Goal: Task Accomplishment & Management: Manage account settings

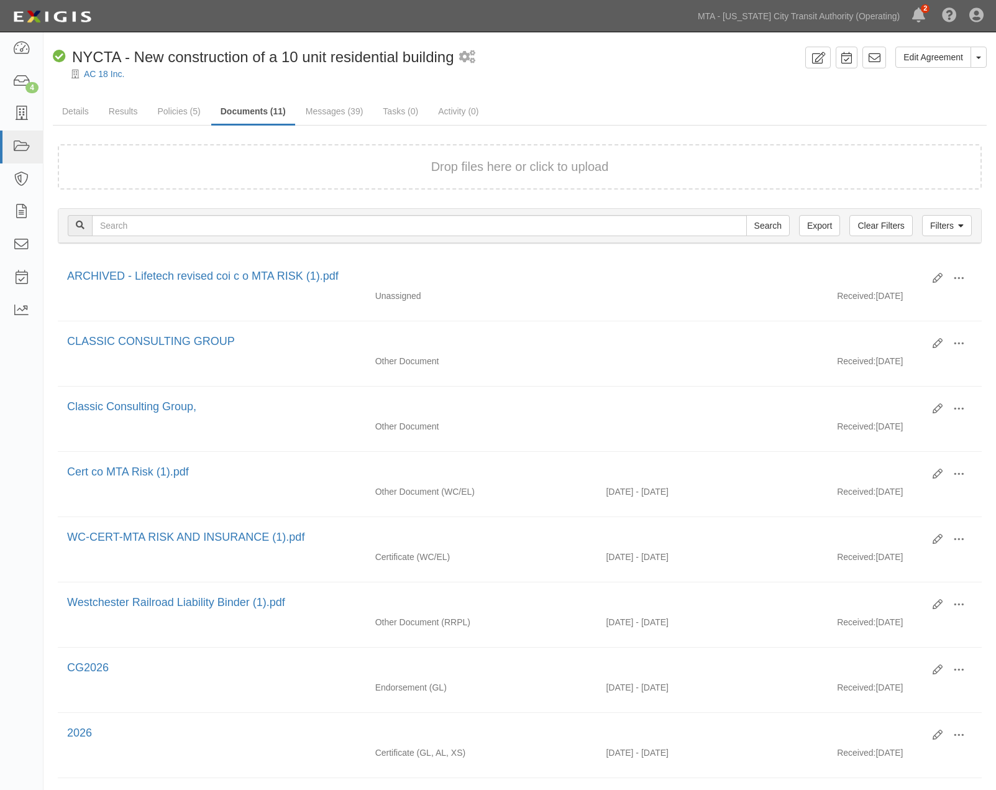
click at [165, 113] on link "Policies (5)" at bounding box center [179, 111] width 62 height 25
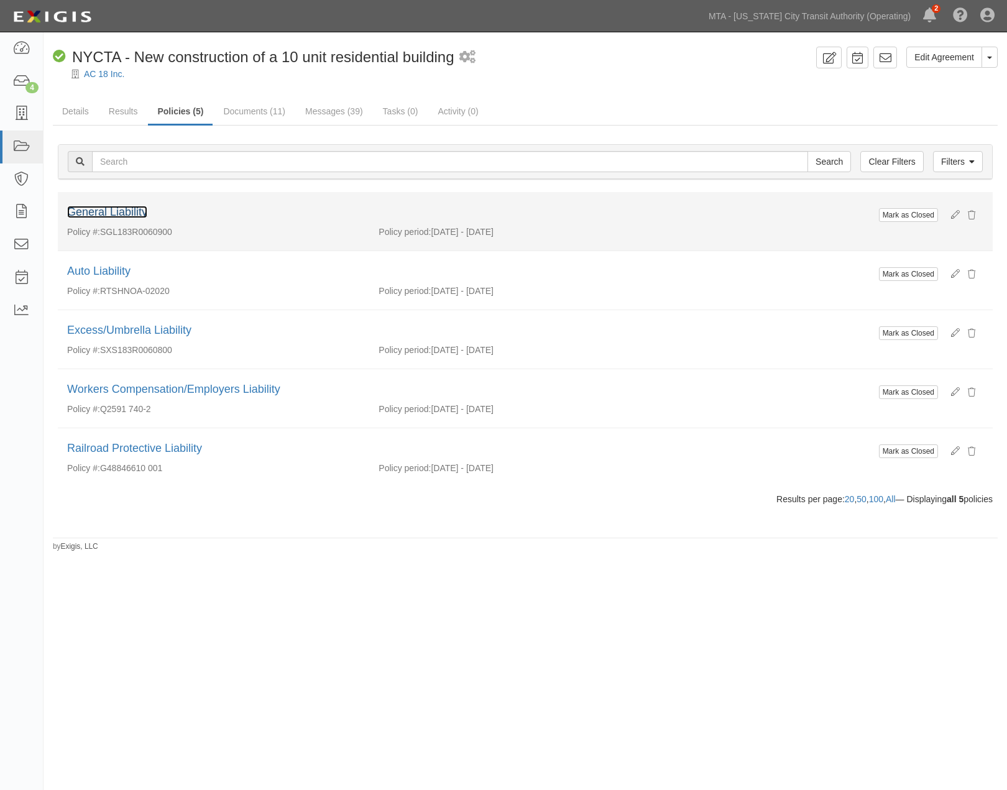
click at [129, 214] on link "General Liability" at bounding box center [107, 212] width 80 height 12
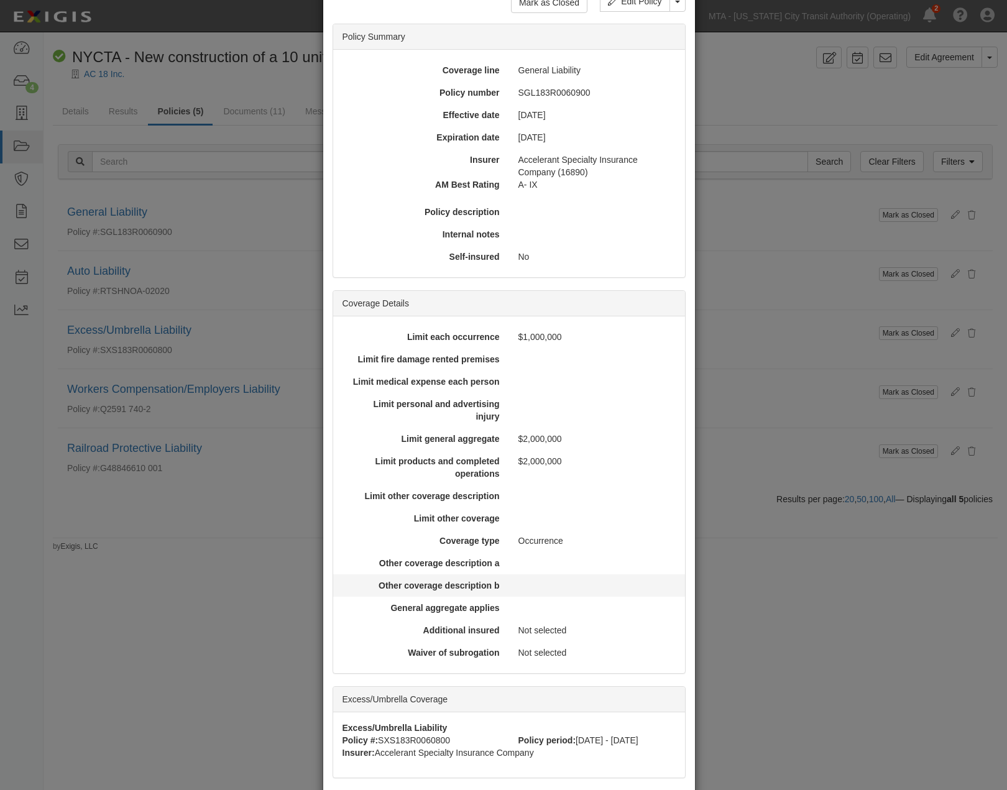
scroll to position [272, 0]
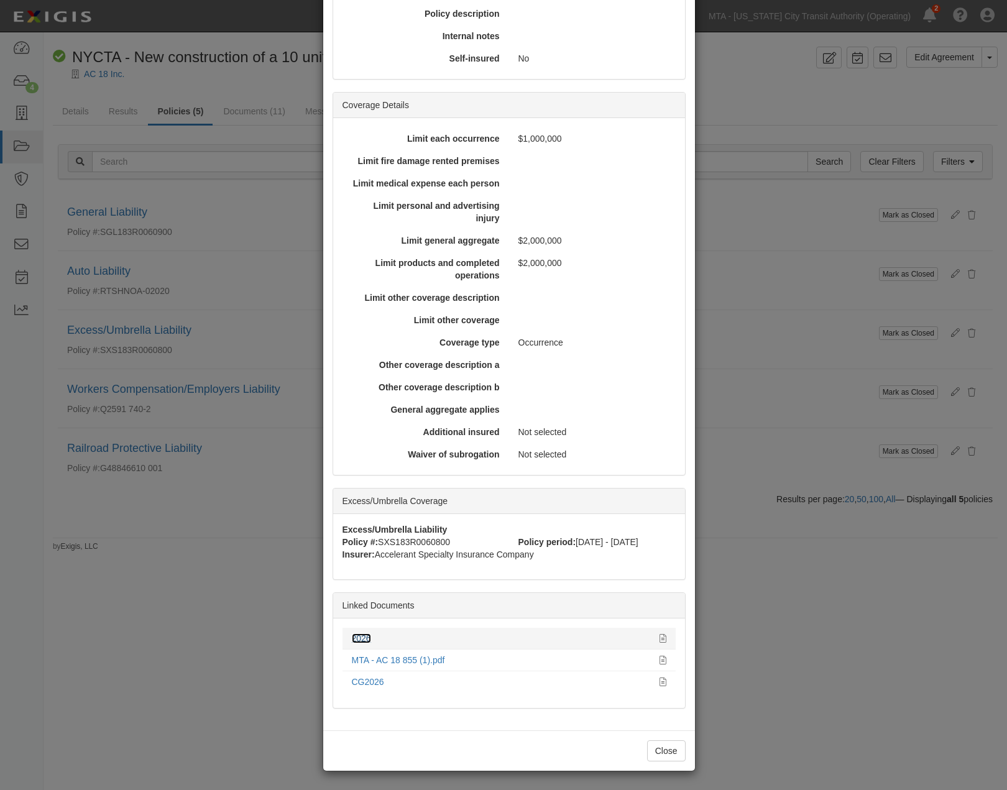
click at [352, 636] on link "2026" at bounding box center [361, 638] width 19 height 10
drag, startPoint x: 779, startPoint y: 630, endPoint x: 613, endPoint y: 520, distance: 199.6
click at [778, 630] on div "× View Policy Mark as Closed Edit Policy Toggle Dropdown Delete Policy Policy S…" at bounding box center [503, 395] width 1007 height 790
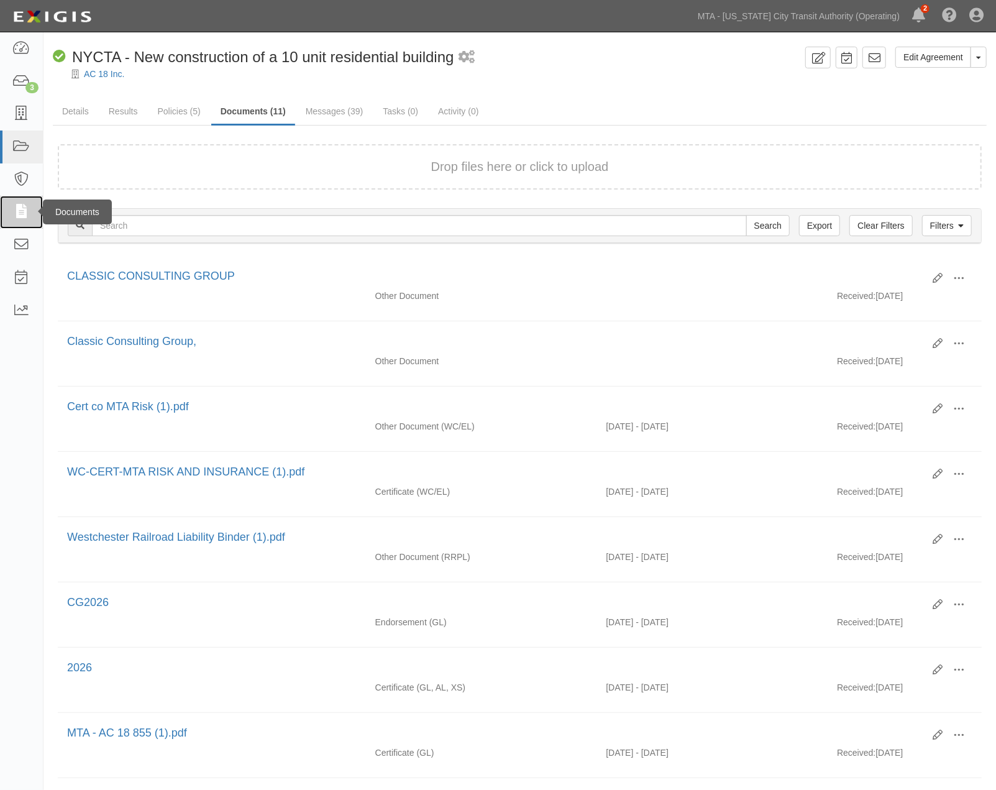
click at [19, 208] on icon at bounding box center [20, 212] width 17 height 14
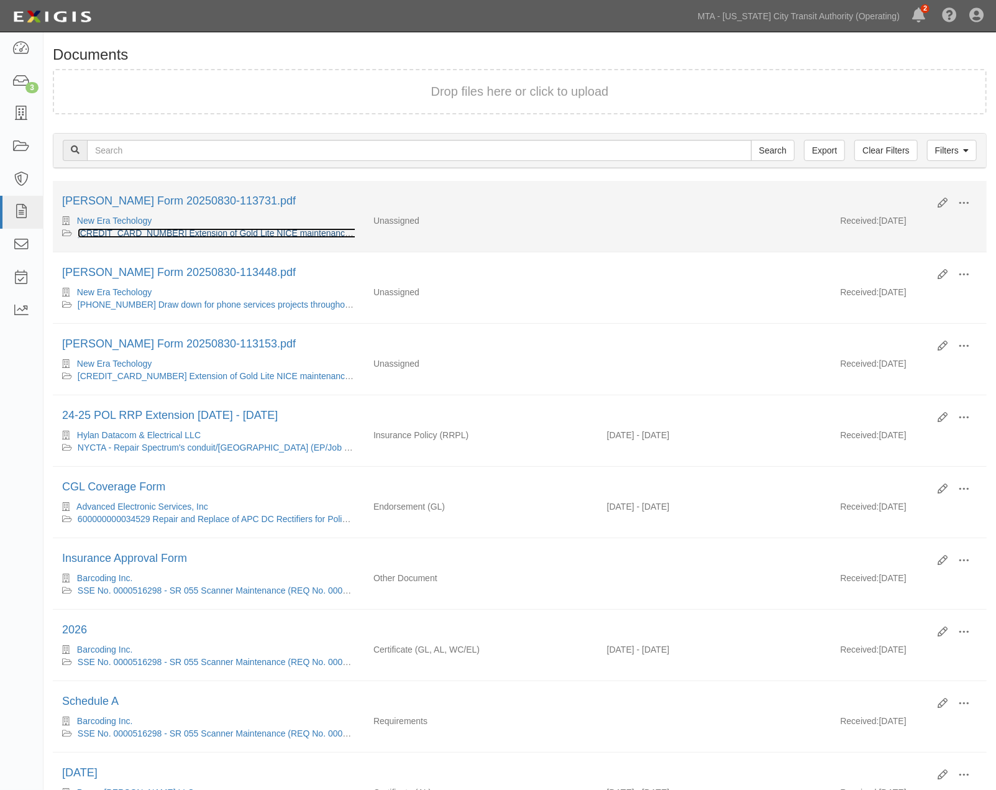
click at [175, 229] on link "[CREDIT_CARD_NUMBER] Extension of Gold Lite NICE maintenance coverage of call r…" at bounding box center [307, 233] width 458 height 10
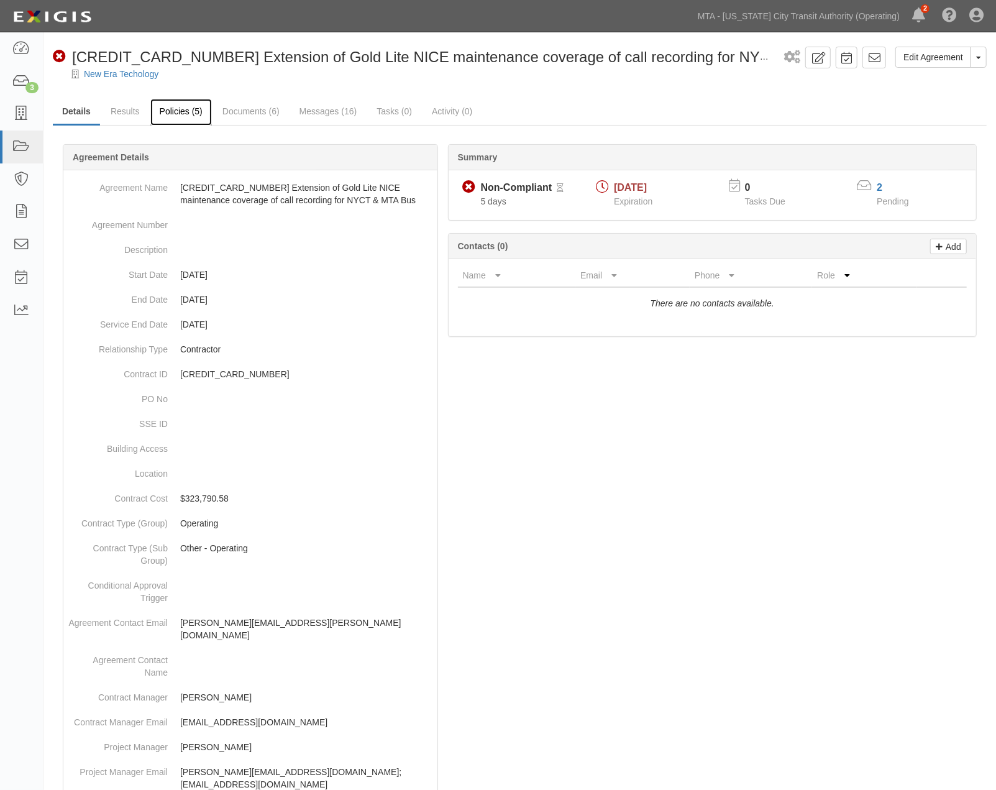
click at [183, 108] on link "Policies (5)" at bounding box center [181, 112] width 62 height 27
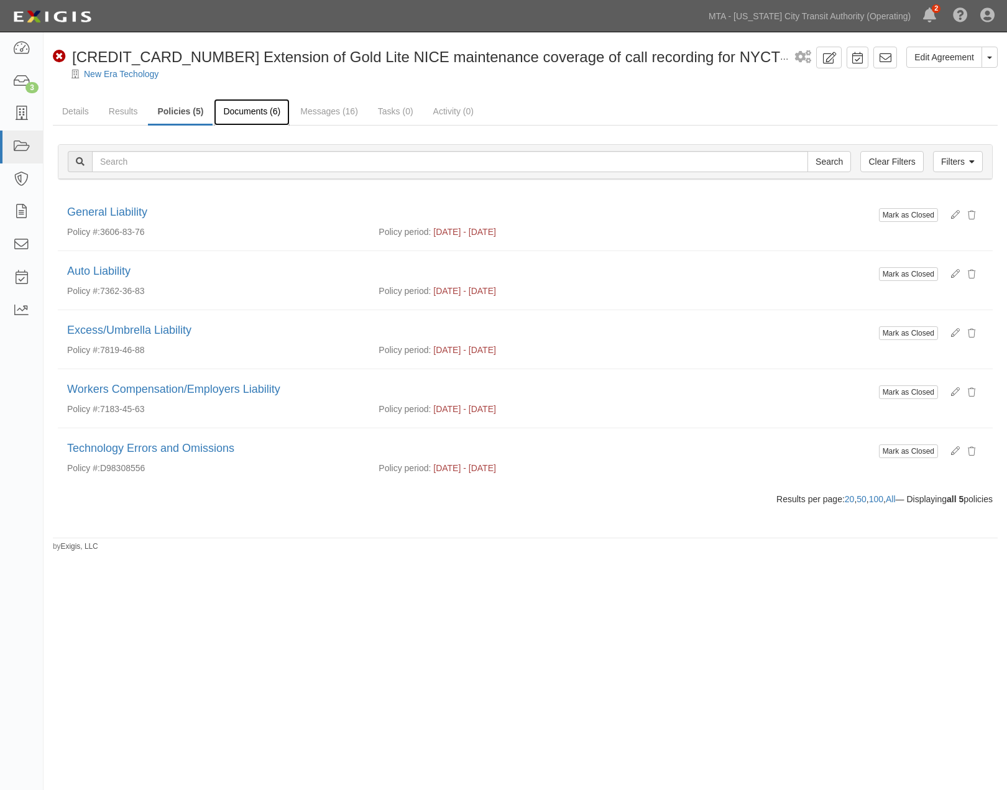
click at [250, 111] on link "Documents (6)" at bounding box center [252, 112] width 76 height 27
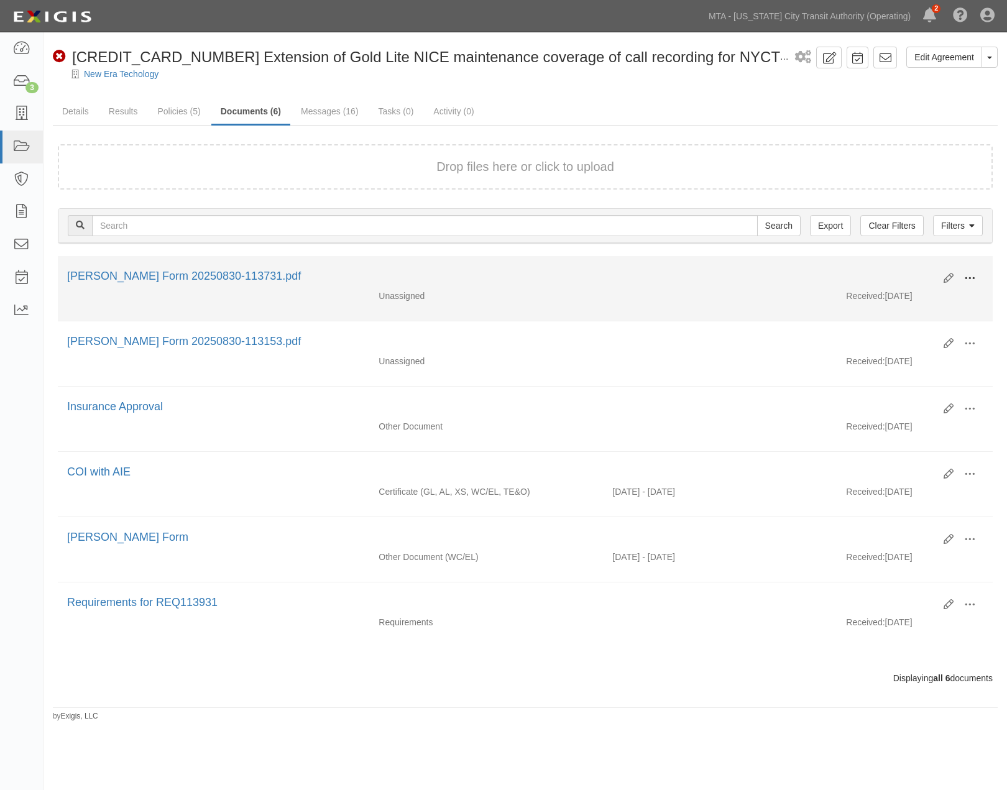
click at [968, 273] on span at bounding box center [969, 278] width 11 height 11
click at [876, 295] on link "View" at bounding box center [909, 296] width 98 height 22
click at [961, 272] on button at bounding box center [969, 279] width 27 height 21
click at [877, 272] on link "Edit" at bounding box center [909, 273] width 98 height 22
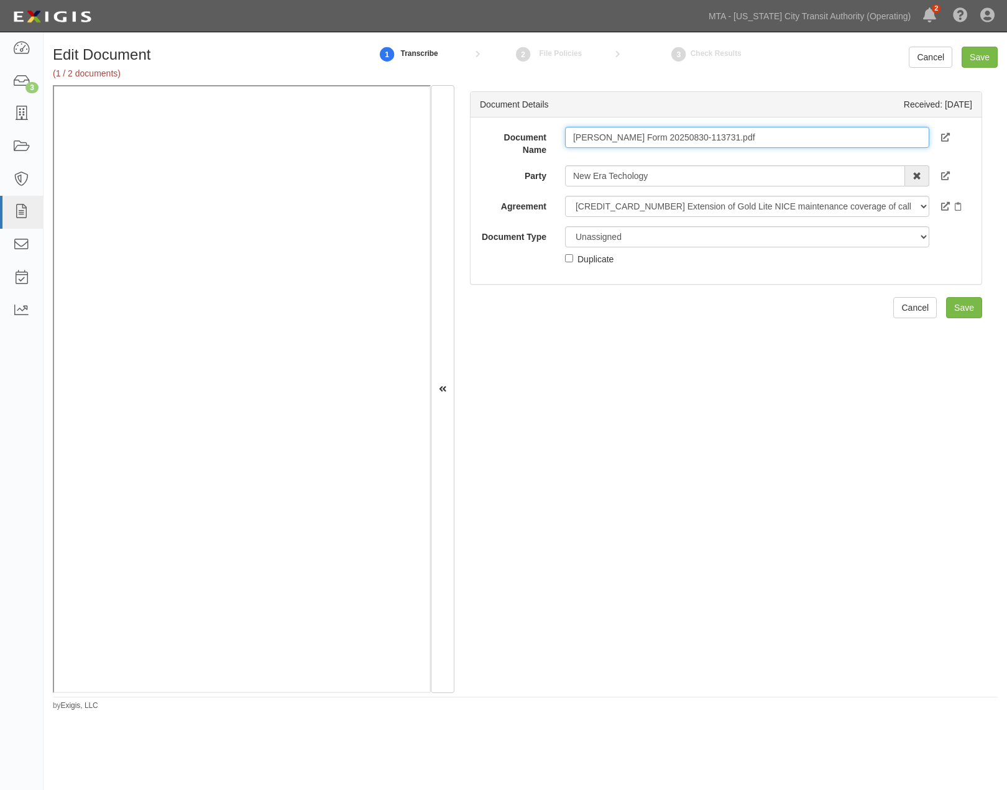
drag, startPoint x: 607, startPoint y: 134, endPoint x: 516, endPoint y: 133, distance: 91.4
click at [516, 133] on div "Document Name ACORD Form 20250830-113731.pdf" at bounding box center [726, 141] width 511 height 29
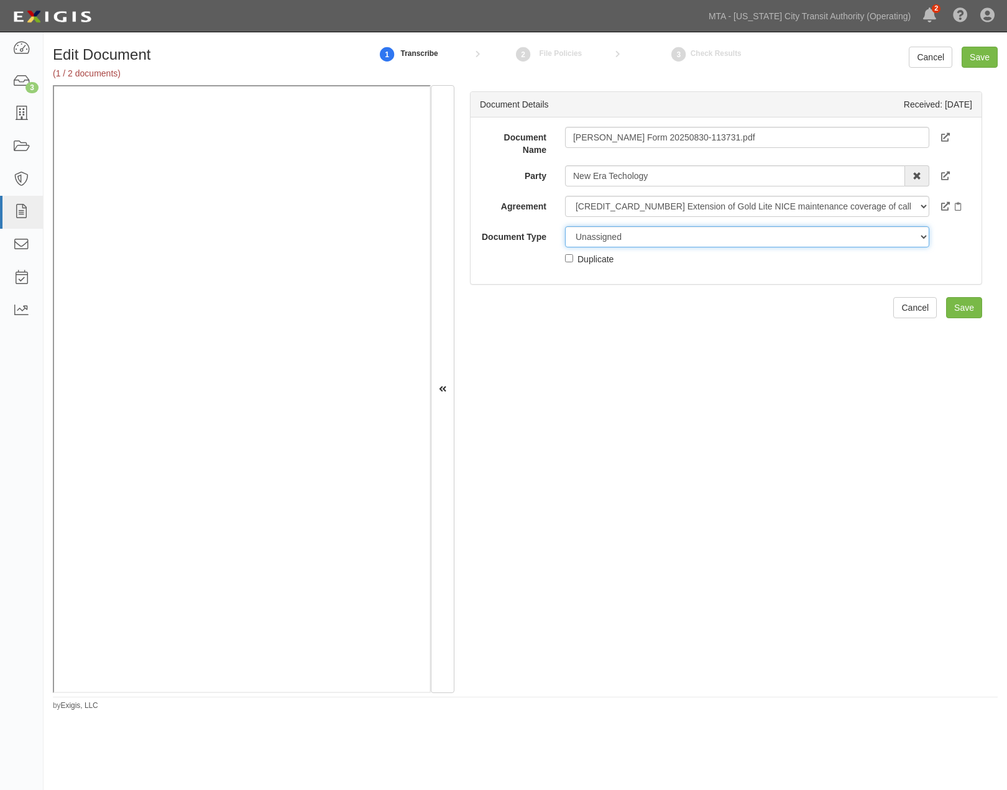
click at [646, 238] on select "Unassigned Binder Cancellation Notice Certificate Contract Endorsement Insuranc…" at bounding box center [747, 236] width 365 height 21
select select "OtherDetail"
click at [565, 226] on select "Unassigned Binder Cancellation Notice Certificate Contract Endorsement Insuranc…" at bounding box center [747, 236] width 365 height 21
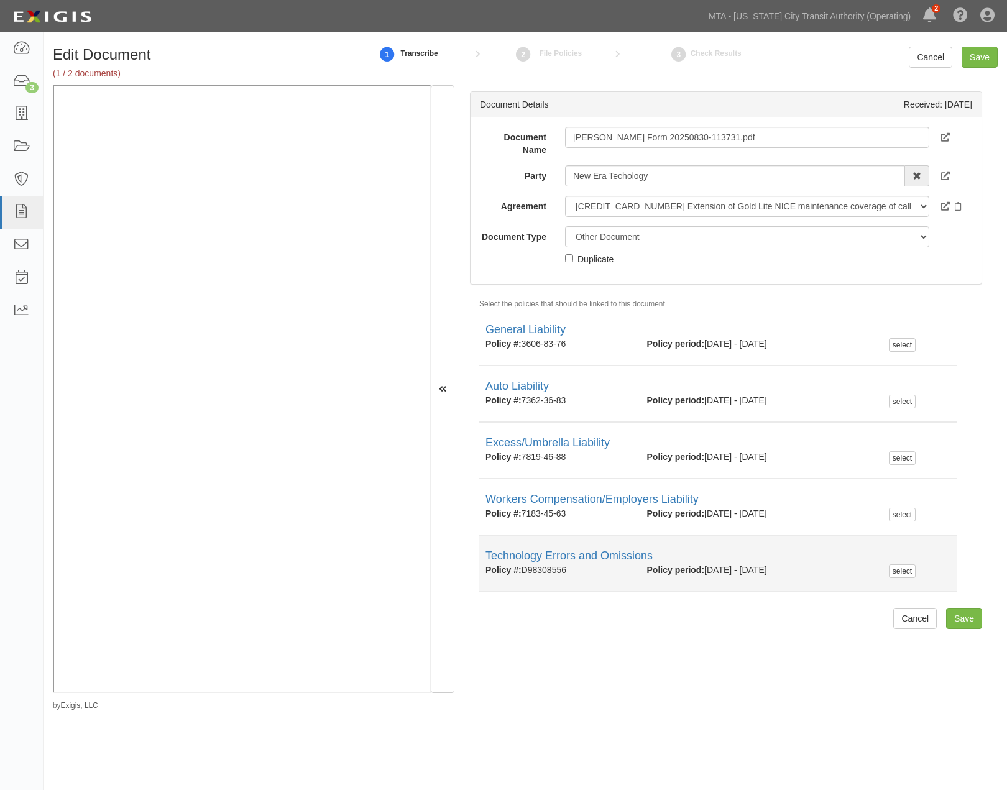
drag, startPoint x: 581, startPoint y: 574, endPoint x: 520, endPoint y: 571, distance: 60.4
click at [520, 571] on div "Policy #: D98308556" at bounding box center [557, 570] width 162 height 12
copy div "D98308556"
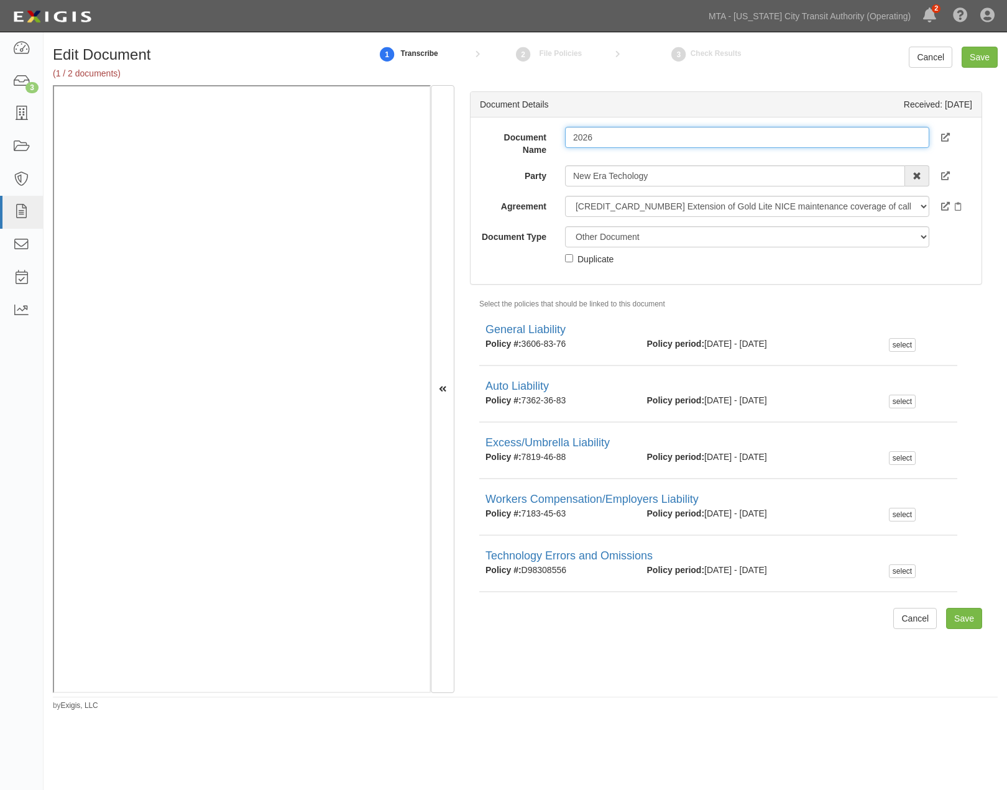
type input "2026"
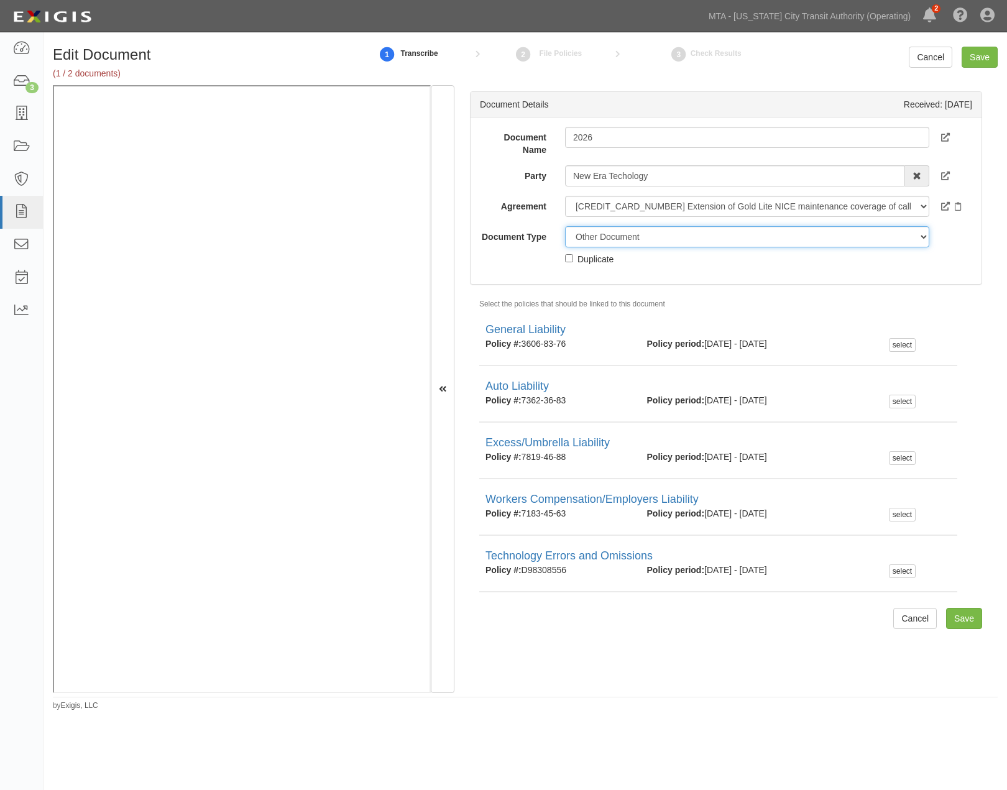
click at [654, 238] on select "Unassigned Binder Cancellation Notice Certificate Contract Endorsement Insuranc…" at bounding box center [747, 236] width 365 height 21
select select "CertificateDetail"
click at [565, 226] on select "Unassigned Binder Cancellation Notice Certificate Contract Endorsement Insuranc…" at bounding box center [747, 236] width 365 height 21
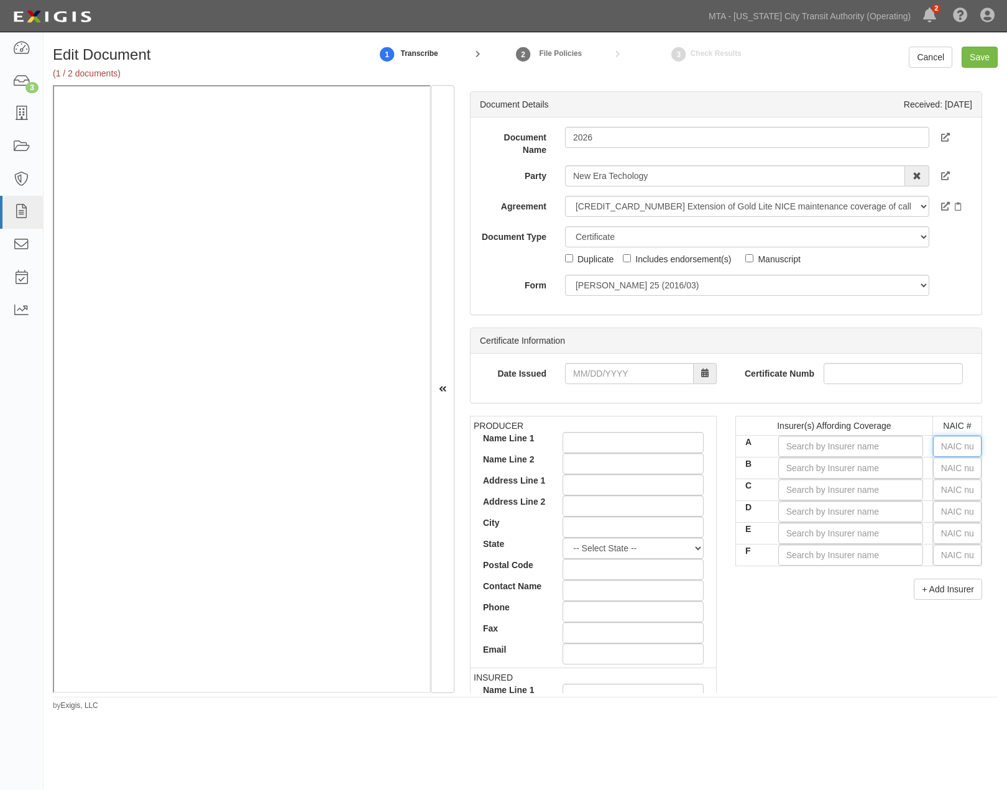
click at [955, 454] on input "text" at bounding box center [957, 446] width 48 height 21
type input "25232"
type input "2"
type input "20796"
type input "20"
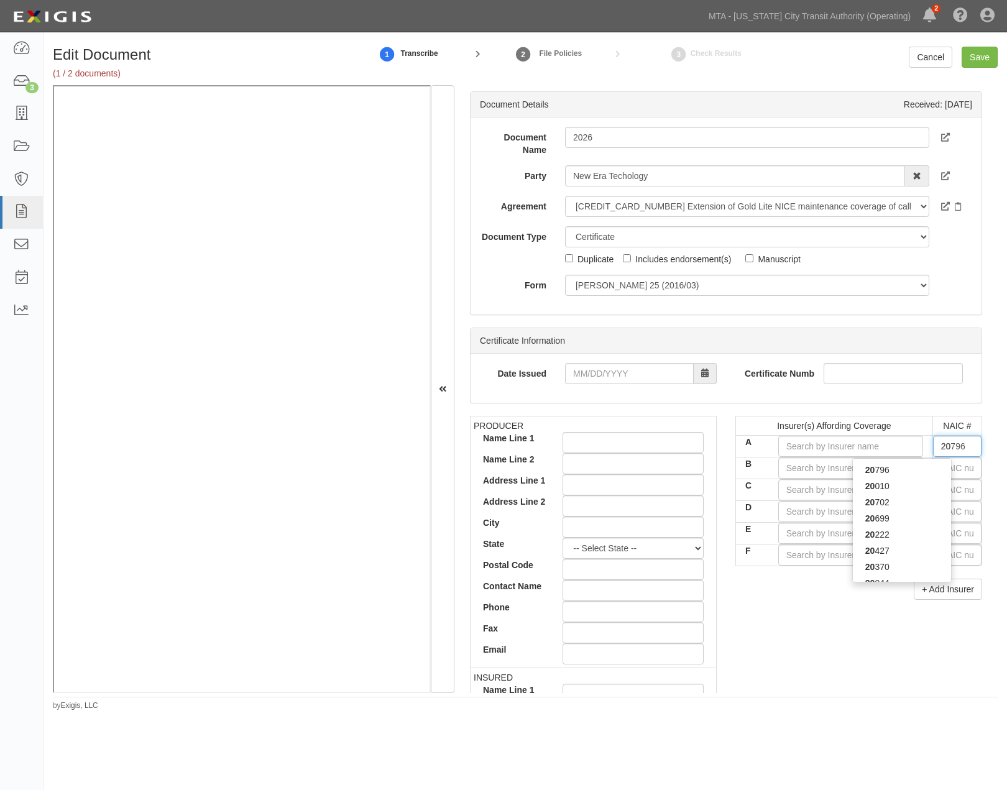
type input "20370"
type input "203"
type input "20303"
type input "2030"
type input "20303"
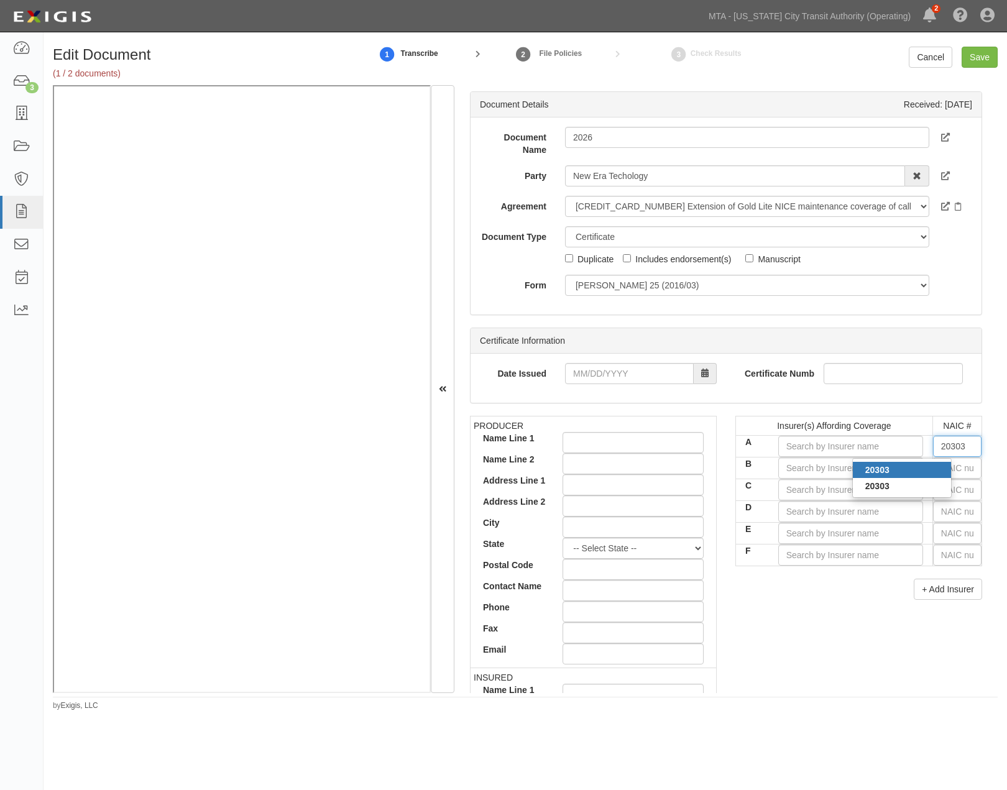
click at [922, 477] on div "20303" at bounding box center [902, 470] width 98 height 16
type input "Great Northern Insurance Company (A++ XV Rating)"
type input "20303"
click at [947, 471] on input "text" at bounding box center [957, 467] width 48 height 21
type input "25232"
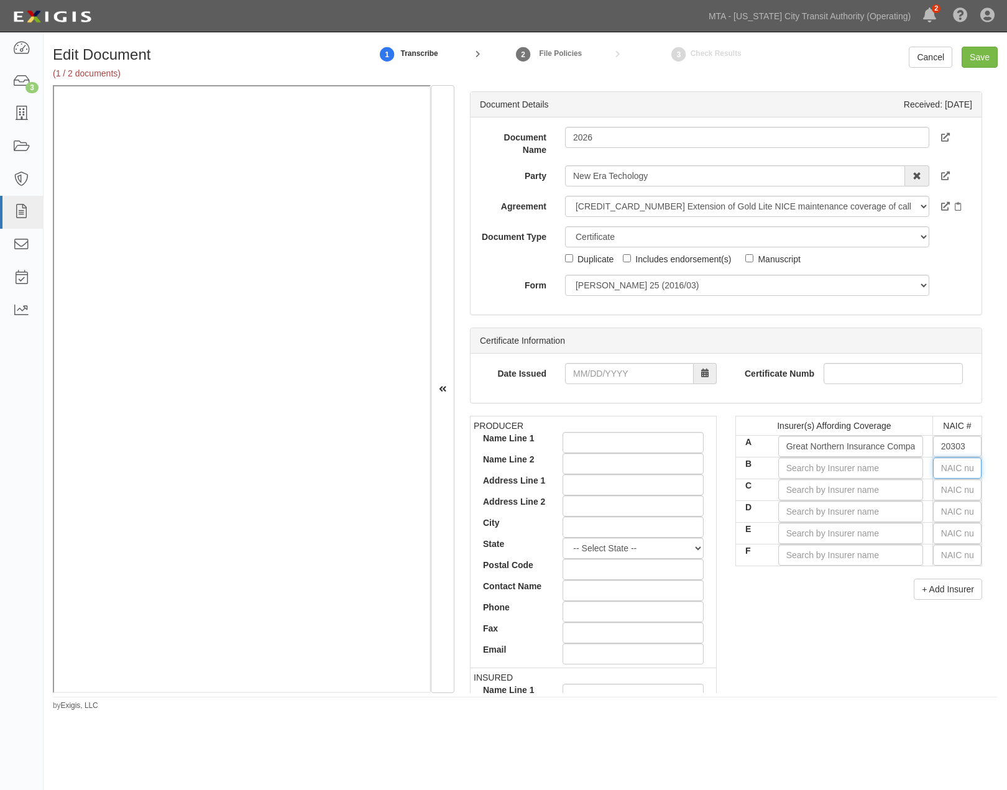
type input "2"
type input "20796"
type input "20"
type input "20222"
type input "202"
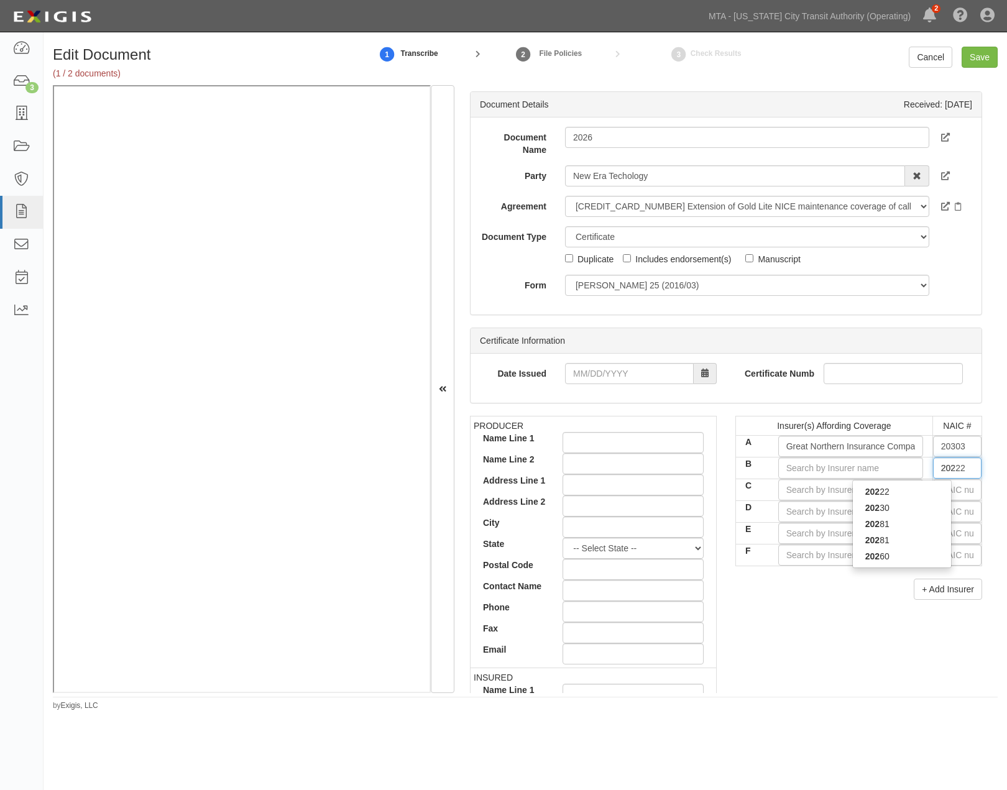
type input "20281"
type input "2028"
type input "20281"
click at [905, 486] on div "20281" at bounding box center [902, 492] width 98 height 16
type input "Federal Insurance Company (A++ XV Rating)"
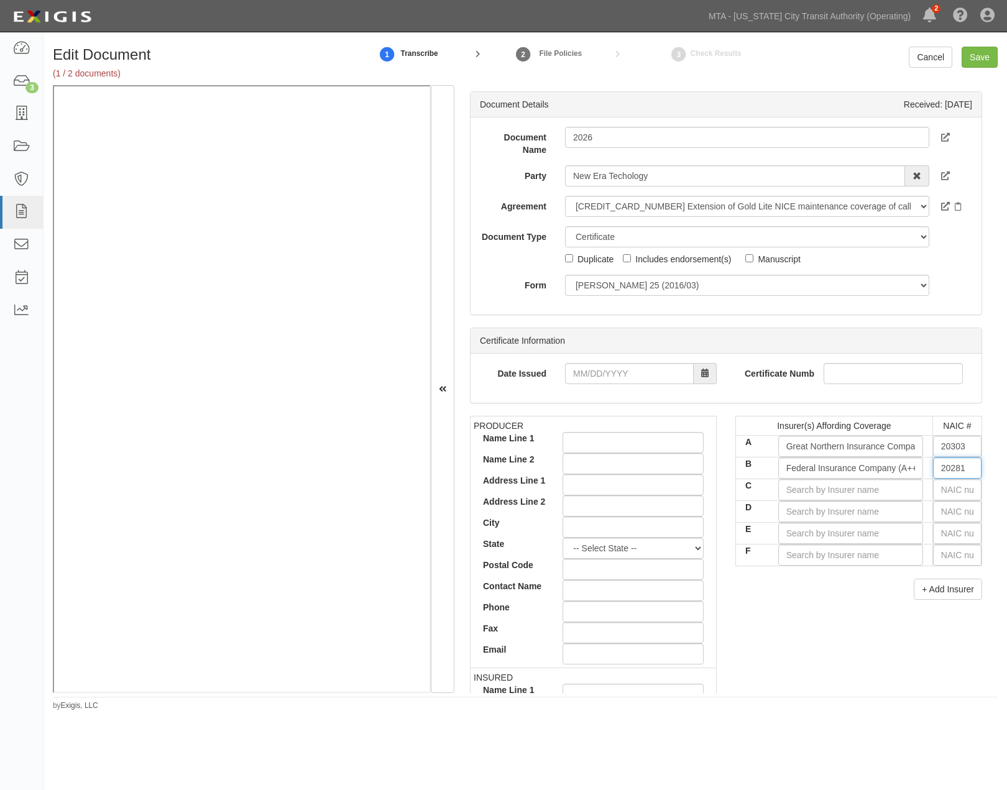
type input "20281"
click at [950, 489] on input "text" at bounding box center [957, 489] width 48 height 21
type input "25232"
type input "2"
type input "22667"
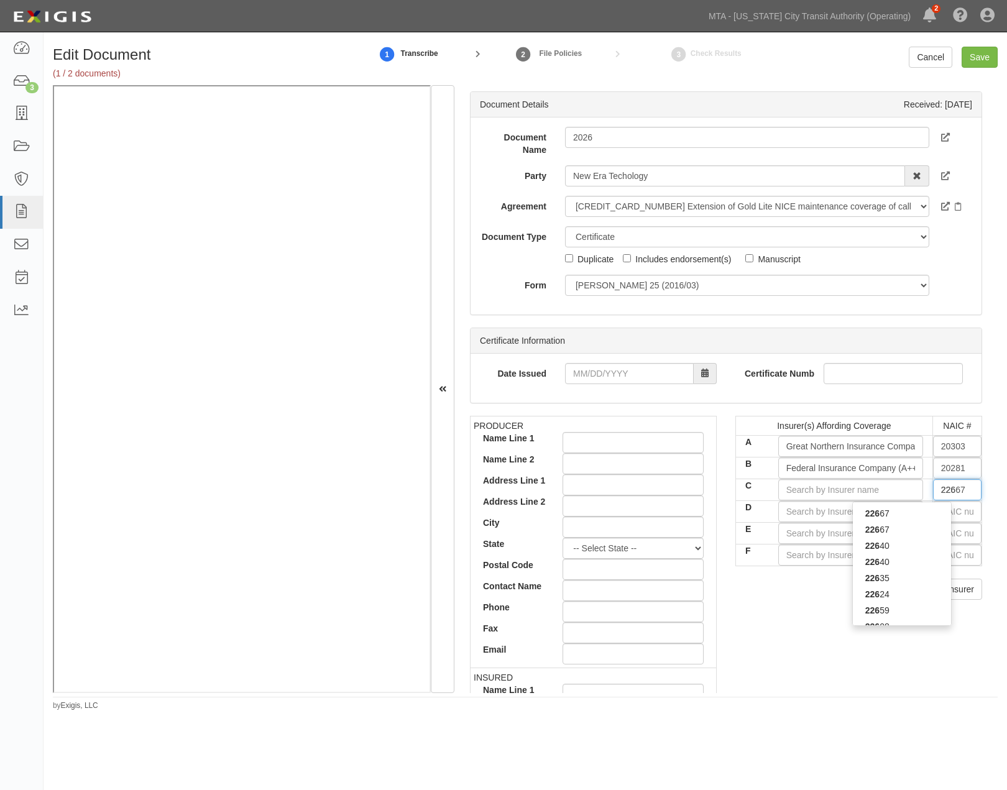
type input "2266"
type input "22667"
click at [927, 507] on div "22667" at bounding box center [902, 513] width 98 height 16
type input "ACE American Insurance Company (A++ XV Rating)"
type input "22667"
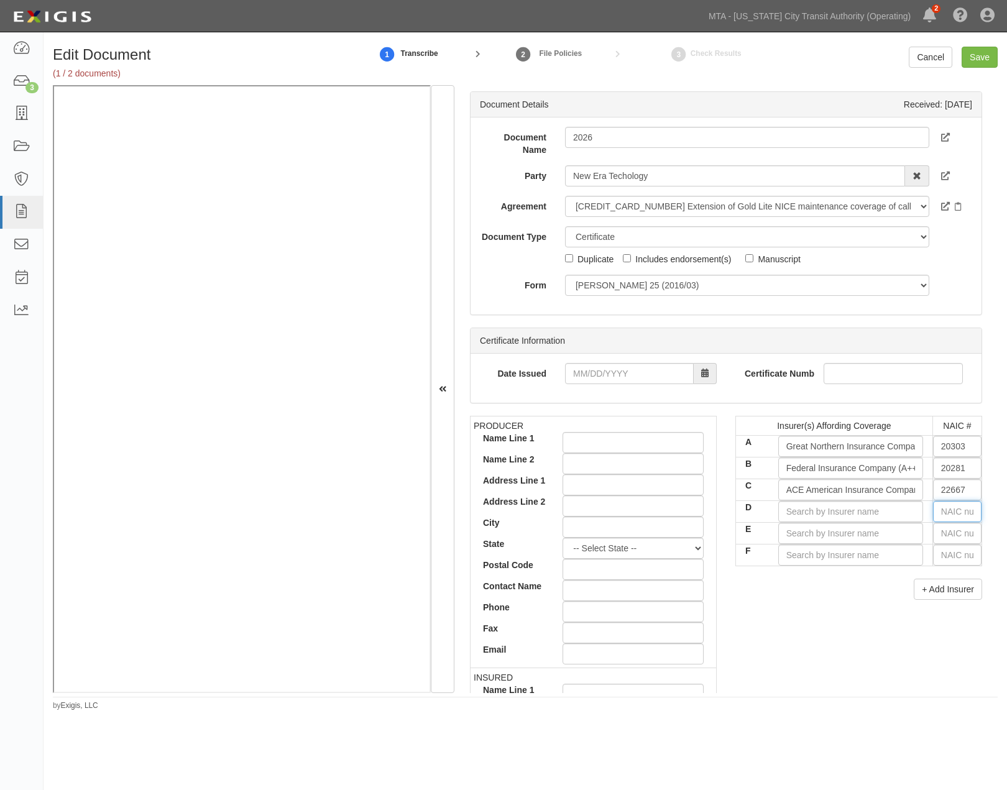
click at [937, 512] on input "text" at bounding box center [957, 511] width 48 height 21
type input "25232"
type input "2"
type input "20796"
type input "20"
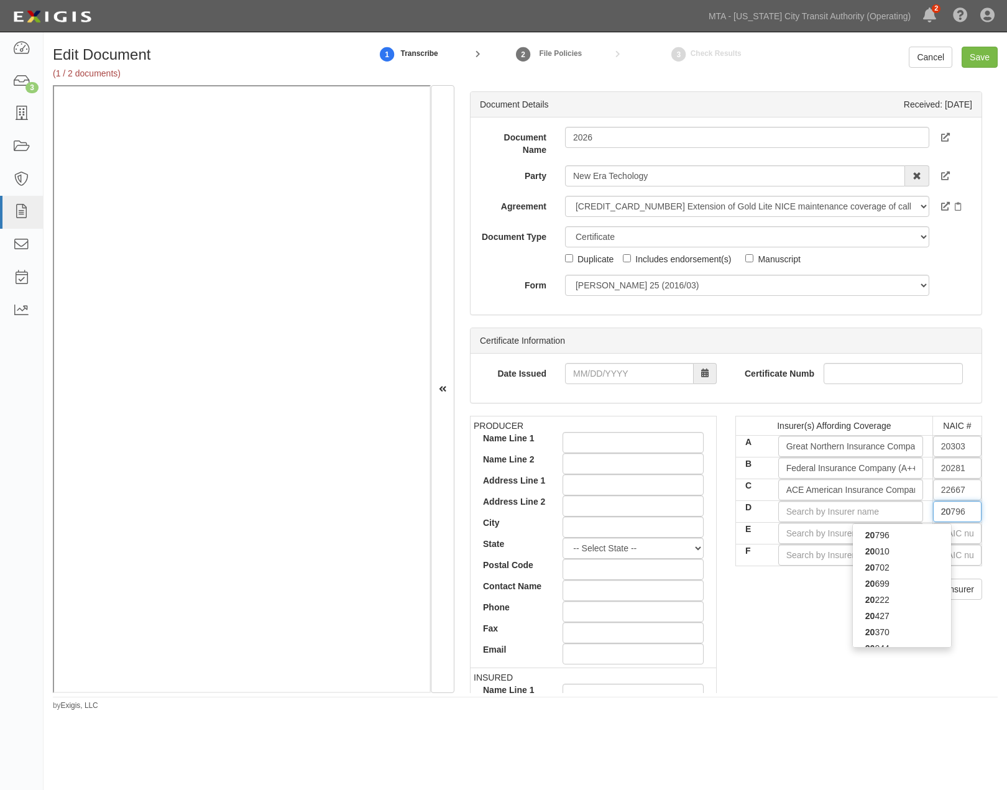
type input "20427"
type input "204"
type input "20443"
type input "2044"
type input "20443"
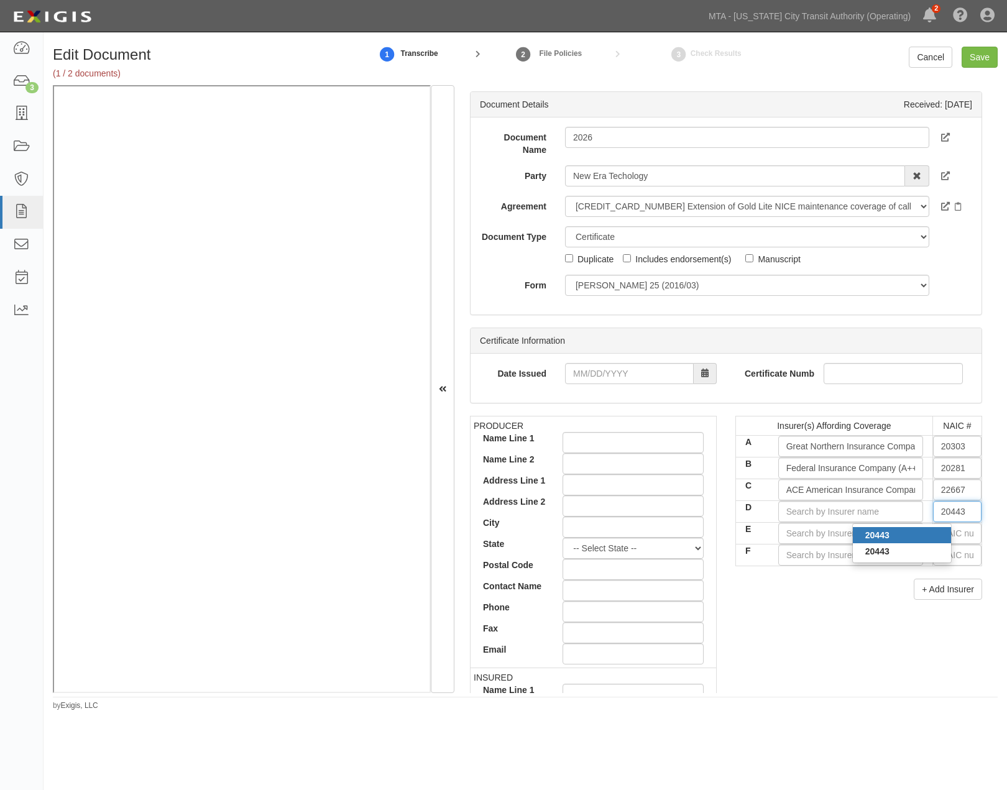
click at [912, 541] on div "20443" at bounding box center [902, 535] width 98 height 16
type input "Continental Casualty Company (A XV Rating)"
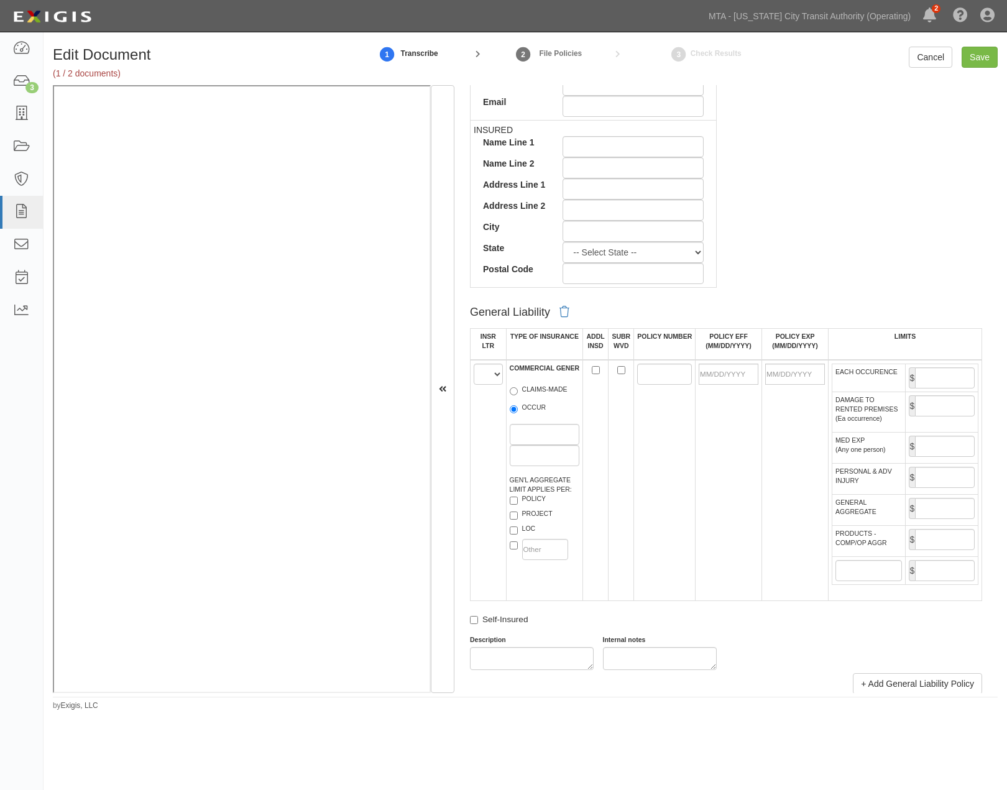
scroll to position [552, 0]
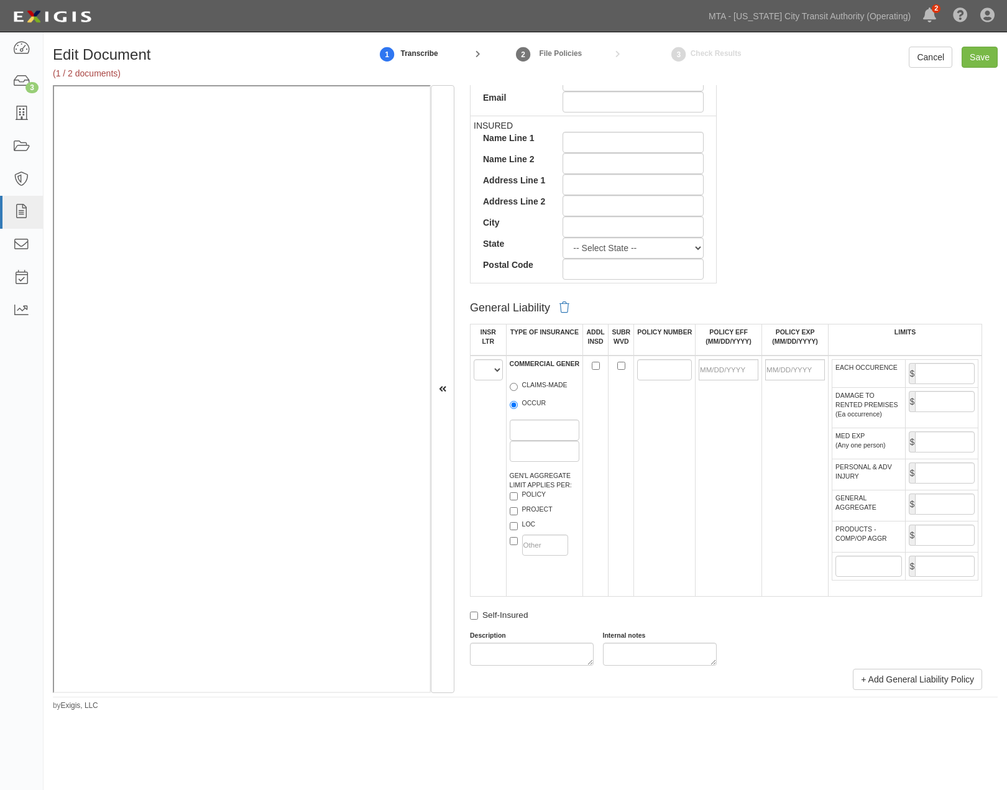
type input "20443"
click at [490, 368] on select "A B C D E F" at bounding box center [488, 369] width 29 height 21
select select "A"
click at [474, 361] on select "A B C D E F" at bounding box center [488, 369] width 29 height 21
click at [524, 411] on label "OCCUR" at bounding box center [528, 404] width 37 height 12
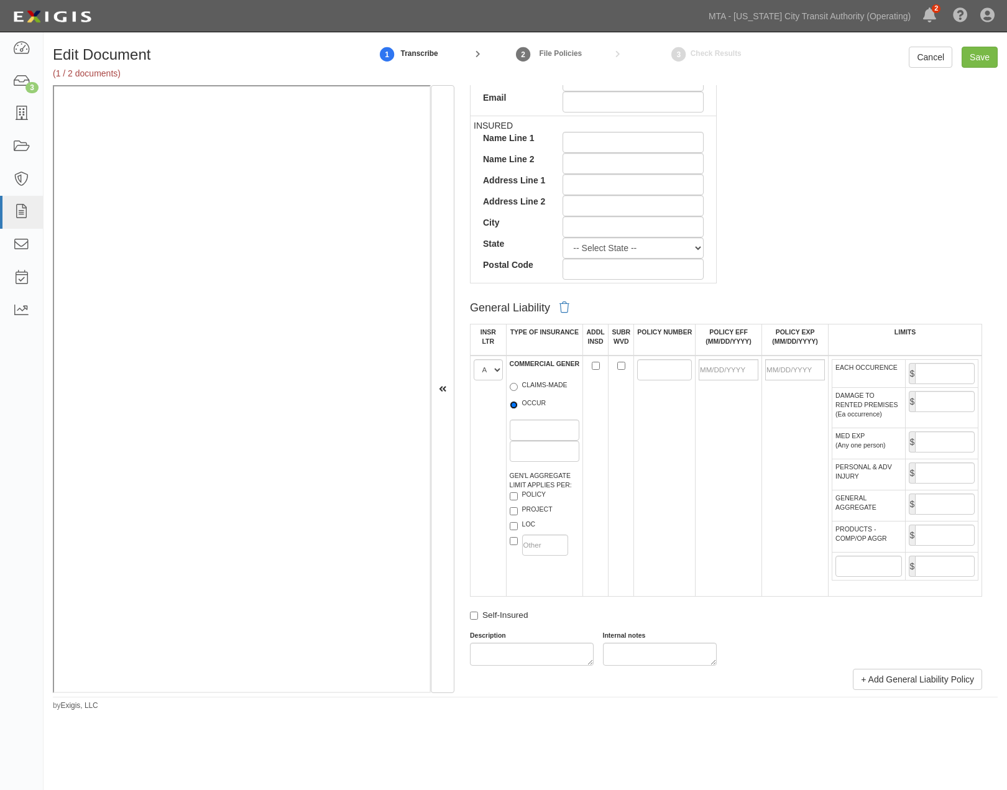
click at [518, 409] on input "OCCUR" at bounding box center [514, 405] width 8 height 8
radio input "true"
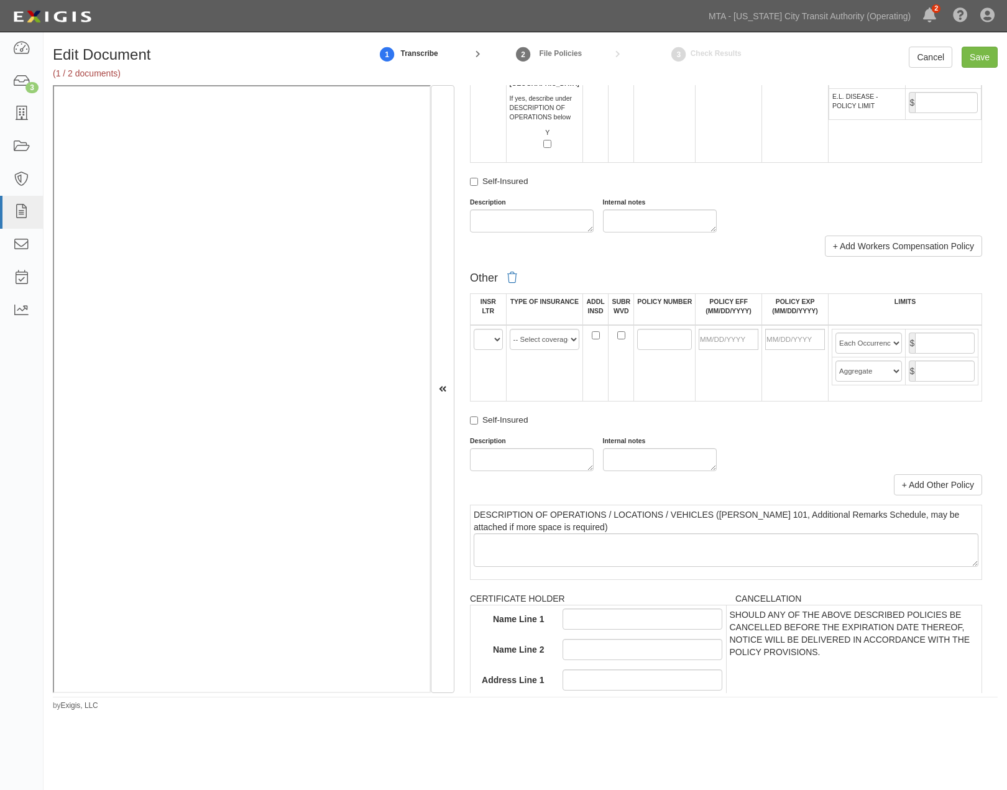
scroll to position [2141, 0]
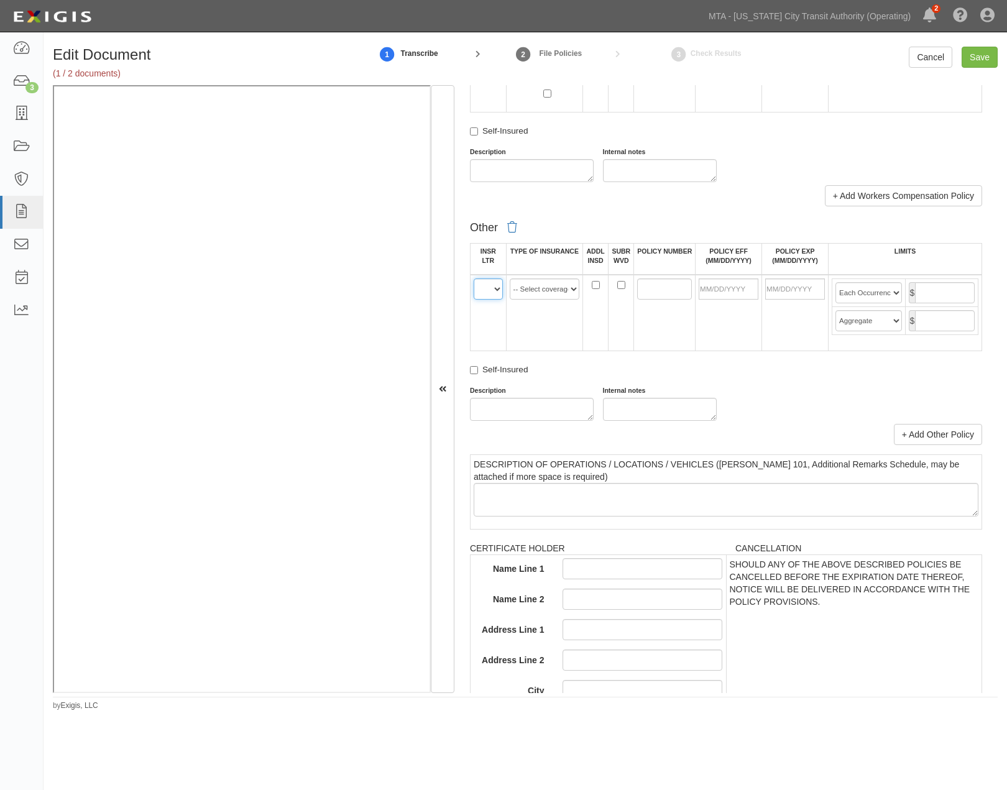
click at [482, 300] on select "A B C D E F" at bounding box center [488, 288] width 29 height 21
select select "C"
click at [474, 300] on select "A B C D E F" at bounding box center [488, 288] width 29 height 21
click at [536, 300] on select "-- Select coverage line -- Asbestos Abatement Auto Physical Damage Aviation Lia…" at bounding box center [545, 288] width 70 height 21
select select "91"
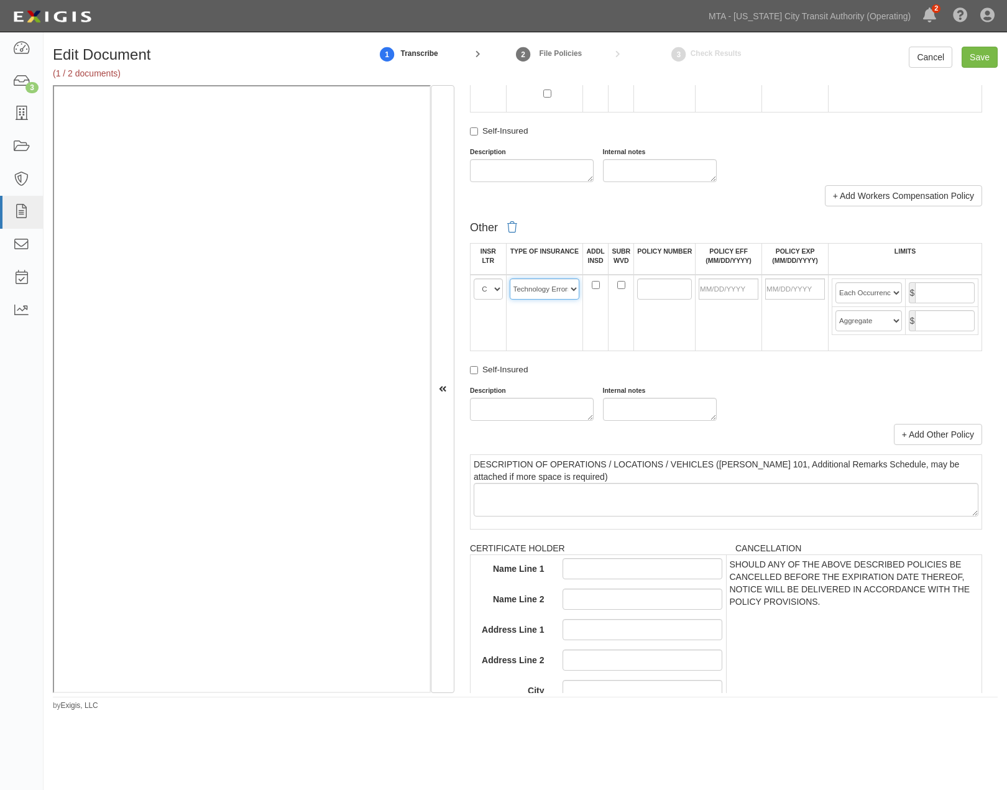
click at [510, 300] on select "-- Select coverage line -- Asbestos Abatement Auto Physical Damage Aviation Lia…" at bounding box center [545, 288] width 70 height 21
paste input "D98308556"
type input "D98308556"
click at [711, 300] on input "POLICY EFF (MM/DD/YYYY)" at bounding box center [729, 288] width 60 height 21
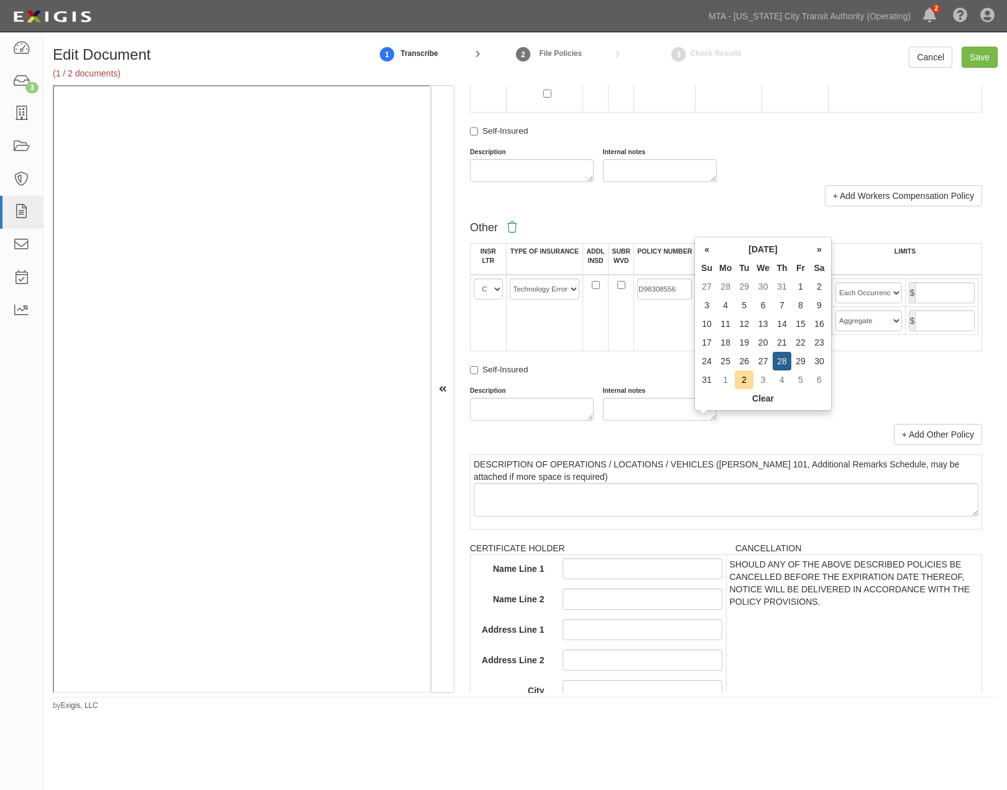
type input "08/28/2025"
type input "08/28/2026"
click at [735, 351] on td "08/28/2025" at bounding box center [729, 313] width 67 height 76
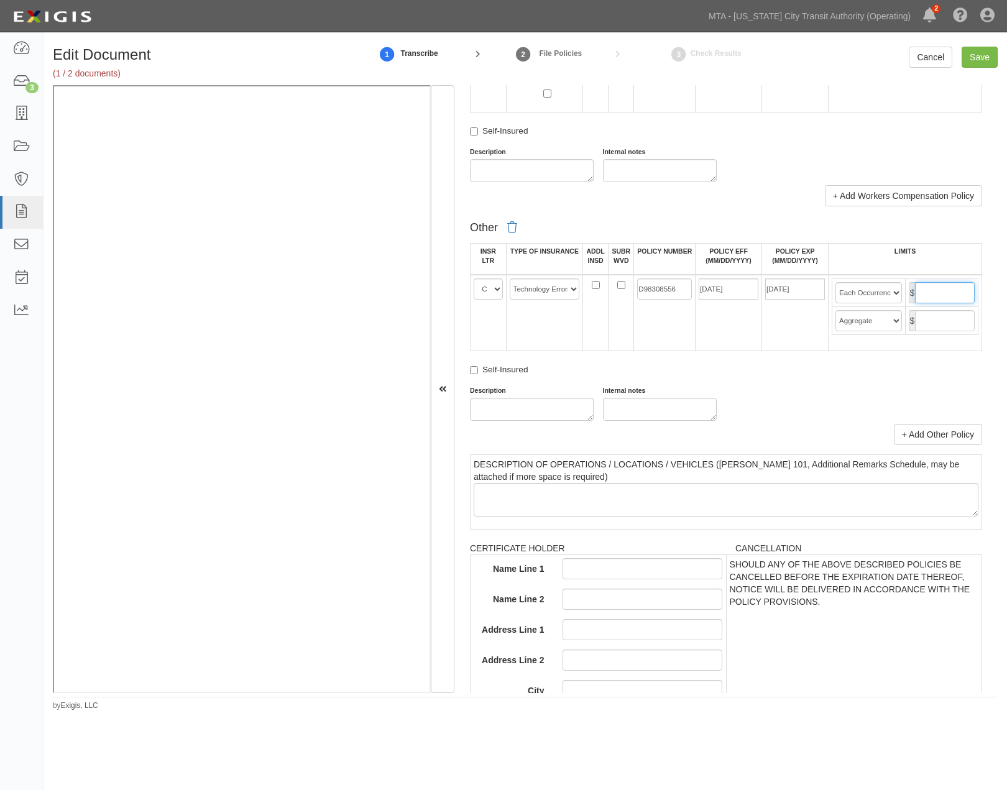
click at [934, 303] on input "text" at bounding box center [945, 292] width 60 height 21
type input "3,000,000"
click at [932, 331] on input "text" at bounding box center [945, 320] width 60 height 21
type input "6,000,000"
click at [886, 303] on select "Limit Each Occurrence Each Claim Aggregate Deductible Self-Insured Retention Pe…" at bounding box center [868, 292] width 66 height 21
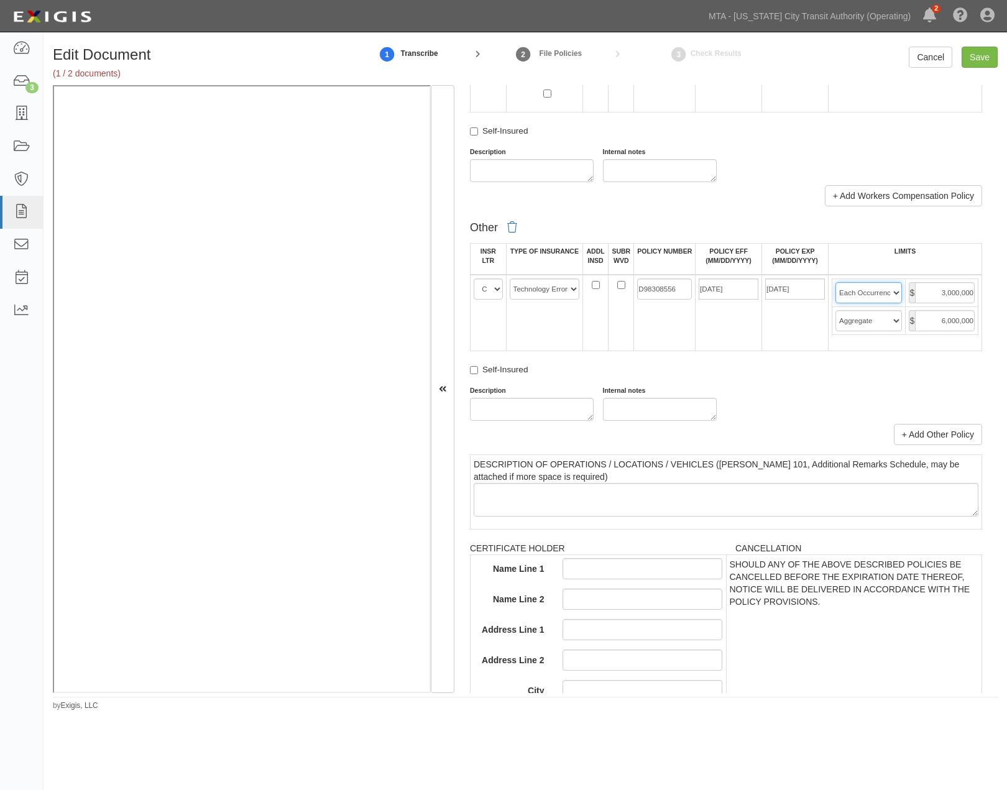
select select "Limit"
click at [835, 303] on select "Limit Each Occurrence Each Claim Aggregate Deductible Self-Insured Retention Pe…" at bounding box center [868, 292] width 66 height 21
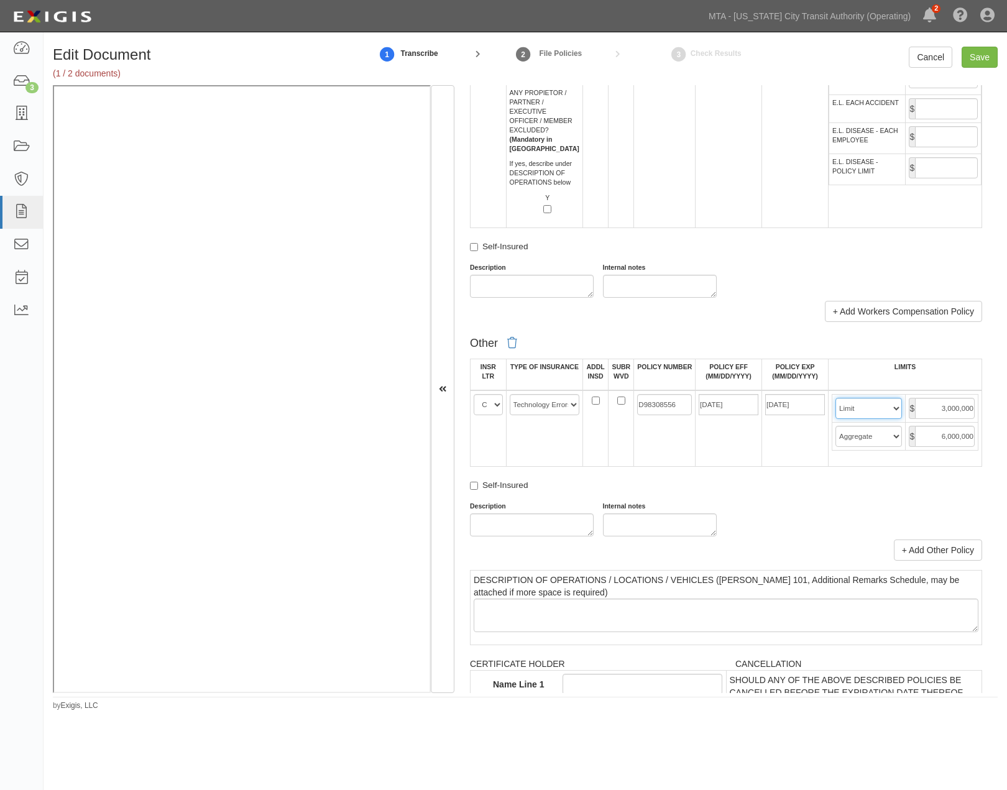
scroll to position [1865, 0]
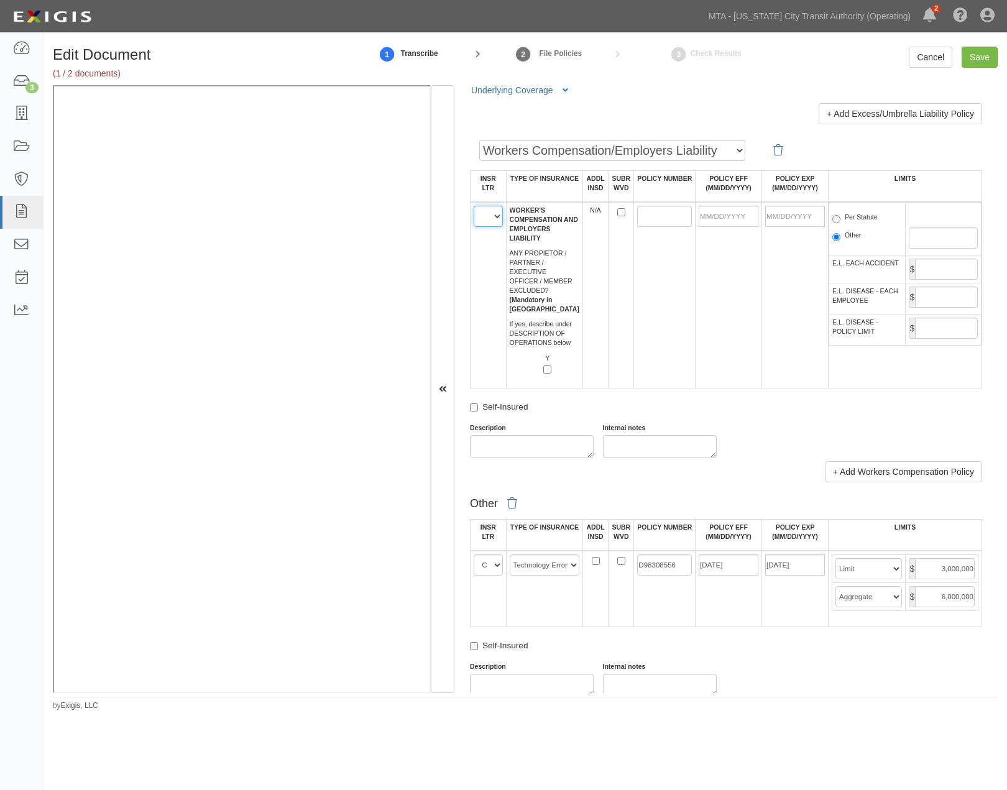
click at [481, 227] on select "A B C D E F" at bounding box center [488, 216] width 29 height 21
select select "B"
click at [474, 227] on select "A B C D E F" at bounding box center [488, 216] width 29 height 21
paste input "7183-45-63"
type input "7183-45-63"
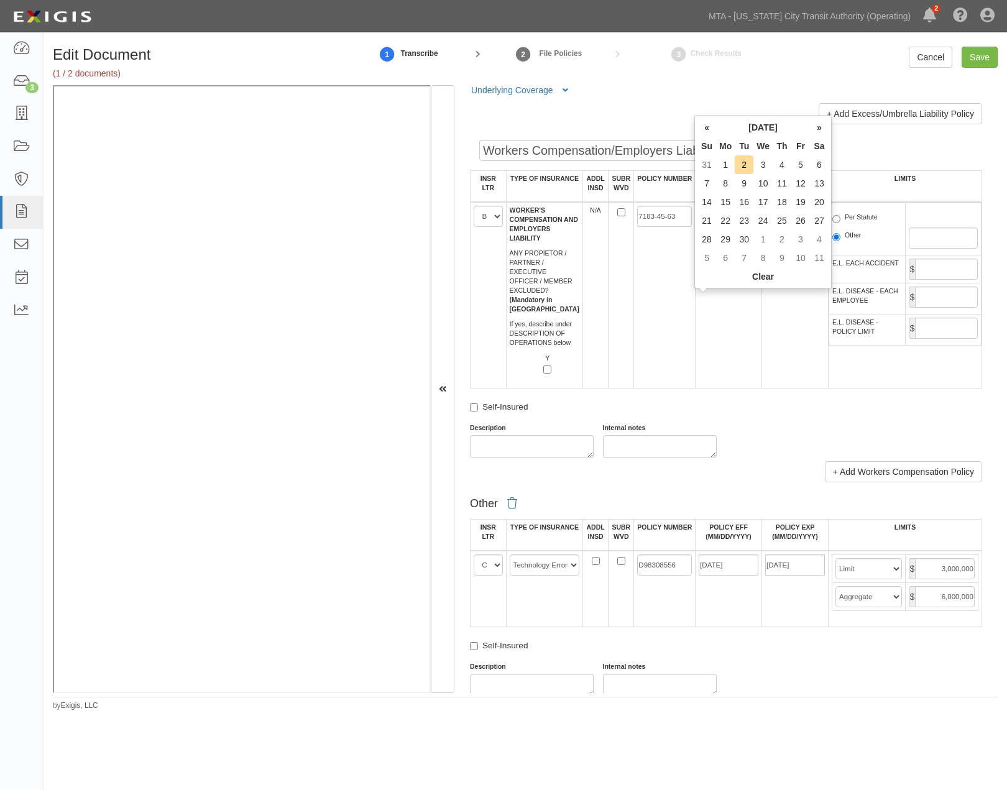
click at [704, 227] on input "POLICY EFF (MM/DD/YYYY)" at bounding box center [729, 216] width 60 height 21
type input "08/28/2025"
type input "08/28/2026"
click at [748, 339] on td "08/28/2025" at bounding box center [729, 295] width 67 height 186
click at [872, 225] on label "Per Statute" at bounding box center [854, 219] width 45 height 12
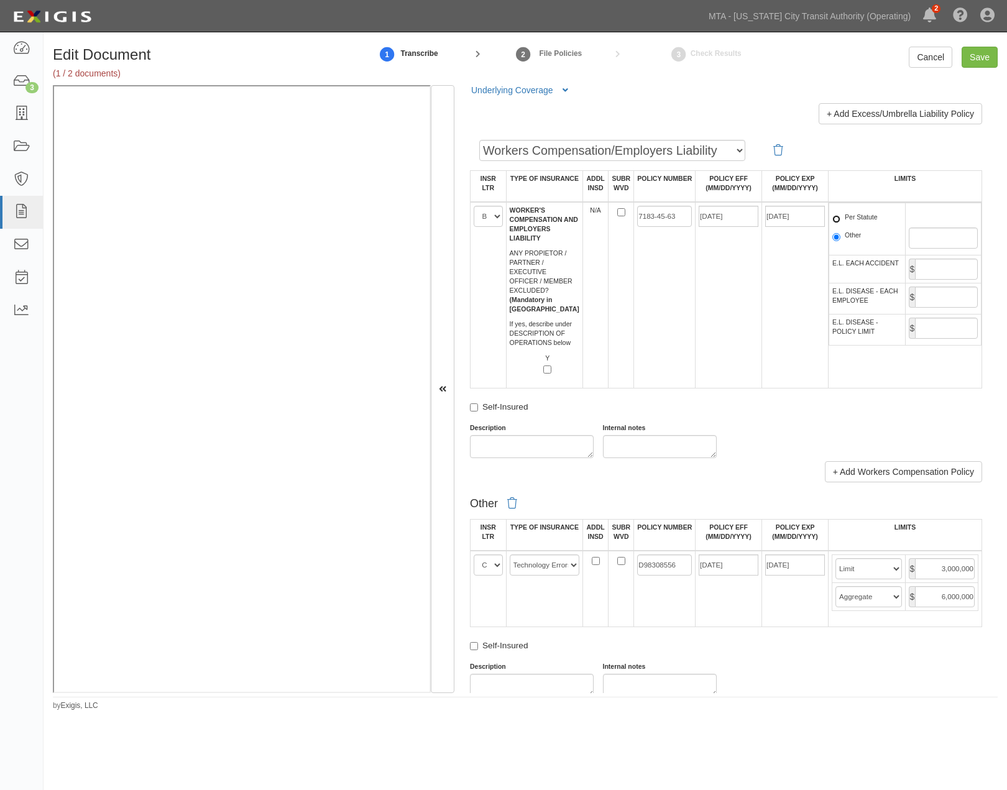
click at [840, 223] on input "Per Statute" at bounding box center [836, 219] width 8 height 8
radio input "true"
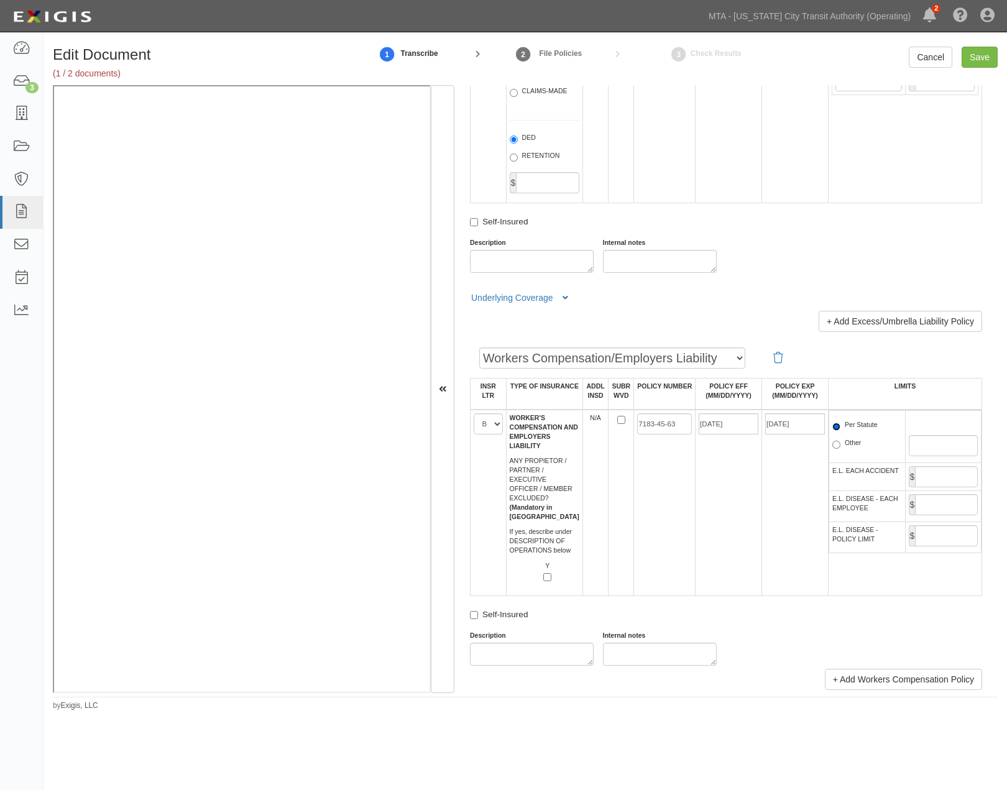
scroll to position [1519, 0]
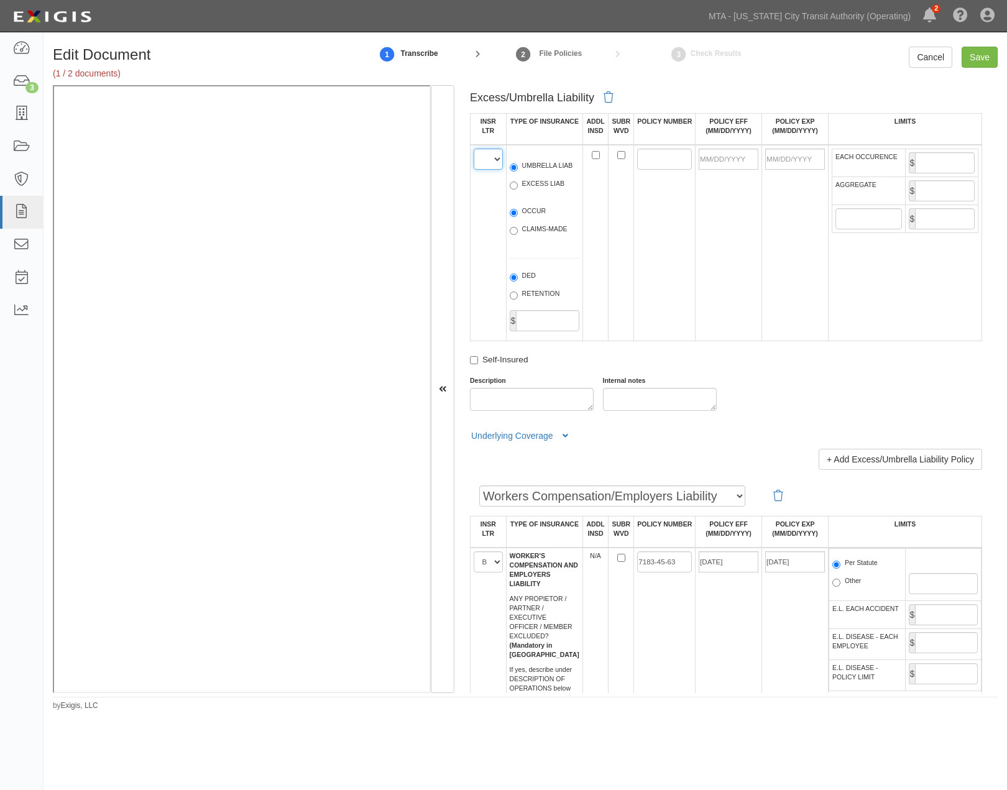
click at [491, 170] on select "A B C D E F" at bounding box center [488, 159] width 29 height 21
select select "B"
click at [474, 170] on select "A B C D E F" at bounding box center [488, 159] width 29 height 21
click at [547, 200] on div "UMBRELLA LIAB EXCESS LIAB" at bounding box center [544, 177] width 88 height 45
click at [535, 173] on label "UMBRELLA LIAB" at bounding box center [541, 167] width 63 height 12
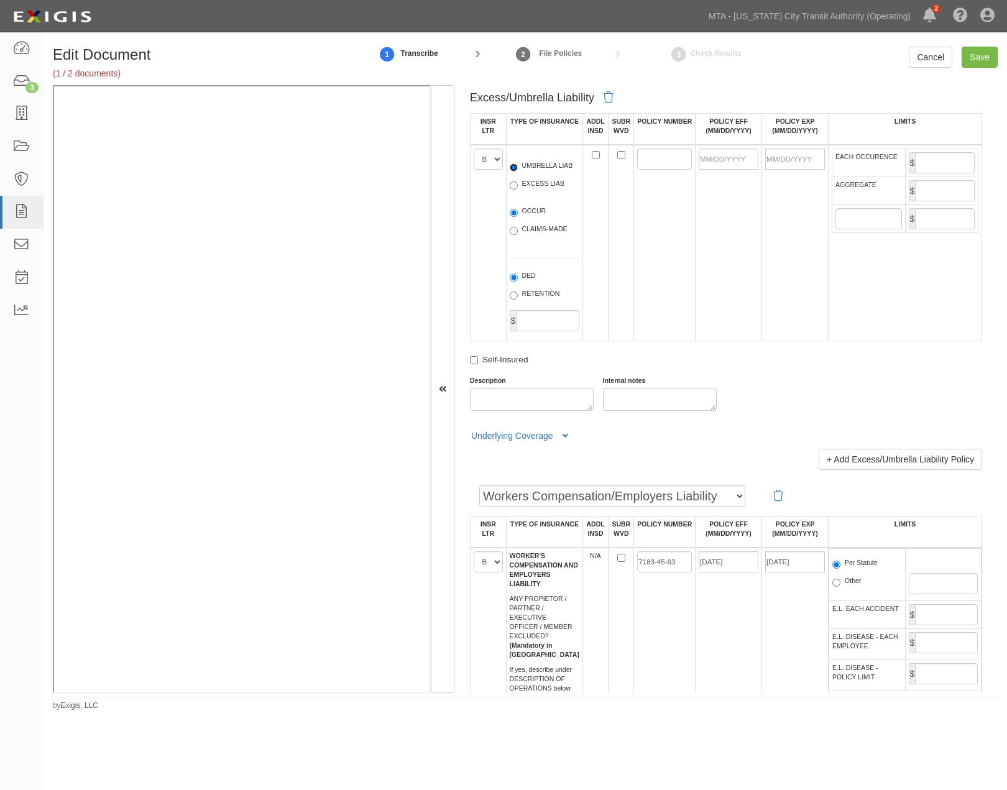
click at [518, 172] on input "UMBRELLA LIAB" at bounding box center [514, 167] width 8 height 8
radio input "true"
click at [521, 219] on label "OCCUR" at bounding box center [528, 212] width 37 height 12
click at [518, 217] on input "OCCUR" at bounding box center [514, 213] width 8 height 8
radio input "true"
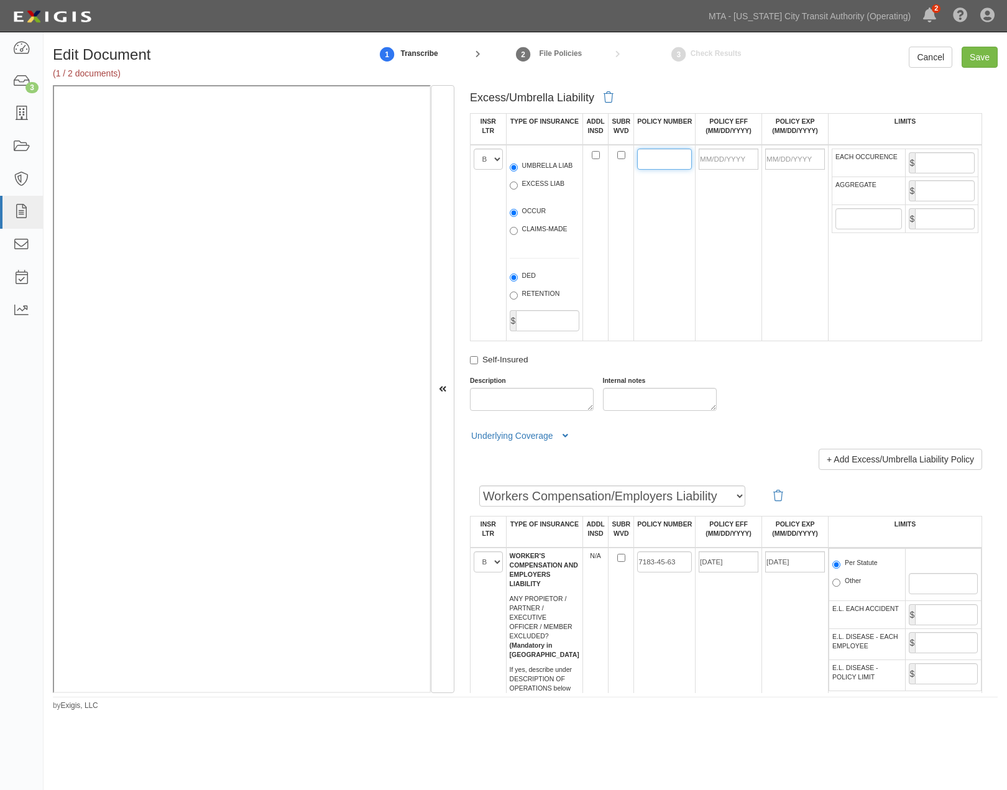
paste input "7819-46-88"
type input "7819-46-88"
click at [717, 170] on input "POLICY EFF (MM/DD/YYYY)" at bounding box center [729, 159] width 60 height 21
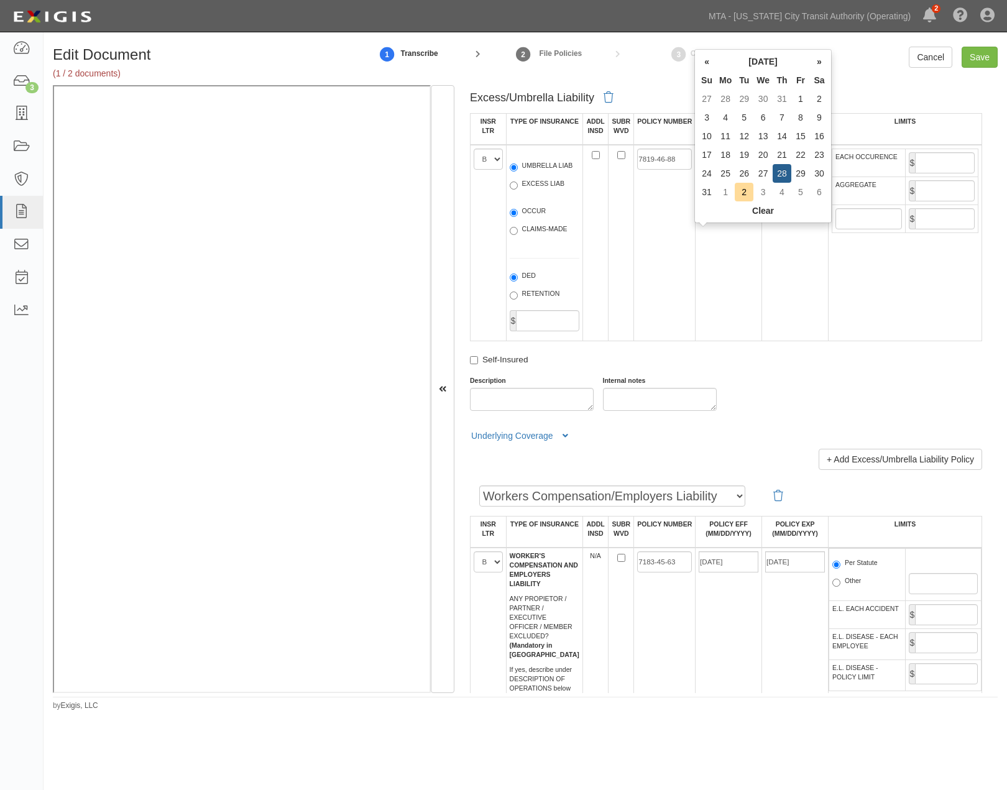
type input "08/28/2025"
type input "08/28/2026"
click at [710, 283] on td "08/28/2025" at bounding box center [729, 243] width 67 height 196
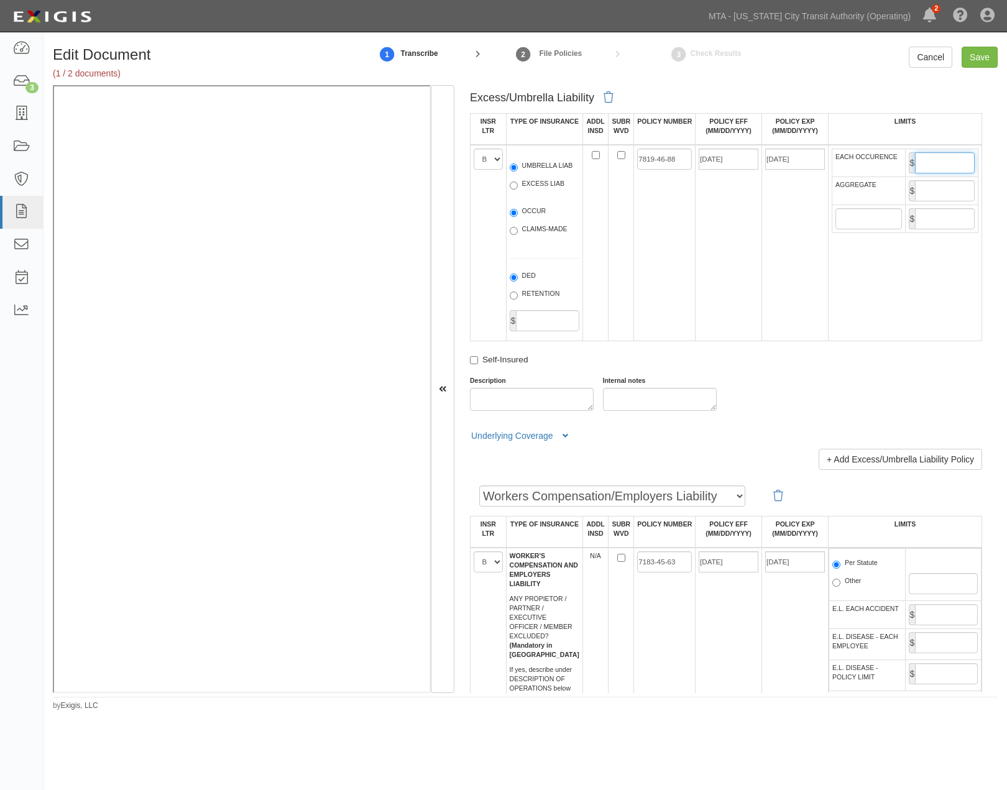
click at [927, 173] on input "EACH OCCURENCE" at bounding box center [945, 162] width 60 height 21
type input "25,000,000"
click at [924, 177] on td "$ 25,000,000" at bounding box center [941, 163] width 73 height 28
click at [916, 201] on input "AGGREGATE" at bounding box center [945, 190] width 60 height 21
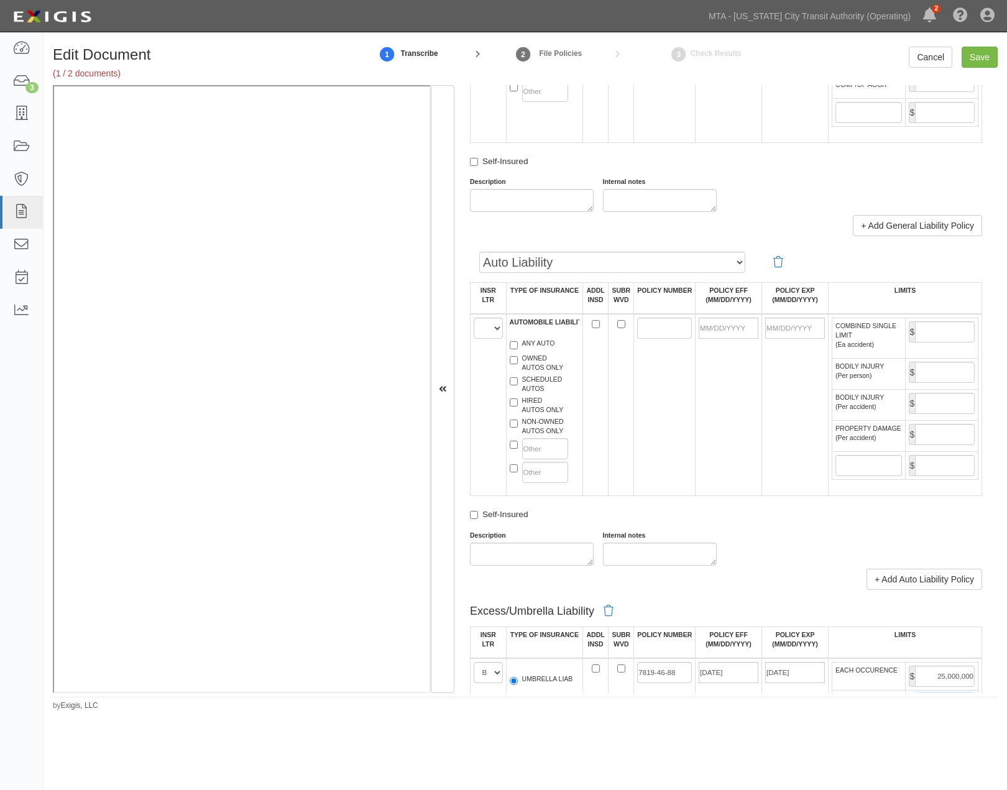
scroll to position [967, 0]
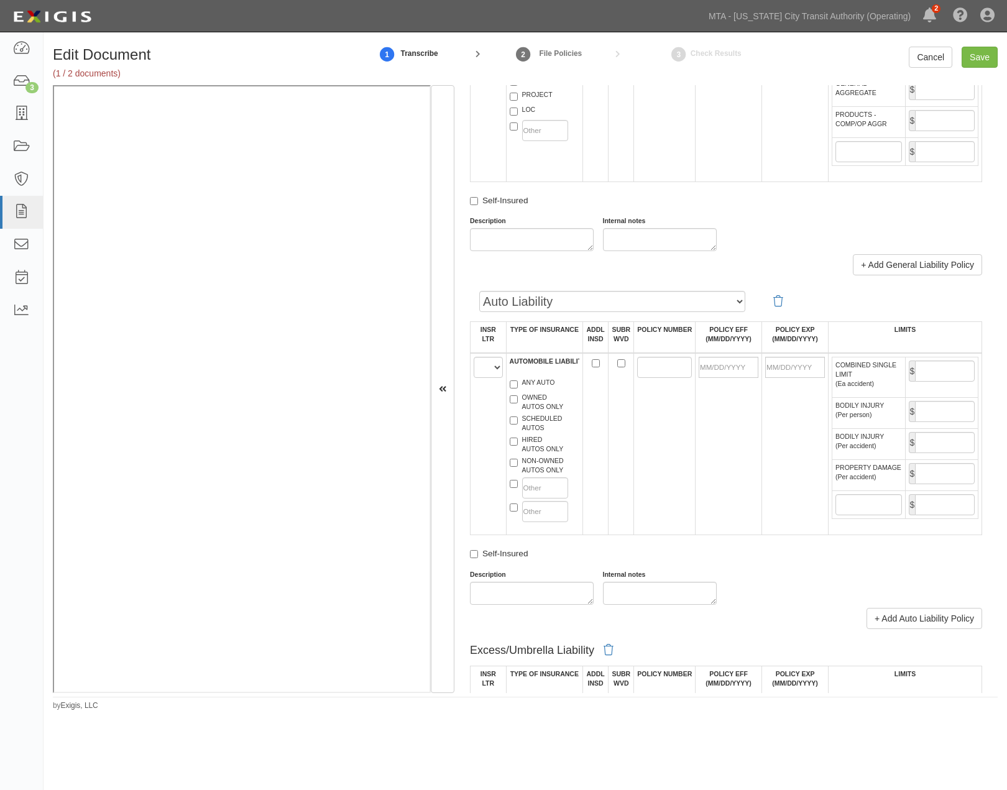
type input "25,000,000"
click at [483, 378] on select "A B C D E F" at bounding box center [488, 367] width 29 height 21
select select "B"
click at [474, 378] on select "A B C D E F" at bounding box center [488, 367] width 29 height 21
click at [525, 390] on label "ANY AUTO" at bounding box center [532, 384] width 45 height 12
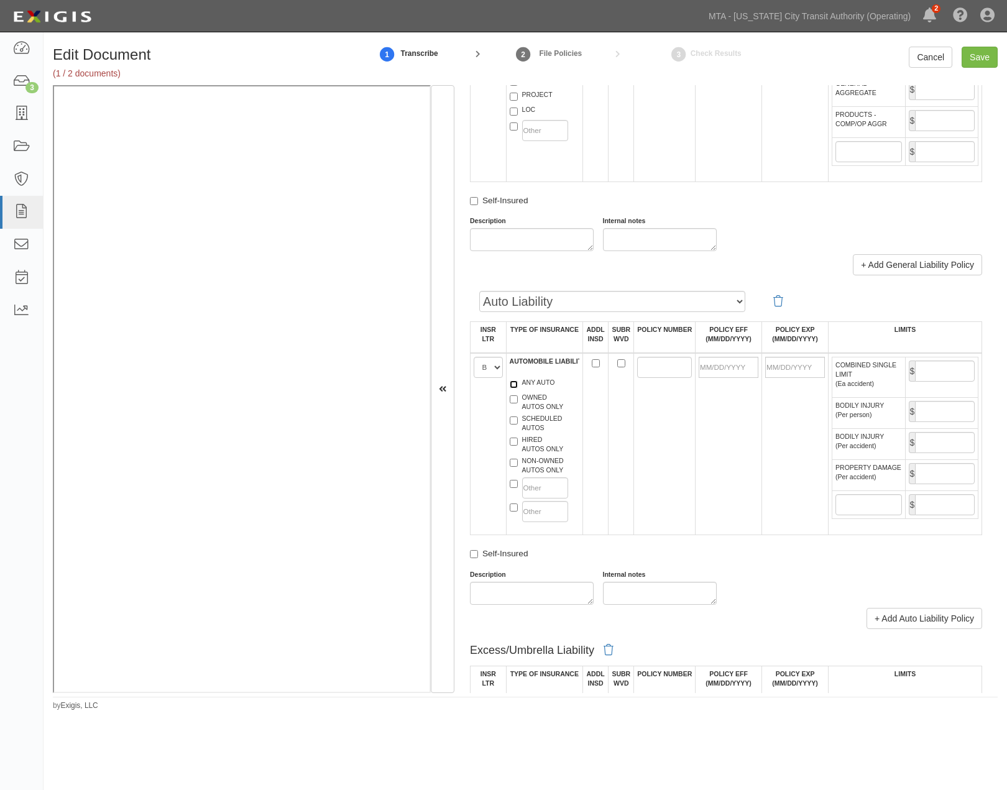
click at [518, 388] on input "ANY AUTO" at bounding box center [514, 384] width 8 height 8
checkbox input "true"
paste input "7362-36-83"
type input "7362-36-83"
click at [717, 378] on input "POLICY EFF (MM/DD/YYYY)" at bounding box center [729, 367] width 60 height 21
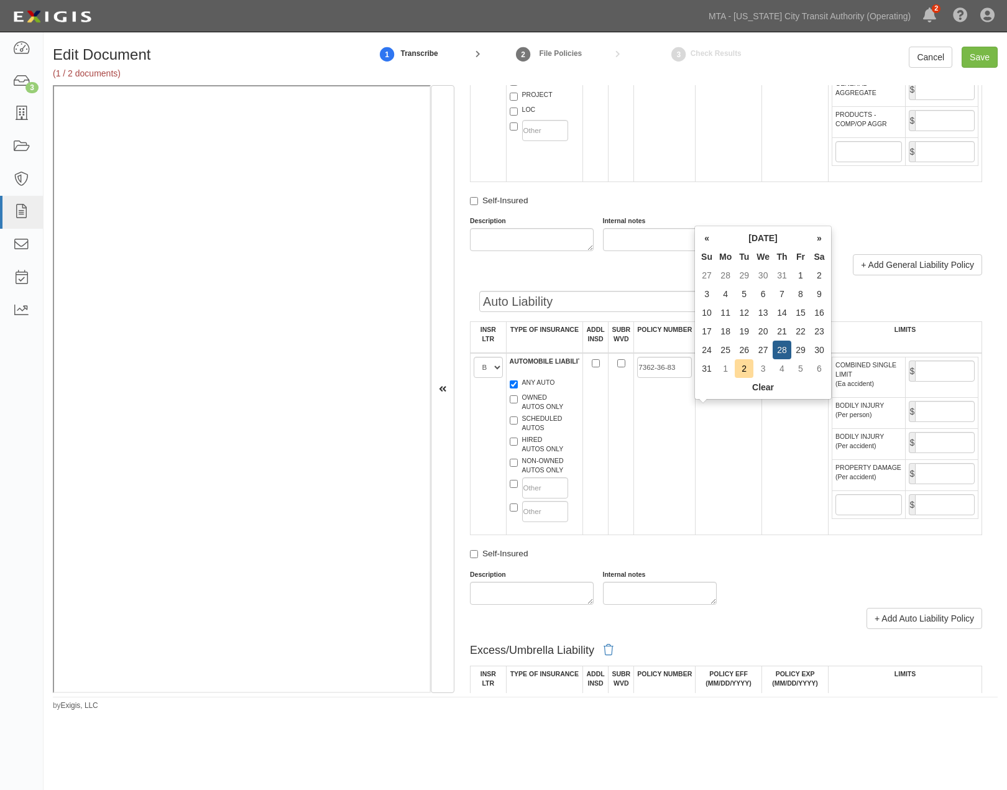
type input "08/28/2025"
type input "08/28/2026"
click at [714, 465] on td "08/28/2025" at bounding box center [729, 444] width 67 height 182
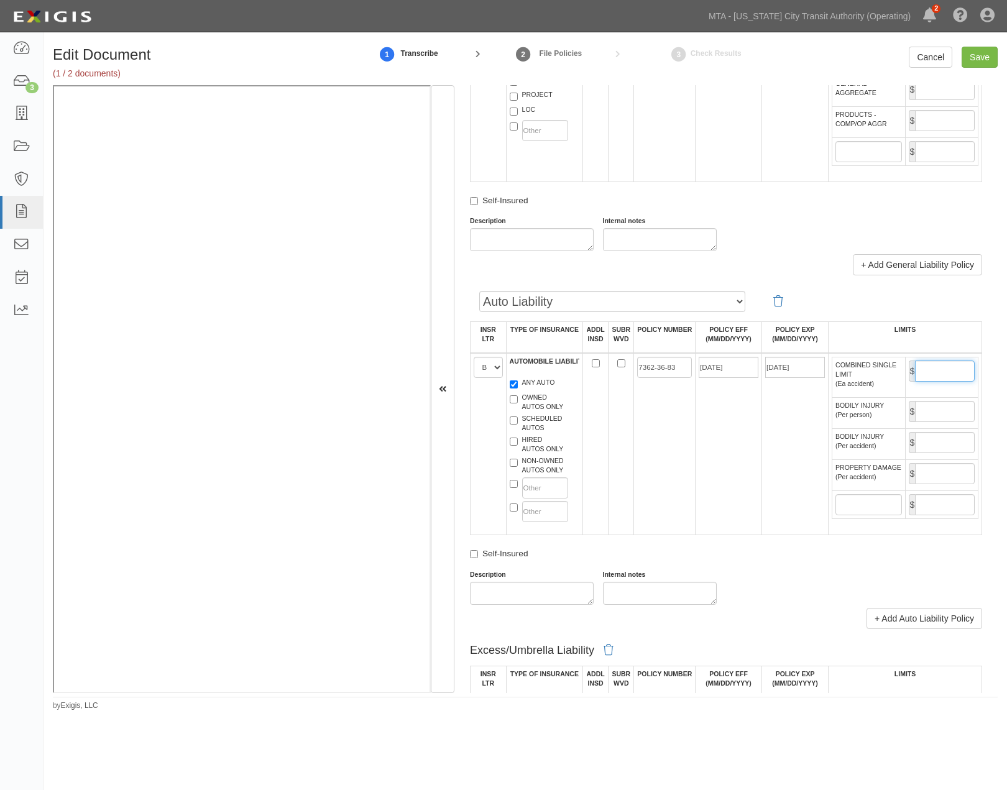
click at [952, 382] on input "COMBINED SINGLE LIMIT (Ea accident)" at bounding box center [945, 371] width 60 height 21
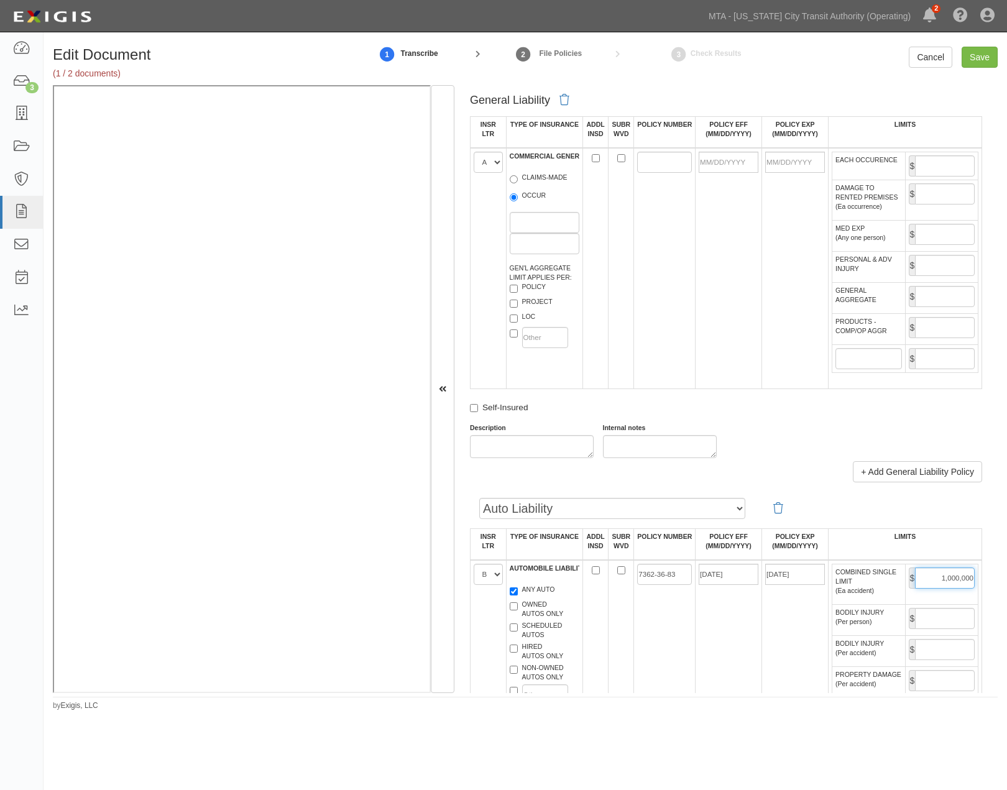
scroll to position [483, 0]
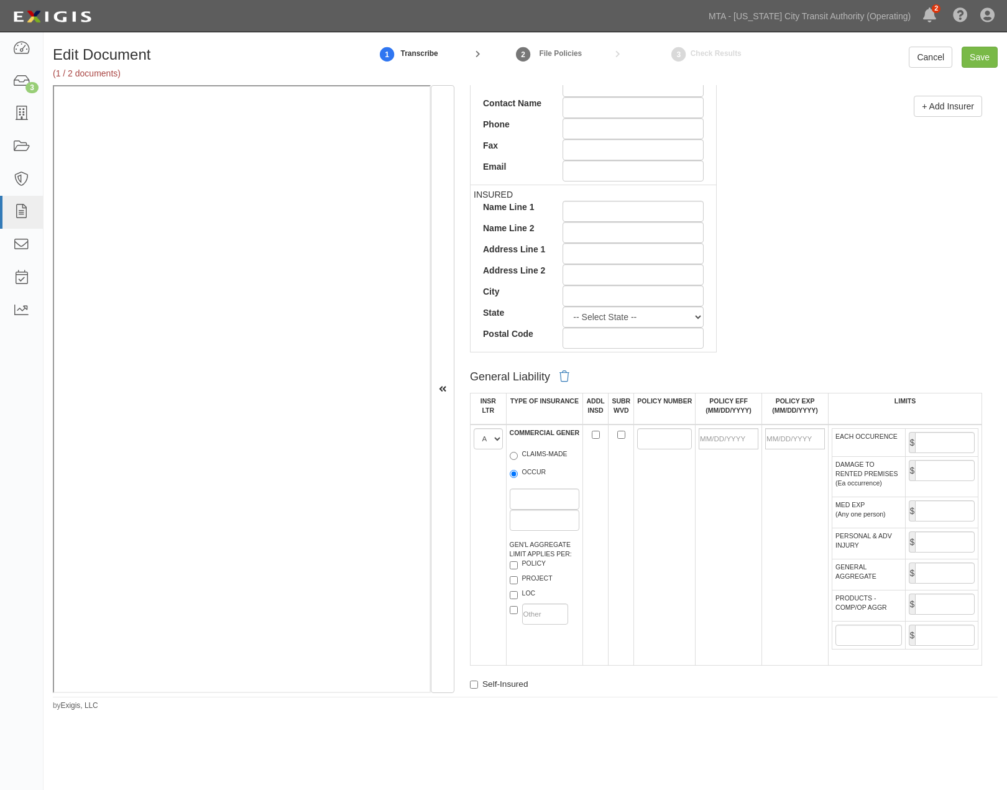
type input "1,000,000"
click at [661, 442] on input "POLICY NUMBER" at bounding box center [664, 438] width 55 height 21
click at [651, 438] on input "POLICY NUMBER" at bounding box center [664, 438] width 55 height 21
paste input "3606-83-76"
type input "3606-83-76"
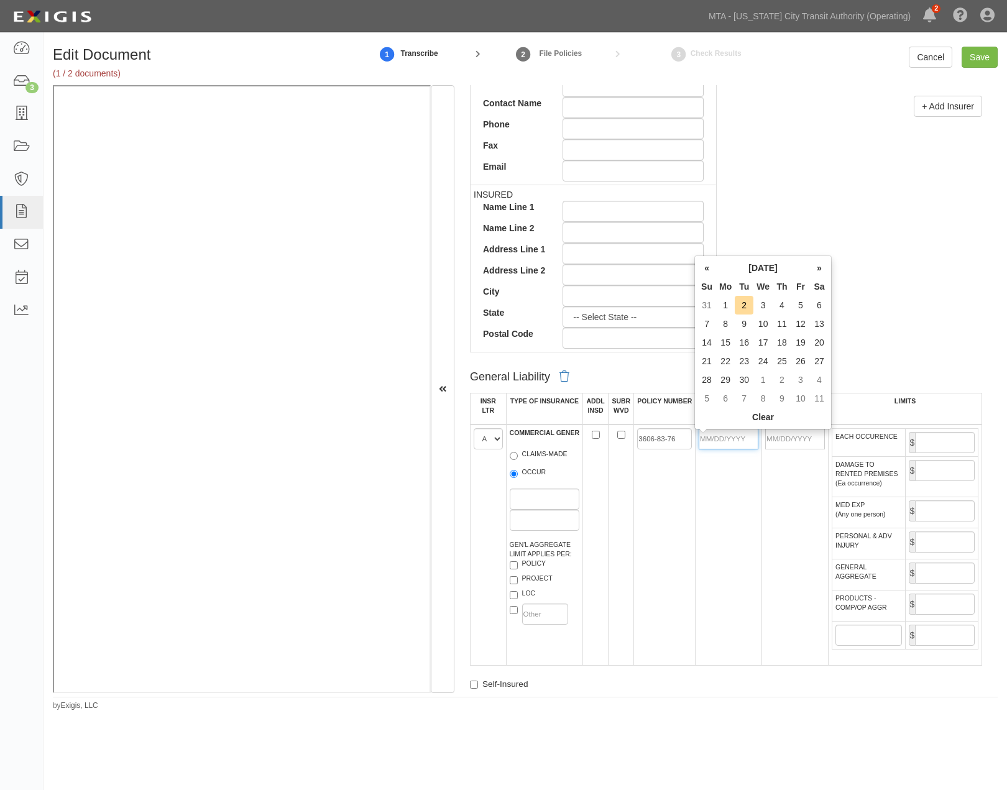
click at [716, 440] on input "POLICY EFF (MM/DD/YYYY)" at bounding box center [729, 438] width 60 height 21
type input "08/28/2025"
type input "08/28/2026"
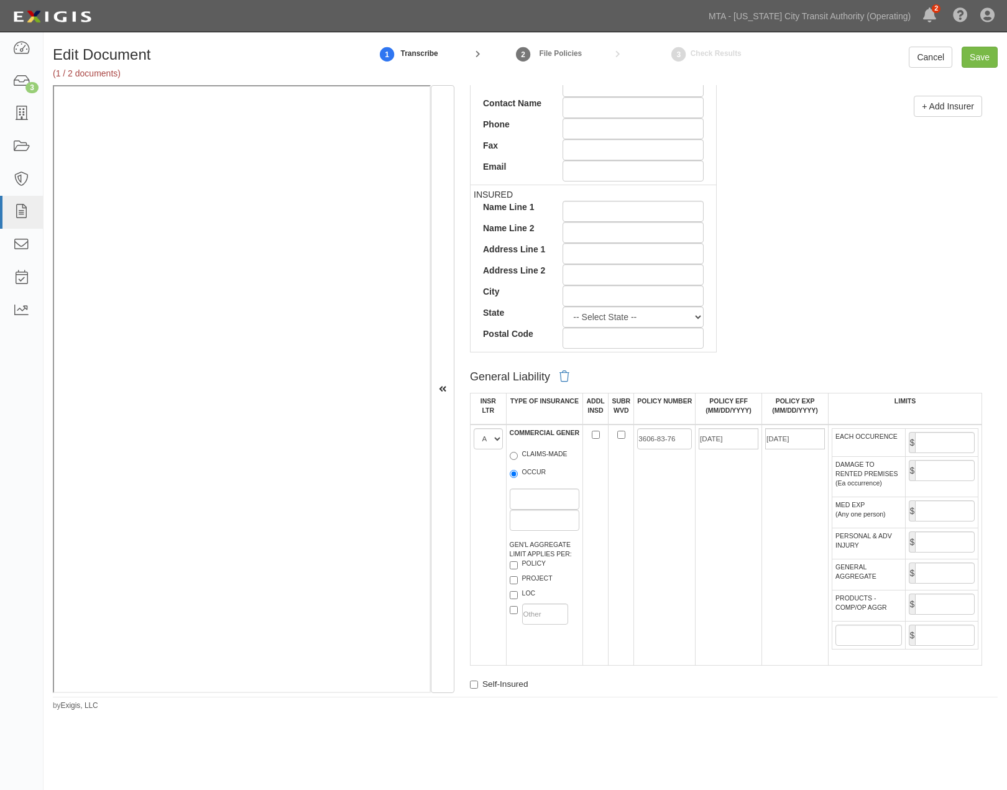
click at [732, 623] on td "08/28/2025" at bounding box center [729, 545] width 67 height 241
click at [922, 443] on input "EACH OCCURENCE" at bounding box center [945, 442] width 60 height 21
type input "1,000,000"
click at [932, 584] on input "GENERAL AGGREGATE" at bounding box center [945, 573] width 60 height 21
type input "2,000,000"
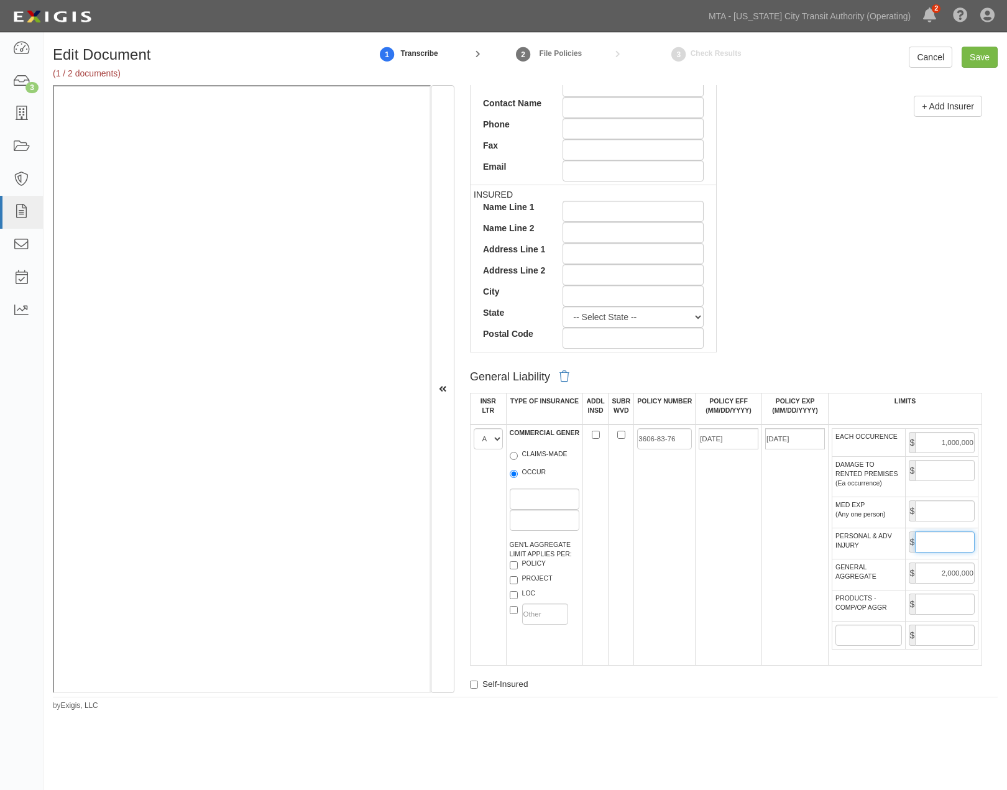
click at [927, 553] on input "PERSONAL & ADV INJURY" at bounding box center [945, 541] width 60 height 21
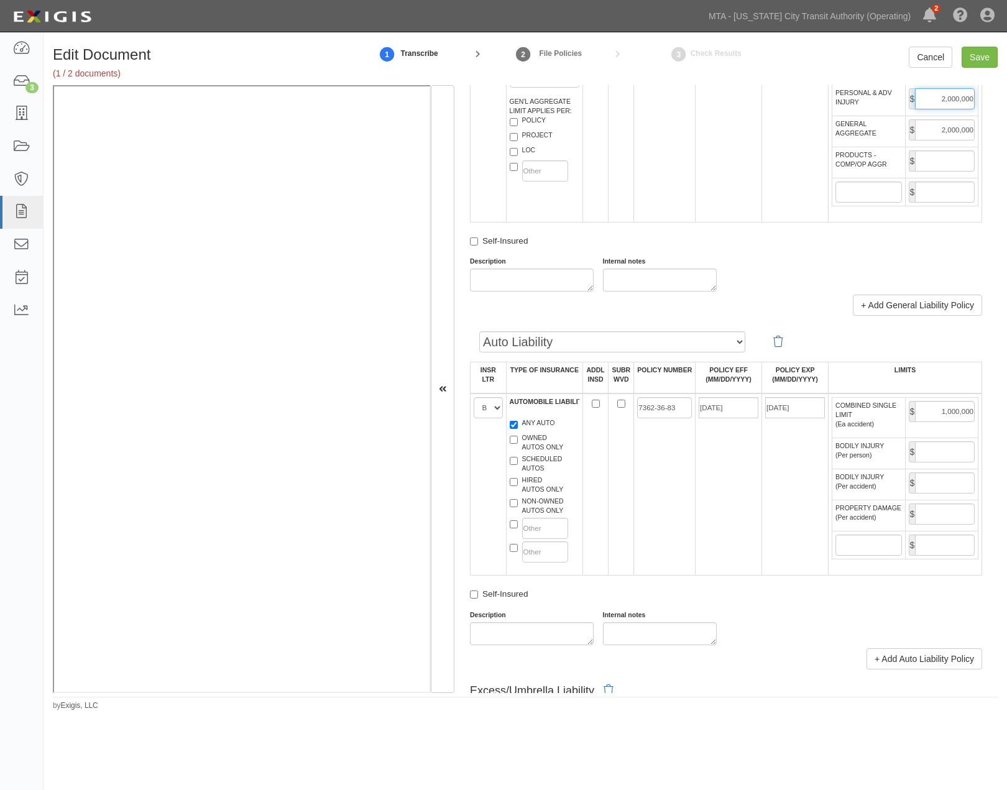
scroll to position [622, 0]
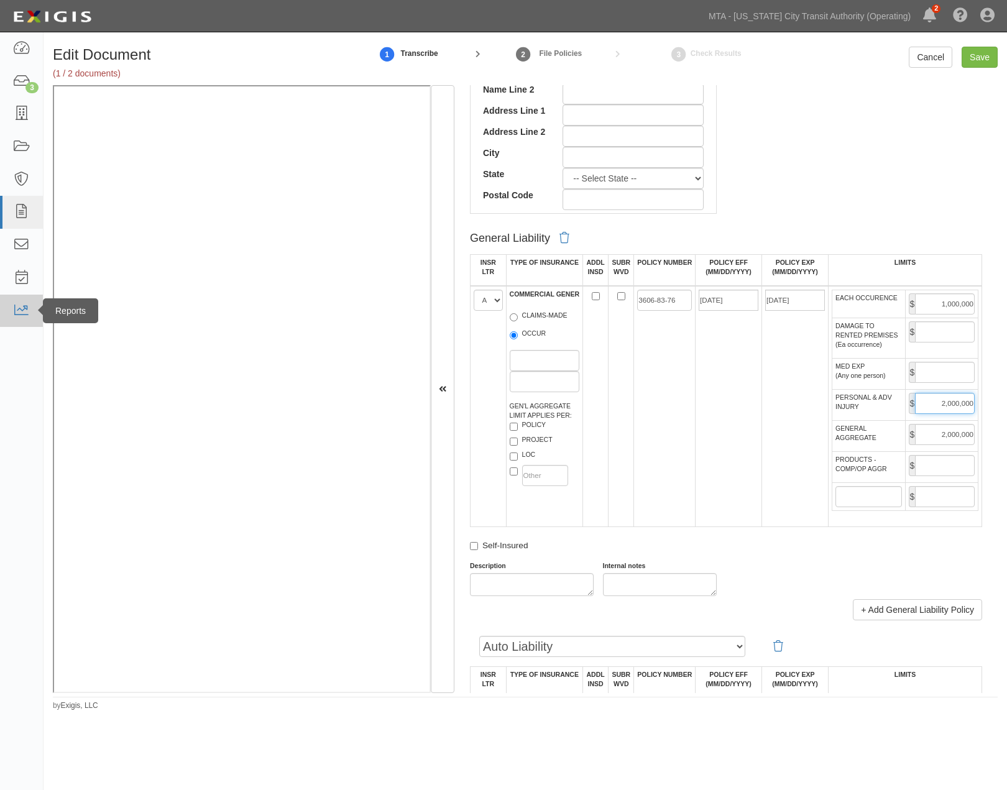
type input "2,000,000"
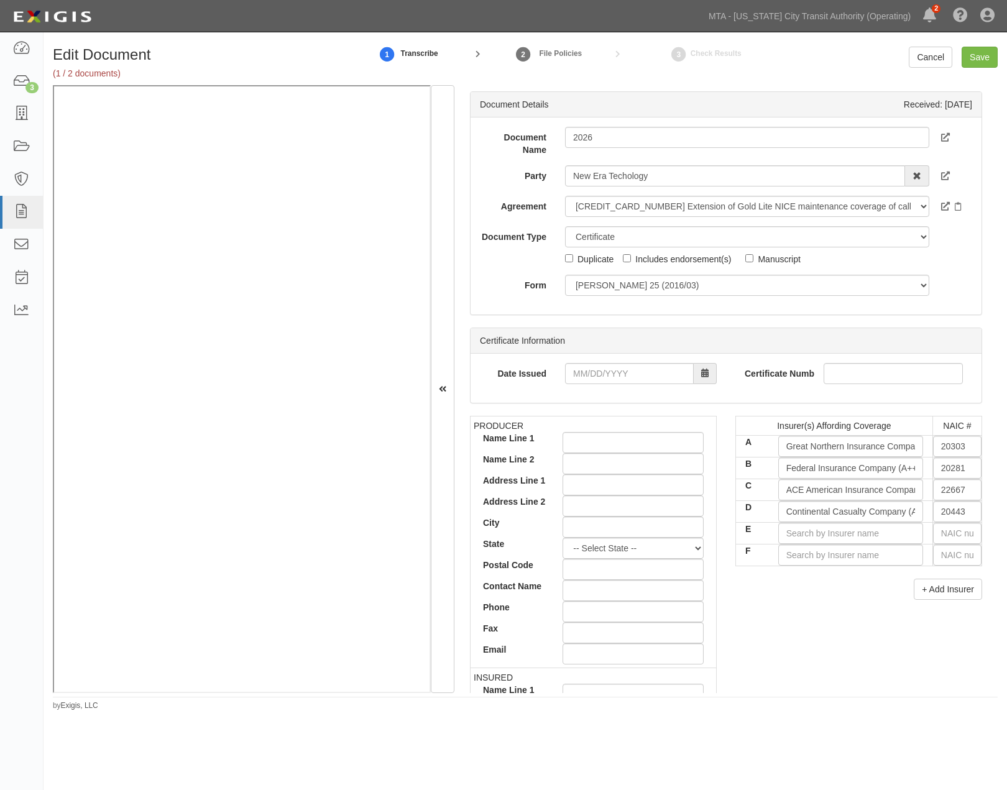
click at [644, 262] on div "Includes endorsement(s)" at bounding box center [683, 259] width 96 height 14
click at [631, 262] on input "Includes endorsement(s)" at bounding box center [627, 258] width 8 height 8
checkbox input "true"
click at [971, 52] on input "Save" at bounding box center [980, 57] width 36 height 21
type input "1000000"
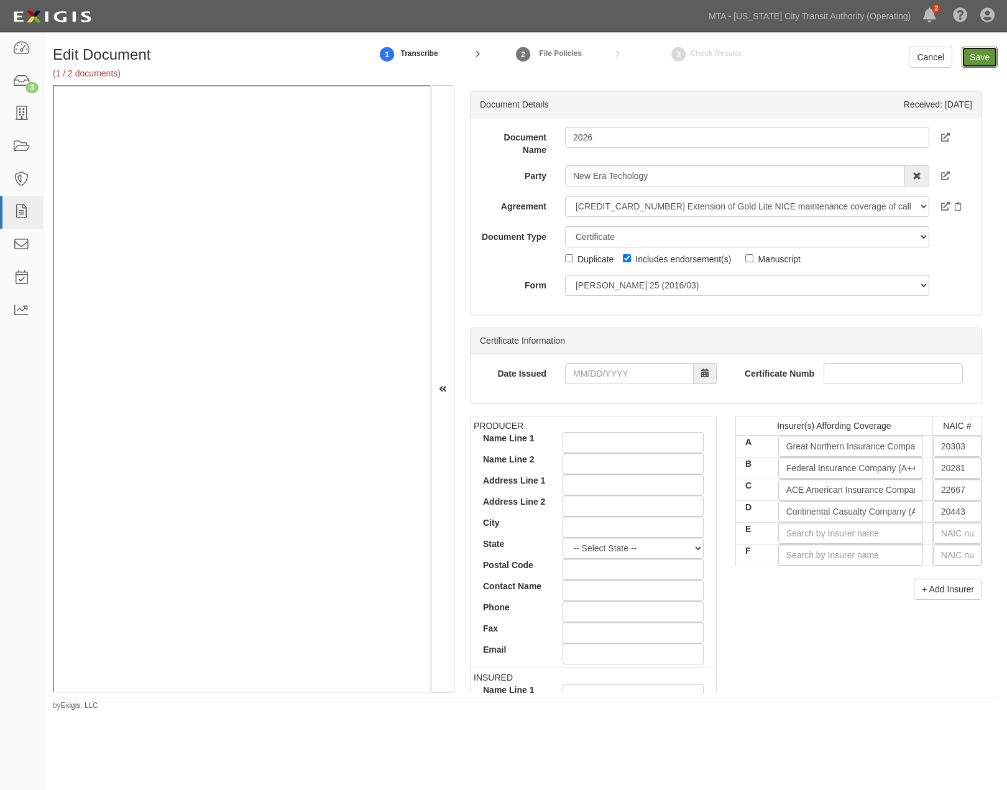
type input "2000000"
type input "1000000"
type input "25000000"
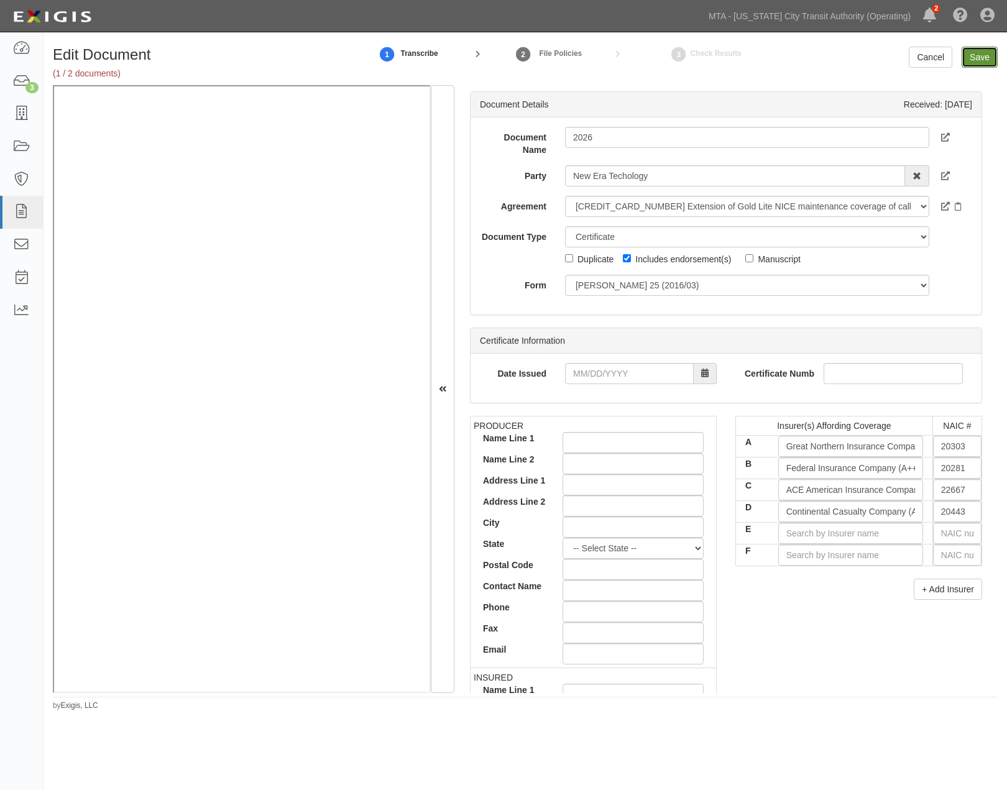
type input "3000000"
type input "6000000"
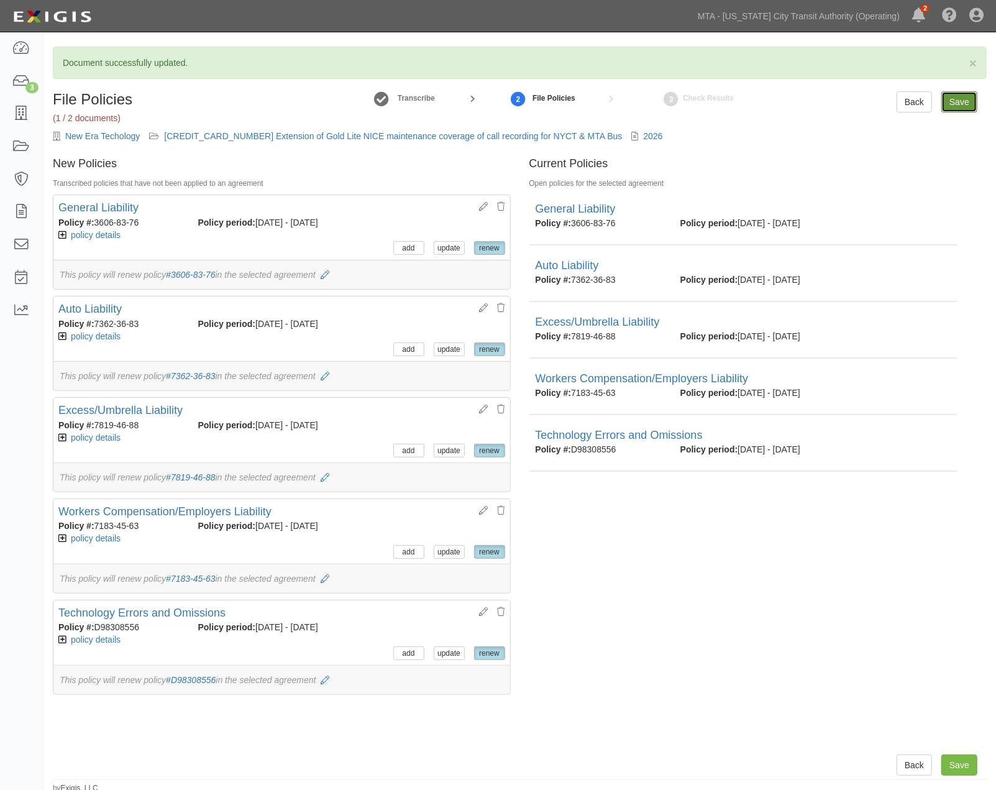
click at [964, 92] on input "Save" at bounding box center [960, 101] width 36 height 21
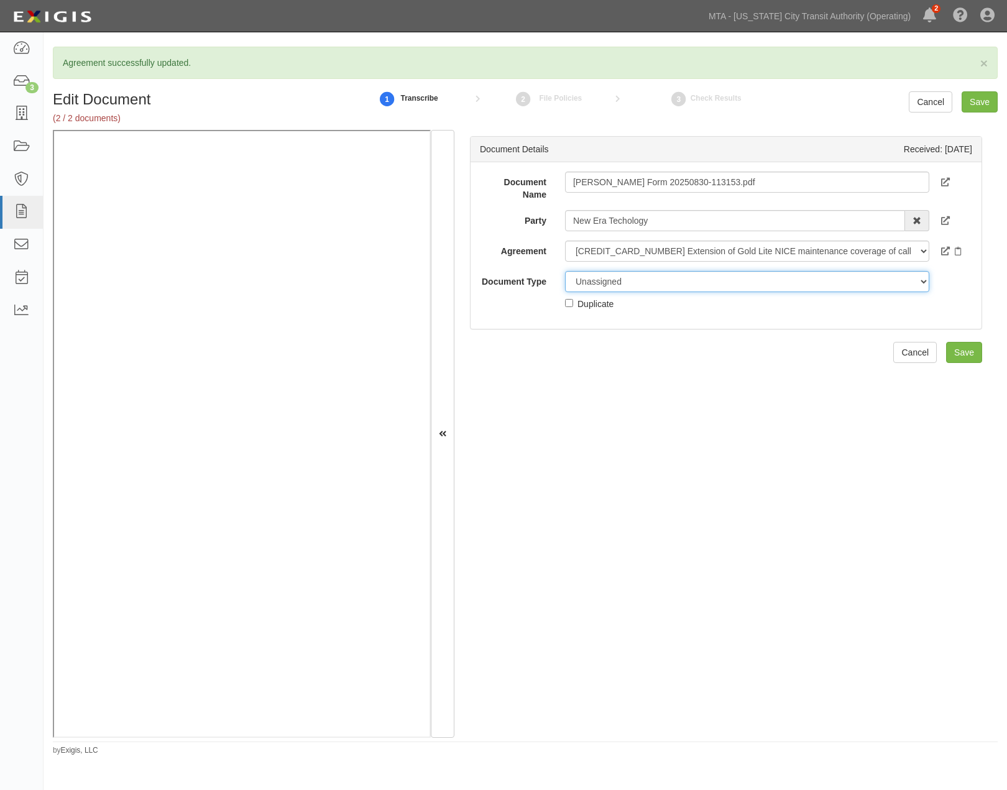
click at [647, 286] on select "Unassigned Binder Cancellation Notice Certificate Contract Endorsement Insuranc…" at bounding box center [747, 281] width 365 height 21
select select "OtherDetail"
click at [565, 271] on select "Unassigned Binder Cancellation Notice Certificate Contract Endorsement Insuranc…" at bounding box center [747, 281] width 365 height 21
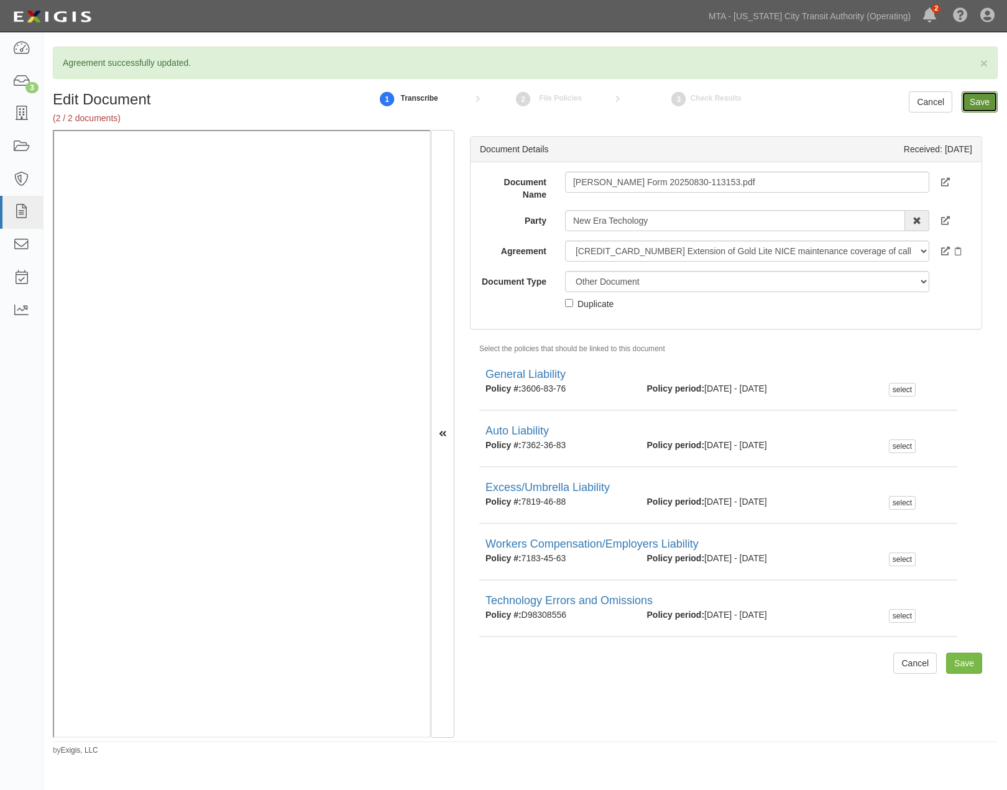
click at [981, 98] on input "Save" at bounding box center [980, 101] width 36 height 21
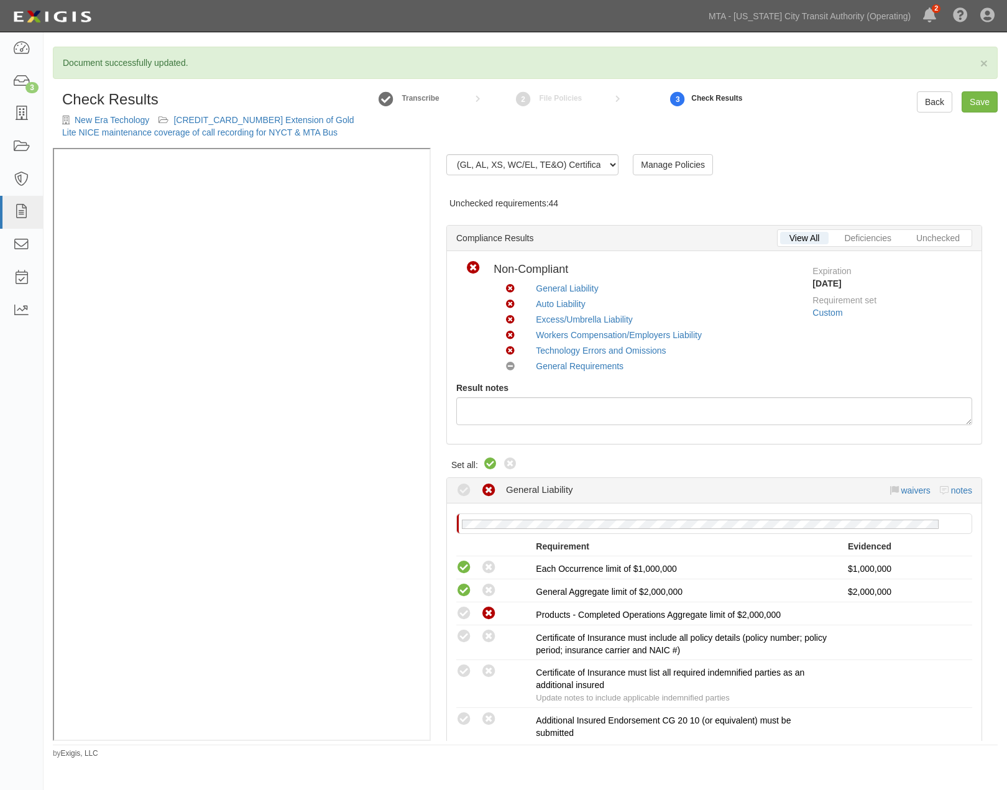
click at [489, 462] on icon at bounding box center [490, 464] width 15 height 15
radio input "true"
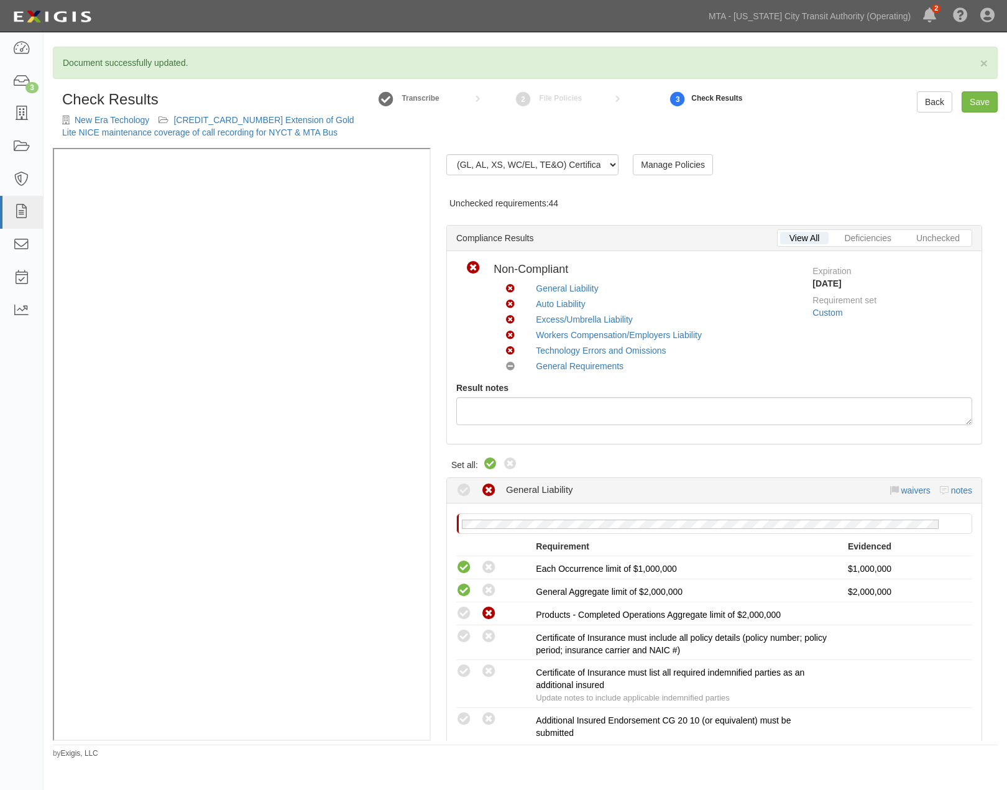
radio input "true"
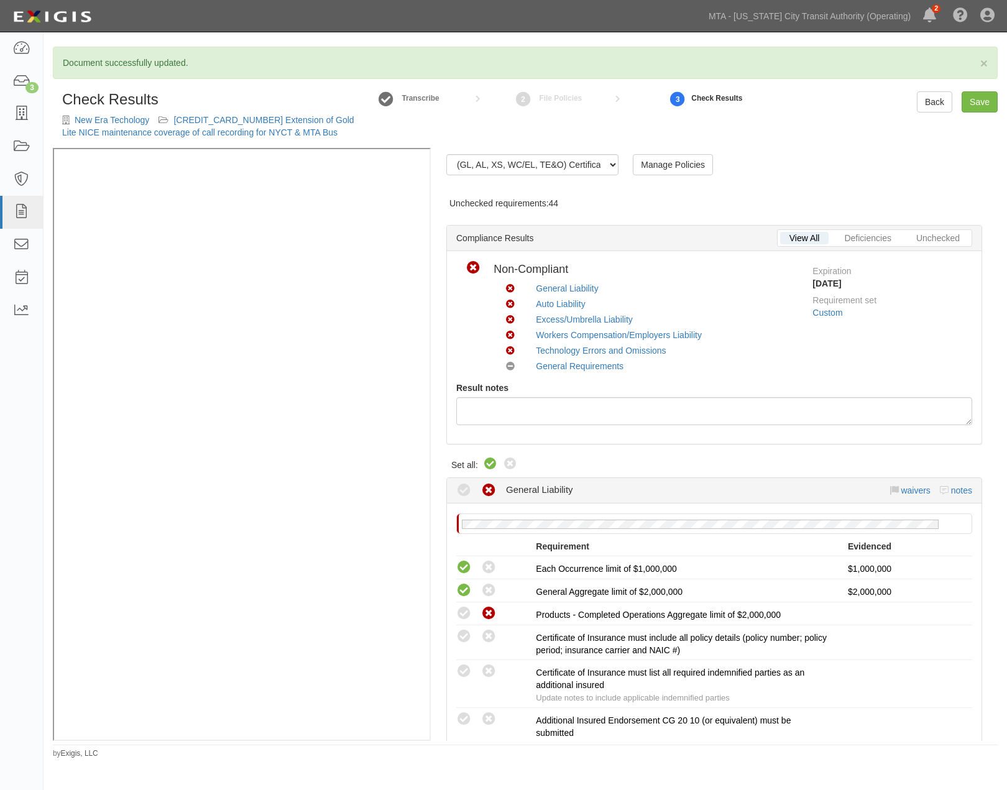
radio input "true"
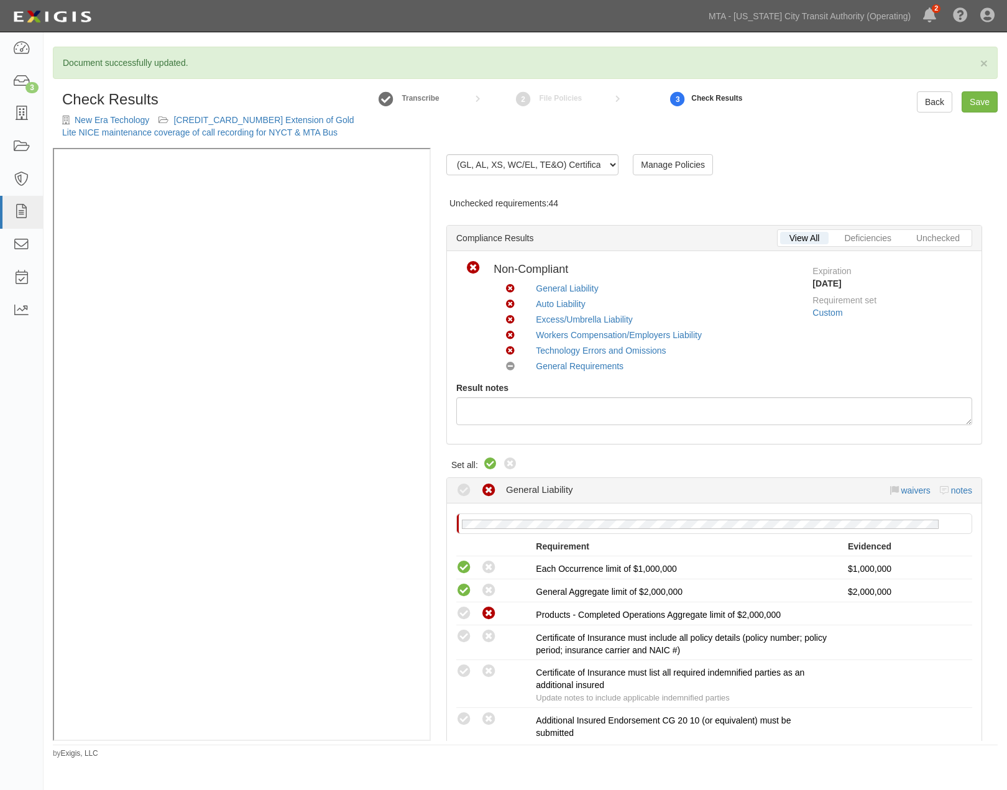
radio input "true"
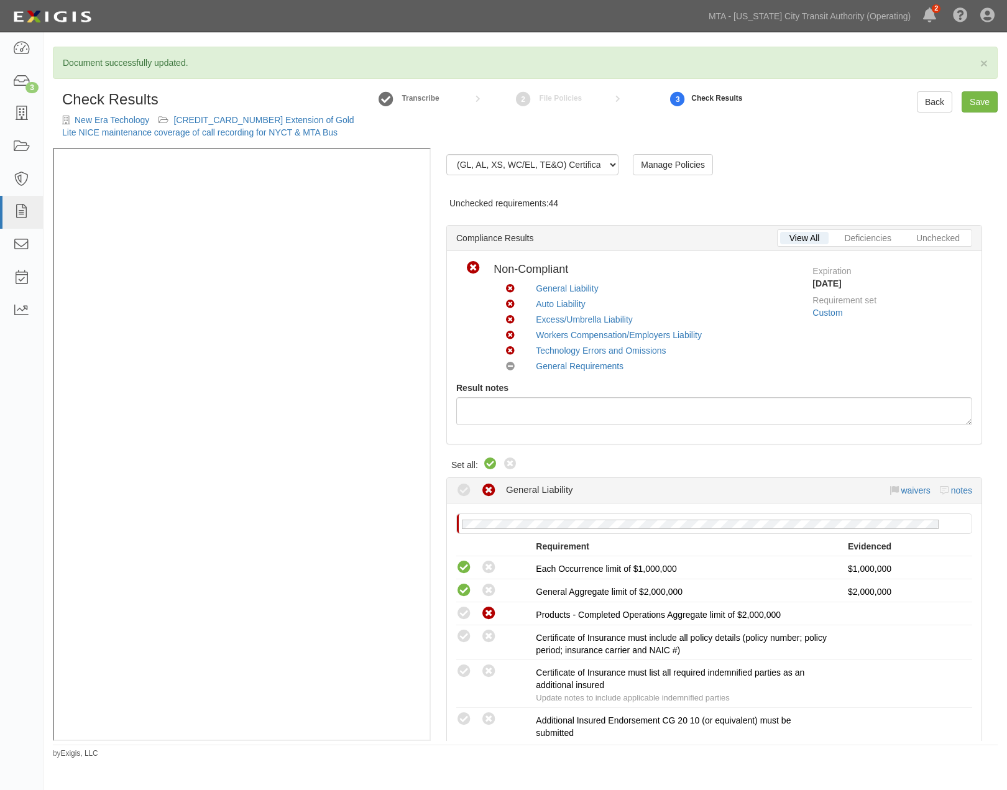
radio input "true"
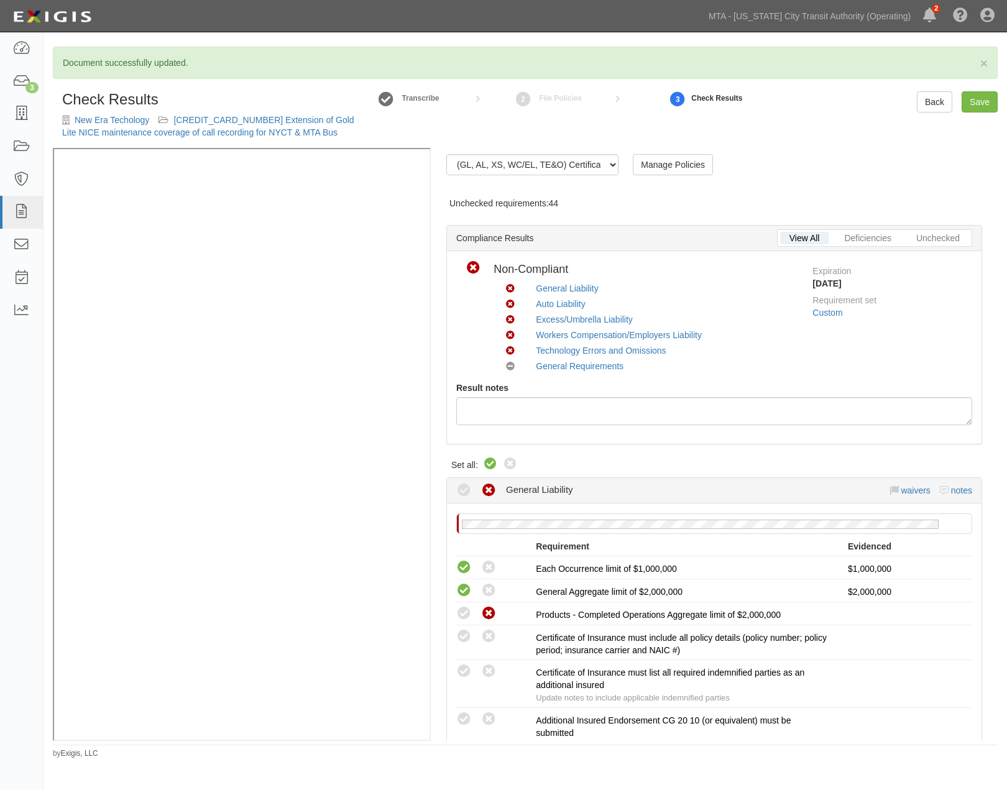
radio input "true"
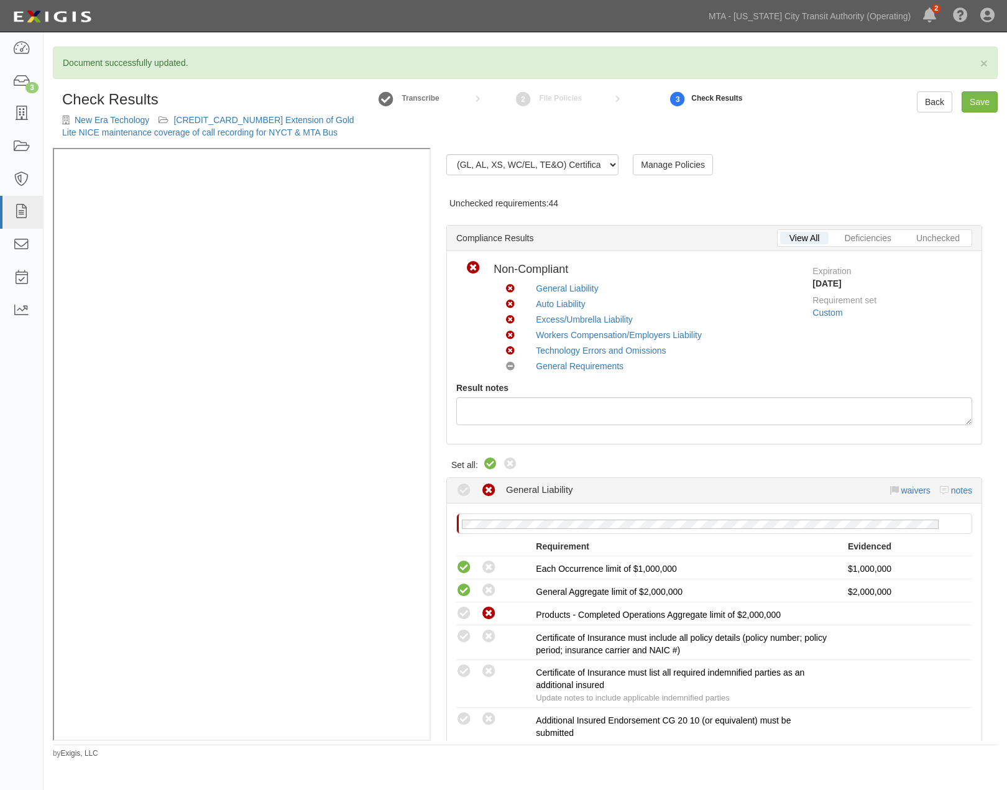
radio input "true"
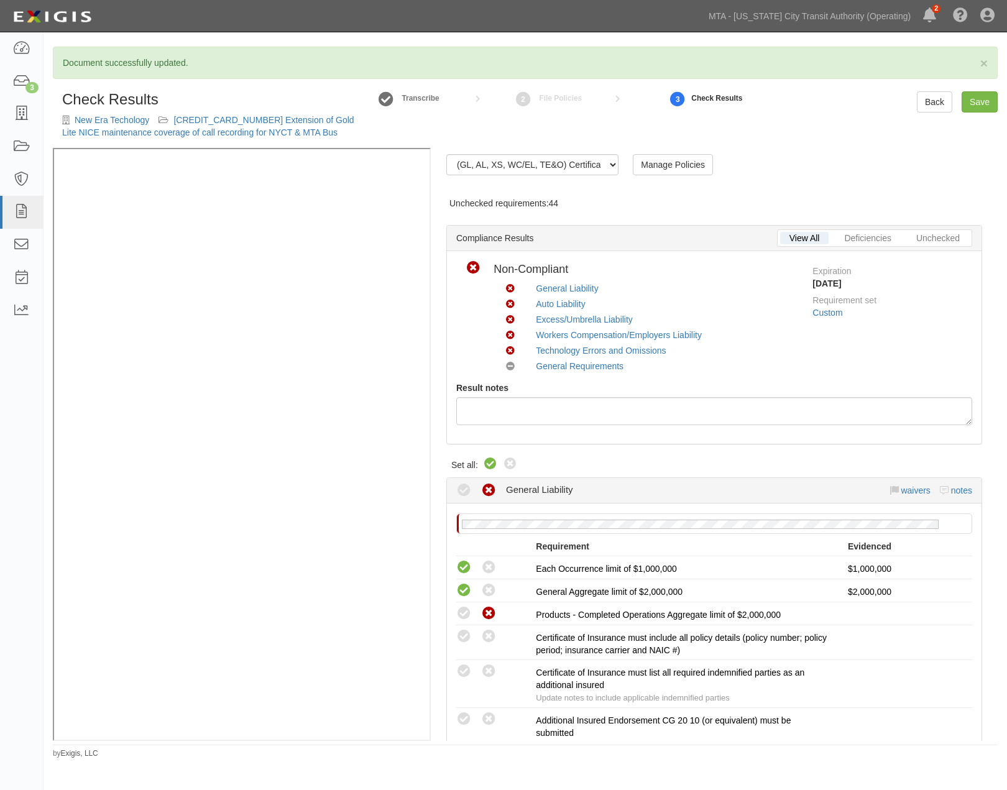
radio input "false"
radio input "true"
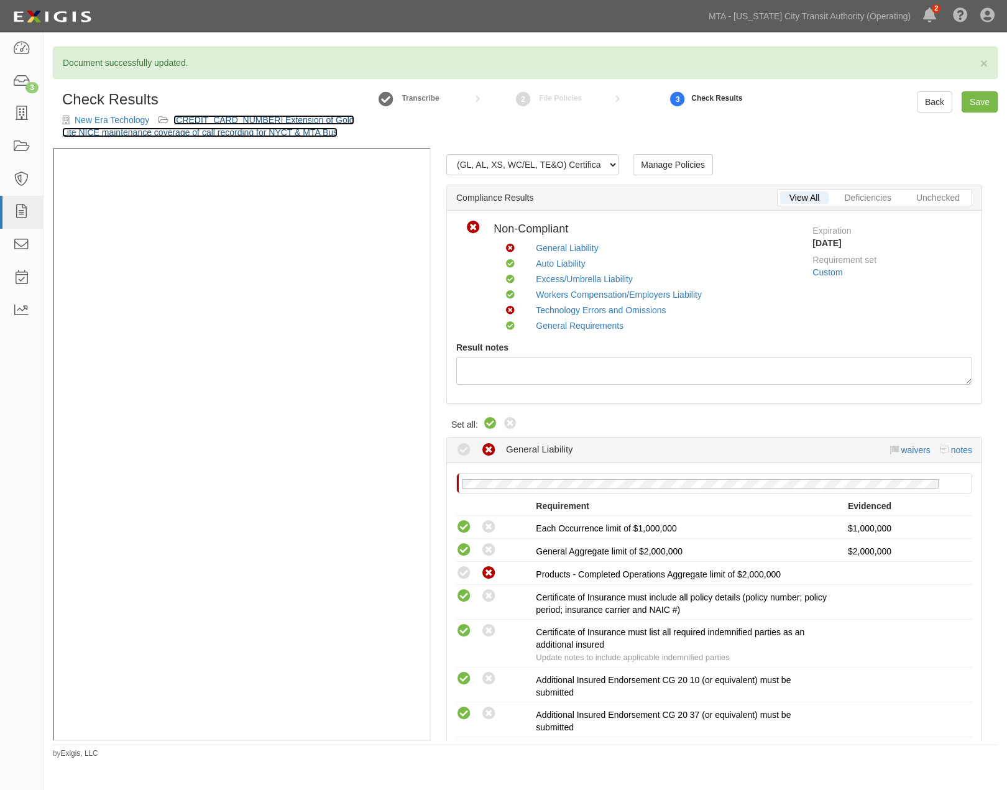
click at [293, 132] on link "[CREDIT_CARD_NUMBER] Extension of Gold Lite NICE maintenance coverage of call r…" at bounding box center [208, 126] width 292 height 22
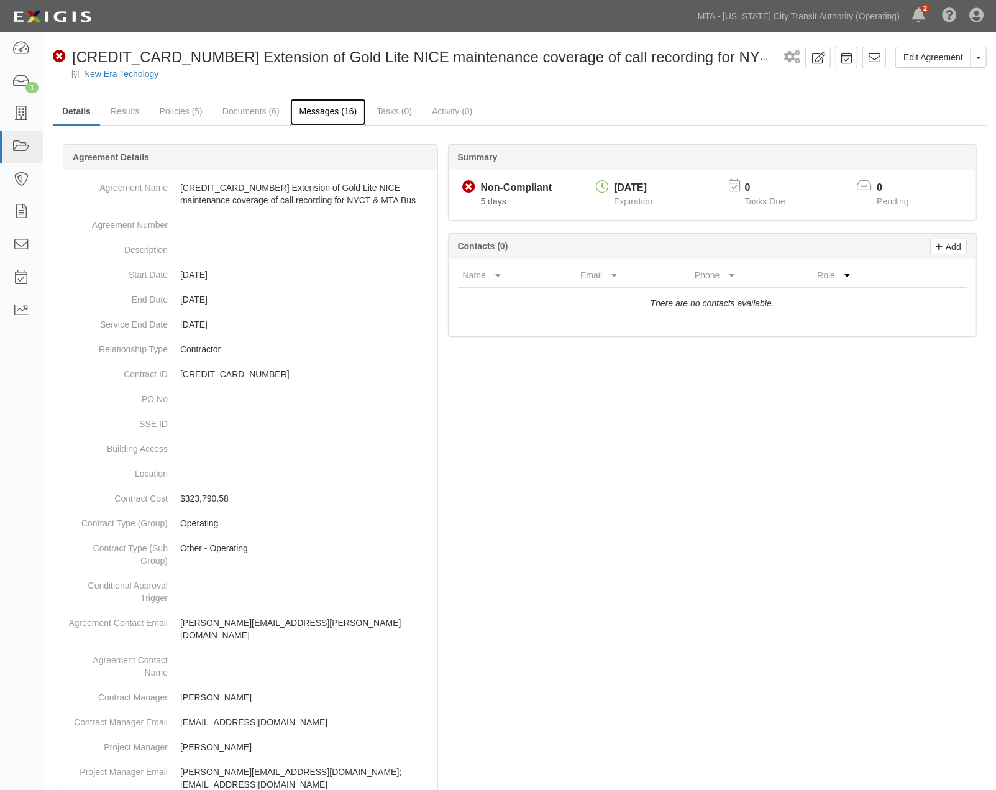
click at [320, 112] on link "Messages (16)" at bounding box center [328, 112] width 76 height 27
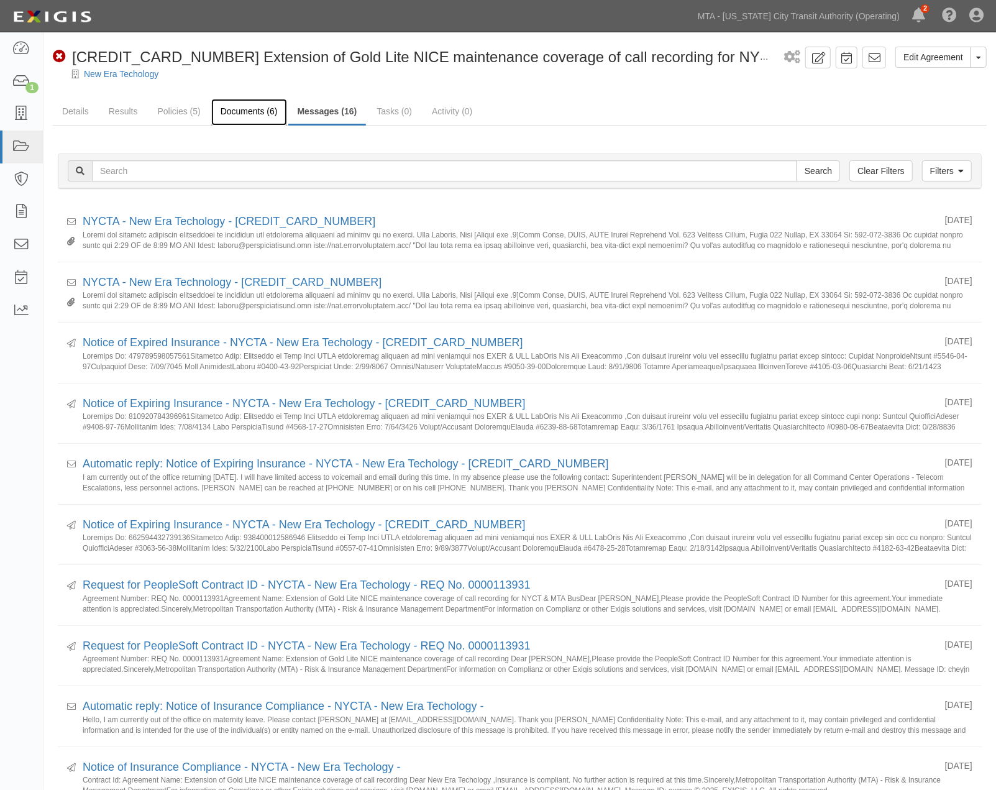
click at [234, 108] on link "Documents (6)" at bounding box center [249, 112] width 76 height 27
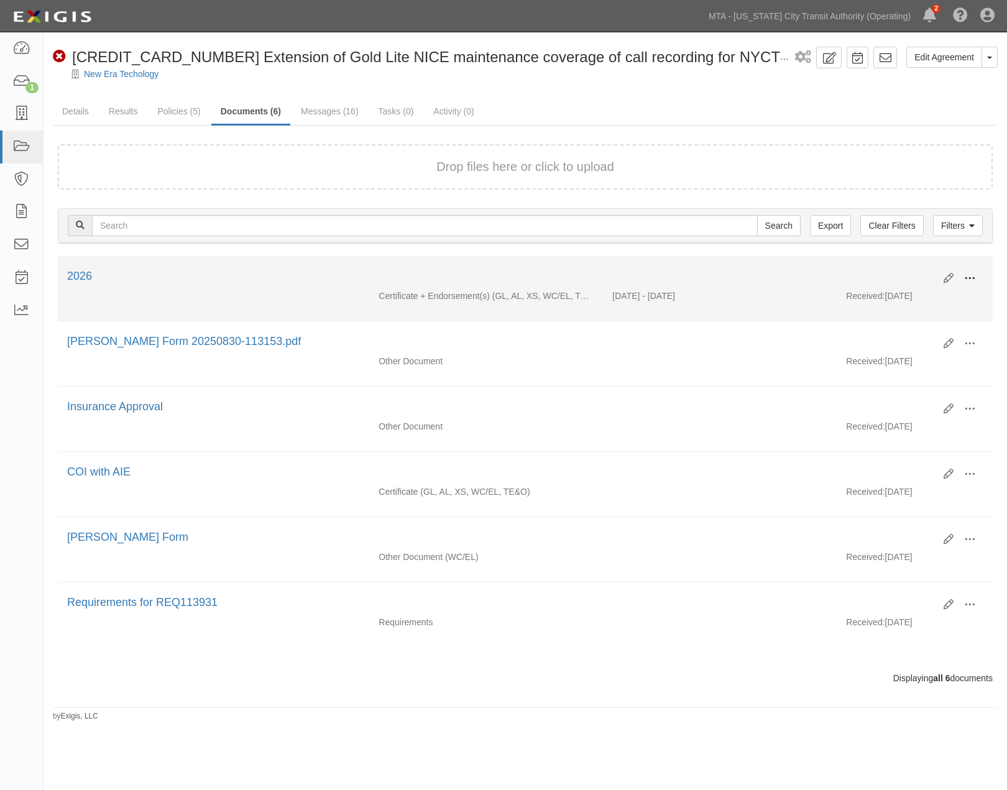
click at [961, 274] on button at bounding box center [969, 279] width 27 height 21
click at [904, 274] on link "Edit" at bounding box center [909, 273] width 98 height 22
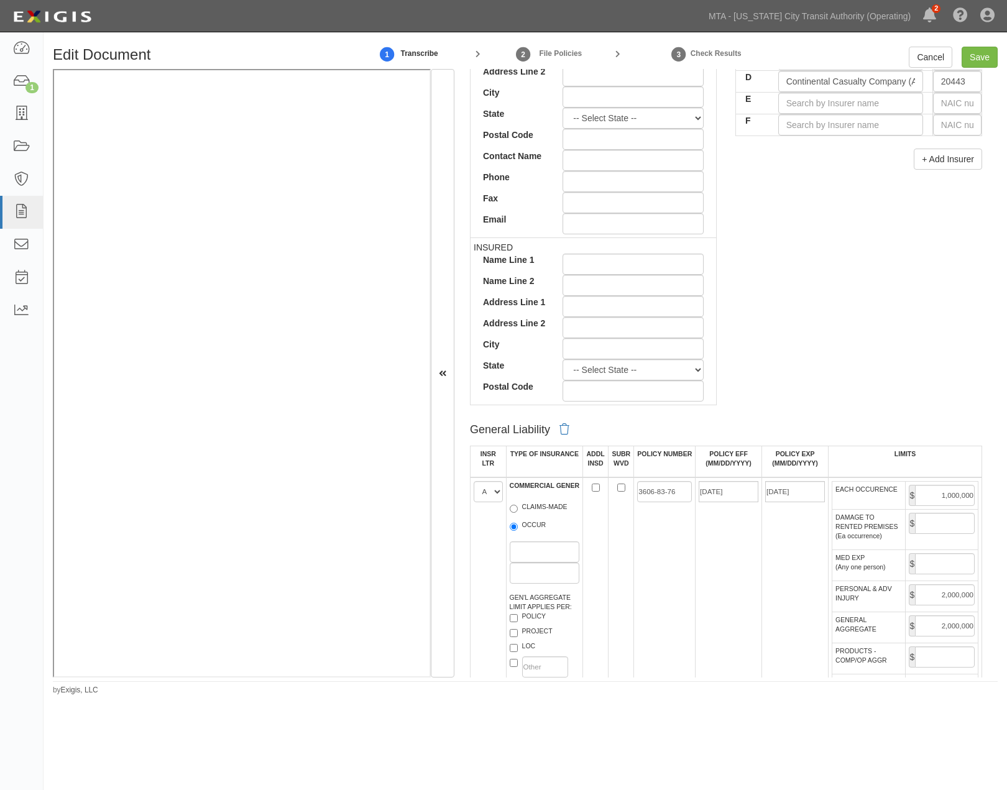
scroll to position [691, 0]
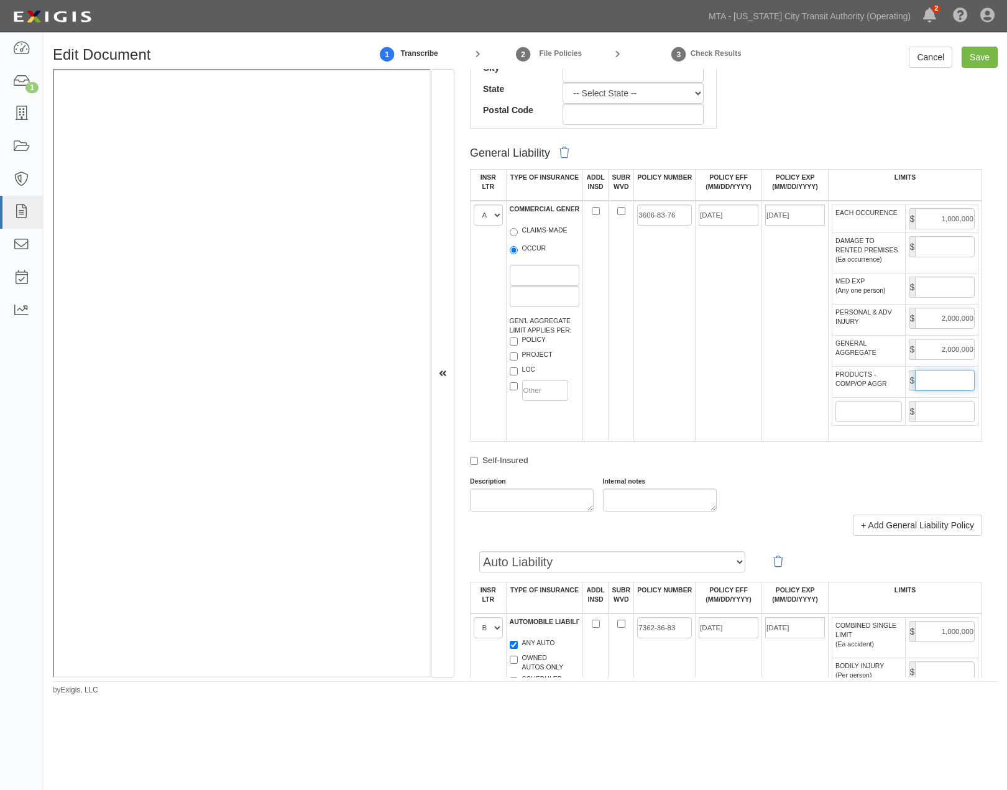
click at [923, 391] on input "PRODUCTS - COMP/OP AGGR" at bounding box center [945, 380] width 60 height 21
type input "2,000,000"
drag, startPoint x: 945, startPoint y: 344, endPoint x: 1046, endPoint y: 356, distance: 102.0
click at [1006, 356] on html "Toggle navigation Dashboard 1 Inbox Parties Agreements Coverages Documents Mess…" at bounding box center [503, 374] width 1007 height 748
click at [984, 59] on input "Save" at bounding box center [980, 57] width 36 height 21
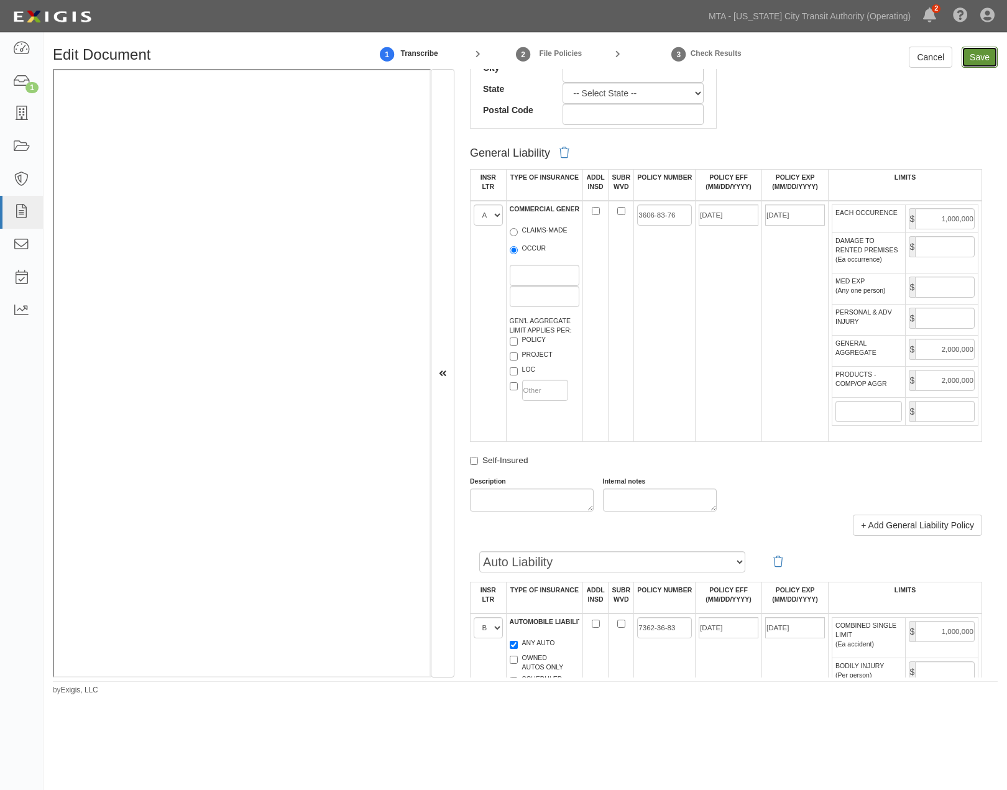
type input "1000000"
type input "2000000"
type input "1000000"
type input "25000000"
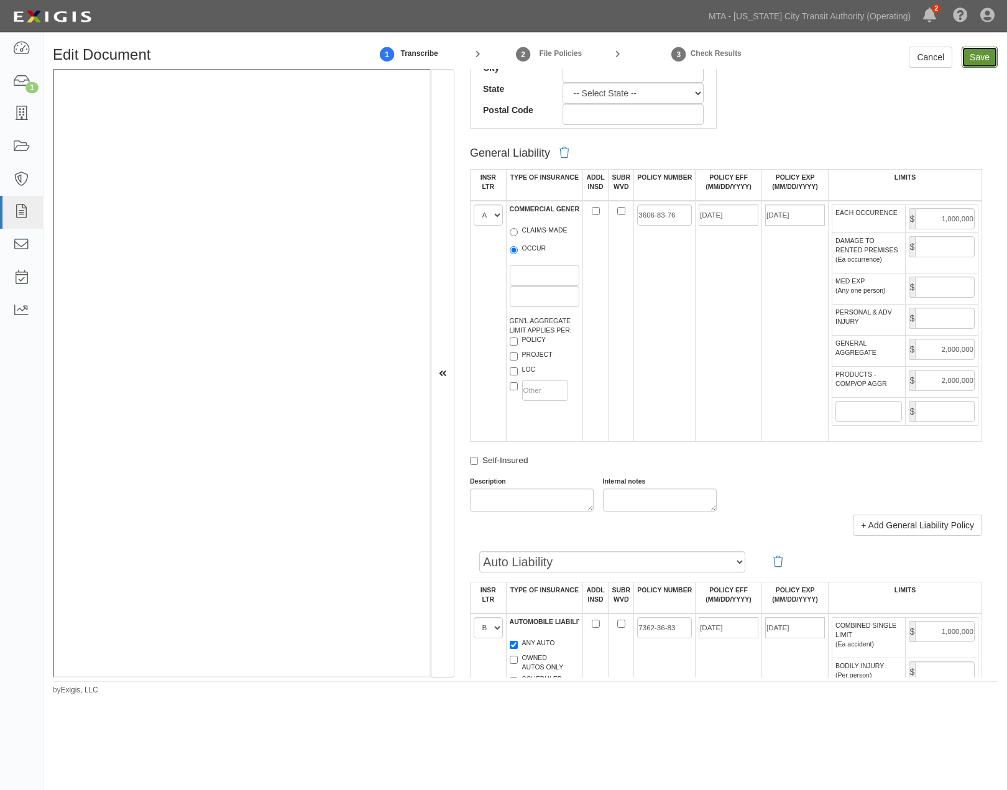
type input "25000000"
type input "3000000"
type input "6000000"
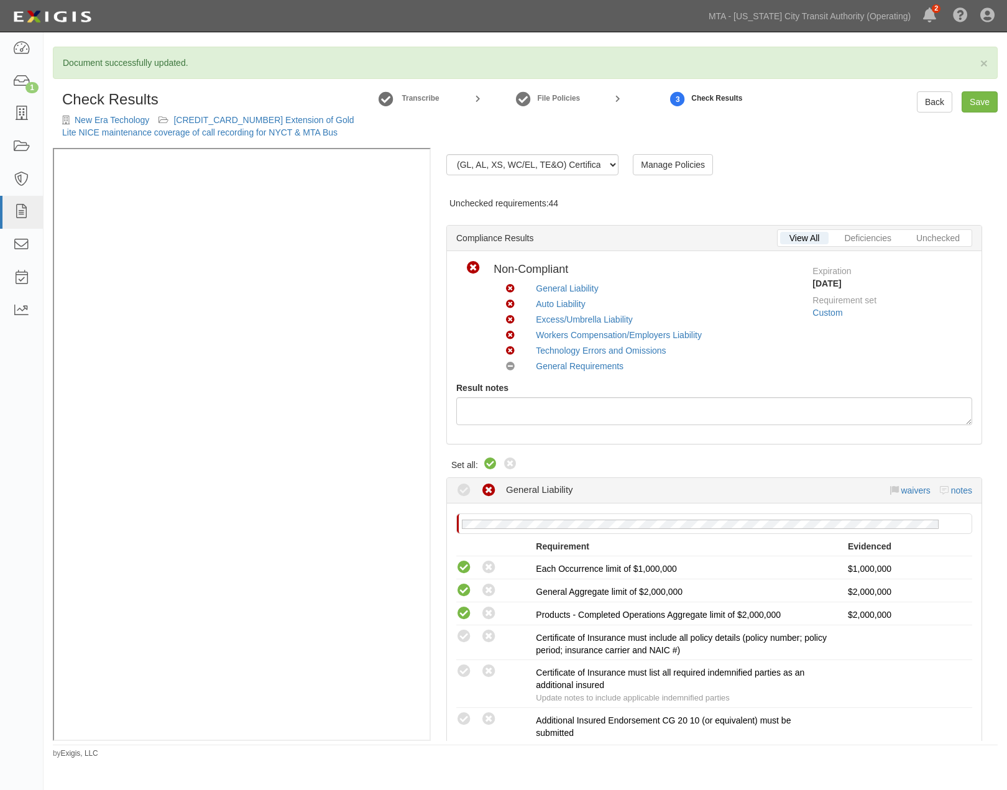
click at [485, 464] on icon at bounding box center [490, 464] width 15 height 15
radio input "true"
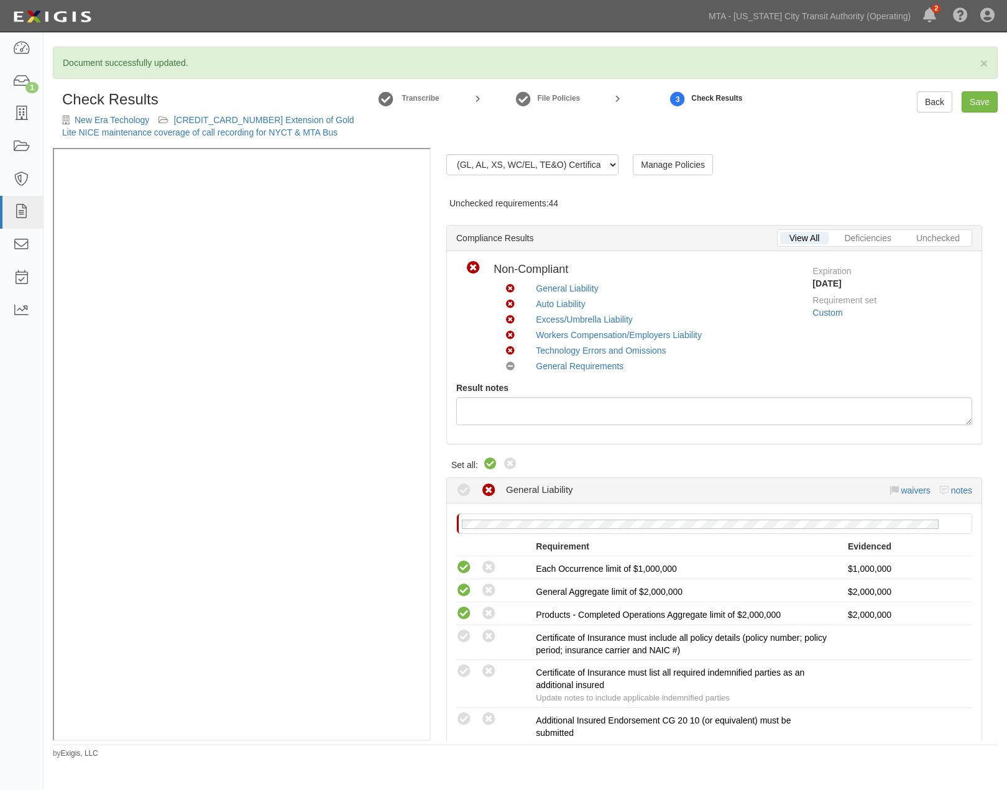
radio input "true"
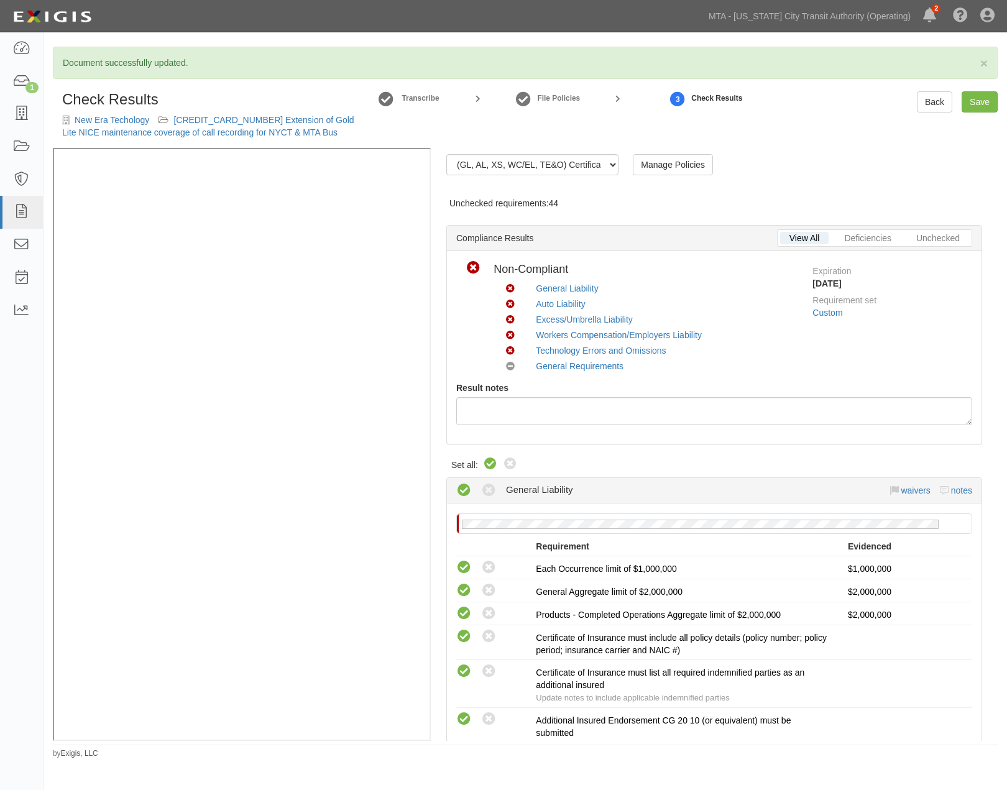
radio input "true"
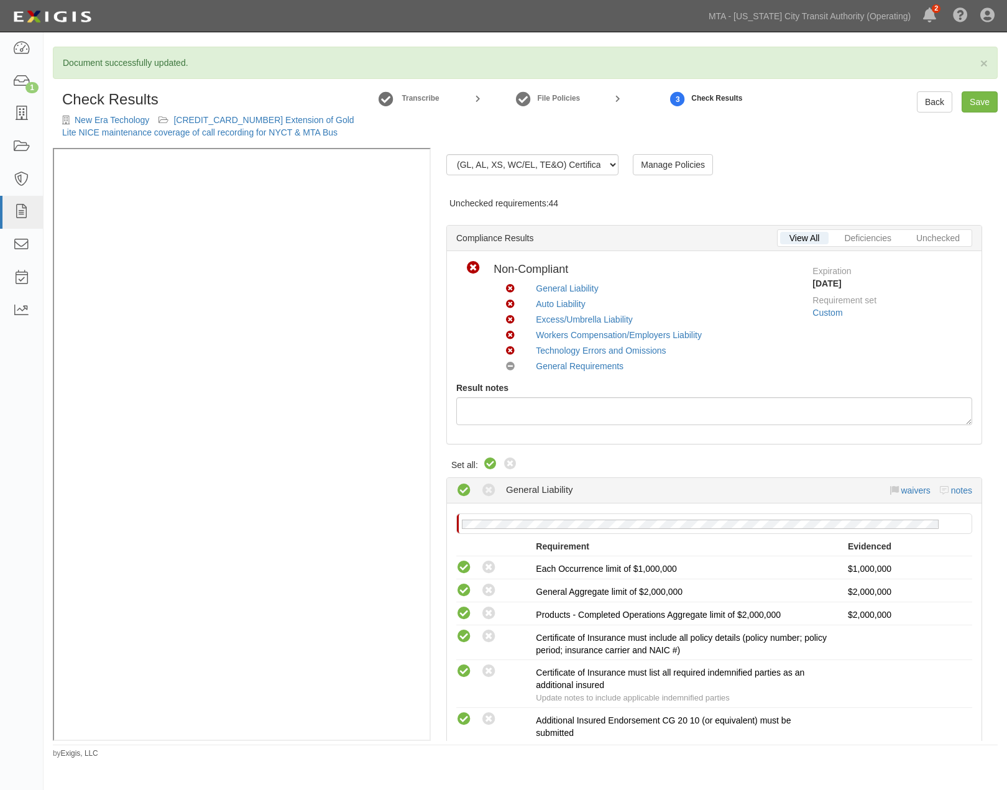
radio input "true"
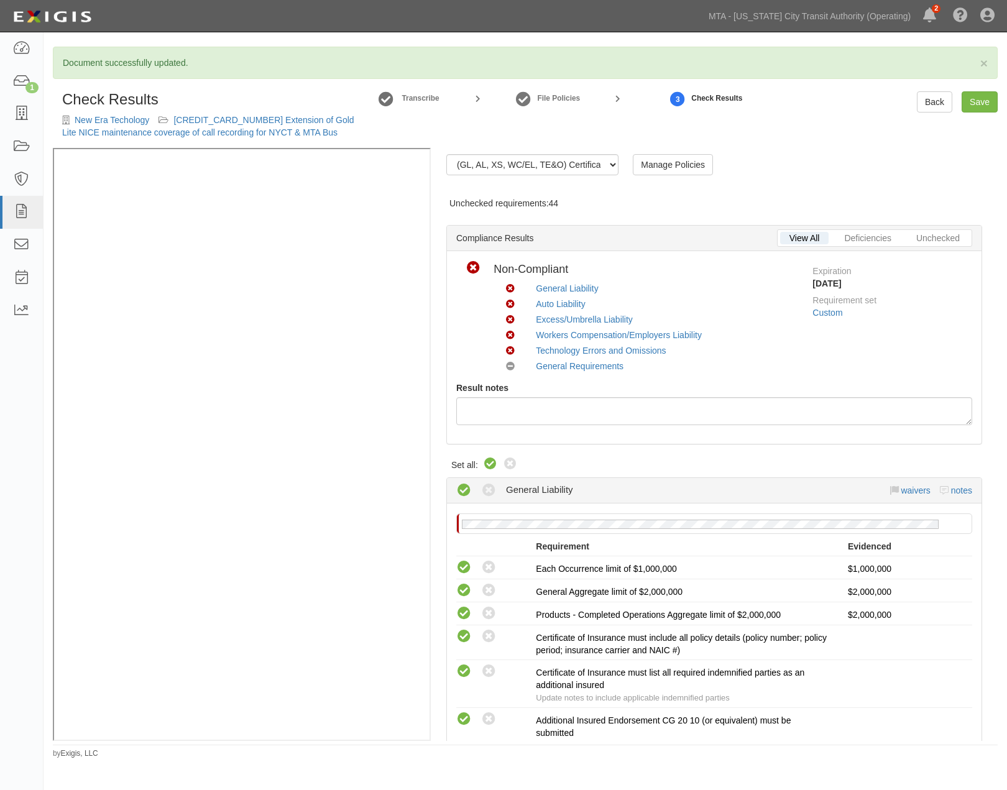
radio input "true"
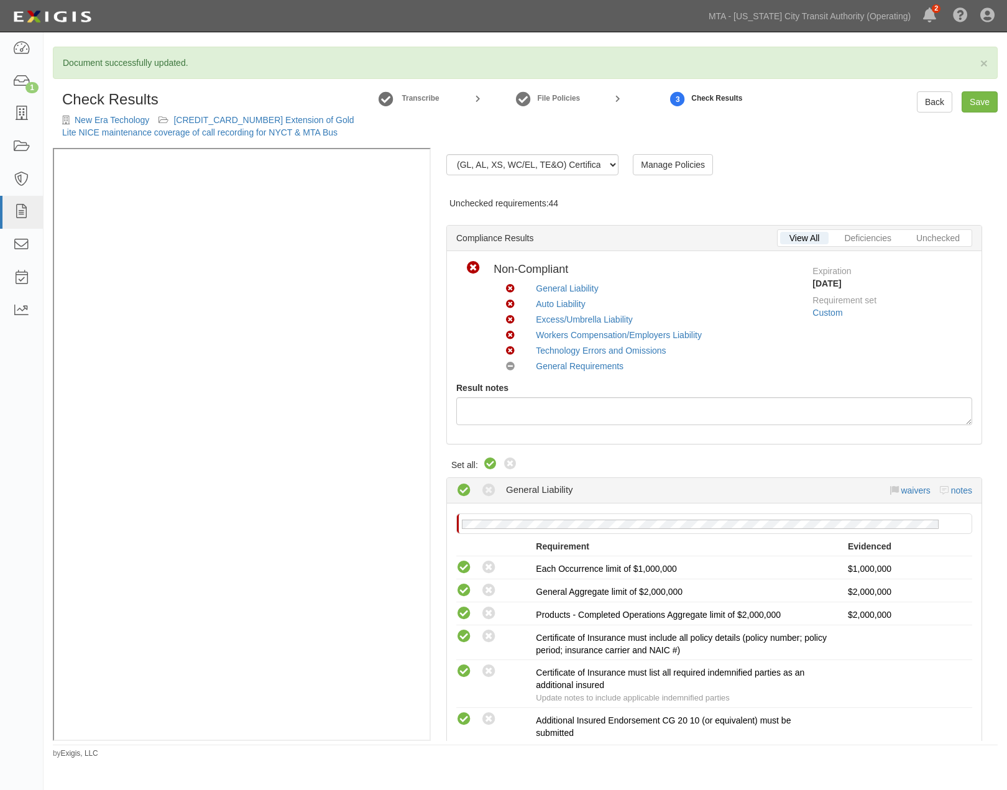
radio input "true"
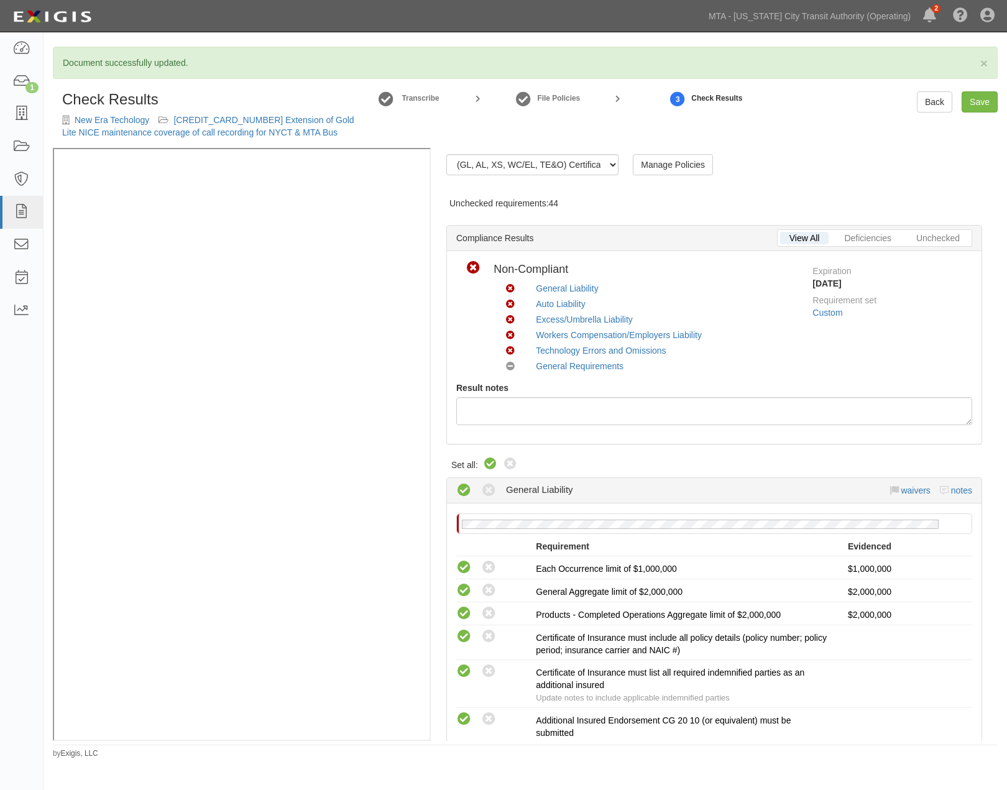
radio input "true"
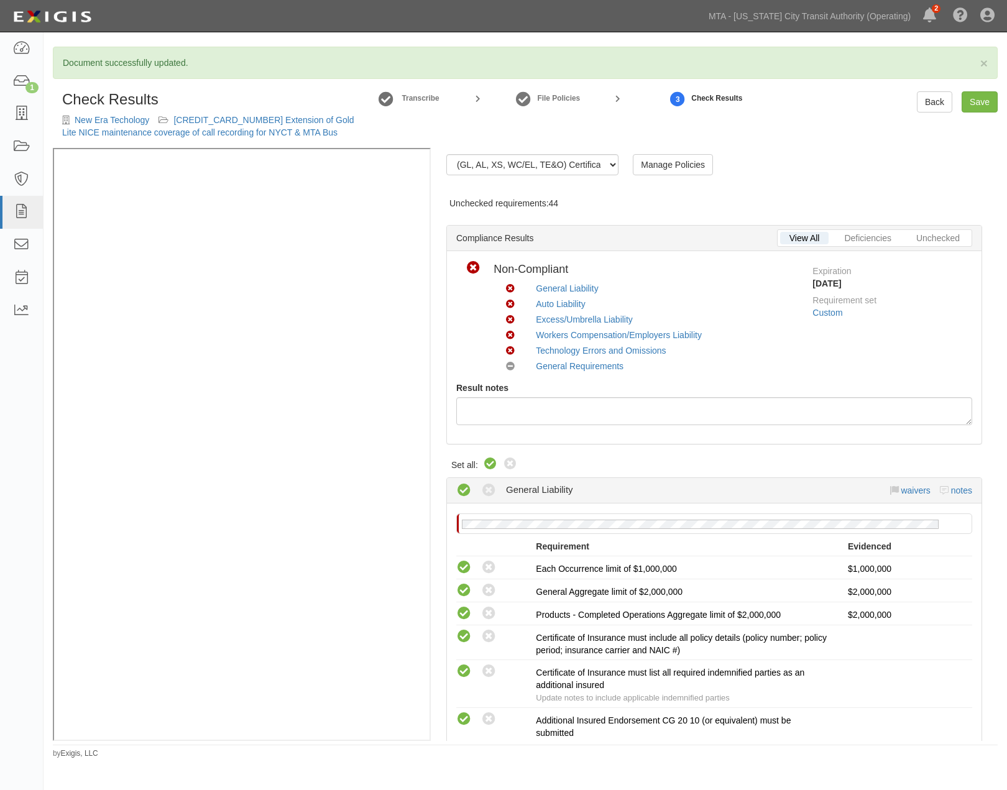
radio input "true"
radio input "false"
radio input "true"
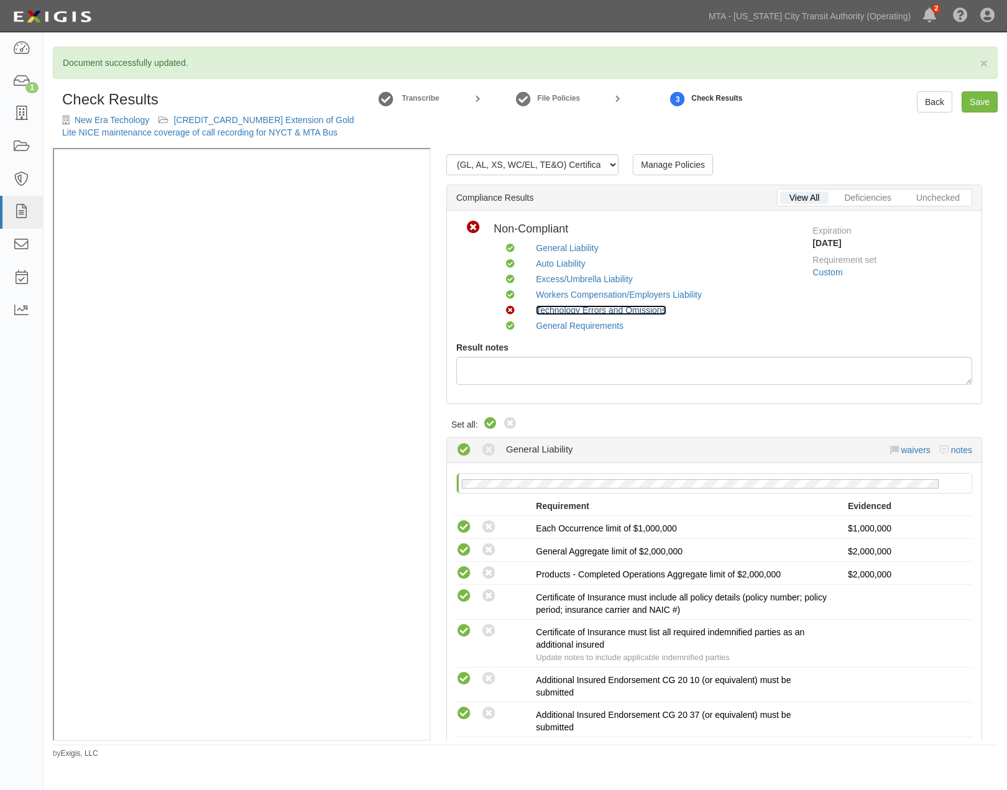
click at [562, 309] on link "Technology Errors and Omissions" at bounding box center [601, 310] width 130 height 10
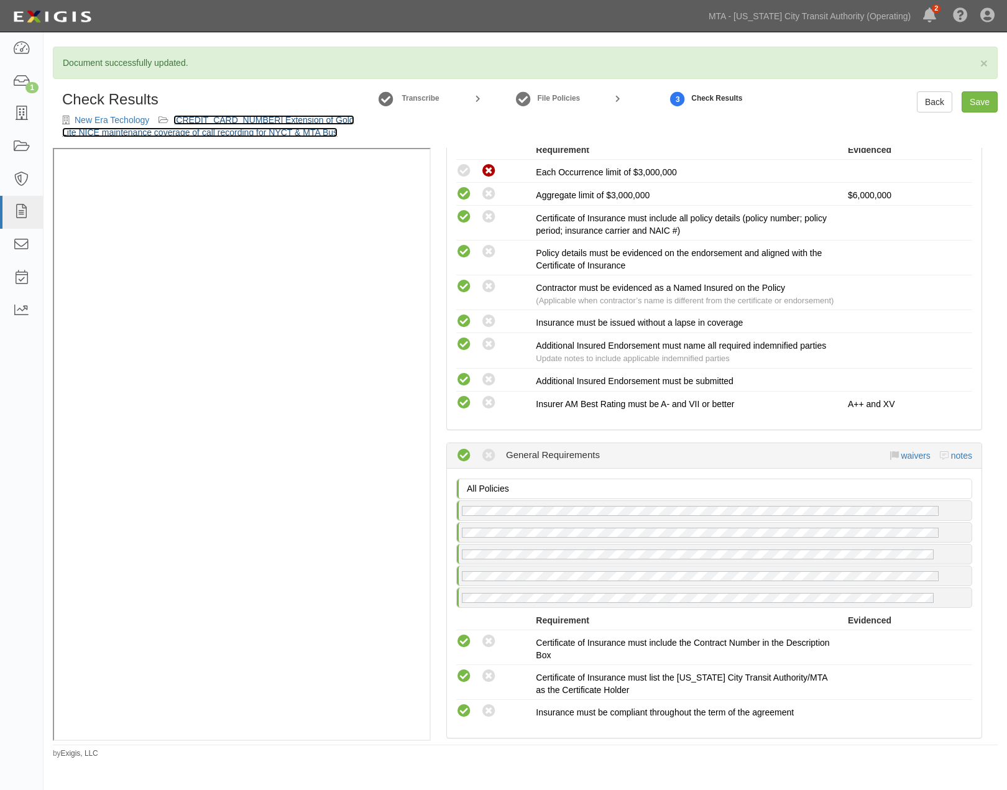
click at [301, 129] on link "600000000033948 Extension of Gold Lite NICE maintenance coverage of call record…" at bounding box center [208, 126] width 292 height 22
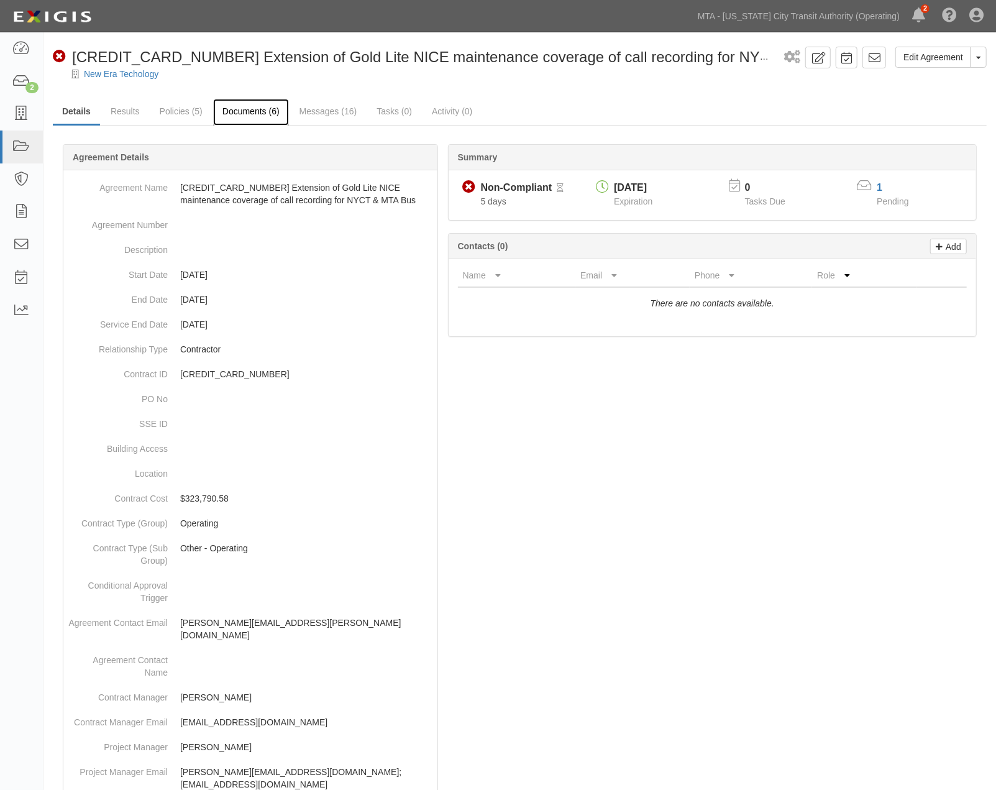
click at [249, 113] on link "Documents (6)" at bounding box center [251, 112] width 76 height 27
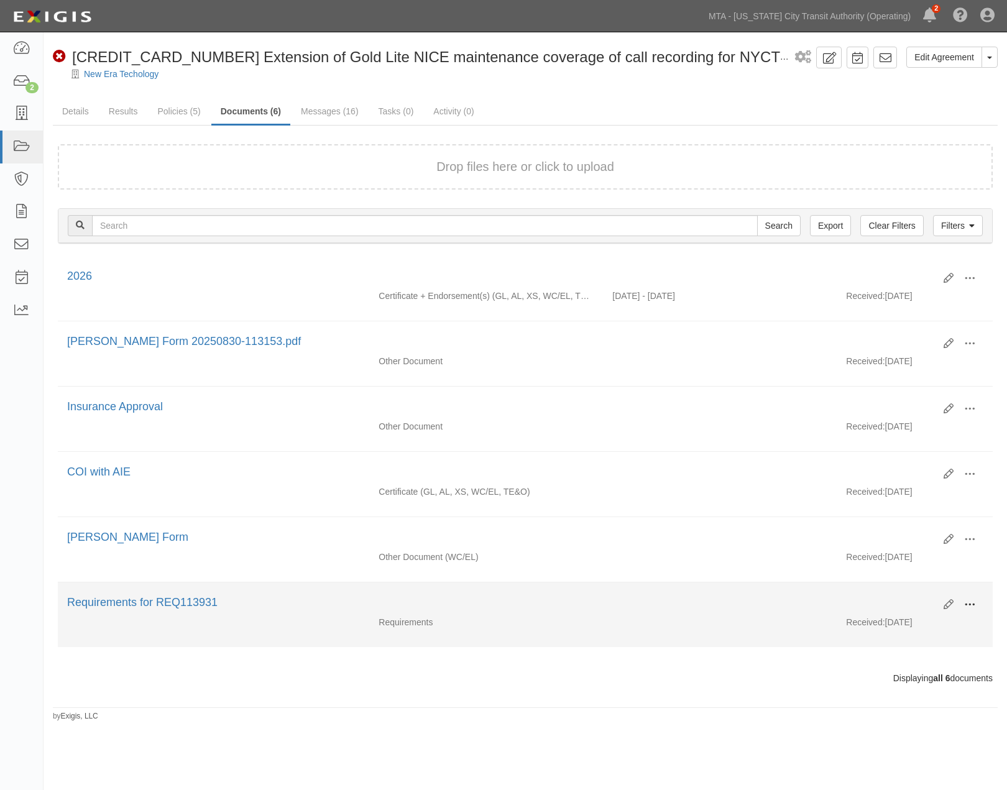
click at [966, 608] on span at bounding box center [969, 604] width 11 height 11
click at [883, 608] on link "Edit" at bounding box center [909, 600] width 98 height 22
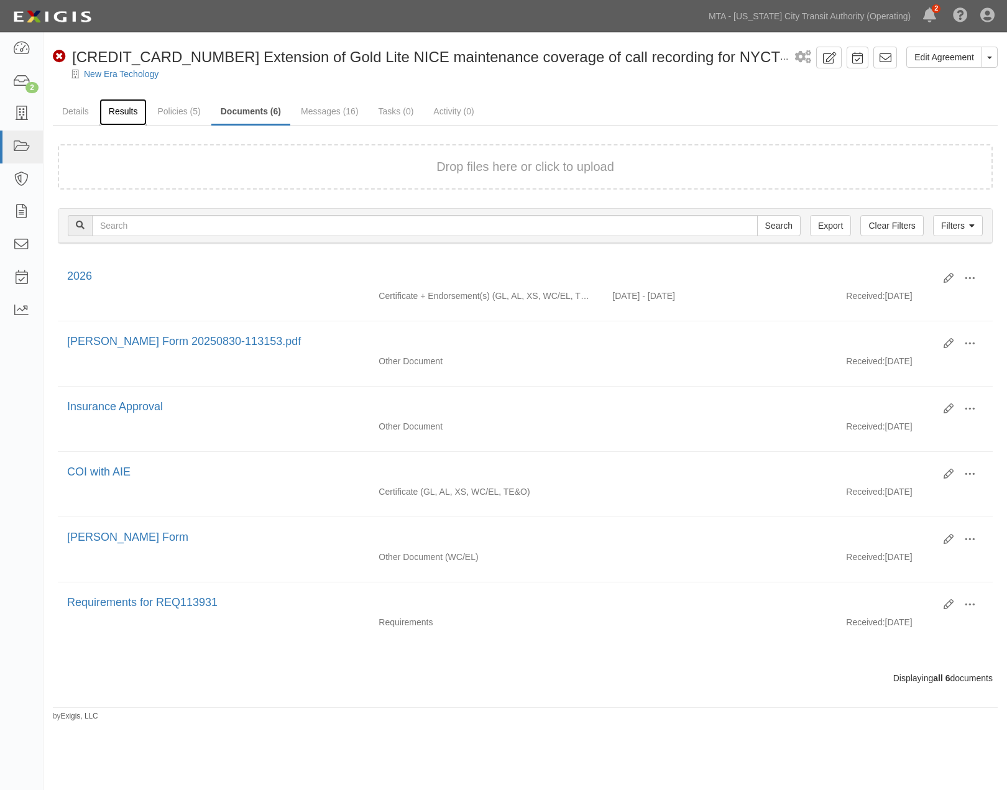
click at [113, 113] on link "Results" at bounding box center [123, 112] width 48 height 27
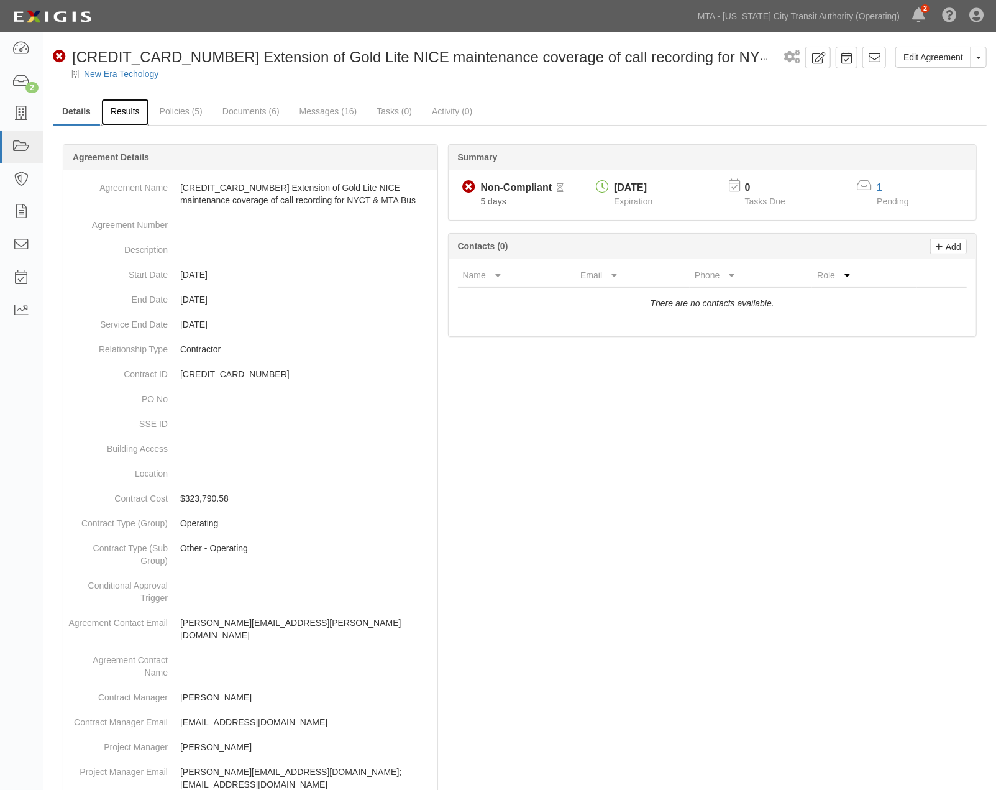
click at [126, 113] on link "Results" at bounding box center [125, 112] width 48 height 27
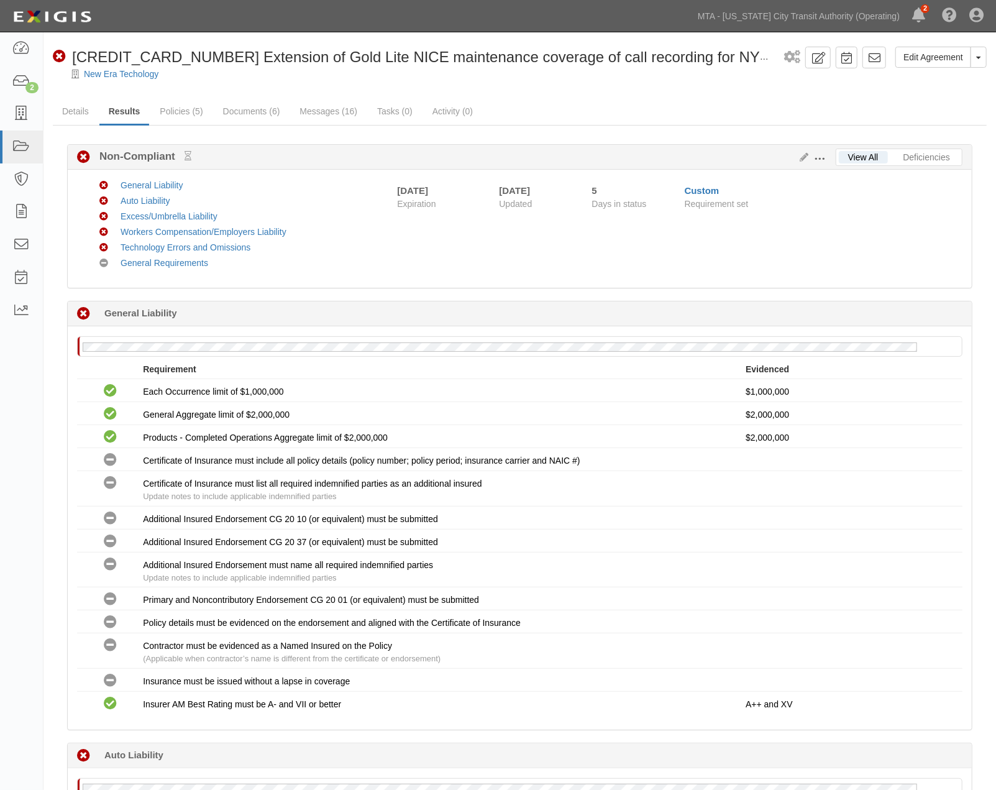
click at [816, 157] on span at bounding box center [820, 159] width 11 height 11
click at [845, 156] on link "Edit Requirements" at bounding box center [878, 156] width 98 height 22
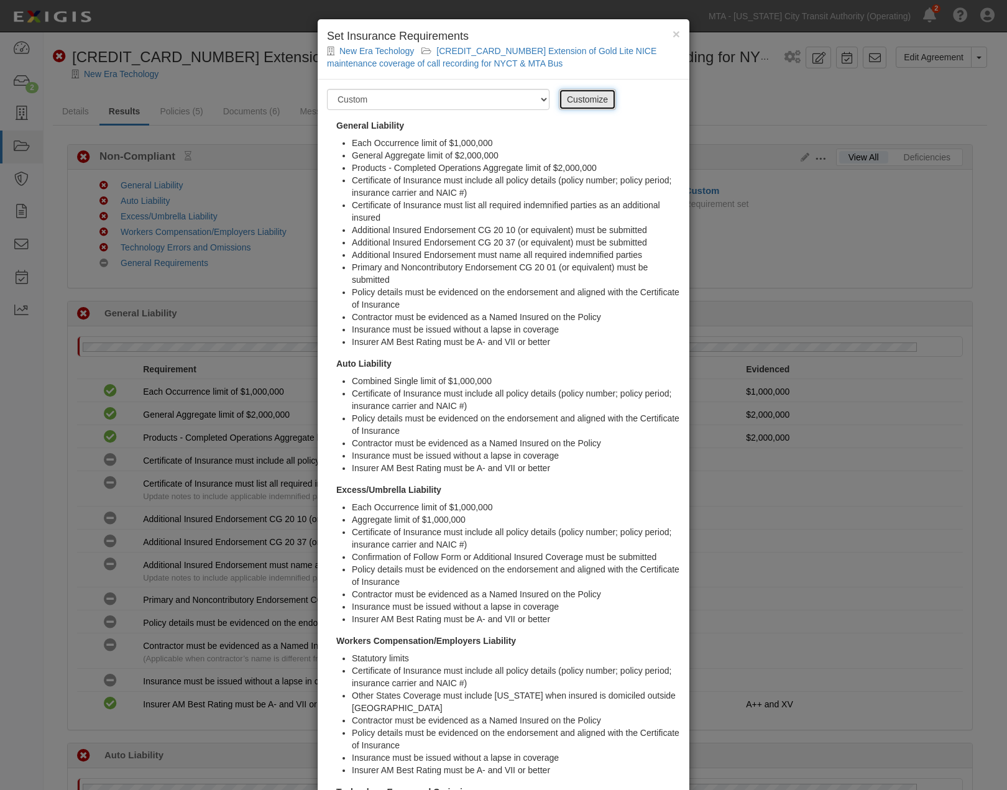
click at [586, 106] on link "Customize" at bounding box center [587, 99] width 57 height 21
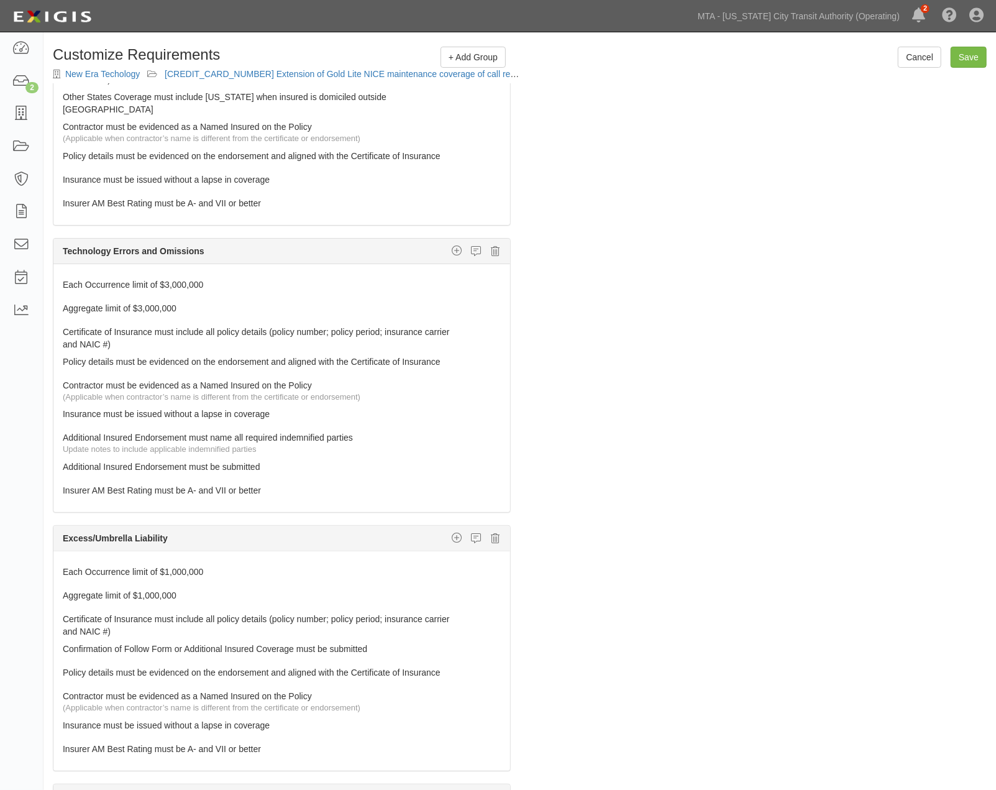
scroll to position [691, 0]
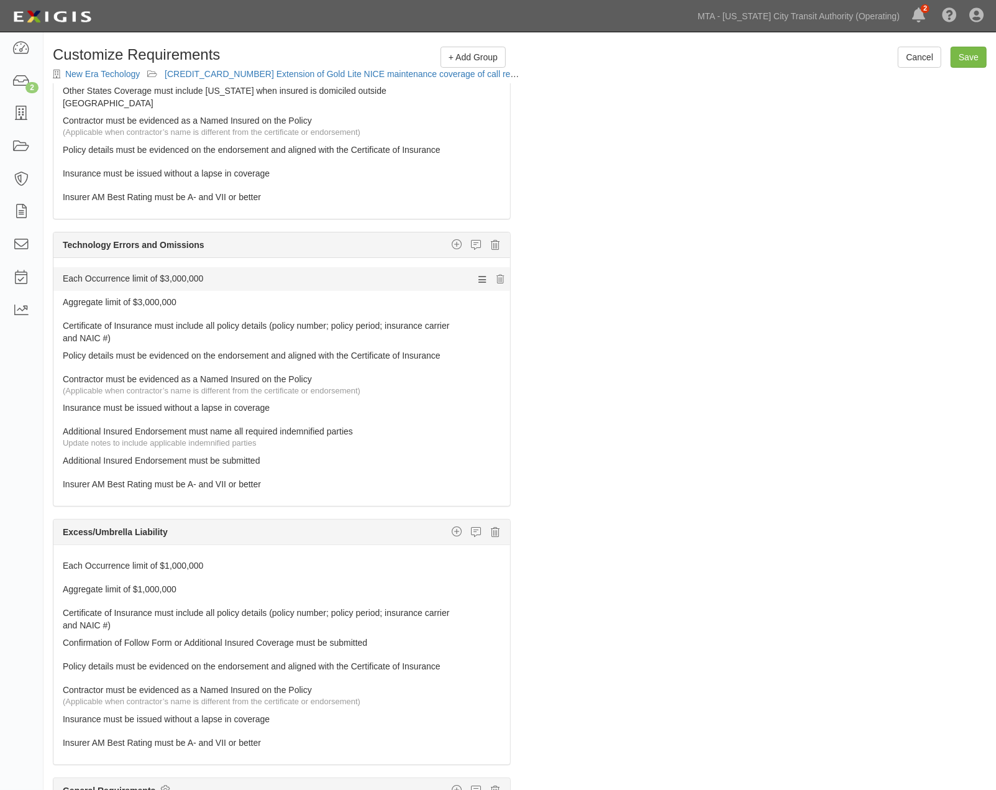
click at [134, 267] on link "Each Occurrence limit of $3,000,000" at bounding box center [259, 275] width 392 height 17
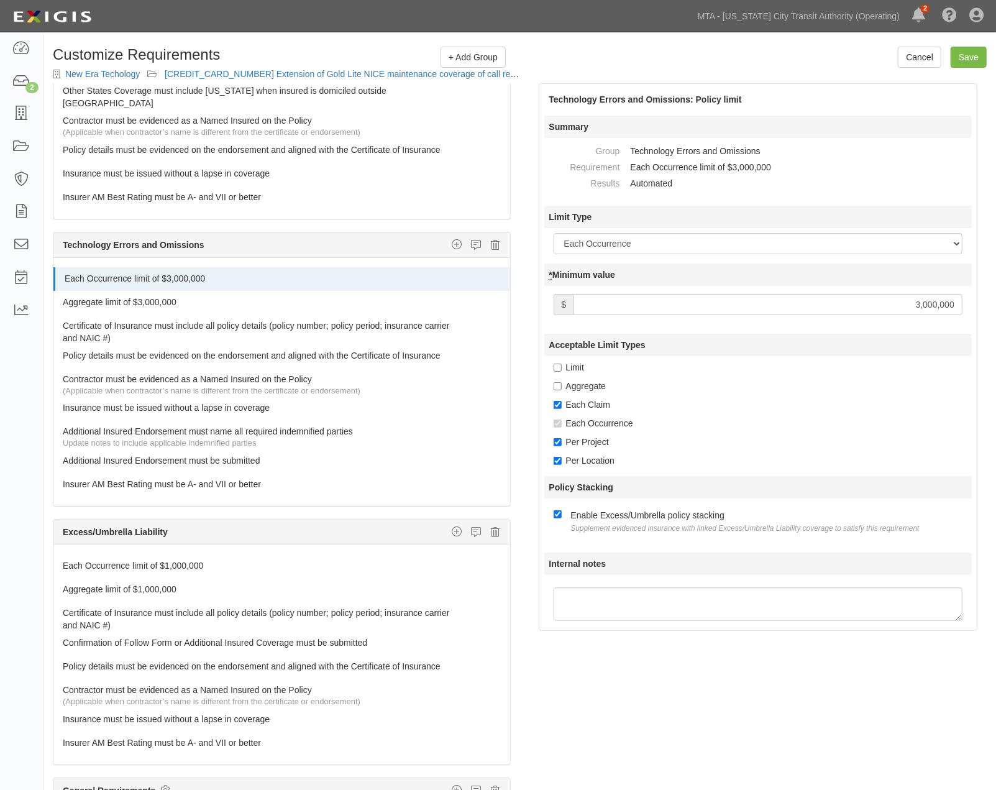
click at [576, 363] on label "Limit" at bounding box center [569, 367] width 31 height 12
click at [562, 364] on input "Limit" at bounding box center [558, 368] width 8 height 8
checkbox input "true"
click at [967, 51] on input "Save" at bounding box center [969, 57] width 36 height 21
type input "3000000"
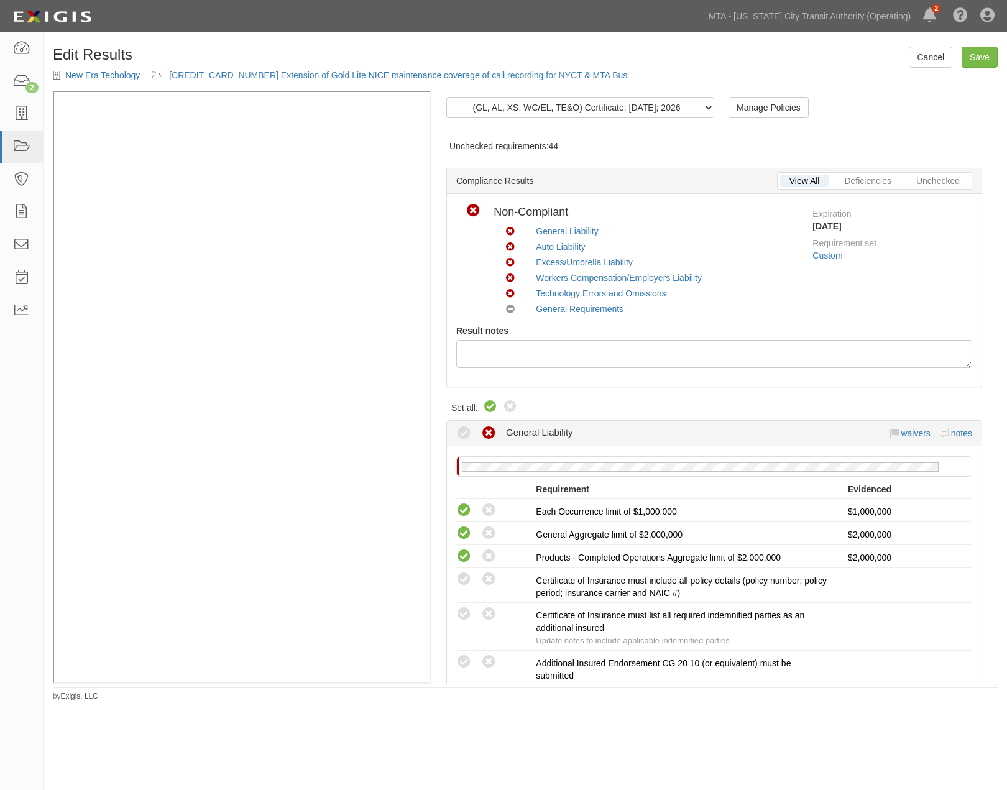
click at [487, 409] on icon at bounding box center [490, 407] width 15 height 15
radio input "true"
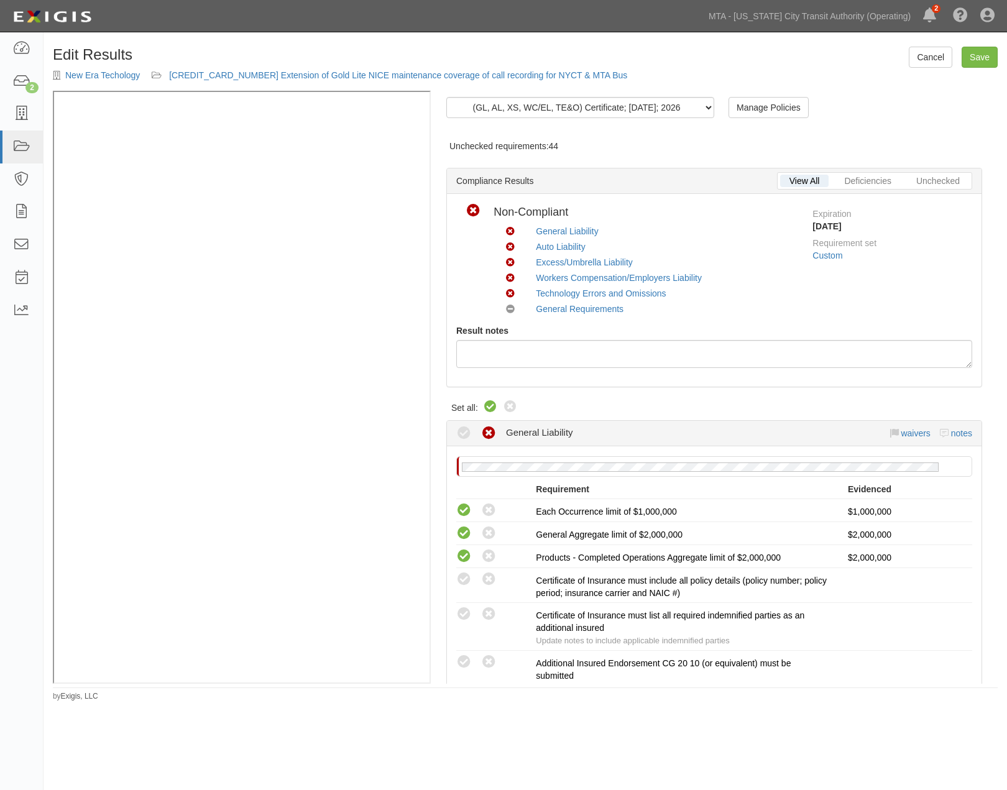
radio input "true"
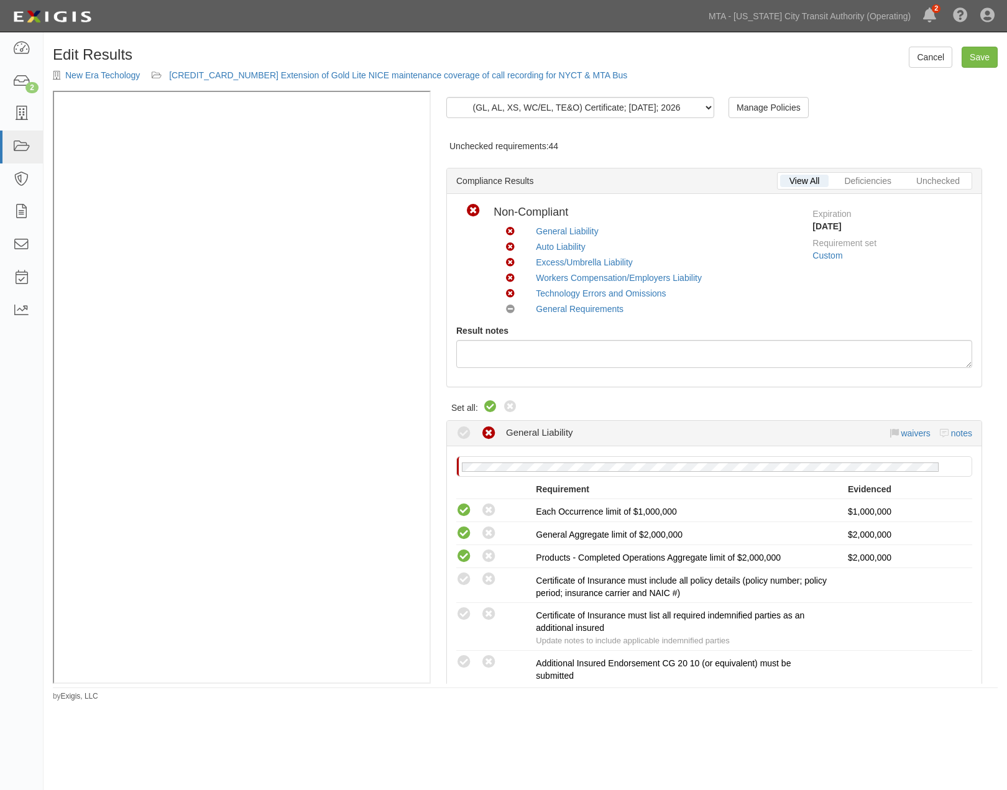
radio input "true"
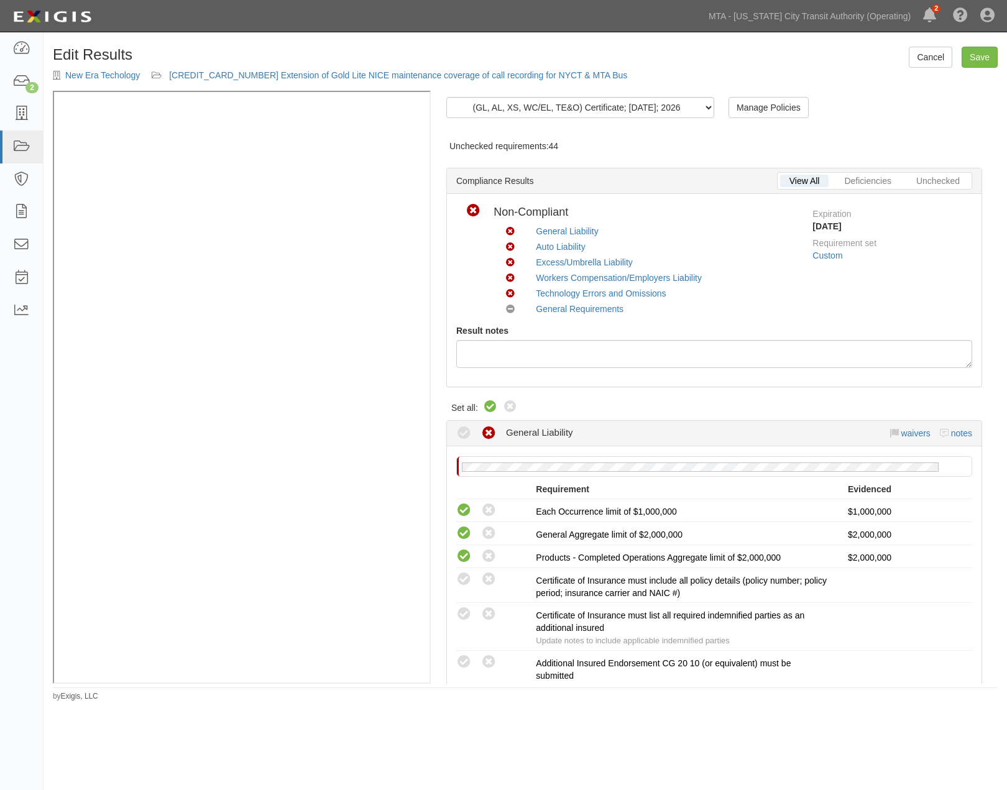
radio input "true"
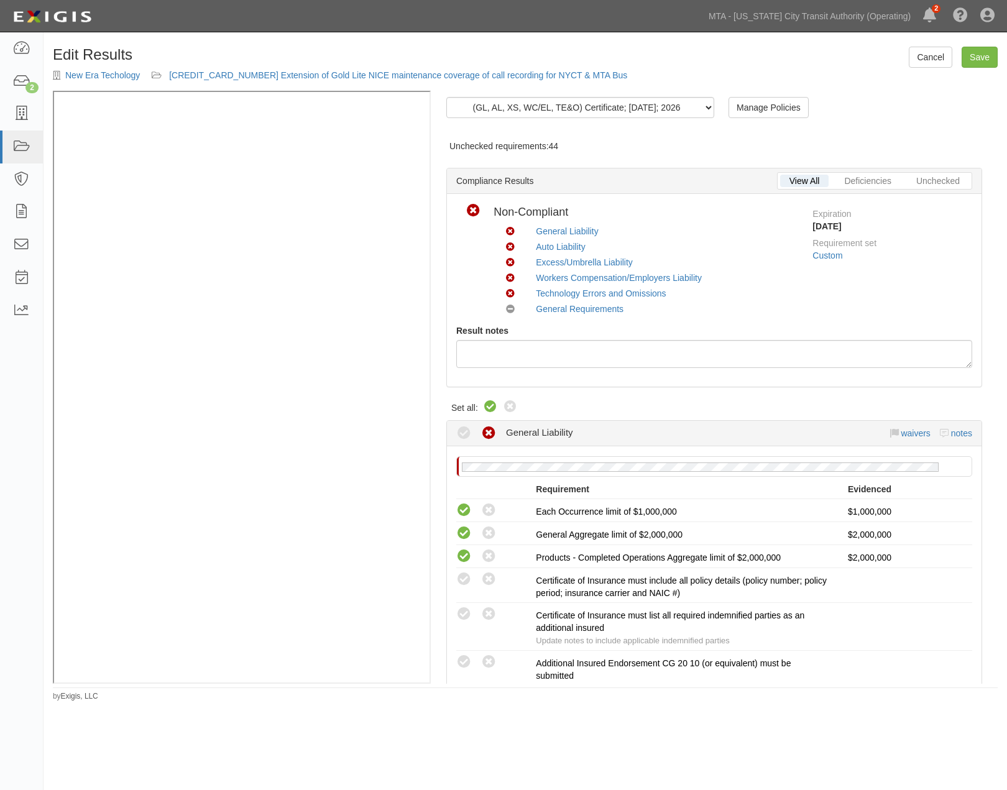
radio input "true"
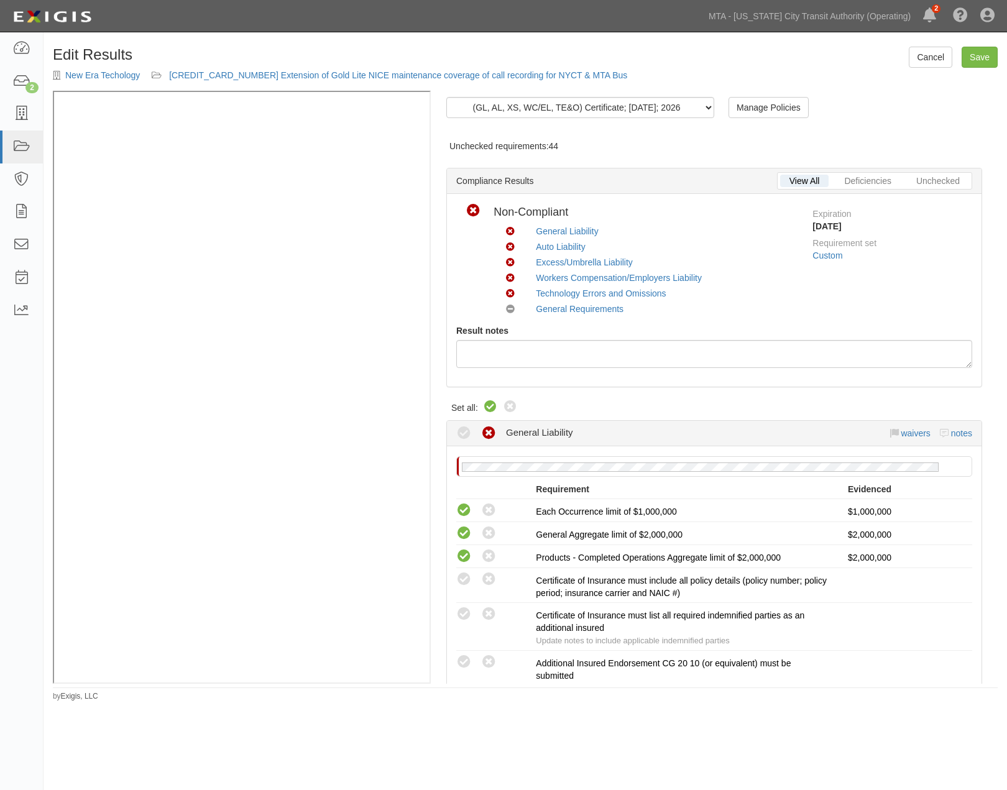
radio input "true"
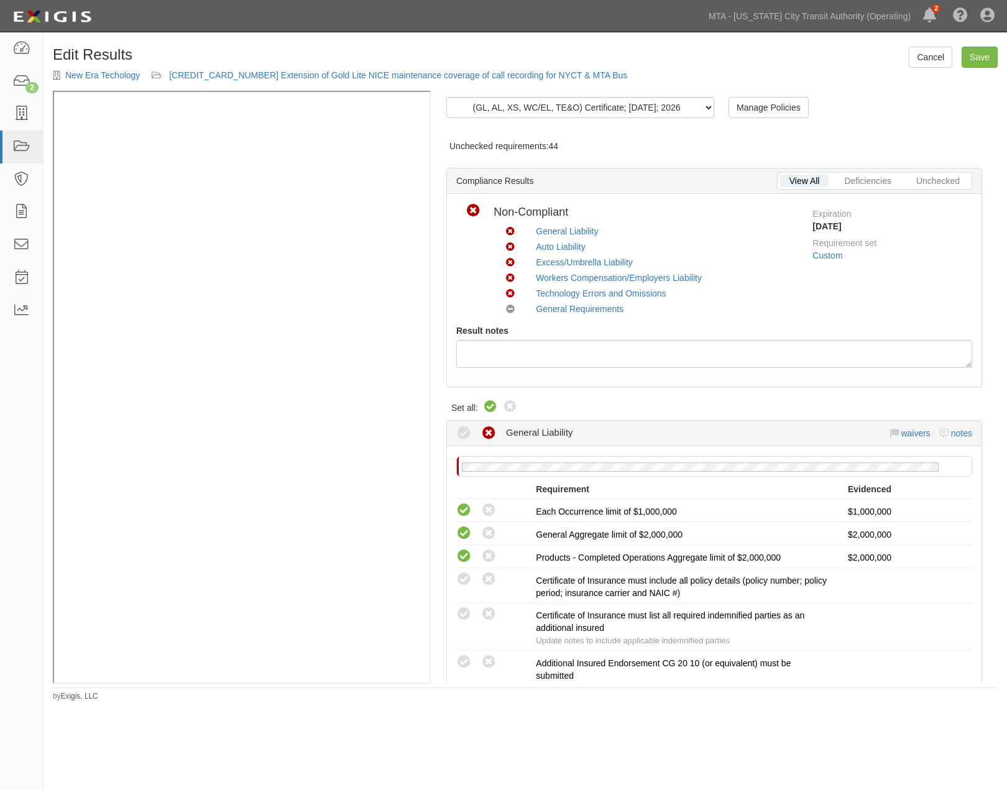
radio input "true"
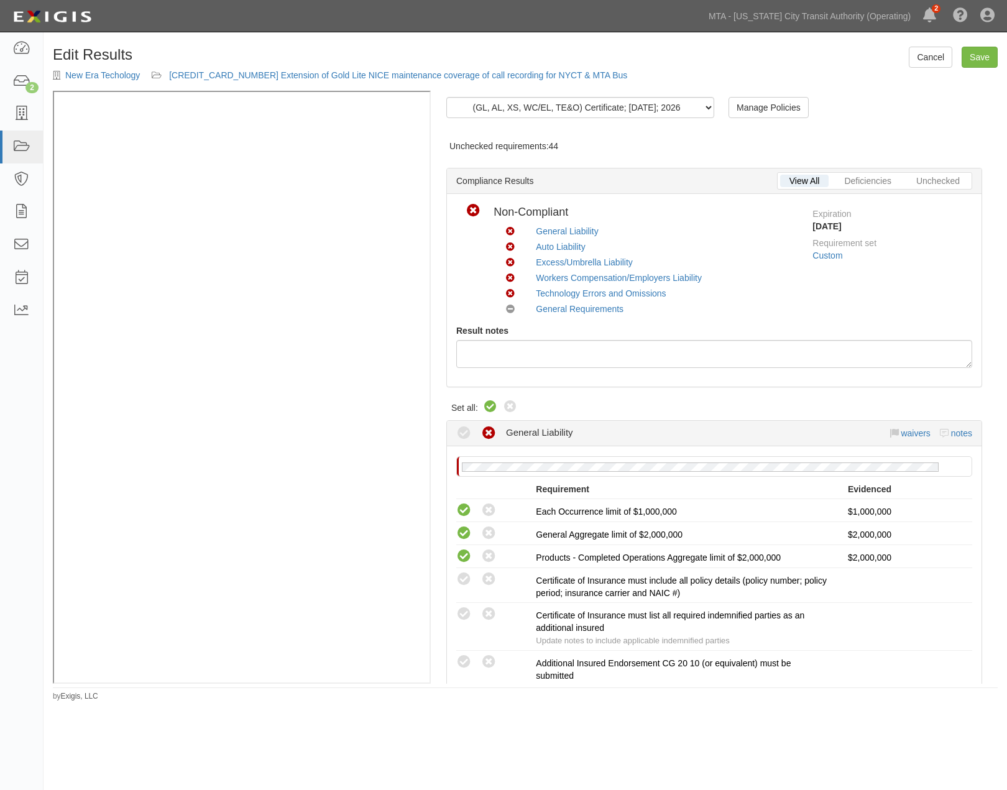
radio input "true"
radio input "false"
radio input "true"
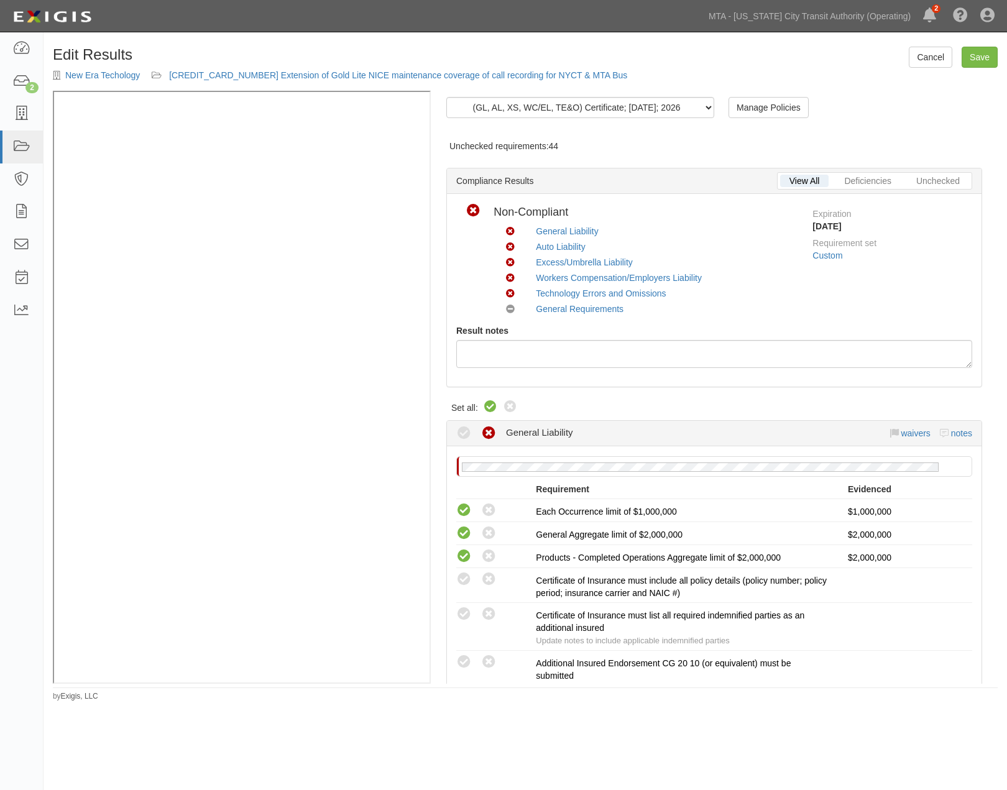
radio input "true"
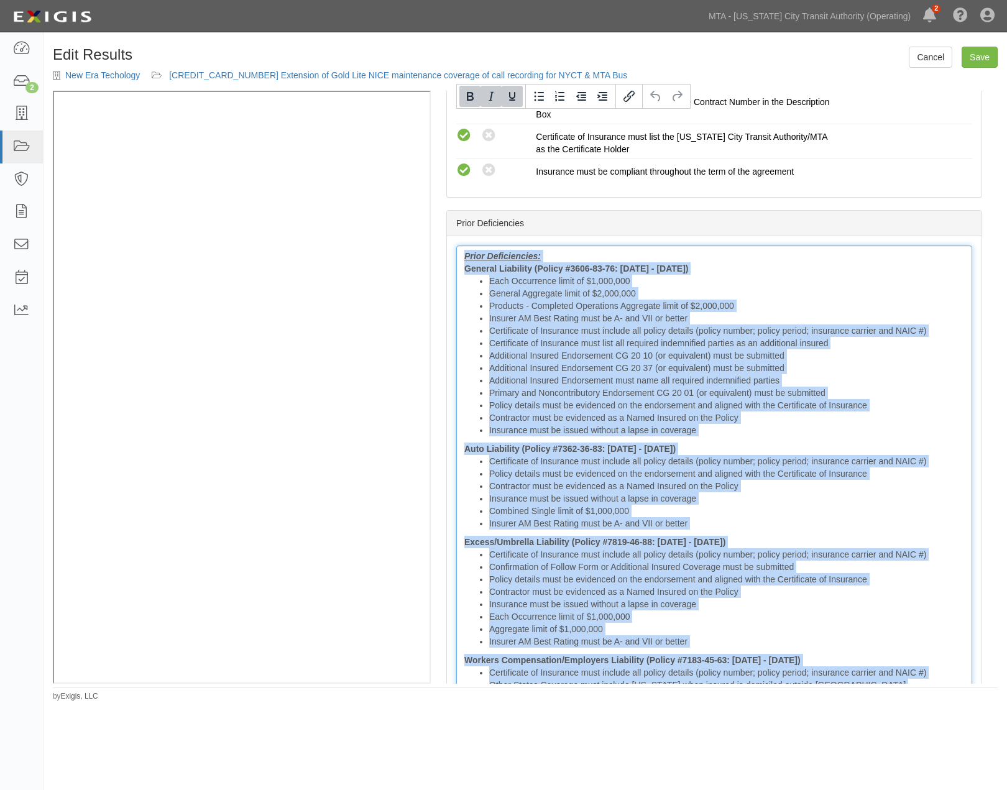
scroll to position [2171, 0]
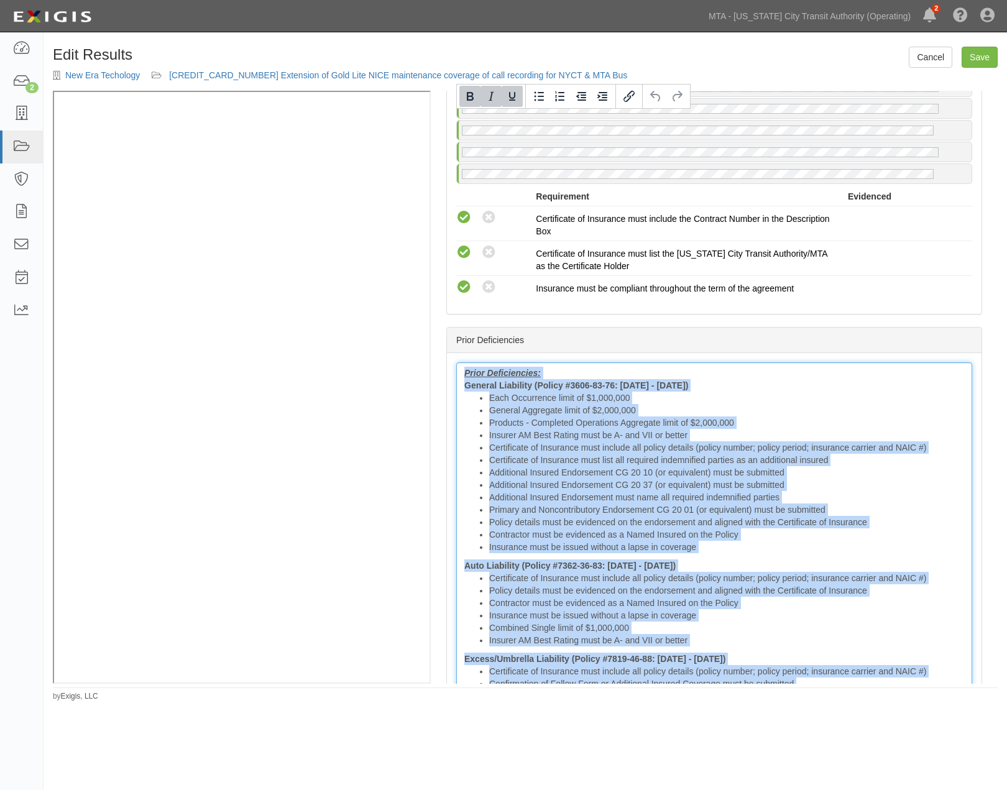
drag, startPoint x: 776, startPoint y: 497, endPoint x: 428, endPoint y: 93, distance: 533.3
click at [336, 17] on body "Toggle navigation Dashboard 2 Inbox Parties Agreements Coverages Documents Mess…" at bounding box center [503, 374] width 1007 height 748
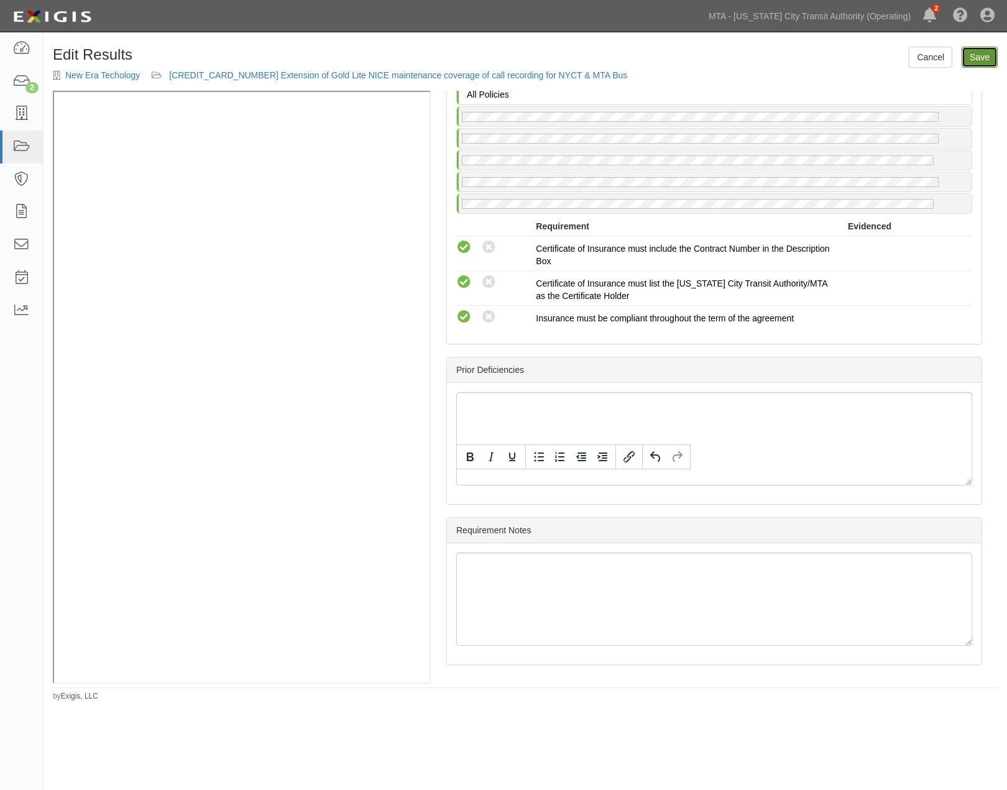
click at [986, 56] on link "Save" at bounding box center [980, 57] width 36 height 21
radio input "true"
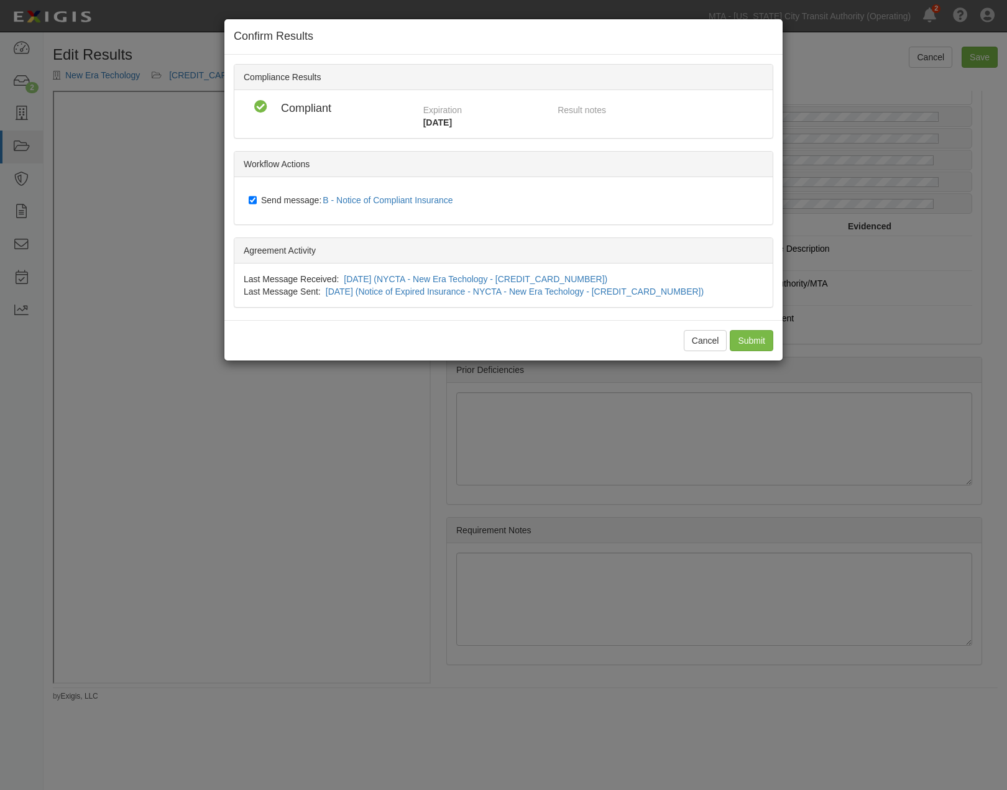
click at [291, 198] on span "Send message: B - Notice of Compliant Insurance" at bounding box center [359, 200] width 197 height 10
click at [257, 198] on input "Send message: B - Notice of Compliant Insurance" at bounding box center [253, 200] width 8 height 10
click at [286, 202] on span "Send message: B - Notice of Compliant Insurance" at bounding box center [359, 200] width 197 height 10
click at [257, 202] on input "Send message: B - Notice of Compliant Insurance" at bounding box center [253, 200] width 8 height 10
checkbox input "true"
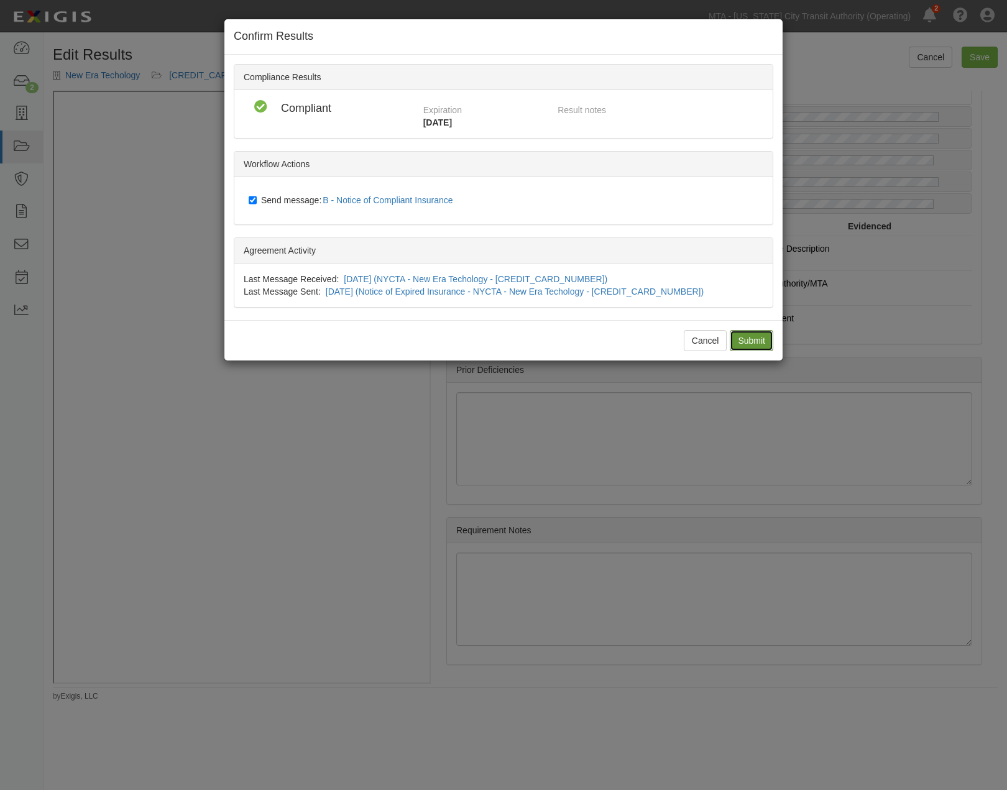
click at [747, 334] on input "Submit" at bounding box center [752, 340] width 44 height 21
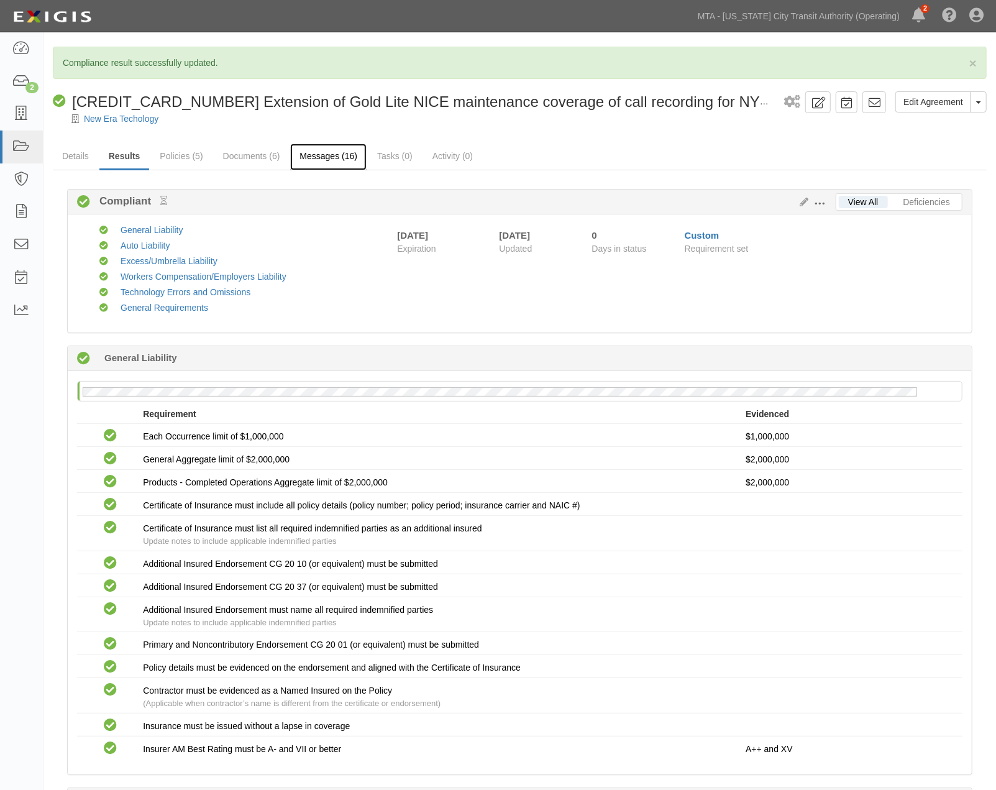
click at [336, 157] on link "Messages (16)" at bounding box center [328, 157] width 76 height 27
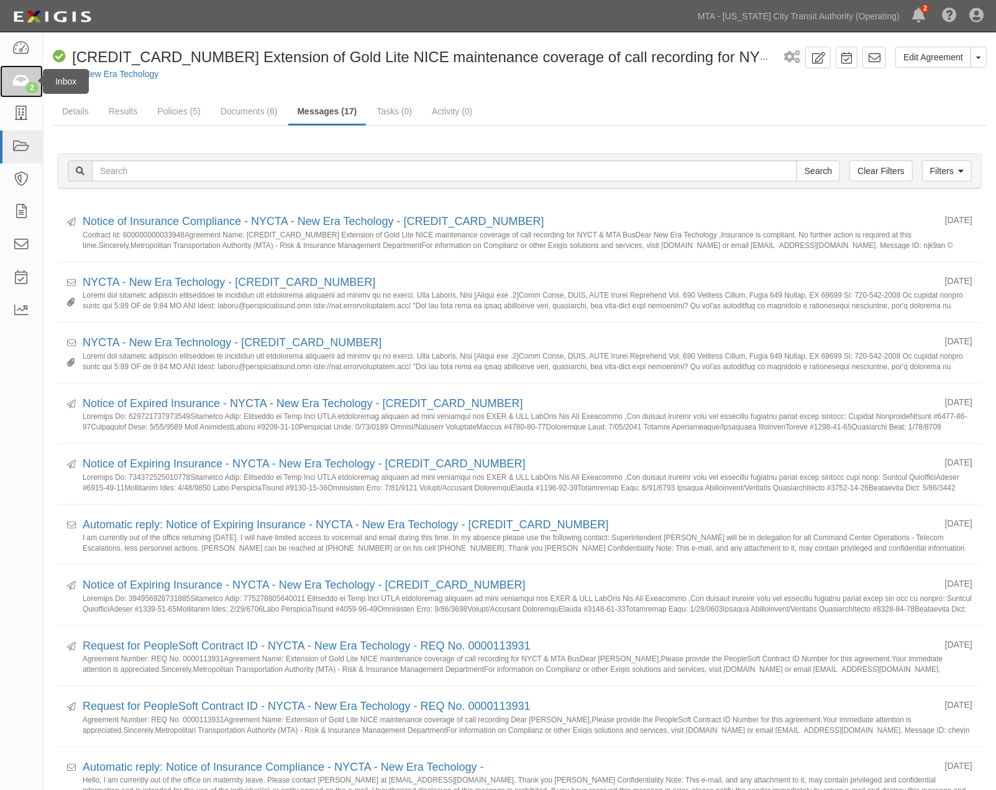
click at [15, 80] on icon at bounding box center [20, 82] width 17 height 14
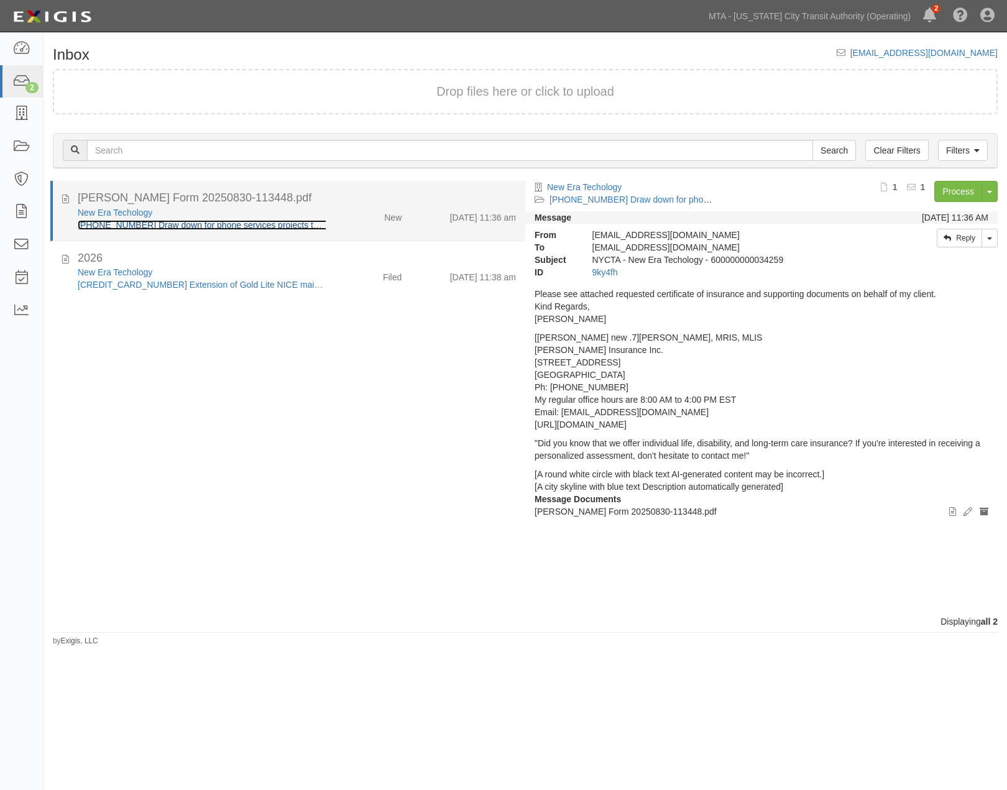
click at [245, 222] on link "[PHONE_NUMBER] Draw down for phone services projects throughout [GEOGRAPHIC_DAT…" at bounding box center [325, 225] width 495 height 10
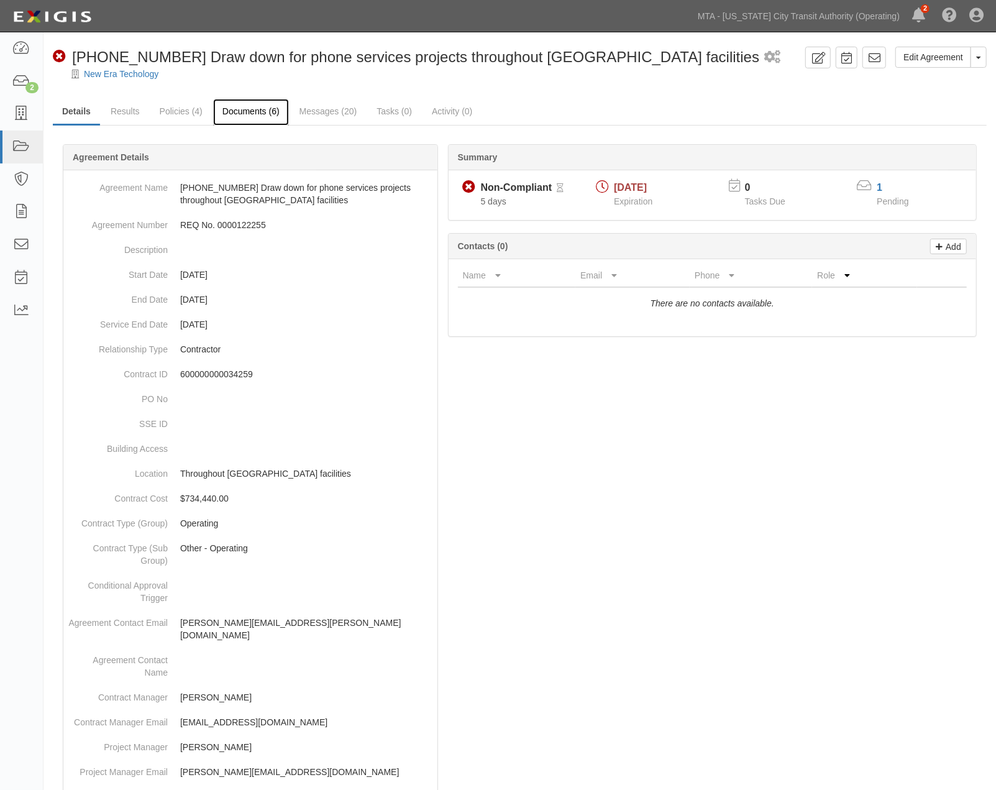
click at [260, 113] on link "Documents (6)" at bounding box center [251, 112] width 76 height 27
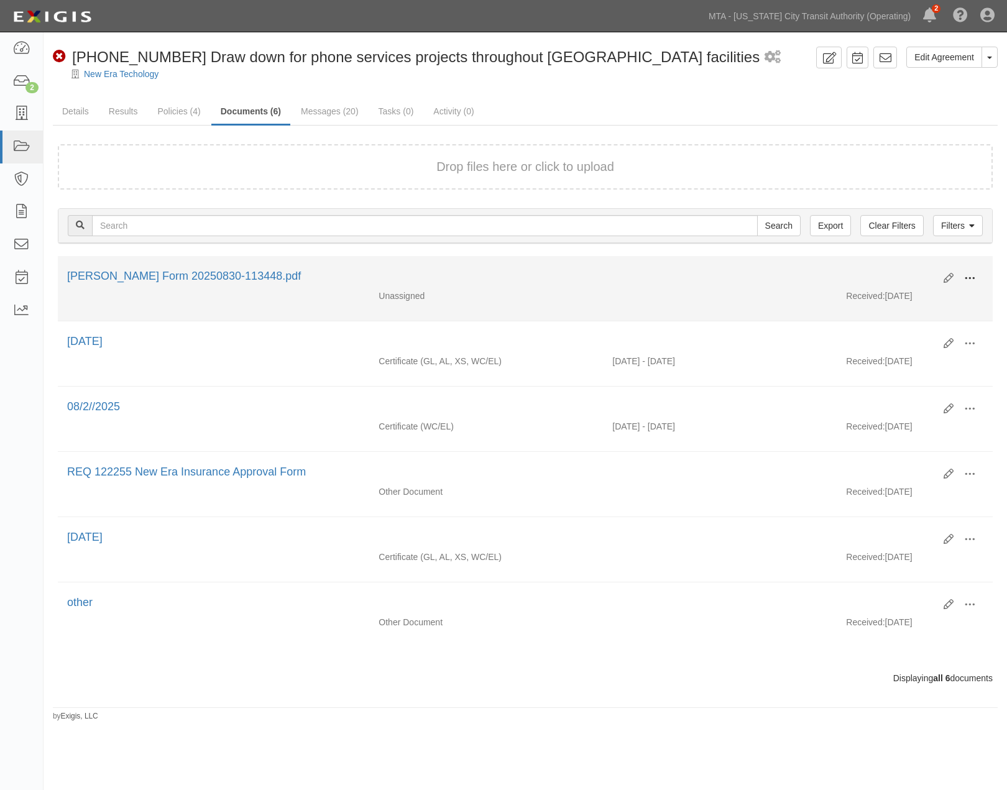
click at [966, 269] on button at bounding box center [969, 279] width 27 height 21
click at [902, 343] on link "Archive" at bounding box center [909, 342] width 98 height 22
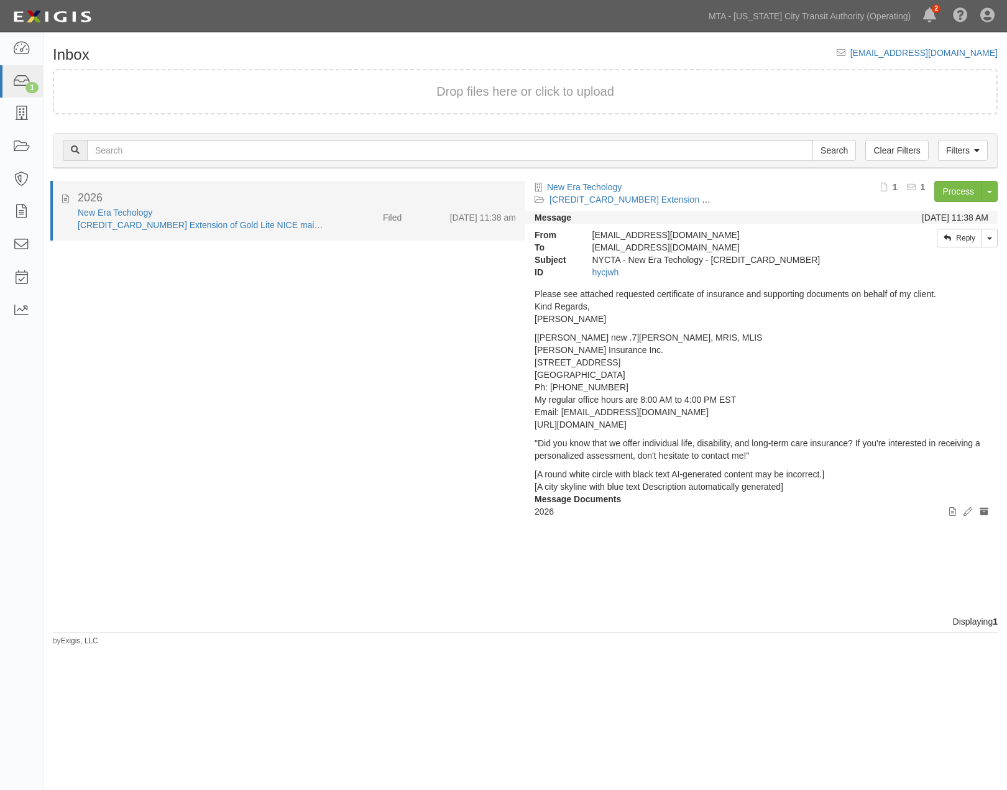
click at [352, 226] on div "New Era Techology [CREDIT_CARD_NUMBER] Extension of Gold Lite NICE maintenance …" at bounding box center [296, 218] width 457 height 25
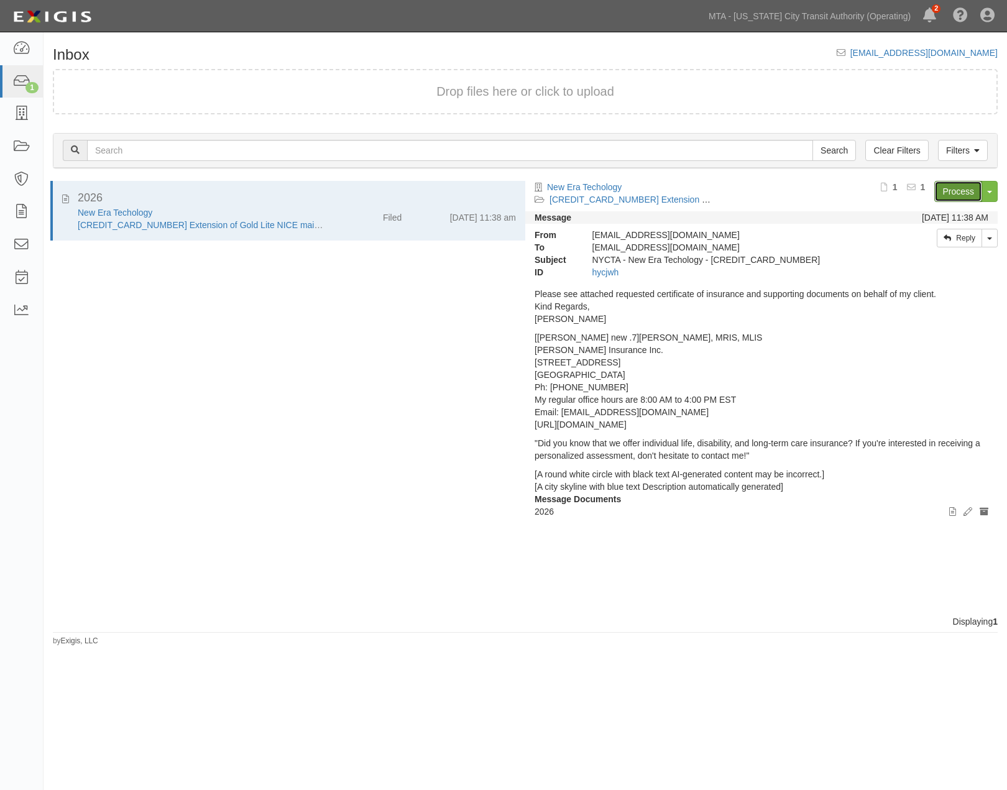
click at [954, 197] on link "Process" at bounding box center [958, 191] width 48 height 21
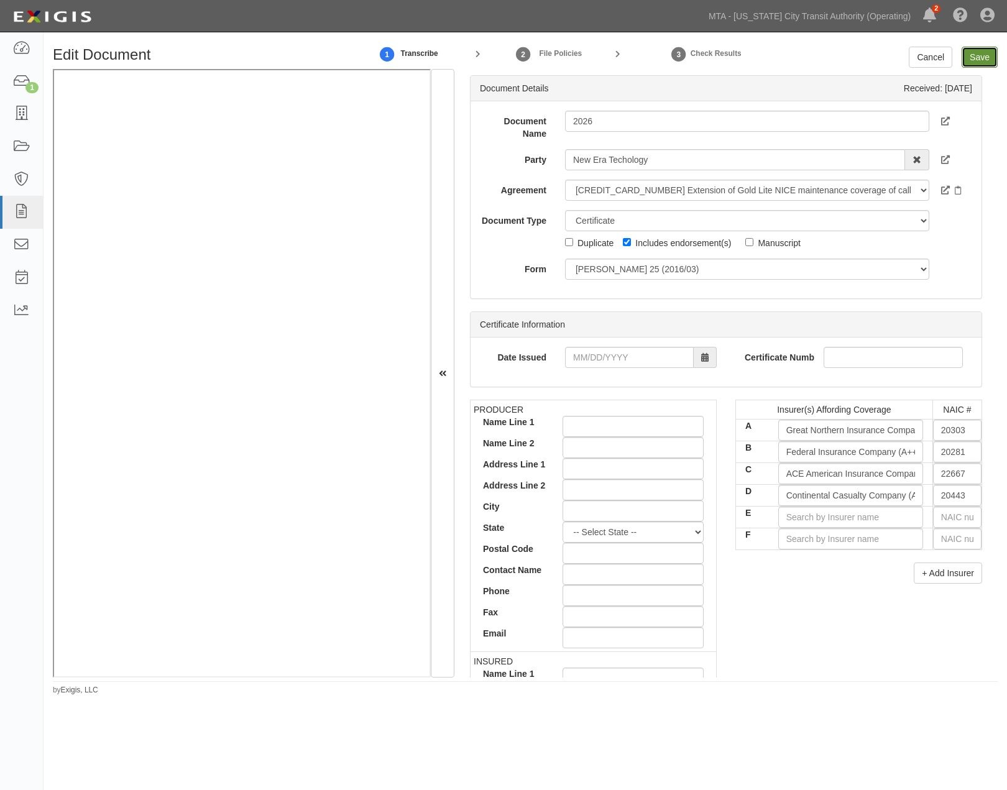
click at [988, 55] on input "Save" at bounding box center [980, 57] width 36 height 21
type input "1000000"
type input "2000000"
type input "1000000"
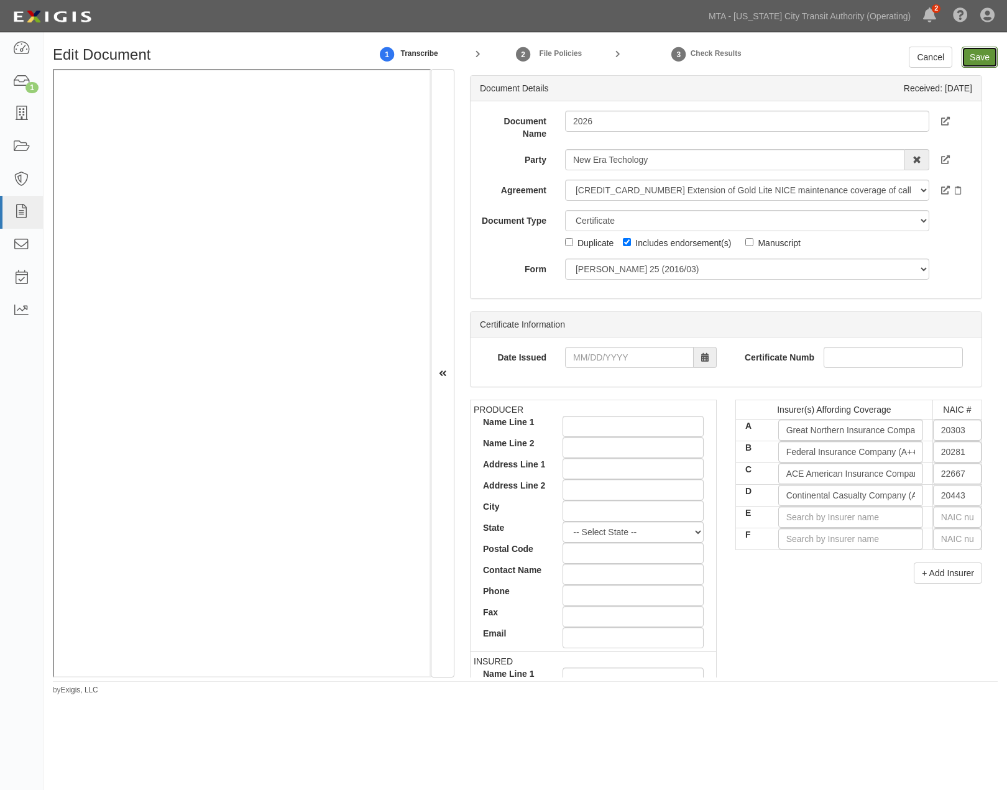
type input "25000000"
type input "3000000"
type input "6000000"
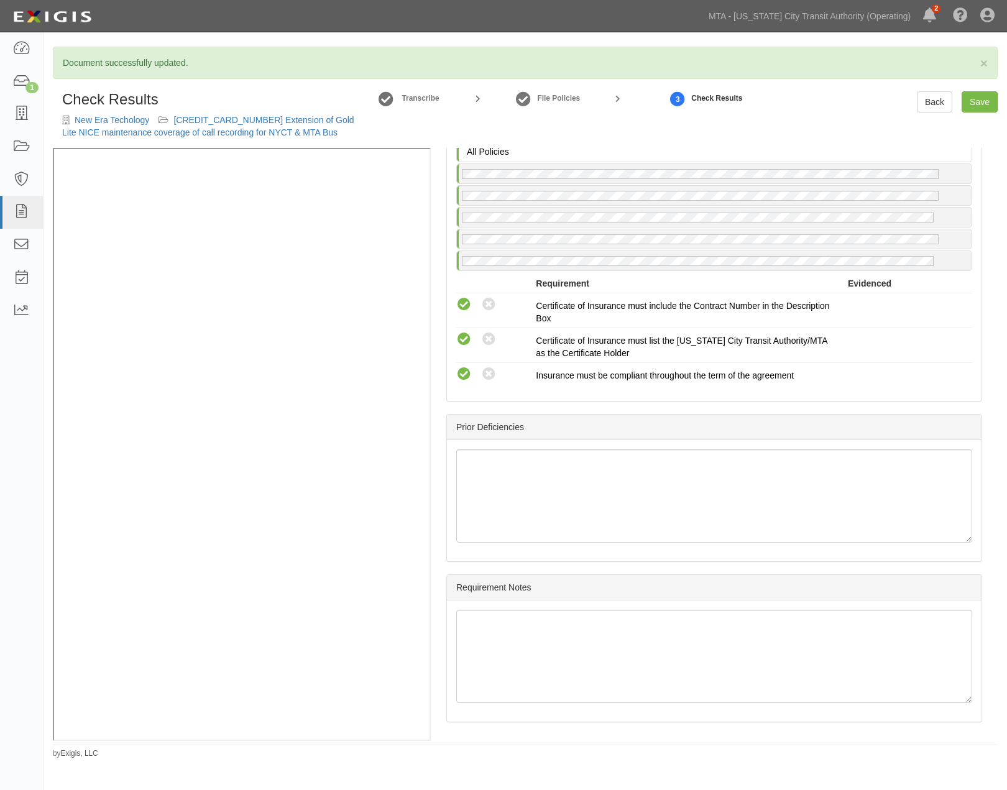
scroll to position [2248, 0]
click at [983, 98] on link "Save" at bounding box center [980, 101] width 36 height 21
radio input "true"
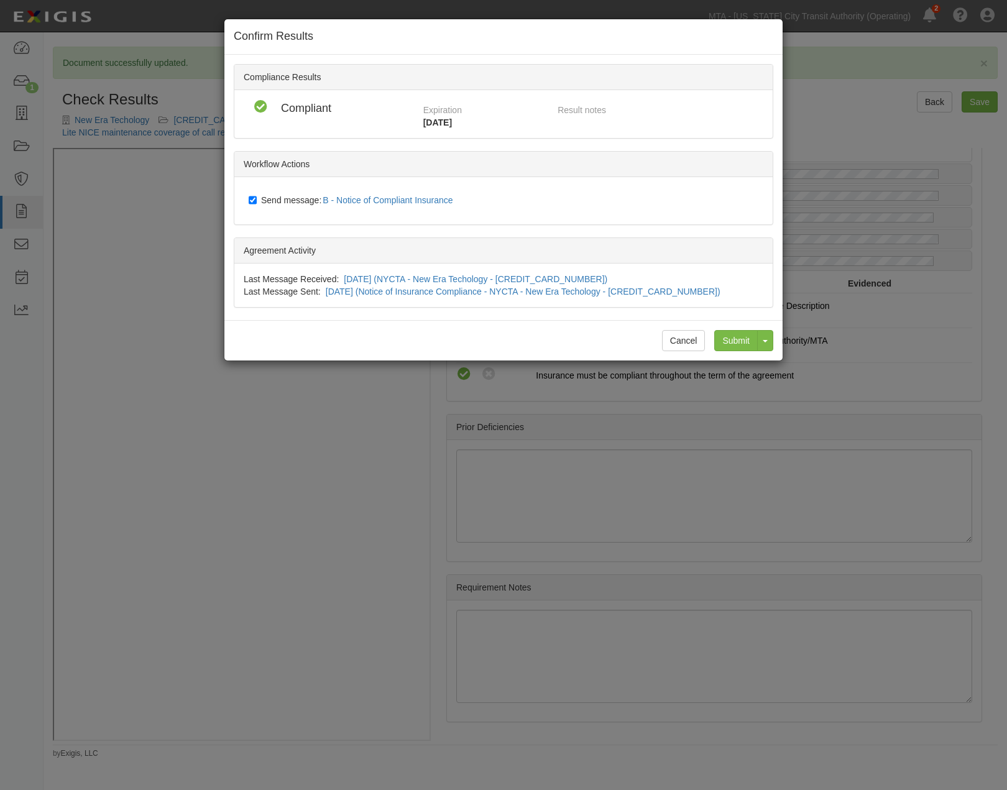
click at [274, 201] on span "Send message: B - Notice of Compliant Insurance" at bounding box center [359, 200] width 197 height 10
click at [257, 201] on input "Send message: B - Notice of Compliant Insurance" at bounding box center [253, 200] width 8 height 10
checkbox input "false"
click at [729, 338] on input "Submit" at bounding box center [736, 340] width 44 height 21
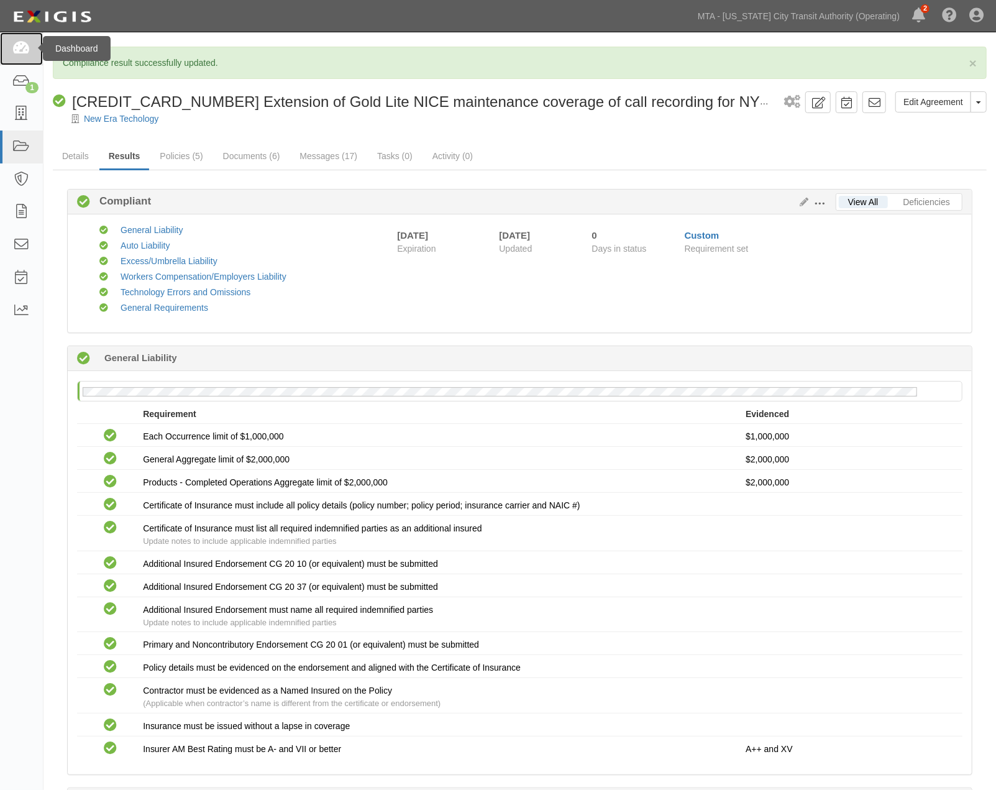
click at [19, 47] on icon at bounding box center [20, 49] width 17 height 14
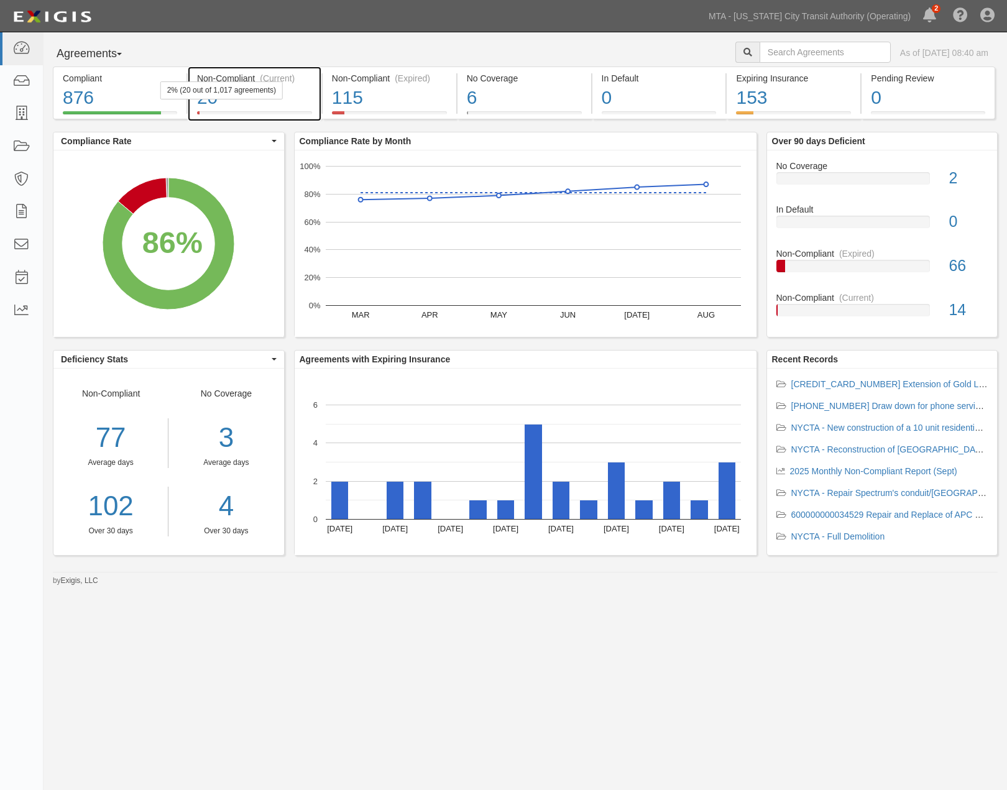
click at [306, 94] on div "20" at bounding box center [254, 98] width 115 height 27
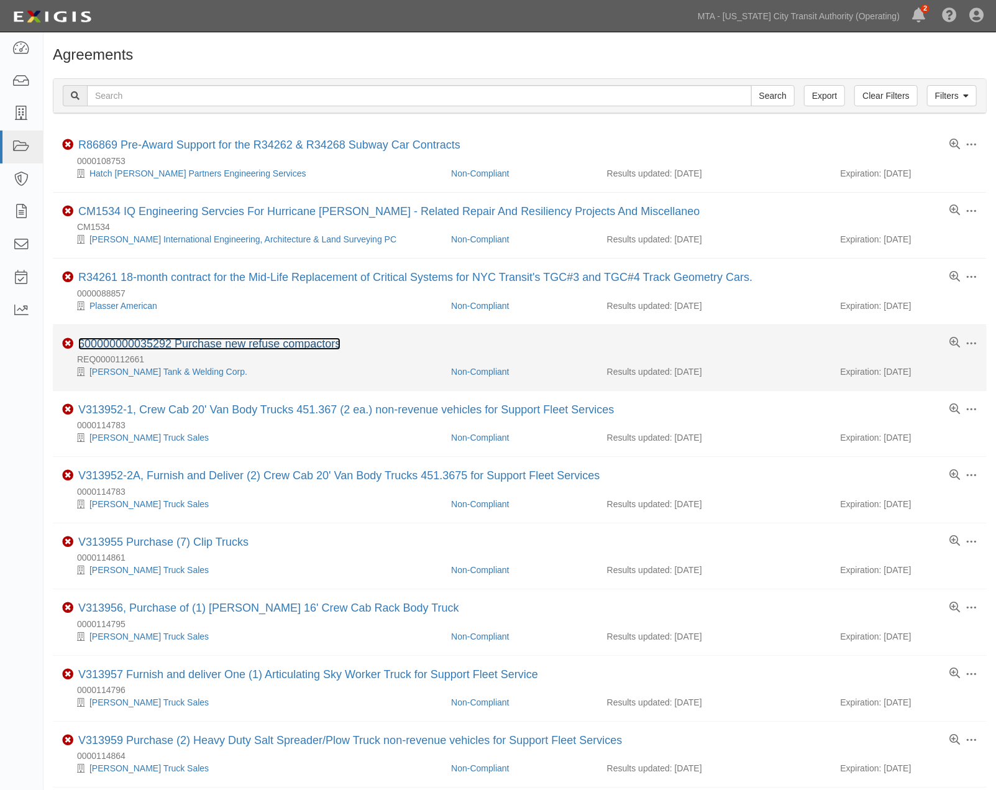
click at [269, 344] on link "600000000035292 Purchase new refuse compactors" at bounding box center [209, 344] width 262 height 12
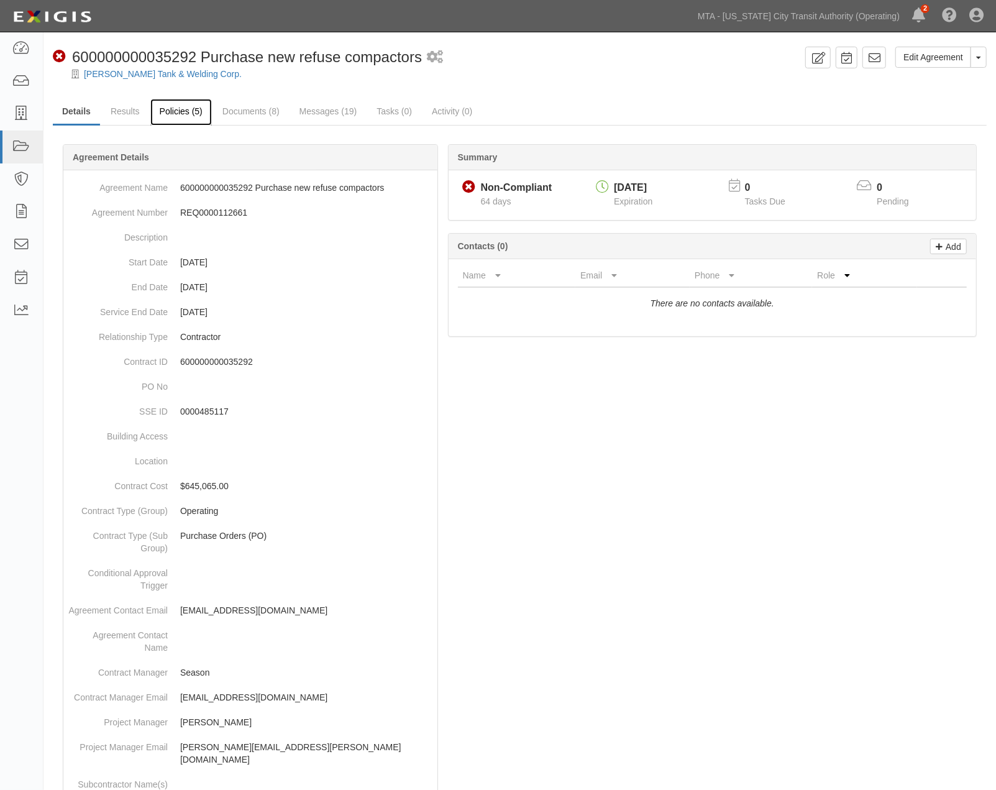
click at [181, 108] on link "Policies (5)" at bounding box center [181, 112] width 62 height 27
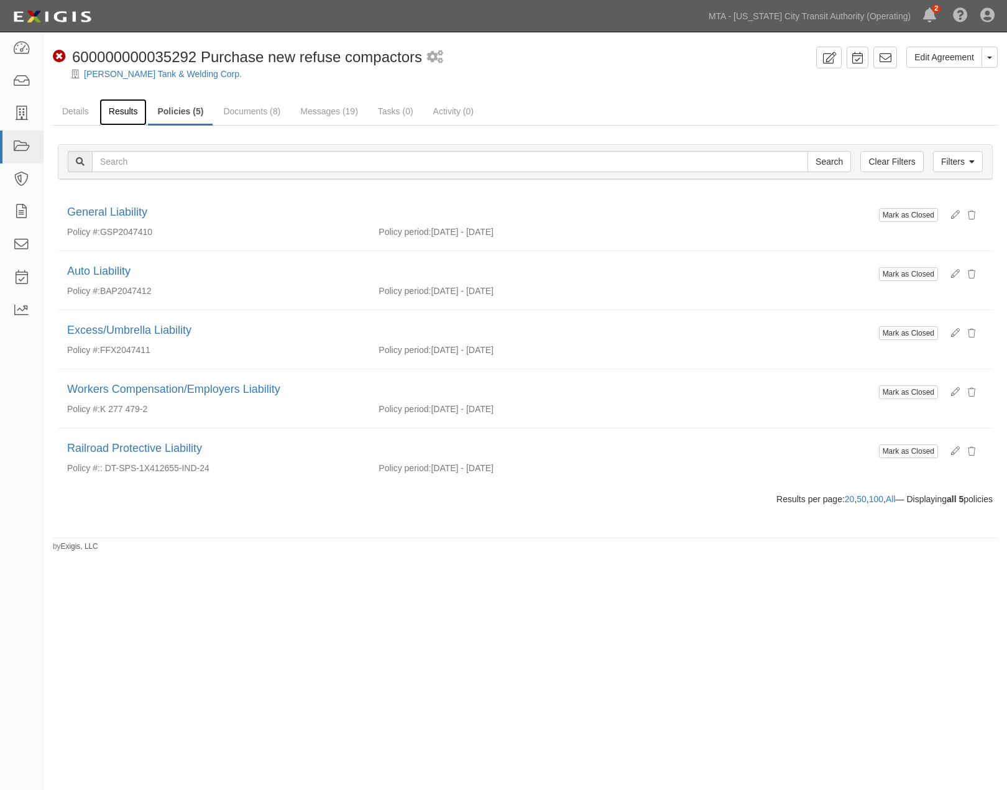
click at [127, 112] on link "Results" at bounding box center [123, 112] width 48 height 27
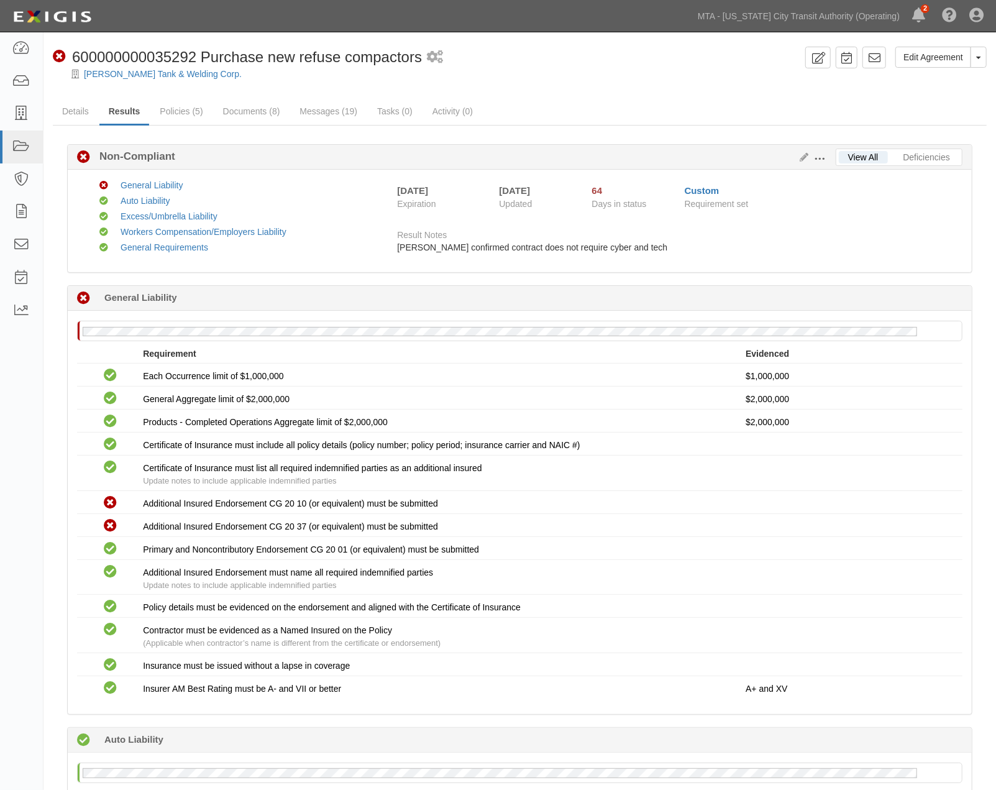
click at [817, 155] on span at bounding box center [820, 159] width 11 height 11
click at [803, 154] on icon at bounding box center [803, 158] width 14 height 9
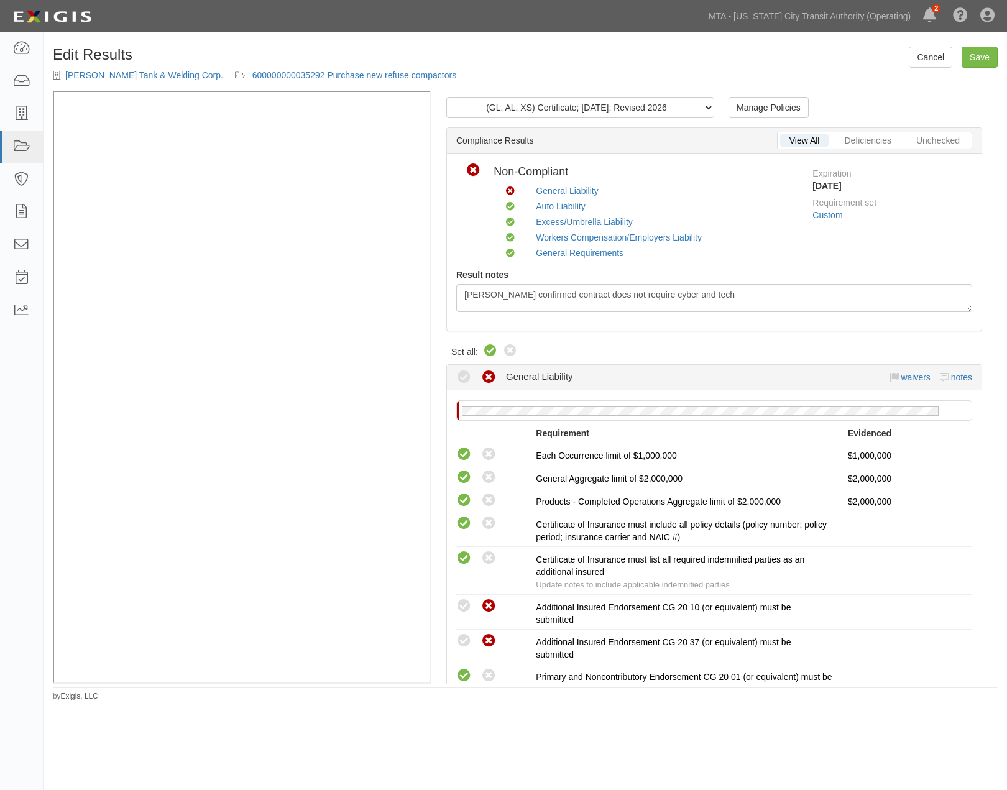
click at [490, 351] on icon at bounding box center [490, 351] width 15 height 15
radio input "true"
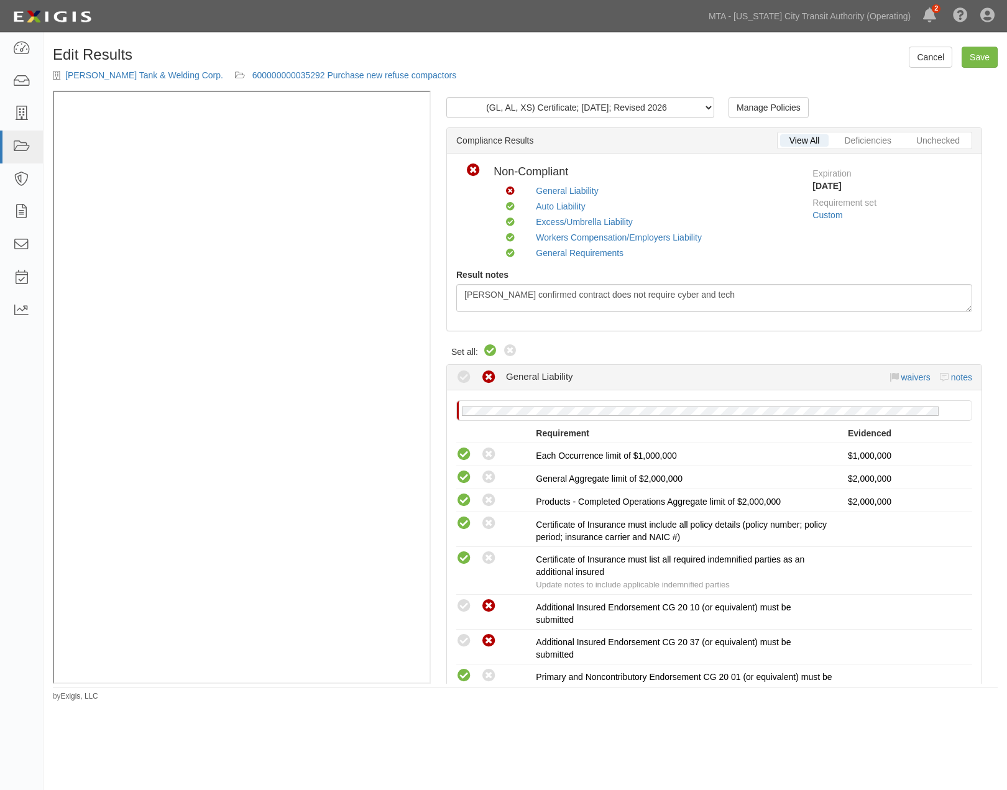
radio input "true"
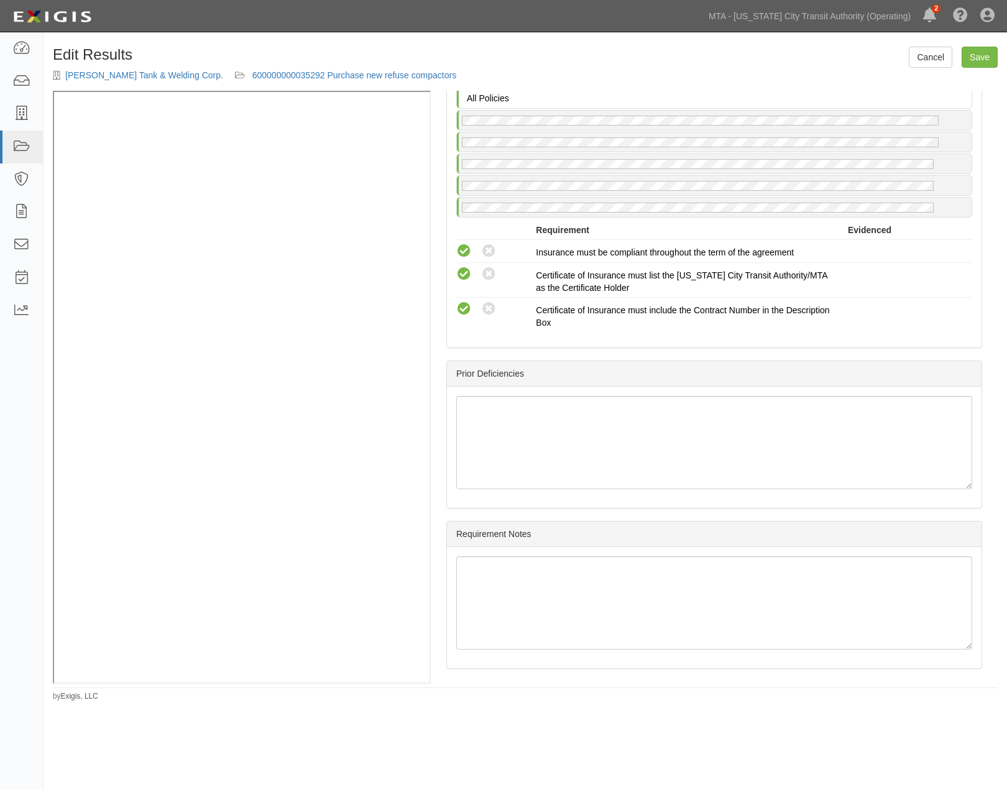
scroll to position [1857, 0]
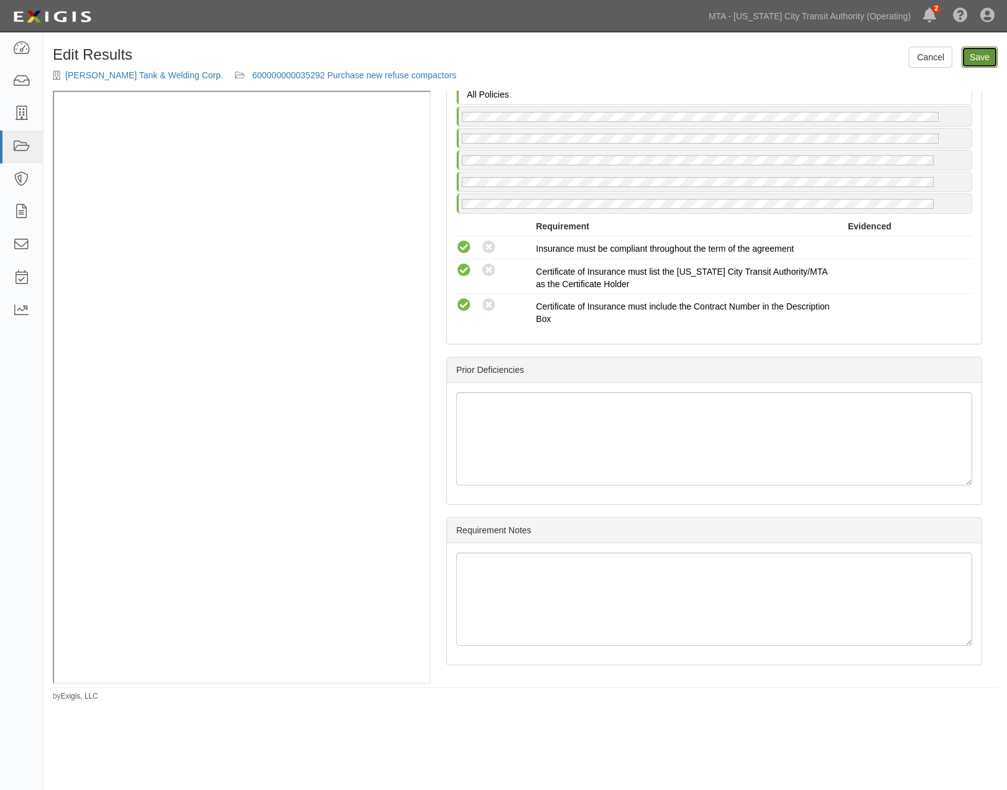
click at [981, 60] on link "Save" at bounding box center [980, 57] width 36 height 21
radio input "true"
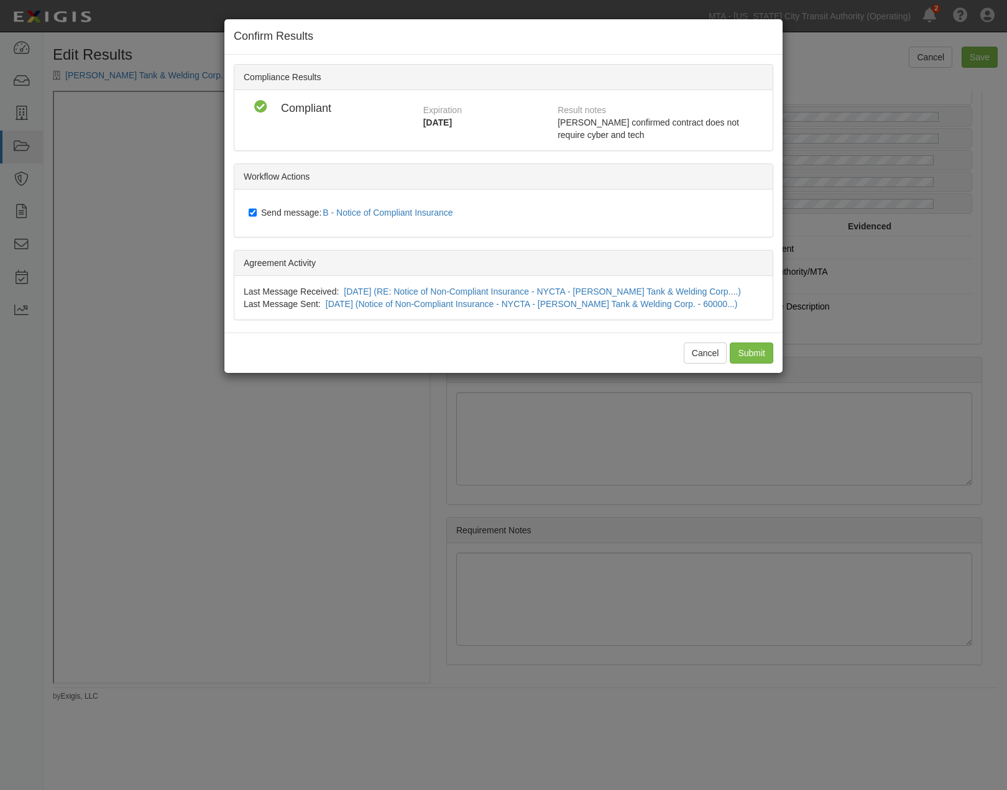
click at [303, 209] on span "Send message: B - Notice of Compliant Insurance" at bounding box center [359, 213] width 197 height 10
click at [257, 209] on input "Send message: B - Notice of Compliant Insurance" at bounding box center [253, 213] width 8 height 10
checkbox input "false"
click at [747, 359] on input "Submit" at bounding box center [752, 352] width 44 height 21
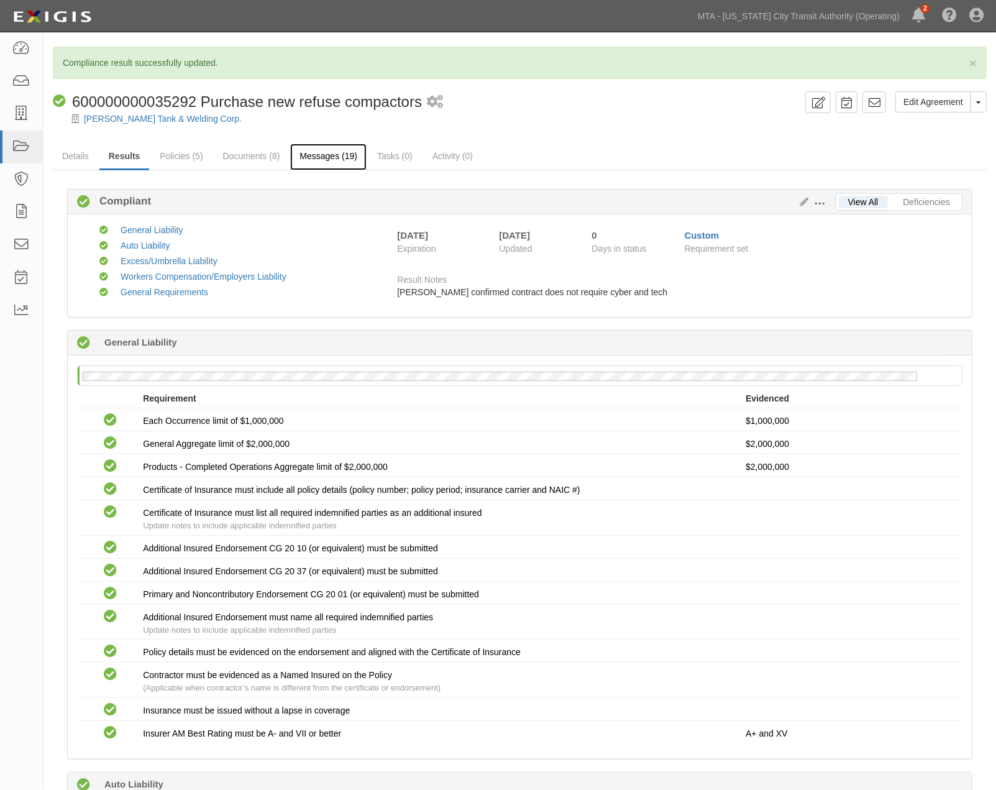
click at [327, 154] on link "Messages (19)" at bounding box center [328, 157] width 76 height 27
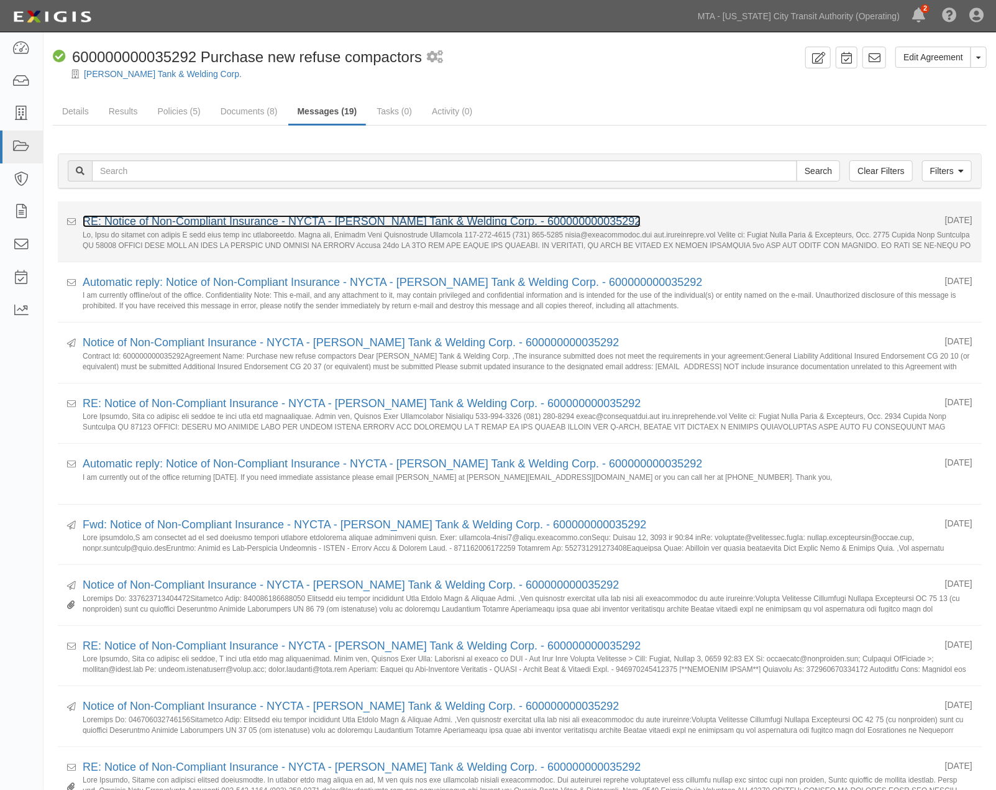
click at [351, 219] on link "RE: Notice of Non-Compliant Insurance - NYCTA - [PERSON_NAME] Tank & Welding Co…" at bounding box center [362, 221] width 558 height 12
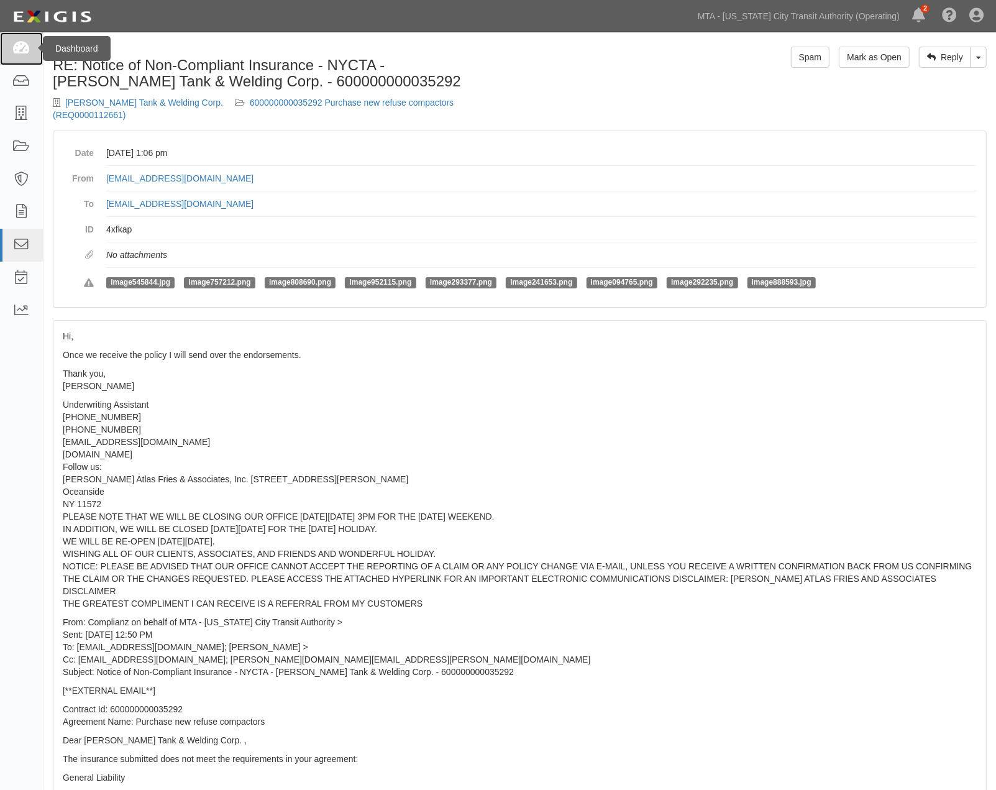
click at [25, 50] on icon at bounding box center [20, 49] width 17 height 14
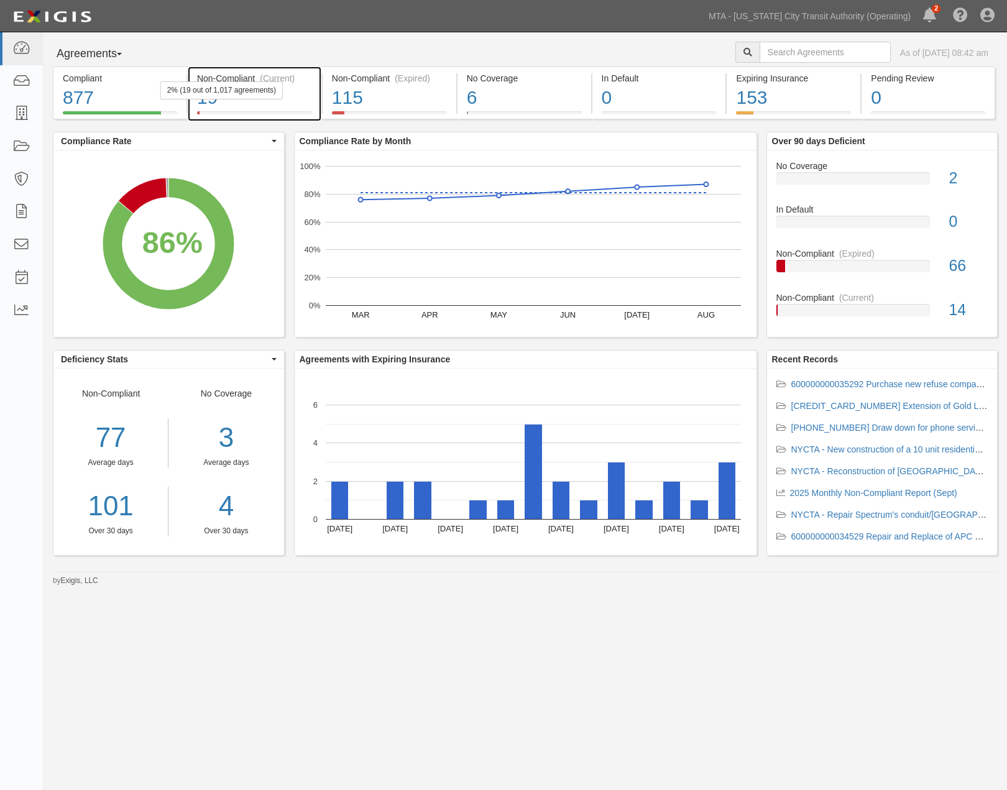
click at [293, 103] on div "19" at bounding box center [254, 98] width 115 height 27
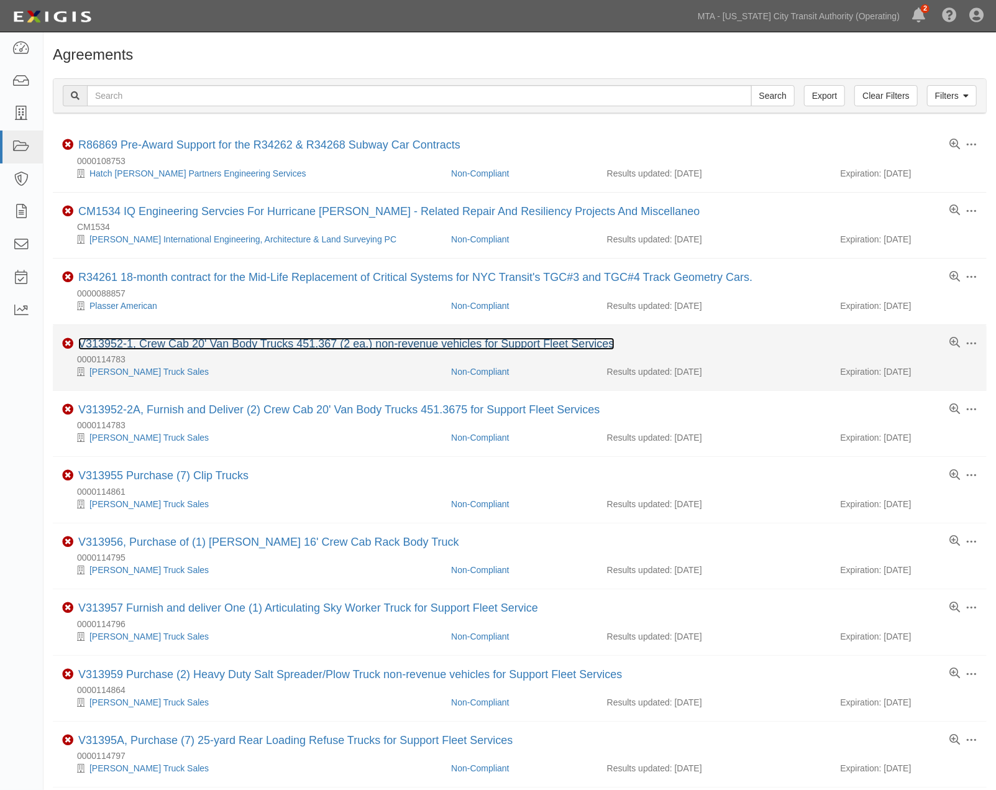
click at [237, 344] on link "V313952-1, Crew Cab 20' Van Body Trucks 451.367 (2 ea.) non-revenue vehicles fo…" at bounding box center [346, 344] width 536 height 12
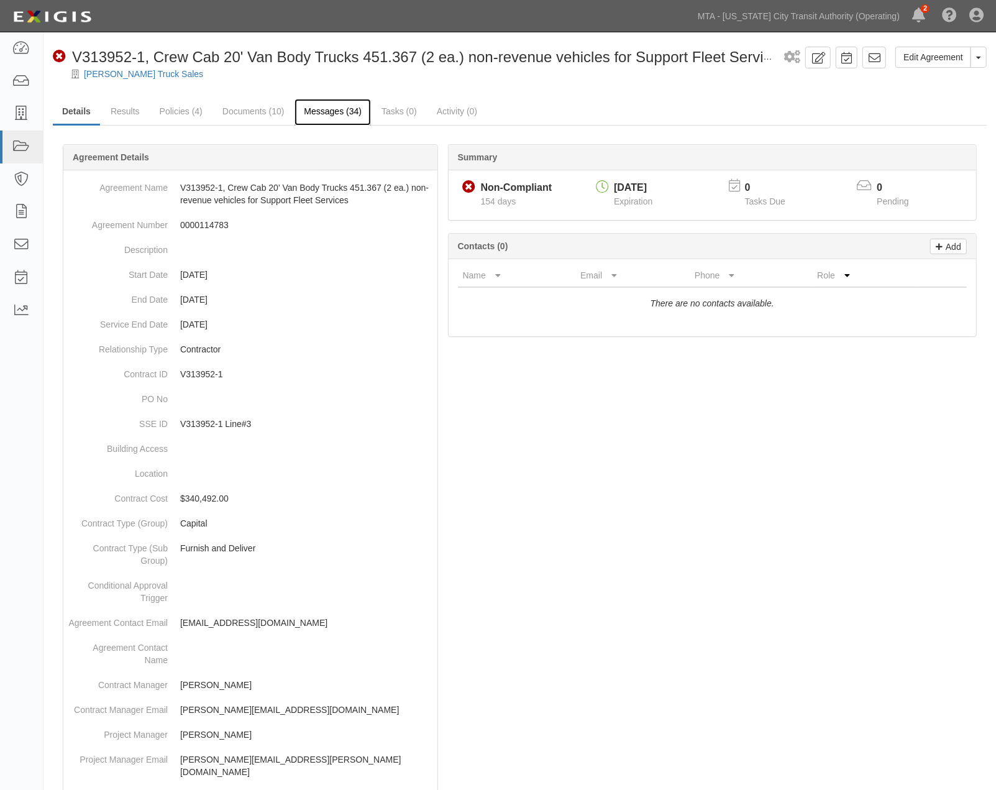
click at [310, 109] on link "Messages (34)" at bounding box center [333, 112] width 76 height 27
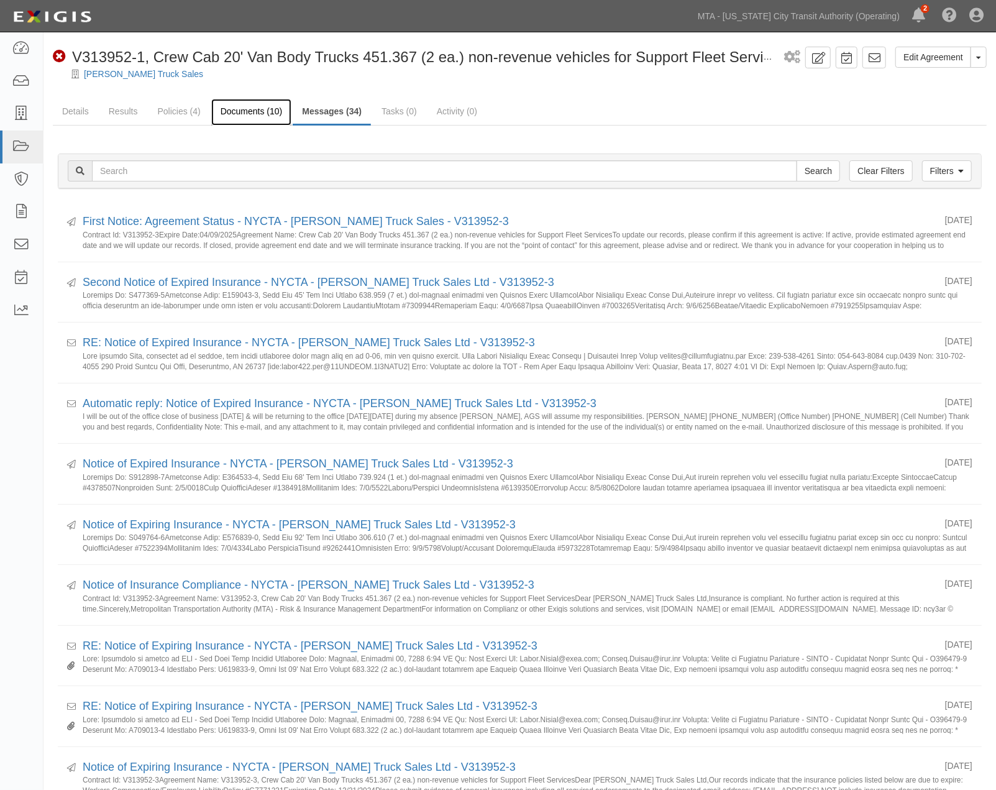
click at [247, 110] on link "Documents (10)" at bounding box center [251, 112] width 81 height 27
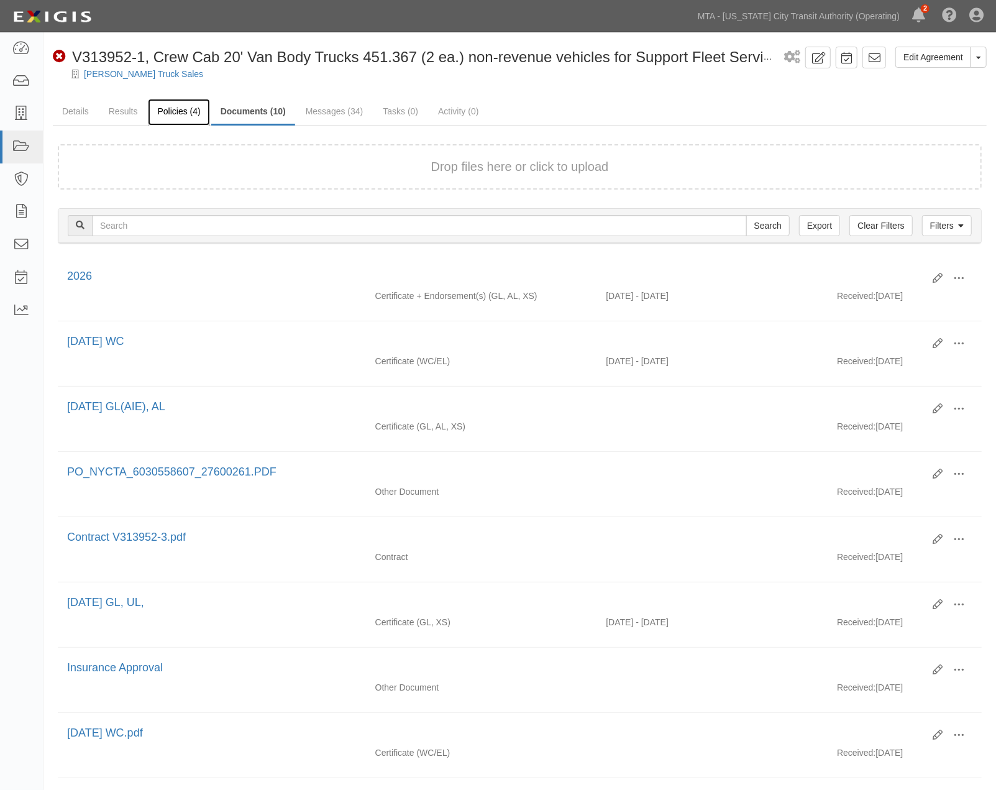
click at [167, 111] on link "Policies (4)" at bounding box center [179, 112] width 62 height 27
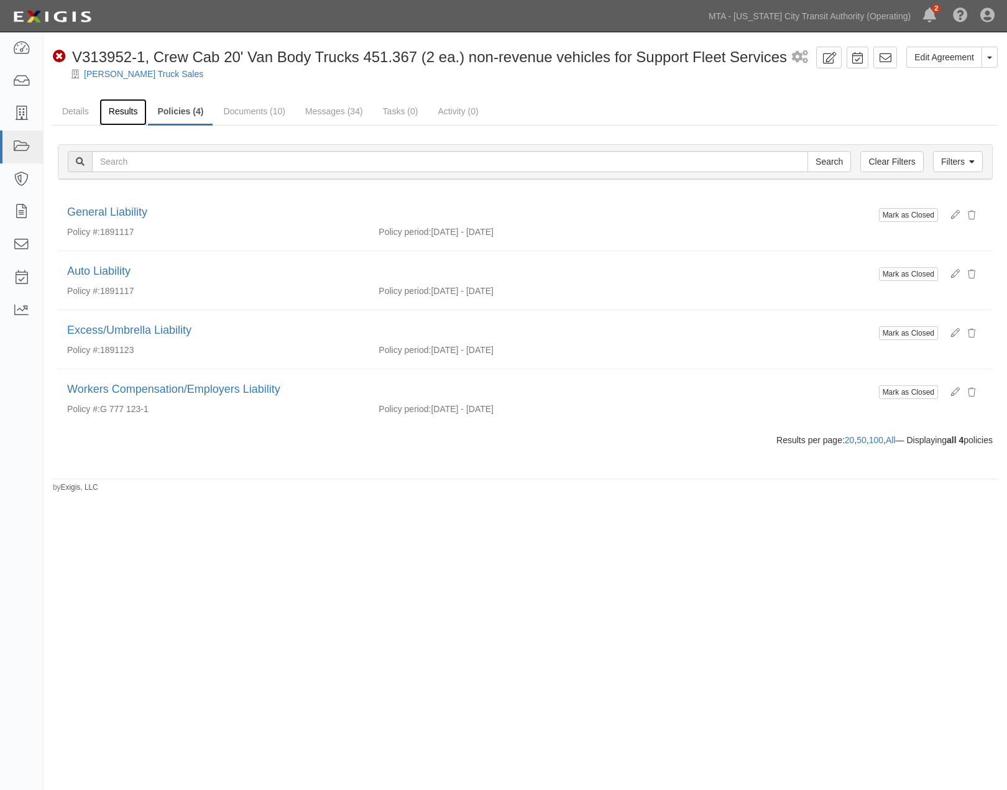
click at [119, 113] on link "Results" at bounding box center [123, 112] width 48 height 27
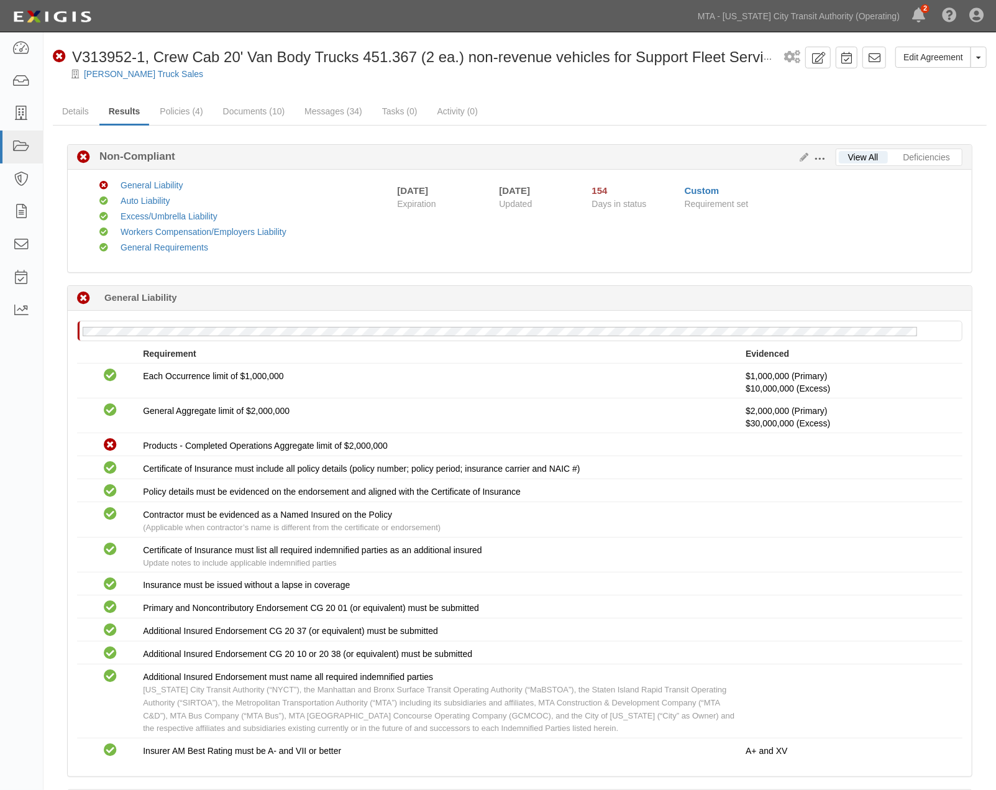
click at [820, 156] on span at bounding box center [820, 159] width 11 height 11
click at [799, 157] on icon at bounding box center [803, 158] width 14 height 9
click at [255, 108] on link "Documents (10)" at bounding box center [254, 112] width 81 height 27
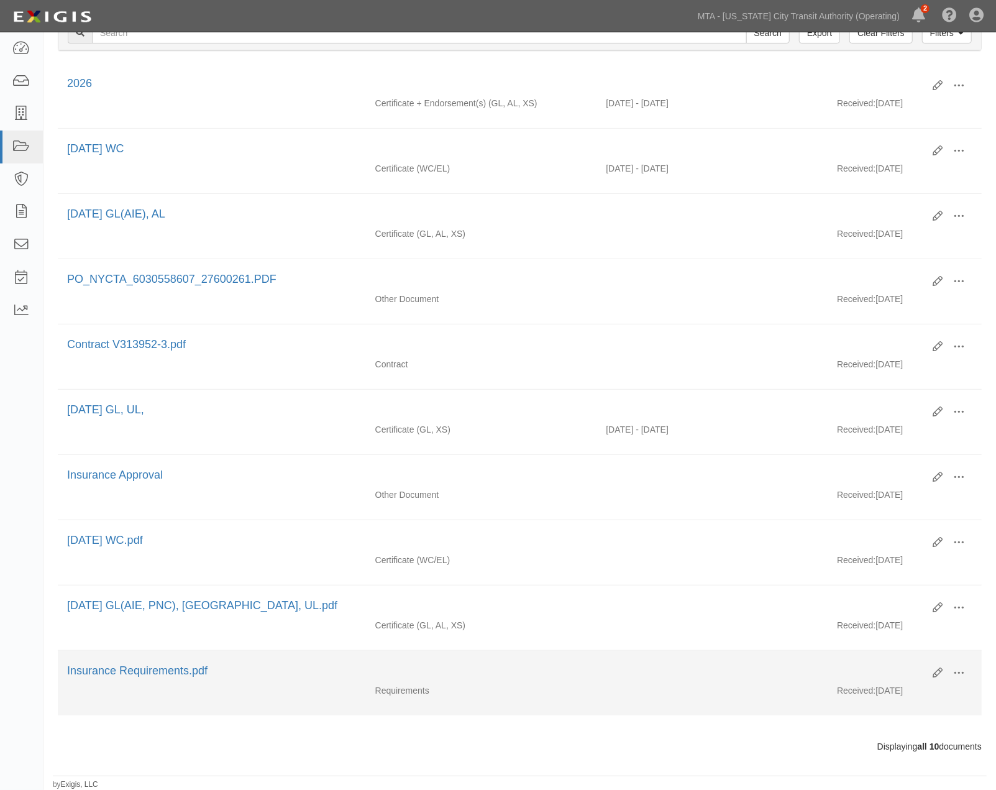
scroll to position [207, 0]
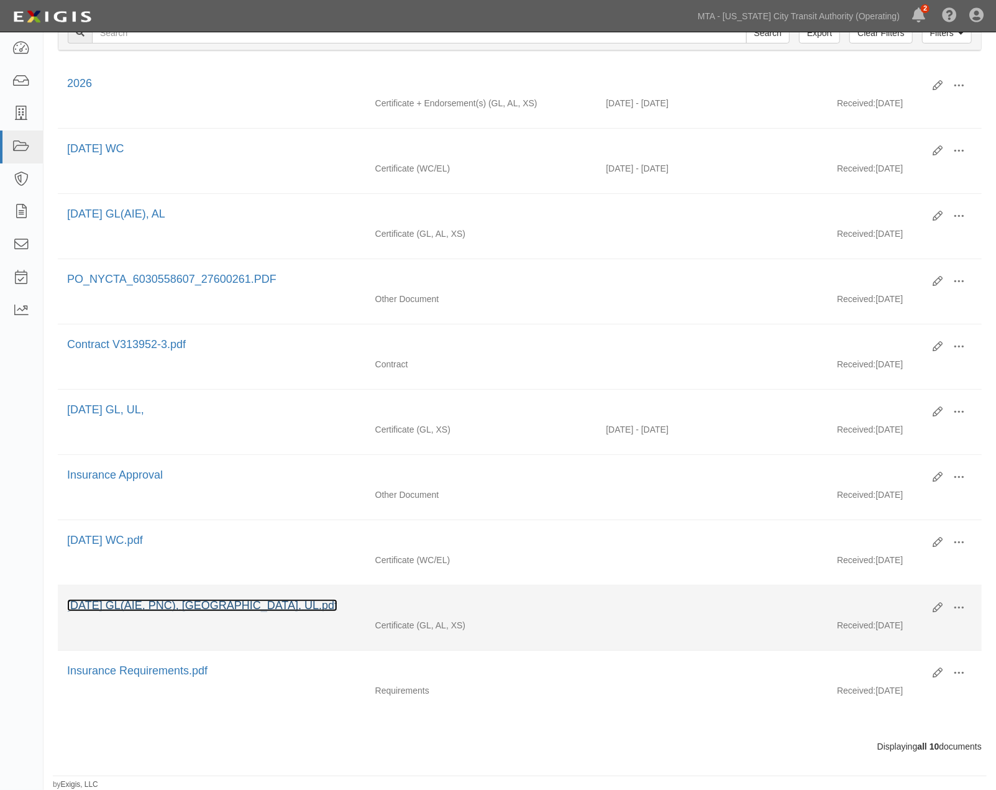
click at [216, 604] on link "[DATE] GL(AIE, PNC), [GEOGRAPHIC_DATA], UL.pdf" at bounding box center [202, 605] width 270 height 12
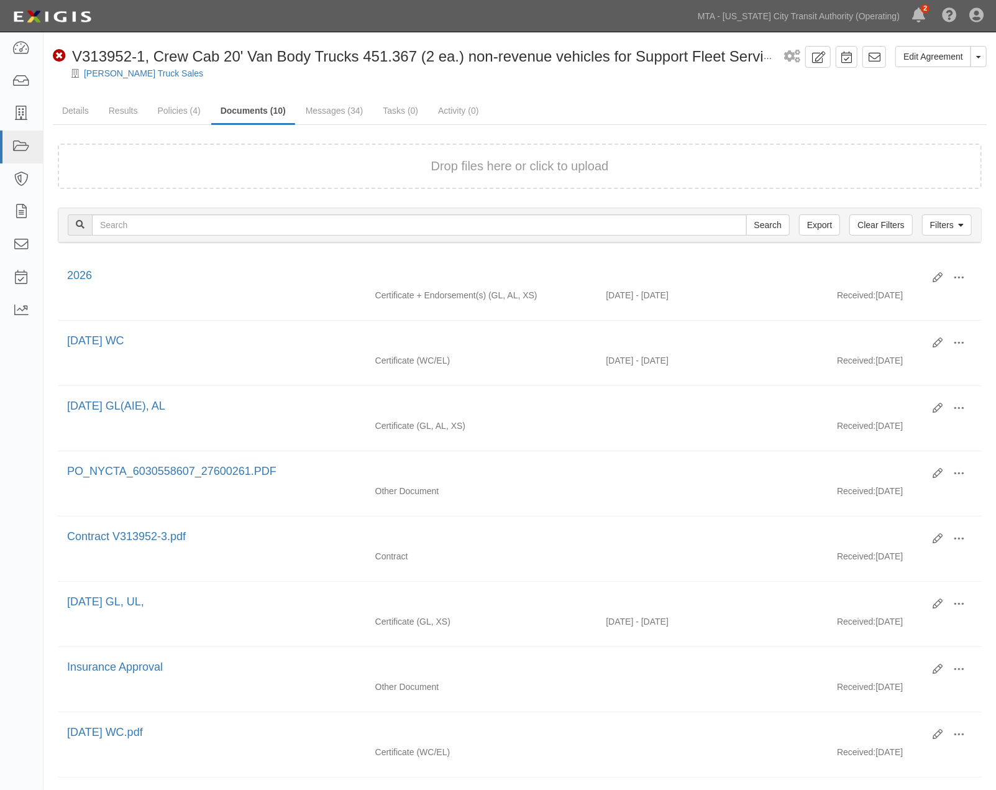
scroll to position [0, 0]
click at [116, 73] on link "[PERSON_NAME] Truck Sales" at bounding box center [143, 74] width 119 height 10
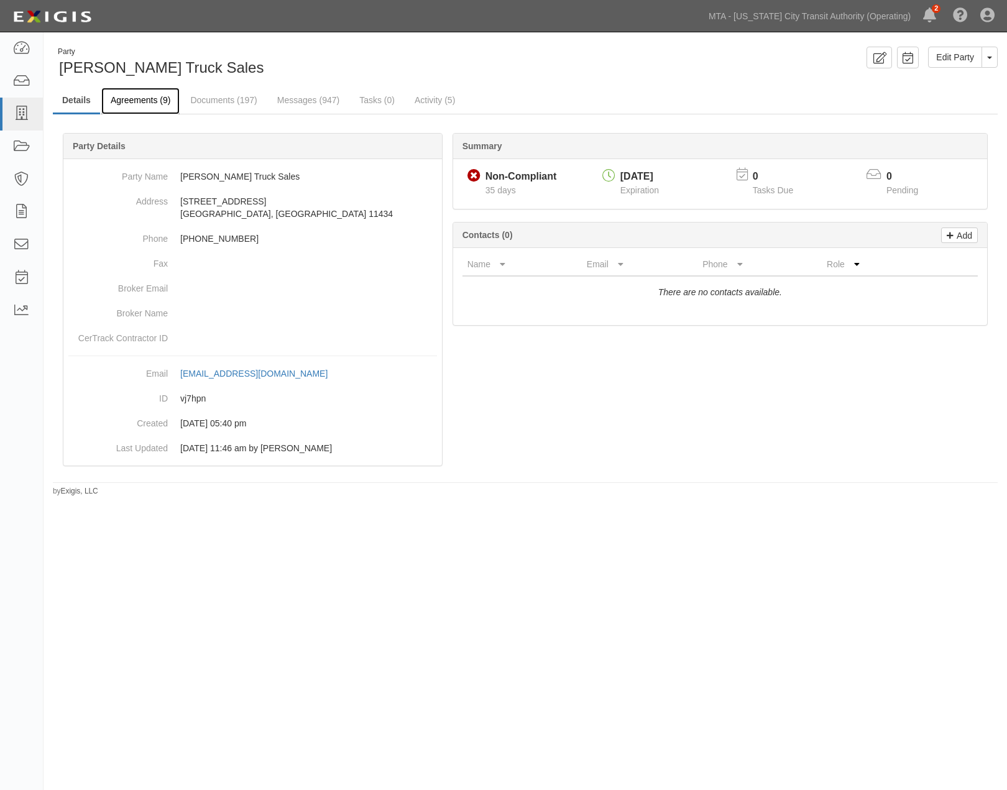
click at [152, 103] on link "Agreements (9)" at bounding box center [140, 101] width 78 height 27
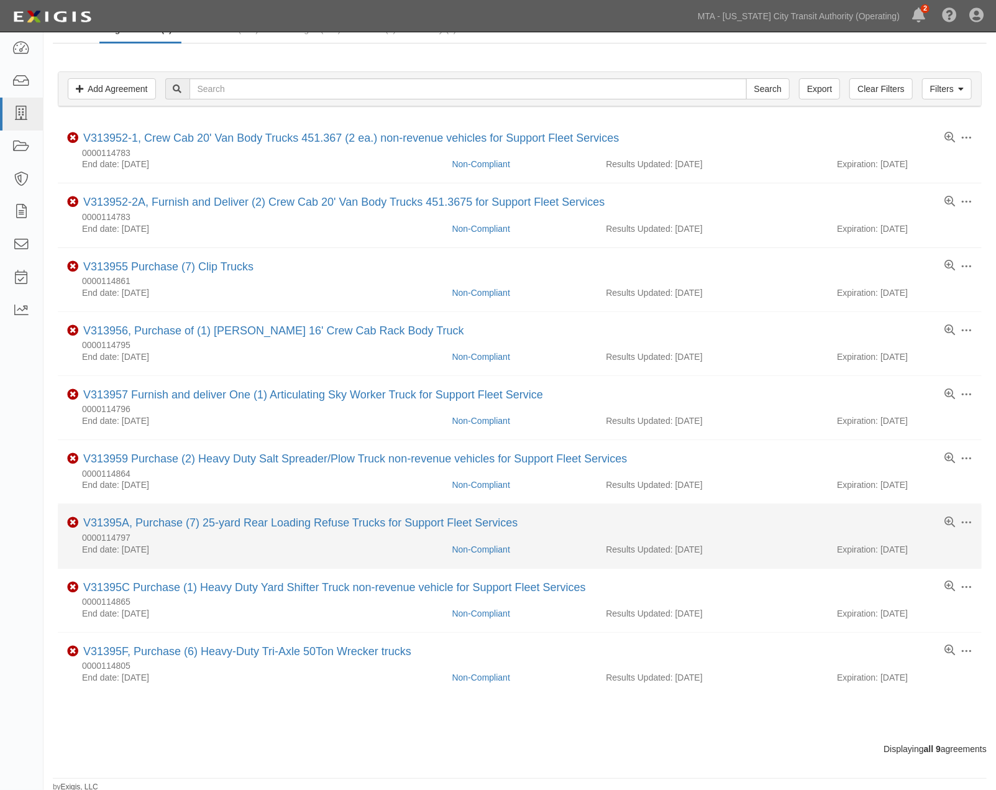
scroll to position [78, 0]
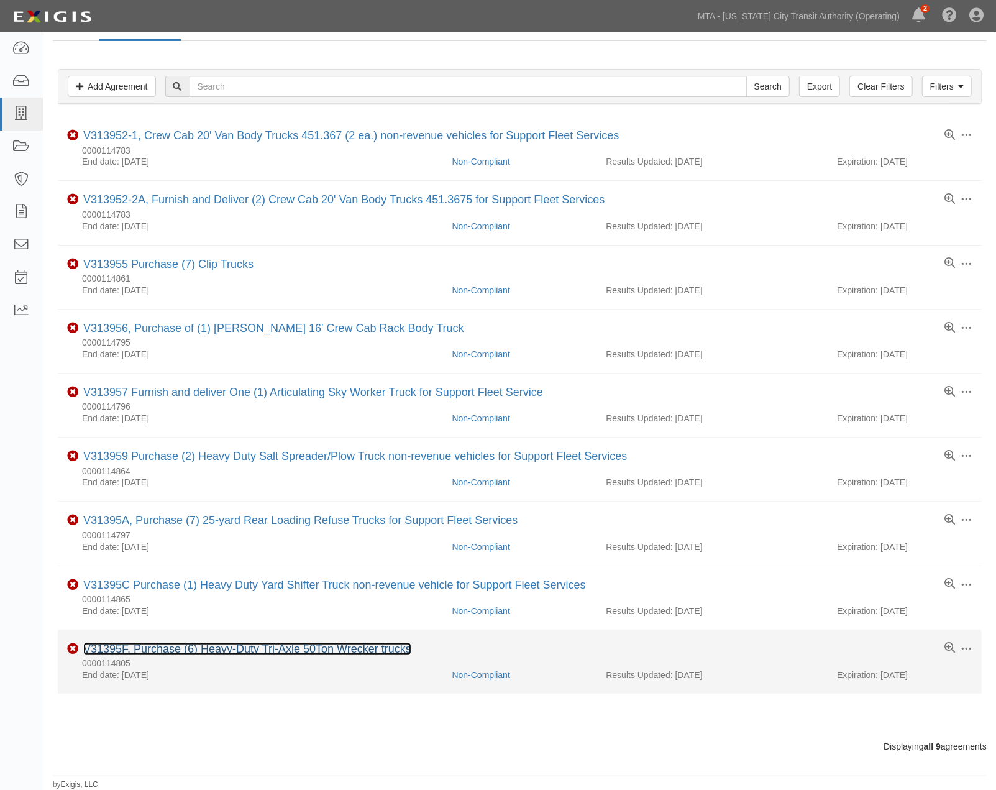
click at [232, 648] on link "V31395F, Purchase (6) Heavy-Duty Tri-Axle 50Ton Wrecker trucks" at bounding box center [247, 649] width 328 height 12
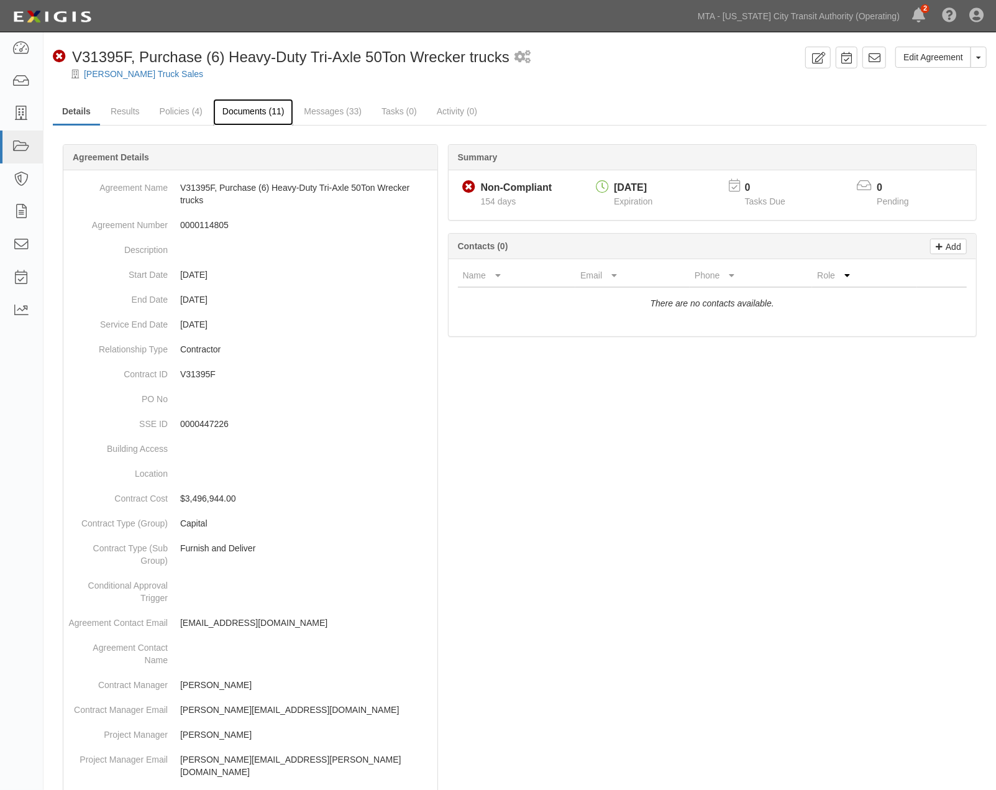
click at [255, 108] on link "Documents (11)" at bounding box center [253, 112] width 81 height 27
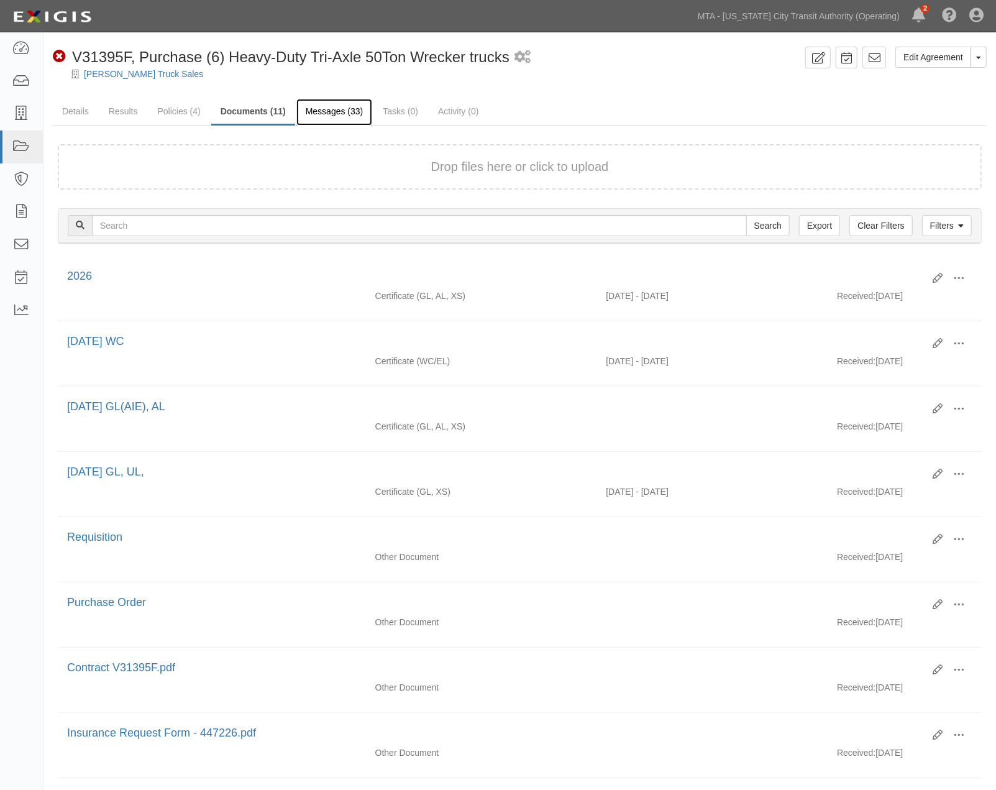
click at [322, 107] on link "Messages (33)" at bounding box center [334, 112] width 76 height 27
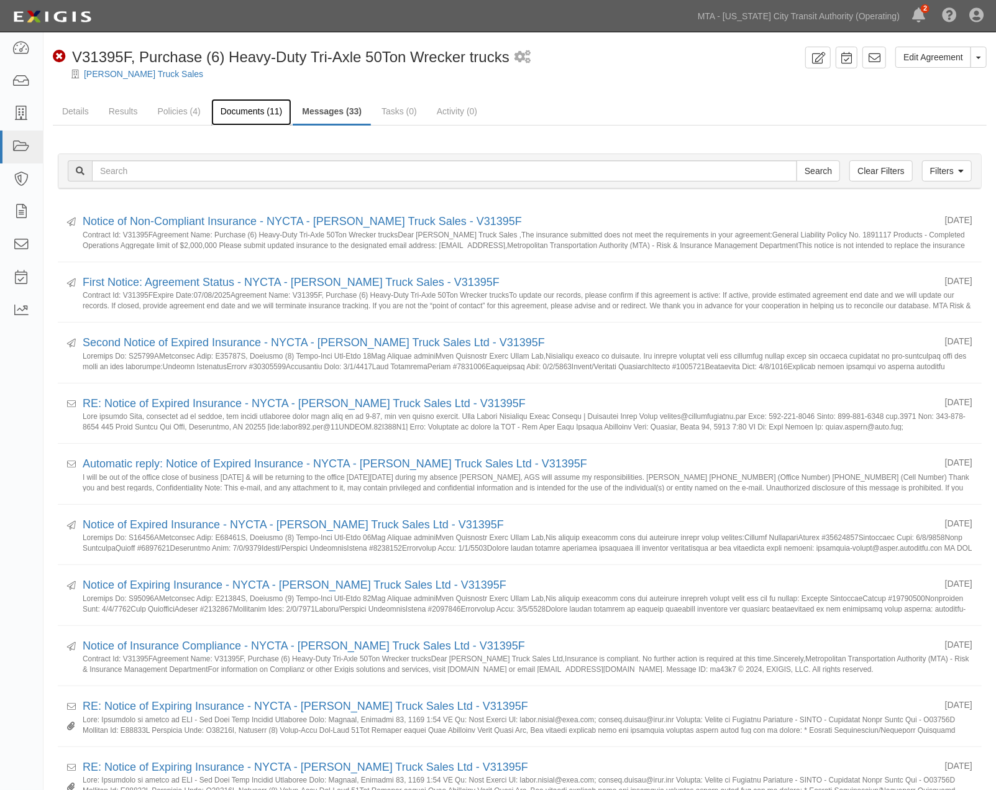
click at [246, 109] on link "Documents (11)" at bounding box center [251, 112] width 81 height 27
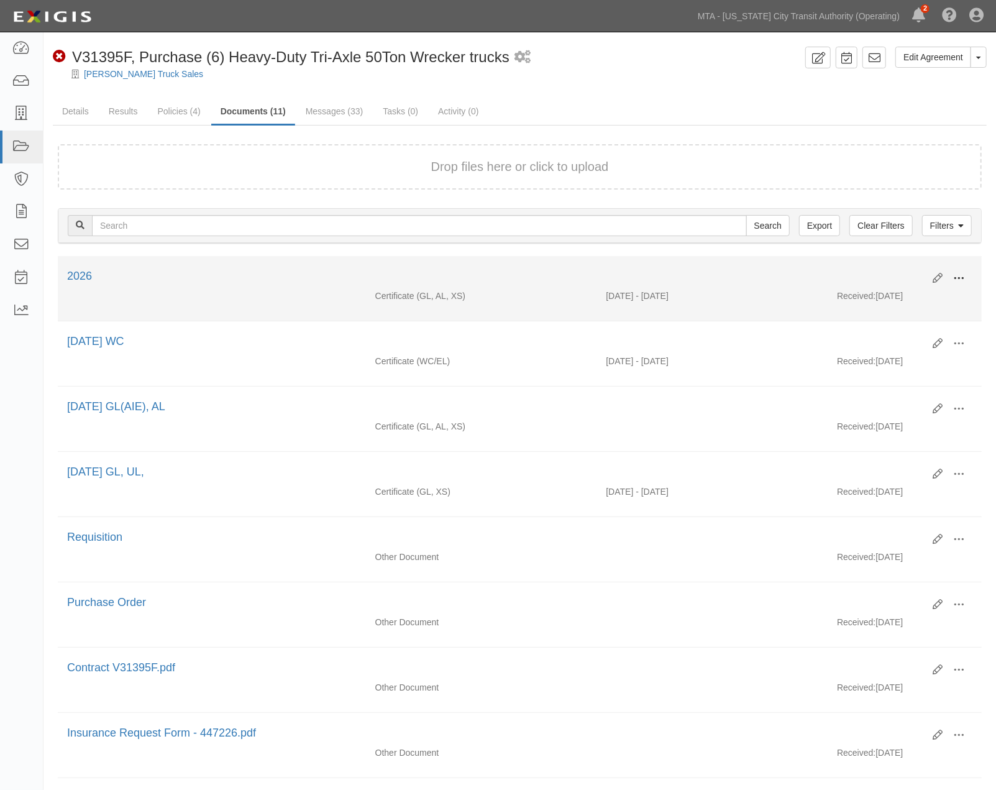
click at [964, 273] on span at bounding box center [959, 278] width 11 height 11
click at [869, 293] on link "View" at bounding box center [899, 296] width 98 height 22
click at [962, 275] on span at bounding box center [959, 278] width 11 height 11
click at [871, 269] on link "Edit" at bounding box center [899, 273] width 98 height 22
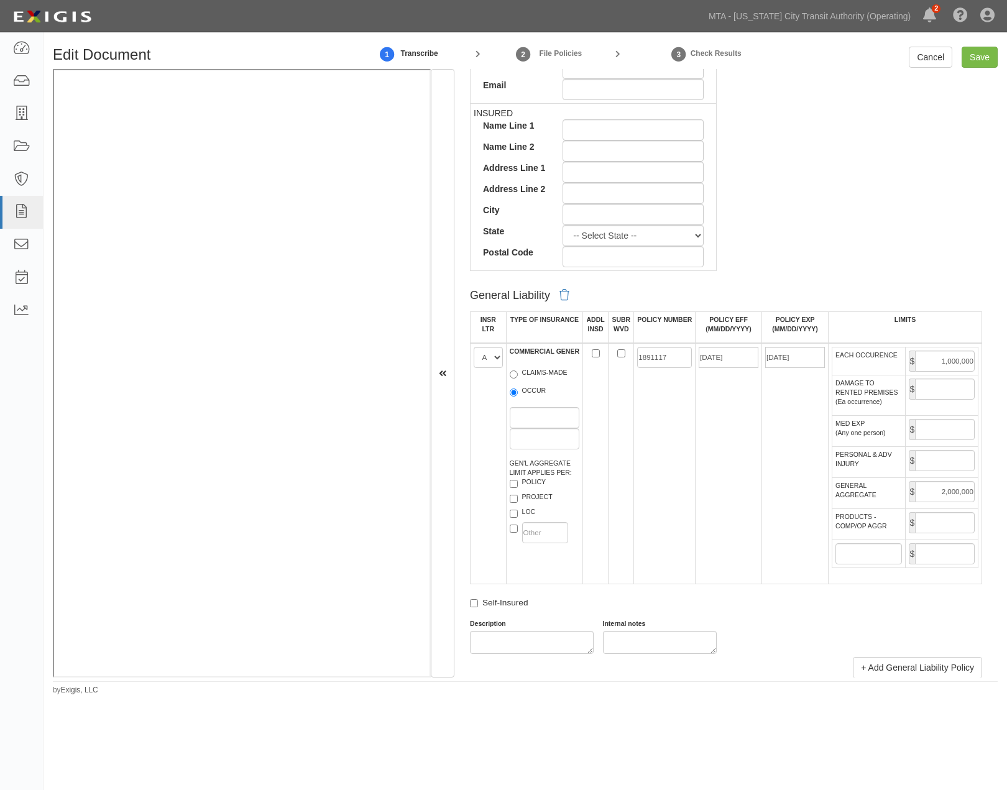
scroll to position [552, 0]
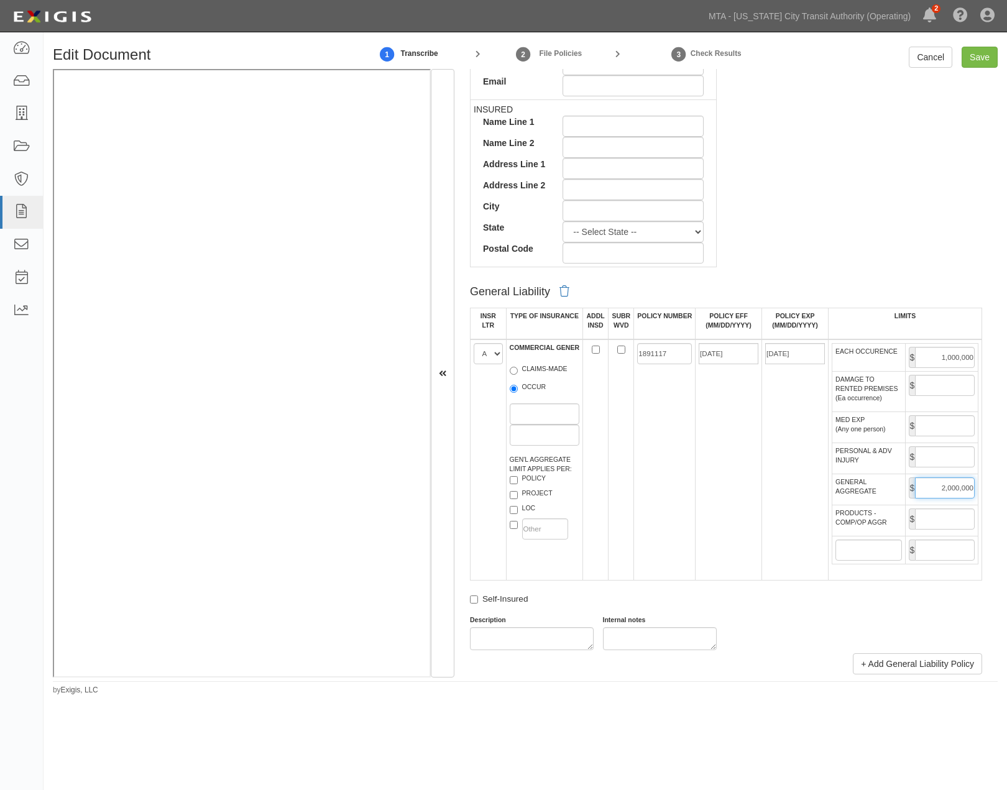
drag, startPoint x: 929, startPoint y: 517, endPoint x: 973, endPoint y: 519, distance: 44.2
paste input "2,000,000"
type input "2,000,000"
click at [972, 56] on input "Save" at bounding box center [980, 57] width 36 height 21
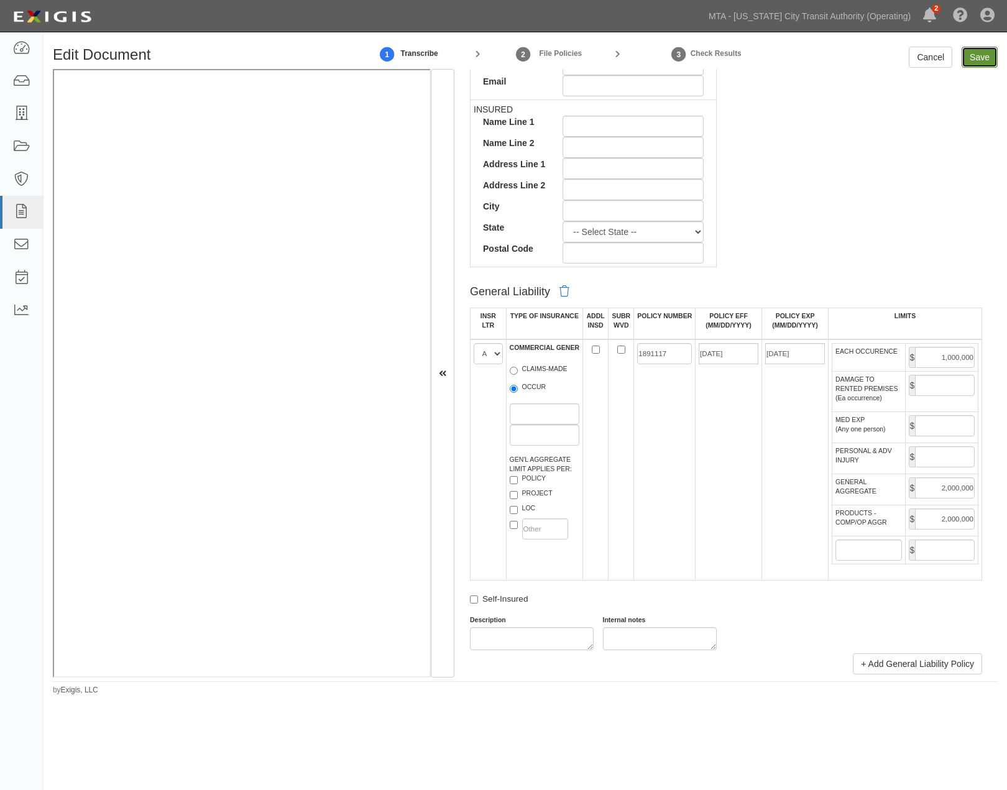
type input "1000000"
type input "2000000"
type input "1000000"
type input "10000000"
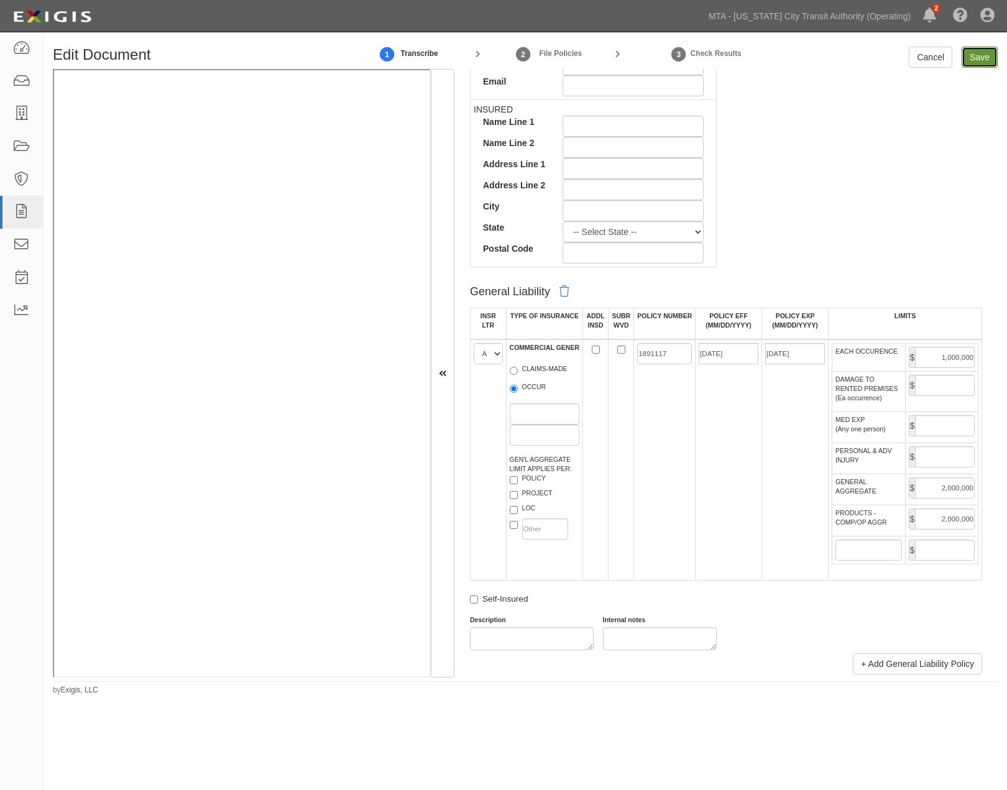
type input "30000000"
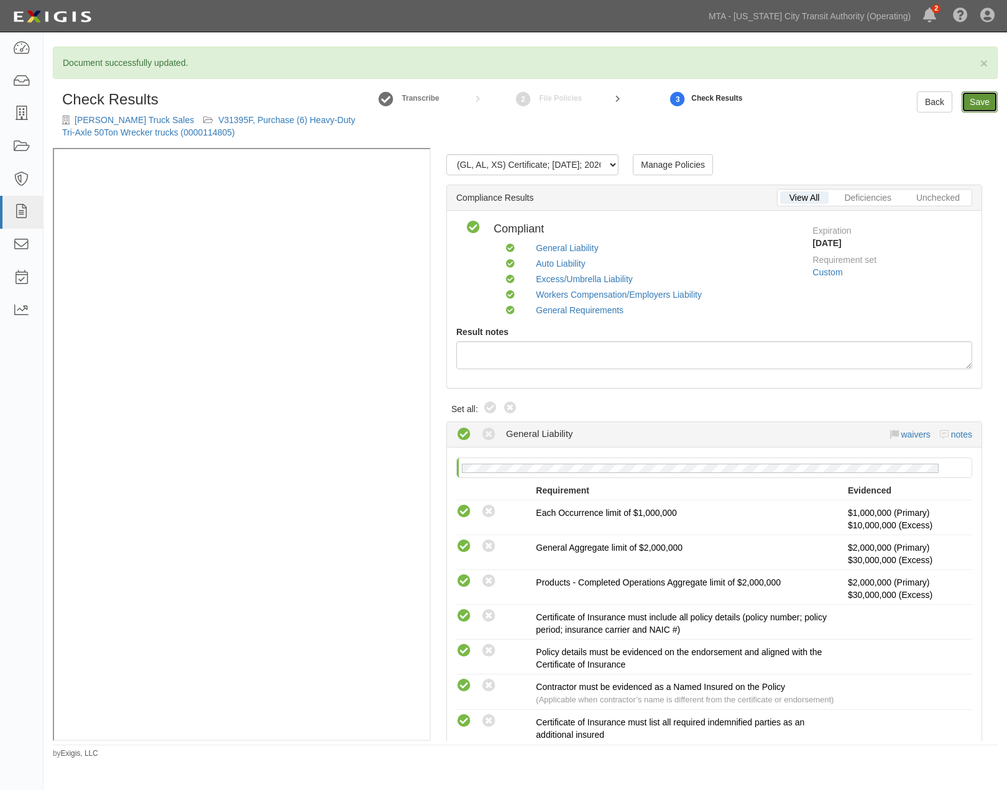
click at [976, 106] on link "Save" at bounding box center [980, 101] width 36 height 21
radio input "true"
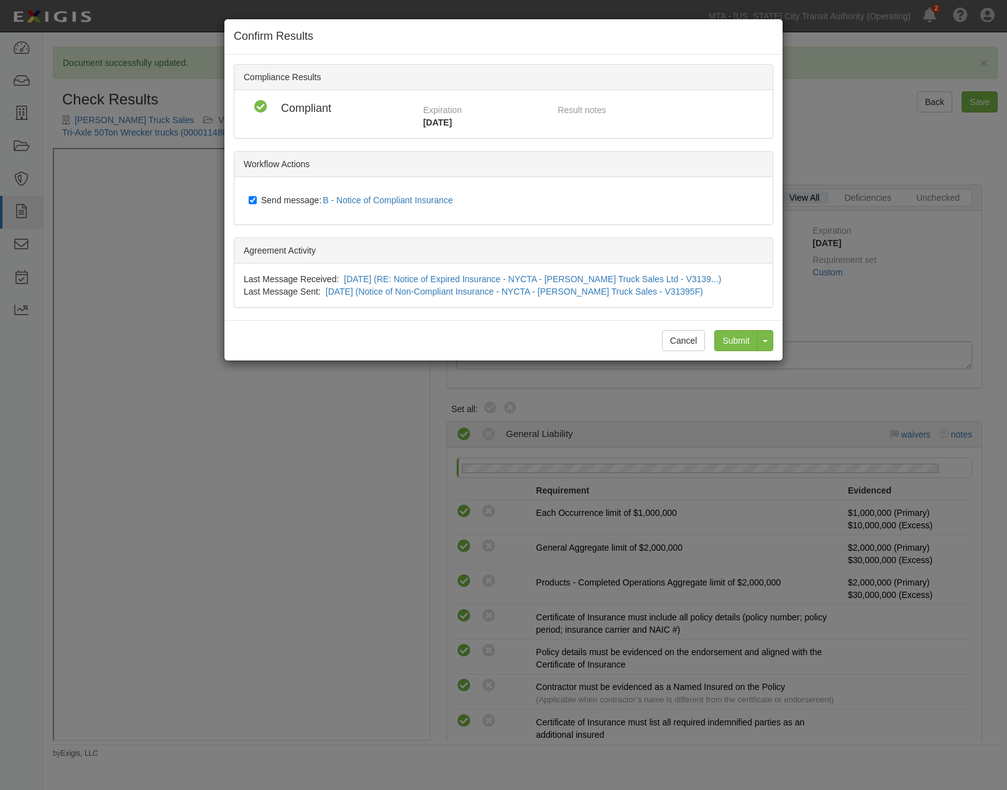
click at [307, 196] on span "Send message: B - Notice of Compliant Insurance" at bounding box center [359, 200] width 197 height 10
click at [257, 196] on input "Send message: B - Notice of Compliant Insurance" at bounding box center [253, 200] width 8 height 10
checkbox input "false"
click at [753, 336] on input "Submit" at bounding box center [736, 340] width 44 height 21
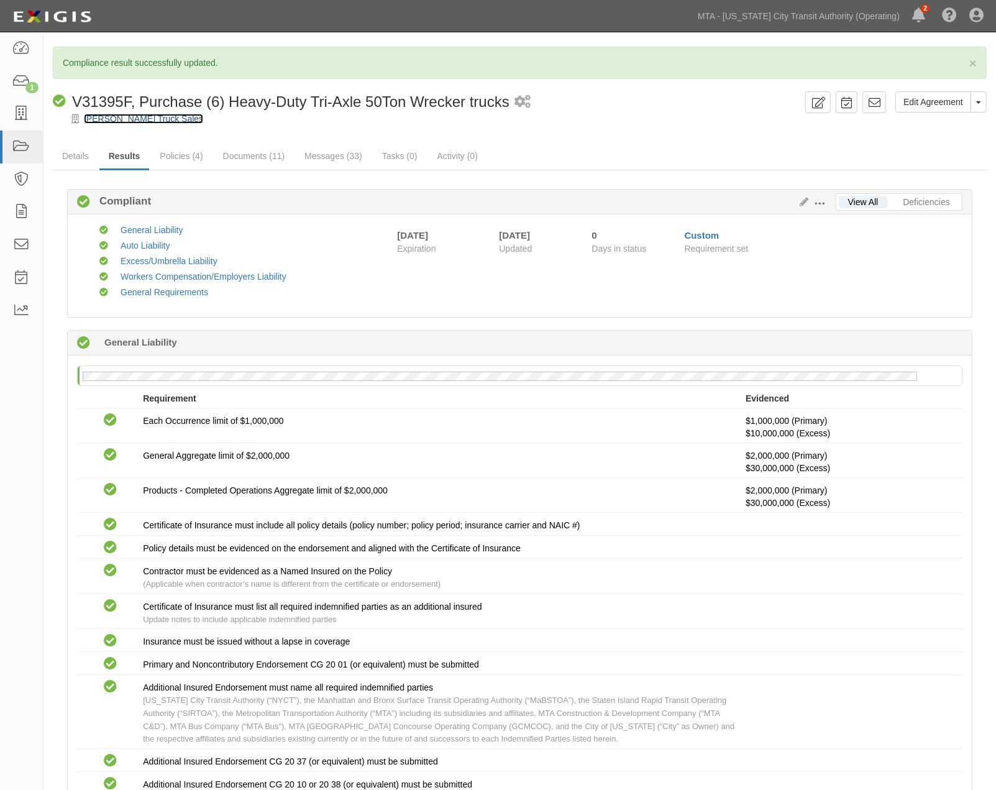
click at [144, 119] on link "[PERSON_NAME] Truck Sales" at bounding box center [143, 119] width 119 height 10
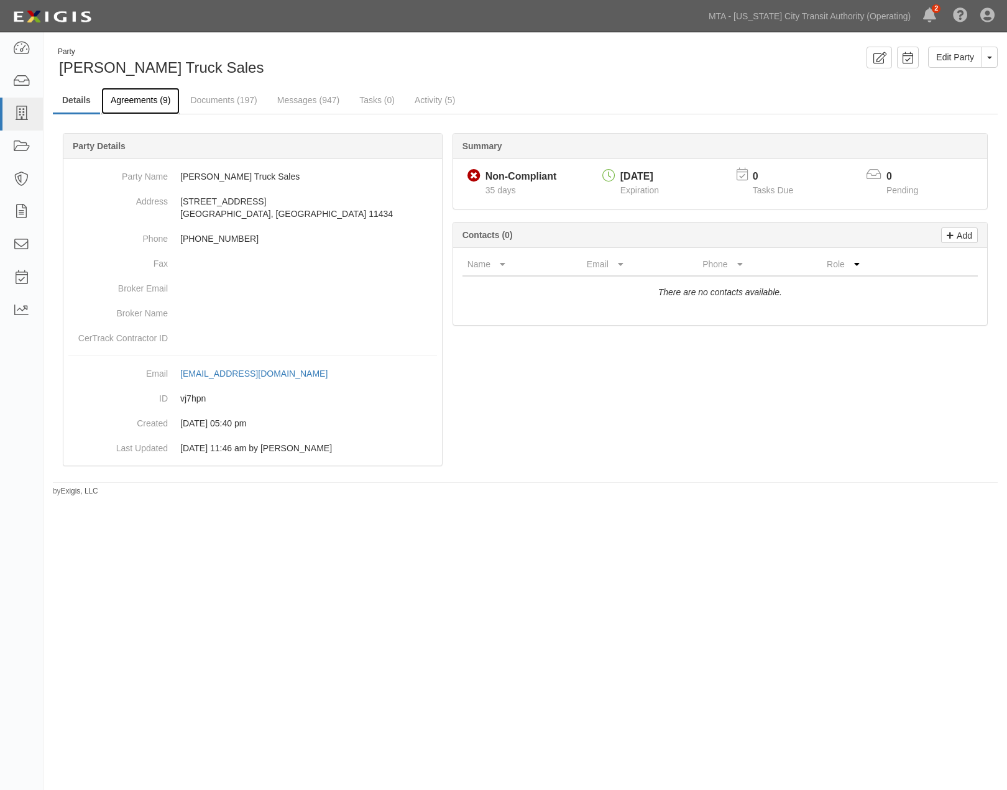
click at [143, 96] on link "Agreements (9)" at bounding box center [140, 101] width 78 height 27
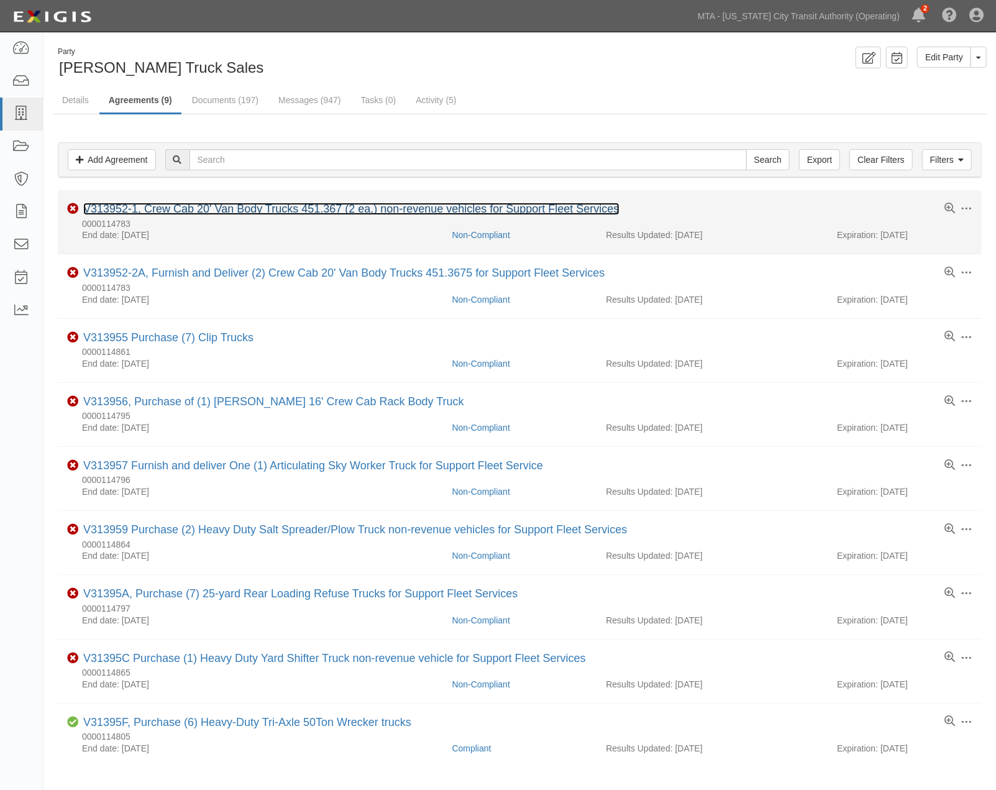
click at [225, 209] on link "V313952-1, Crew Cab 20' Van Body Trucks 451.367 (2 ea.) non-revenue vehicles fo…" at bounding box center [351, 209] width 536 height 12
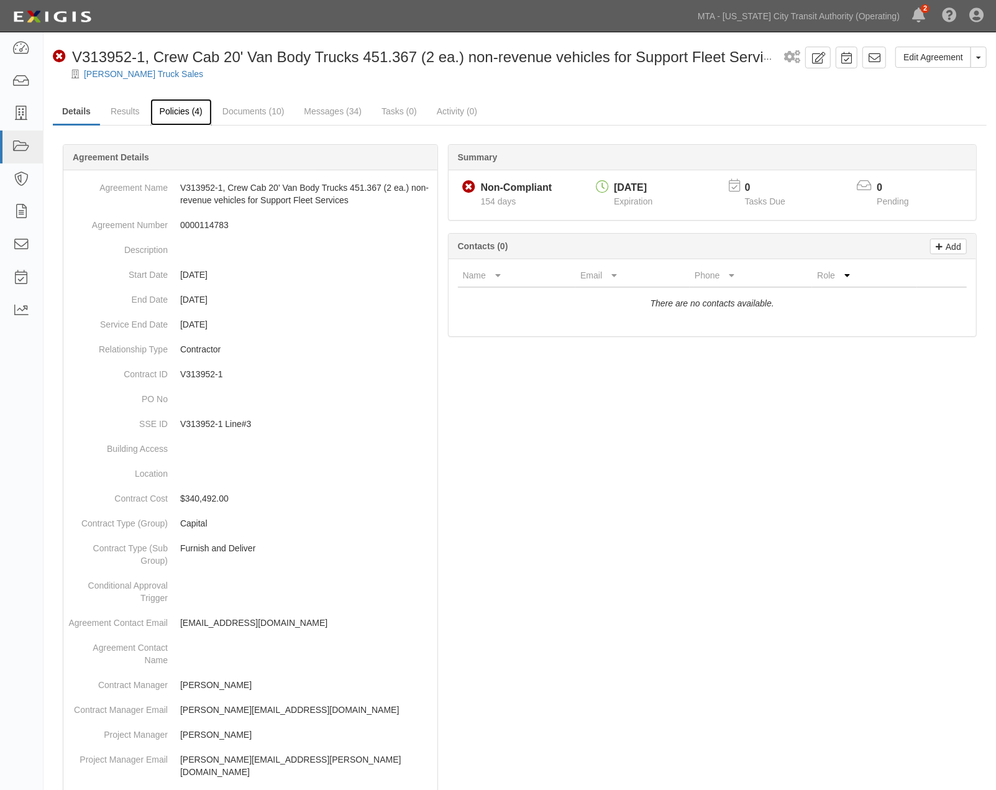
click at [187, 114] on link "Policies (4)" at bounding box center [181, 112] width 62 height 27
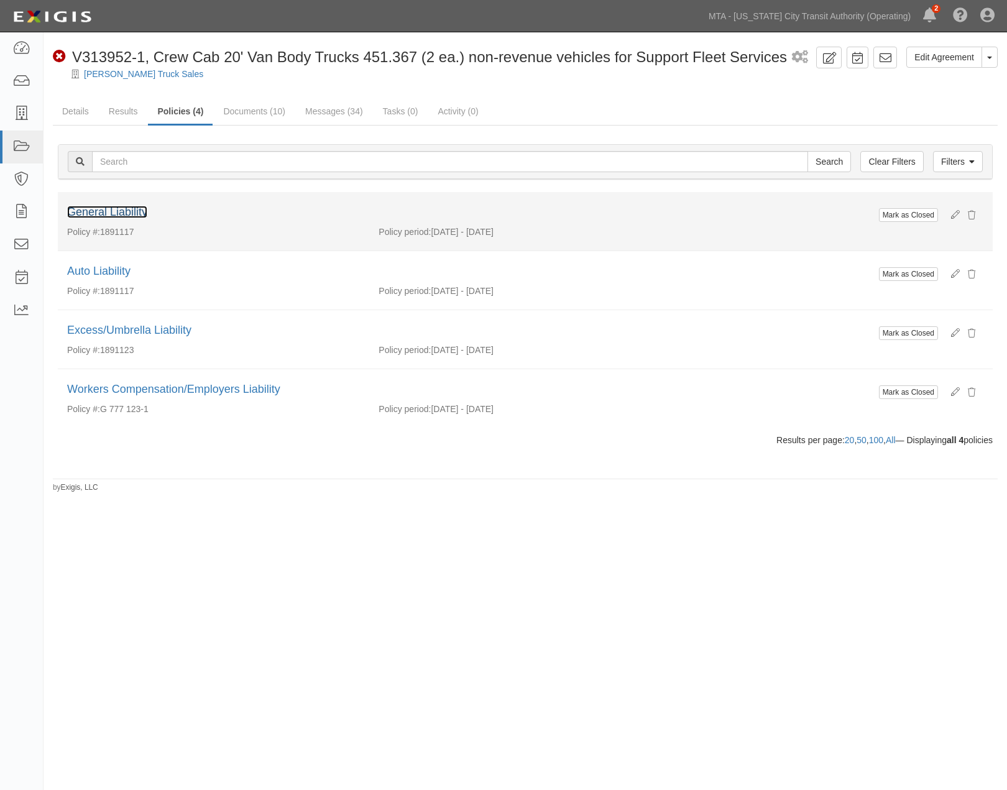
click at [114, 213] on link "General Liability" at bounding box center [107, 212] width 80 height 12
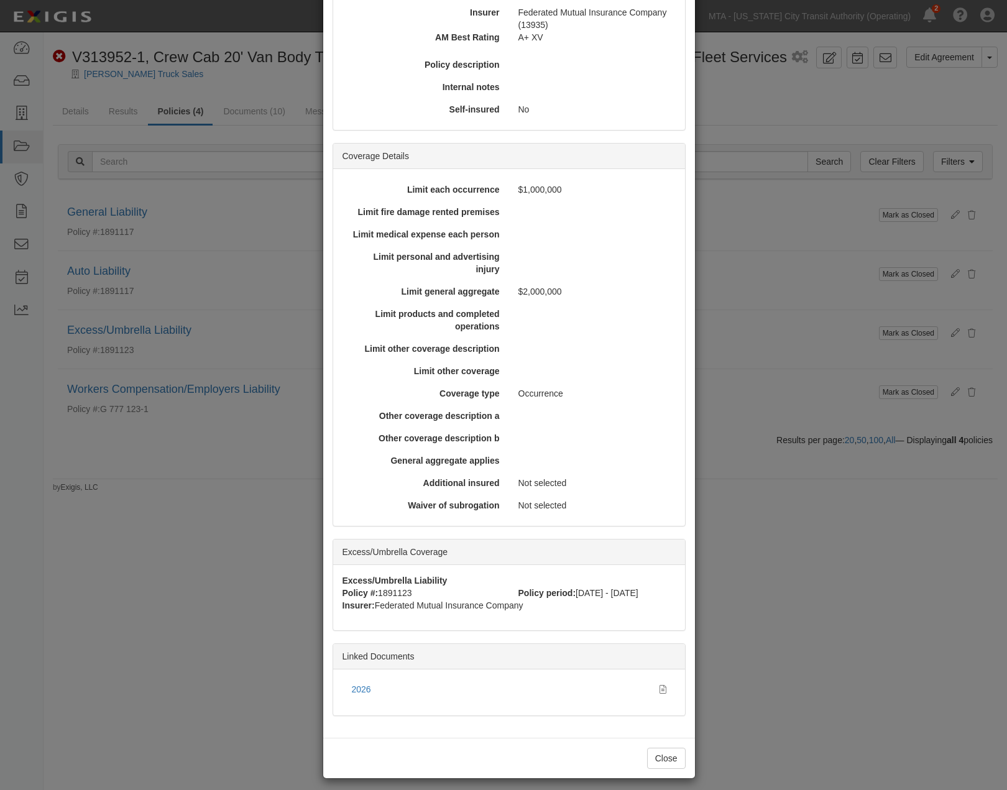
scroll to position [228, 0]
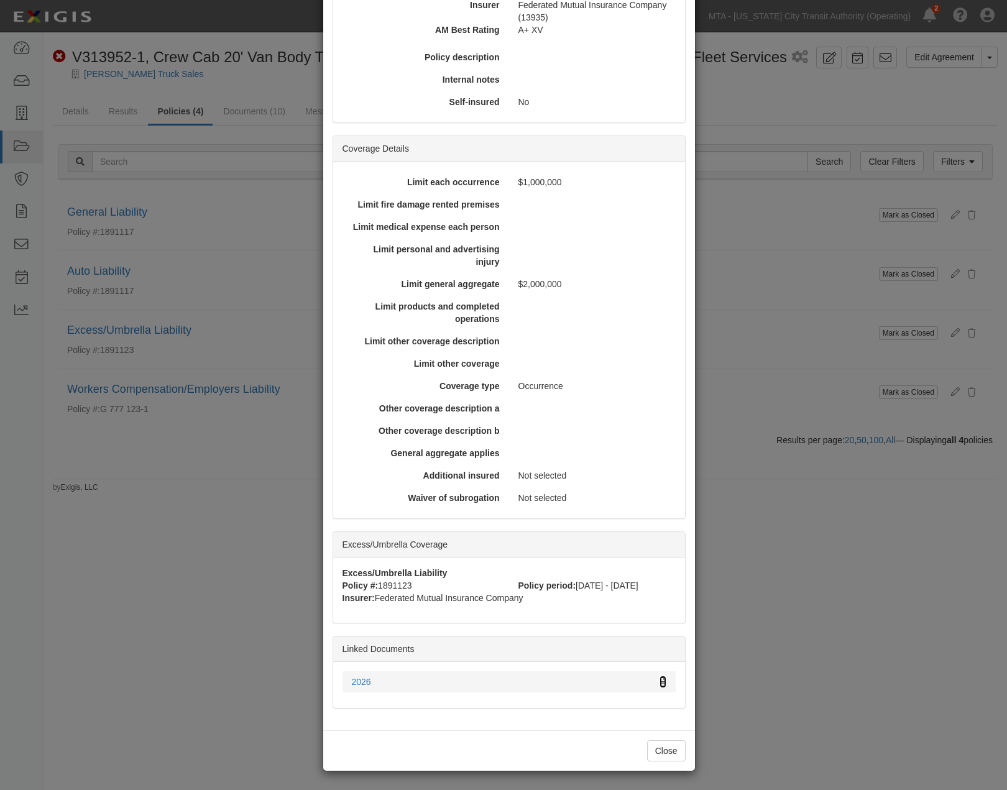
click at [659, 681] on icon at bounding box center [662, 682] width 7 height 9
click at [791, 687] on div "× View Policy Mark as Closed Edit Policy Toggle Dropdown Delete Policy Policy S…" at bounding box center [503, 395] width 1007 height 790
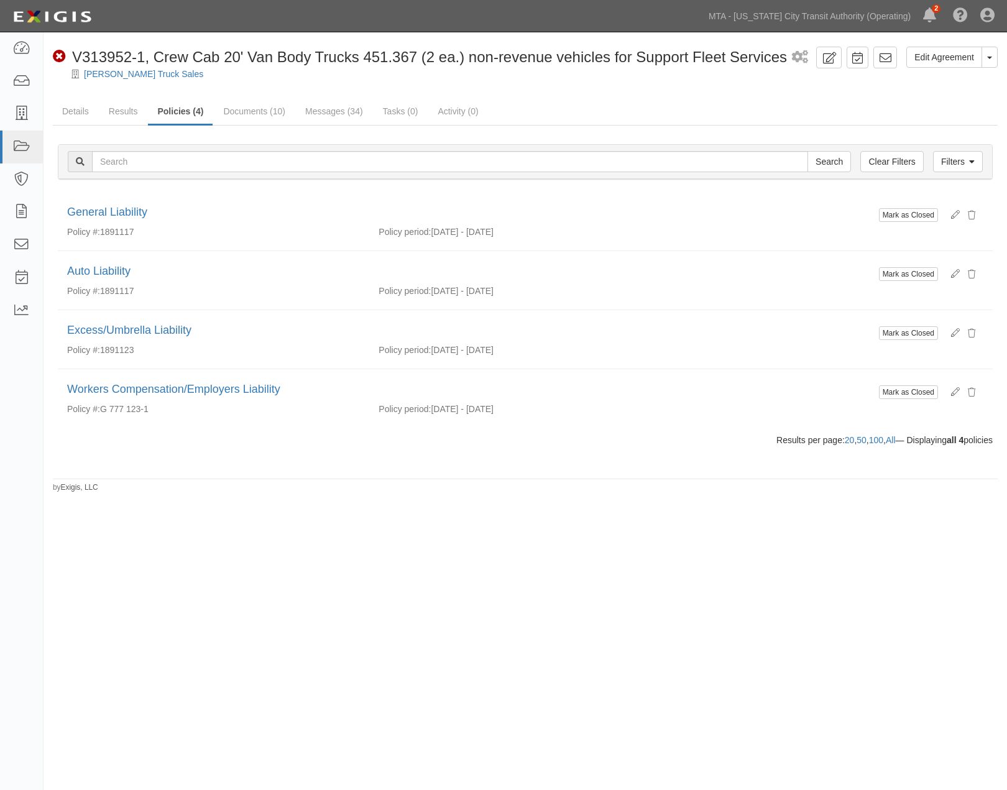
click at [517, 685] on div "Edit Agreement Toggle Agreement Dropdown View Audit Trail Archive Agreement Sen…" at bounding box center [503, 392] width 1007 height 711
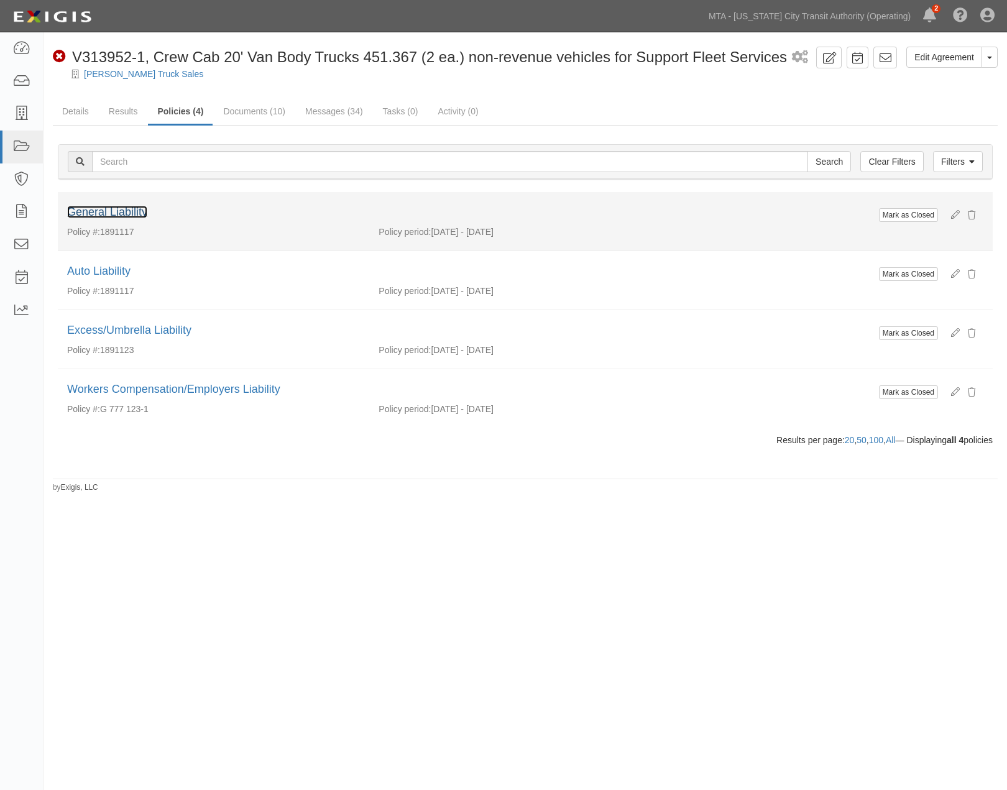
click at [136, 208] on link "General Liability" at bounding box center [107, 212] width 80 height 12
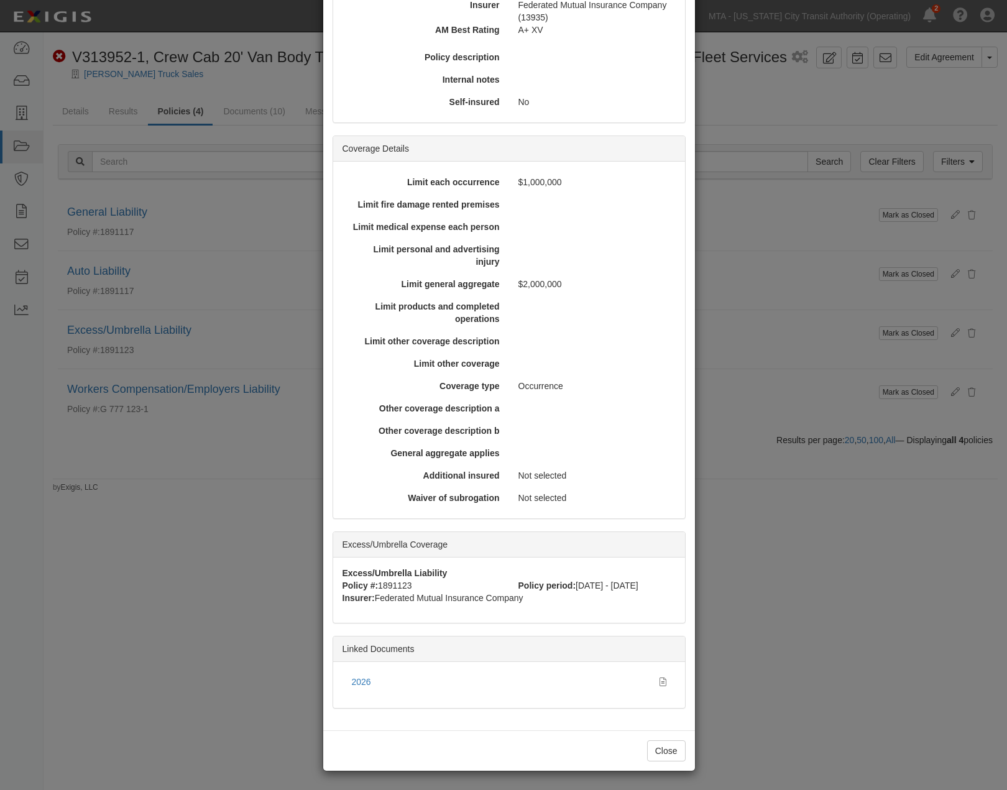
click at [772, 662] on div "× View Policy Mark as Closed Edit Policy Toggle Dropdown Delete Policy Policy S…" at bounding box center [503, 395] width 1007 height 790
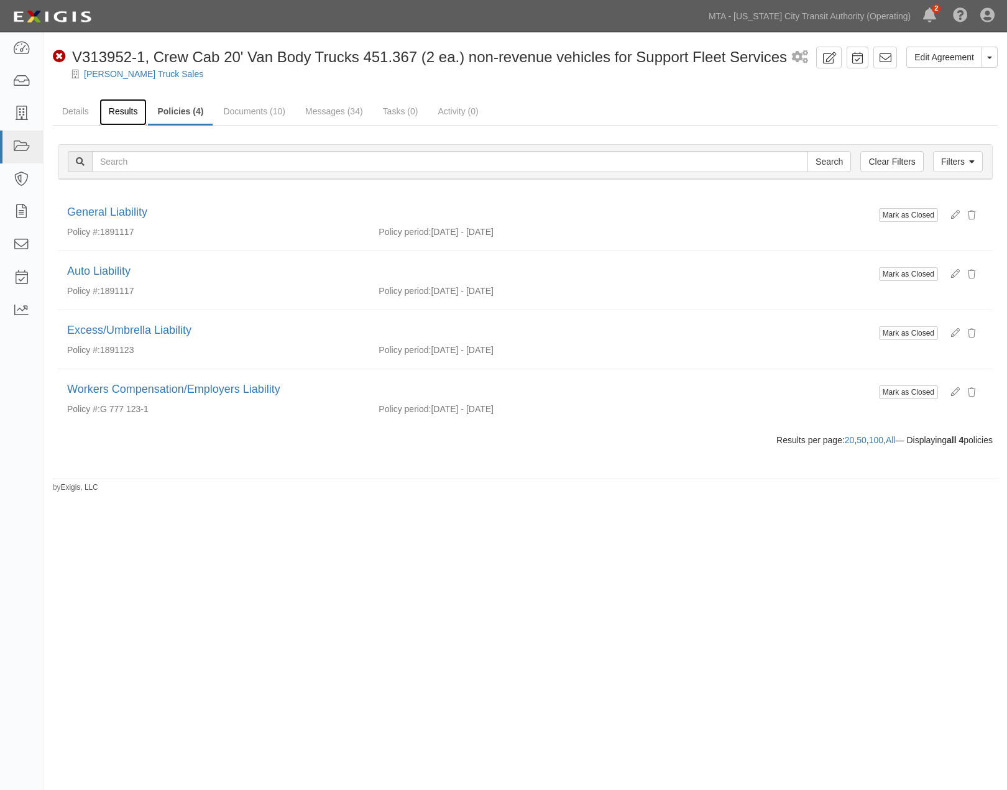
click at [132, 108] on link "Results" at bounding box center [123, 112] width 48 height 27
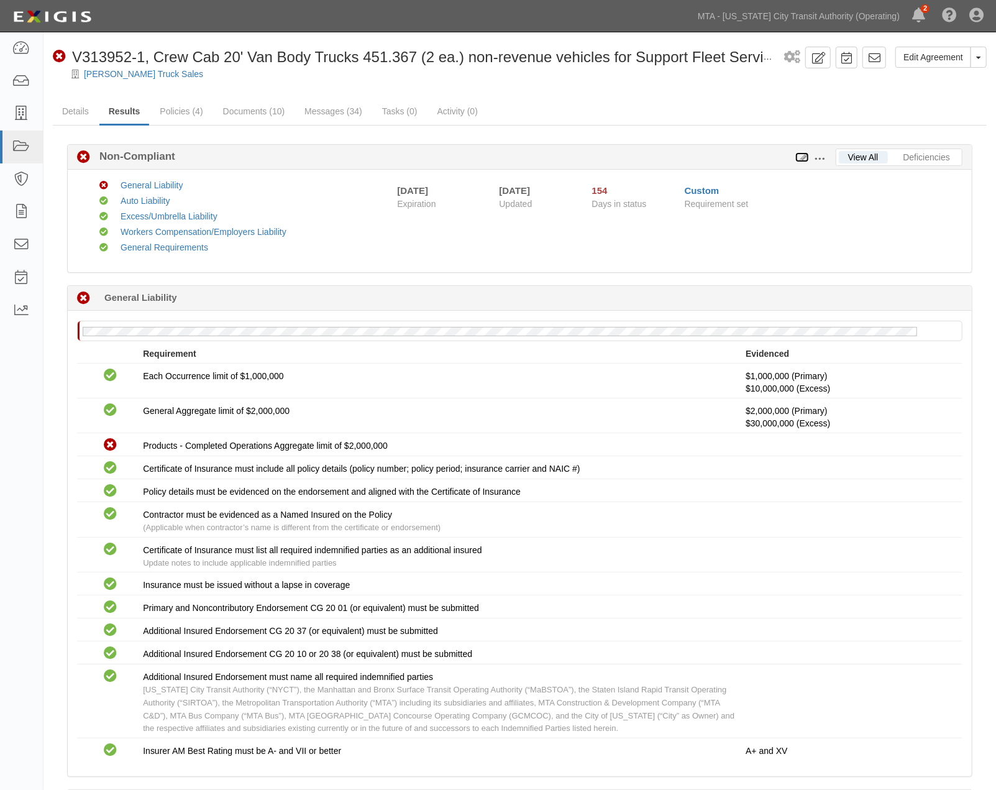
click at [802, 157] on icon at bounding box center [803, 158] width 14 height 9
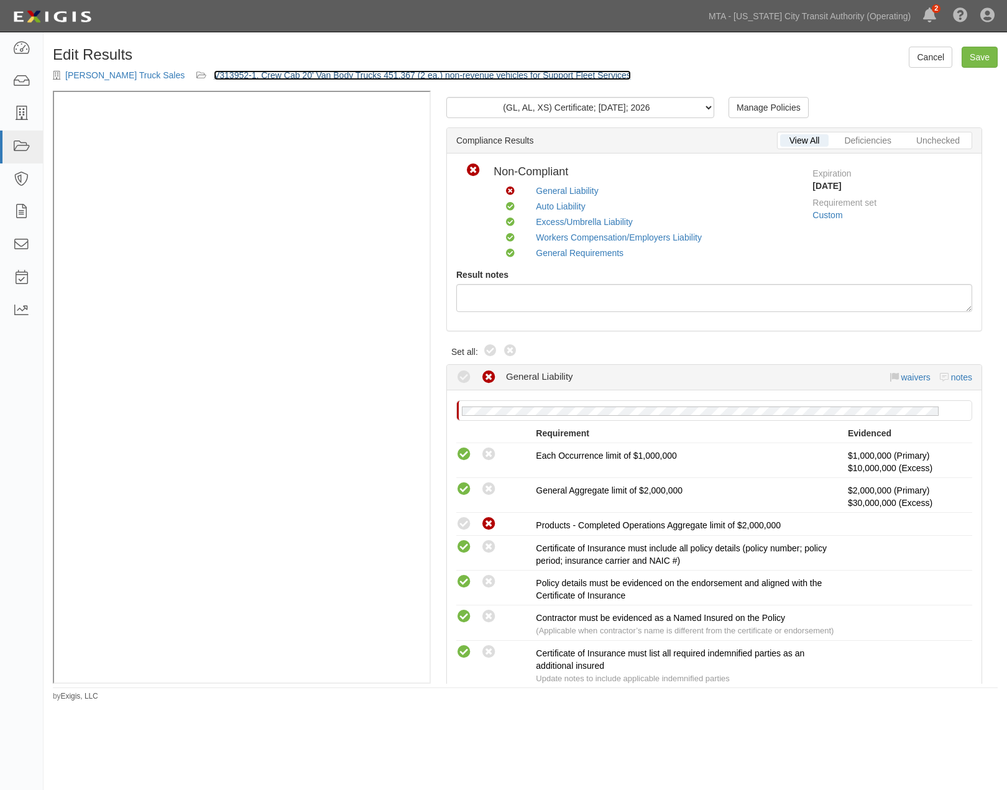
click at [361, 73] on link "V313952-1, Crew Cab 20' Van Body Trucks 451.367 (2 ea.) non-revenue vehicles fo…" at bounding box center [422, 75] width 417 height 10
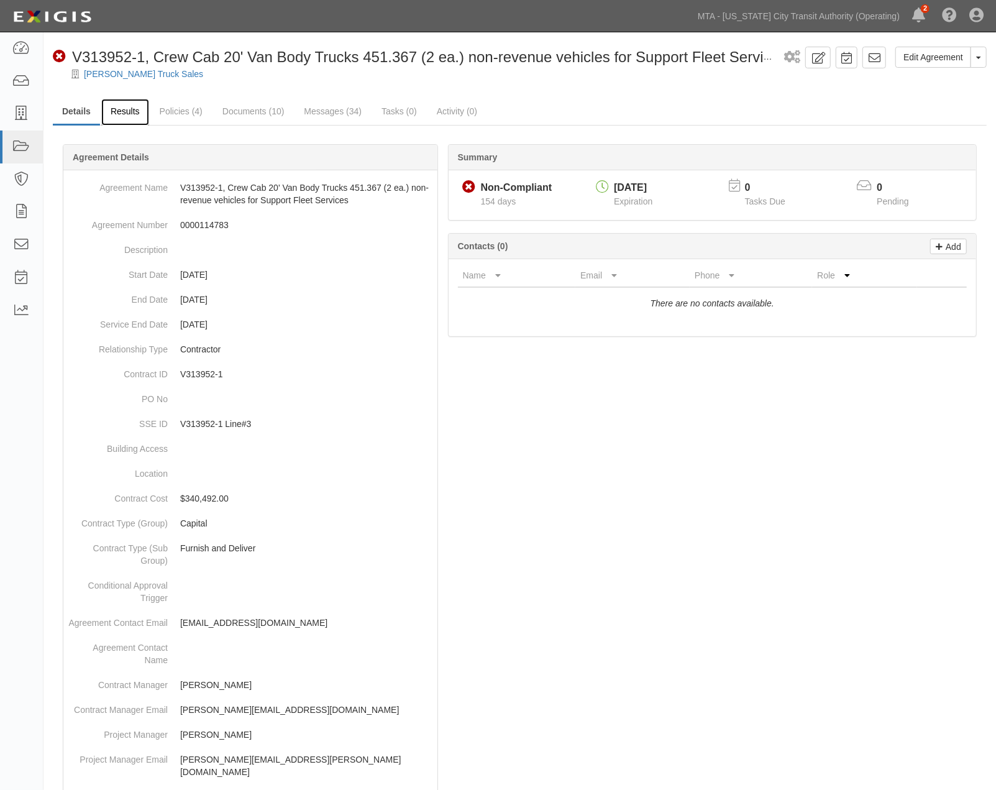
click at [129, 109] on link "Results" at bounding box center [125, 112] width 48 height 27
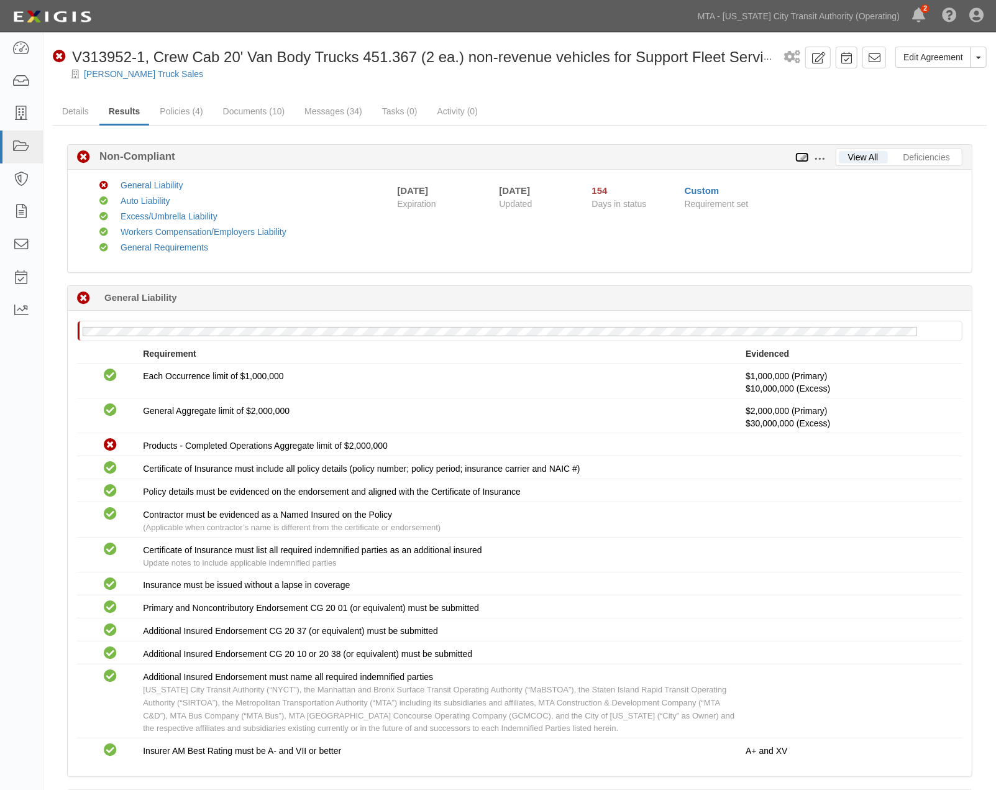
click at [800, 157] on icon at bounding box center [803, 158] width 14 height 9
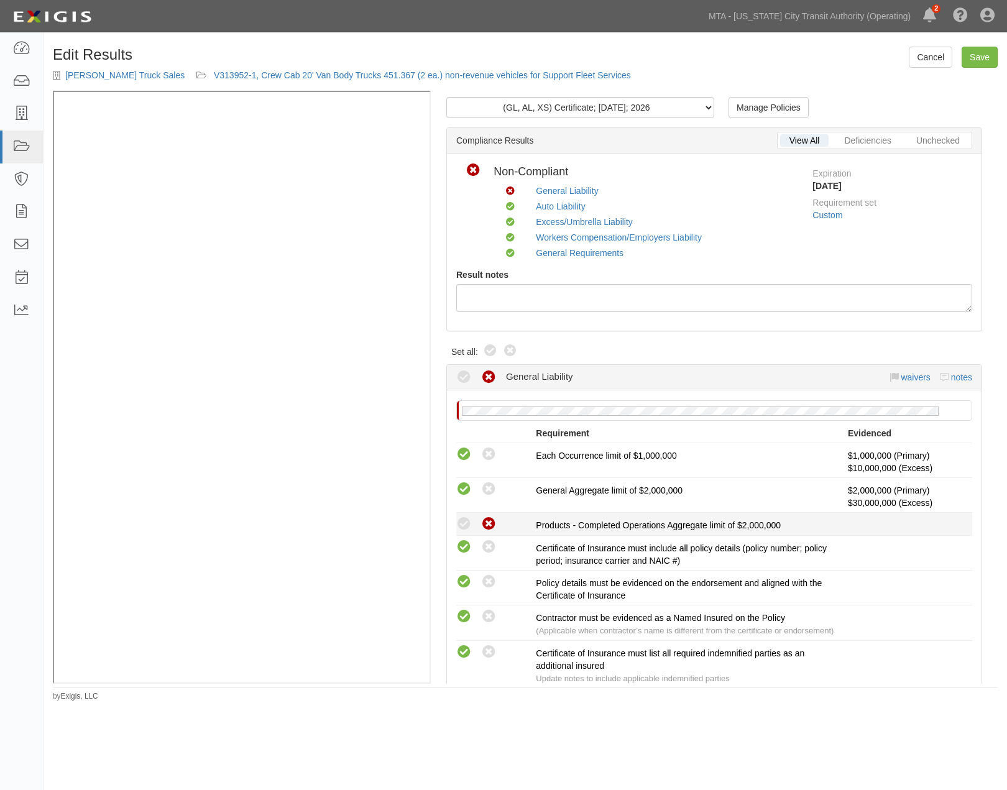
click at [463, 523] on icon at bounding box center [464, 525] width 16 height 16
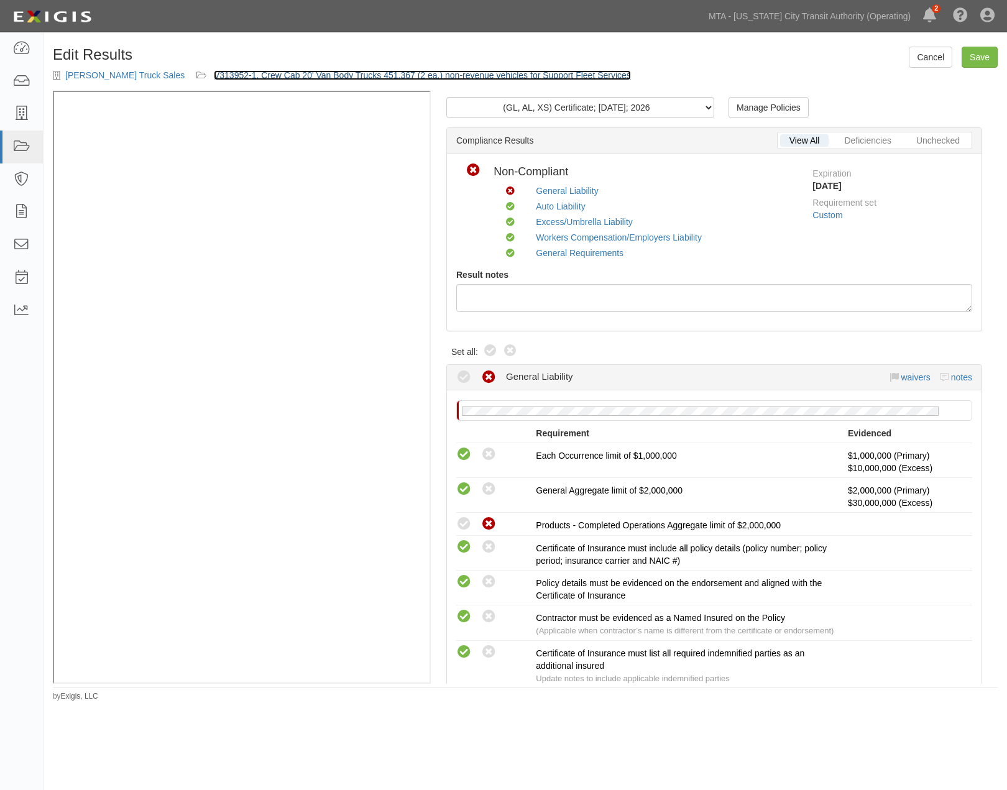
click at [345, 70] on link "V313952-1, Crew Cab 20' Van Body Trucks 451.367 (2 ea.) non-revenue vehicles fo…" at bounding box center [422, 75] width 417 height 10
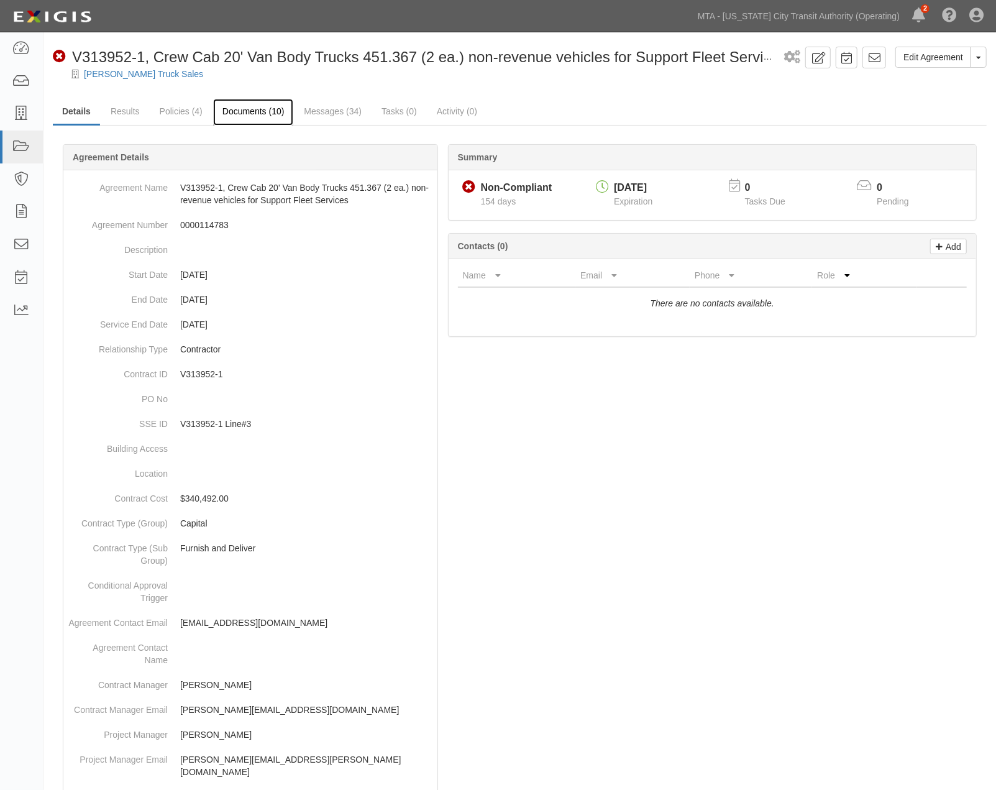
click at [250, 113] on link "Documents (10)" at bounding box center [253, 112] width 81 height 27
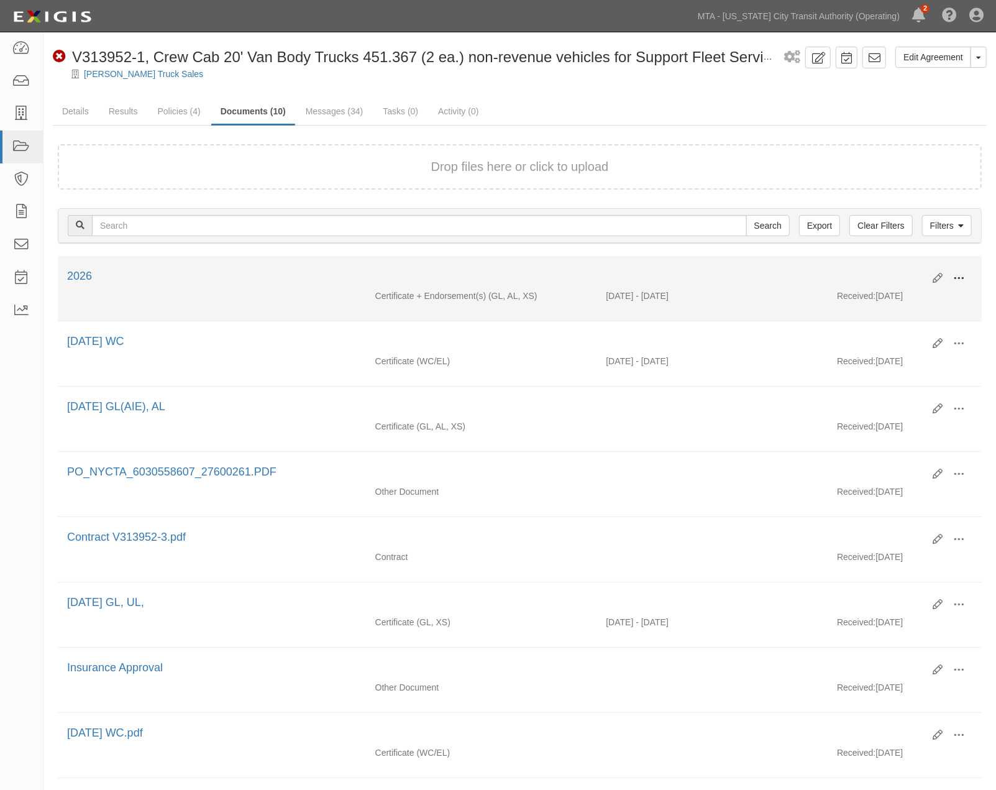
click at [957, 275] on span at bounding box center [959, 278] width 11 height 11
click at [868, 269] on link "Edit" at bounding box center [899, 273] width 98 height 22
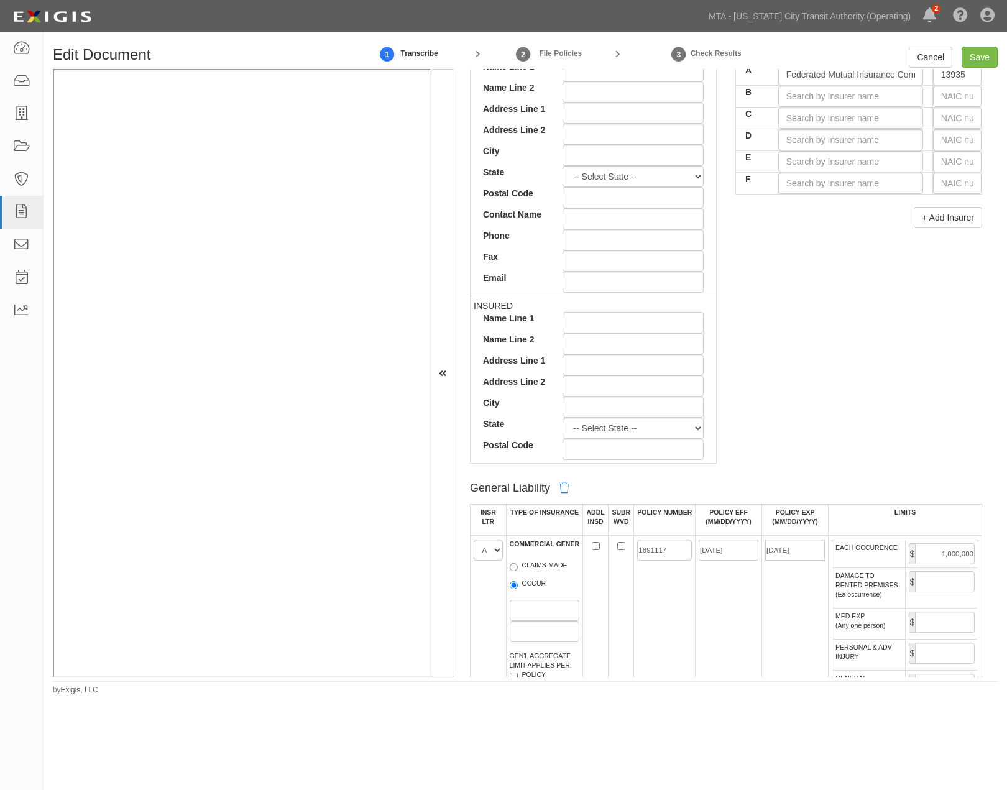
scroll to position [552, 0]
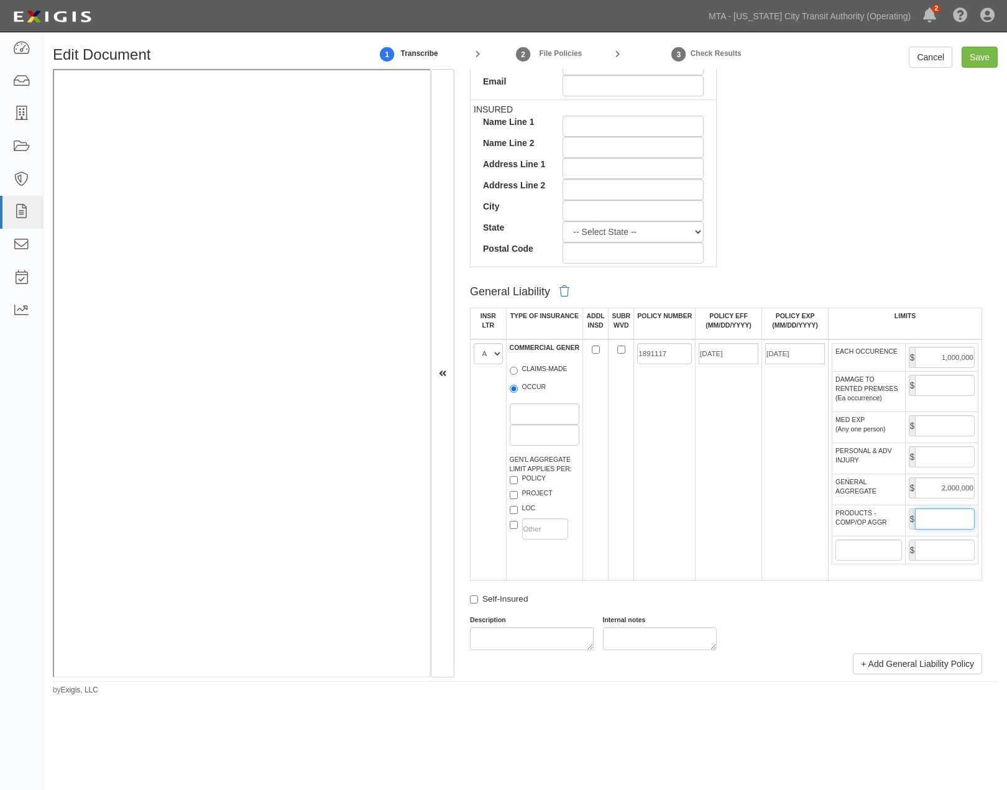
click at [927, 530] on input "PRODUCTS - COMP/OP AGGR" at bounding box center [945, 518] width 60 height 21
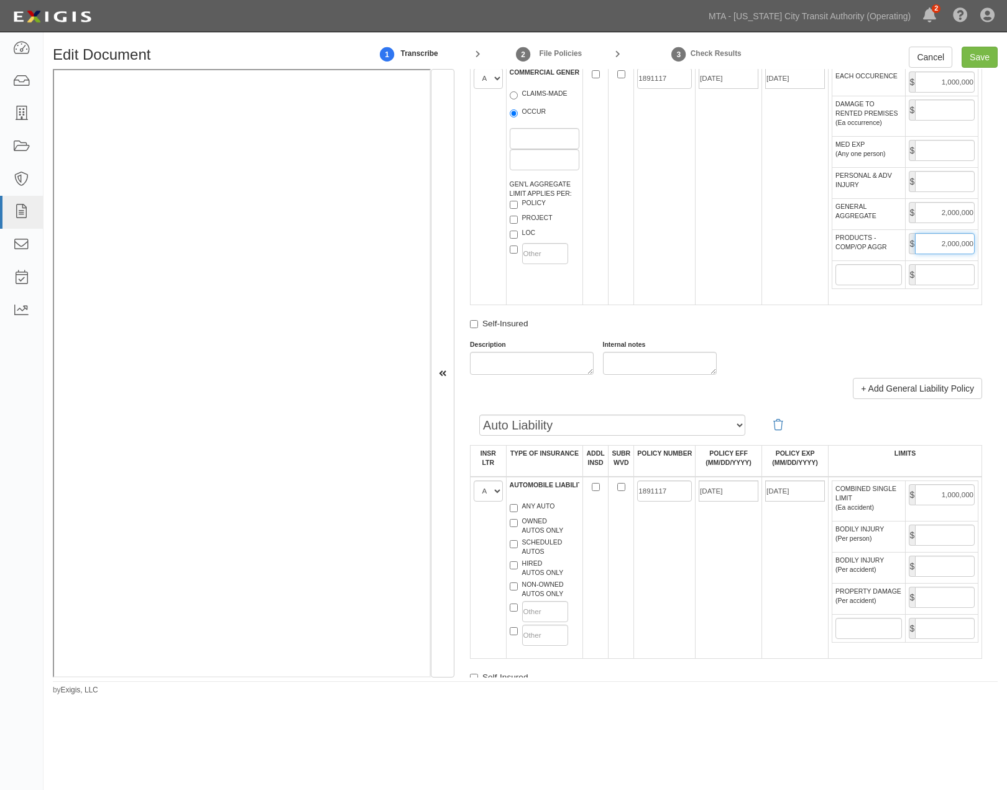
scroll to position [829, 0]
type input "2,000,000"
click at [980, 59] on input "Save" at bounding box center [980, 57] width 36 height 21
type input "1000000"
type input "2000000"
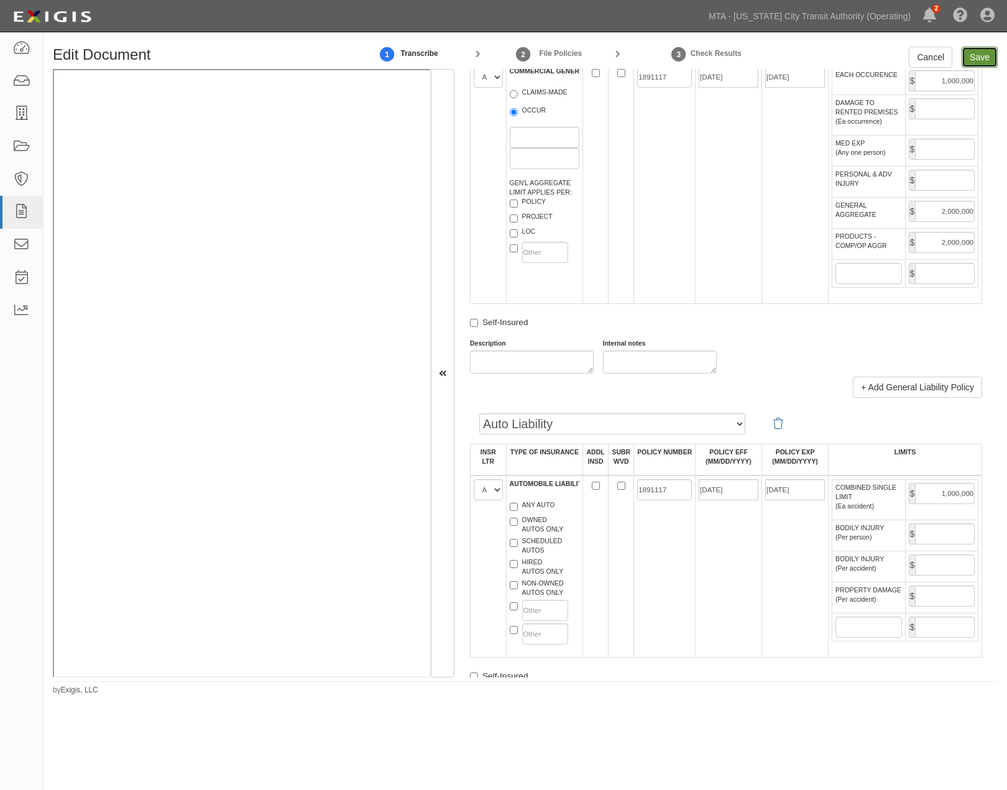
type input "2000000"
type input "1000000"
type input "10000000"
type input "30000000"
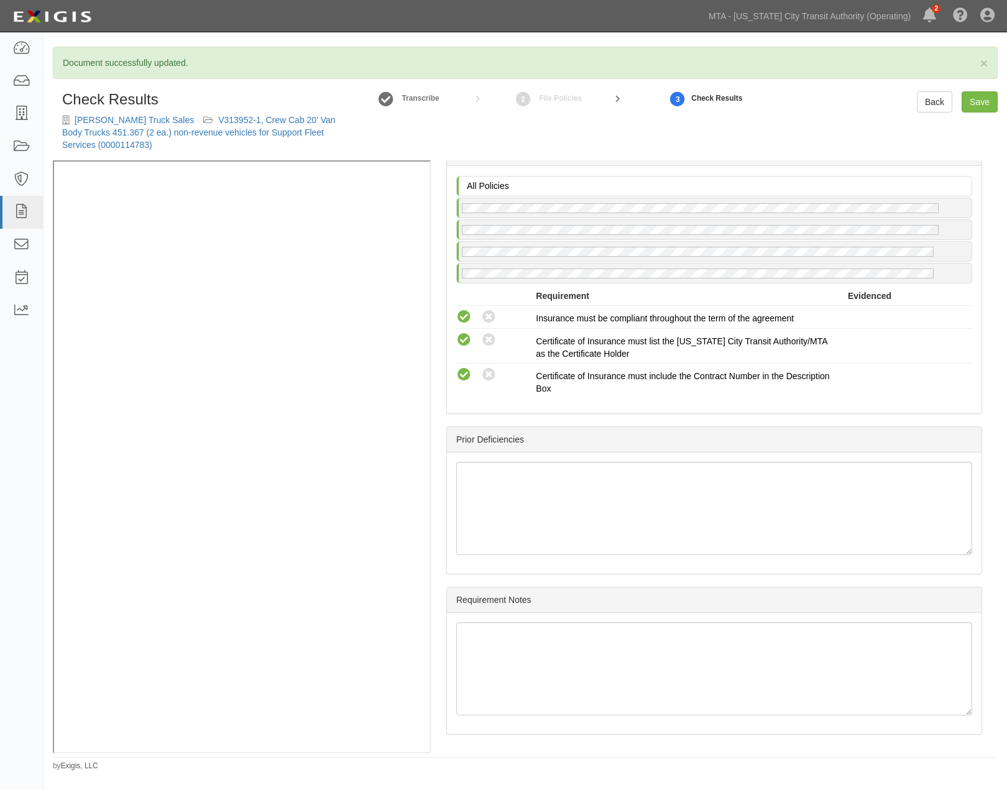
scroll to position [1944, 0]
click at [972, 100] on link "Save" at bounding box center [980, 101] width 36 height 21
radio input "true"
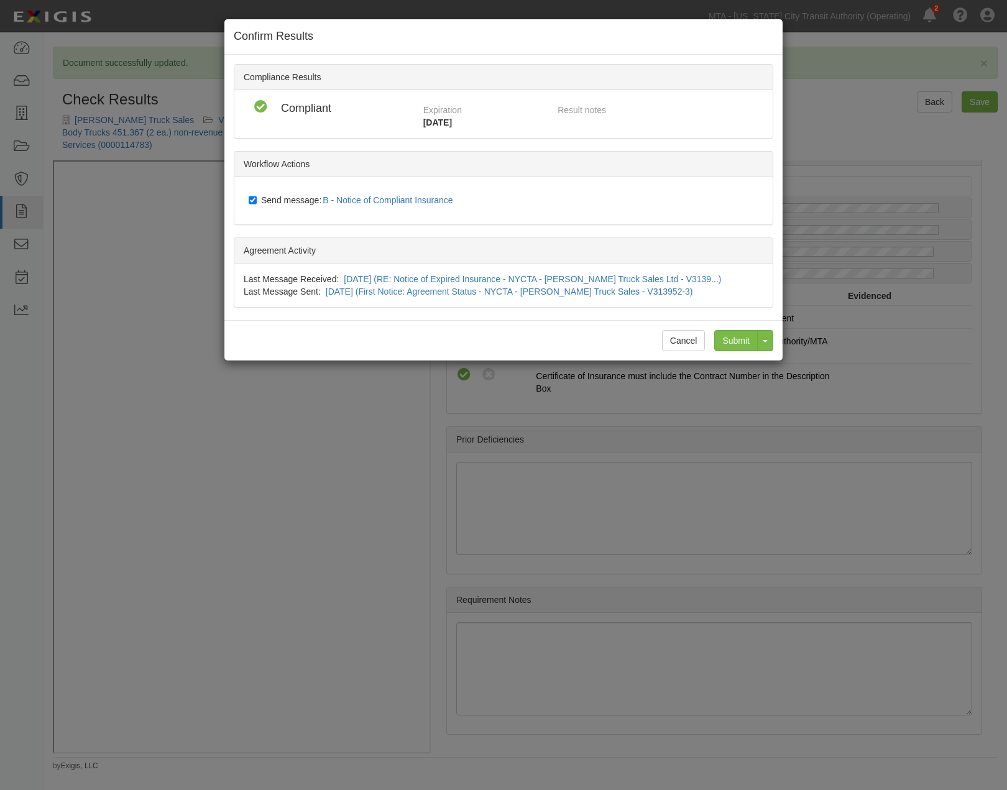
click at [290, 198] on span "Send message: B - Notice of Compliant Insurance" at bounding box center [359, 200] width 197 height 10
click at [257, 198] on input "Send message: B - Notice of Compliant Insurance" at bounding box center [253, 200] width 8 height 10
checkbox input "false"
click at [735, 333] on input "Submit" at bounding box center [736, 340] width 44 height 21
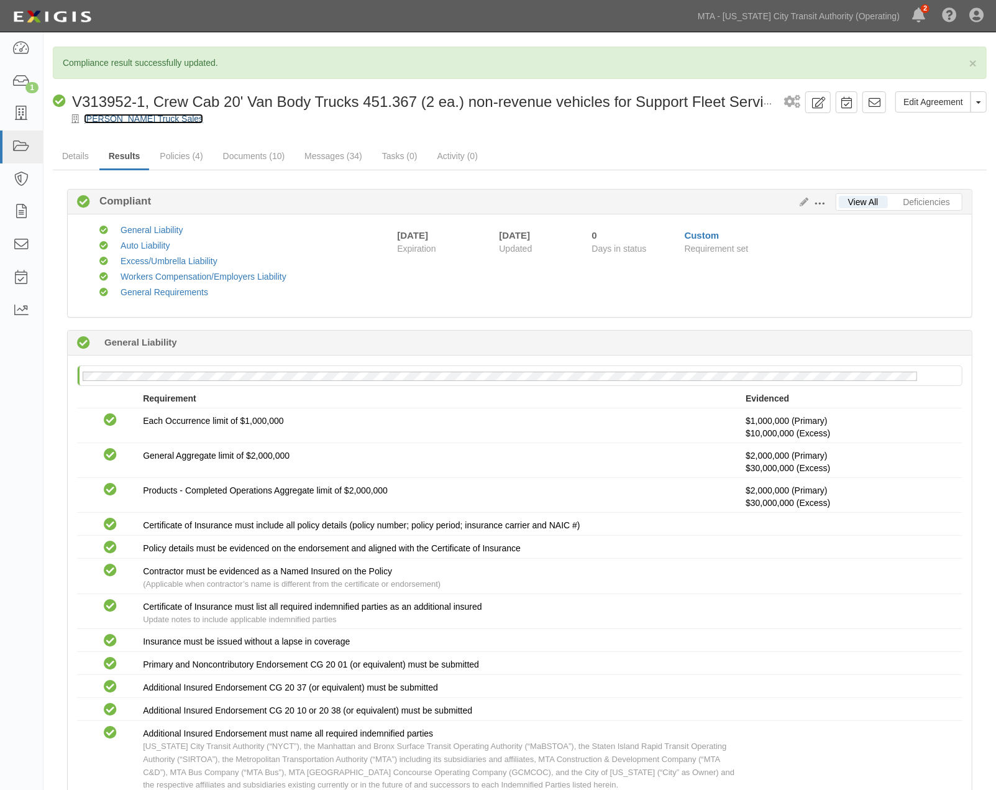
click at [147, 120] on link "[PERSON_NAME] Truck Sales" at bounding box center [143, 119] width 119 height 10
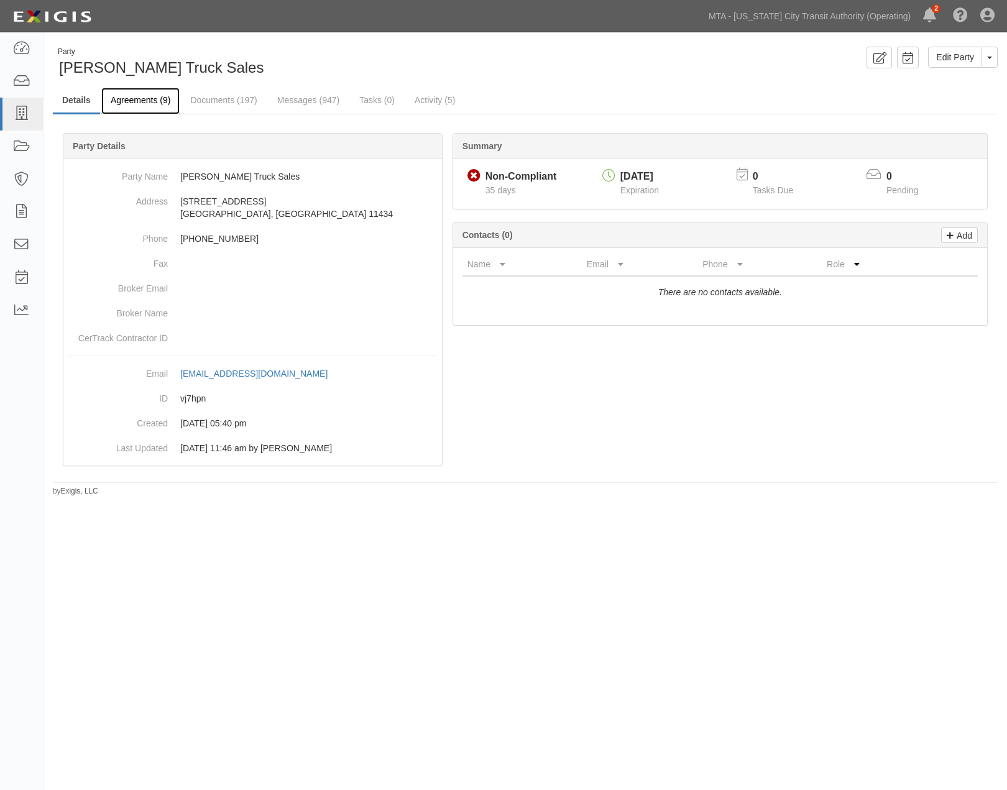
click at [162, 103] on link "Agreements (9)" at bounding box center [140, 101] width 78 height 27
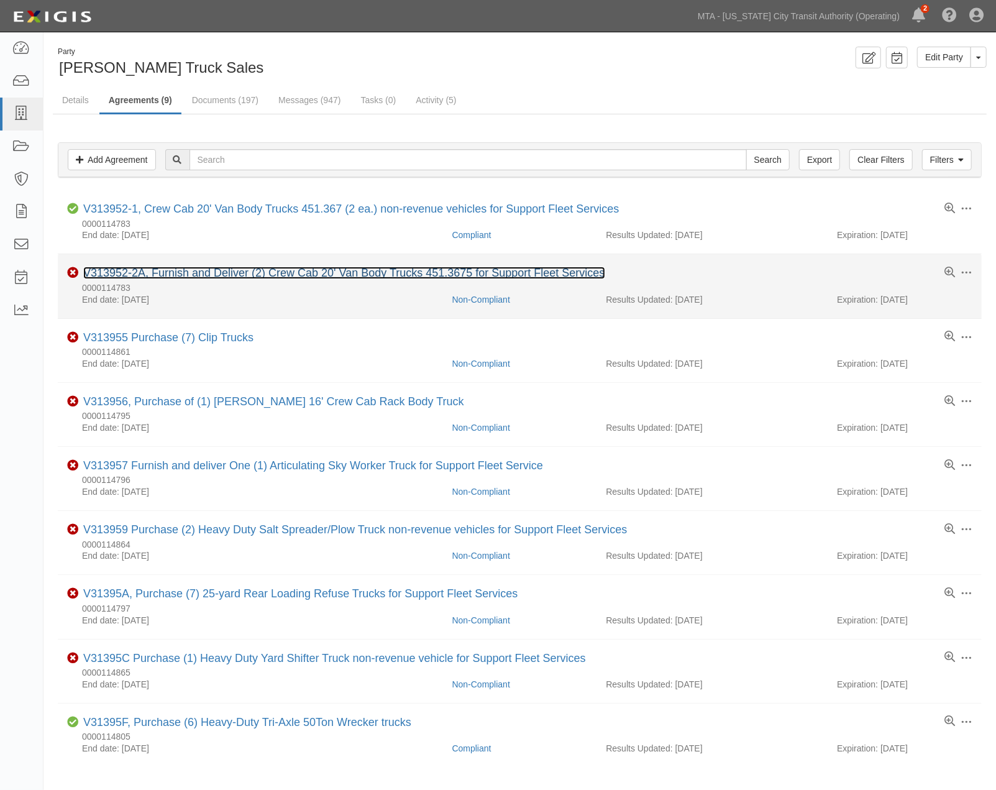
click at [193, 273] on link "V313952-2A, Furnish and Deliver (2) Crew Cab 20' Van Body Trucks 451.3675 for S…" at bounding box center [344, 273] width 522 height 12
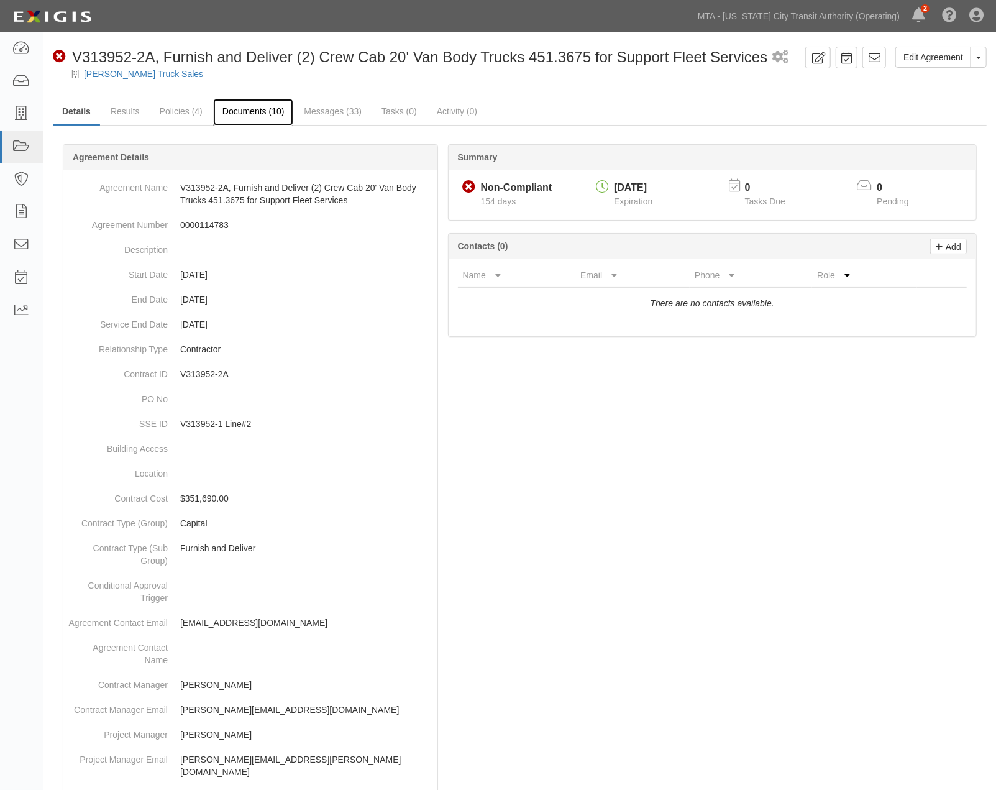
click at [250, 114] on link "Documents (10)" at bounding box center [253, 112] width 81 height 27
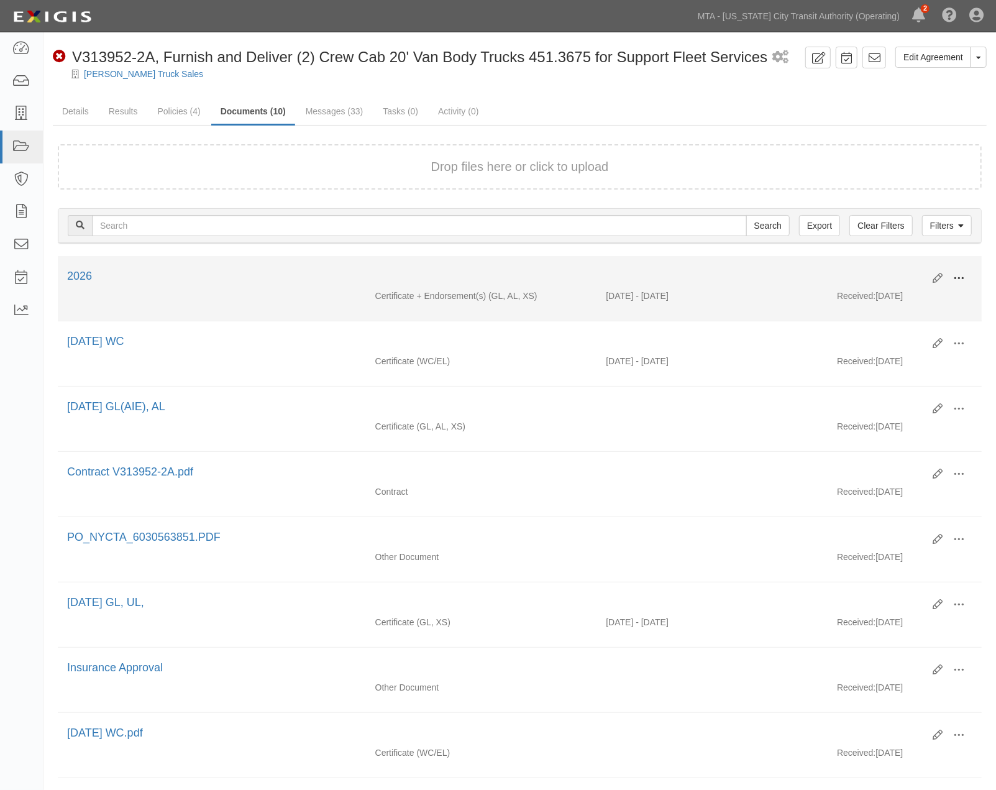
click at [956, 277] on span at bounding box center [959, 278] width 11 height 11
click at [874, 267] on link "Edit" at bounding box center [899, 273] width 98 height 22
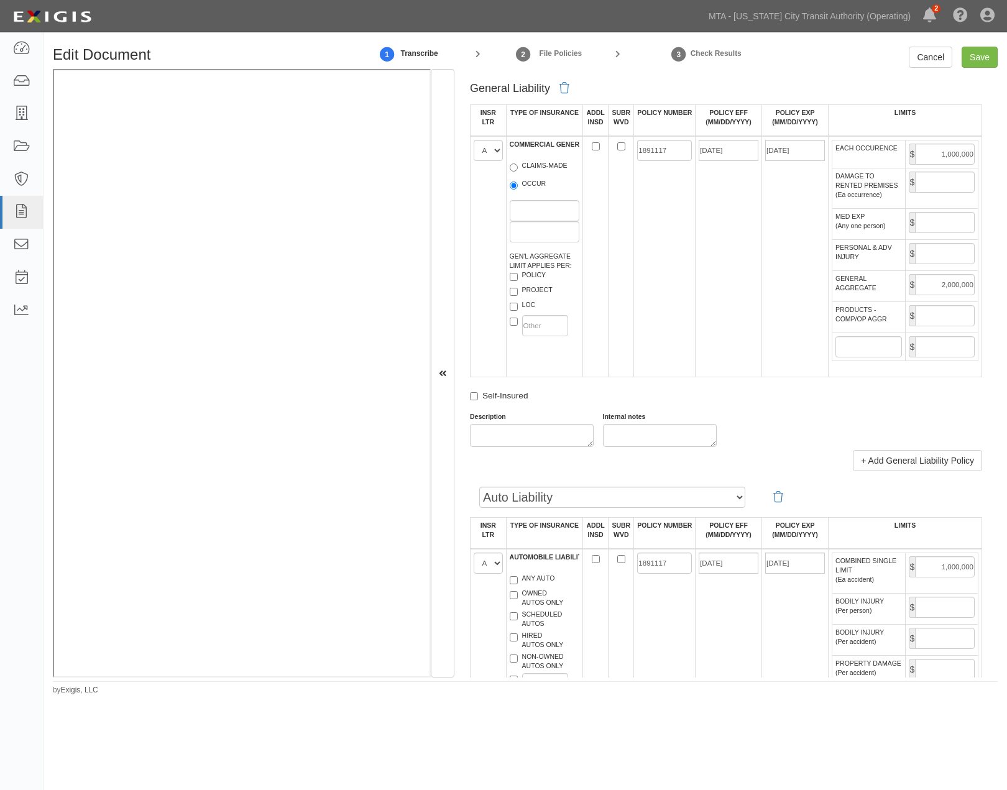
scroll to position [760, 0]
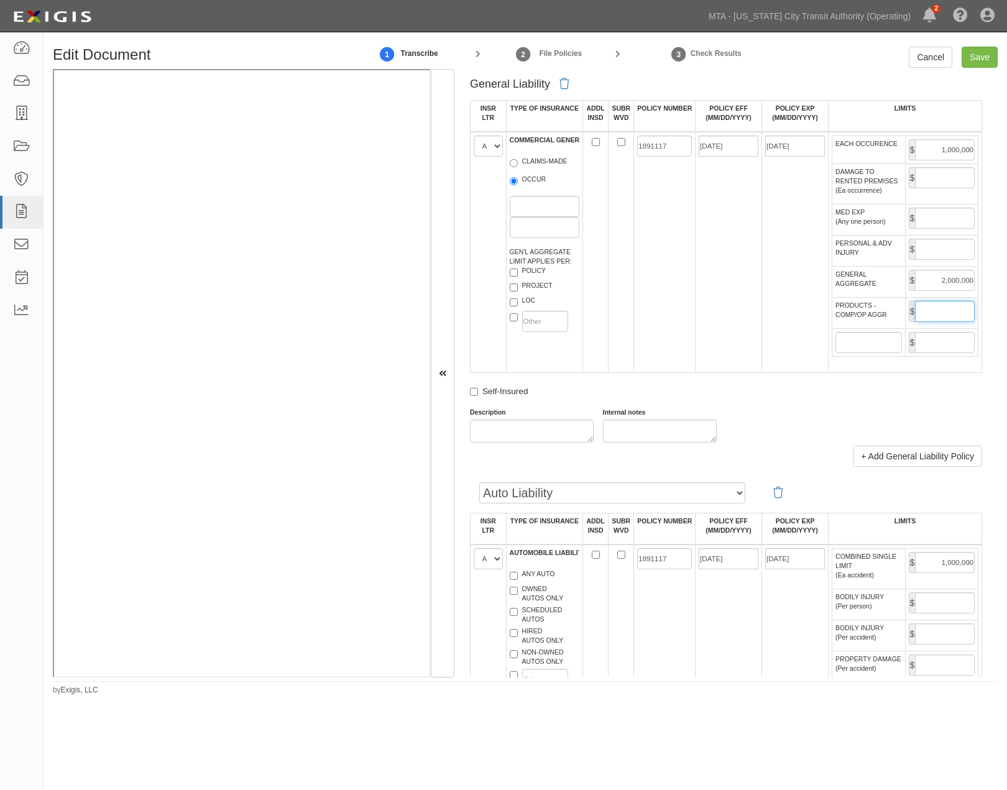
click at [922, 322] on input "PRODUCTS - COMP/OP AGGR" at bounding box center [945, 311] width 60 height 21
type input "2,000,000"
click at [985, 59] on input "Save" at bounding box center [980, 57] width 36 height 21
type input "1000000"
type input "2000000"
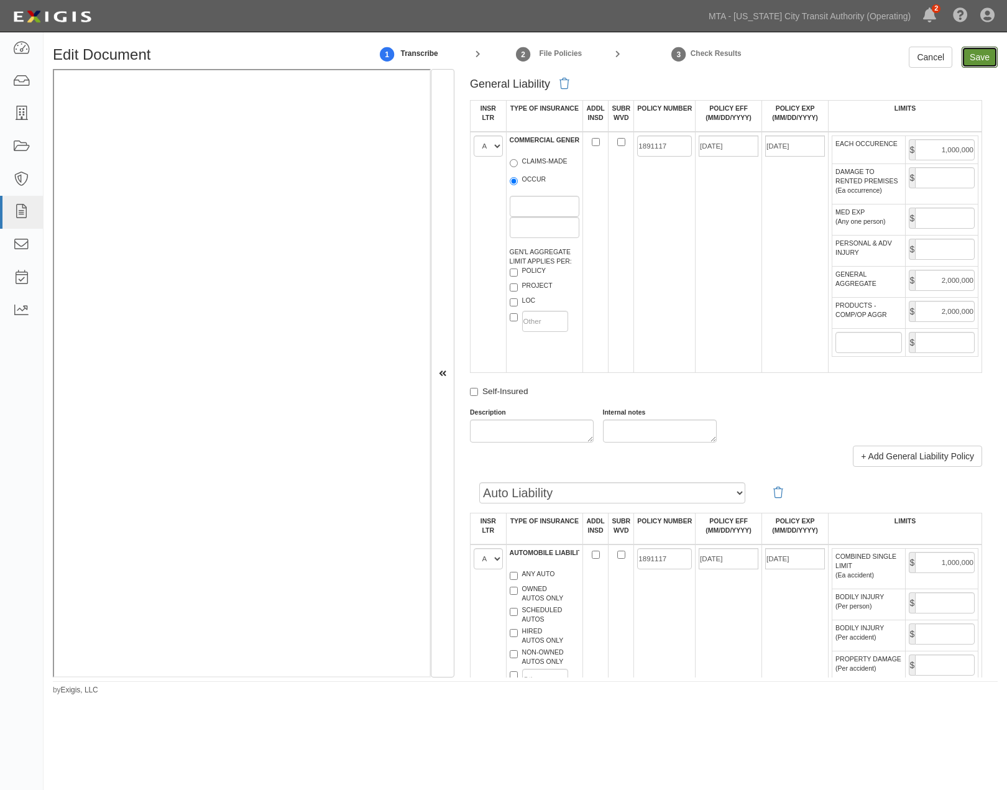
type input "2000000"
type input "1000000"
type input "10000000"
type input "30000000"
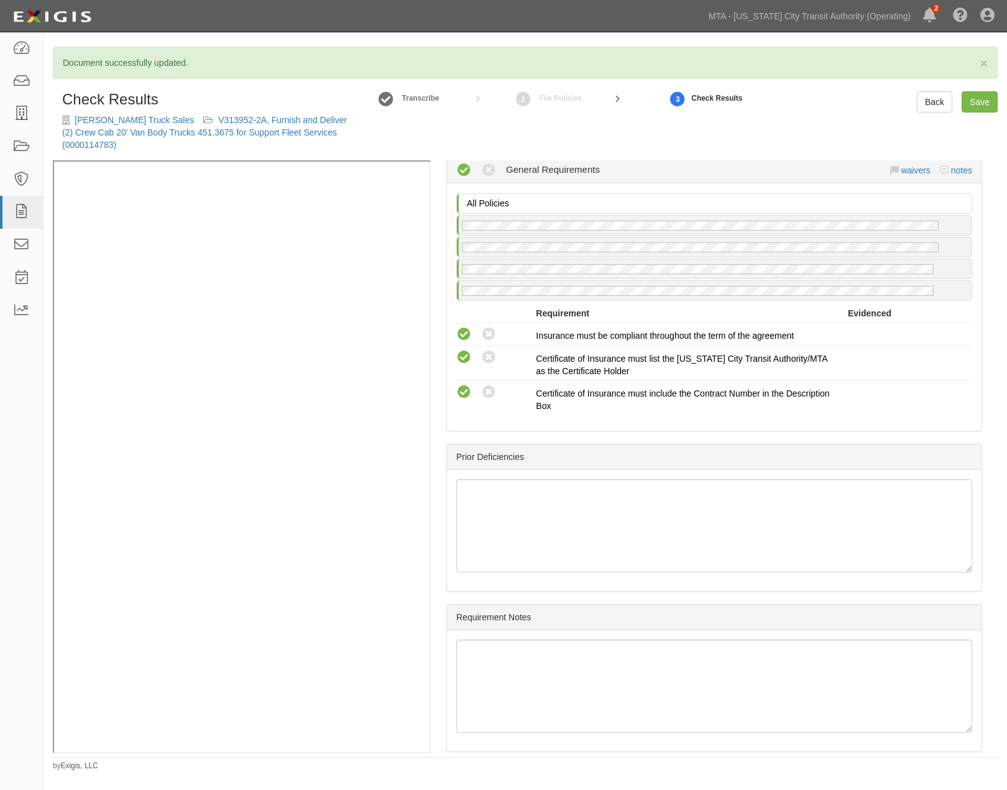
scroll to position [1944, 0]
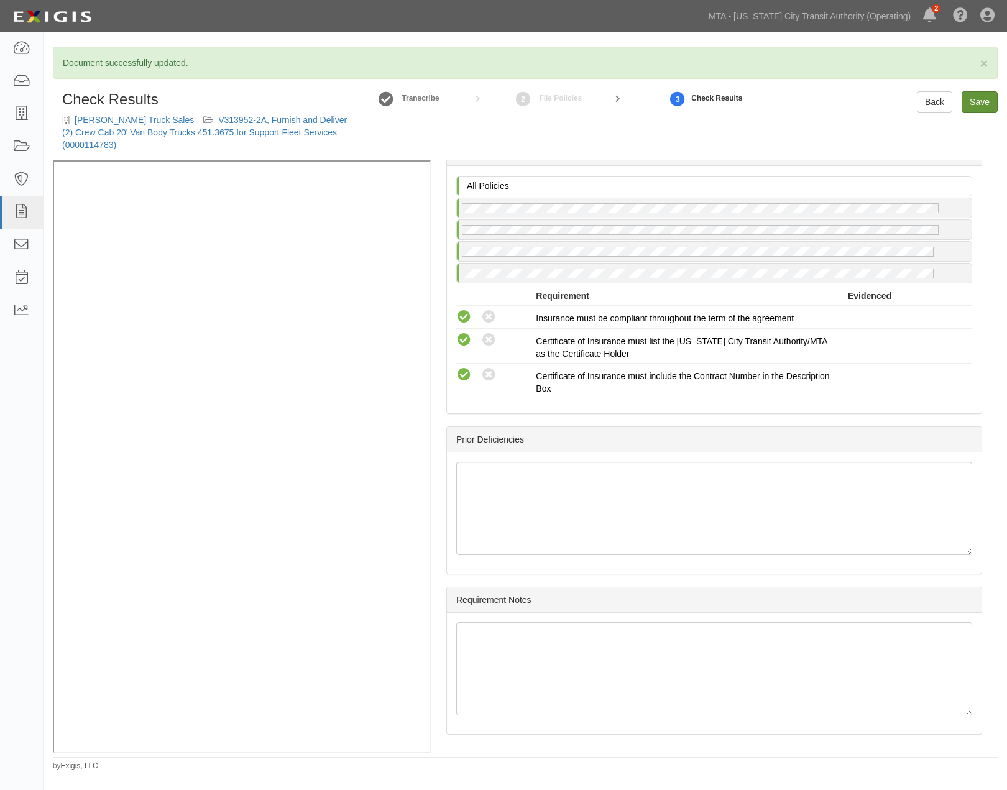
drag, startPoint x: 983, startPoint y: 85, endPoint x: 973, endPoint y: 95, distance: 14.1
click at [983, 86] on div "× Document successfully updated. Check Results Gabrielli Truck Sales V313952-2A…" at bounding box center [525, 409] width 963 height 725
click at [970, 101] on link "Save" at bounding box center [980, 101] width 36 height 21
radio input "true"
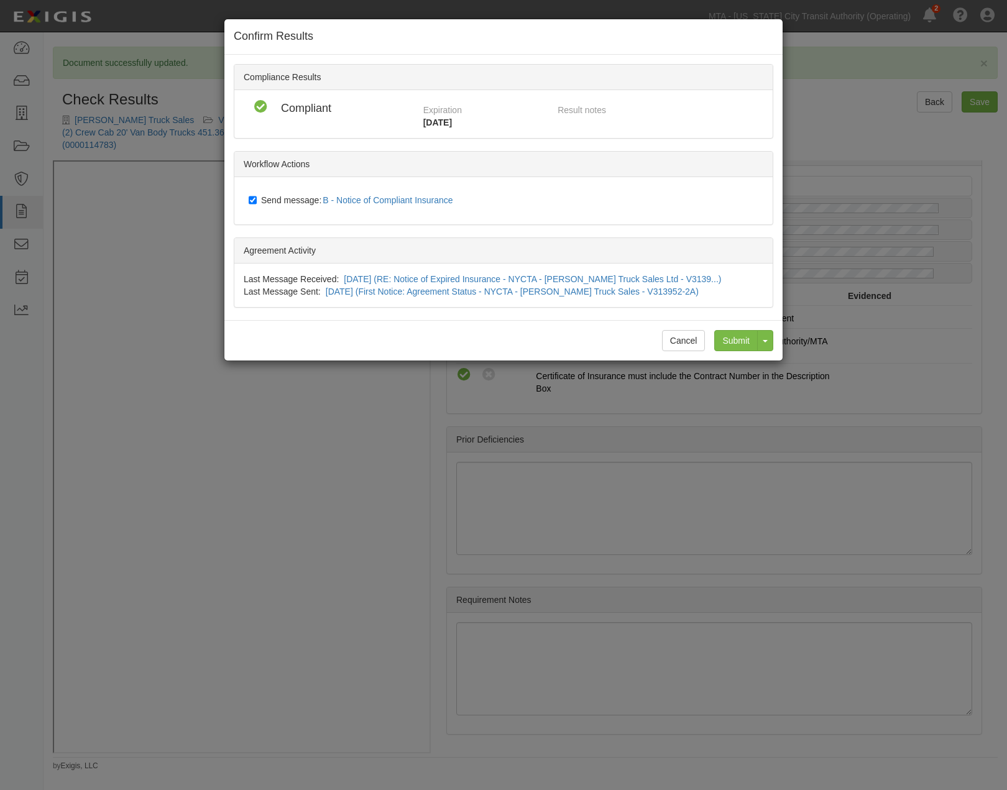
click at [305, 195] on span "Send message: B - Notice of Compliant Insurance" at bounding box center [359, 200] width 197 height 10
click at [257, 195] on input "Send message: B - Notice of Compliant Insurance" at bounding box center [253, 200] width 8 height 10
checkbox input "false"
click at [738, 349] on input "Submit" at bounding box center [736, 340] width 44 height 21
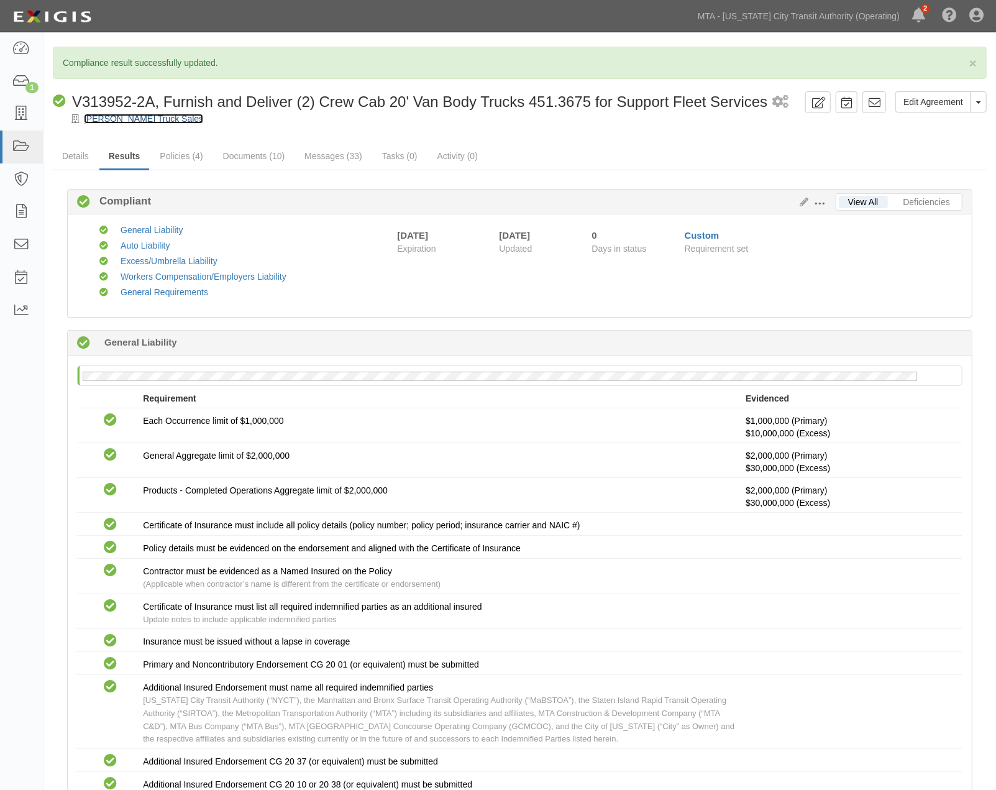
click at [145, 116] on link "[PERSON_NAME] Truck Sales" at bounding box center [143, 119] width 119 height 10
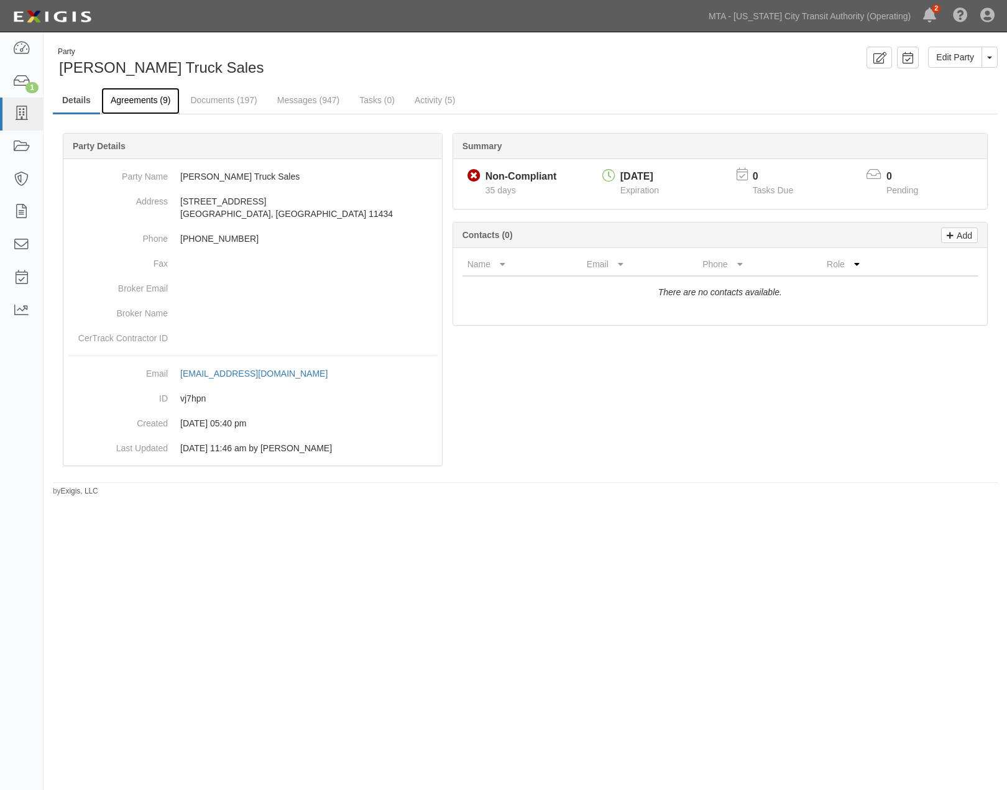
click at [162, 106] on link "Agreements (9)" at bounding box center [140, 101] width 78 height 27
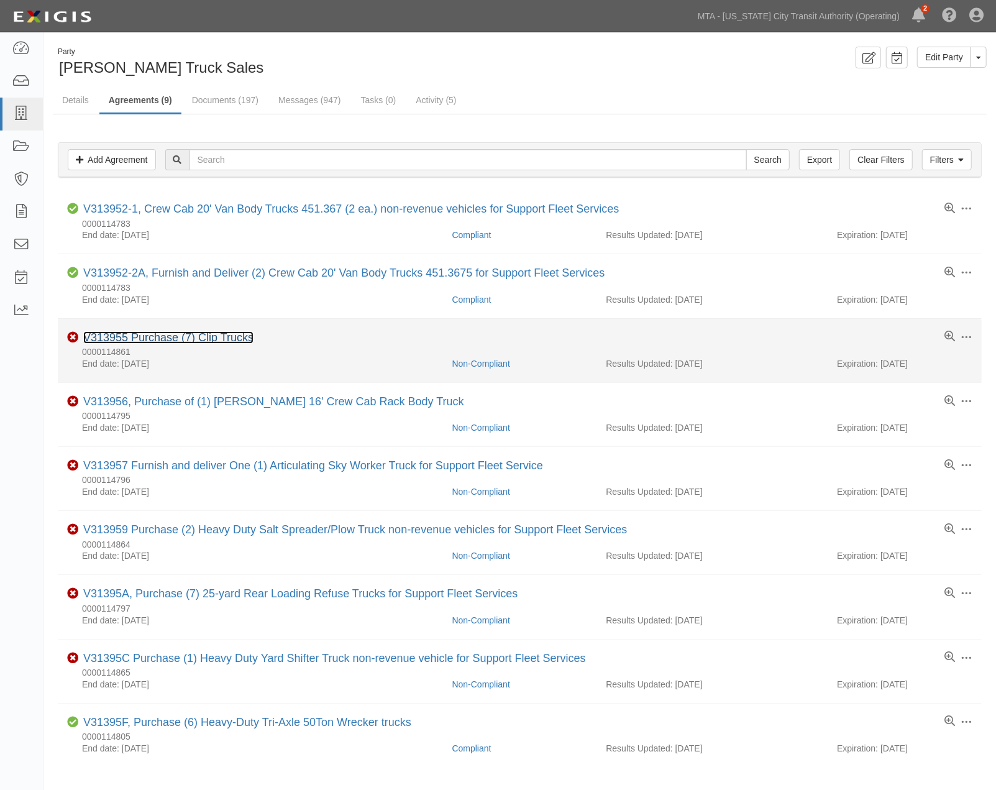
click at [187, 336] on link "V313955 Purchase (7) Clip Trucks" at bounding box center [168, 337] width 170 height 12
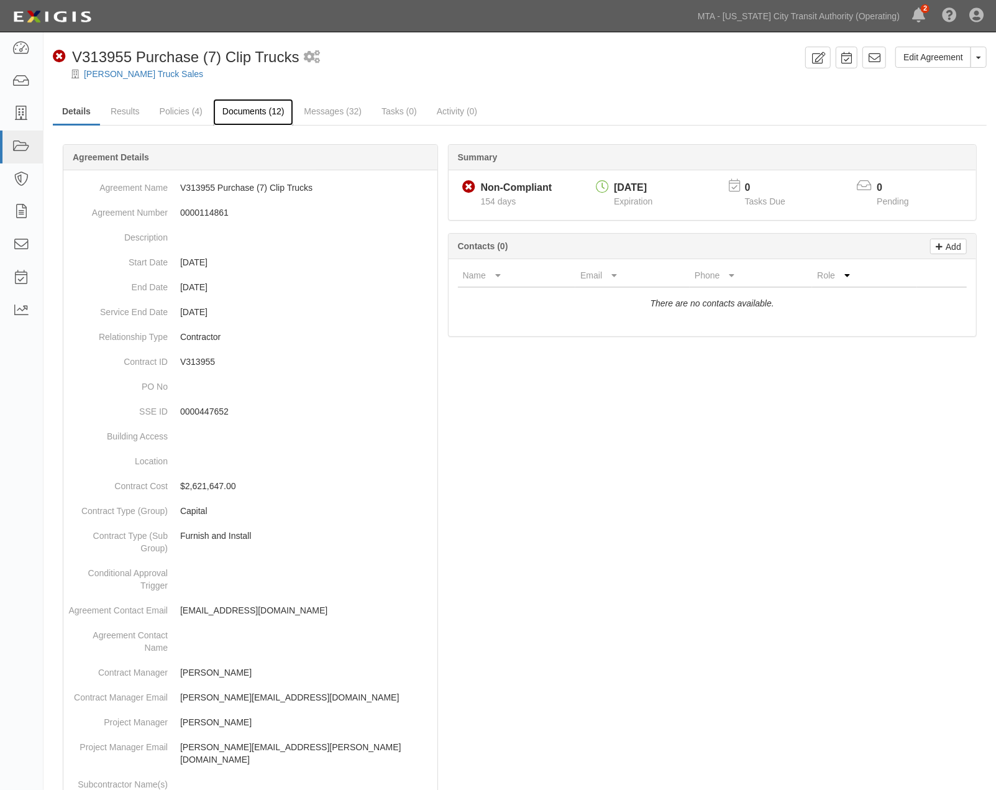
click at [243, 115] on link "Documents (12)" at bounding box center [253, 112] width 81 height 27
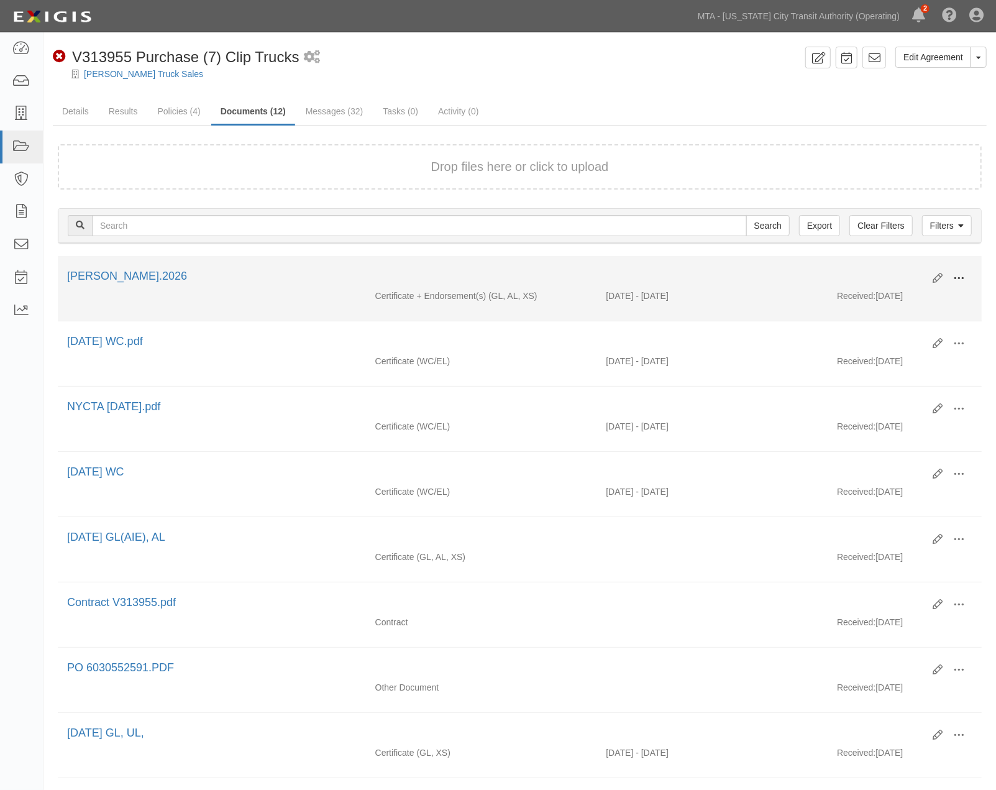
click at [965, 275] on span at bounding box center [959, 278] width 11 height 11
click at [877, 270] on link "Edit" at bounding box center [899, 273] width 98 height 22
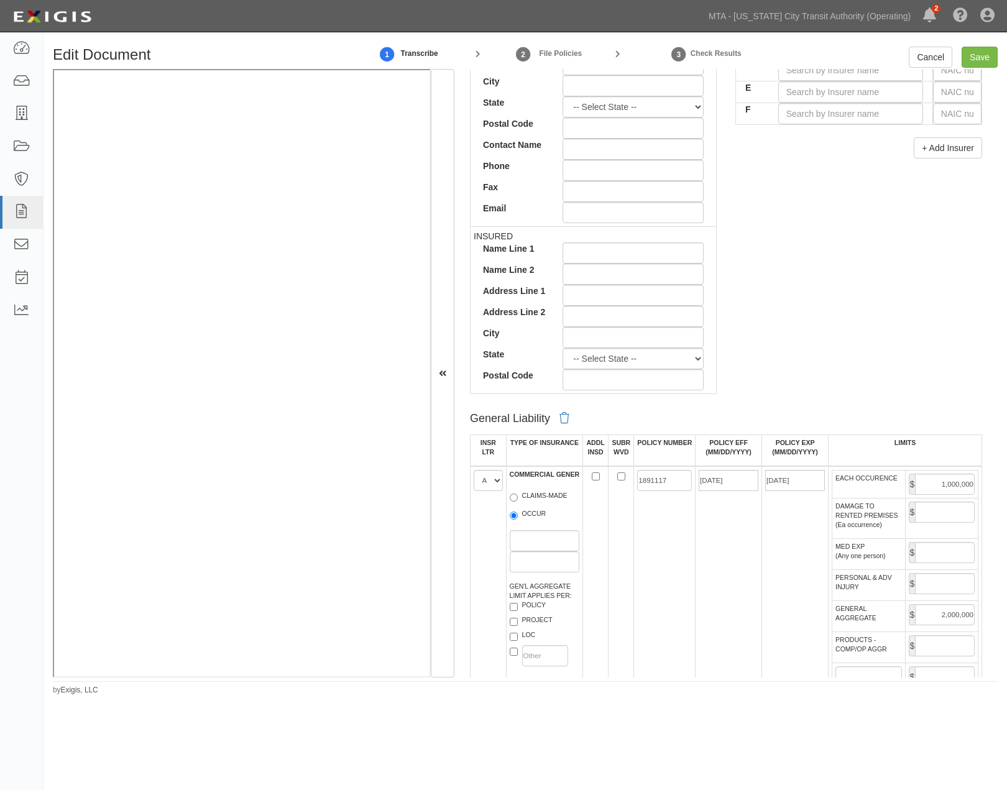
scroll to position [552, 0]
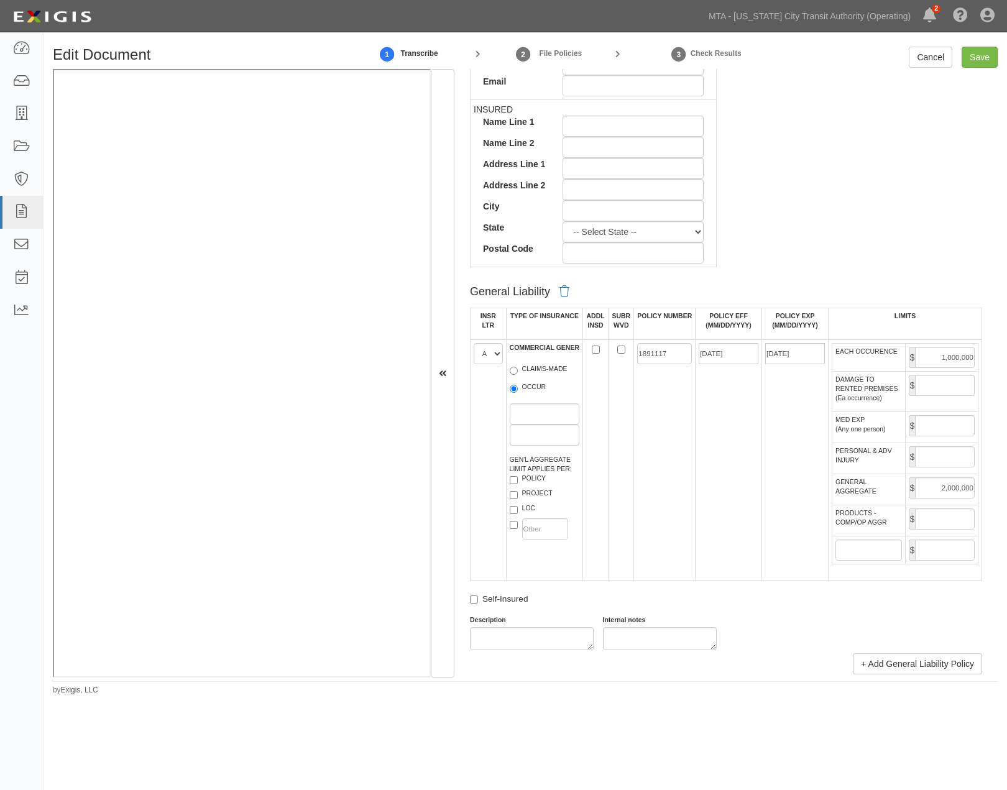
click at [909, 530] on span "$" at bounding box center [912, 518] width 7 height 21
click at [917, 530] on input "PRODUCTS - COMP/OP AGGR" at bounding box center [945, 518] width 60 height 21
type input "2,000,000"
click at [981, 59] on input "Save" at bounding box center [980, 57] width 36 height 21
type input "1000000"
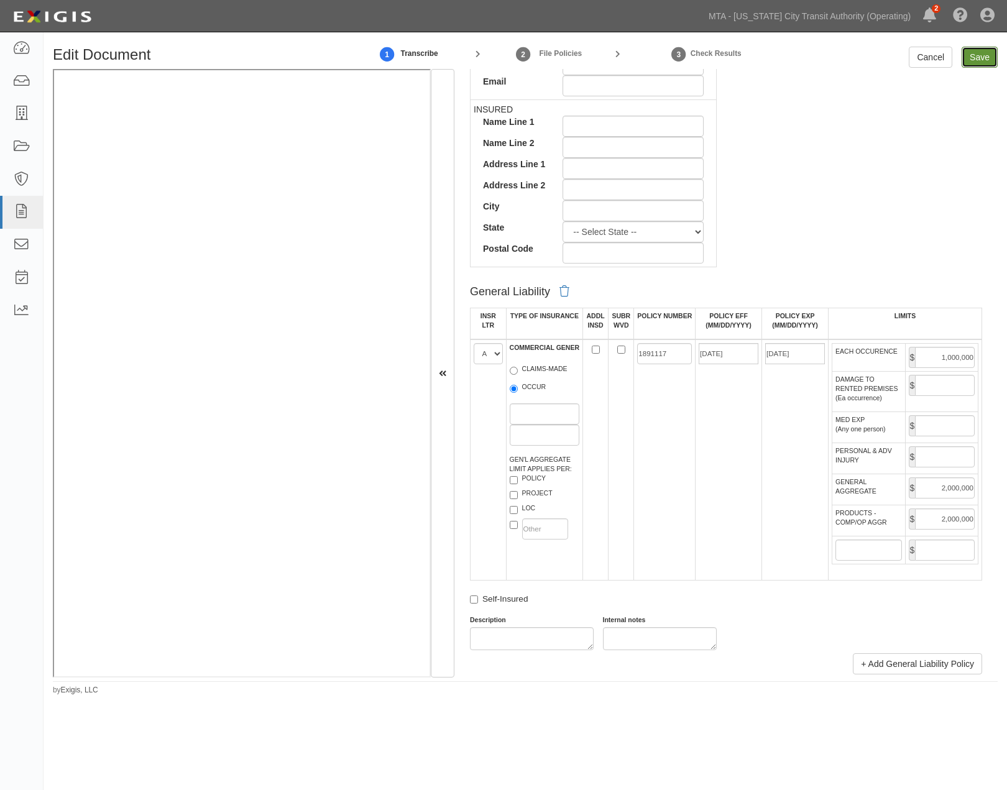
type input "2000000"
type input "1000000"
type input "10000000"
type input "30000000"
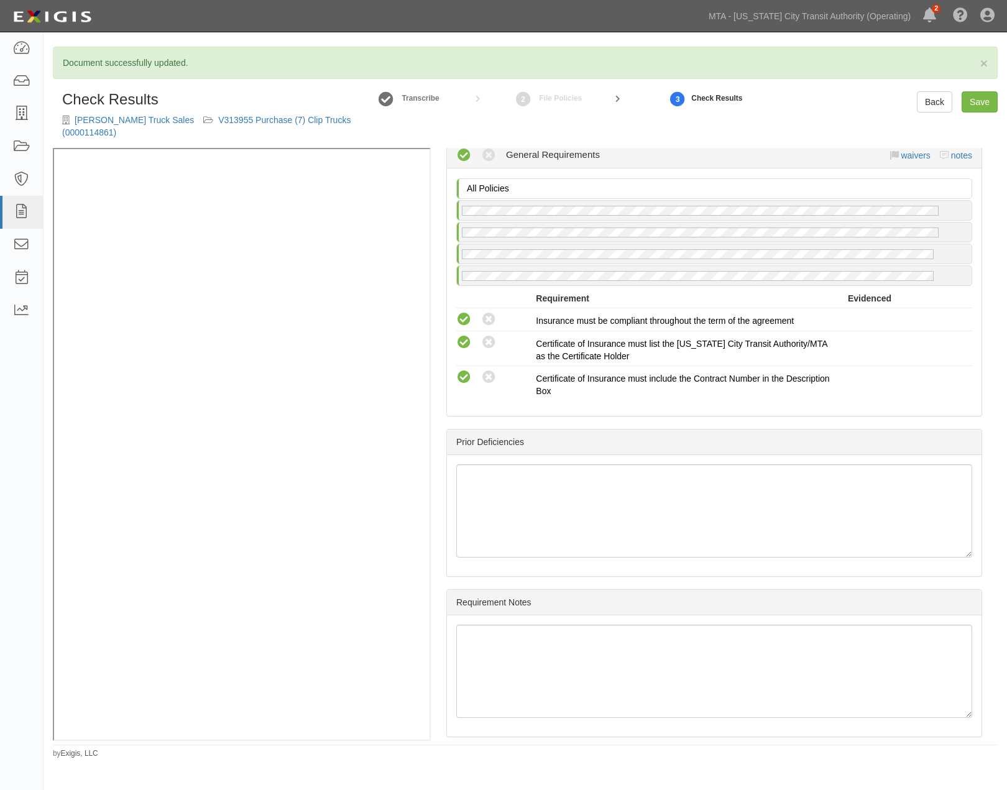
scroll to position [1944, 0]
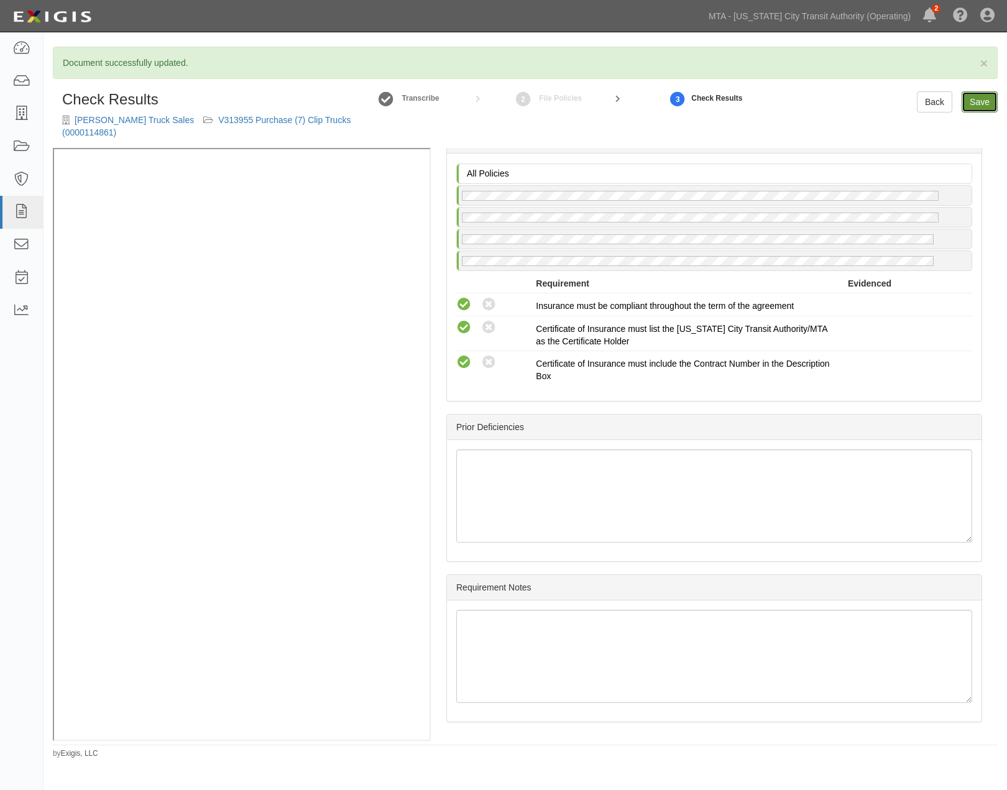
click at [975, 97] on link "Save" at bounding box center [980, 101] width 36 height 21
radio input "true"
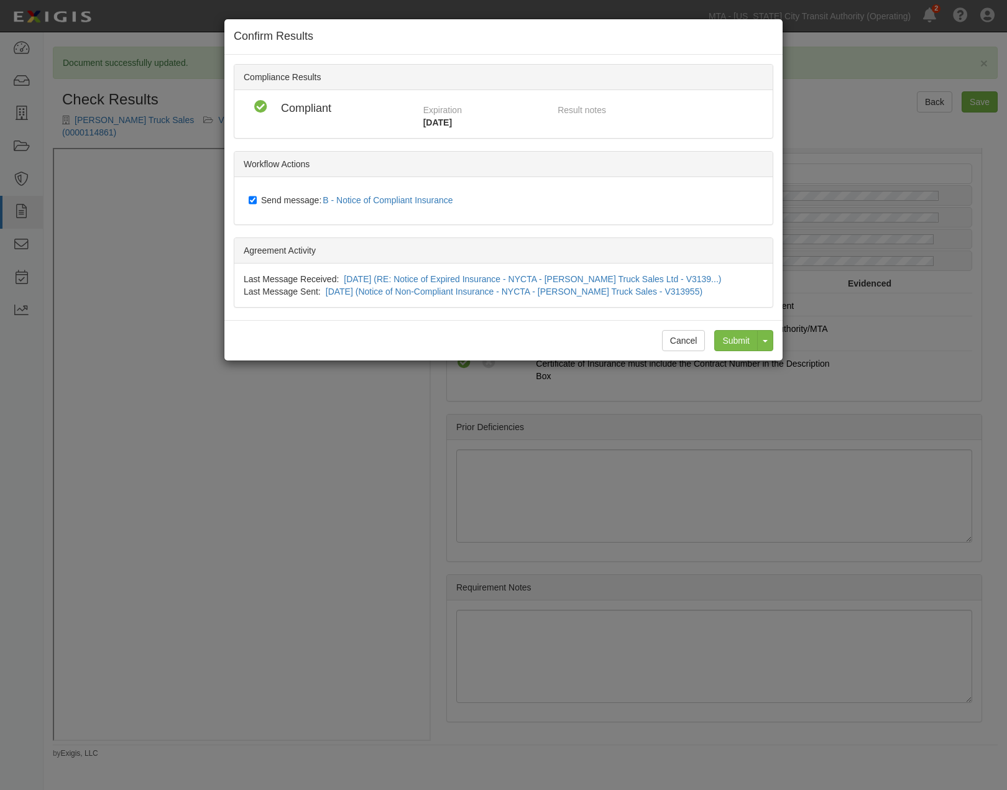
click at [296, 193] on label "Send message: B - Notice of Compliant Insurance" at bounding box center [353, 201] width 209 height 16
click at [257, 195] on input "Send message: B - Notice of Compliant Insurance" at bounding box center [253, 200] width 8 height 10
checkbox input "false"
click at [742, 333] on input "Submit" at bounding box center [736, 340] width 44 height 21
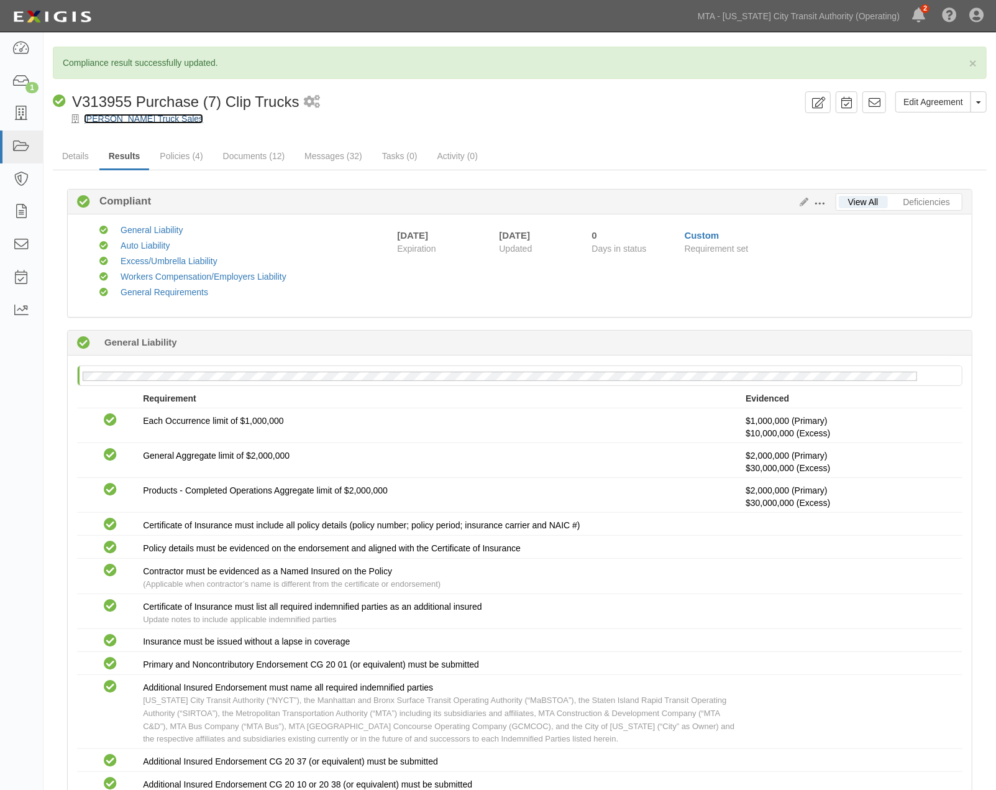
click at [103, 119] on link "[PERSON_NAME] Truck Sales" at bounding box center [143, 119] width 119 height 10
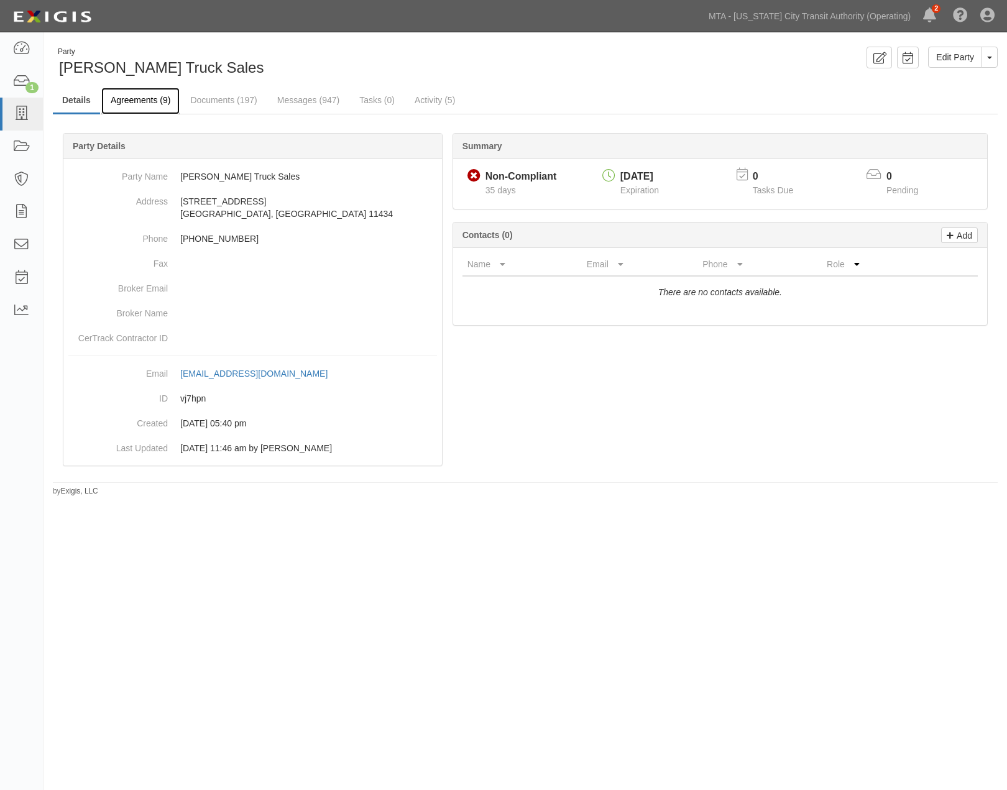
click at [136, 98] on link "Agreements (9)" at bounding box center [140, 101] width 78 height 27
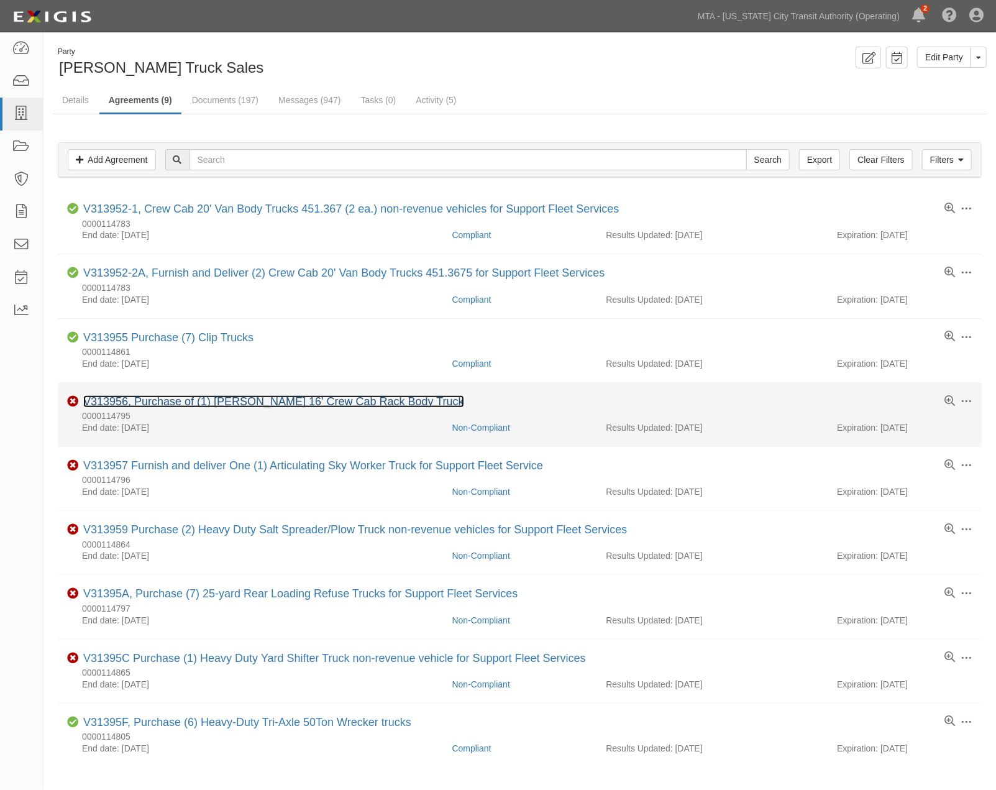
click at [236, 404] on link "V313956, Purchase of (1) [PERSON_NAME] 16' Crew Cab Rack Body Truck" at bounding box center [273, 401] width 381 height 12
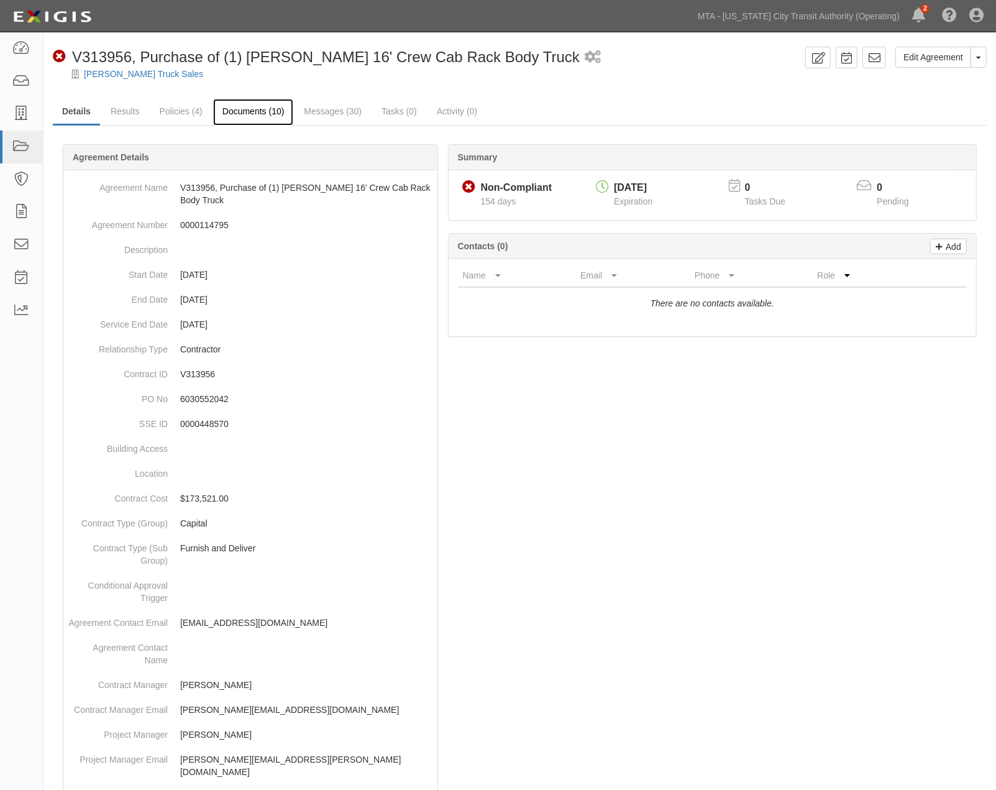
click at [262, 108] on link "Documents (10)" at bounding box center [253, 112] width 81 height 27
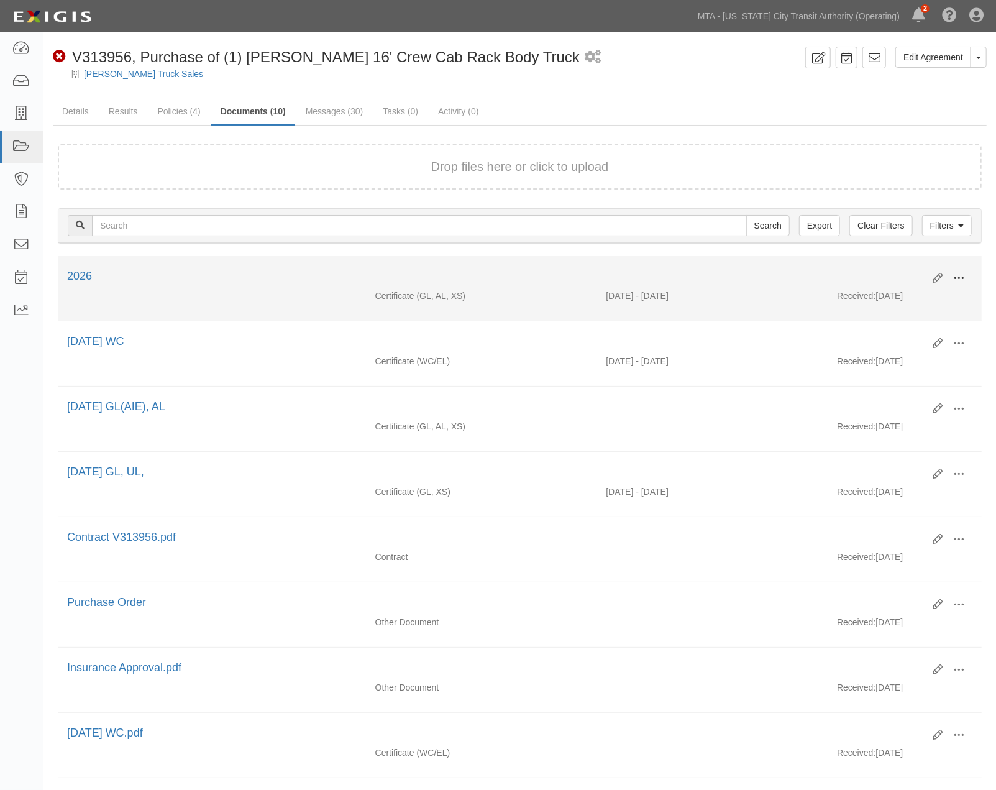
click at [959, 275] on span at bounding box center [959, 278] width 11 height 11
click at [861, 266] on link "Edit" at bounding box center [899, 273] width 98 height 22
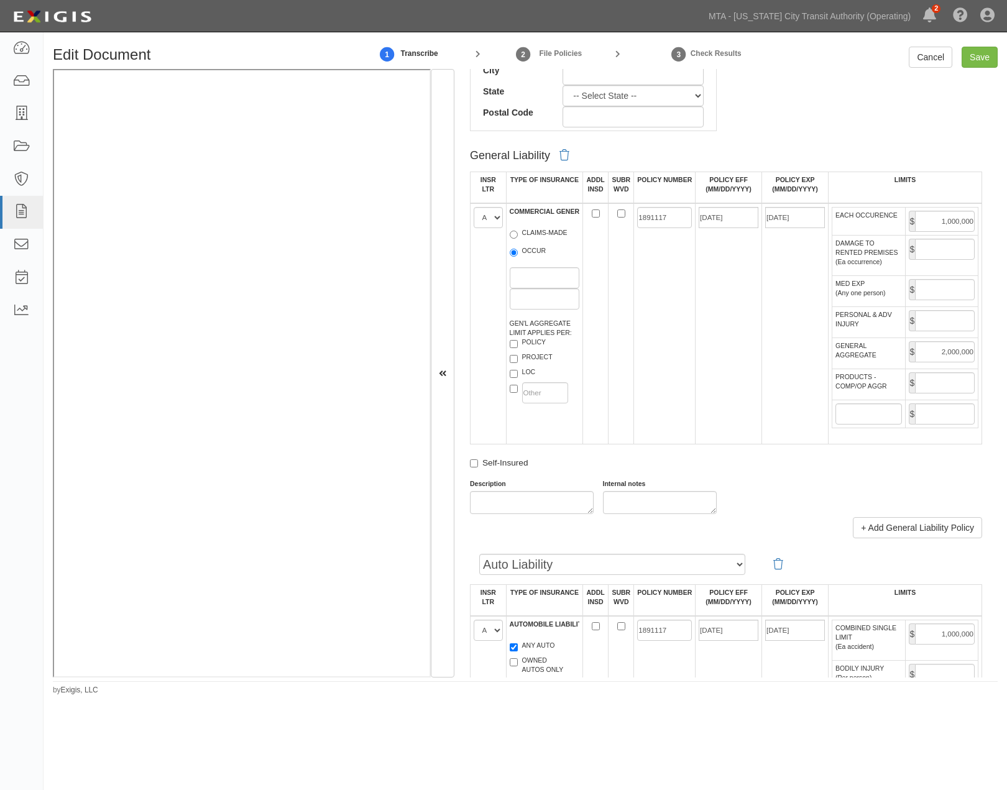
scroll to position [691, 0]
click at [921, 391] on input "PRODUCTS - COMP/OP AGGR" at bounding box center [945, 380] width 60 height 21
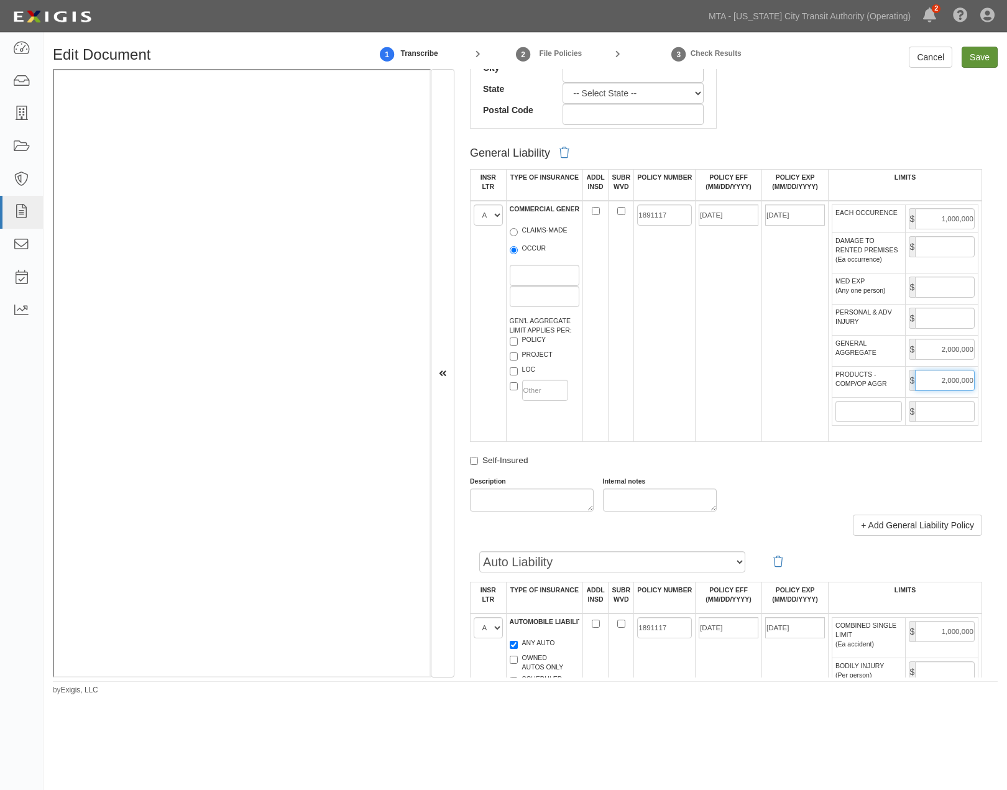
type input "2,000,000"
click at [980, 61] on input "Save" at bounding box center [980, 57] width 36 height 21
type input "1000000"
type input "2000000"
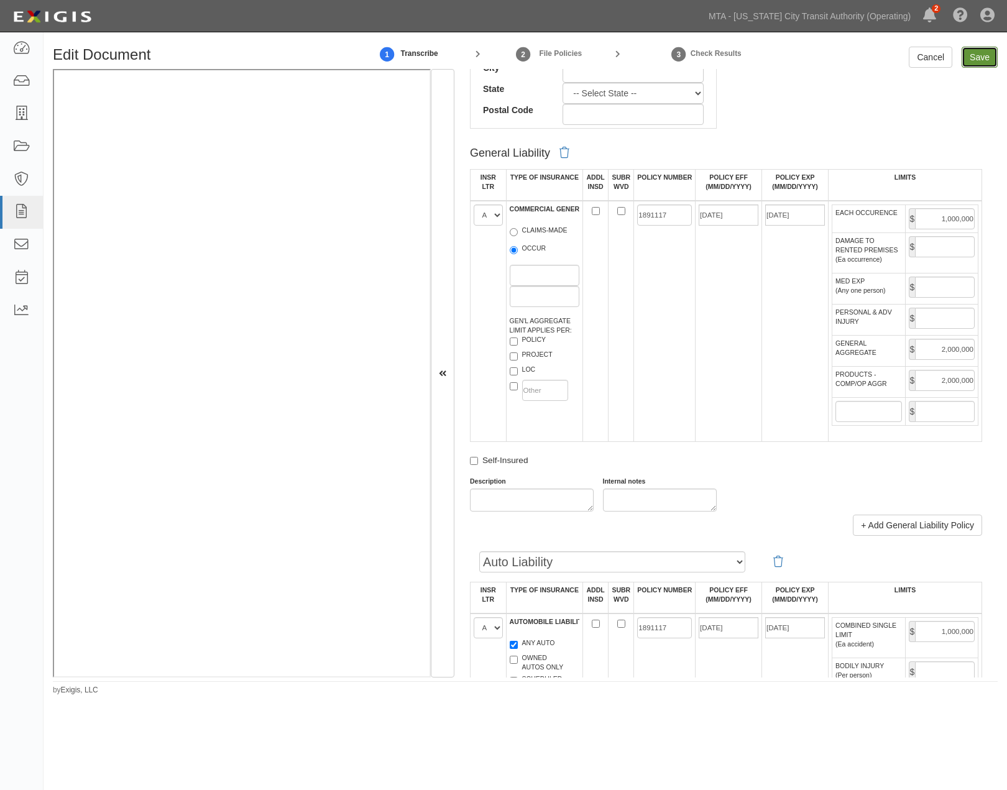
type input "1000000"
type input "10000000"
type input "30000000"
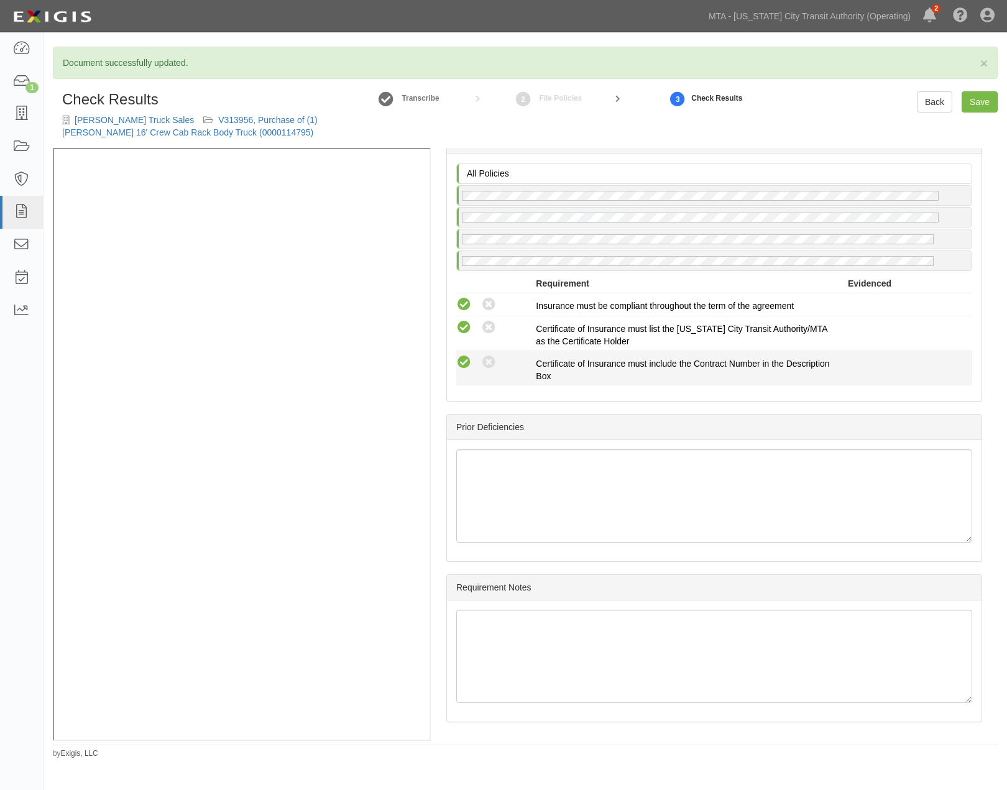
scroll to position [1934, 0]
click at [974, 97] on link "Save" at bounding box center [980, 101] width 36 height 21
radio input "true"
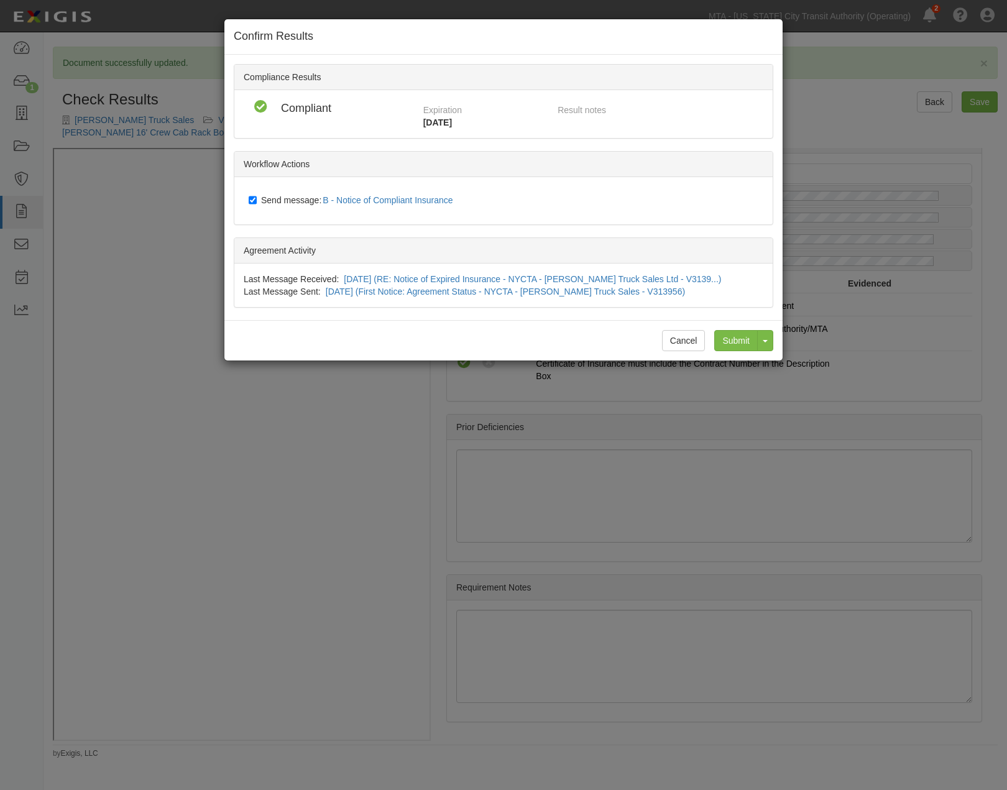
click at [261, 200] on span "Send message: B - Notice of Compliant Insurance" at bounding box center [359, 200] width 197 height 10
click at [257, 200] on input "Send message: B - Notice of Compliant Insurance" at bounding box center [253, 200] width 8 height 10
checkbox input "false"
click at [730, 334] on input "Submit" at bounding box center [736, 340] width 44 height 21
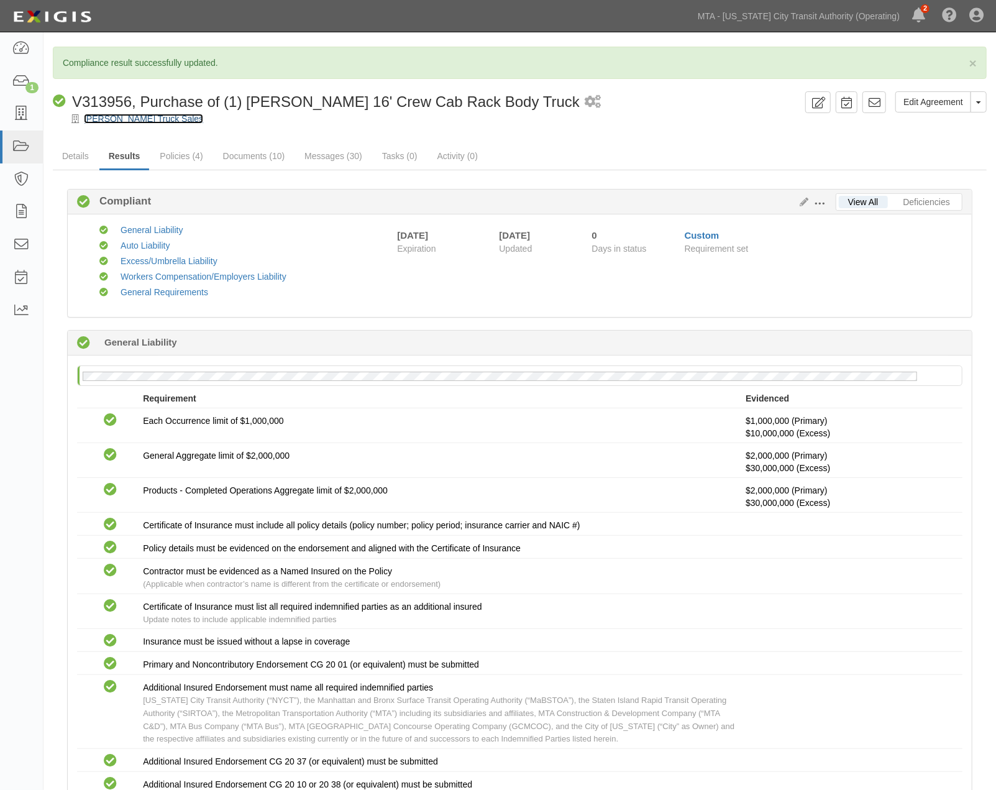
click at [150, 116] on link "[PERSON_NAME] Truck Sales" at bounding box center [143, 119] width 119 height 10
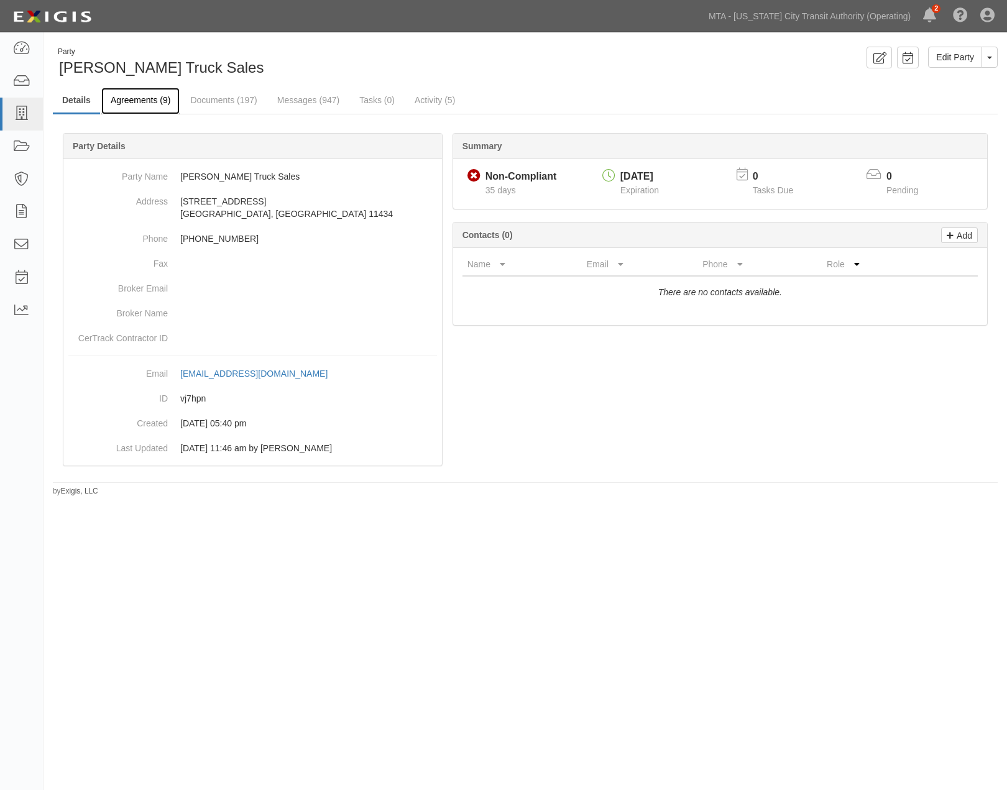
click at [145, 104] on link "Agreements (9)" at bounding box center [140, 101] width 78 height 27
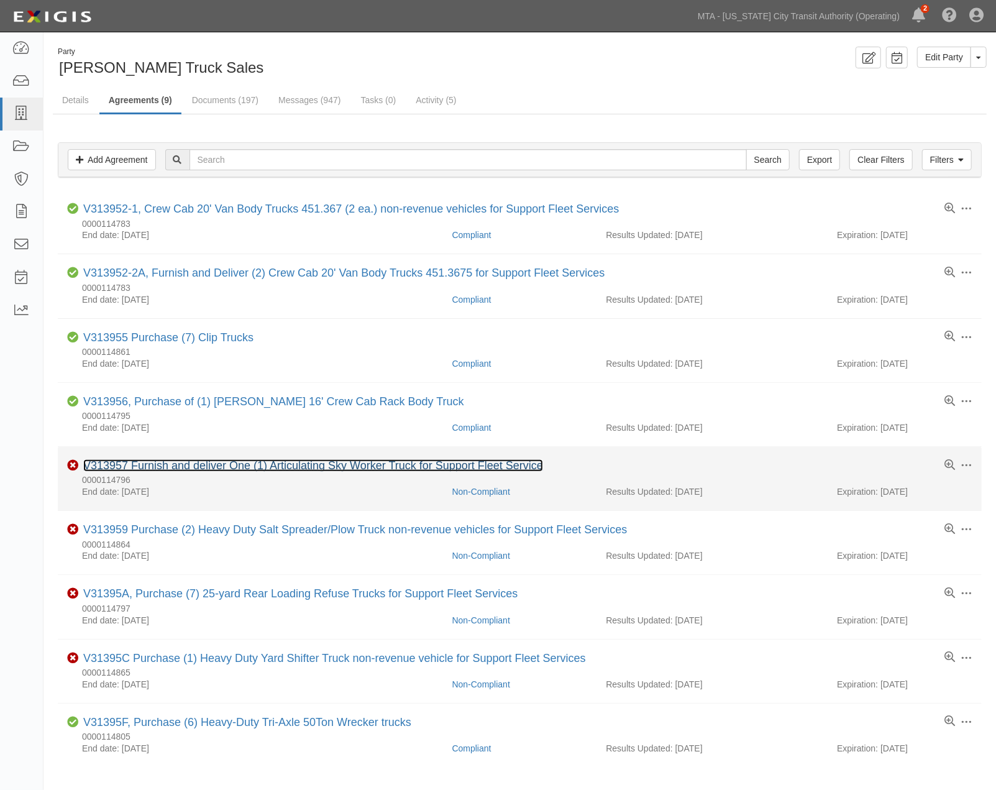
click at [198, 467] on link "V313957 Furnish and deliver One (1) Articulating Sky Worker Truck for Support F…" at bounding box center [313, 465] width 460 height 12
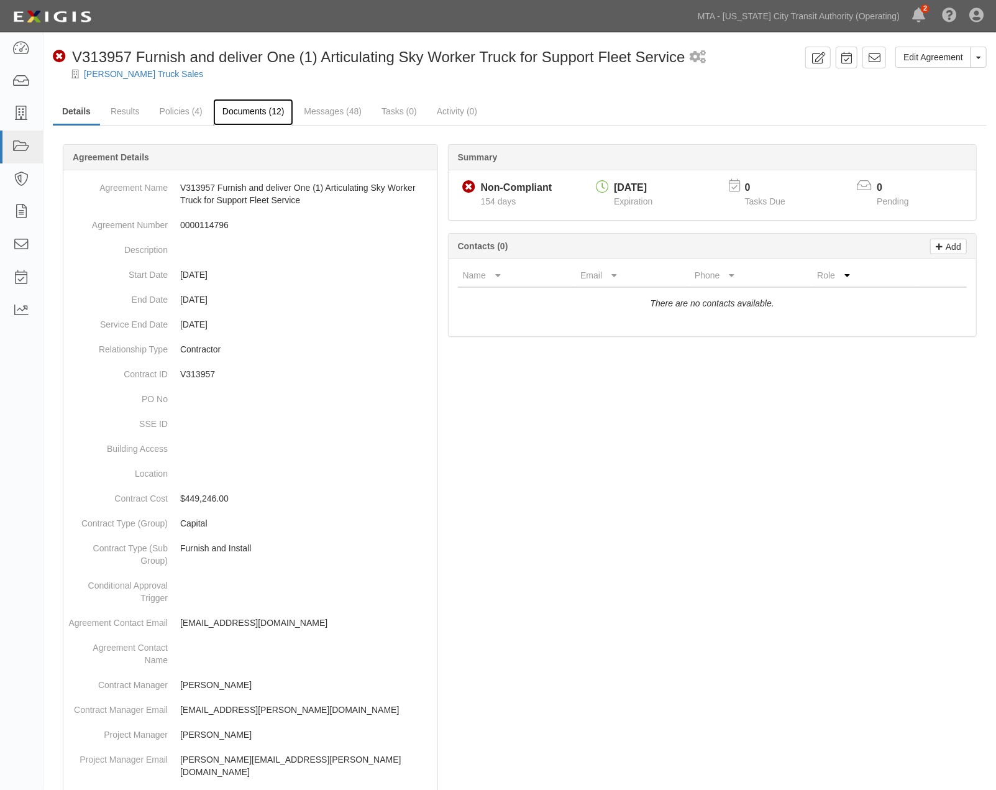
click at [270, 116] on link "Documents (12)" at bounding box center [253, 112] width 81 height 27
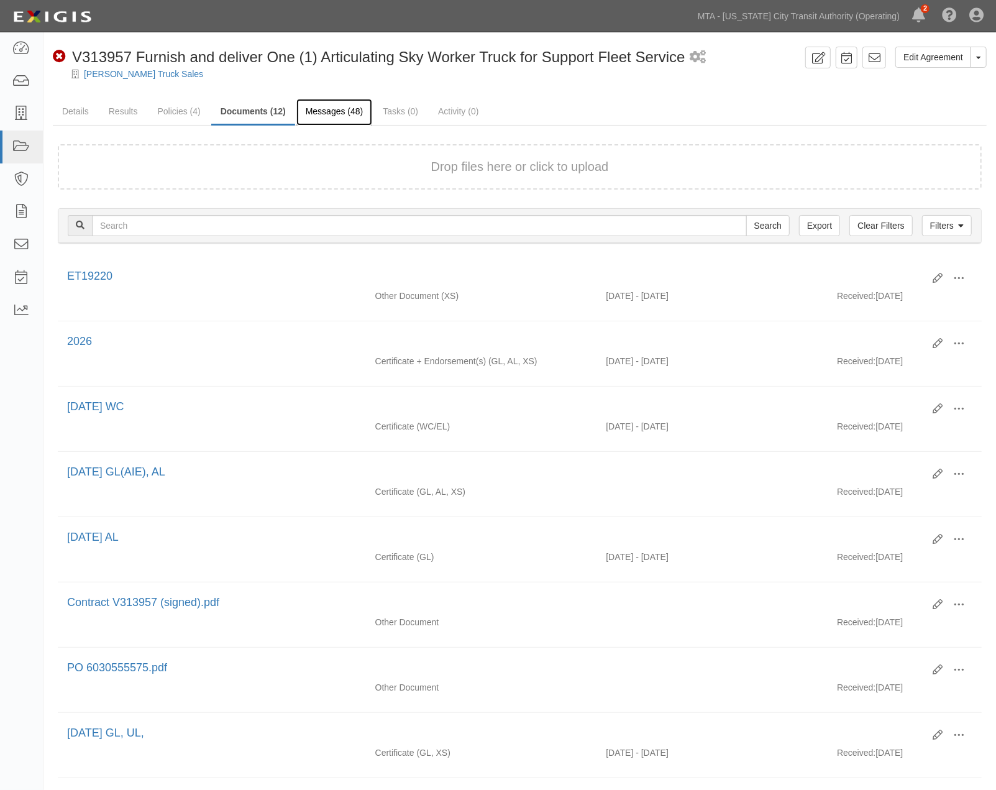
click at [333, 117] on link "Messages (48)" at bounding box center [334, 112] width 76 height 27
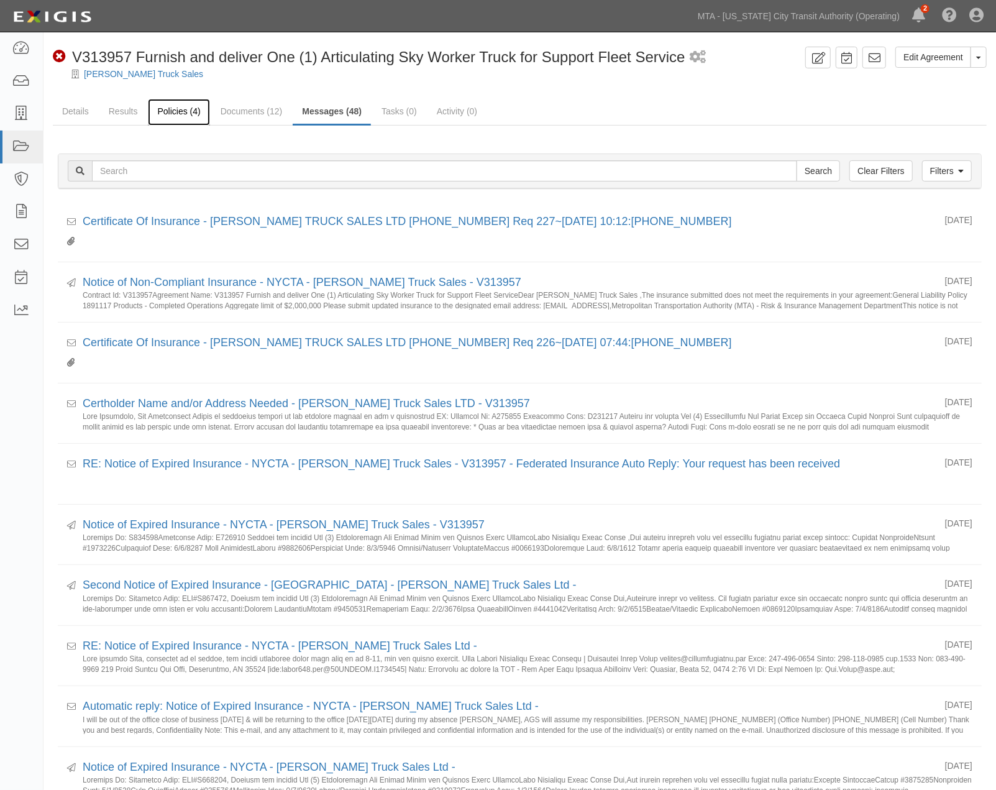
click at [168, 114] on link "Policies (4)" at bounding box center [179, 112] width 62 height 27
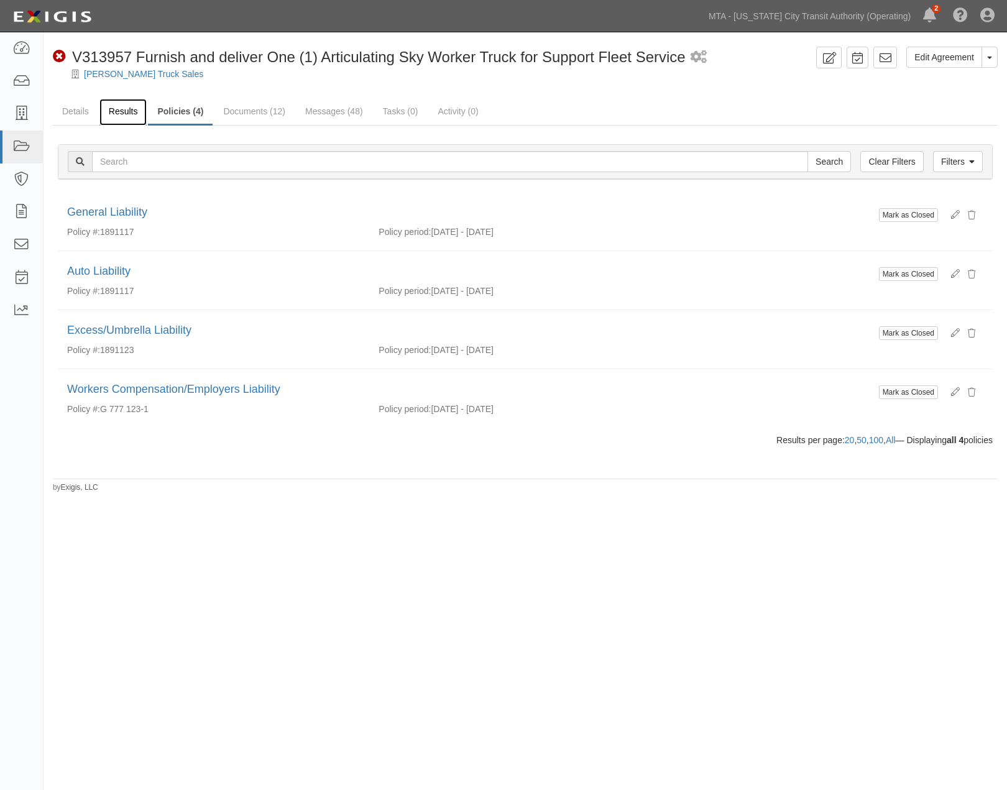
click at [121, 114] on link "Results" at bounding box center [123, 112] width 48 height 27
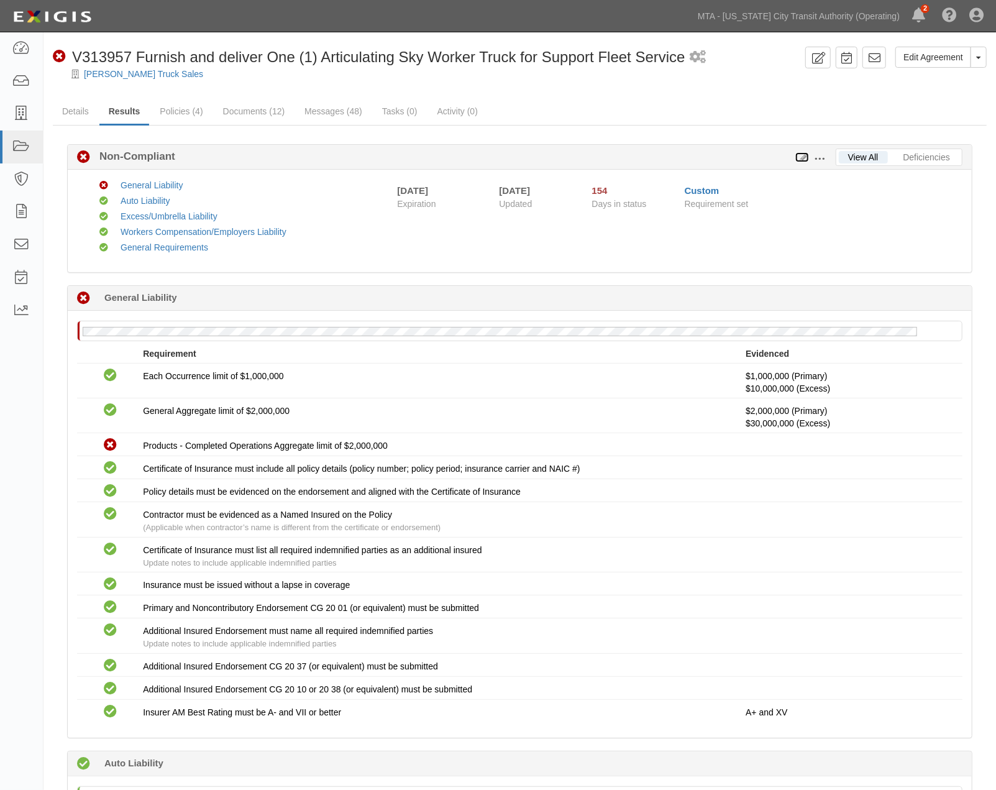
click at [802, 156] on icon at bounding box center [803, 158] width 14 height 9
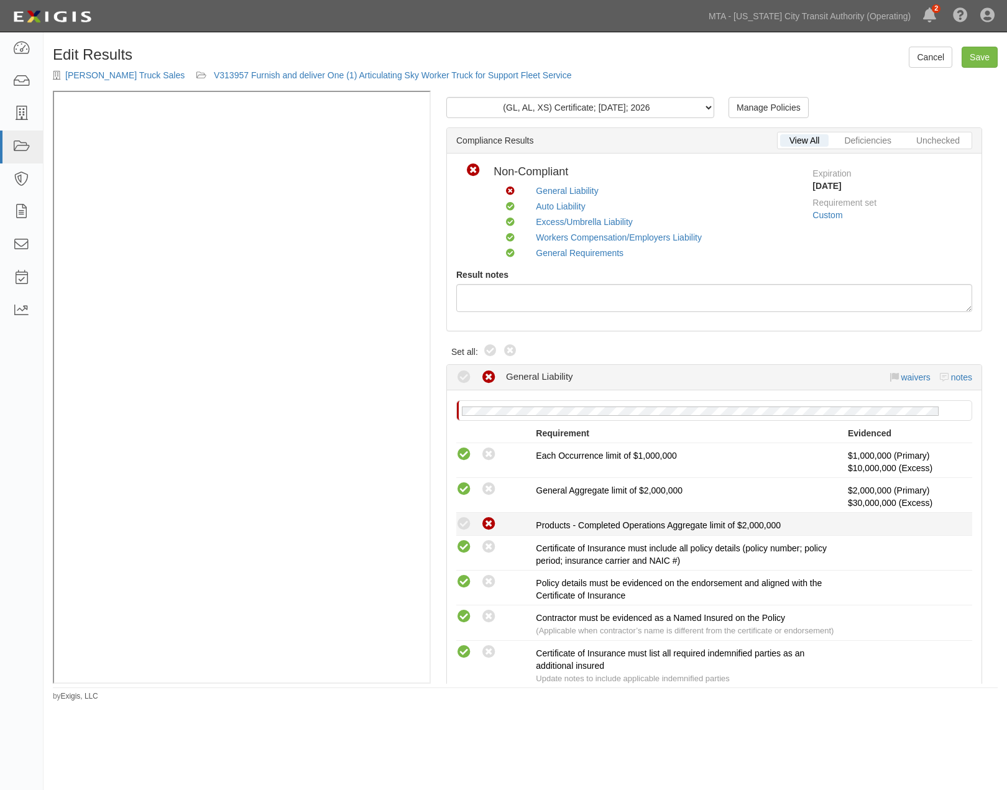
click at [461, 522] on icon at bounding box center [464, 525] width 16 height 16
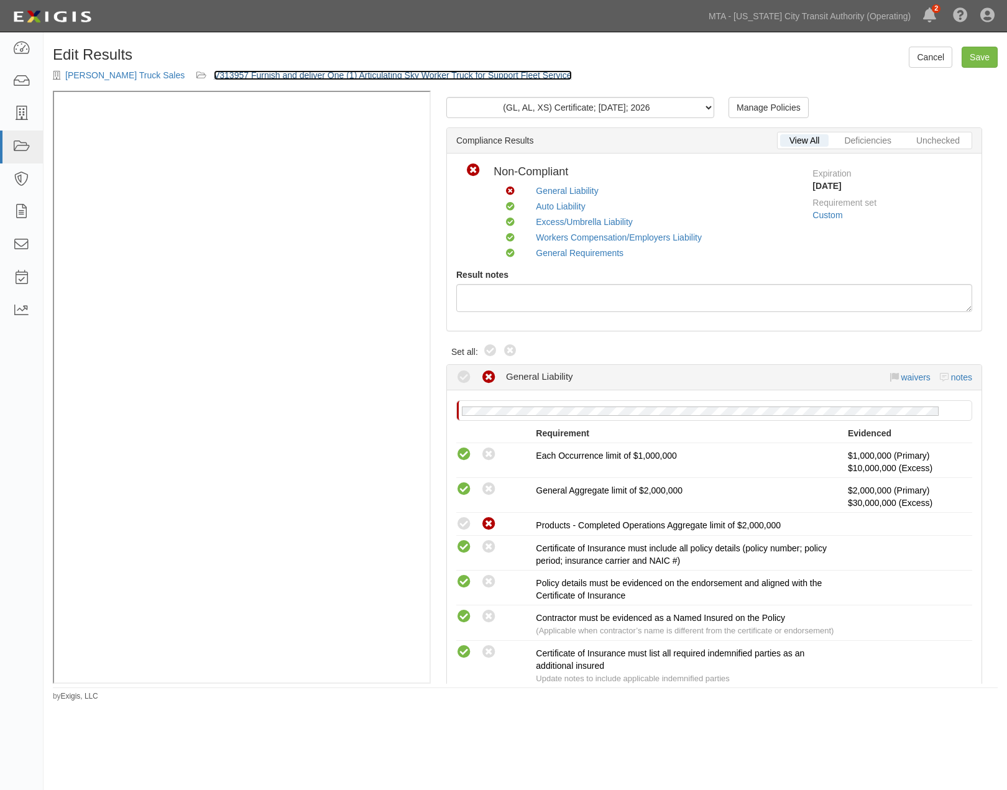
click at [255, 73] on link "V313957 Furnish and deliver One (1) Articulating Sky Worker Truck for Support F…" at bounding box center [393, 75] width 358 height 10
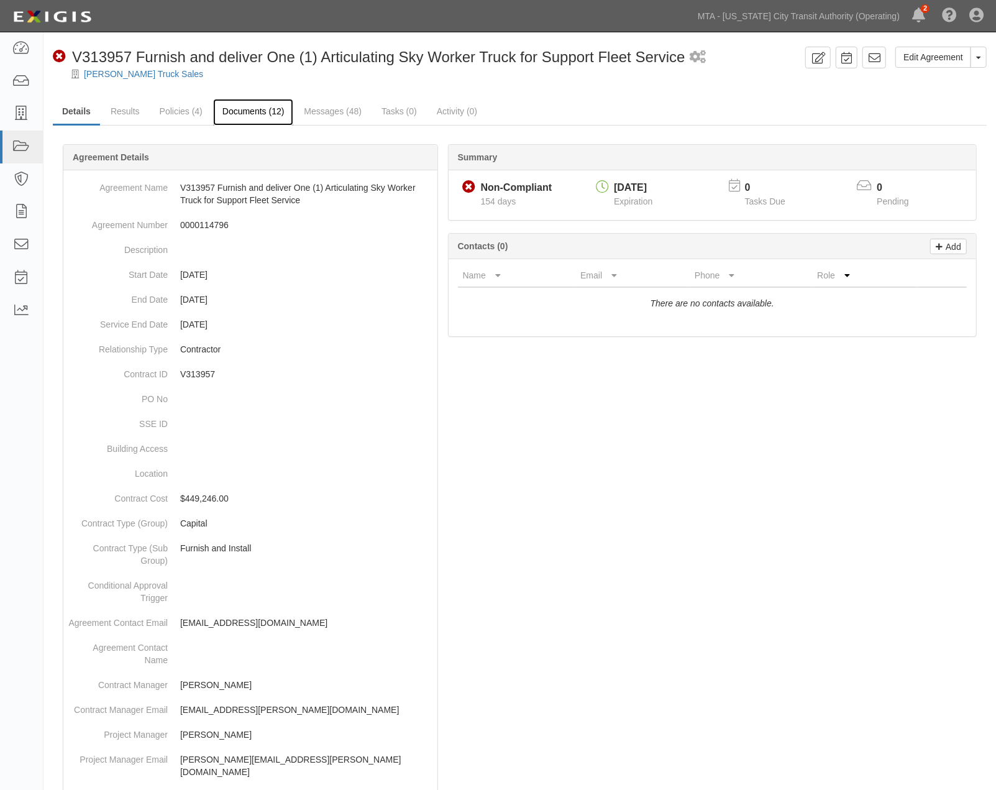
click at [234, 112] on link "Documents (12)" at bounding box center [253, 112] width 81 height 27
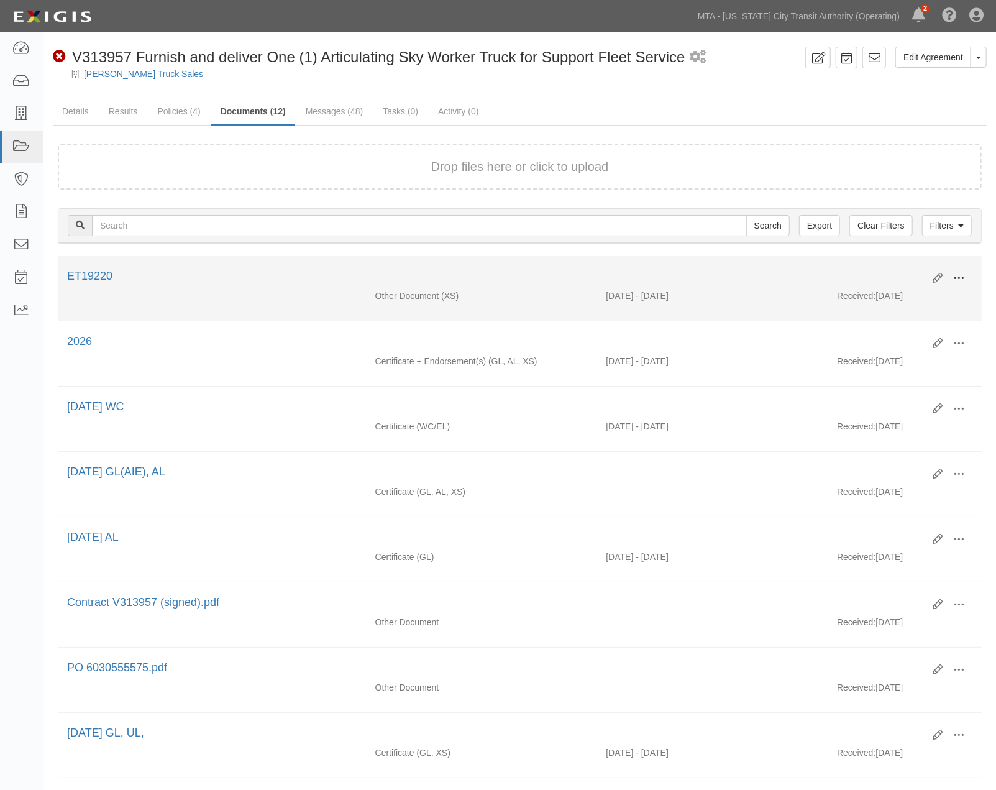
click at [960, 275] on span at bounding box center [959, 278] width 11 height 11
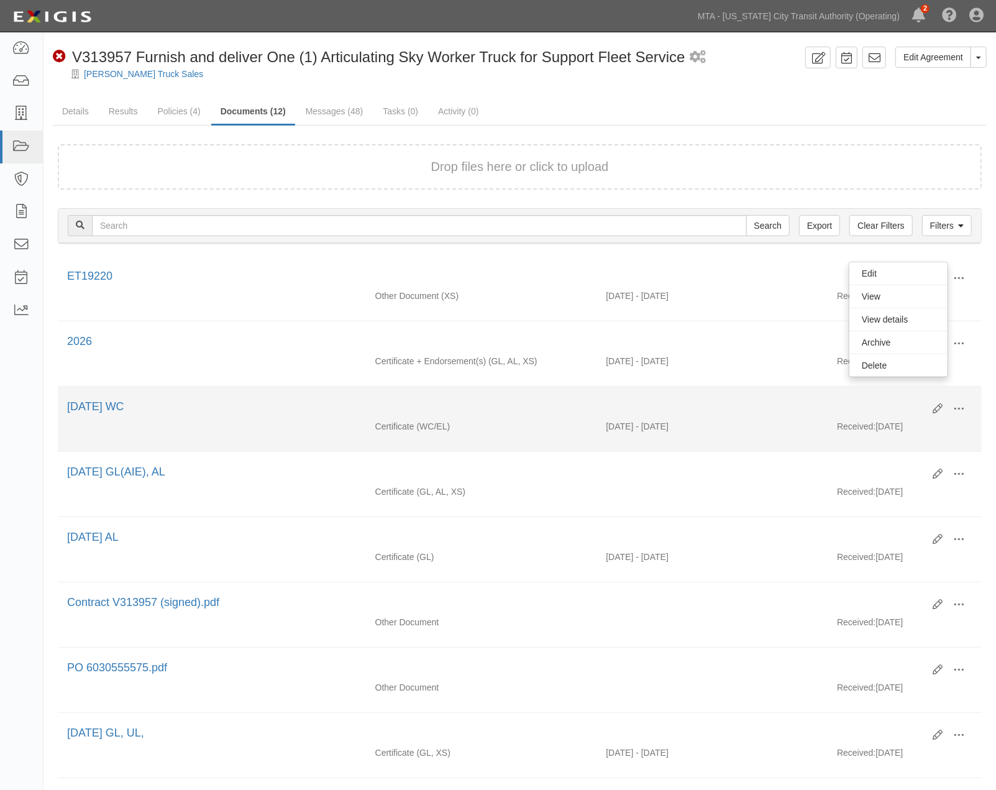
click at [507, 407] on div "[DATE] WC" at bounding box center [495, 407] width 857 height 16
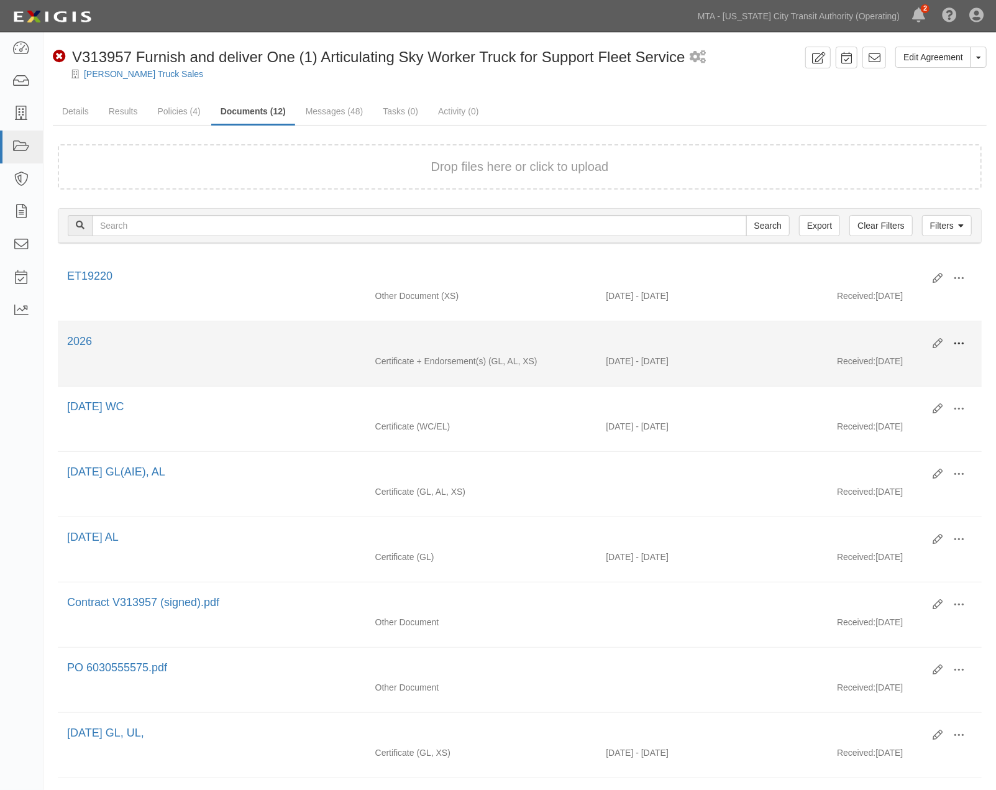
click at [957, 338] on span at bounding box center [959, 343] width 11 height 11
click at [862, 336] on link "Edit" at bounding box center [899, 339] width 98 height 22
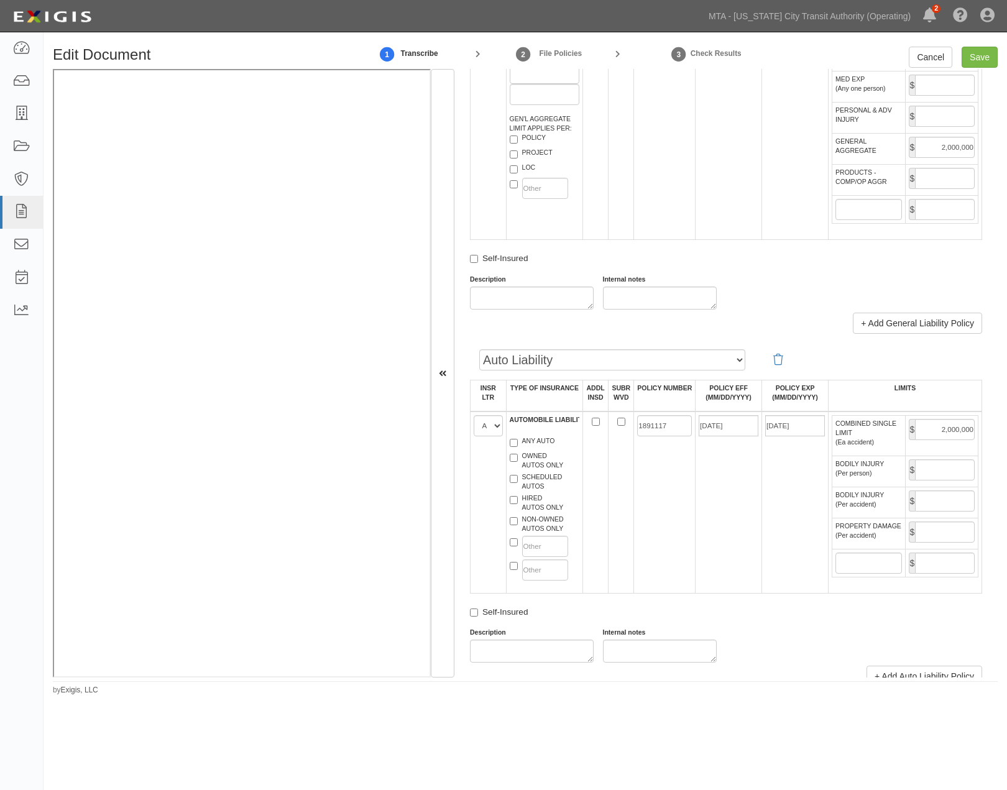
scroll to position [898, 0]
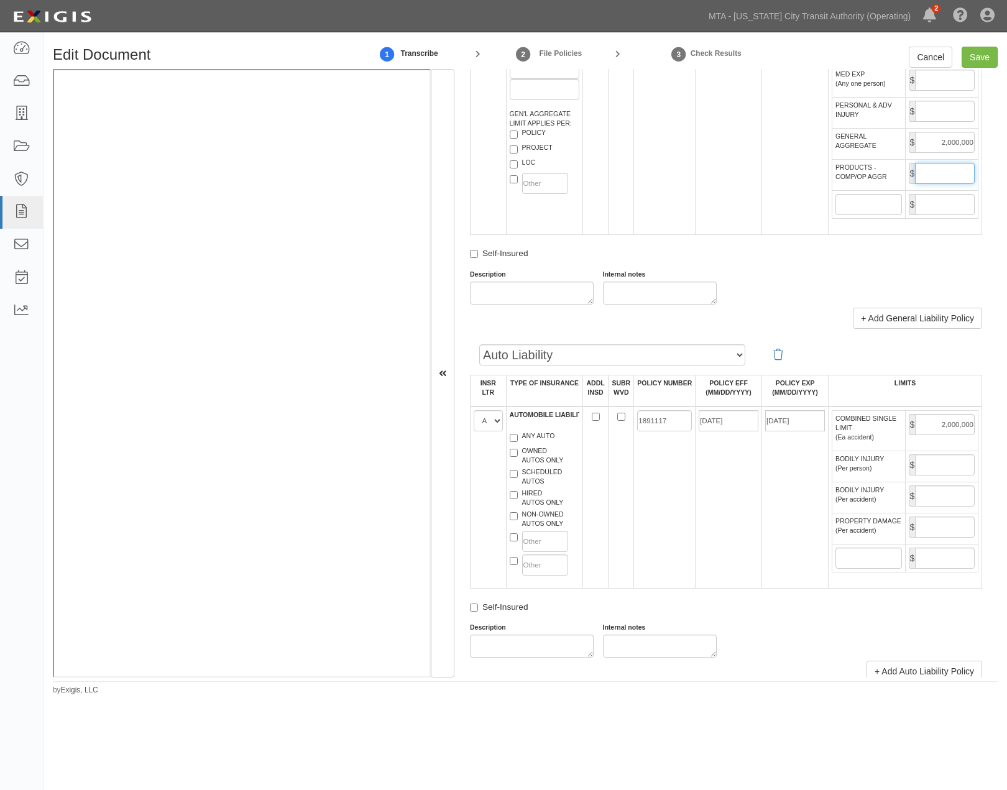
click at [931, 184] on input "PRODUCTS - COMP/OP AGGR" at bounding box center [945, 173] width 60 height 21
type input "2,000,000"
click at [980, 56] on input "Save" at bounding box center [980, 57] width 36 height 21
type input "1000000"
type input "2000000"
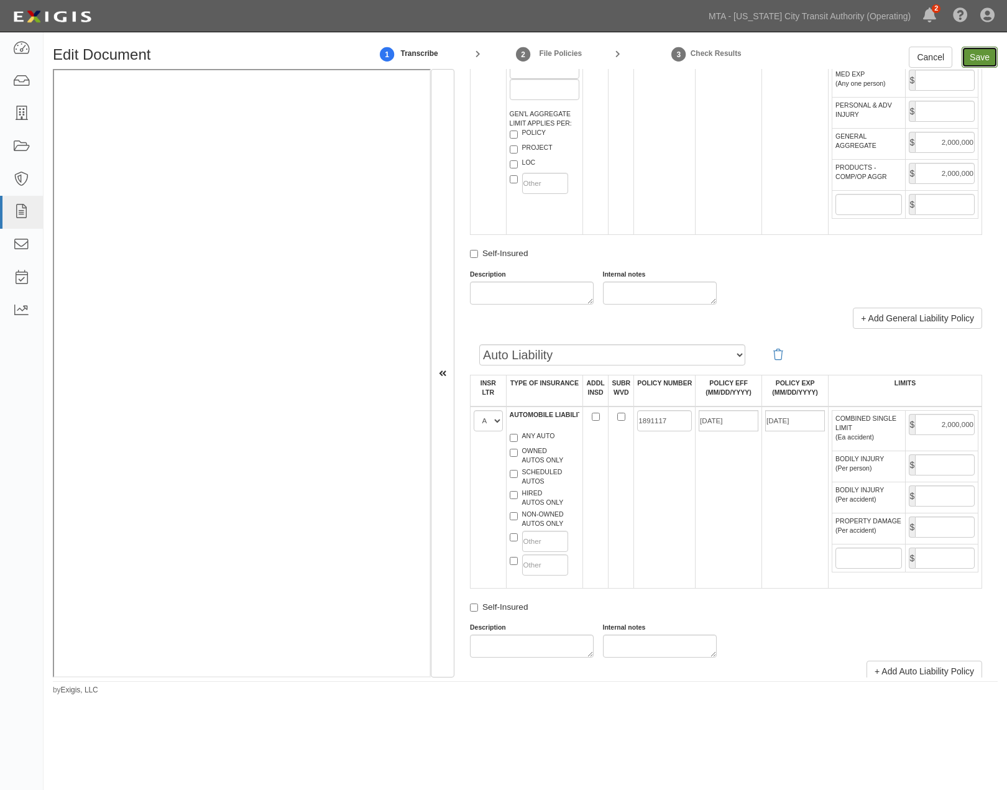
type input "2000000"
type input "10000000"
type input "30000000"
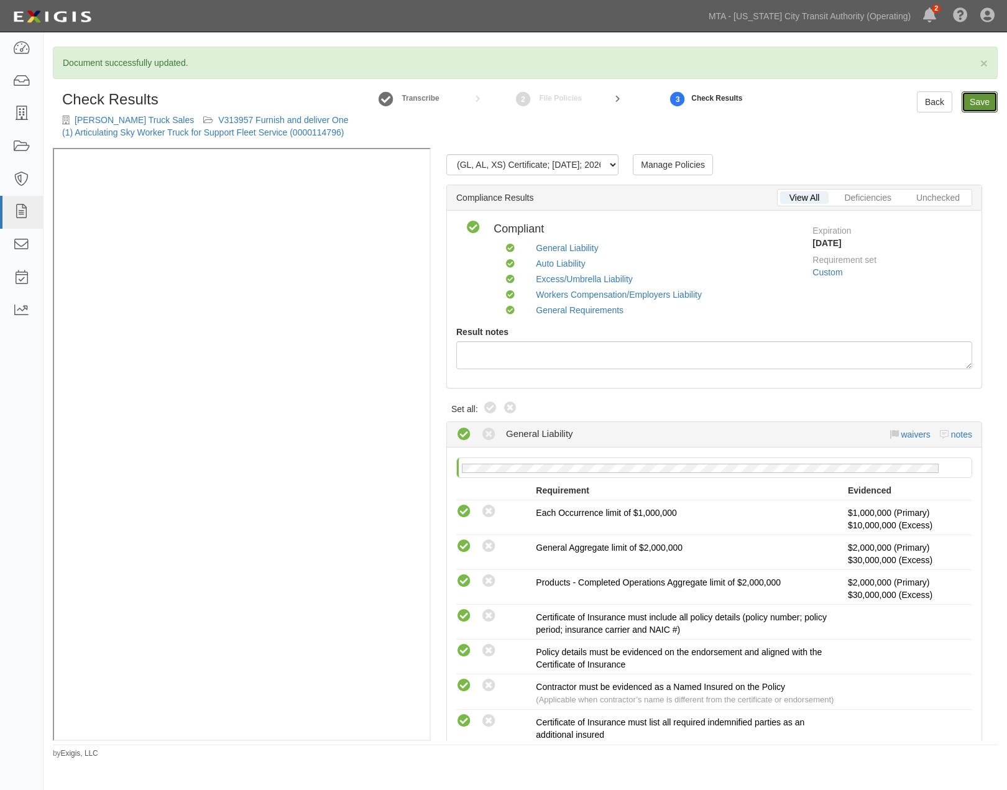
click at [993, 101] on link "Save" at bounding box center [980, 101] width 36 height 21
radio input "true"
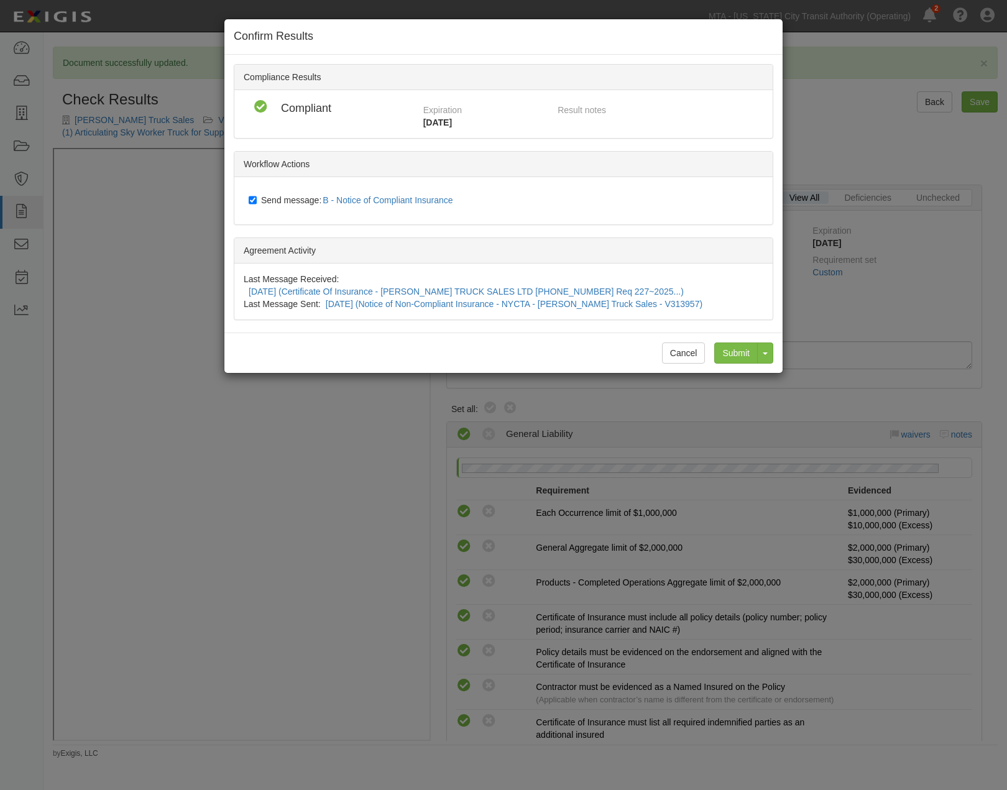
click at [271, 195] on span "Send message: B - Notice of Compliant Insurance" at bounding box center [359, 200] width 197 height 10
click at [257, 195] on input "Send message: B - Notice of Compliant Insurance" at bounding box center [253, 200] width 8 height 10
checkbox input "false"
click at [748, 342] on input "Submit" at bounding box center [736, 352] width 44 height 21
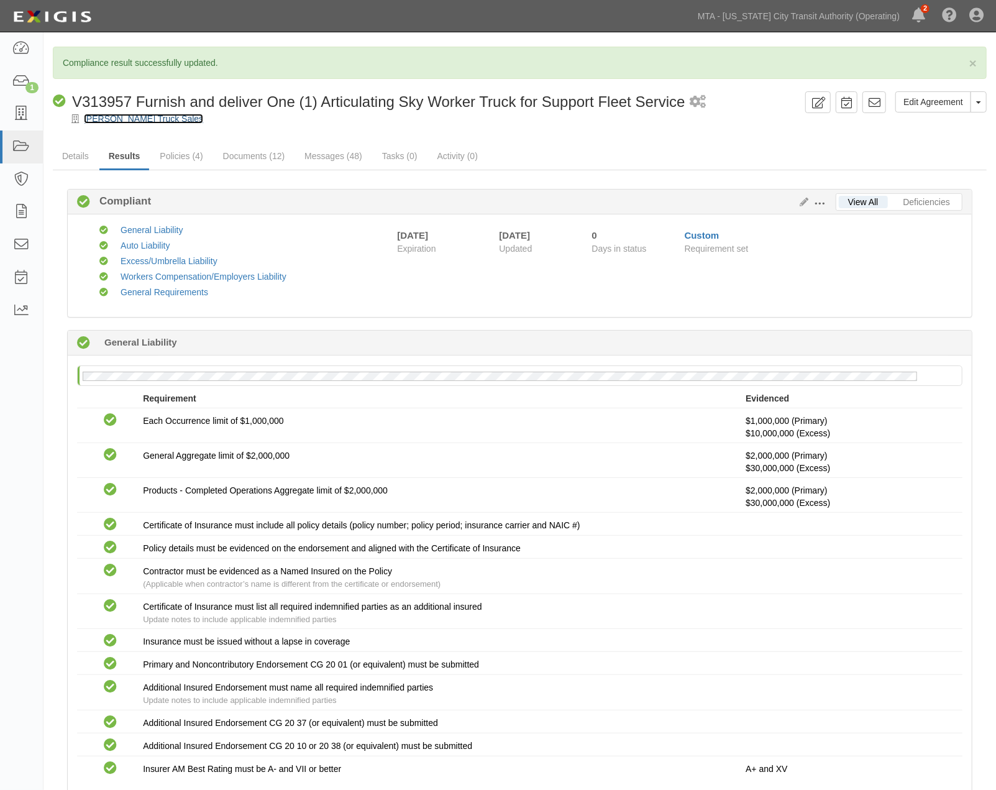
click at [119, 118] on link "[PERSON_NAME] Truck Sales" at bounding box center [143, 119] width 119 height 10
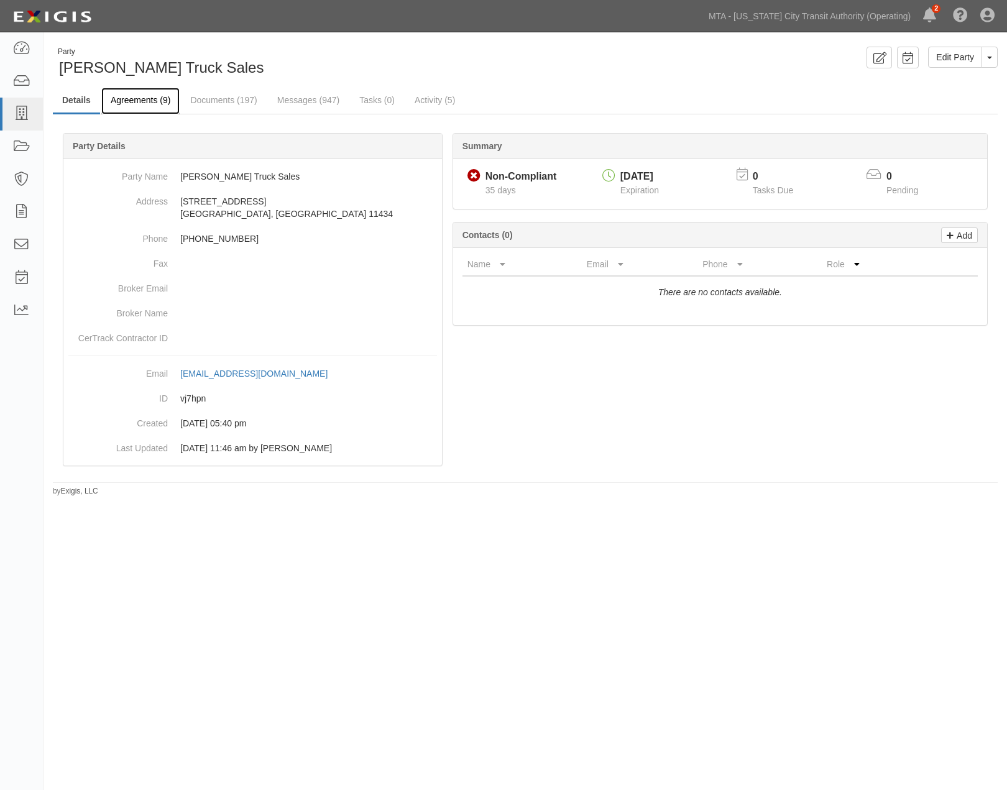
click at [162, 101] on link "Agreements (9)" at bounding box center [140, 101] width 78 height 27
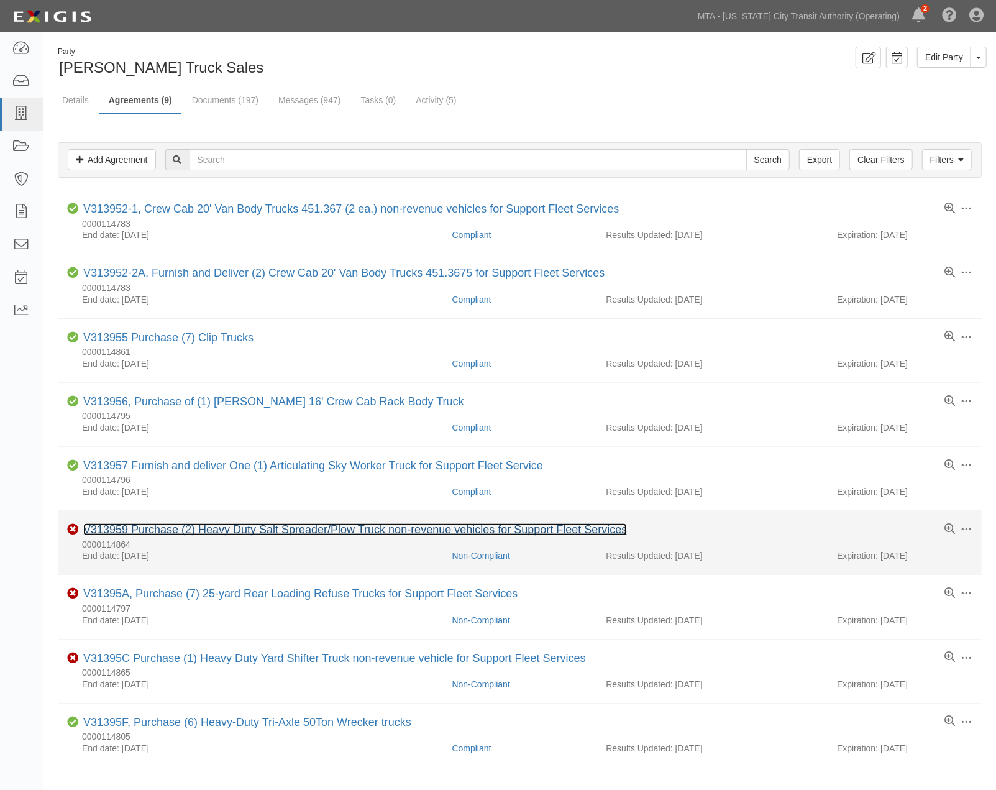
click at [211, 533] on link "V313959 Purchase (2) Heavy Duty Salt Spreader/Plow Truck non-revenue vehicles f…" at bounding box center [355, 529] width 544 height 12
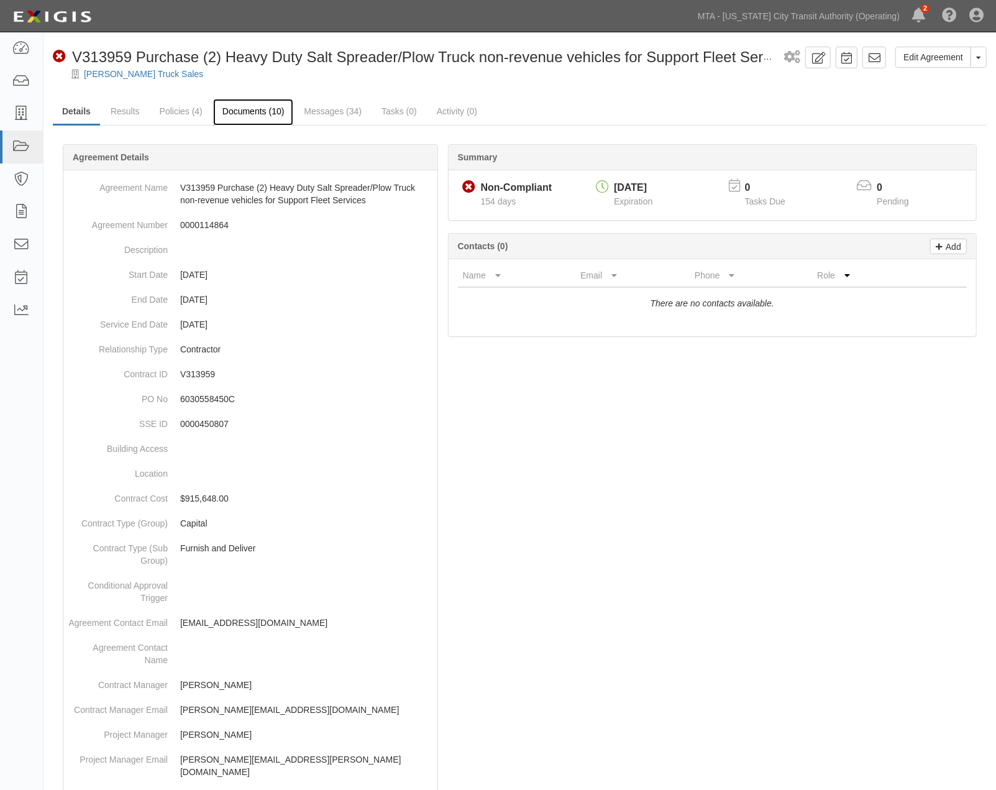
click at [237, 113] on link "Documents (10)" at bounding box center [253, 112] width 81 height 27
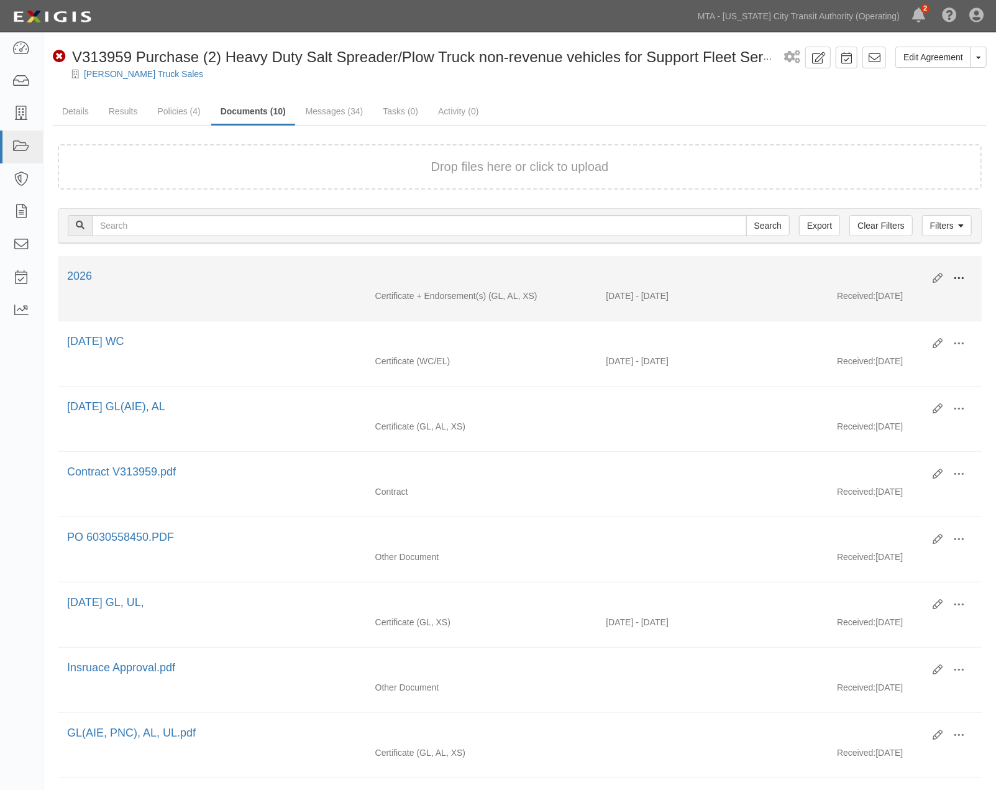
click at [961, 277] on span at bounding box center [959, 278] width 11 height 11
click at [881, 270] on link "Edit" at bounding box center [899, 273] width 98 height 22
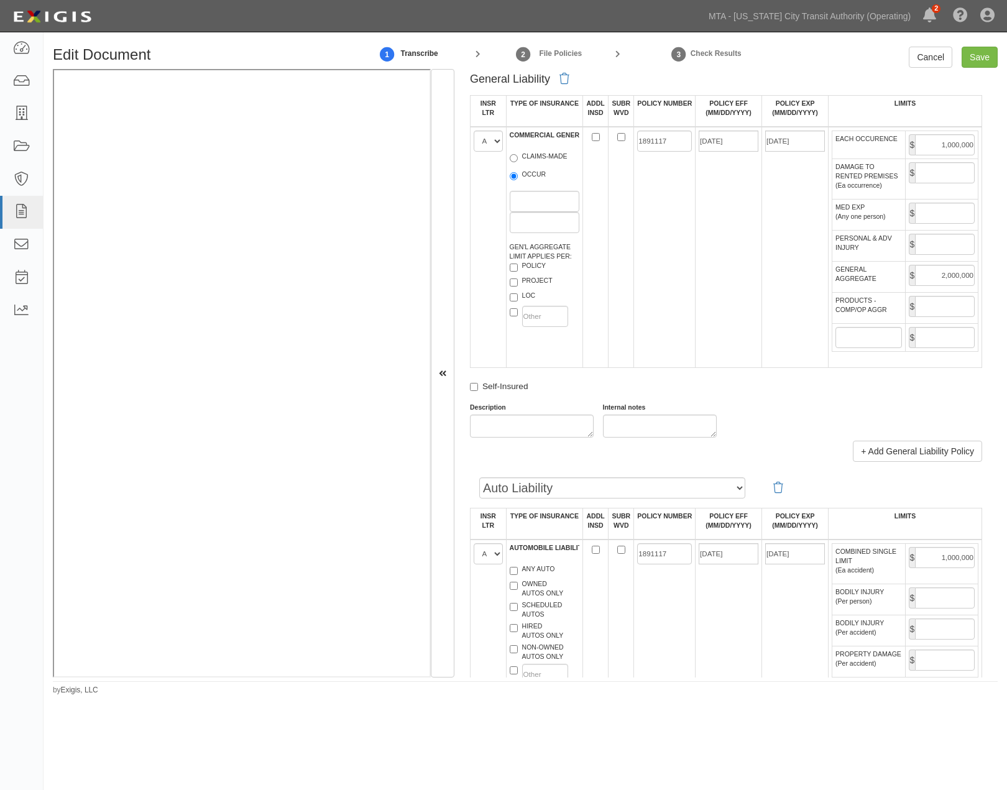
scroll to position [760, 0]
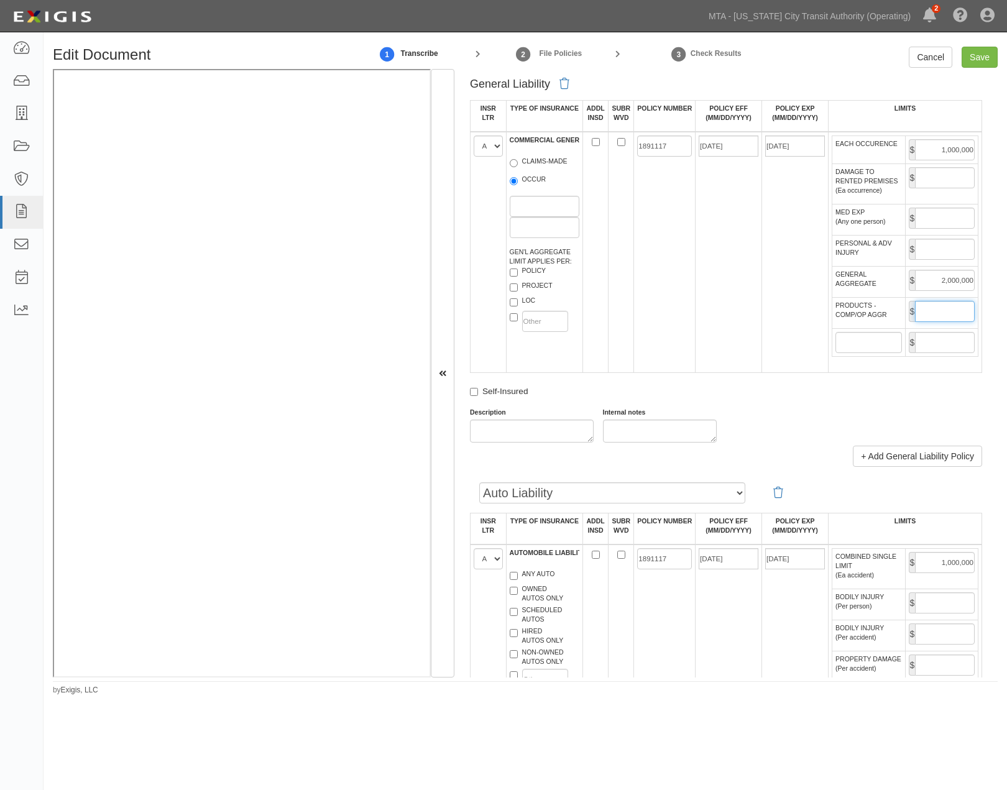
click at [949, 322] on input "PRODUCTS - COMP/OP AGGR" at bounding box center [945, 311] width 60 height 21
type input "2,000,000"
click at [985, 58] on input "Save" at bounding box center [980, 57] width 36 height 21
type input "1000000"
type input "2000000"
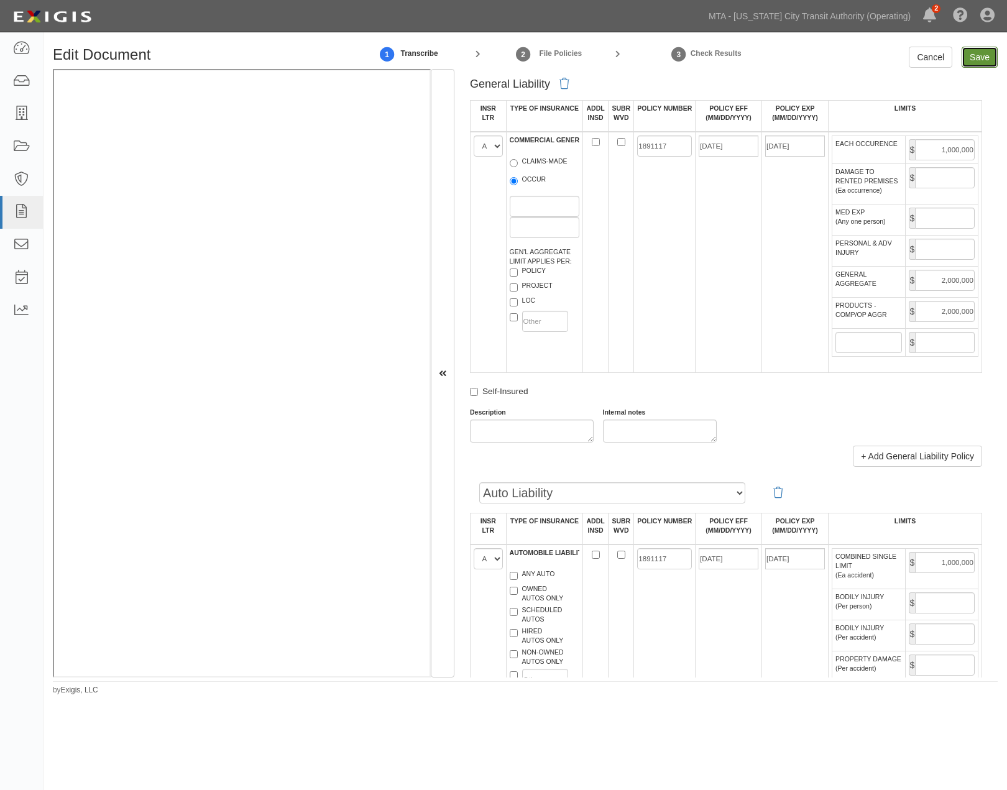
type input "2000000"
type input "1000000"
type input "10000000"
type input "30000000"
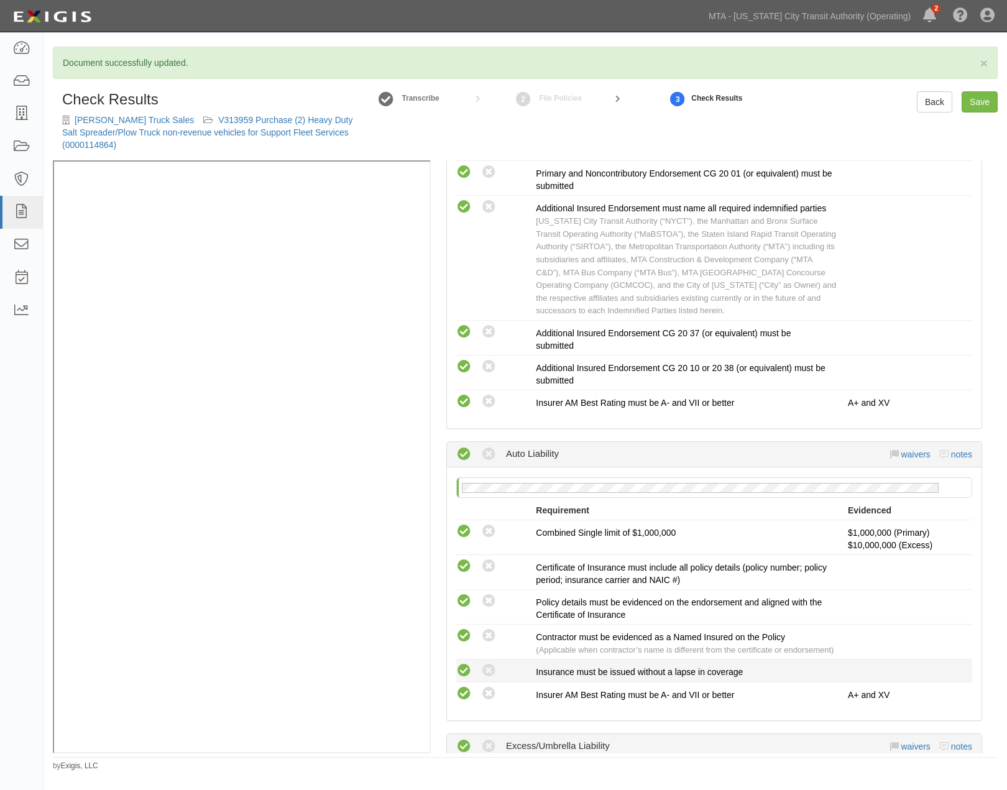
scroll to position [829, 0]
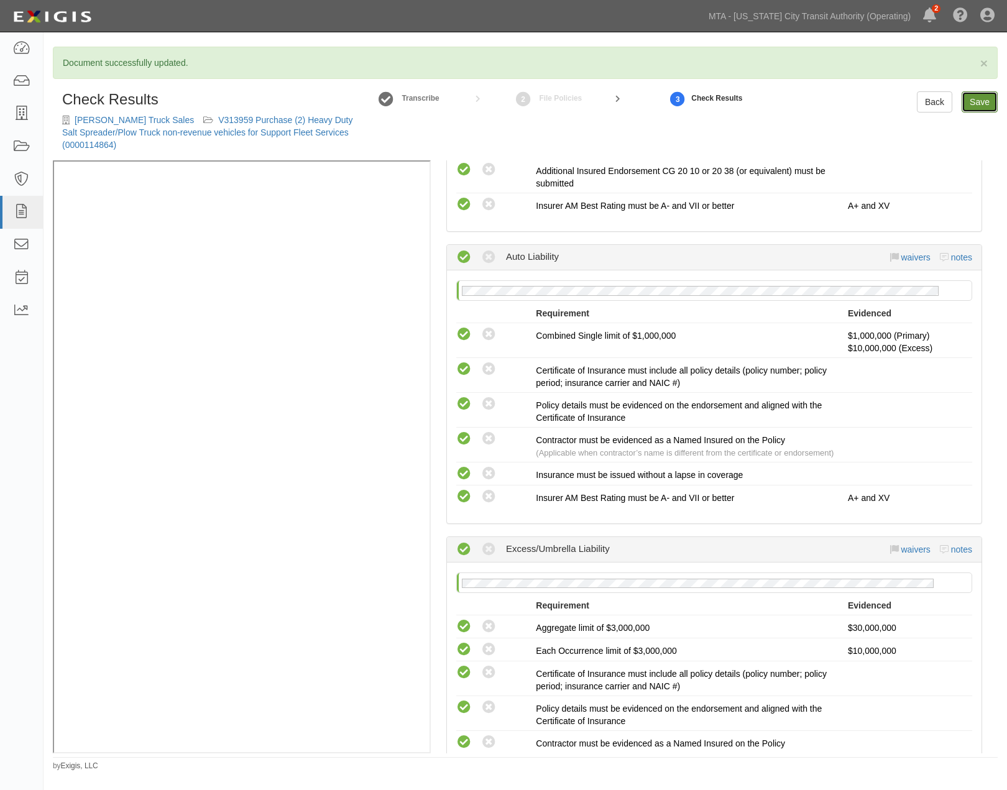
click at [974, 100] on link "Save" at bounding box center [980, 101] width 36 height 21
radio input "true"
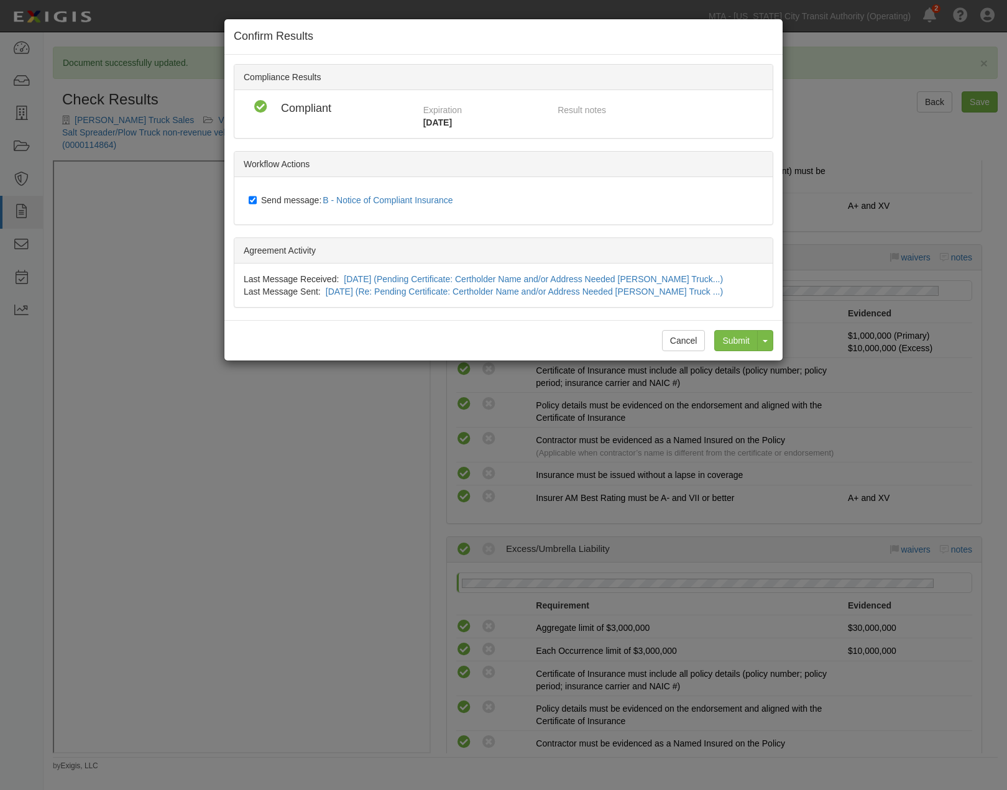
click at [275, 201] on span "Send message: B - Notice of Compliant Insurance" at bounding box center [359, 200] width 197 height 10
click at [257, 201] on input "Send message: B - Notice of Compliant Insurance" at bounding box center [253, 200] width 8 height 10
checkbox input "false"
click at [742, 341] on input "Submit" at bounding box center [736, 340] width 44 height 21
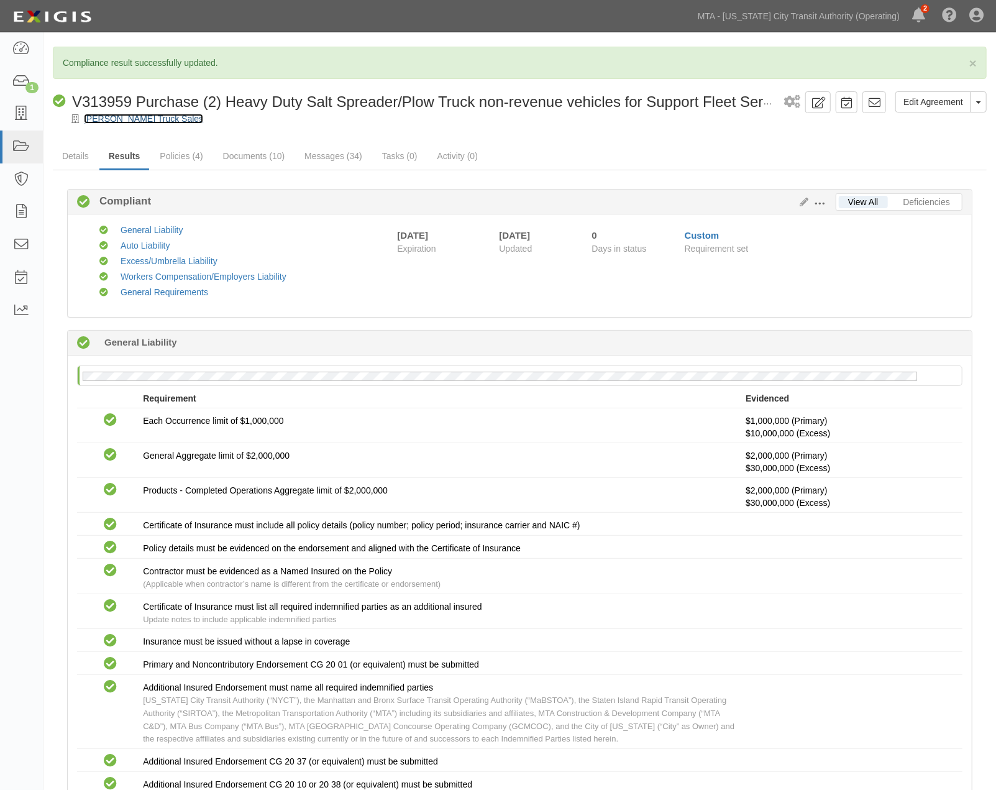
click at [144, 121] on link "[PERSON_NAME] Truck Sales" at bounding box center [143, 119] width 119 height 10
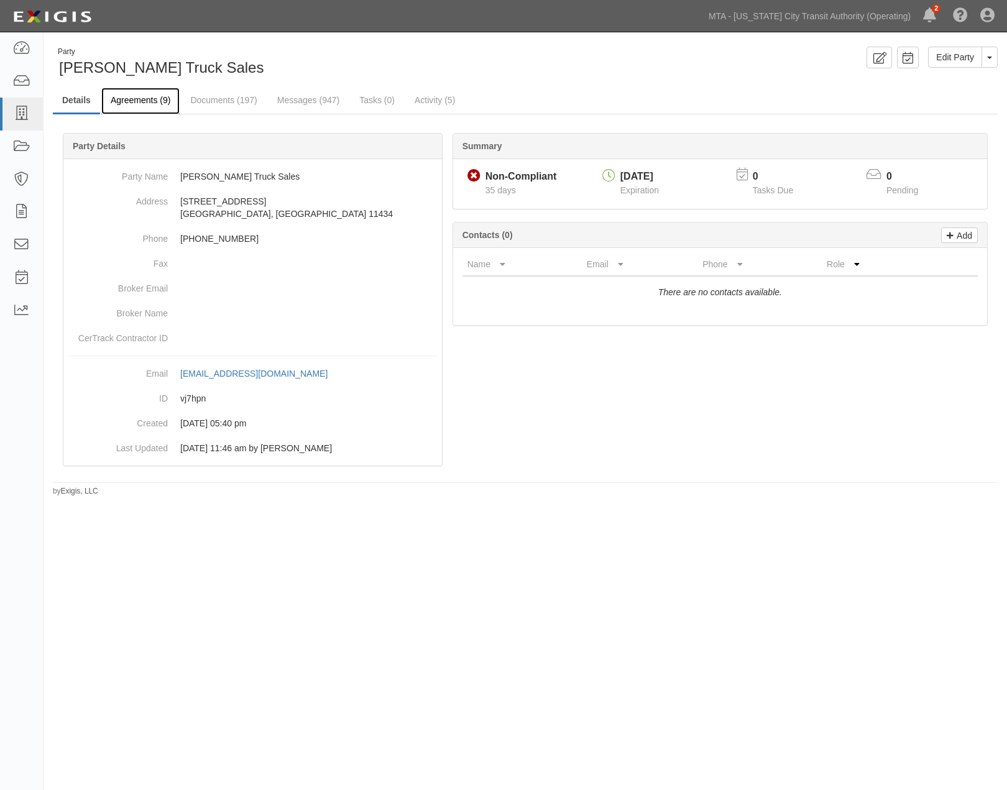
click at [145, 104] on link "Agreements (9)" at bounding box center [140, 101] width 78 height 27
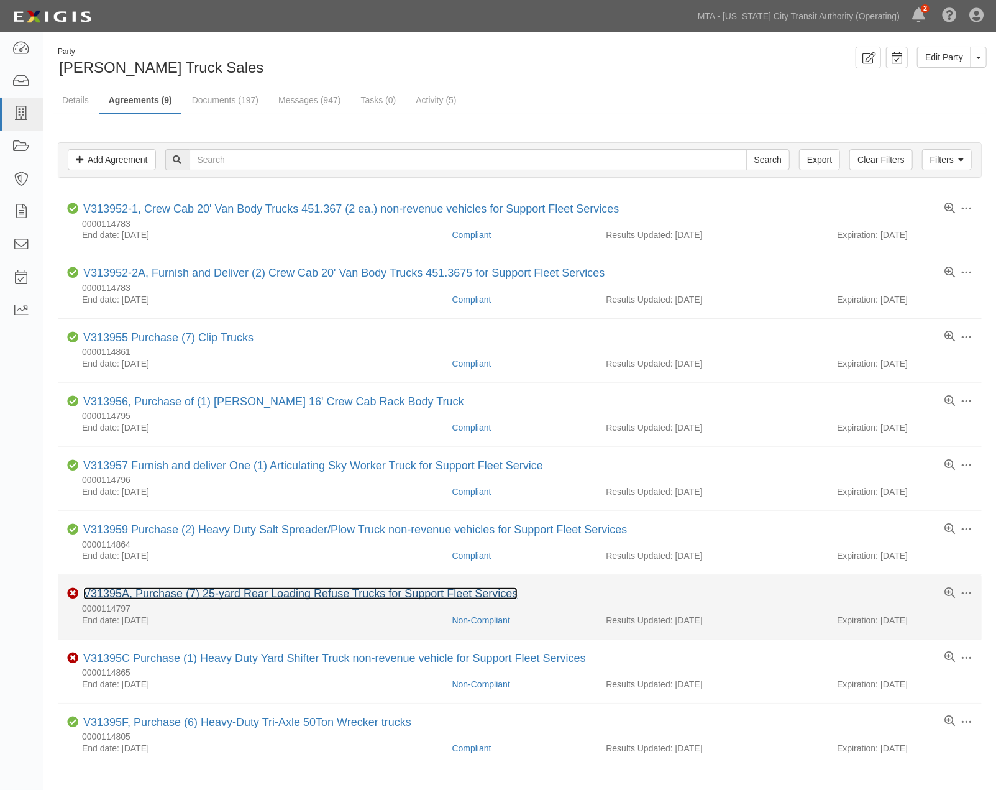
click at [233, 597] on link "V31395A, Purchase (7) 25-yard Rear Loading Refuse Trucks for Support Fleet Serv…" at bounding box center [300, 593] width 434 height 12
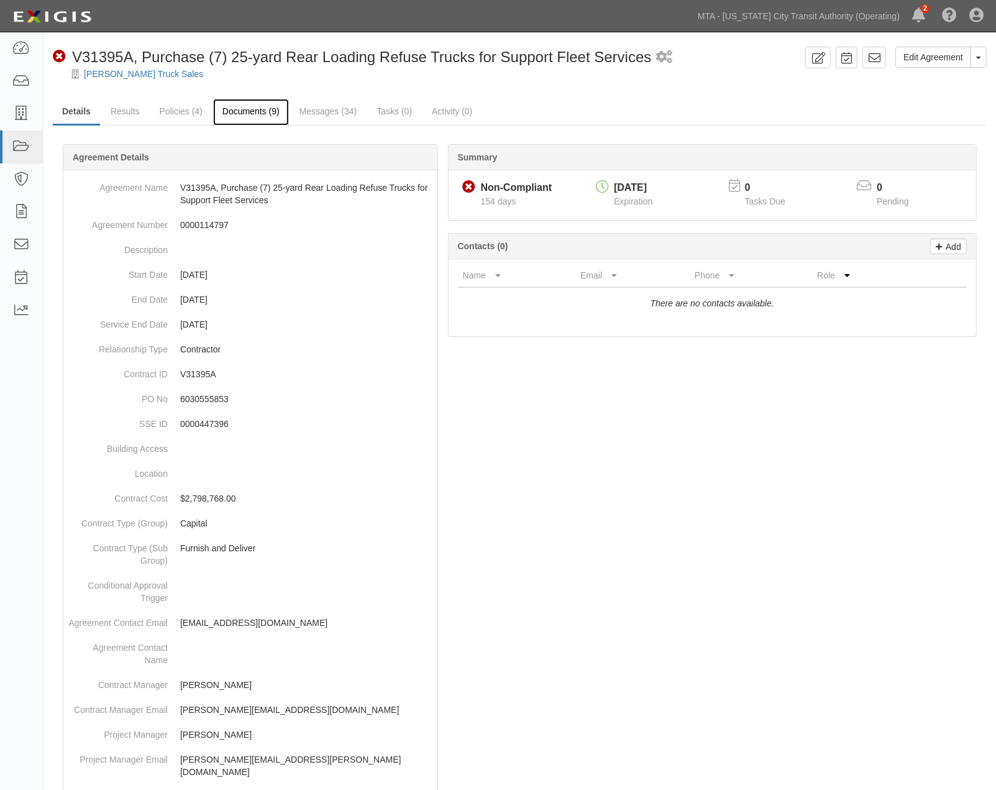
click at [255, 106] on link "Documents (9)" at bounding box center [251, 112] width 76 height 27
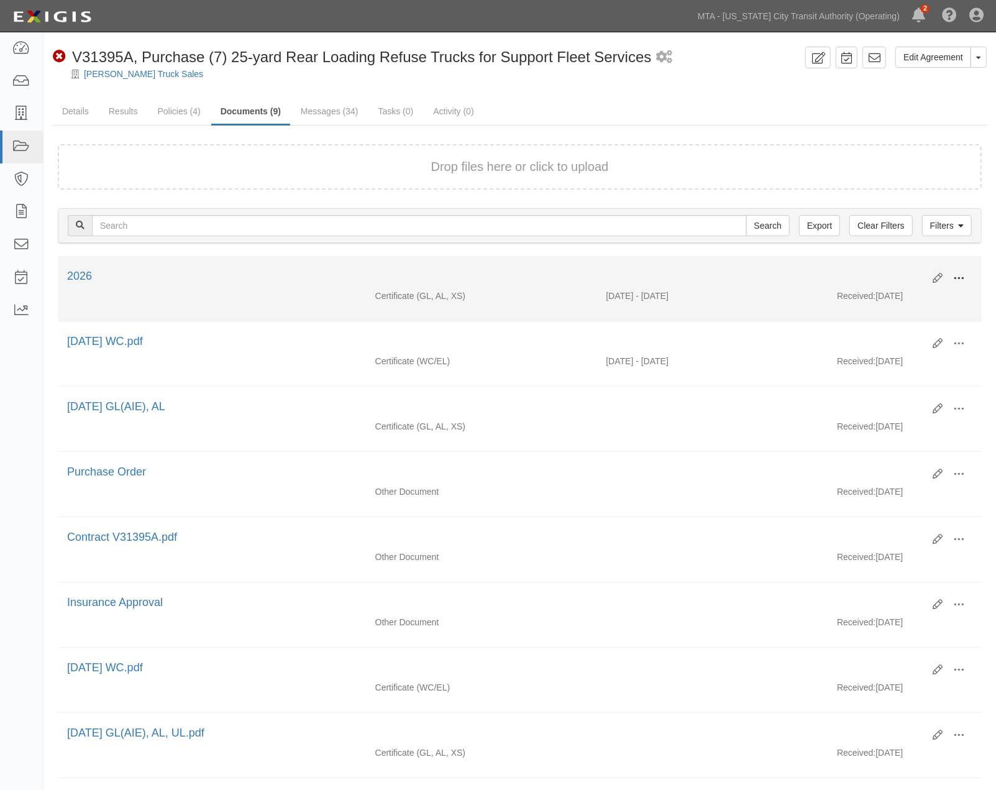
click at [961, 273] on span at bounding box center [959, 278] width 11 height 11
click at [883, 272] on link "Edit" at bounding box center [899, 273] width 98 height 22
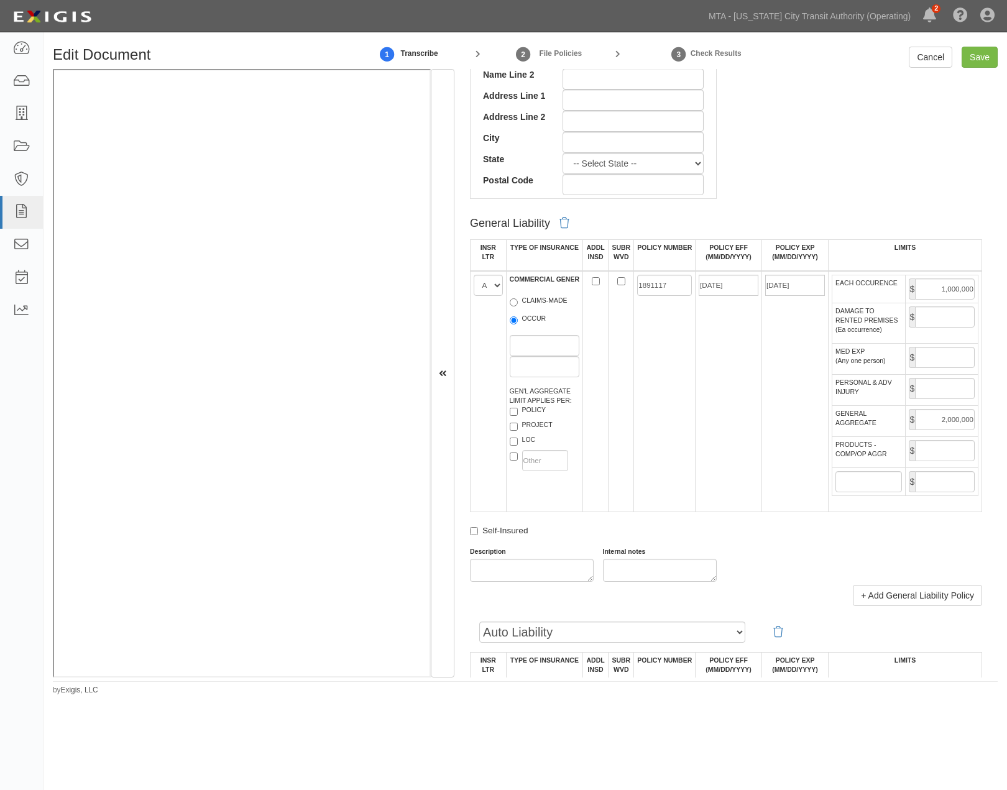
scroll to position [622, 0]
click at [924, 460] on input "PRODUCTS - COMP/OP AGGR" at bounding box center [945, 449] width 60 height 21
type input "2,000,000"
click at [973, 53] on input "Save" at bounding box center [980, 57] width 36 height 21
type input "1000000"
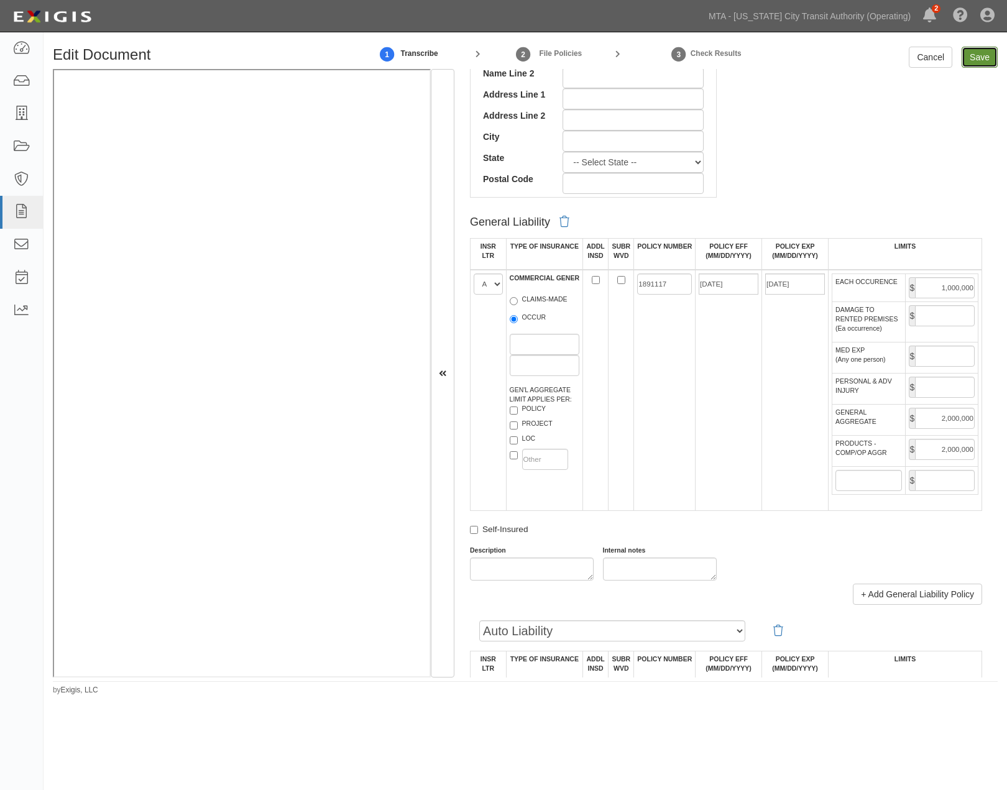
type input "2000000"
type input "1000000"
type input "10000000"
type input "30000000"
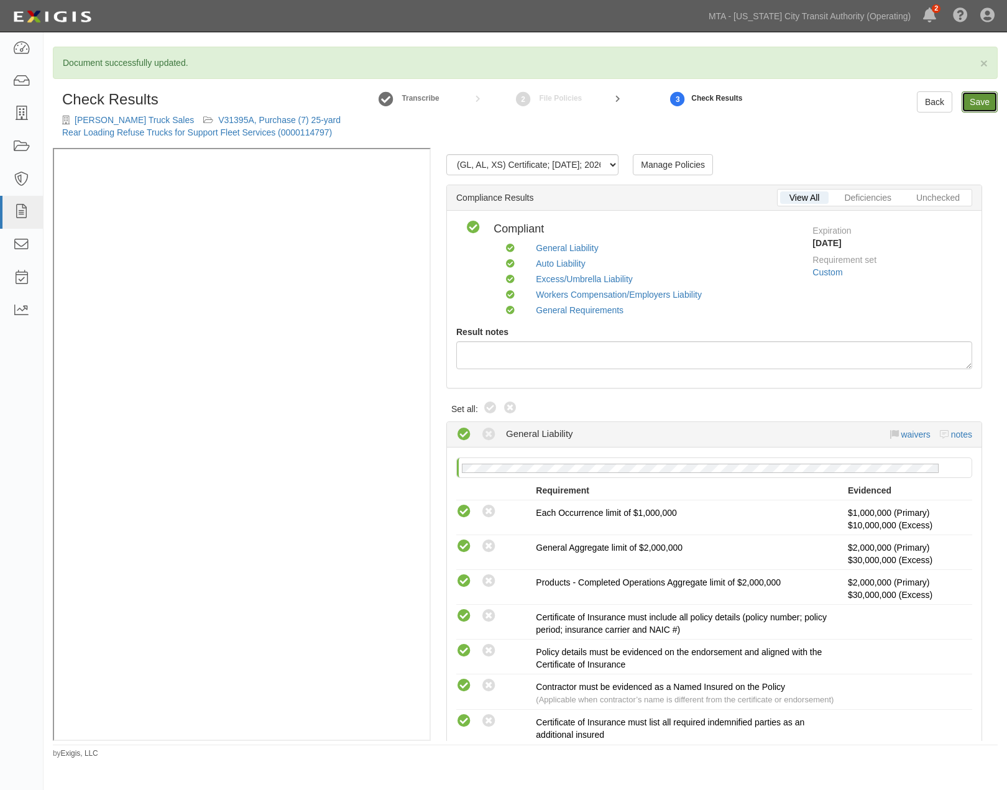
click at [980, 97] on link "Save" at bounding box center [980, 101] width 36 height 21
radio input "true"
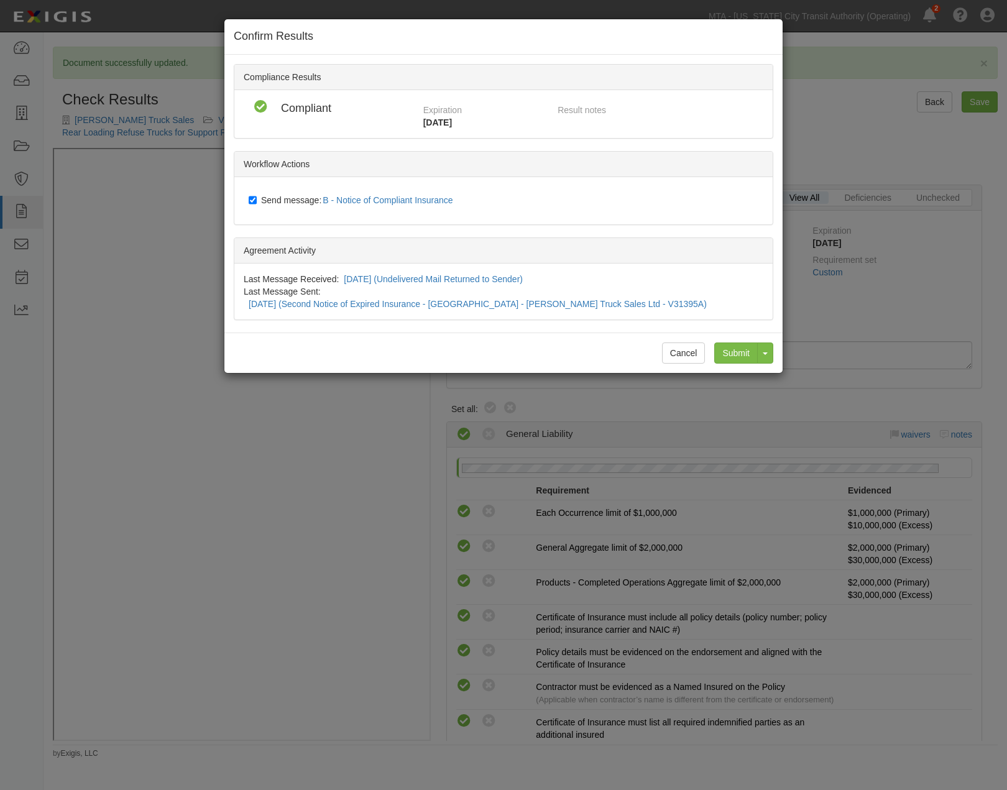
click at [282, 199] on span "Send message: B - Notice of Compliant Insurance" at bounding box center [359, 200] width 197 height 10
click at [257, 199] on input "Send message: B - Notice of Compliant Insurance" at bounding box center [253, 200] width 8 height 10
checkbox input "false"
click at [731, 342] on input "Submit" at bounding box center [736, 352] width 44 height 21
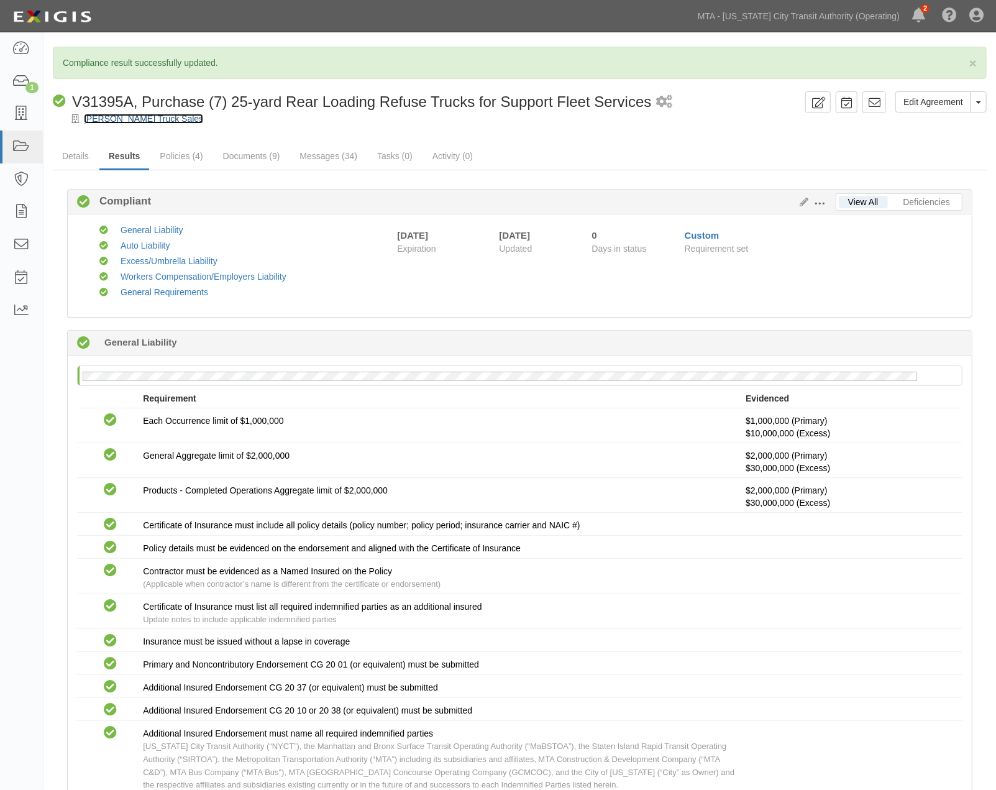
click at [141, 118] on link "[PERSON_NAME] Truck Sales" at bounding box center [143, 119] width 119 height 10
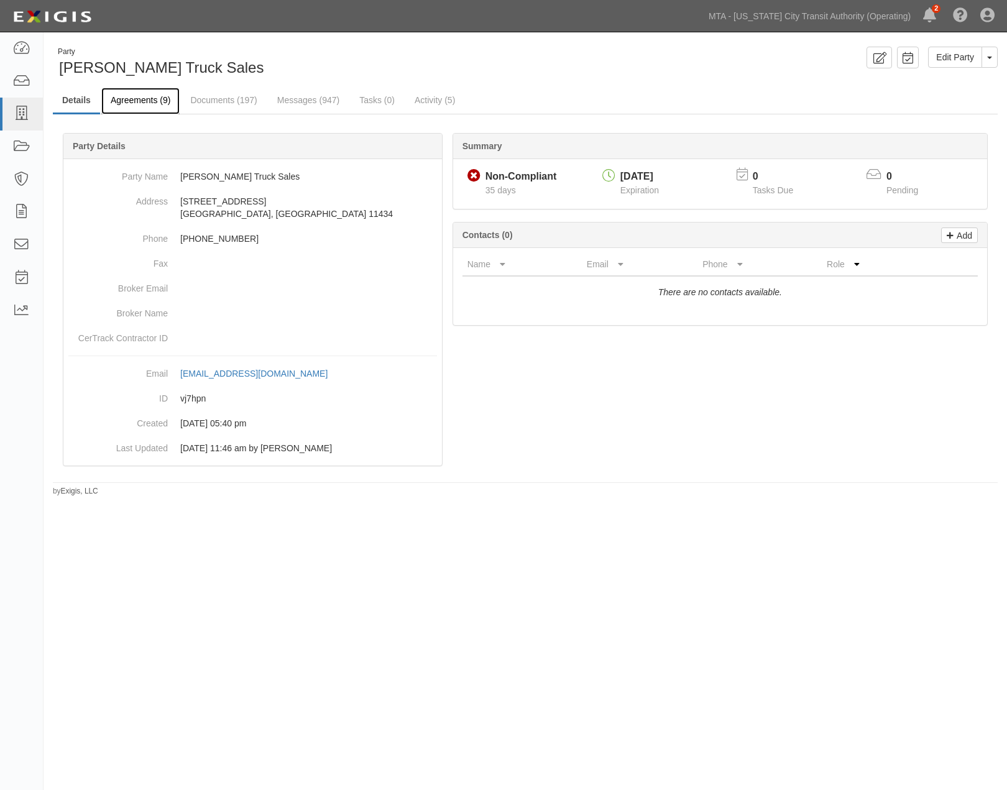
click at [151, 96] on link "Agreements (9)" at bounding box center [140, 101] width 78 height 27
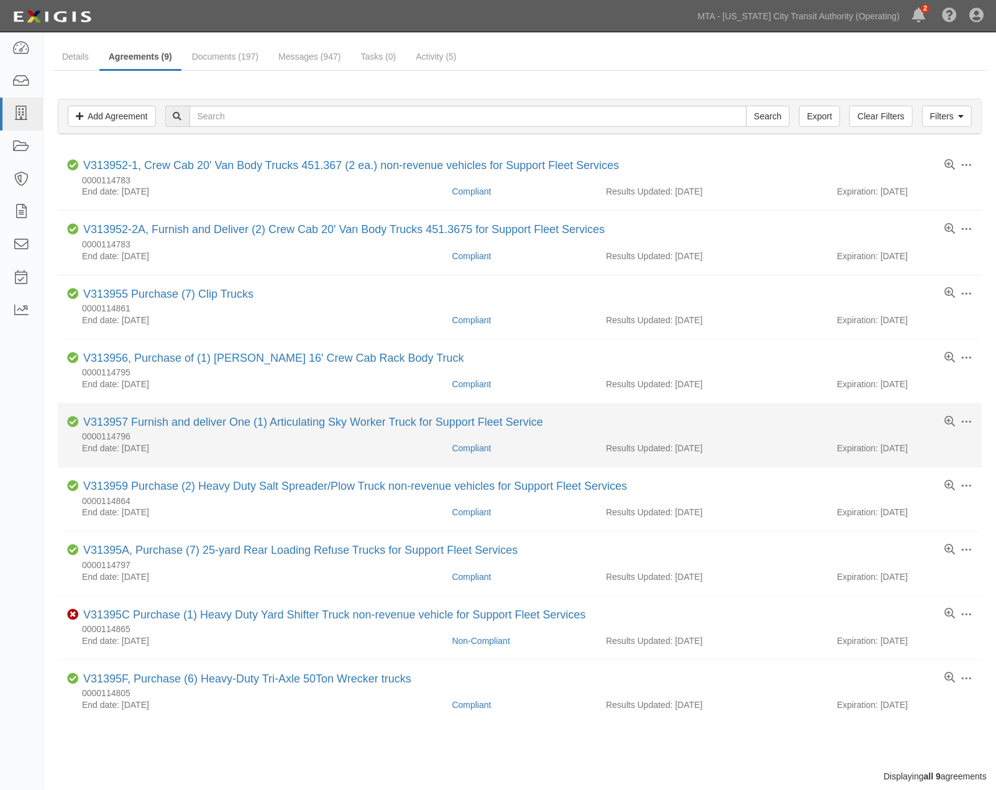
scroll to position [78, 0]
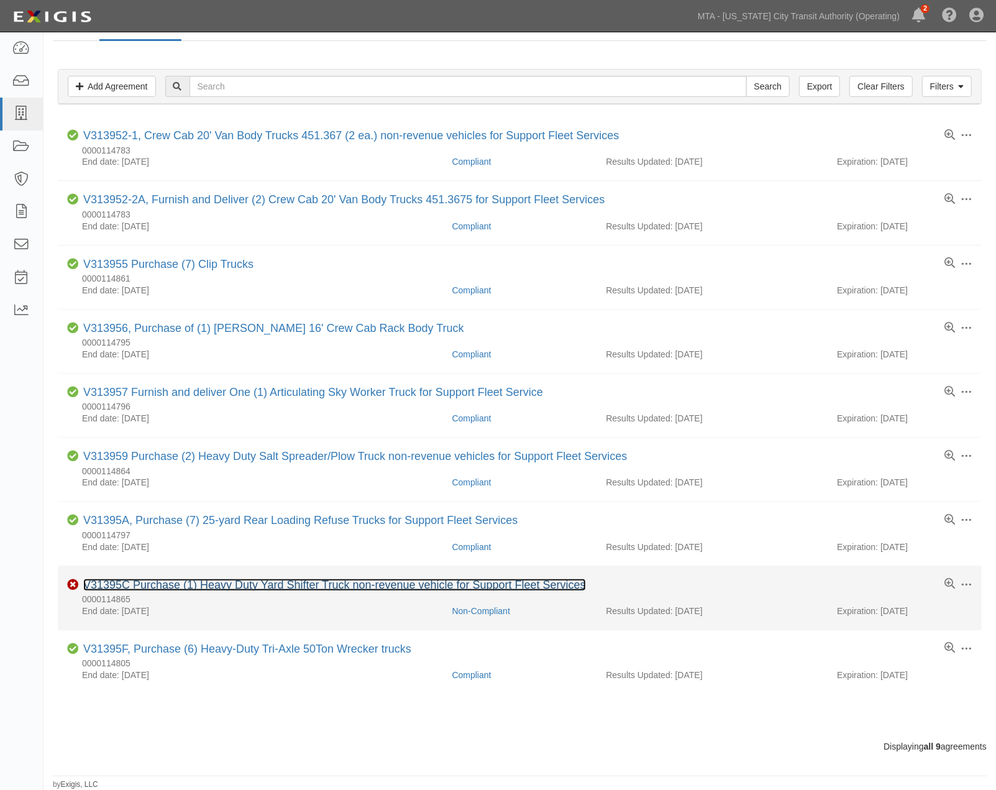
click at [194, 582] on link "V31395C Purchase (1) Heavy Duty Yard Shifter Truck non-revenue vehicle for Supp…" at bounding box center [334, 585] width 503 height 12
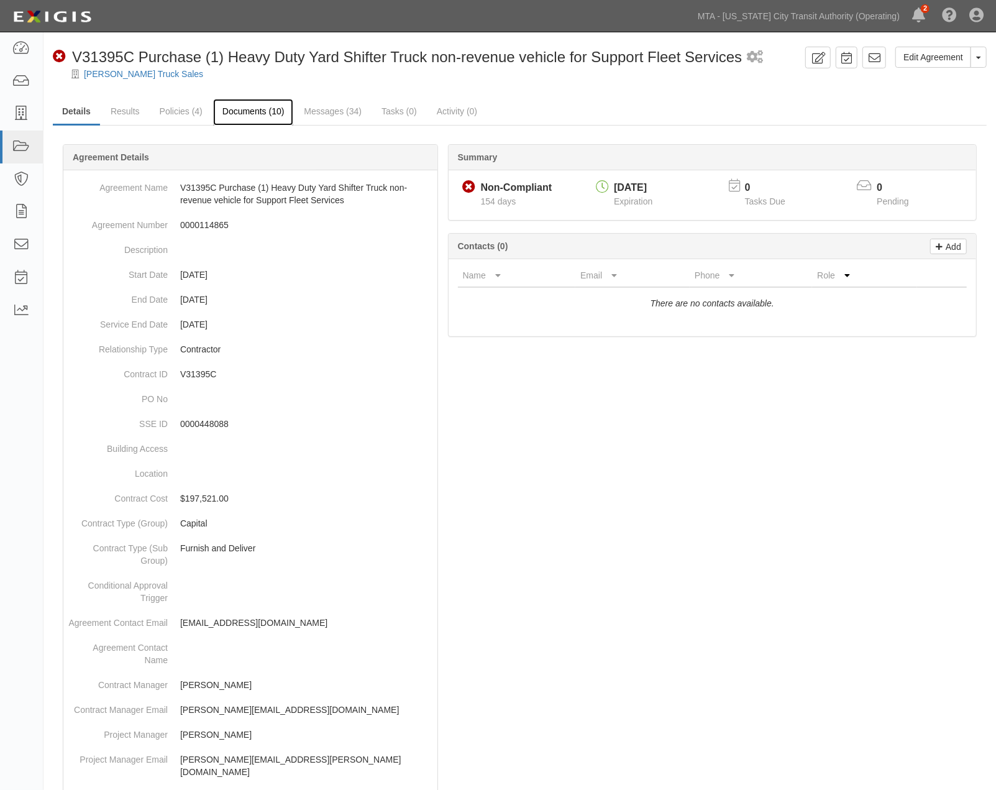
click at [254, 101] on link "Documents (10)" at bounding box center [253, 112] width 81 height 27
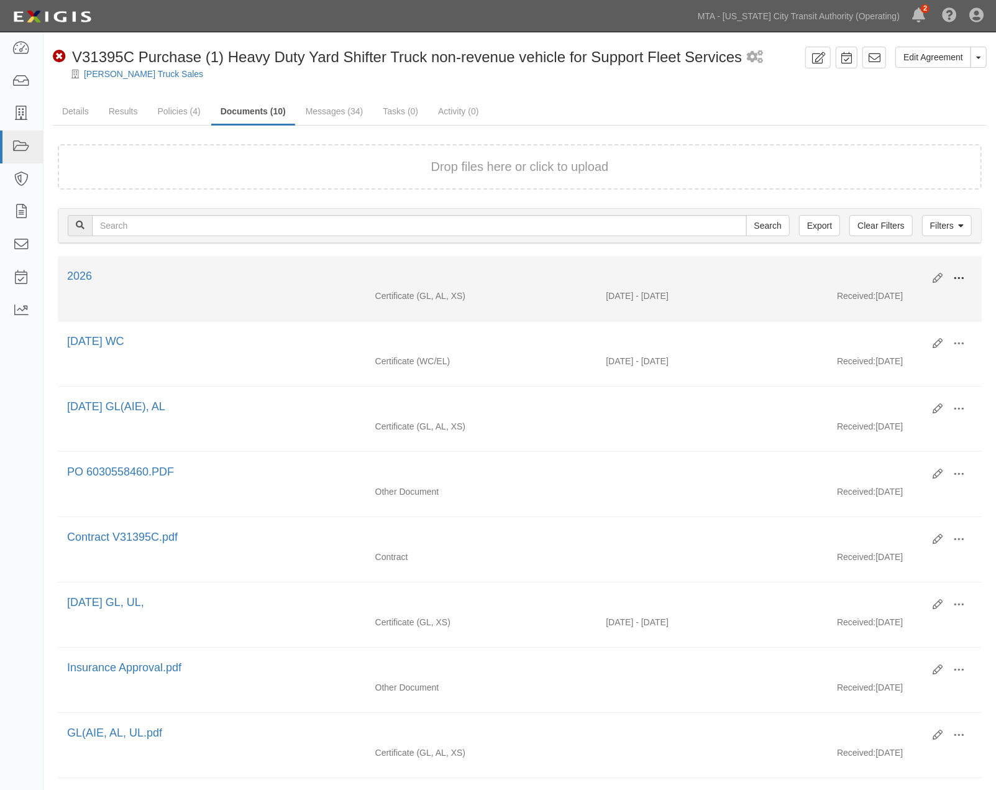
click at [958, 277] on span at bounding box center [959, 278] width 11 height 11
click at [911, 273] on link "Edit" at bounding box center [899, 273] width 98 height 22
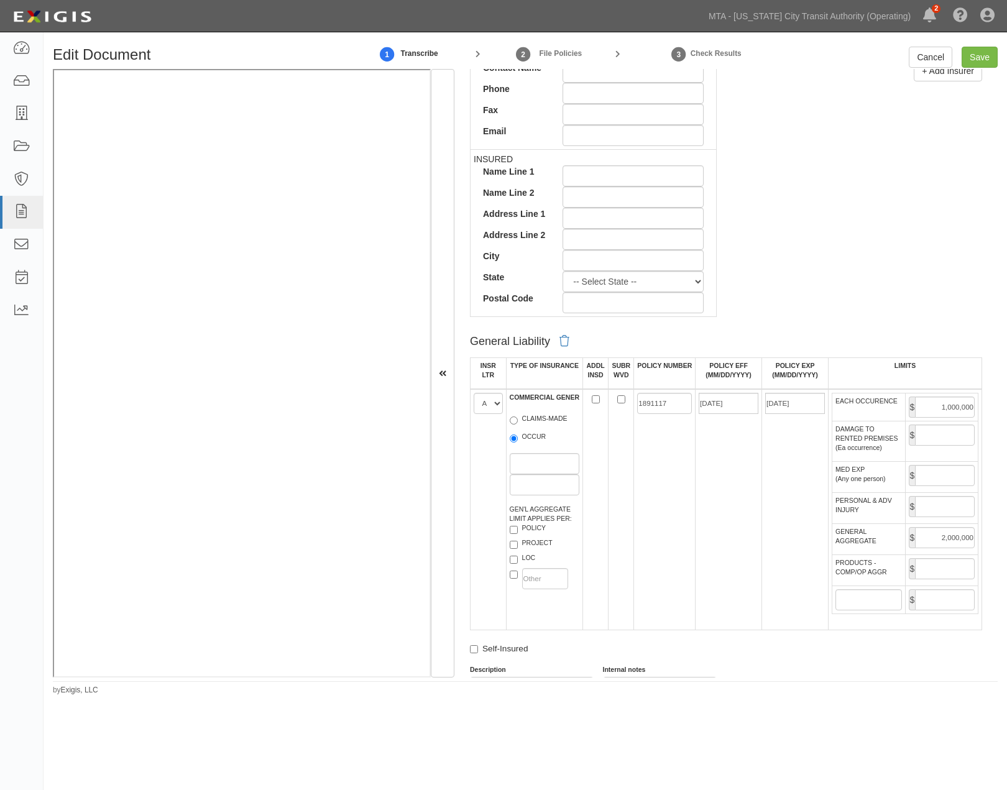
scroll to position [691, 0]
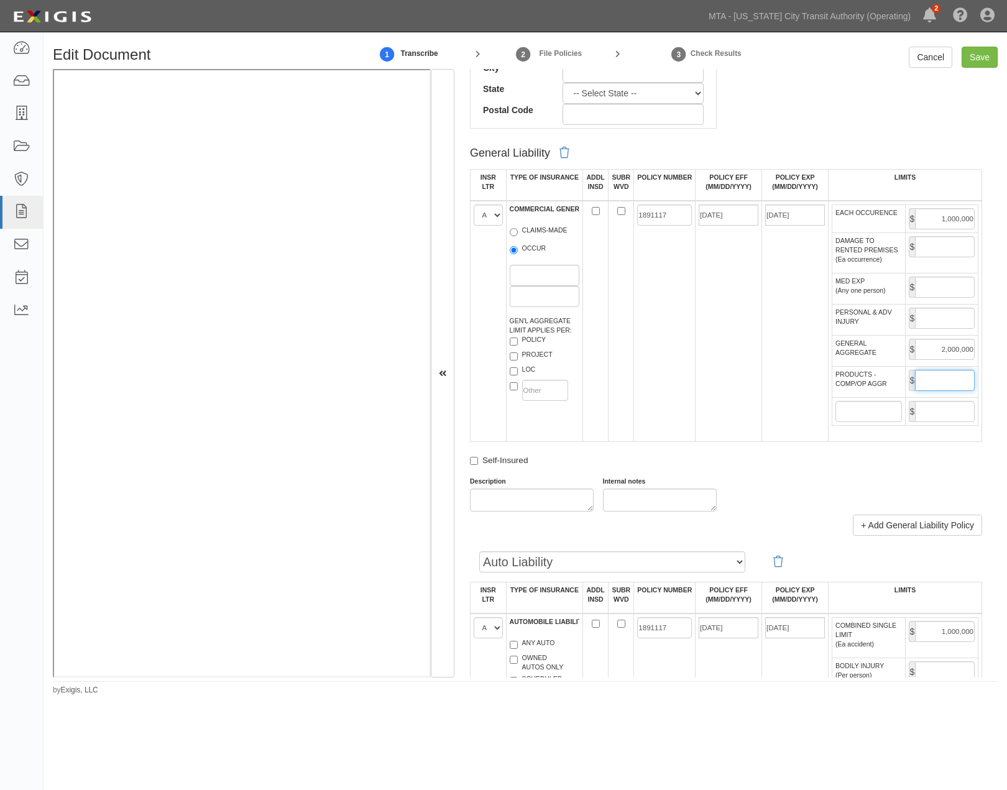
click at [934, 391] on input "PRODUCTS - COMP/OP AGGR" at bounding box center [945, 380] width 60 height 21
type input "2,000,000"
click at [970, 56] on input "Save" at bounding box center [980, 57] width 36 height 21
type input "1000000"
type input "2000000"
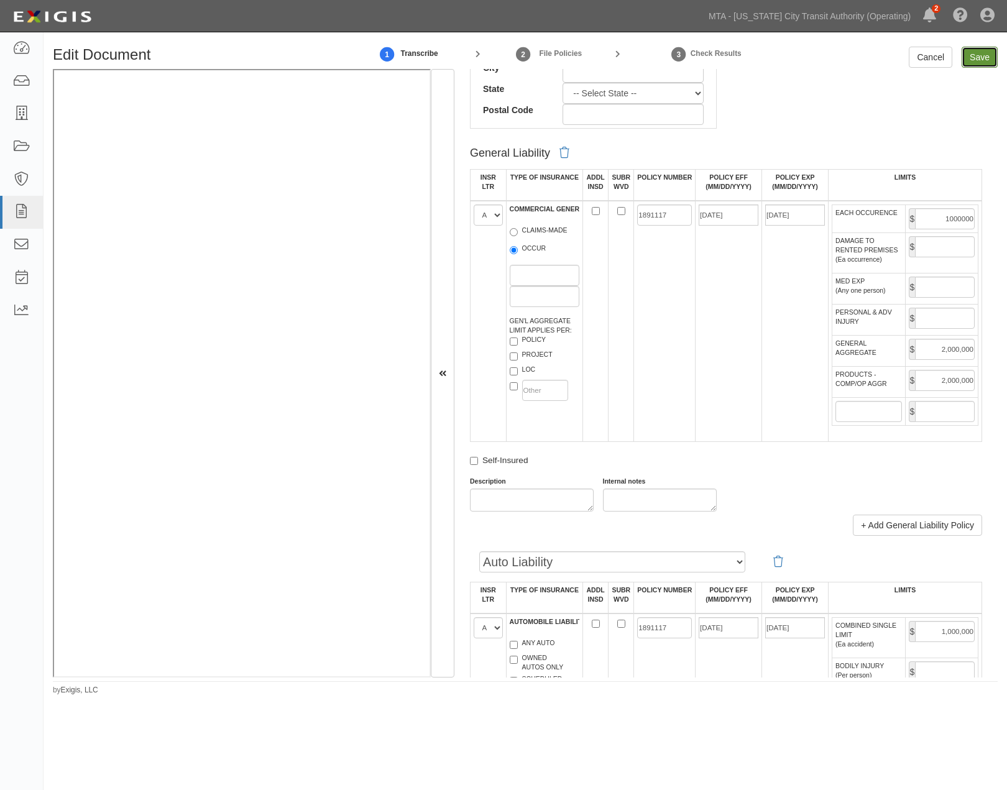
type input "2000000"
type input "1000000"
type input "10000000"
type input "30000000"
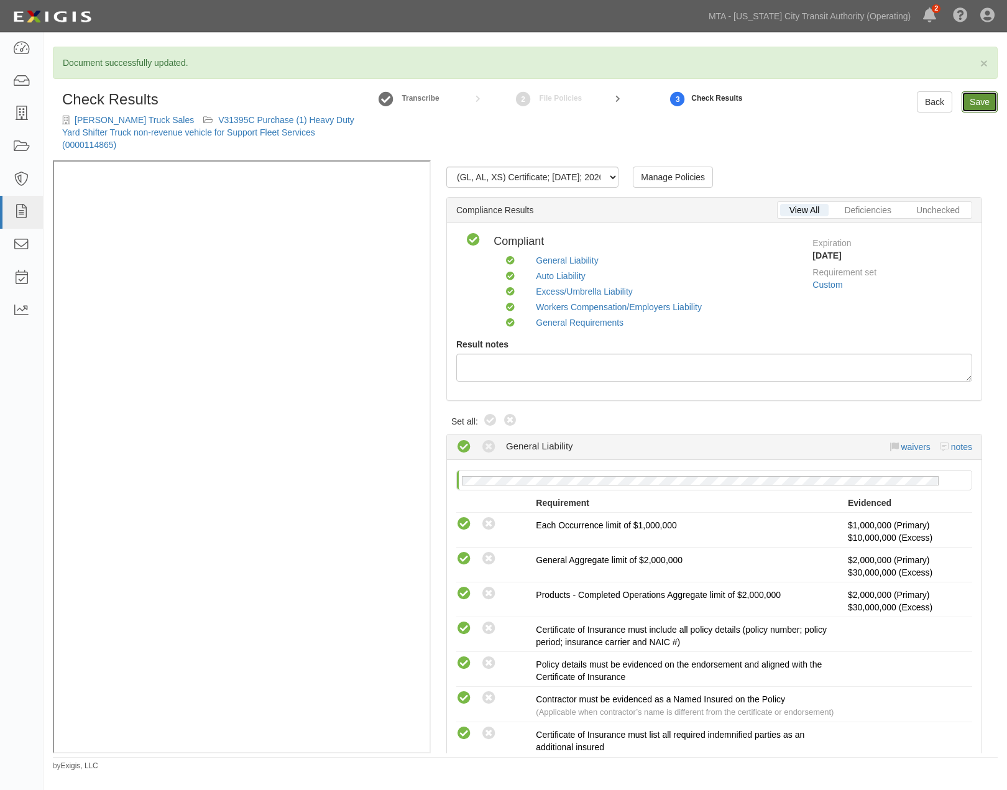
click at [983, 107] on link "Save" at bounding box center [980, 101] width 36 height 21
radio input "true"
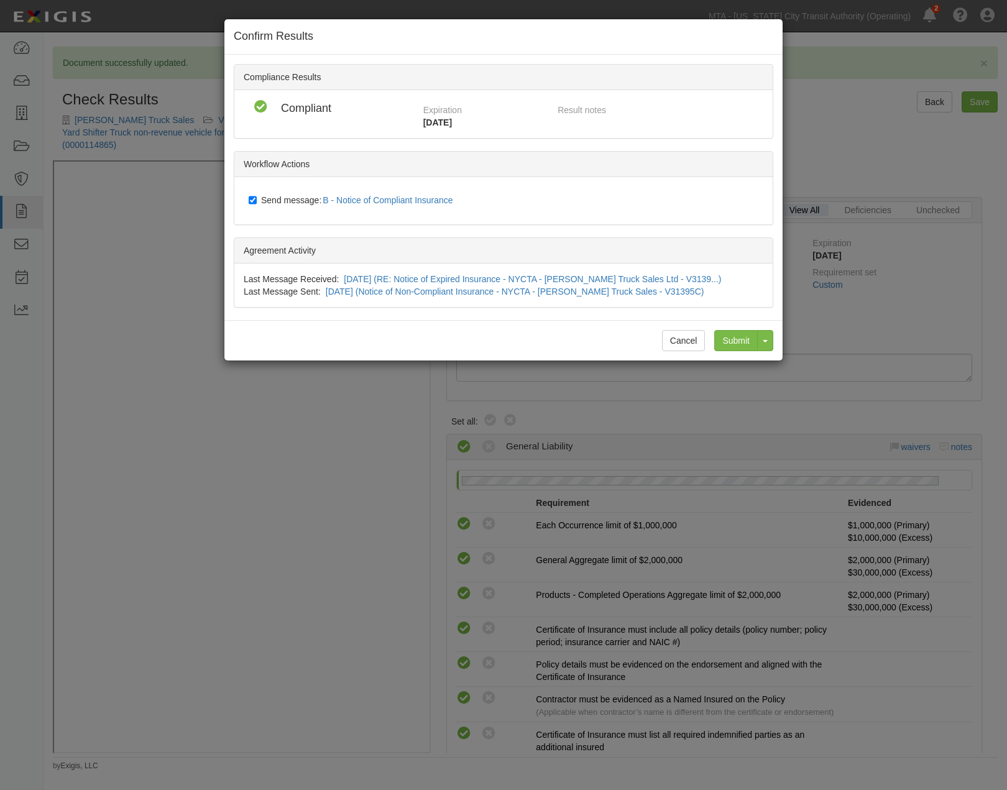
click at [306, 198] on span "Send message: B - Notice of Compliant Insurance" at bounding box center [359, 200] width 197 height 10
click at [257, 198] on input "Send message: B - Notice of Compliant Insurance" at bounding box center [253, 200] width 8 height 10
checkbox input "false"
click at [742, 342] on input "Submit" at bounding box center [736, 340] width 44 height 21
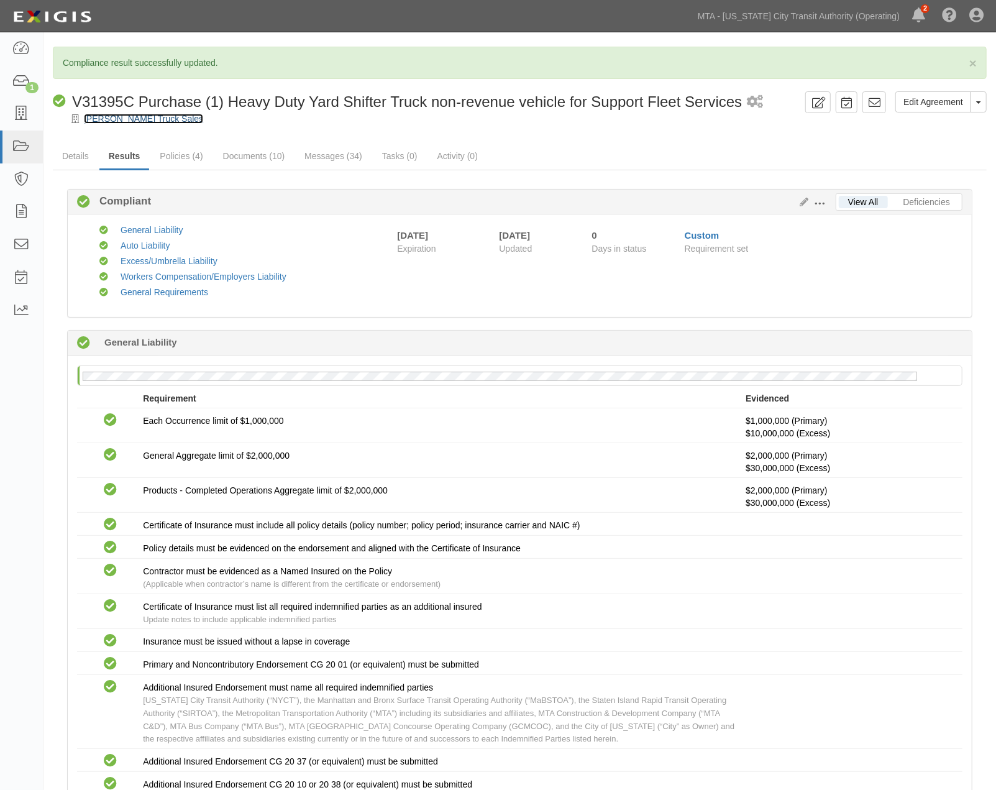
click at [94, 116] on link "[PERSON_NAME] Truck Sales" at bounding box center [143, 119] width 119 height 10
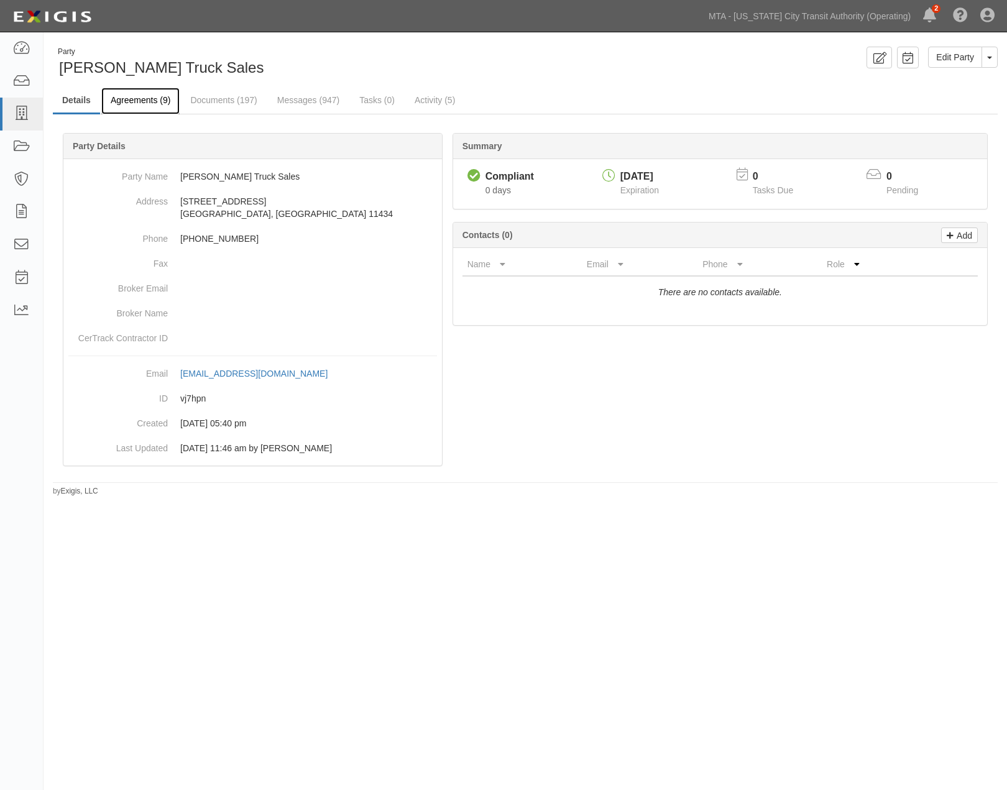
click at [134, 95] on link "Agreements (9)" at bounding box center [140, 101] width 78 height 27
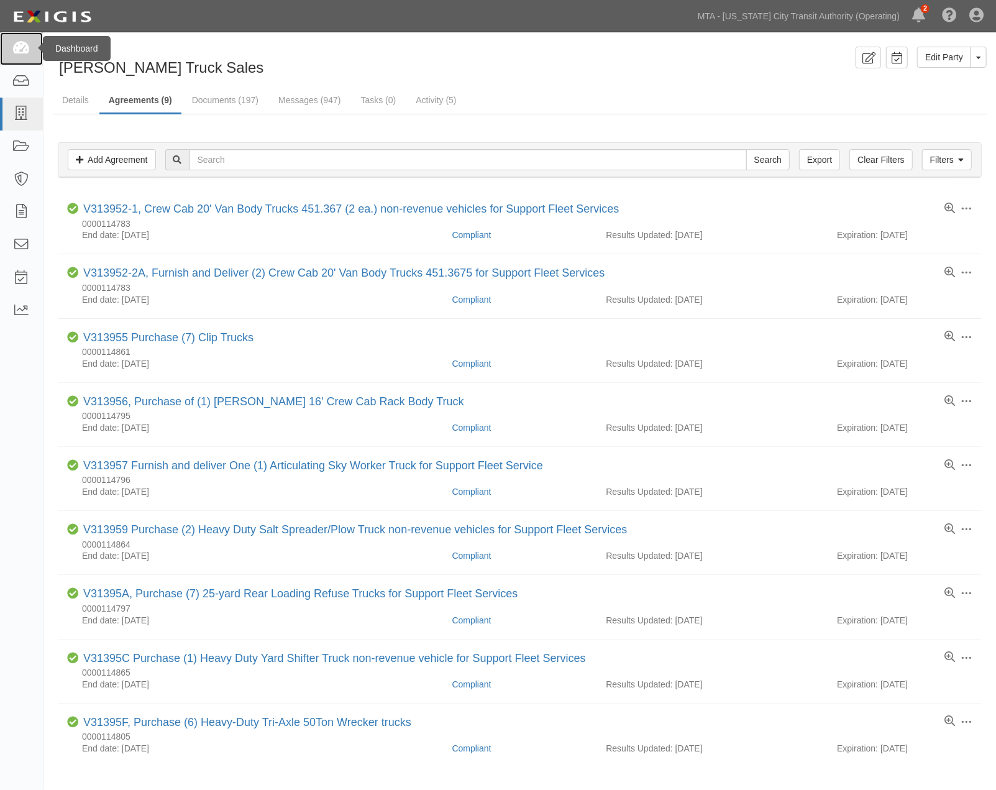
click at [25, 46] on icon at bounding box center [20, 49] width 17 height 14
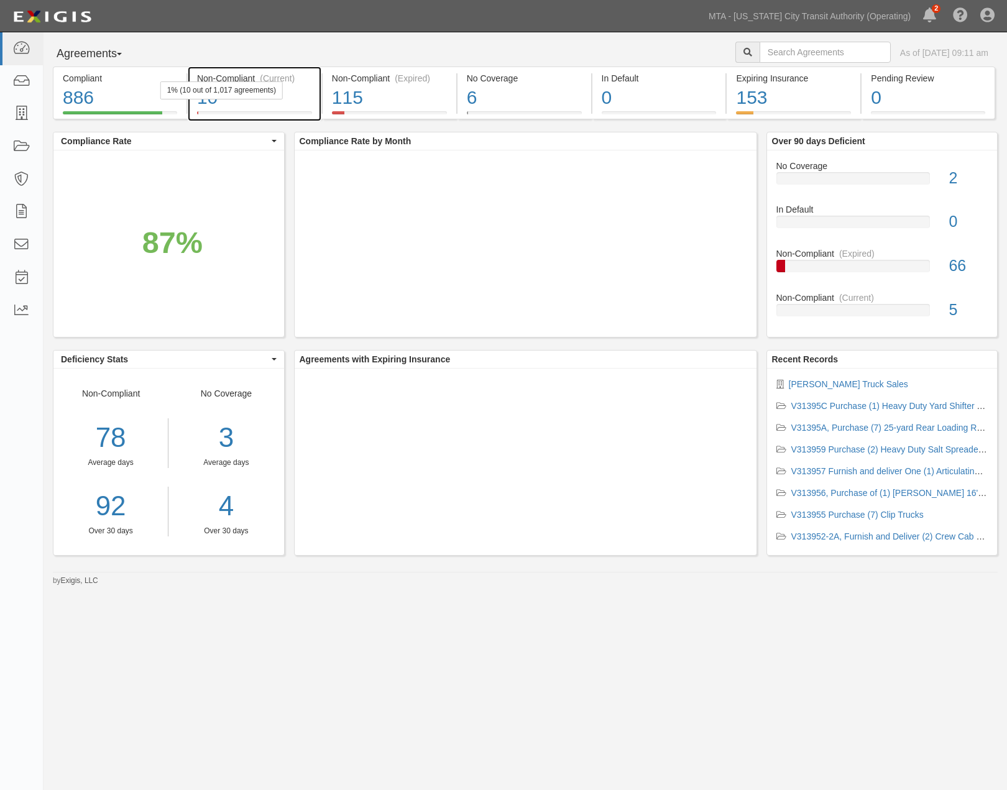
click at [311, 97] on div "10" at bounding box center [254, 98] width 115 height 27
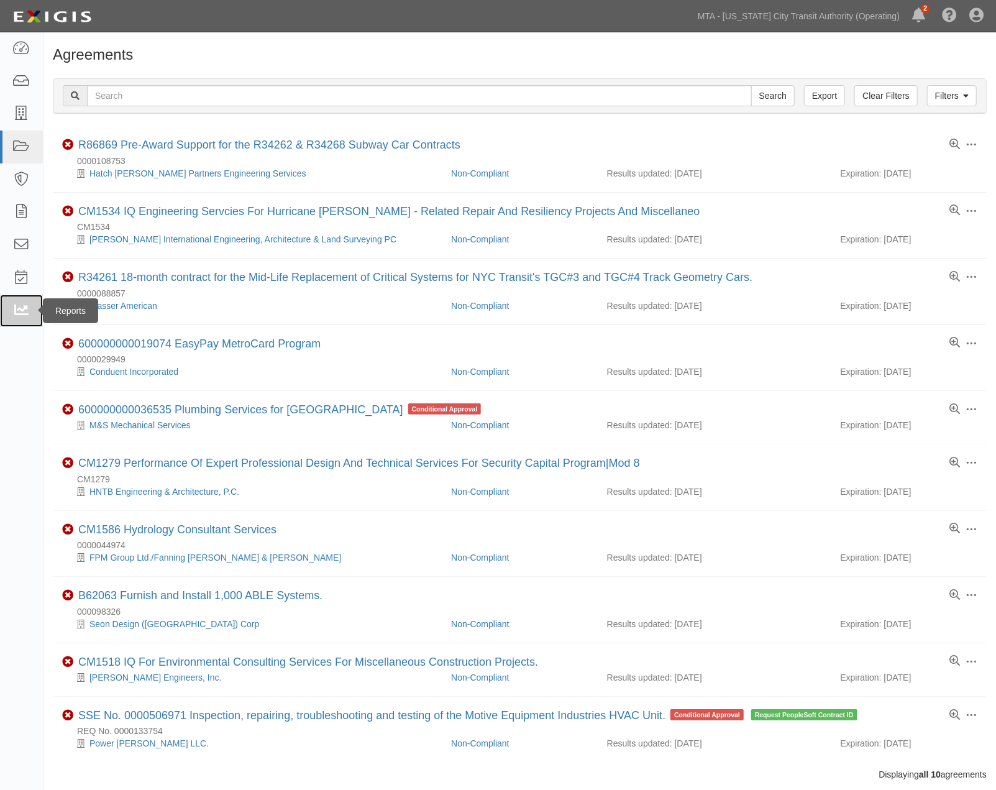
click at [23, 311] on icon at bounding box center [20, 311] width 17 height 14
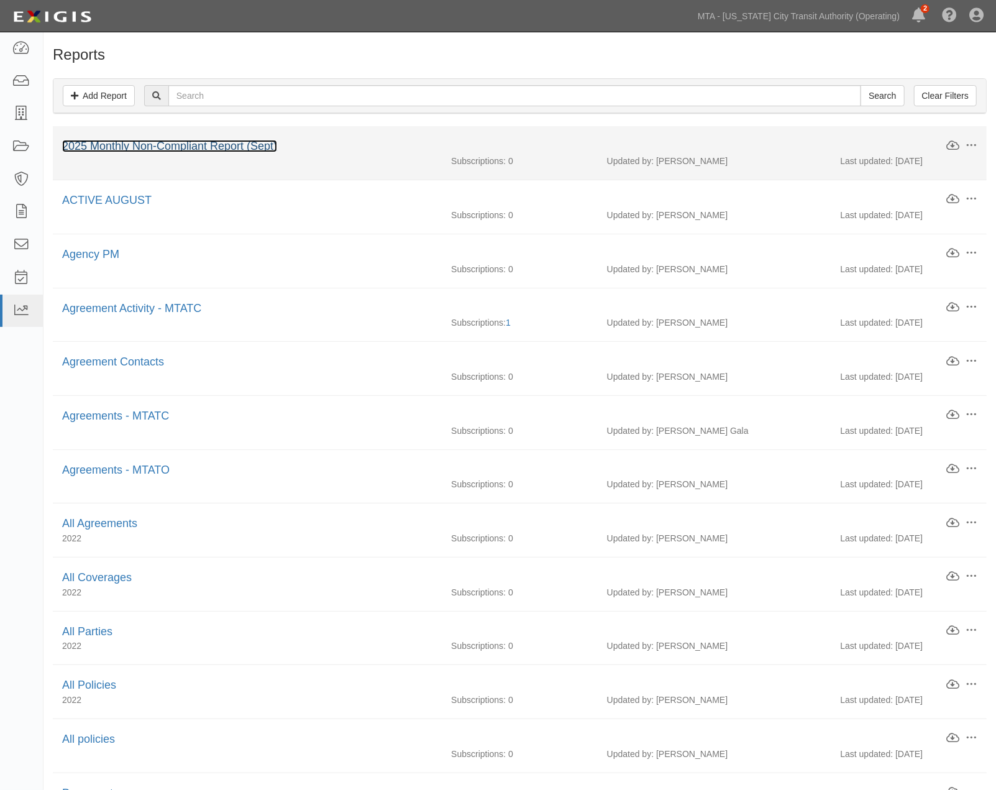
click at [170, 146] on link "2025 Monthly Non-Compliant Report (Sept)" at bounding box center [169, 146] width 215 height 12
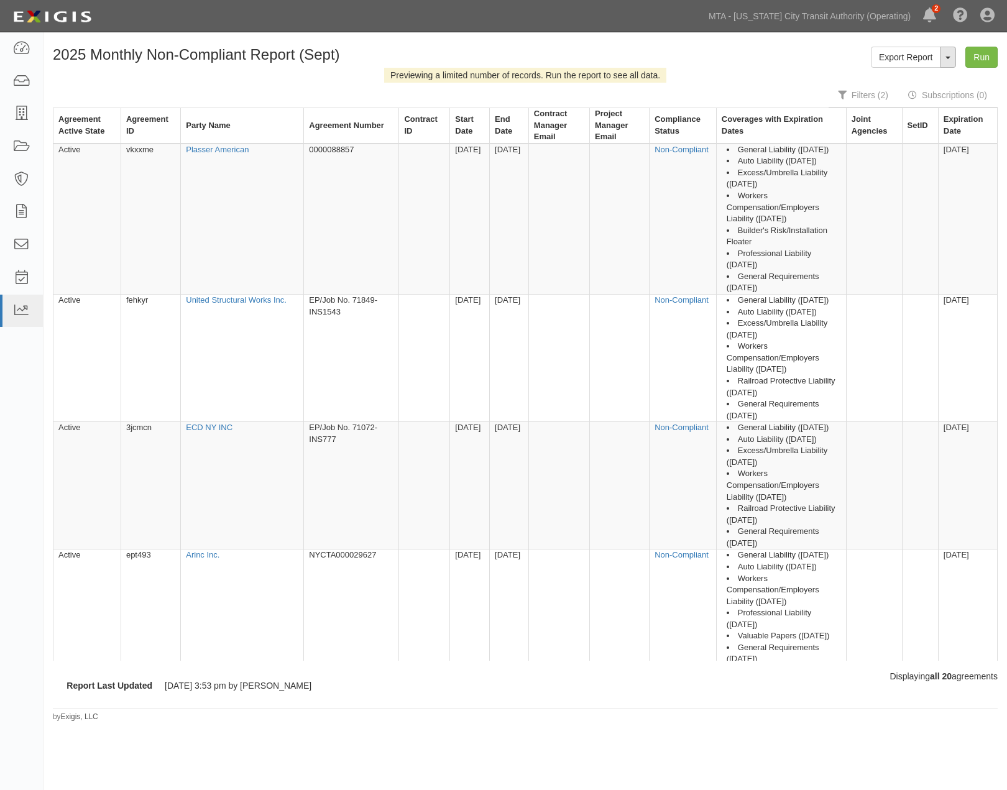
click at [954, 63] on button "ToggleReportDropdown" at bounding box center [948, 57] width 16 height 21
click at [914, 79] on link "Edit Report" at bounding box center [920, 81] width 98 height 16
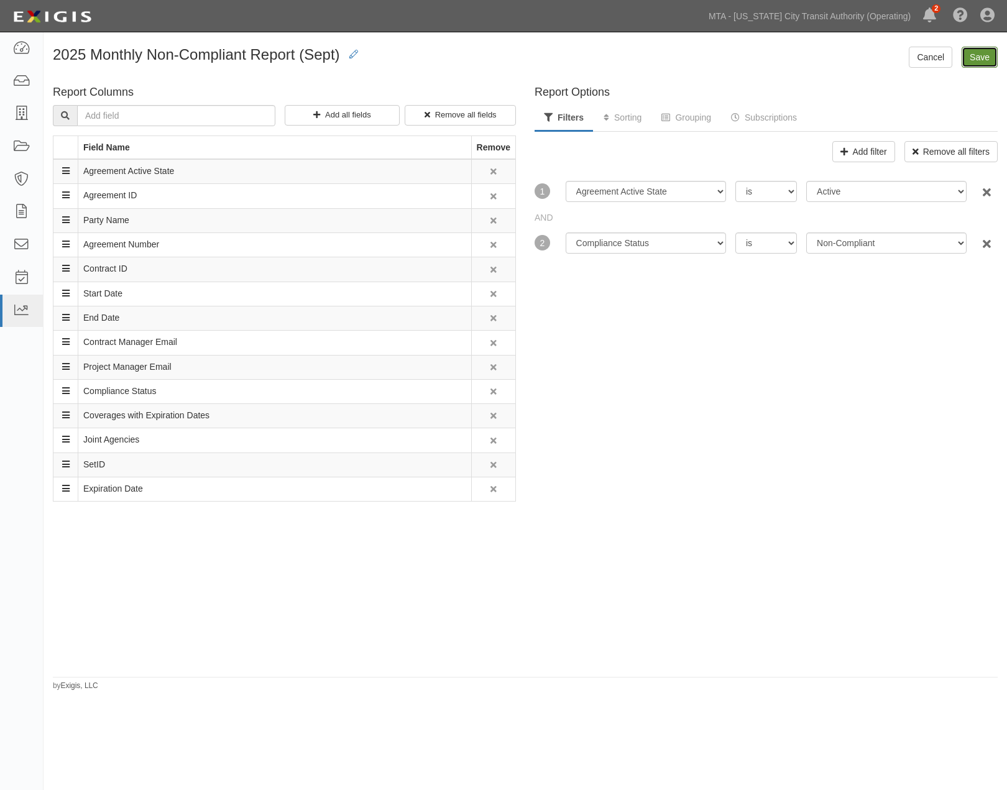
click at [978, 53] on input "Save" at bounding box center [980, 57] width 36 height 21
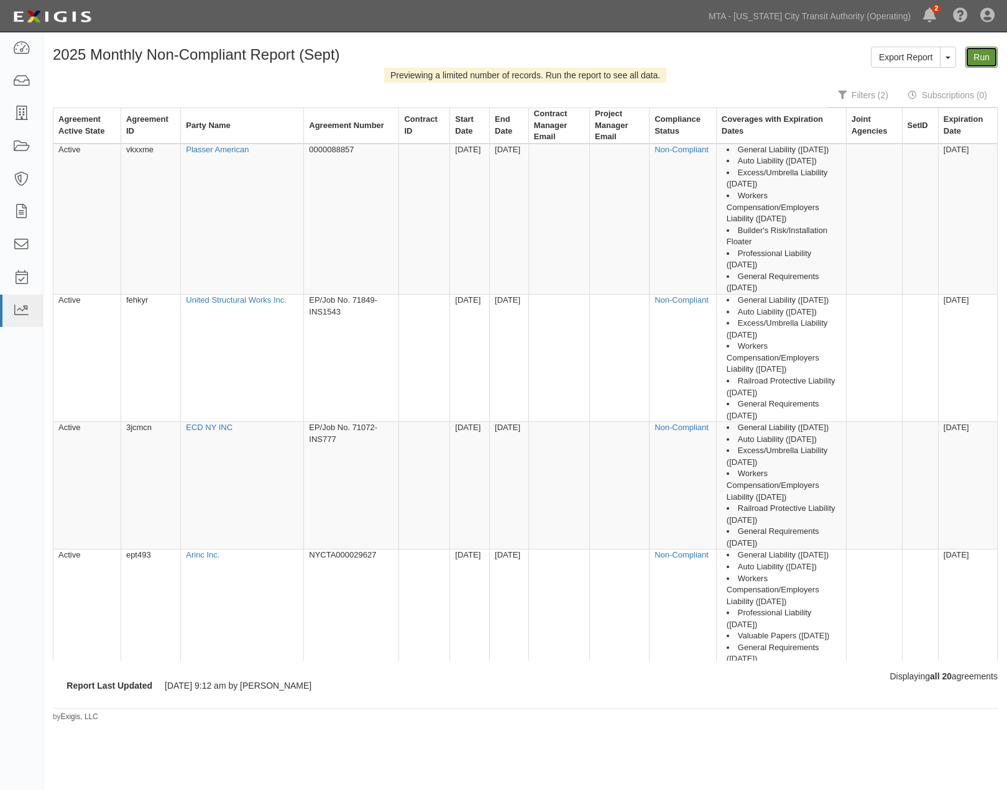
click at [975, 58] on link "Run" at bounding box center [981, 57] width 32 height 21
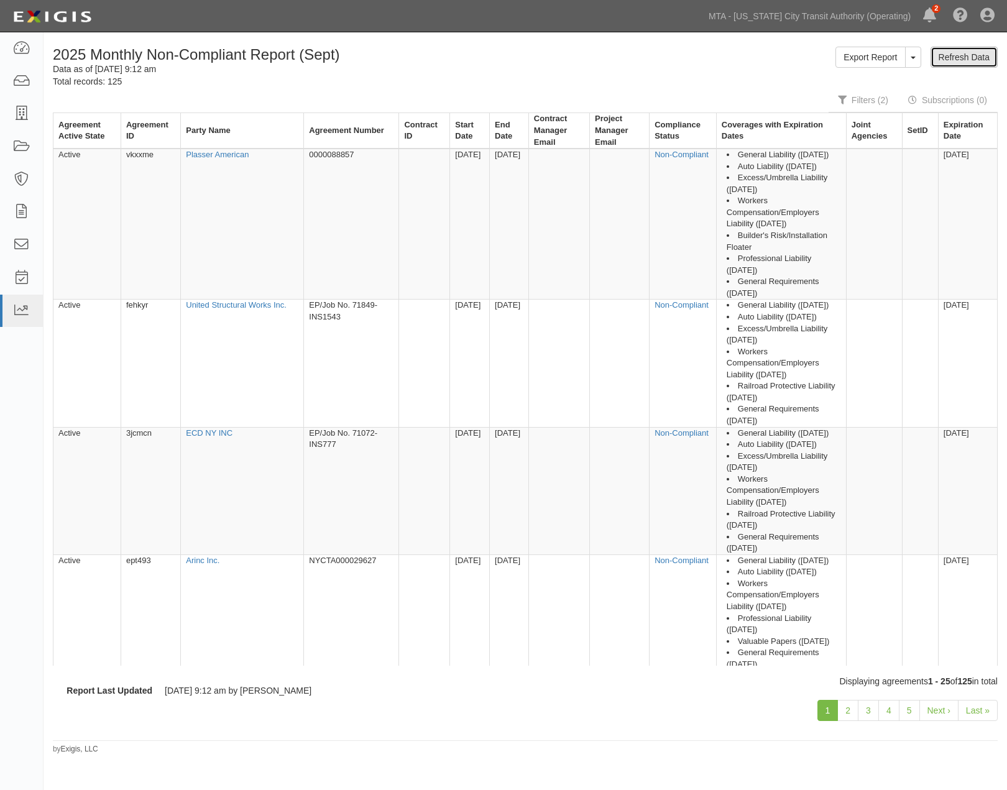
click at [960, 57] on link "Refresh Data" at bounding box center [964, 57] width 67 height 21
click at [21, 42] on icon at bounding box center [20, 49] width 17 height 14
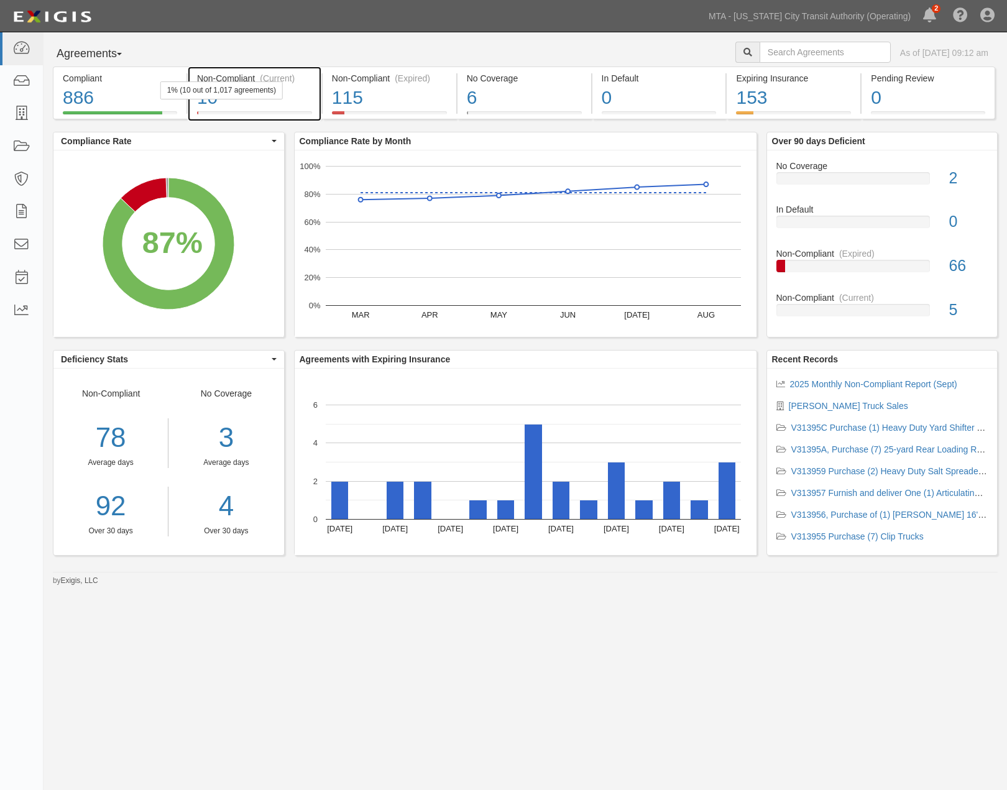
click at [272, 98] on div "1% (10 out of 1,017 agreements)" at bounding box center [221, 90] width 122 height 18
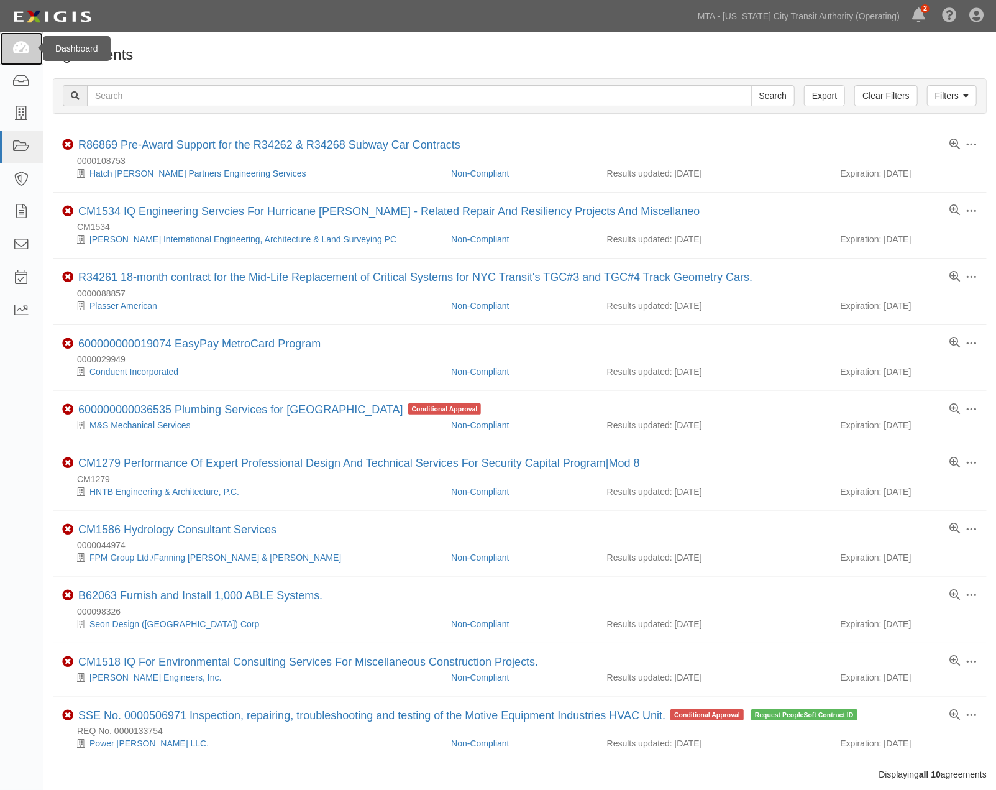
click at [22, 47] on icon at bounding box center [20, 49] width 17 height 14
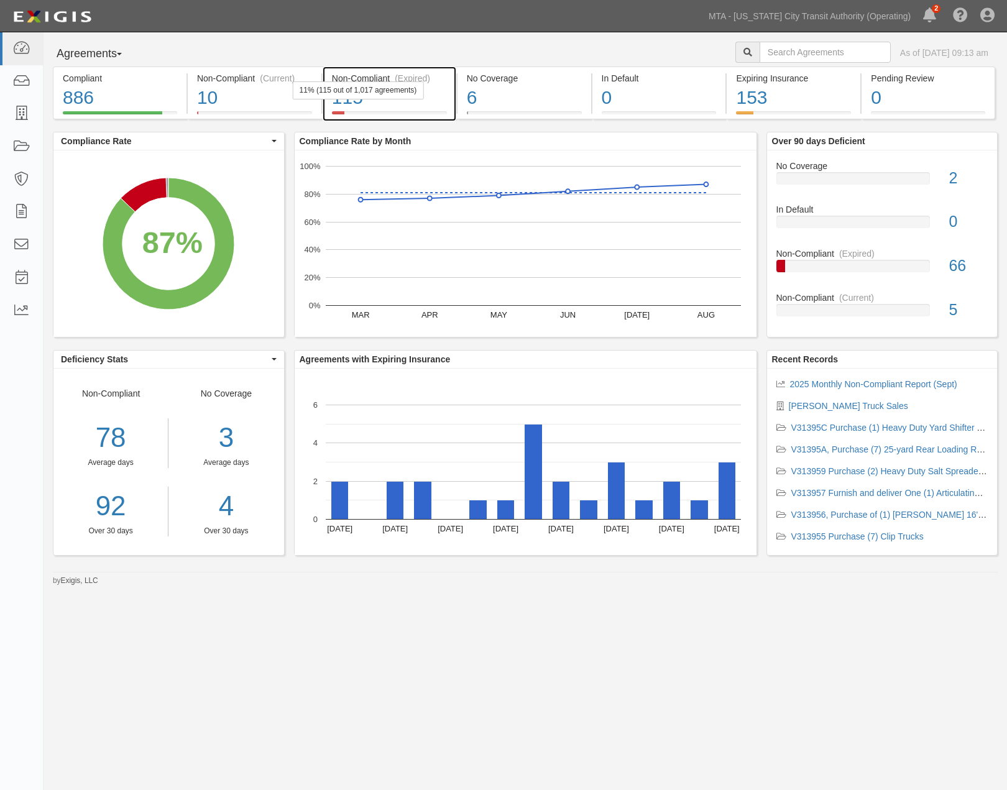
click at [431, 101] on div "115" at bounding box center [389, 98] width 115 height 27
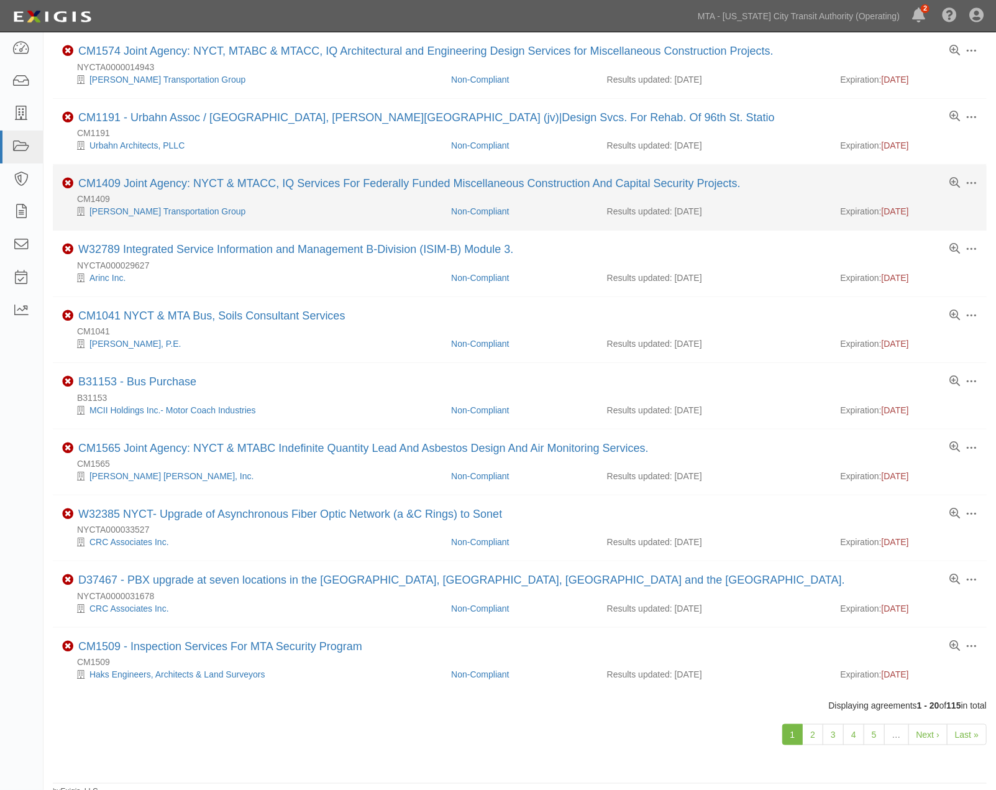
scroll to position [737, 0]
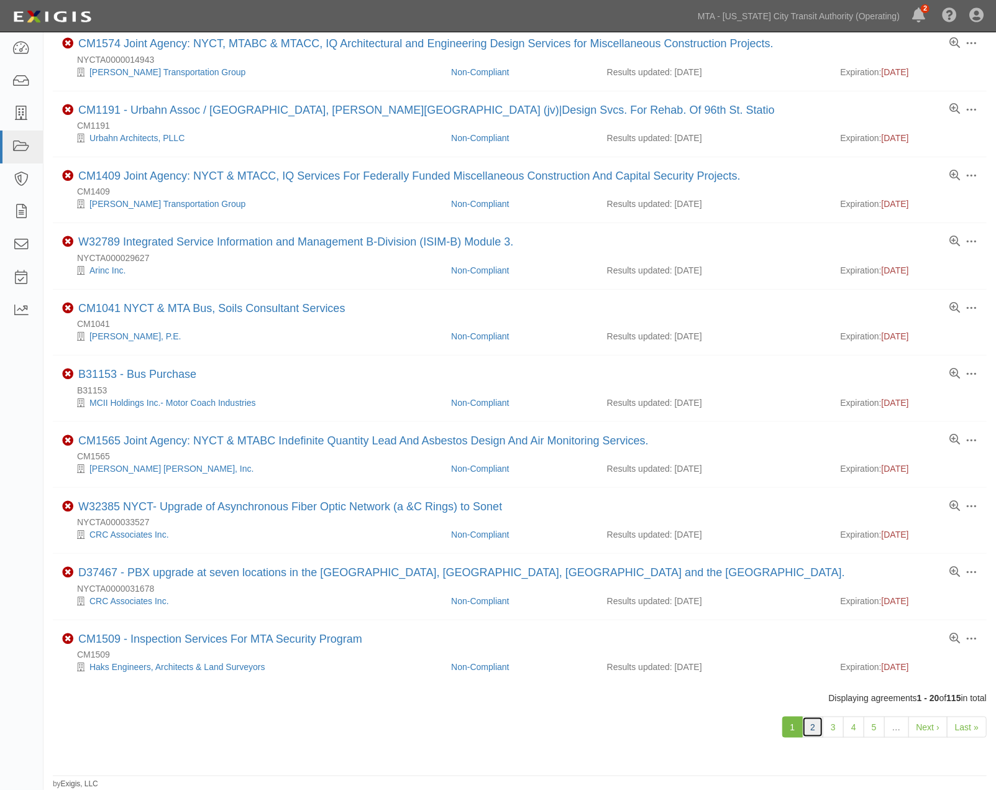
click at [814, 727] on link "2" at bounding box center [812, 727] width 21 height 21
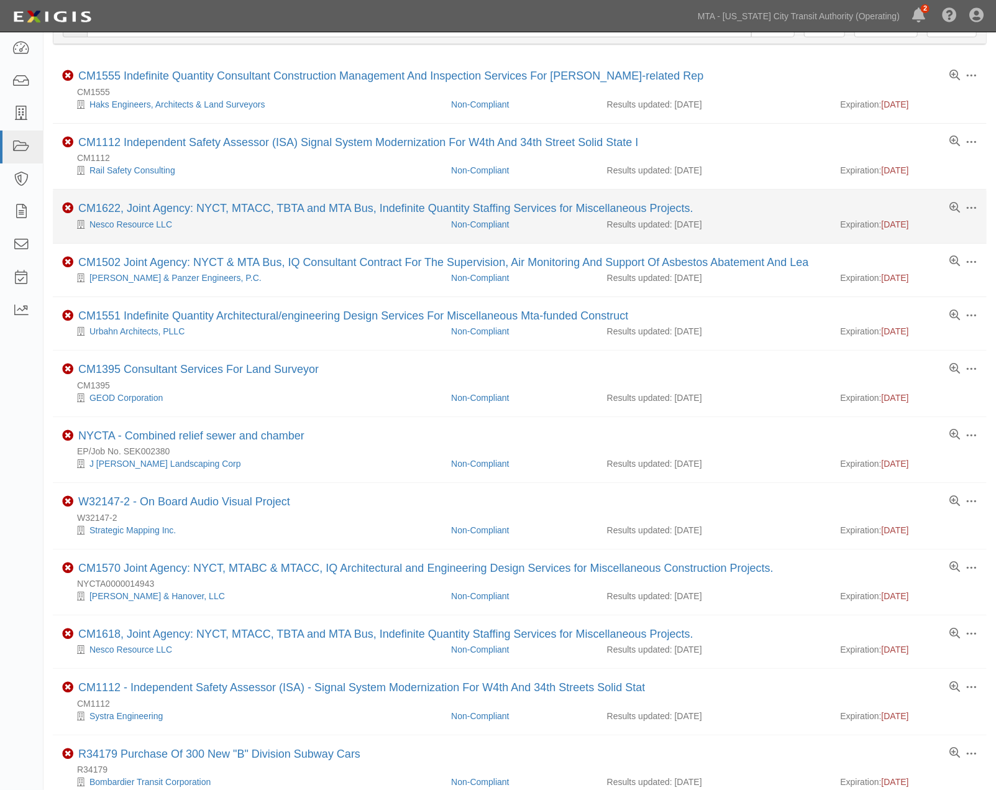
scroll to position [138, 0]
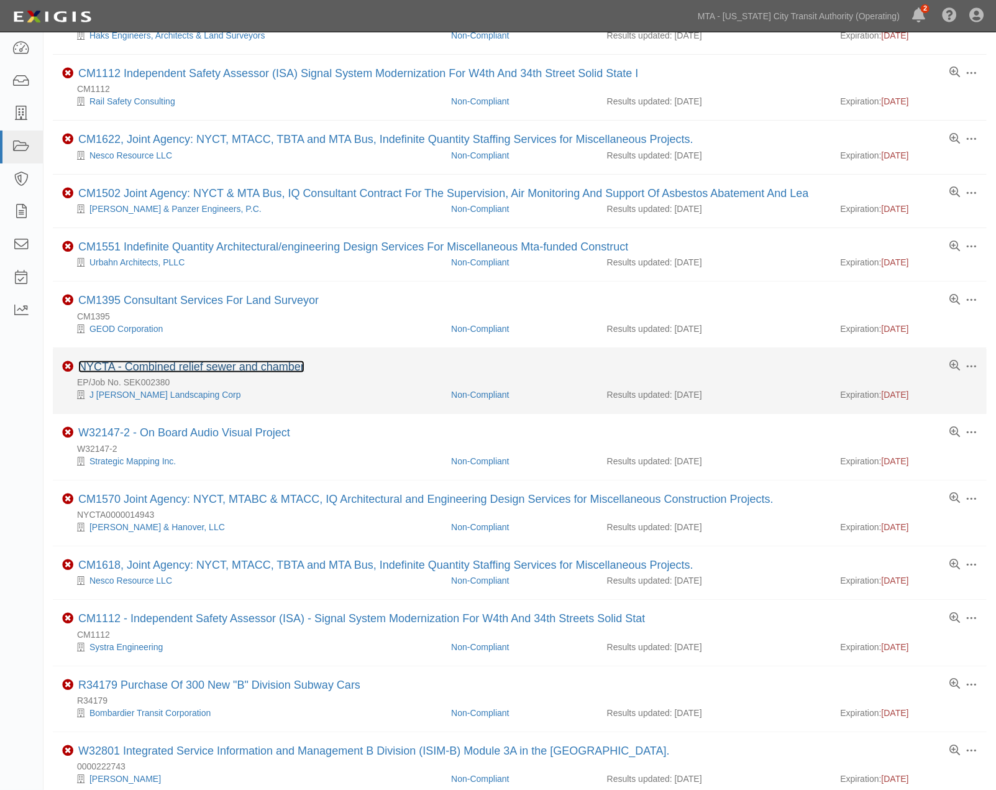
click at [288, 373] on link "NYCTA - Combined relief sewer and chamber" at bounding box center [191, 367] width 226 height 12
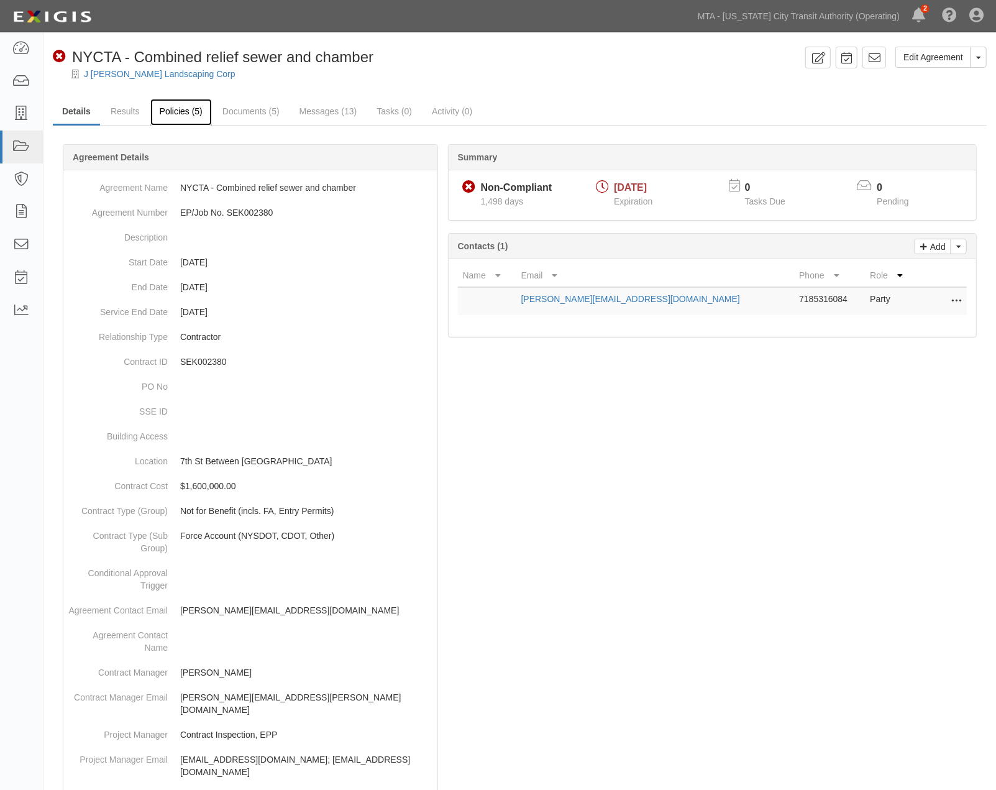
click at [165, 113] on link "Policies (5)" at bounding box center [181, 112] width 62 height 27
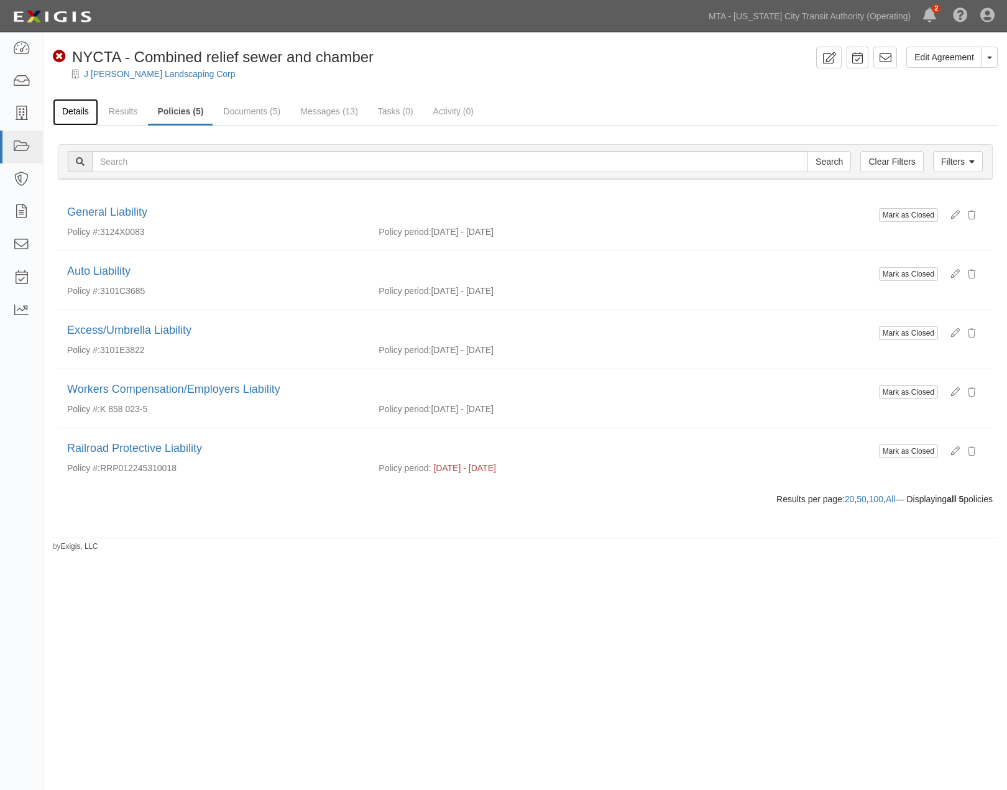
click at [76, 112] on link "Details" at bounding box center [75, 112] width 45 height 27
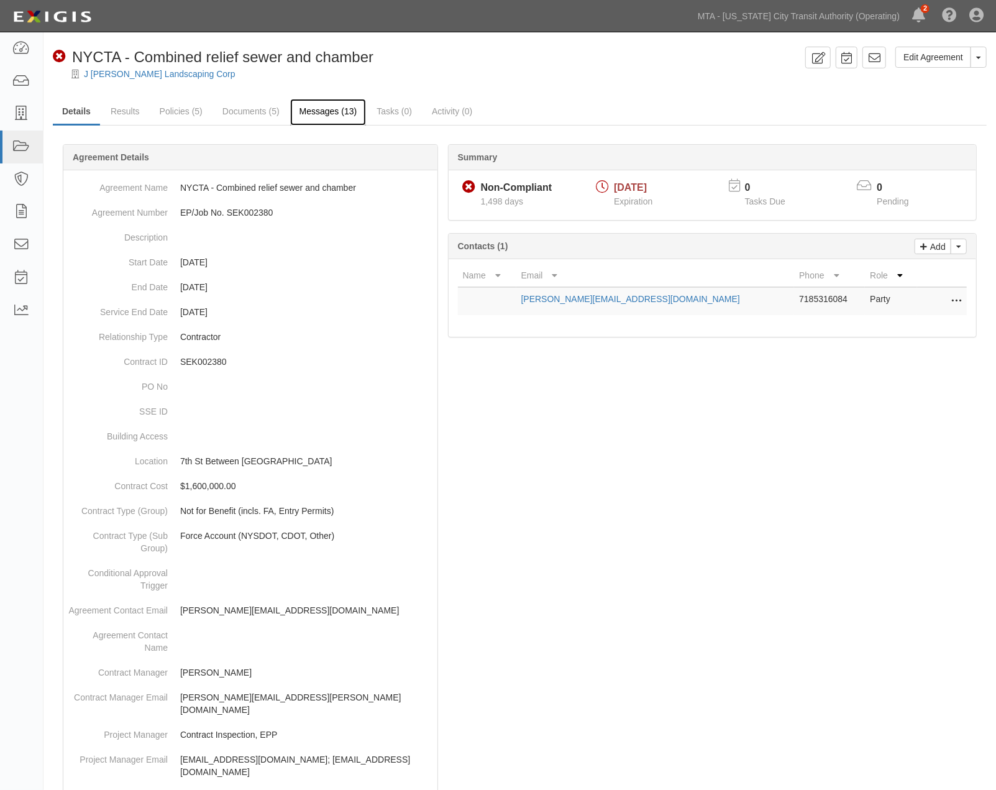
click at [314, 109] on link "Messages (13)" at bounding box center [328, 112] width 76 height 27
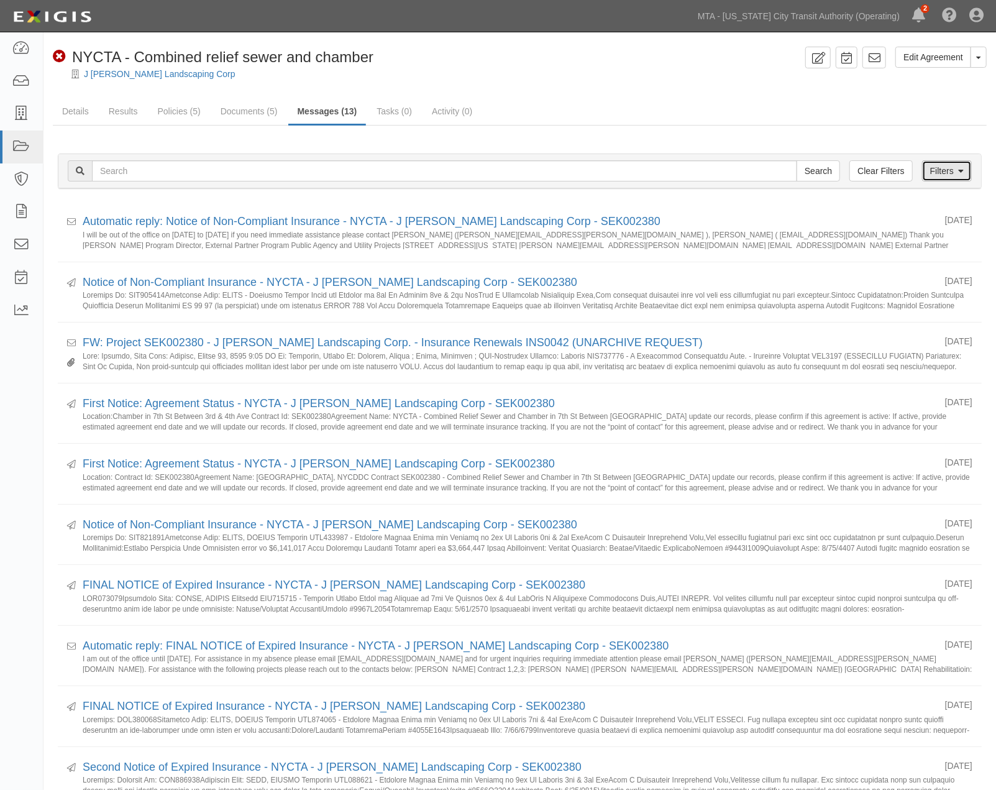
click at [945, 168] on link "Filters" at bounding box center [947, 170] width 50 height 21
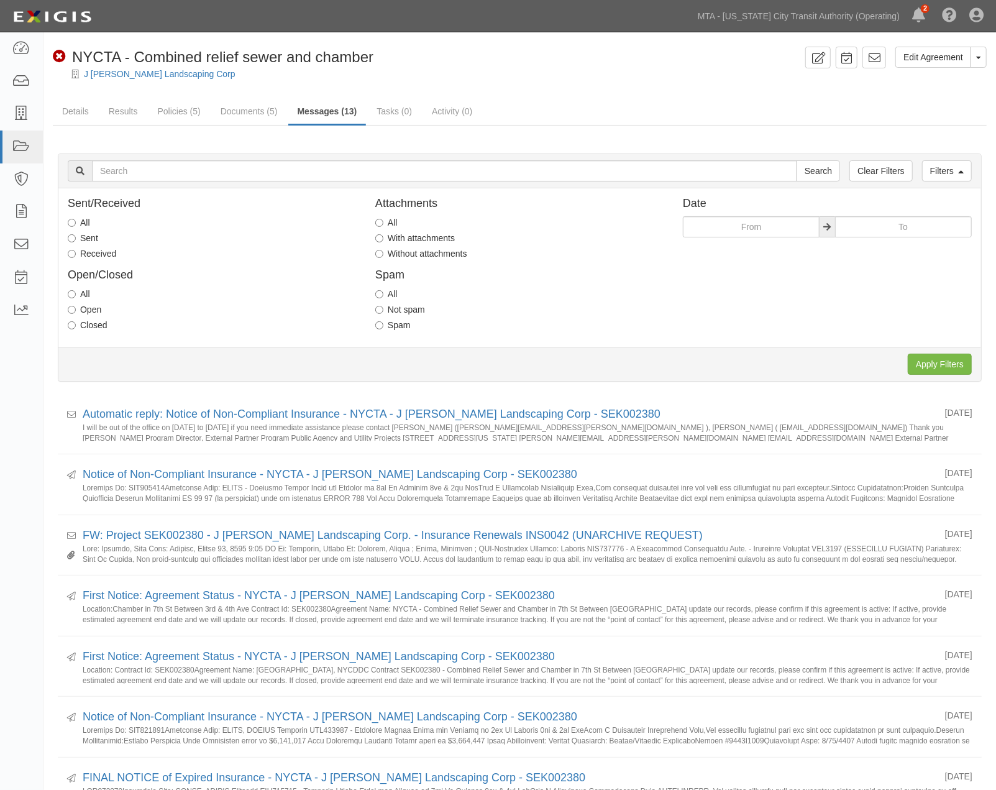
click at [96, 252] on label "Received" at bounding box center [92, 253] width 48 height 12
click at [76, 252] on input "Received" at bounding box center [72, 254] width 8 height 8
radio input "true"
click at [952, 357] on input "Apply Filters" at bounding box center [940, 364] width 64 height 21
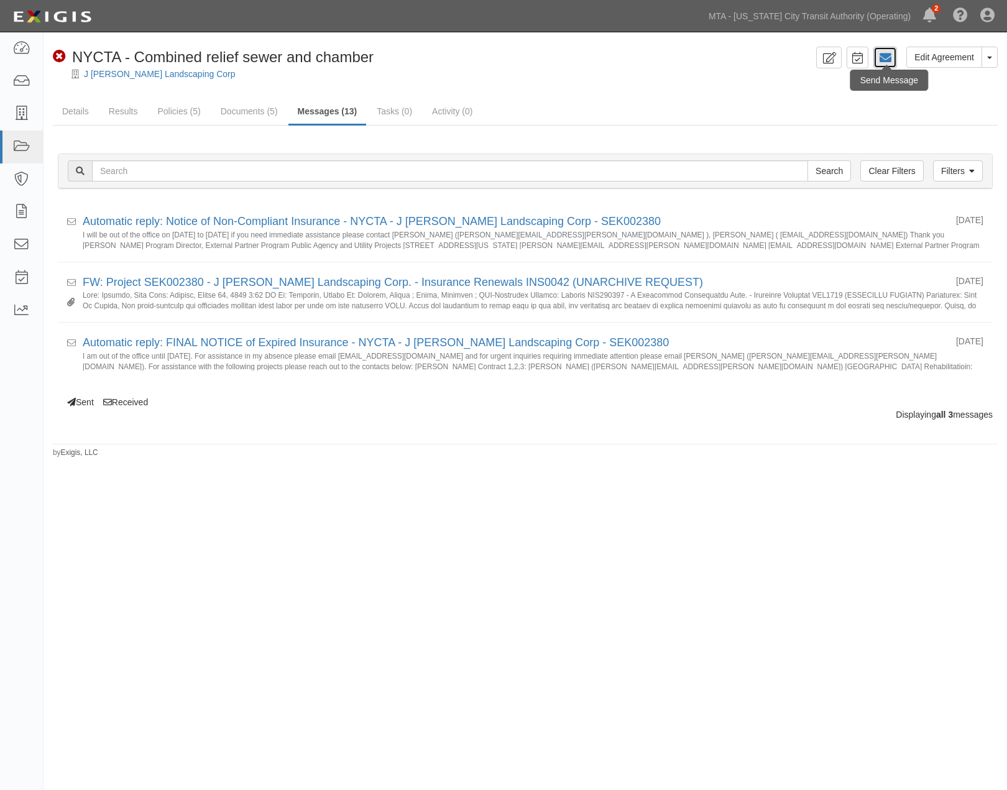
click at [880, 53] on icon at bounding box center [885, 58] width 12 height 12
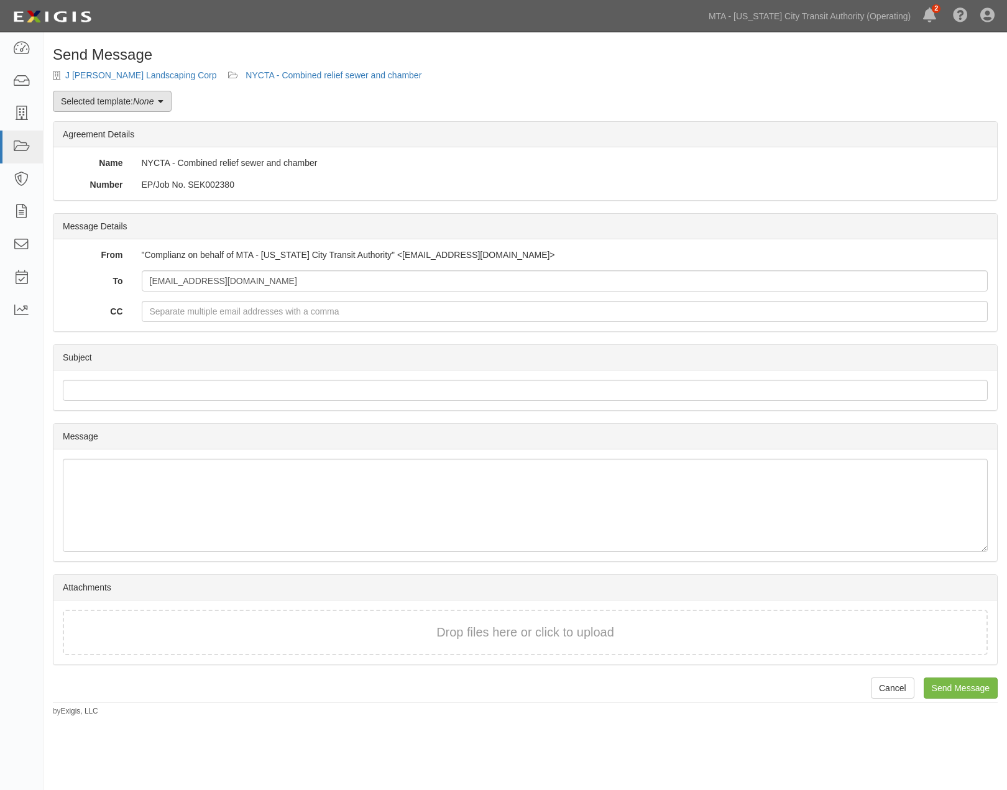
click at [145, 94] on link "Selected template: None" at bounding box center [112, 101] width 119 height 21
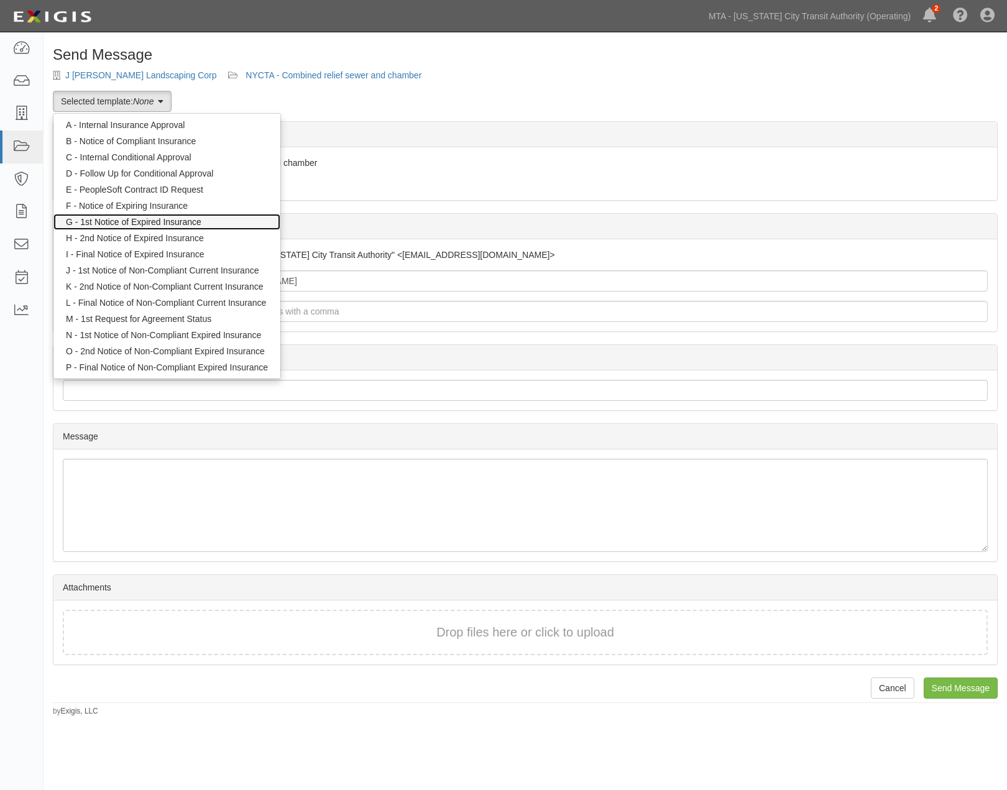
click at [137, 219] on link "G - 1st Notice of Expired Insurance" at bounding box center [166, 222] width 227 height 16
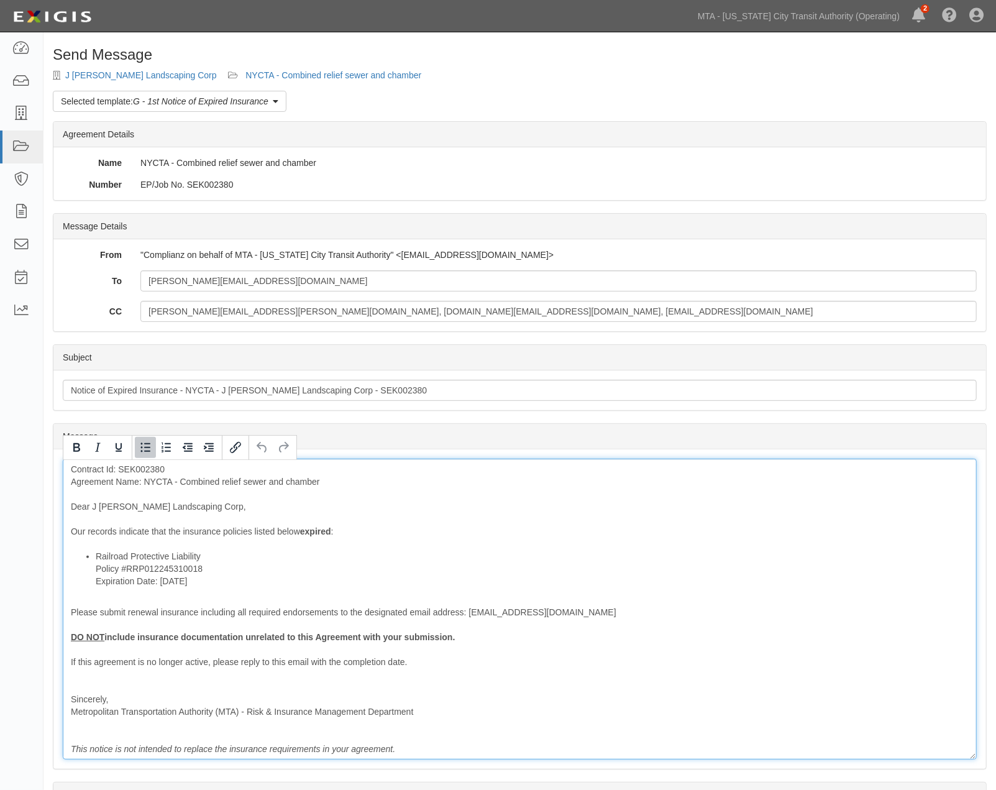
drag, startPoint x: 208, startPoint y: 583, endPoint x: 85, endPoint y: 577, distance: 123.2
click at [85, 577] on ul "Railroad Protective Liability Policy #RRP012245310018 Expiration Date: 1/13/2022" at bounding box center [520, 568] width 898 height 37
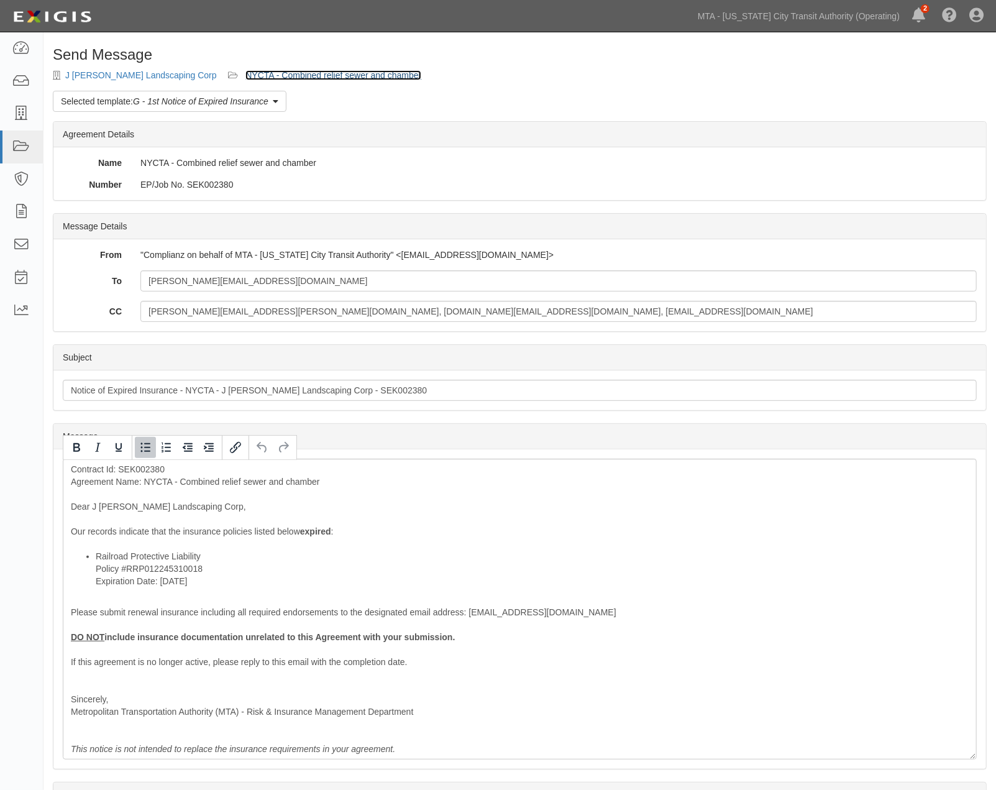
click at [295, 77] on link "NYCTA - Combined relief sewer and chamber" at bounding box center [334, 75] width 176 height 10
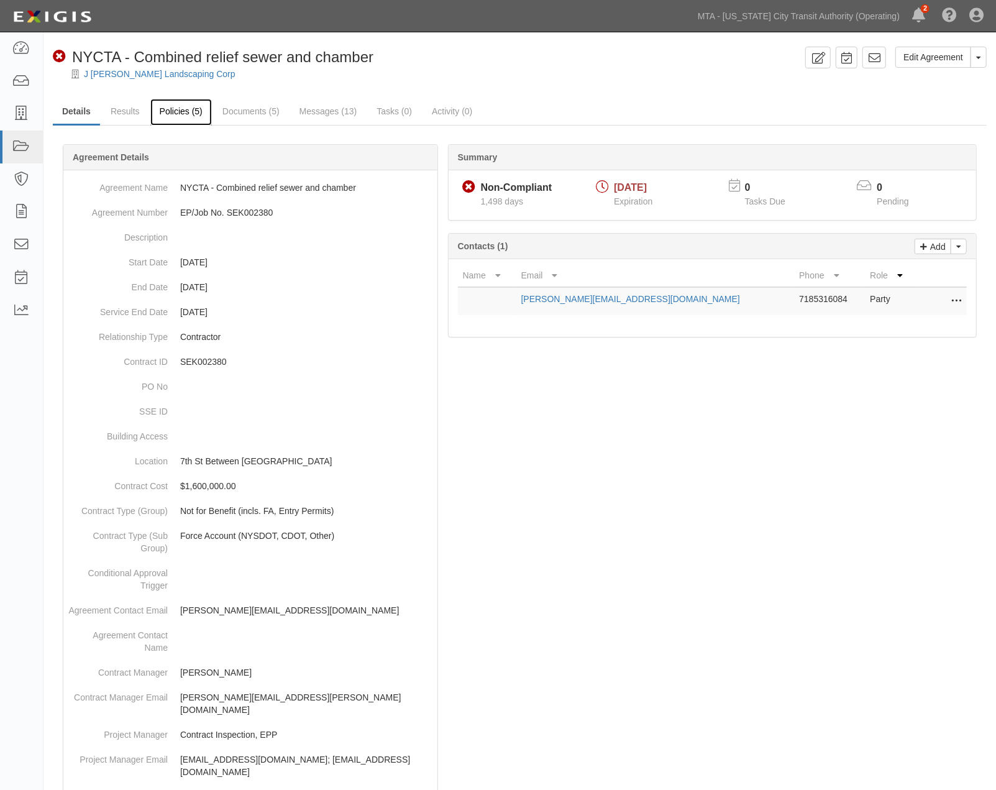
click at [183, 109] on link "Policies (5)" at bounding box center [181, 112] width 62 height 27
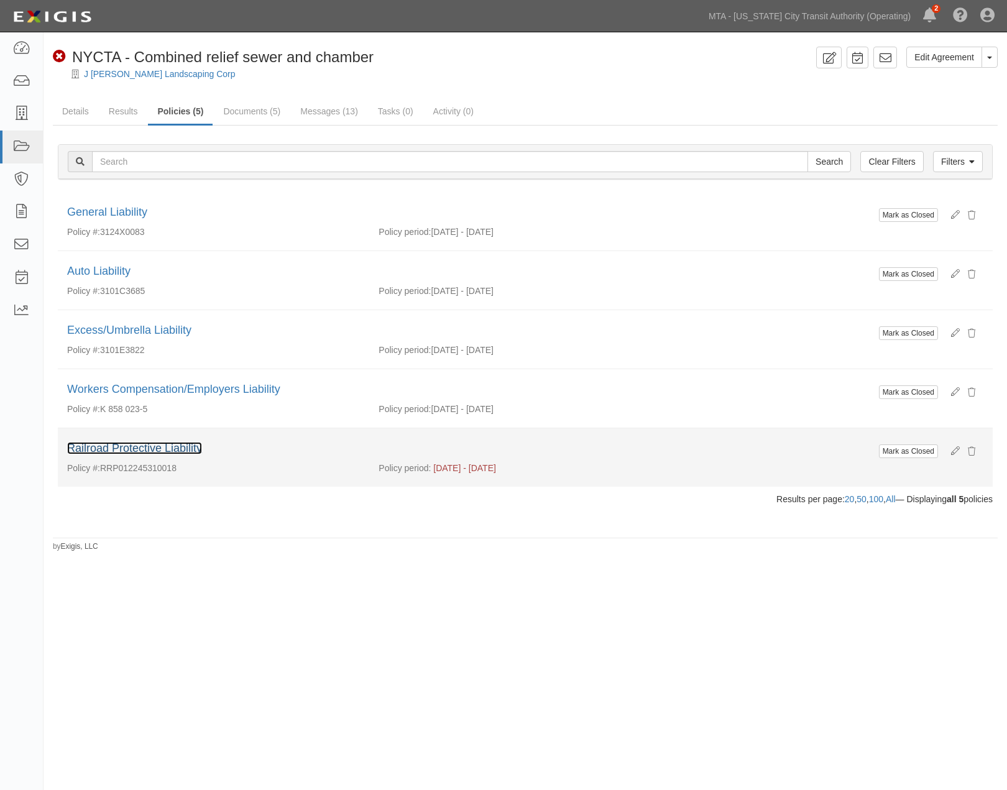
click at [189, 446] on link "Railroad Protective Liability" at bounding box center [134, 448] width 135 height 12
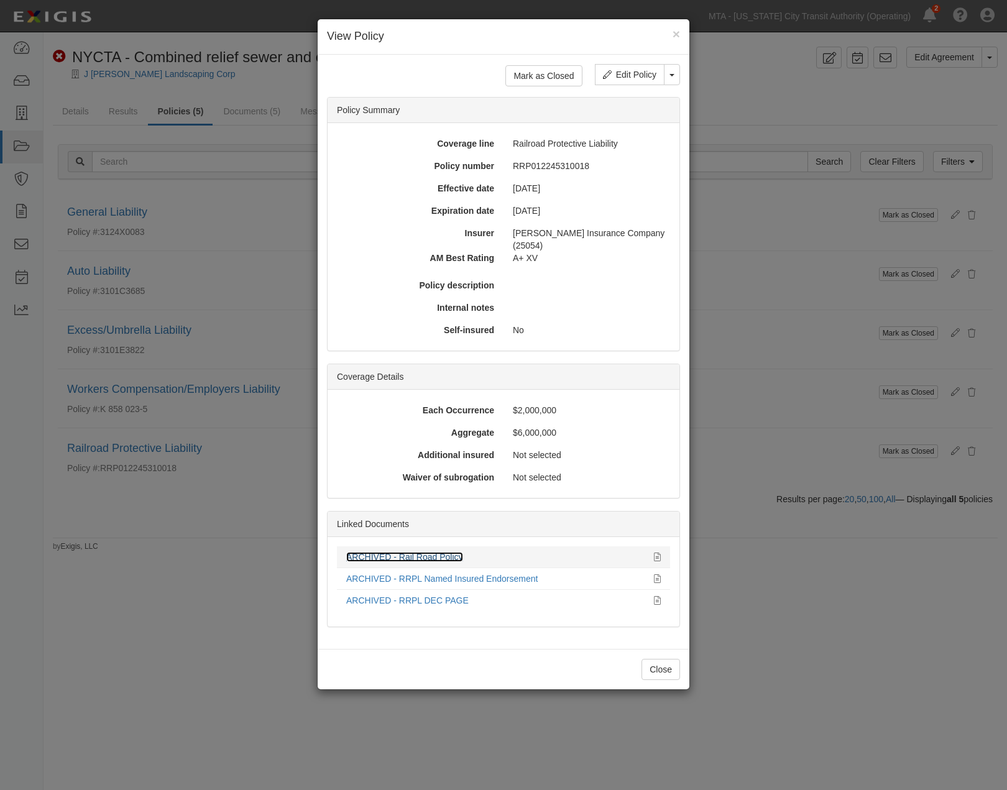
click at [406, 552] on link "ARCHIVED - Rail Road Policy" at bounding box center [404, 557] width 117 height 10
click at [855, 704] on div "× View Policy Mark as Closed Edit Policy Toggle Dropdown Delete Policy Policy S…" at bounding box center [503, 395] width 1007 height 790
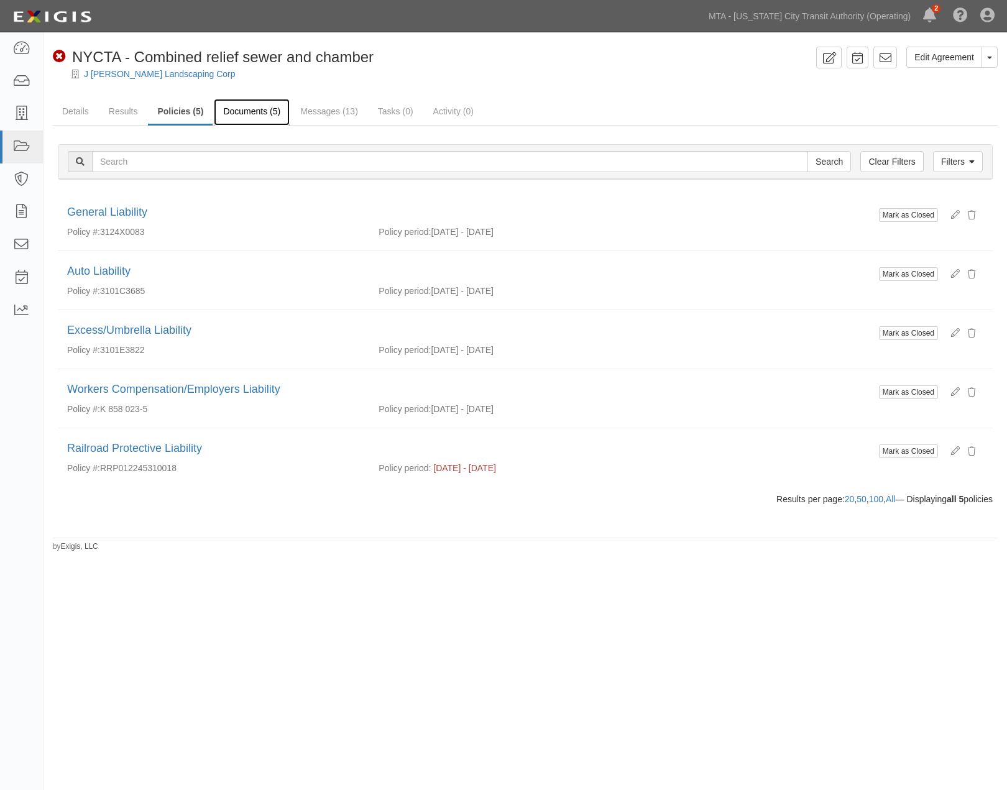
click at [262, 107] on link "Documents (5)" at bounding box center [252, 112] width 76 height 27
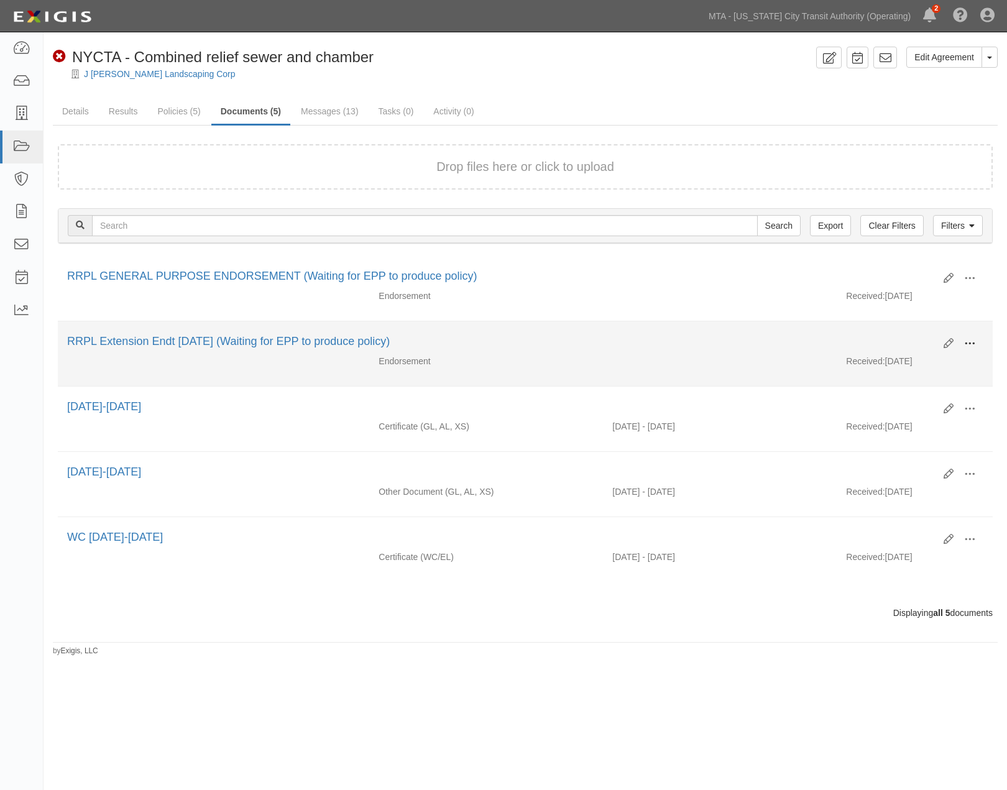
click at [968, 343] on span at bounding box center [969, 343] width 11 height 11
click at [886, 359] on link "View" at bounding box center [909, 362] width 98 height 22
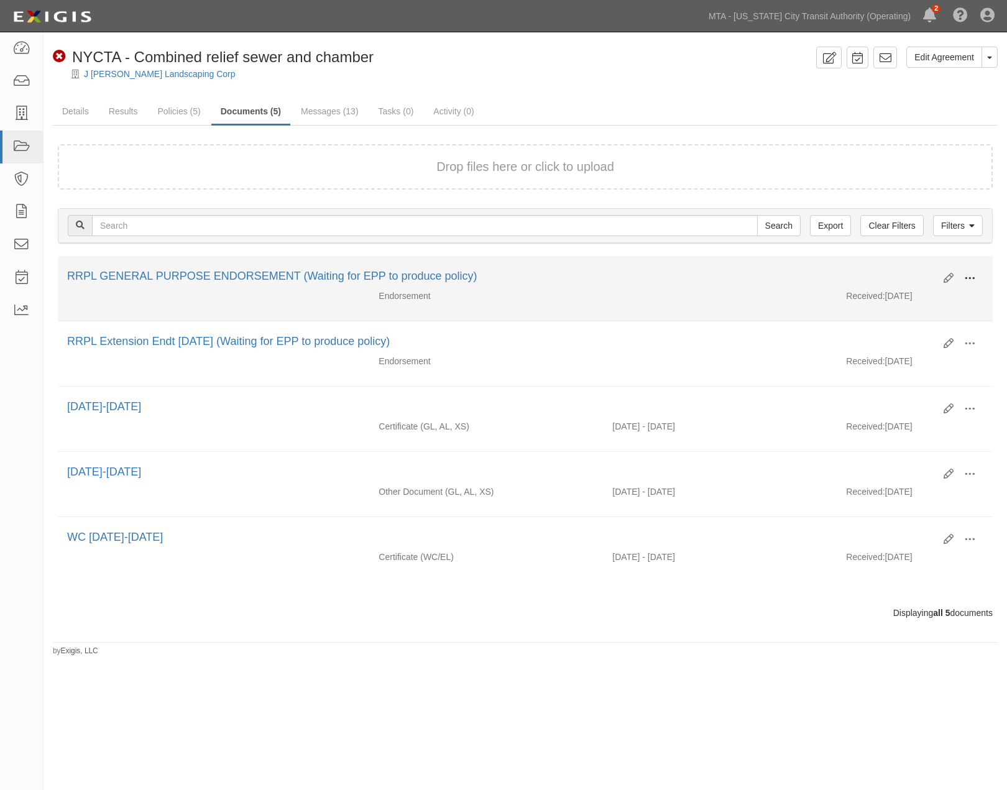
click at [977, 275] on button at bounding box center [969, 279] width 27 height 21
click at [884, 293] on link "View" at bounding box center [909, 296] width 98 height 22
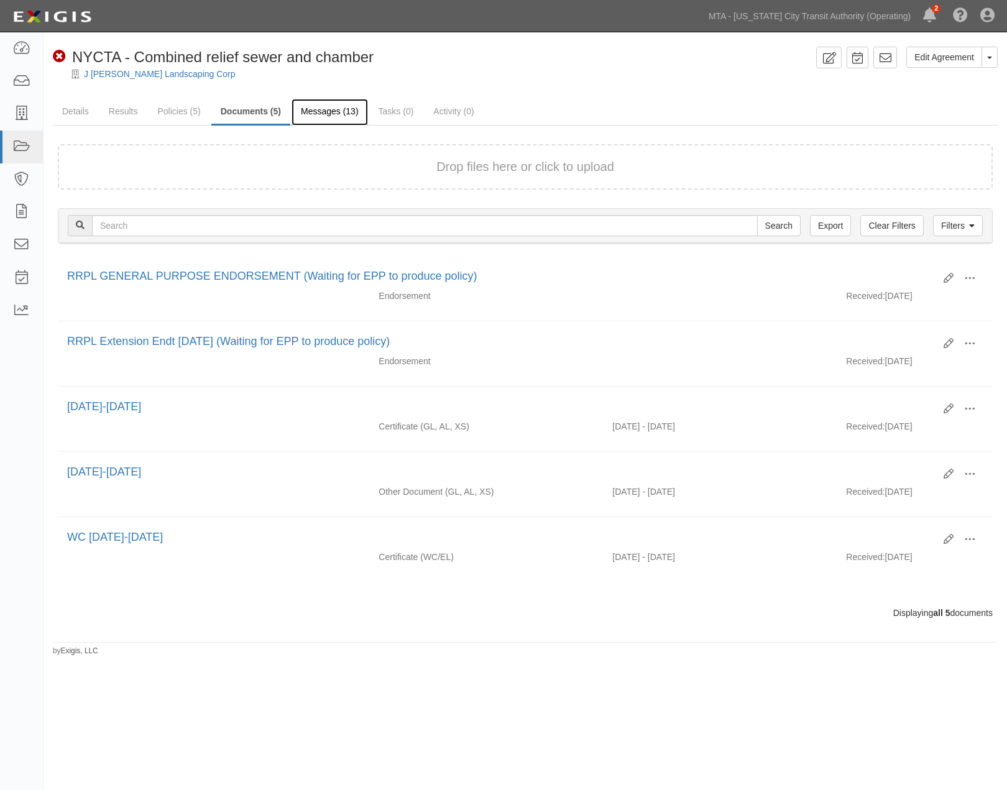
click at [321, 109] on link "Messages (13)" at bounding box center [330, 112] width 76 height 27
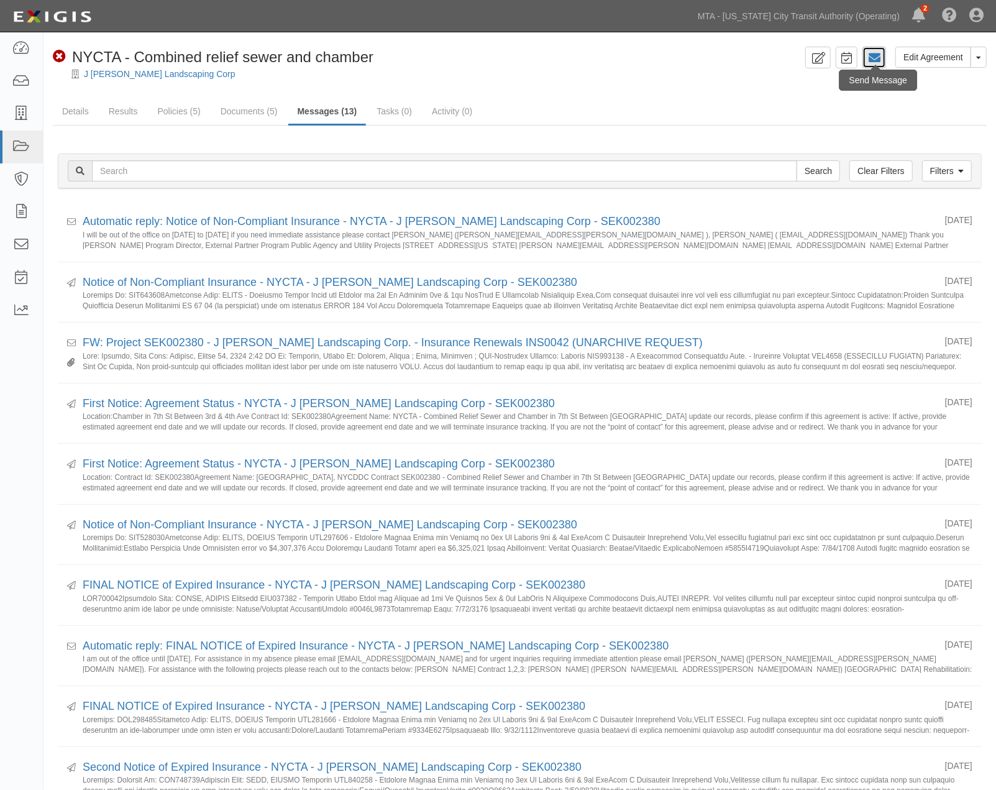
click at [880, 52] on icon at bounding box center [874, 58] width 12 height 12
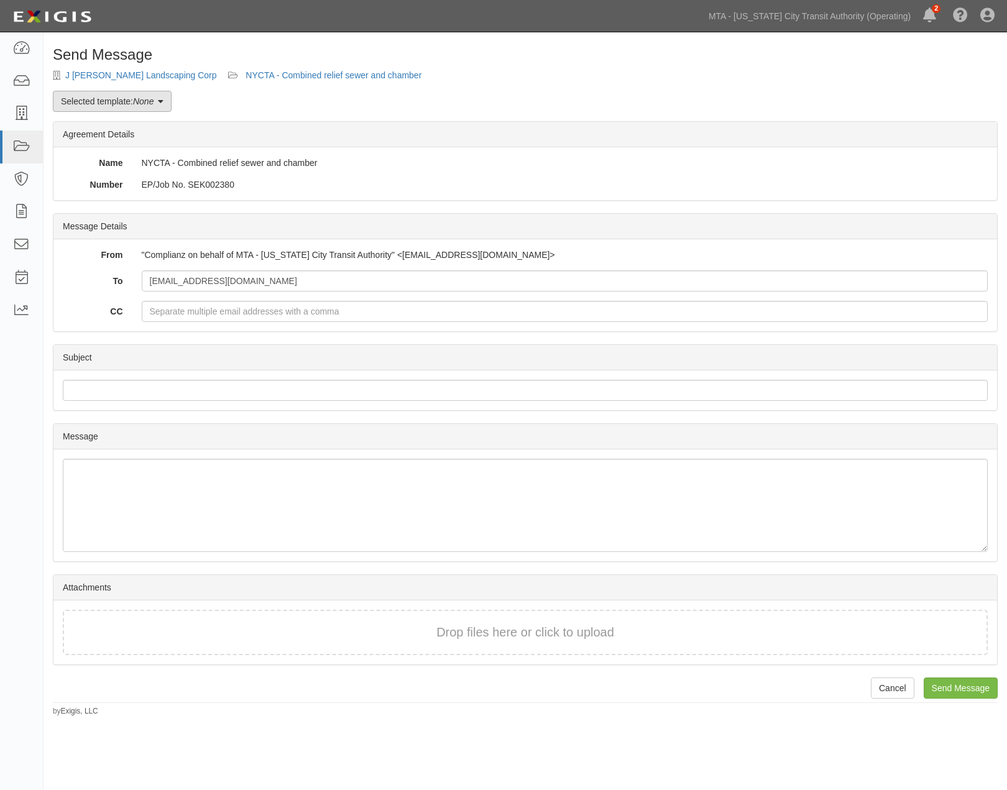
click at [126, 101] on link "Selected template: None" at bounding box center [112, 101] width 119 height 21
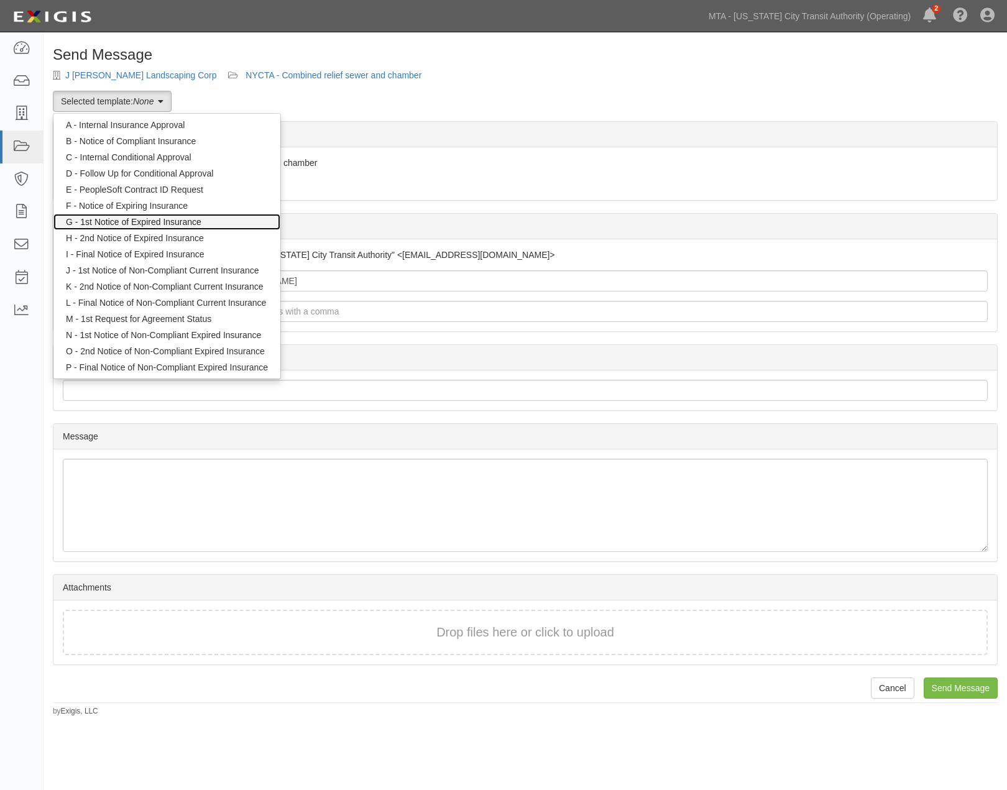
click at [151, 222] on link "G - 1st Notice of Expired Insurance" at bounding box center [166, 222] width 227 height 16
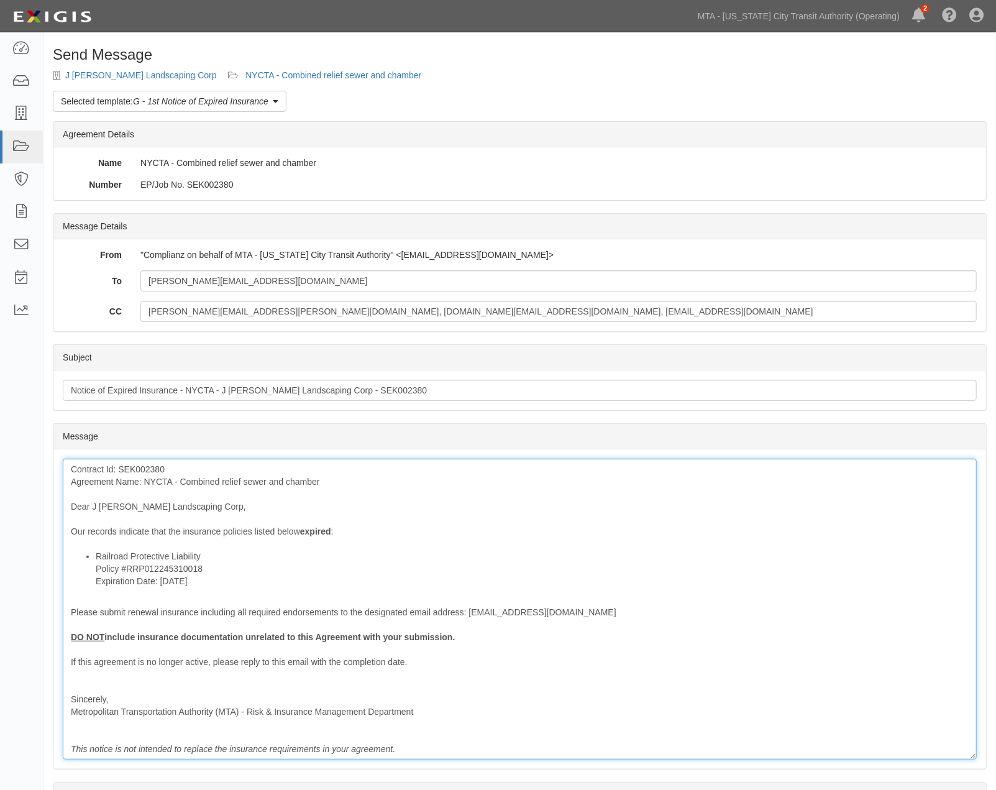
click at [221, 554] on li "Railroad Protective Liability Policy #RRP012245310018 Expiration Date: 1/13/2022" at bounding box center [532, 568] width 873 height 37
click at [72, 467] on div "Contract Id: SEK002380 Agreement Name: NYCTA - Combined relief sewer and chambe…" at bounding box center [520, 609] width 914 height 301
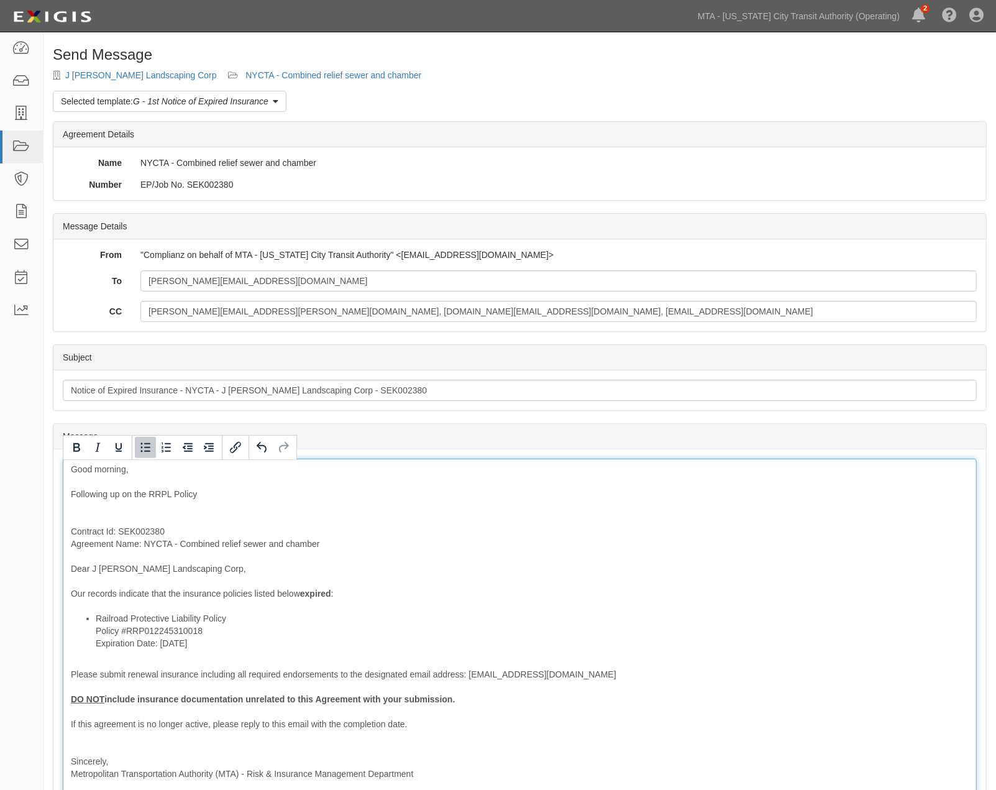
drag, startPoint x: 215, startPoint y: 649, endPoint x: 94, endPoint y: 650, distance: 121.2
click at [94, 650] on div "Good morning, Following up on the RRPL Policy Contract Id: SEK002380 Agreement …" at bounding box center [520, 640] width 914 height 363
drag, startPoint x: 227, startPoint y: 648, endPoint x: 96, endPoint y: 646, distance: 131.2
click at [96, 646] on li "Railroad Protective Liability Policy Policy #RRP012245310018 Expiration Date: 1…" at bounding box center [532, 630] width 873 height 37
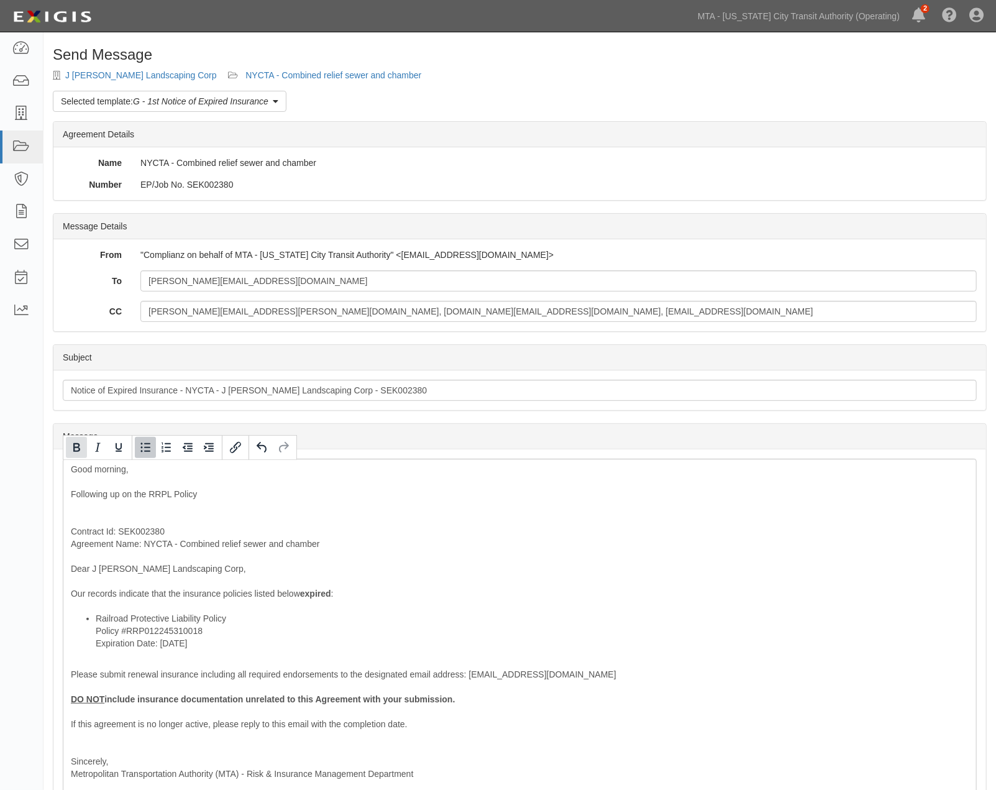
click at [76, 454] on icon "Bold" at bounding box center [76, 447] width 15 height 15
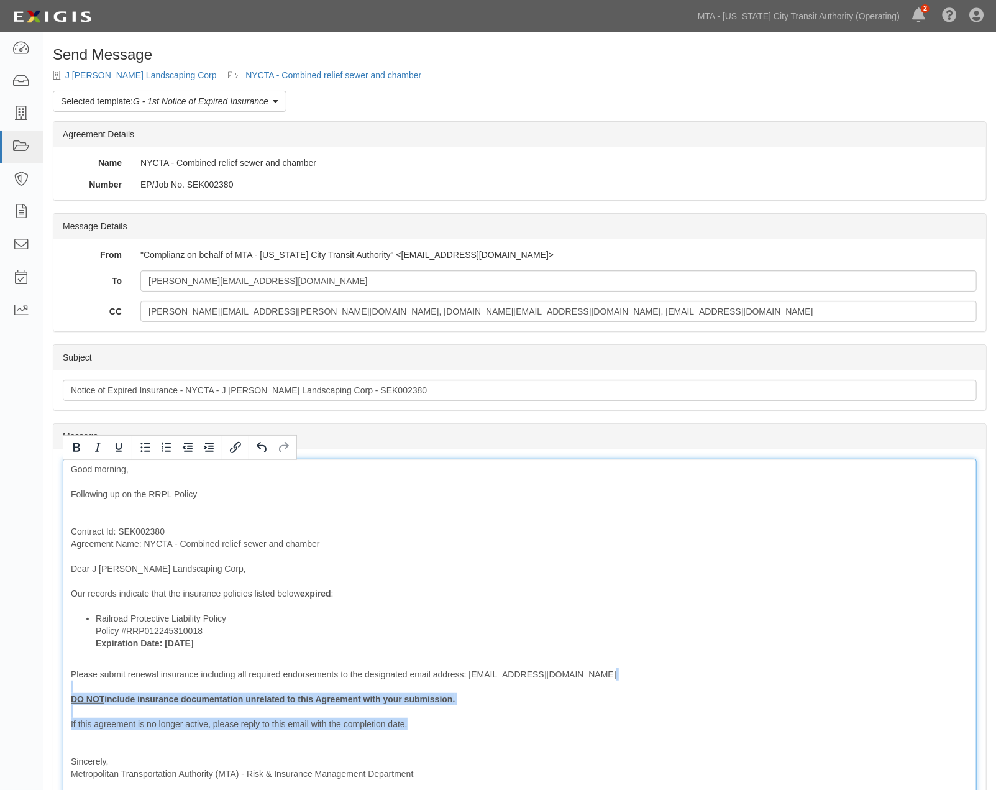
drag, startPoint x: 432, startPoint y: 730, endPoint x: 20, endPoint y: 687, distance: 414.3
click at [22, 687] on body "Toggle navigation Dashboard Inbox Parties Agreements Coverages Documents Messag…" at bounding box center [498, 493] width 996 height 986
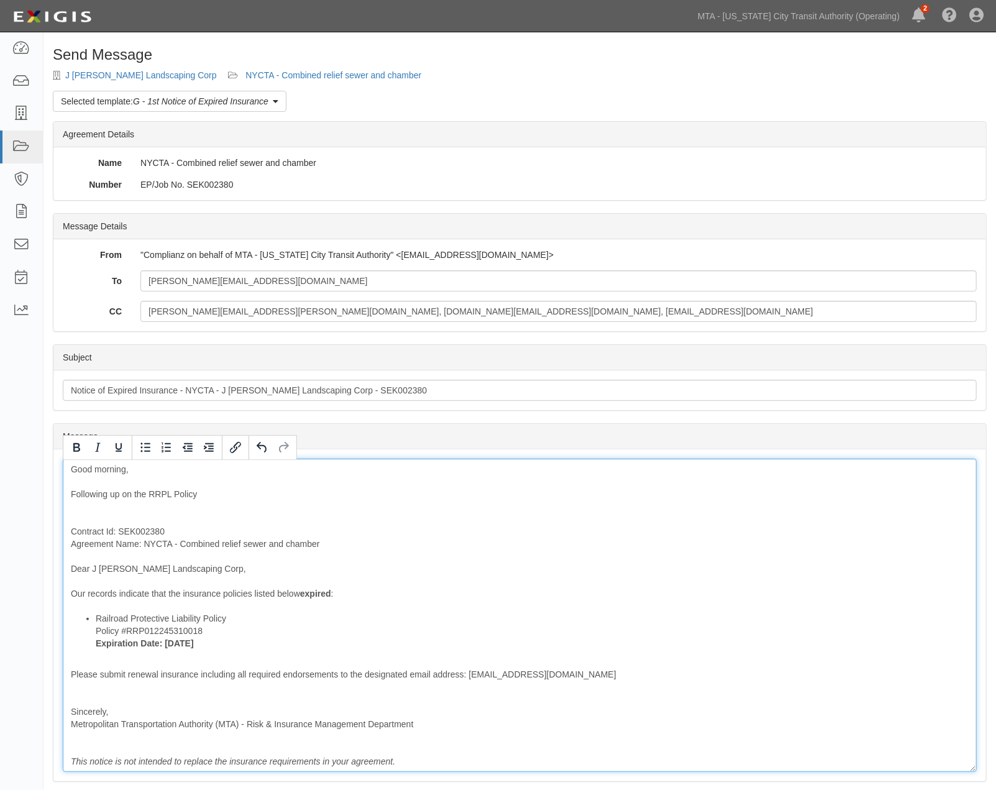
scroll to position [146, 0]
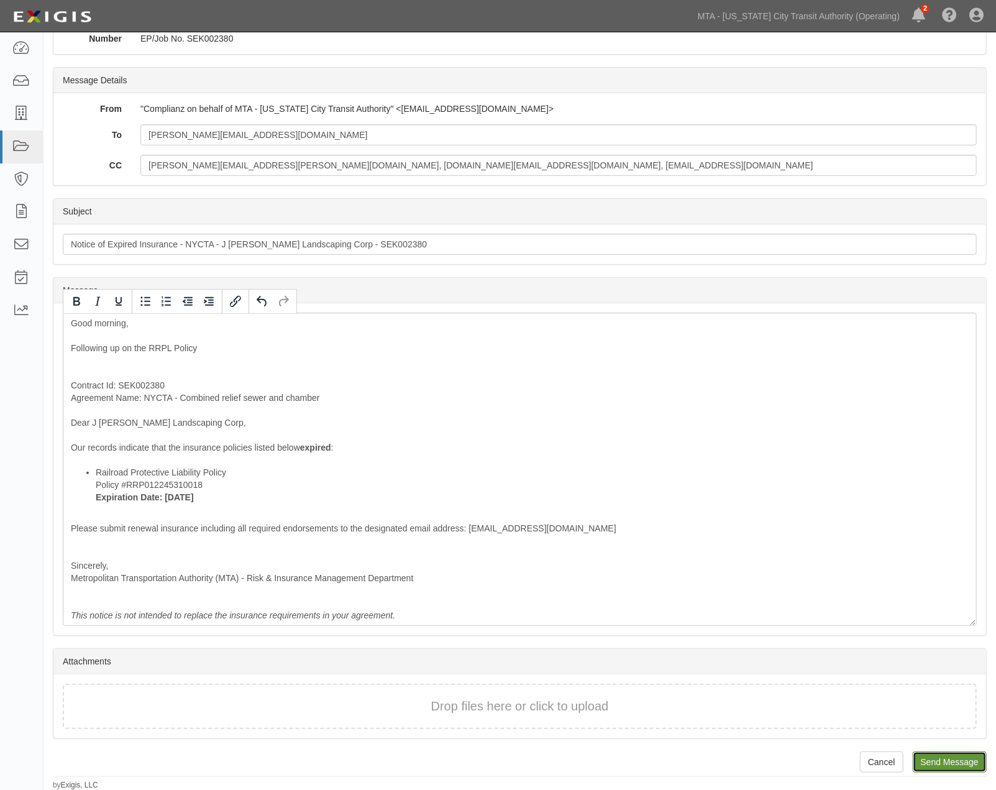
click at [973, 755] on input "Send Message" at bounding box center [950, 761] width 74 height 21
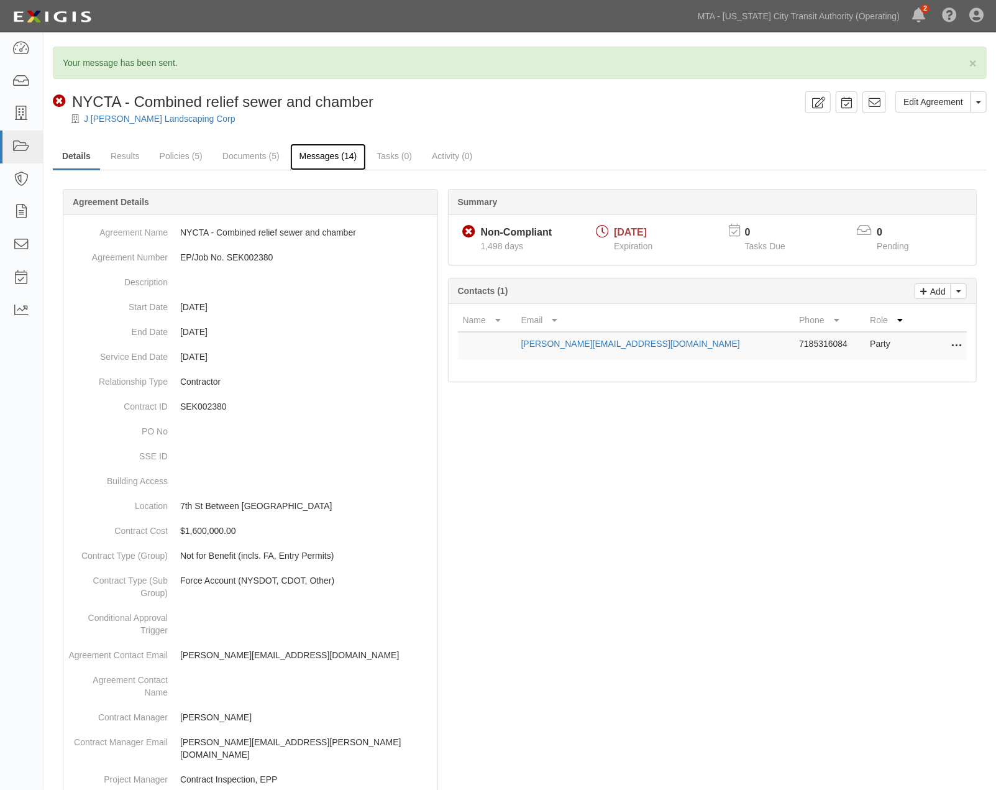
drag, startPoint x: 320, startPoint y: 160, endPoint x: 305, endPoint y: 154, distance: 16.2
click at [320, 162] on link "Messages (14)" at bounding box center [328, 157] width 76 height 27
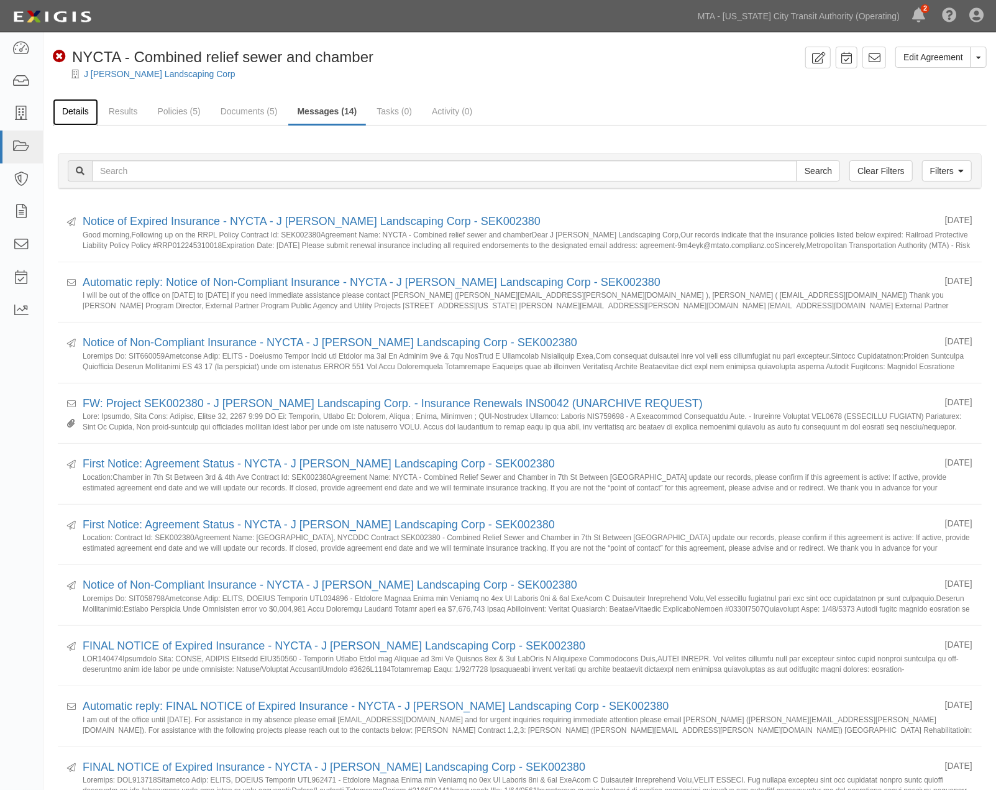
click at [73, 113] on link "Details" at bounding box center [75, 112] width 45 height 27
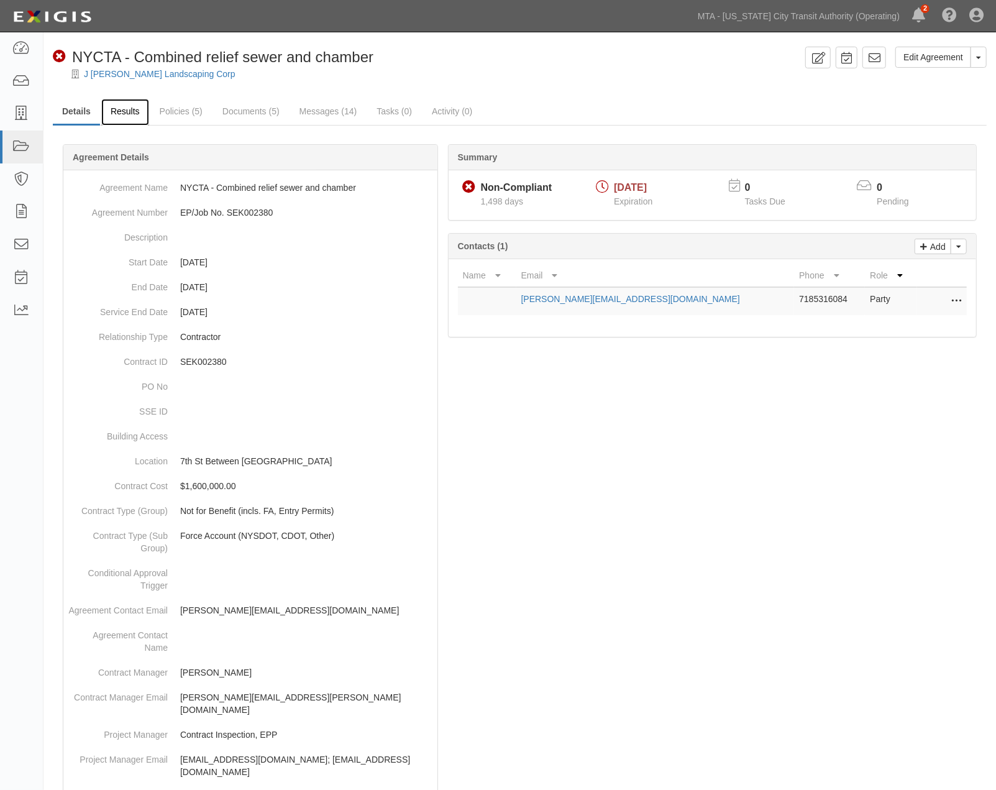
click at [122, 109] on link "Results" at bounding box center [125, 112] width 48 height 27
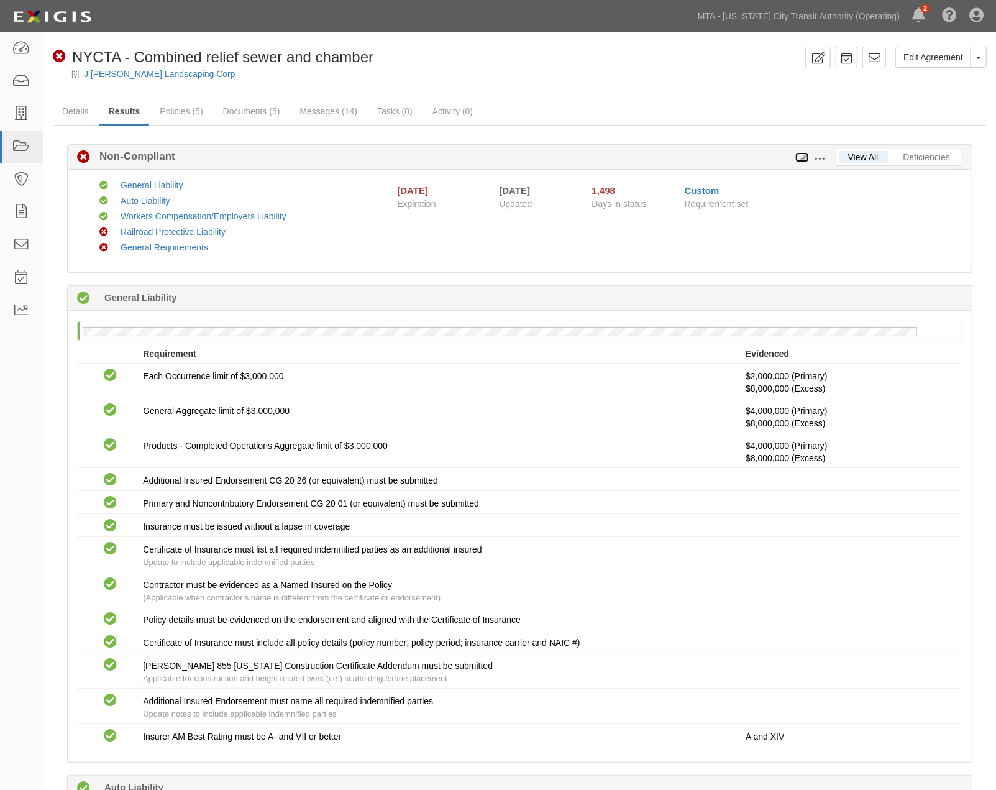
click at [802, 155] on icon at bounding box center [803, 158] width 14 height 9
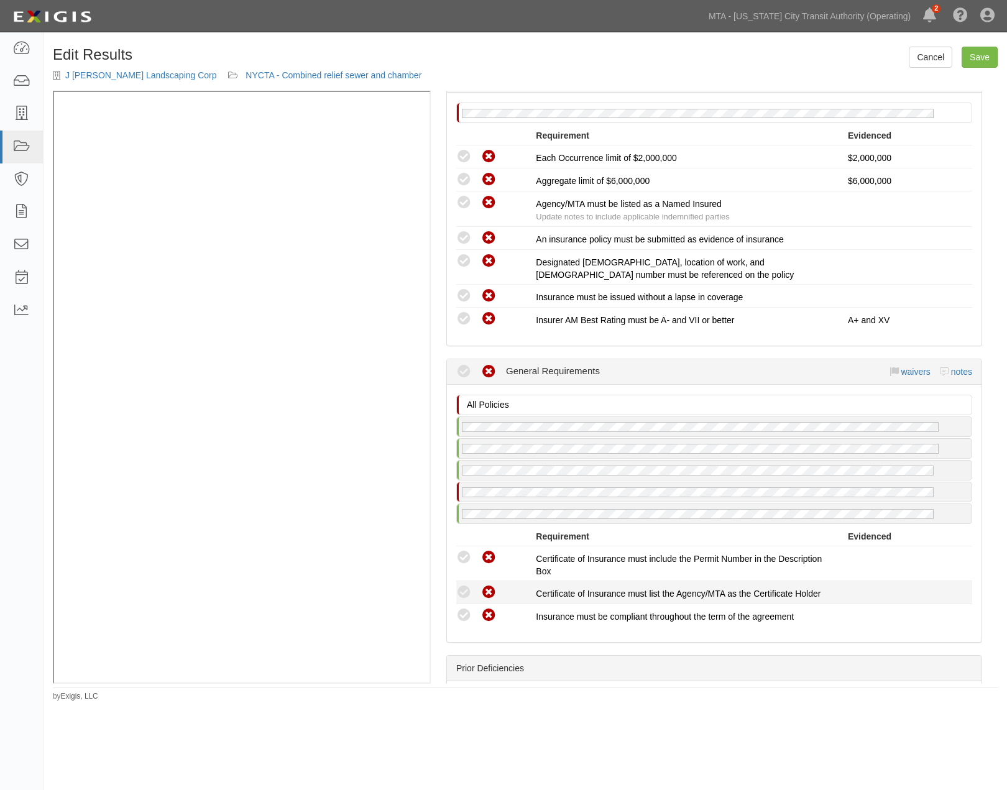
scroll to position [1726, 0]
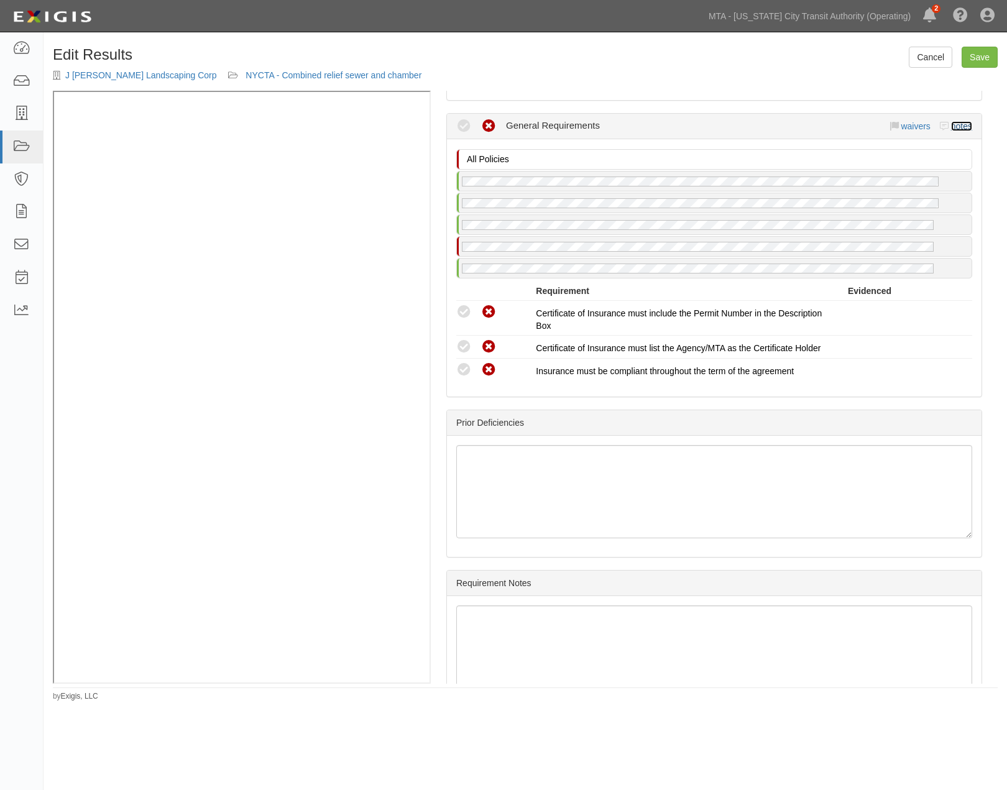
click at [958, 131] on link "notes" at bounding box center [961, 126] width 21 height 10
radio input "true"
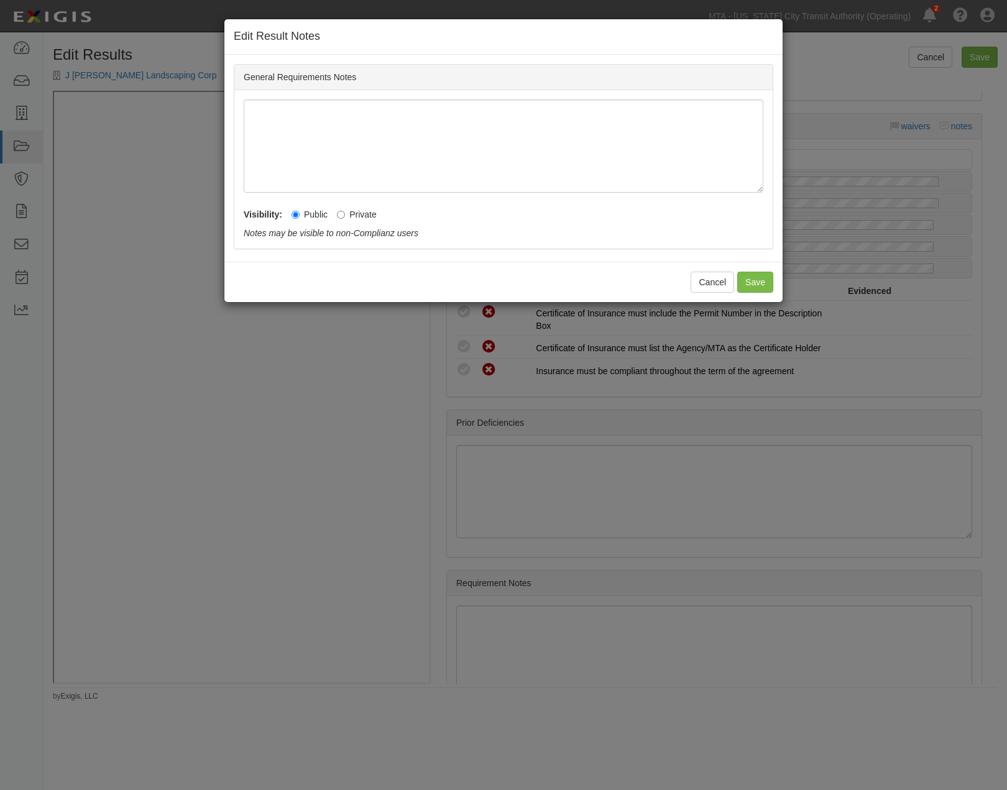
click at [371, 215] on label "Private" at bounding box center [357, 214] width 40 height 12
click at [345, 215] on input "Private" at bounding box center [341, 215] width 8 height 8
radio input "true"
click at [756, 277] on button "Save" at bounding box center [755, 282] width 36 height 21
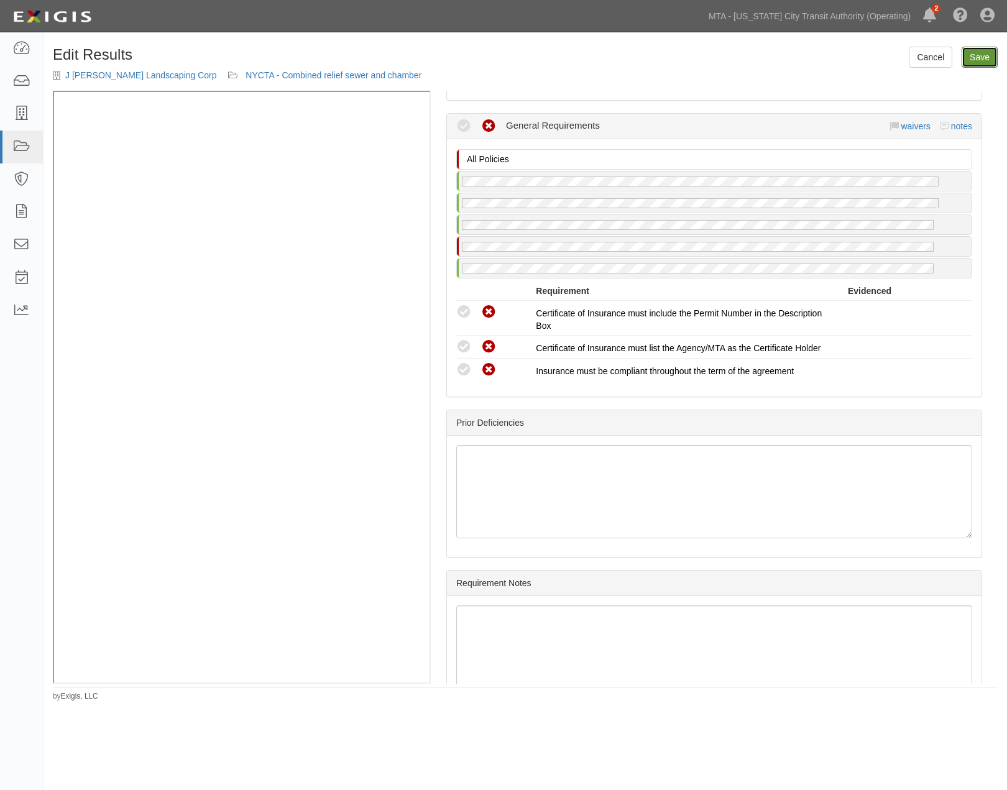
click at [982, 52] on link "Save" at bounding box center [980, 57] width 36 height 21
radio input "true"
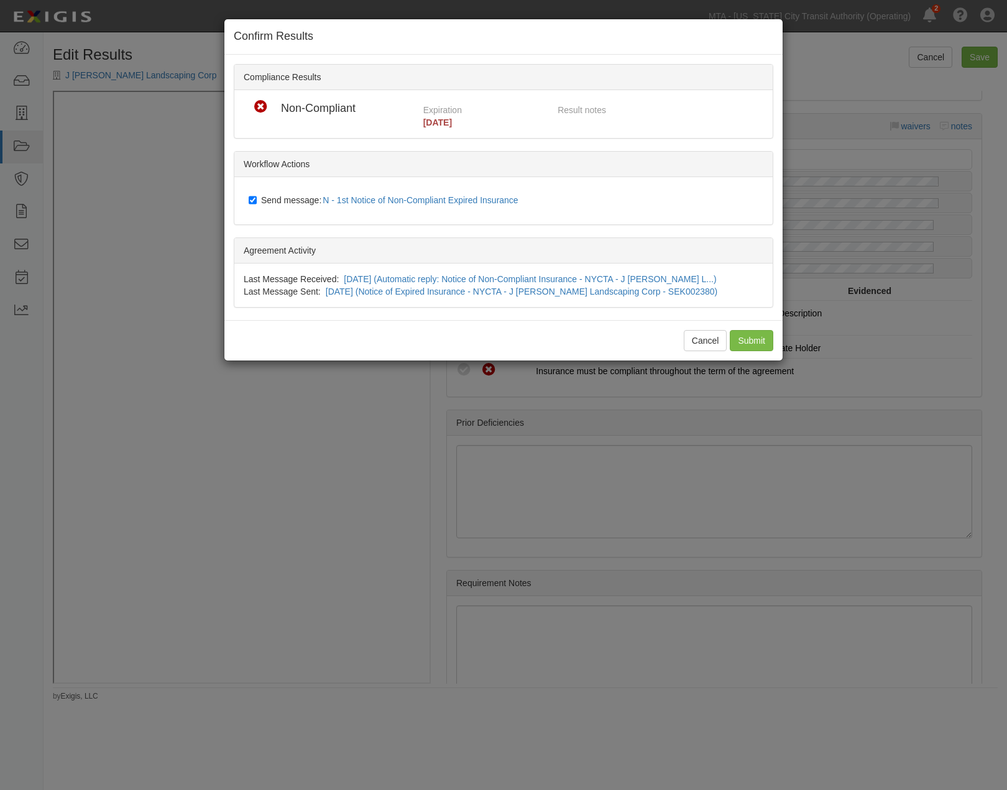
click at [283, 200] on span "Send message: N - 1st Notice of Non-Compliant Expired Insurance" at bounding box center [392, 200] width 262 height 10
click at [257, 200] on input "Send message: N - 1st Notice of Non-Compliant Expired Insurance" at bounding box center [253, 200] width 8 height 10
checkbox input "false"
click at [747, 343] on input "Submit" at bounding box center [752, 340] width 44 height 21
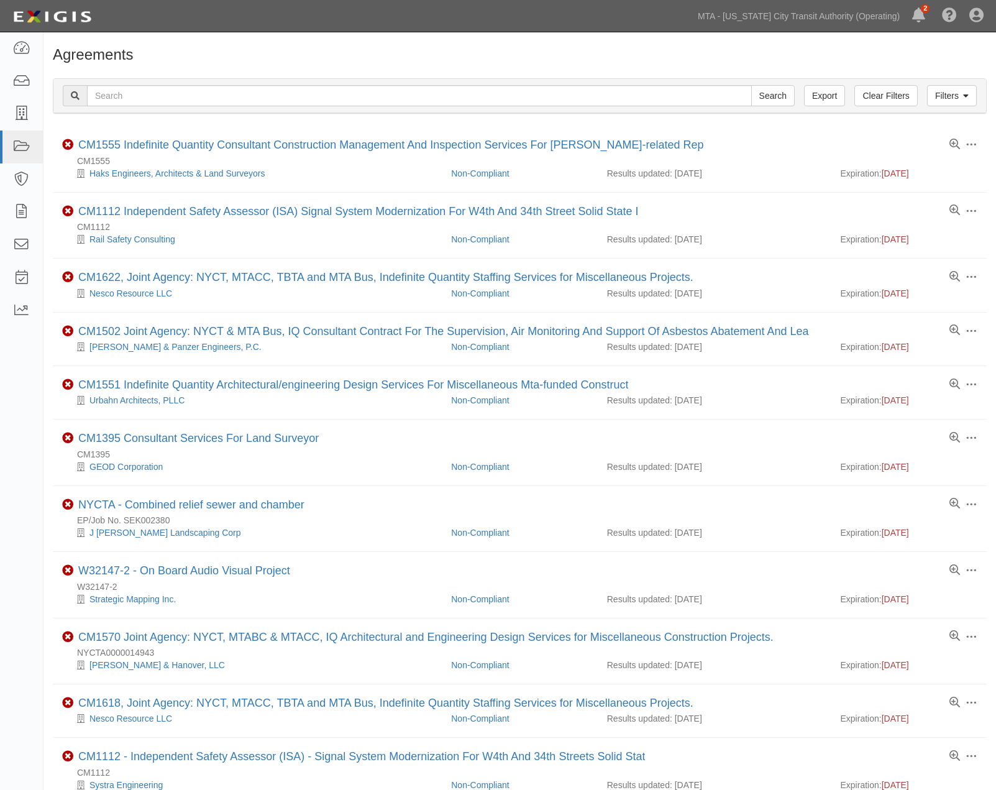
scroll to position [138, 0]
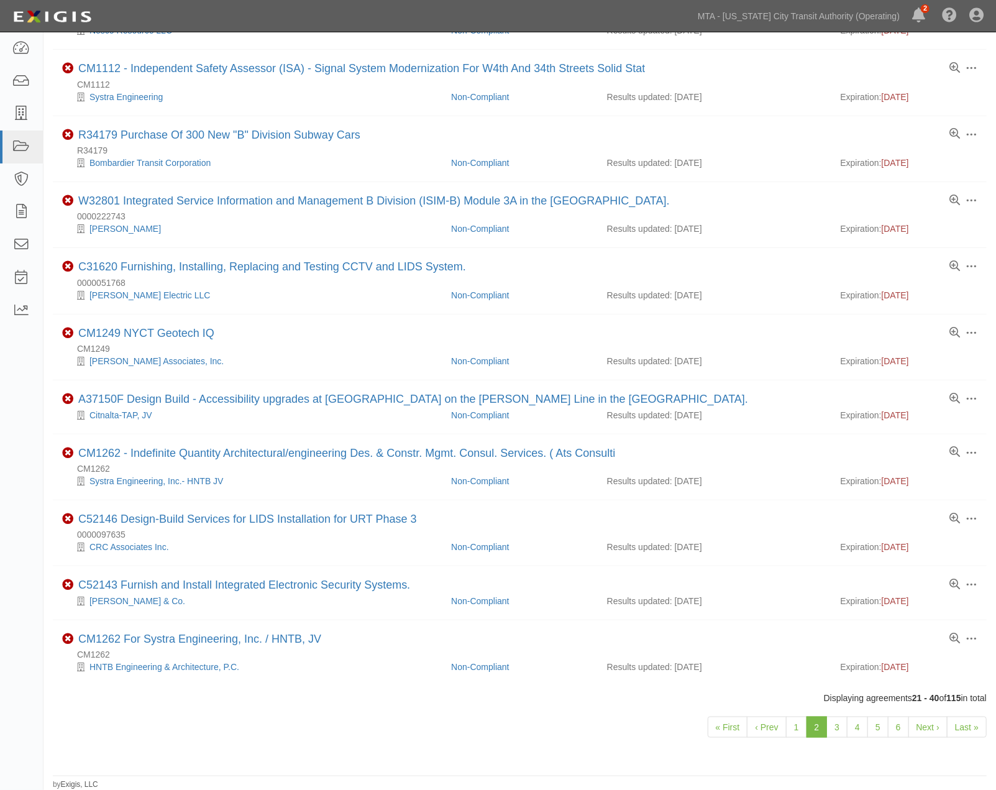
scroll to position [700, 0]
click at [831, 726] on link "3" at bounding box center [837, 727] width 21 height 21
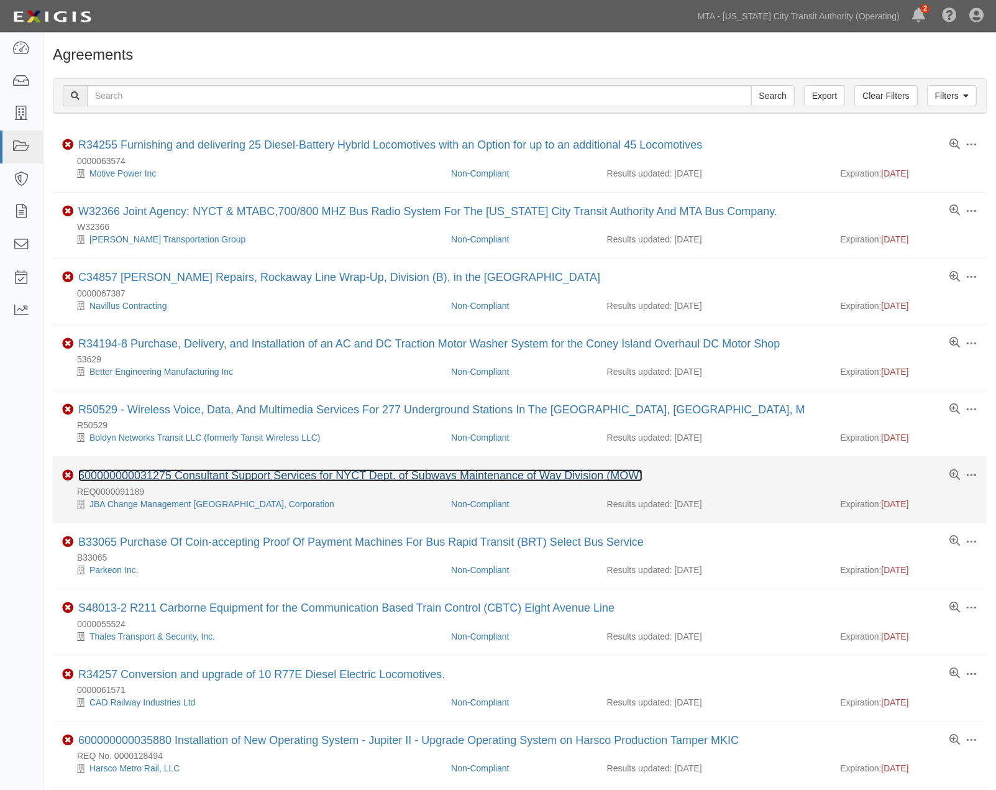
click at [175, 477] on link "600000000031275 Consultant Support Services for NYCT Dept. of Subways Maintenan…" at bounding box center [360, 475] width 564 height 12
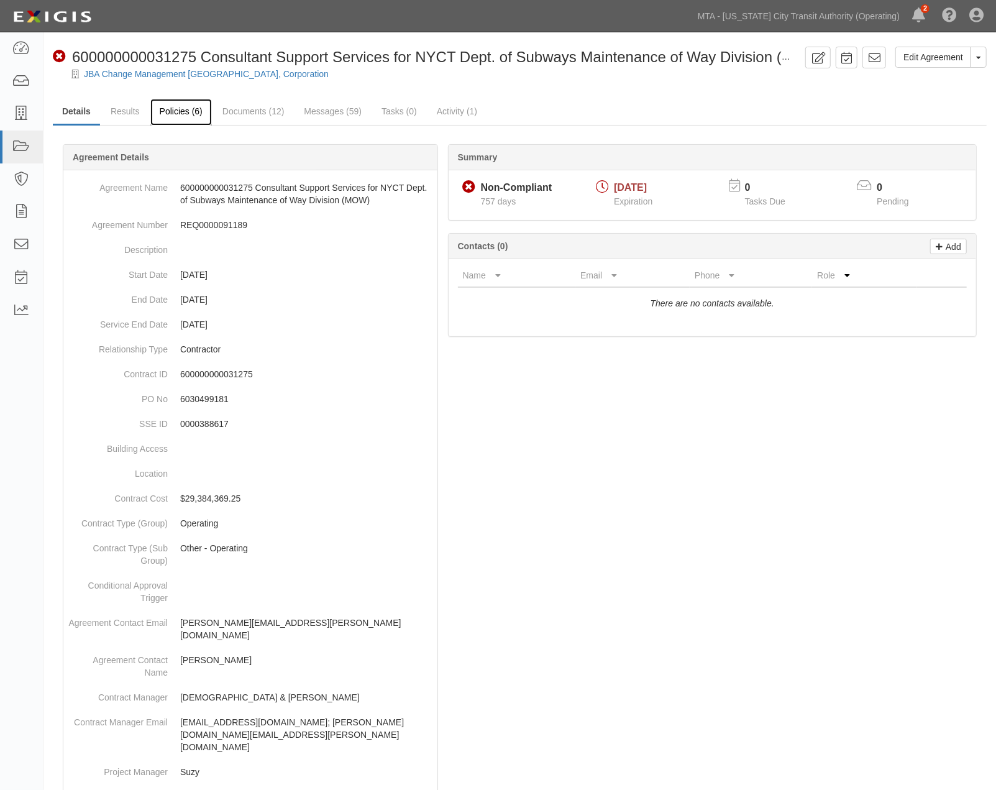
click at [184, 111] on link "Policies (6)" at bounding box center [181, 112] width 62 height 27
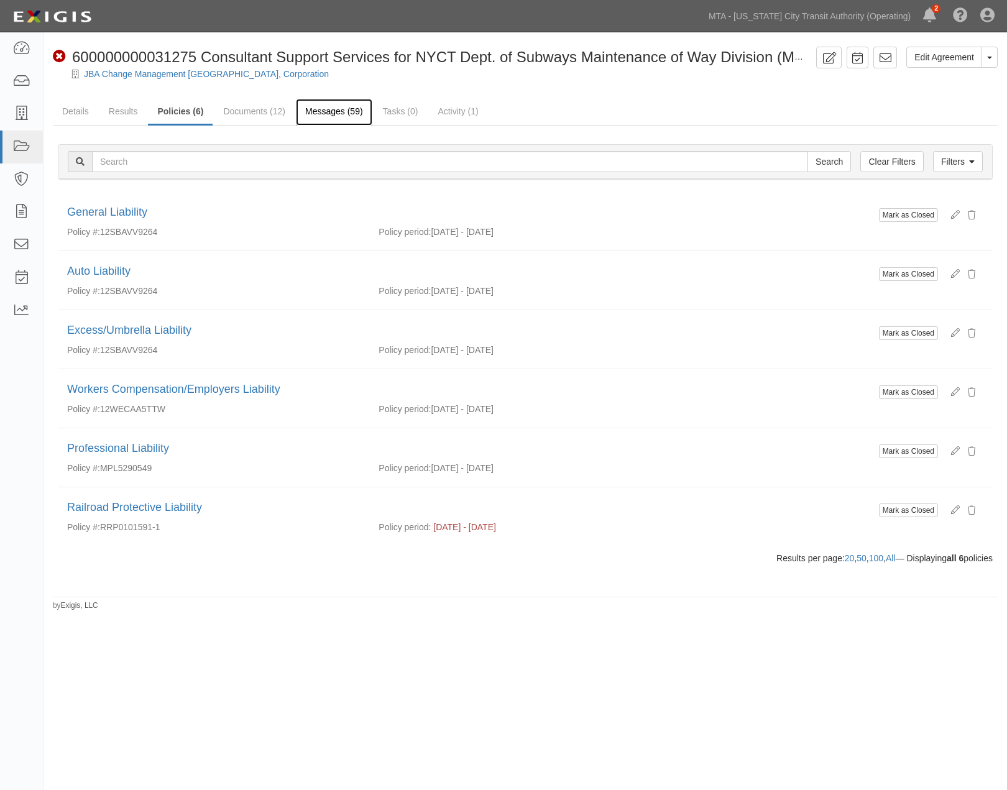
click at [312, 116] on link "Messages (59)" at bounding box center [334, 112] width 76 height 27
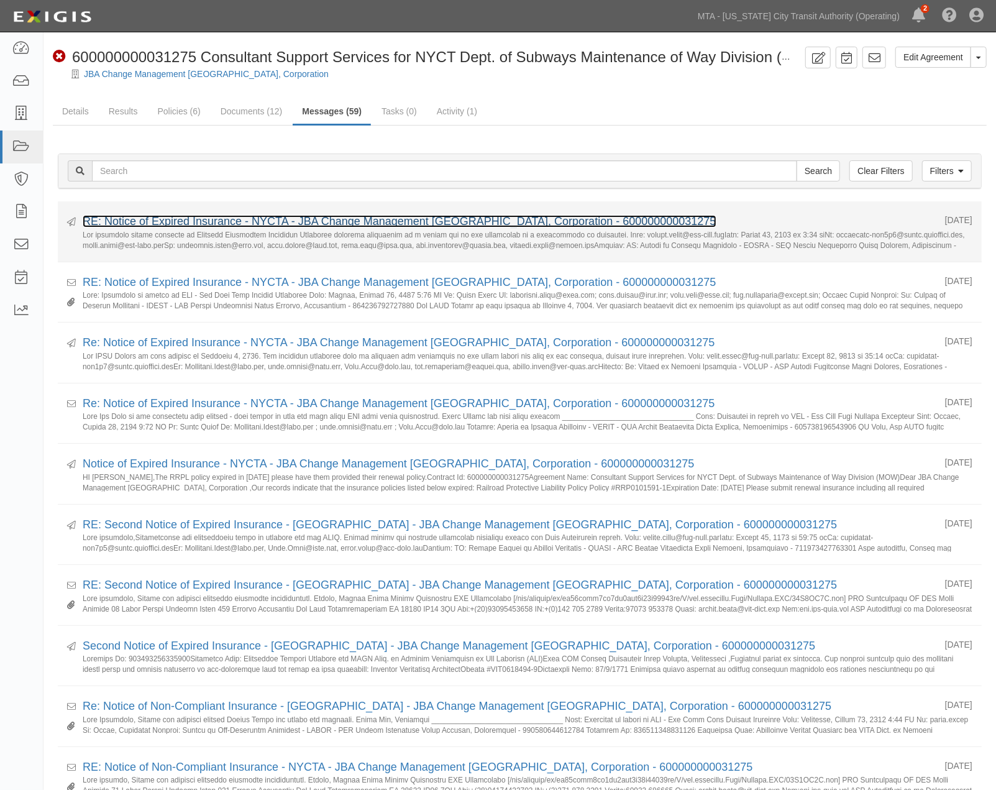
click at [311, 218] on link "RE: Notice of Expired Insurance - NYCTA - JBA Change Management [GEOGRAPHIC_DAT…" at bounding box center [400, 221] width 634 height 12
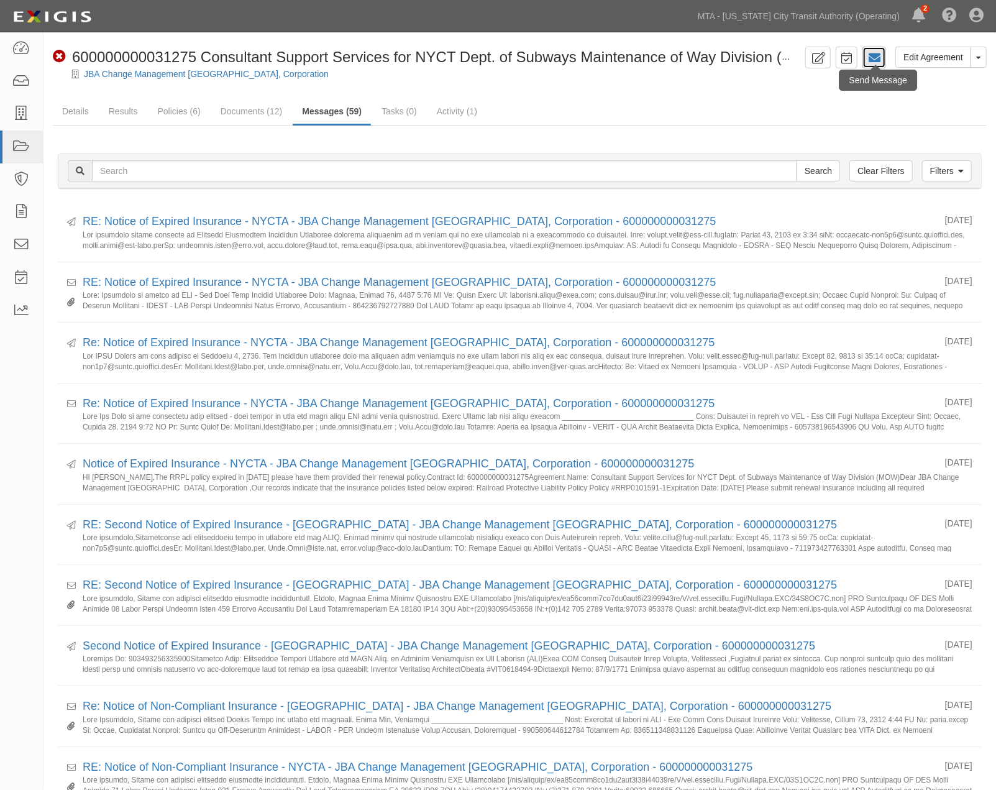
click at [876, 59] on icon at bounding box center [874, 58] width 12 height 12
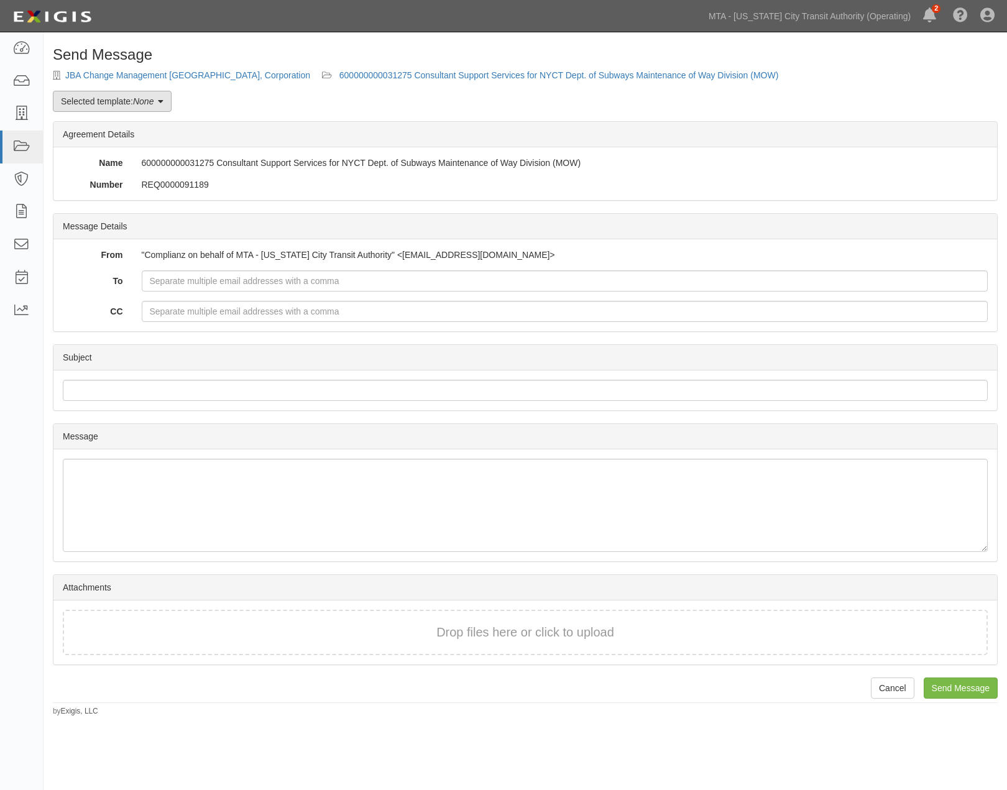
click at [141, 106] on em "None" at bounding box center [143, 101] width 21 height 10
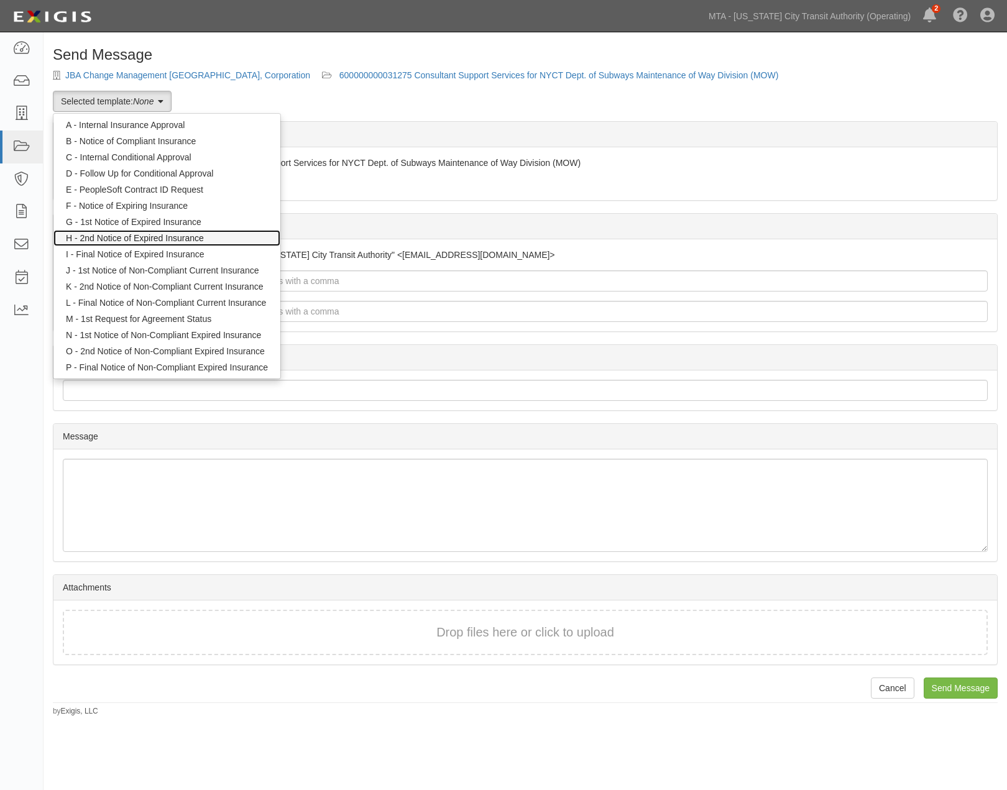
click at [167, 239] on link "H - 2nd Notice of Expired Insurance" at bounding box center [166, 238] width 227 height 16
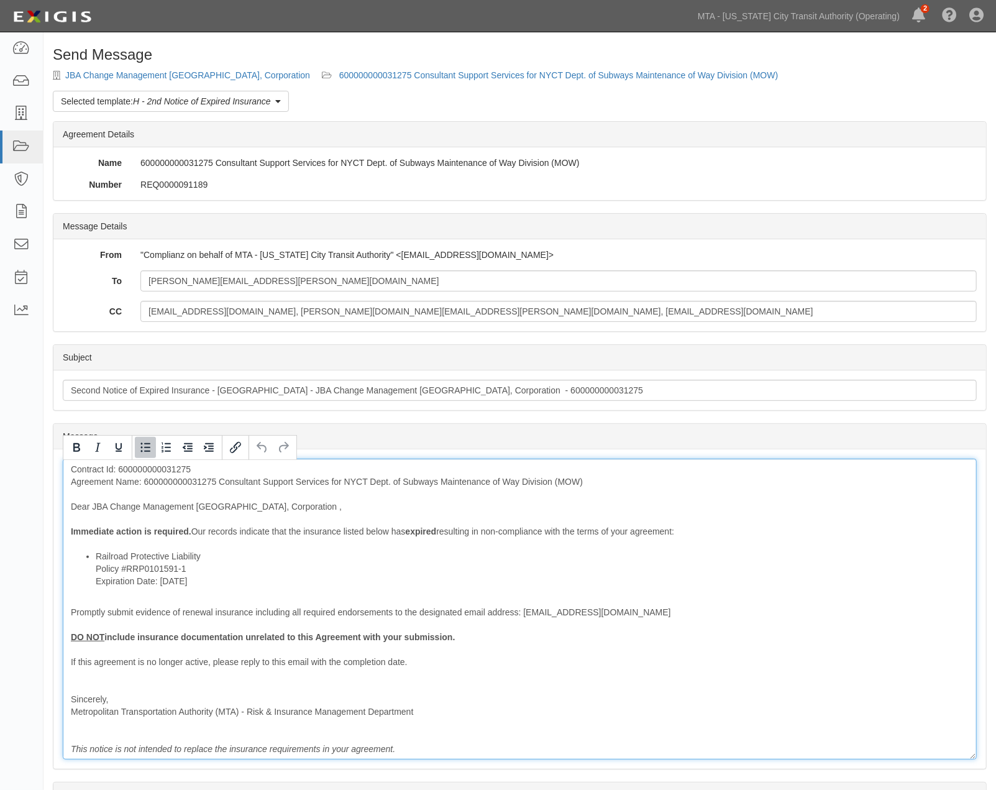
drag, startPoint x: 233, startPoint y: 582, endPoint x: 95, endPoint y: 582, distance: 138.0
click at [96, 582] on li "Railroad Protective Liability Policy #RRP0101591-1 Expiration Date: 12/9/2024" at bounding box center [532, 568] width 873 height 37
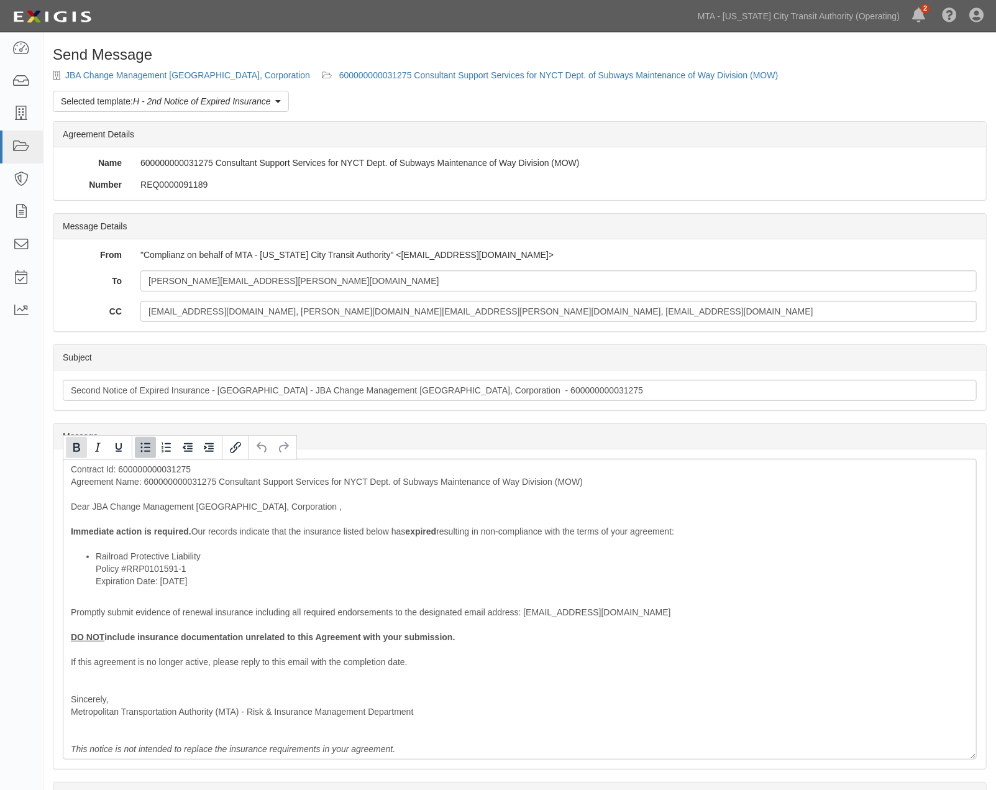
click at [70, 440] on icon "Bold" at bounding box center [76, 447] width 15 height 15
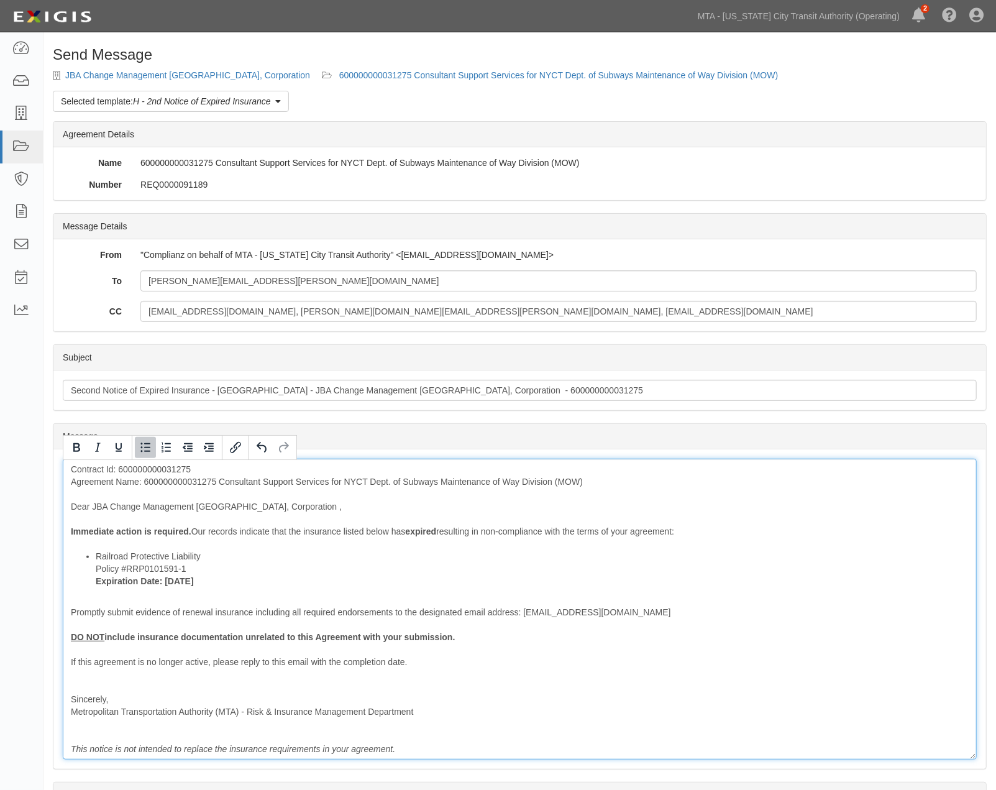
drag, startPoint x: 209, startPoint y: 550, endPoint x: 209, endPoint y: 557, distance: 6.8
click at [209, 553] on li "Railroad Protective Liability Policy #RRP0101591-1 Expiration Date: 12/9/2024" at bounding box center [532, 568] width 873 height 37
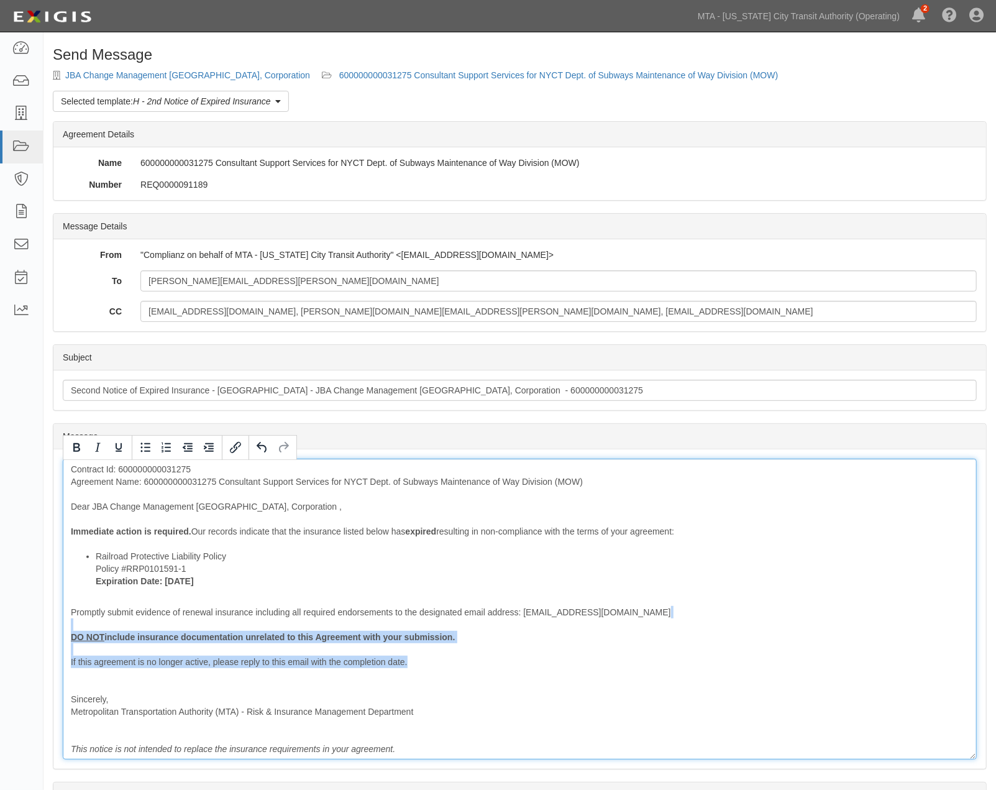
drag, startPoint x: 427, startPoint y: 664, endPoint x: 52, endPoint y: 628, distance: 376.5
click at [53, 628] on section "Message Message Contract Id: 600000000031275 Agreement Name: 600000000031275 Co…" at bounding box center [520, 596] width 934 height 346
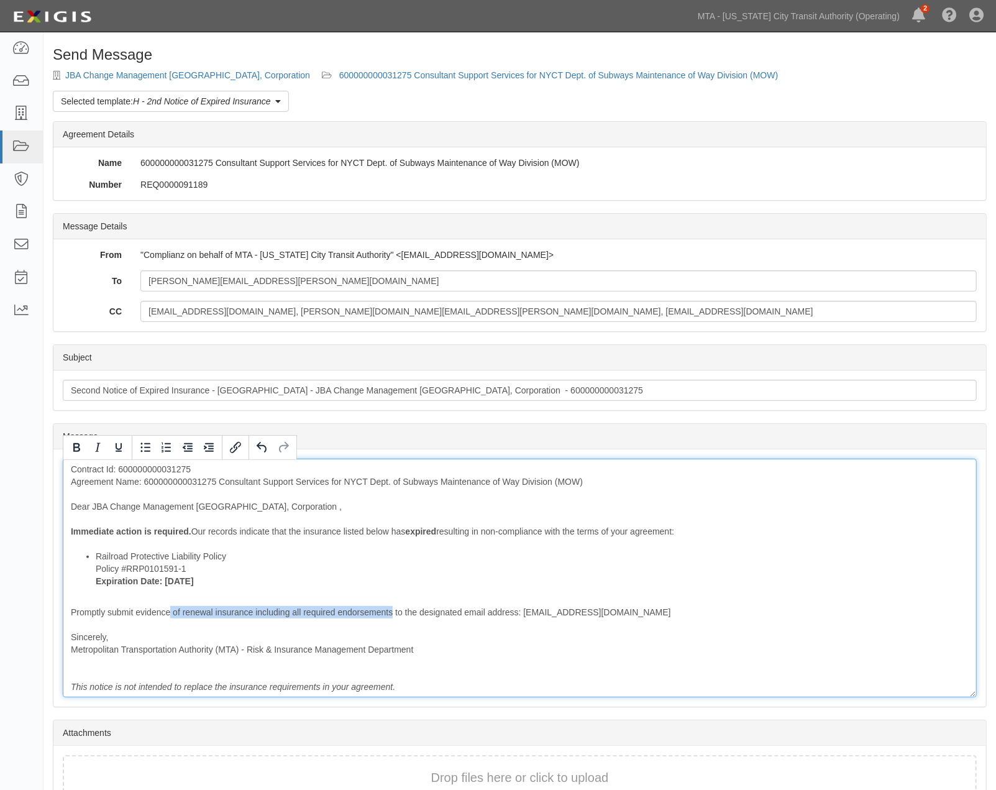
drag, startPoint x: 189, startPoint y: 612, endPoint x: 392, endPoint y: 611, distance: 203.3
click at [392, 611] on div "Contract Id: 600000000031275 Agreement Name: 600000000031275 Consultant Support…" at bounding box center [520, 578] width 914 height 239
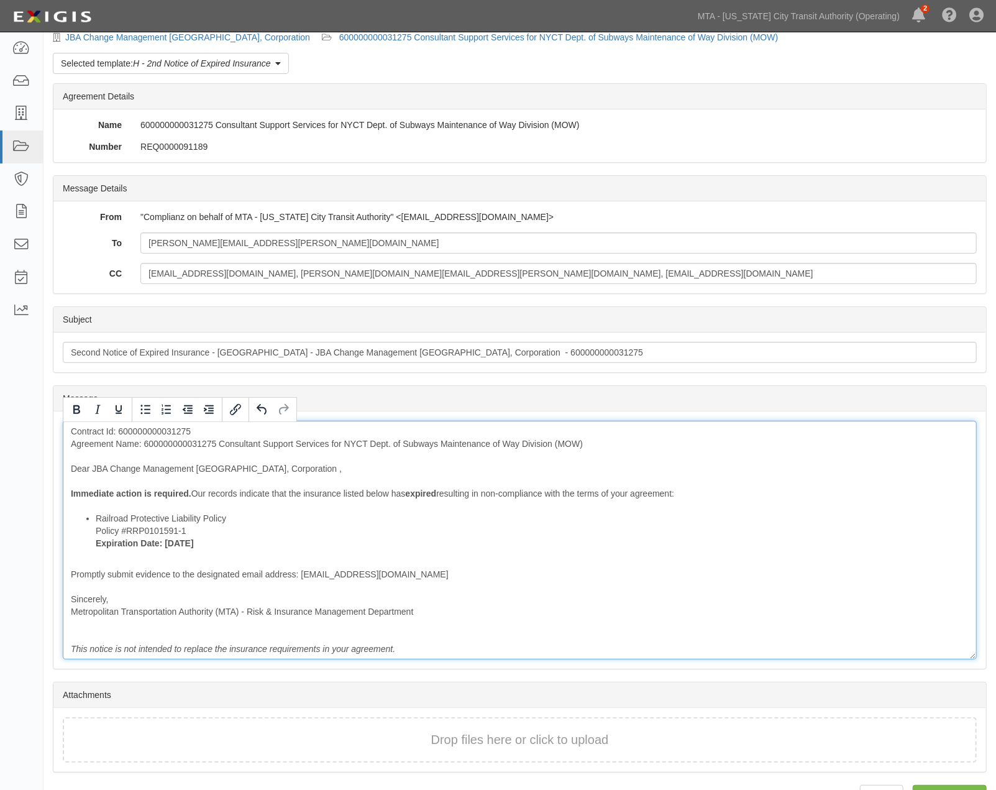
scroll to position [71, 0]
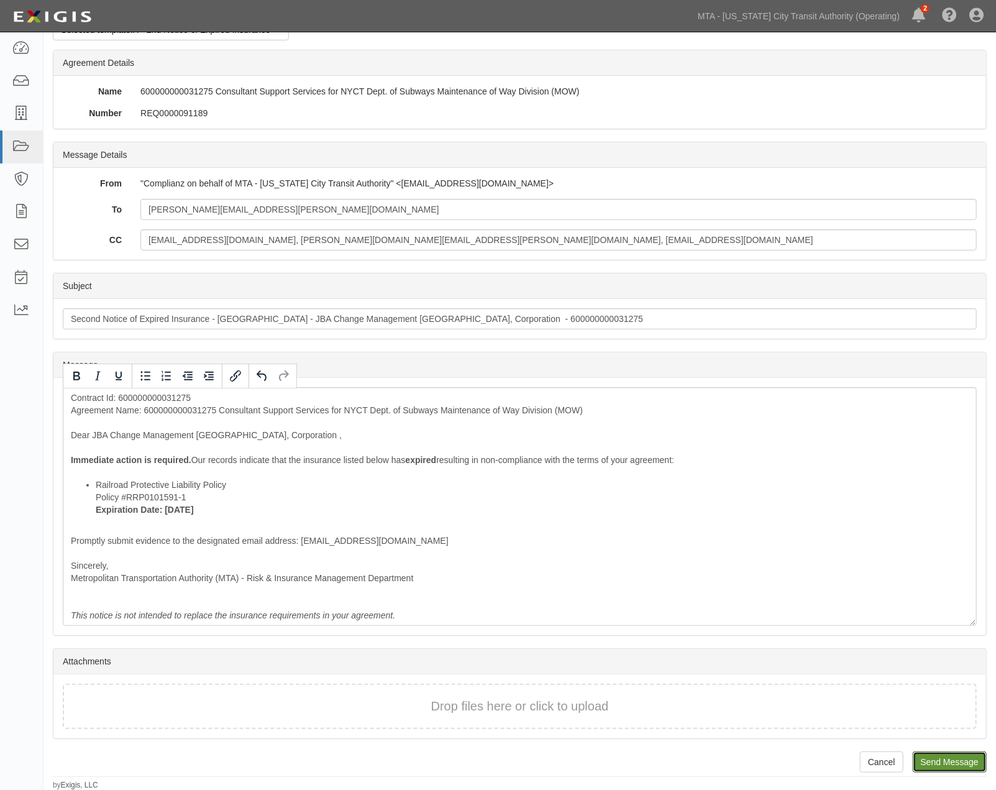
drag, startPoint x: 964, startPoint y: 761, endPoint x: 566, endPoint y: 53, distance: 812.4
click at [965, 761] on input "Send Message" at bounding box center [950, 761] width 74 height 21
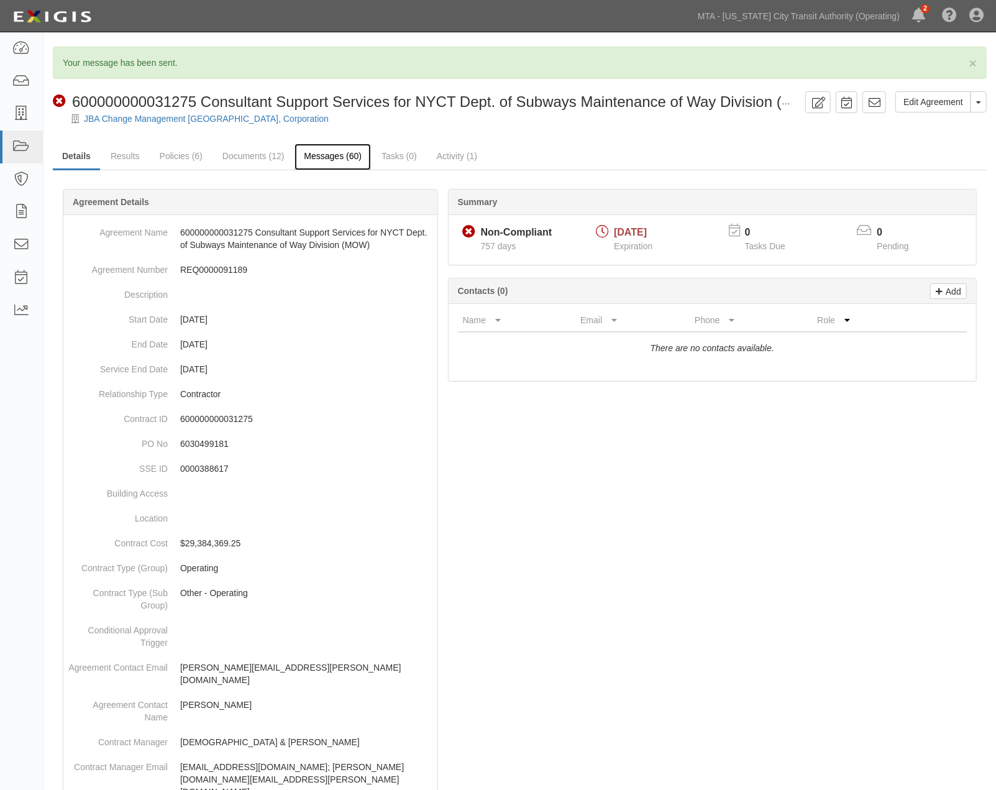
click at [334, 163] on link "Messages (60)" at bounding box center [333, 157] width 76 height 27
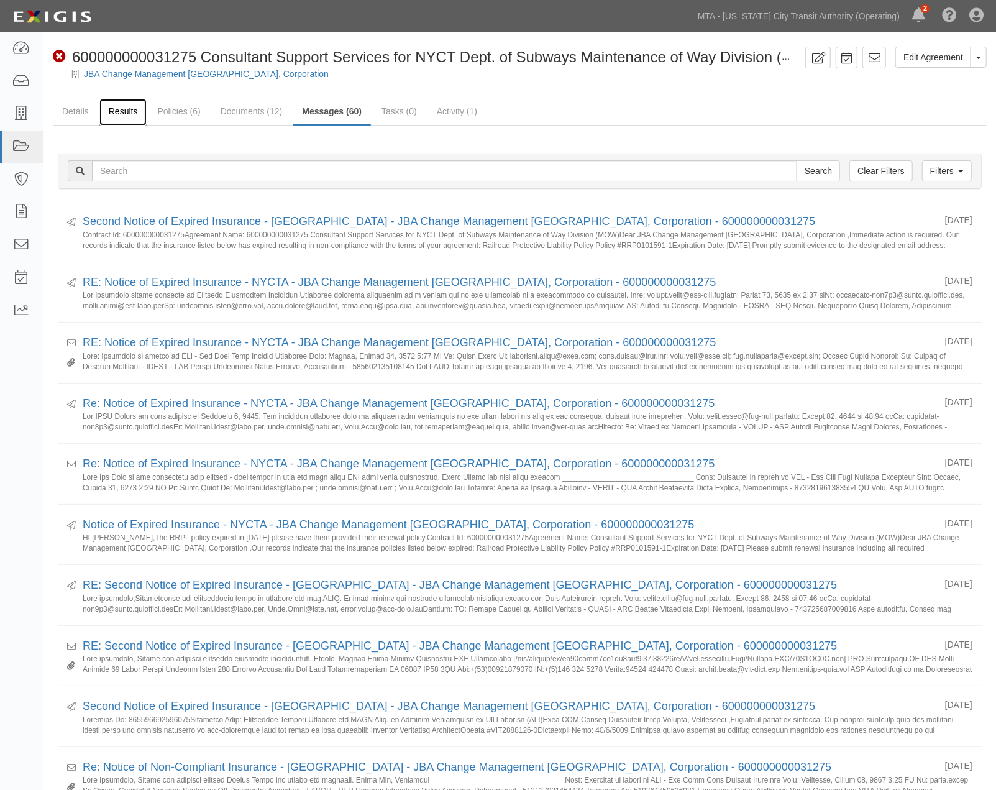
click at [126, 107] on link "Results" at bounding box center [123, 112] width 48 height 27
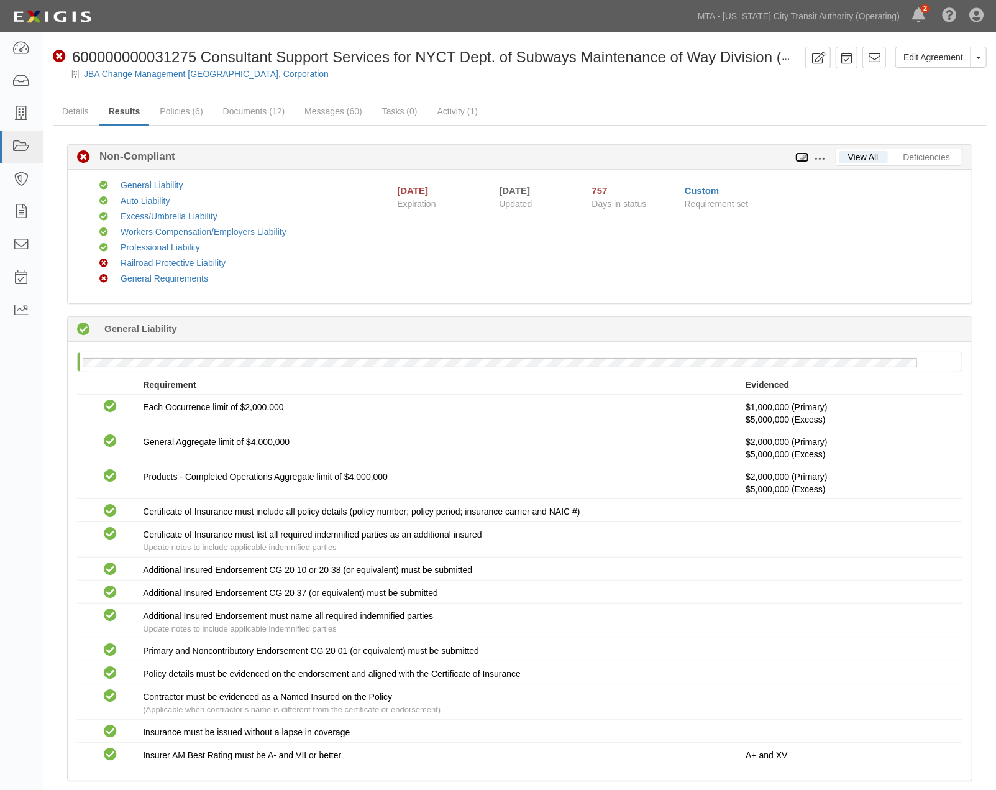
click at [802, 154] on icon at bounding box center [803, 158] width 14 height 9
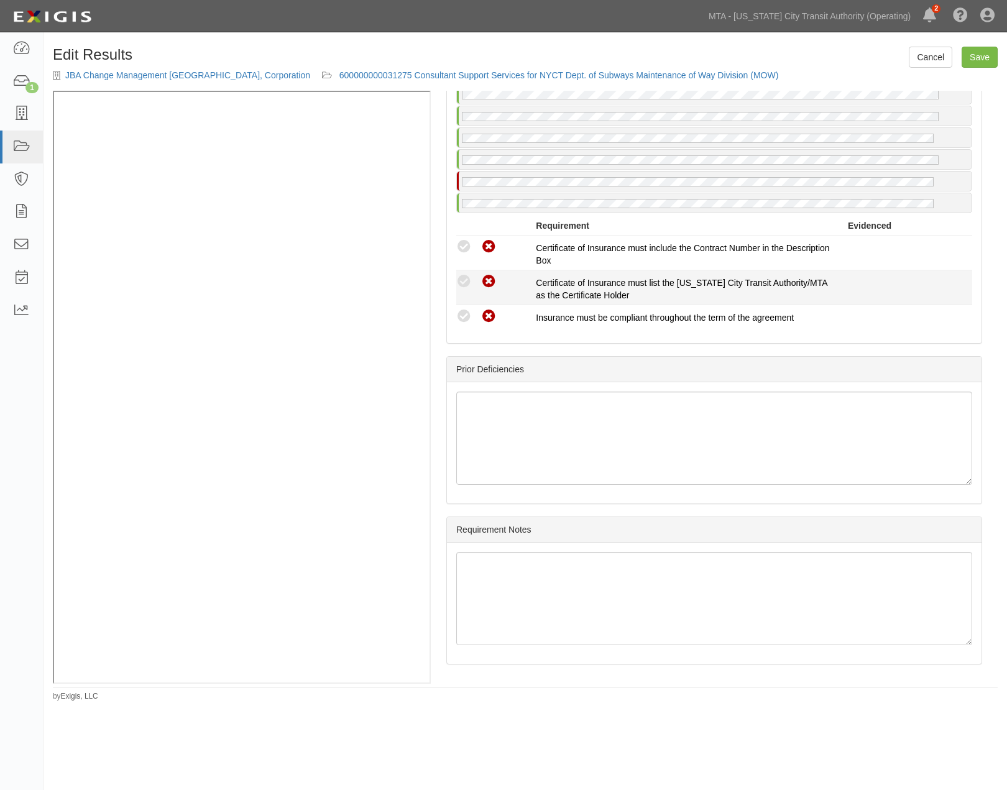
scroll to position [2208, 0]
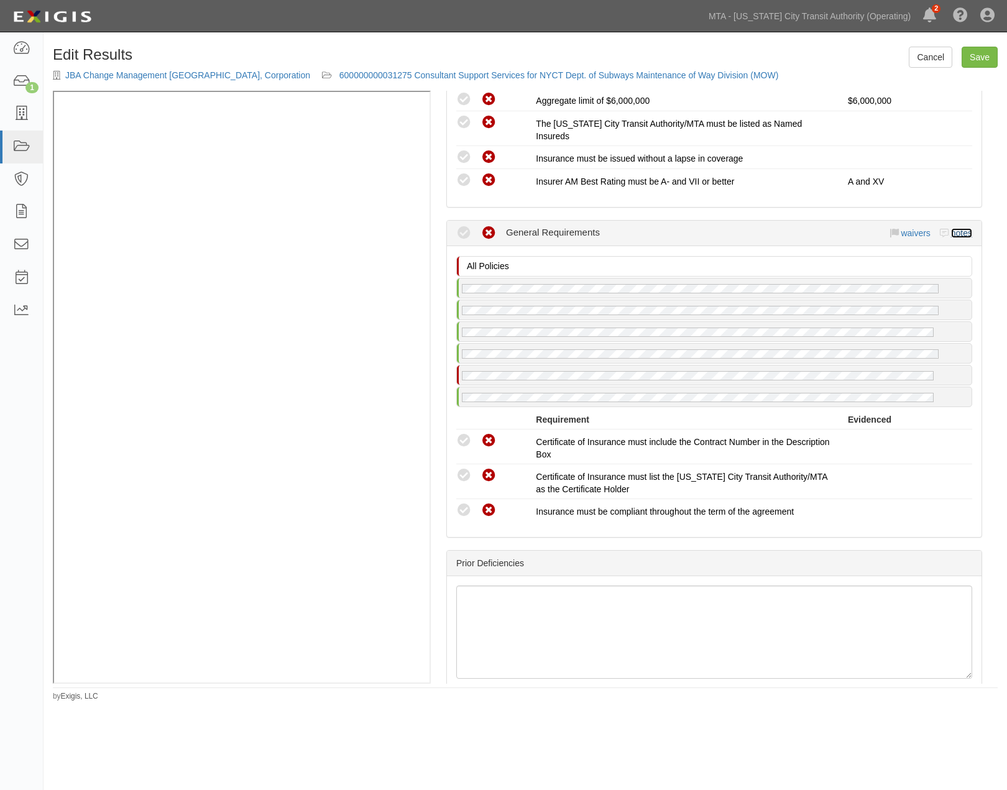
click at [951, 238] on link "notes" at bounding box center [961, 233] width 21 height 10
radio input "true"
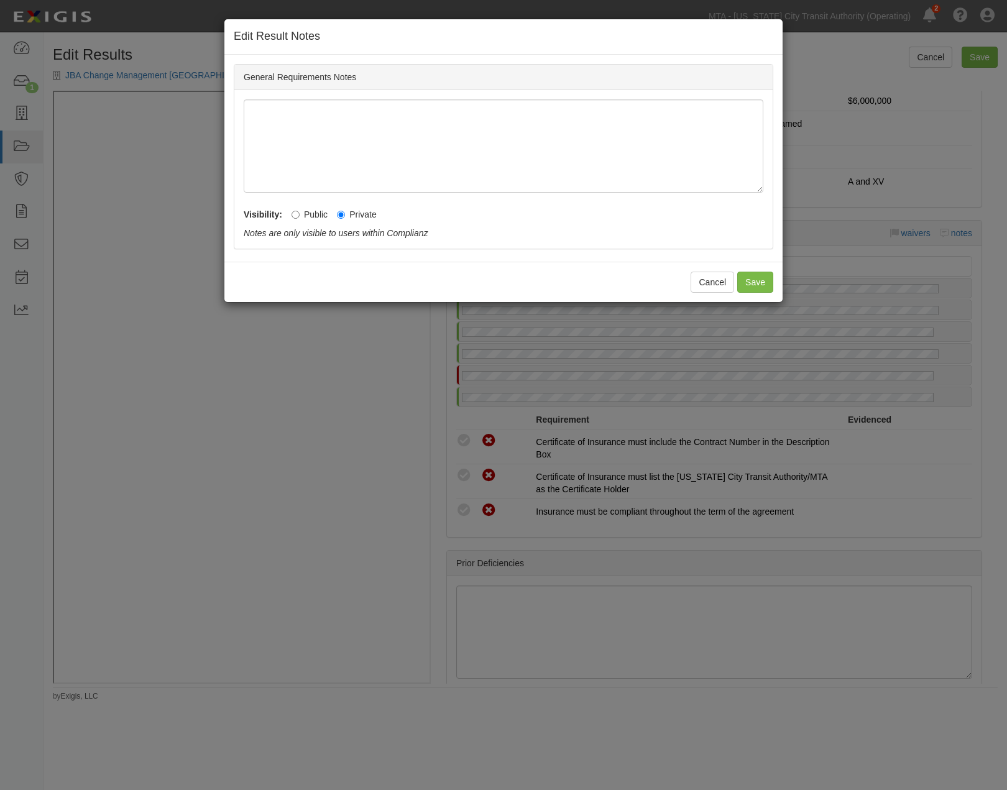
click at [309, 220] on label "Public" at bounding box center [310, 214] width 36 height 12
click at [300, 219] on input "Public" at bounding box center [296, 215] width 8 height 8
radio input "true"
click at [759, 280] on button "Save" at bounding box center [755, 282] width 36 height 21
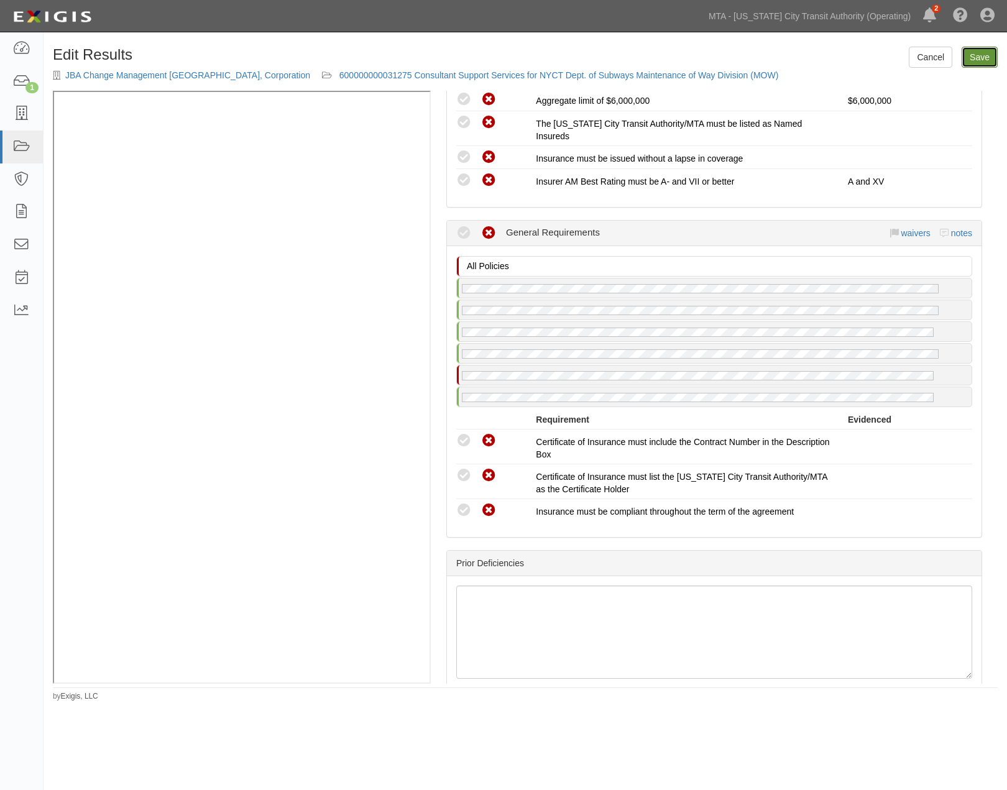
click at [985, 54] on link "Save" at bounding box center [980, 57] width 36 height 21
radio input "true"
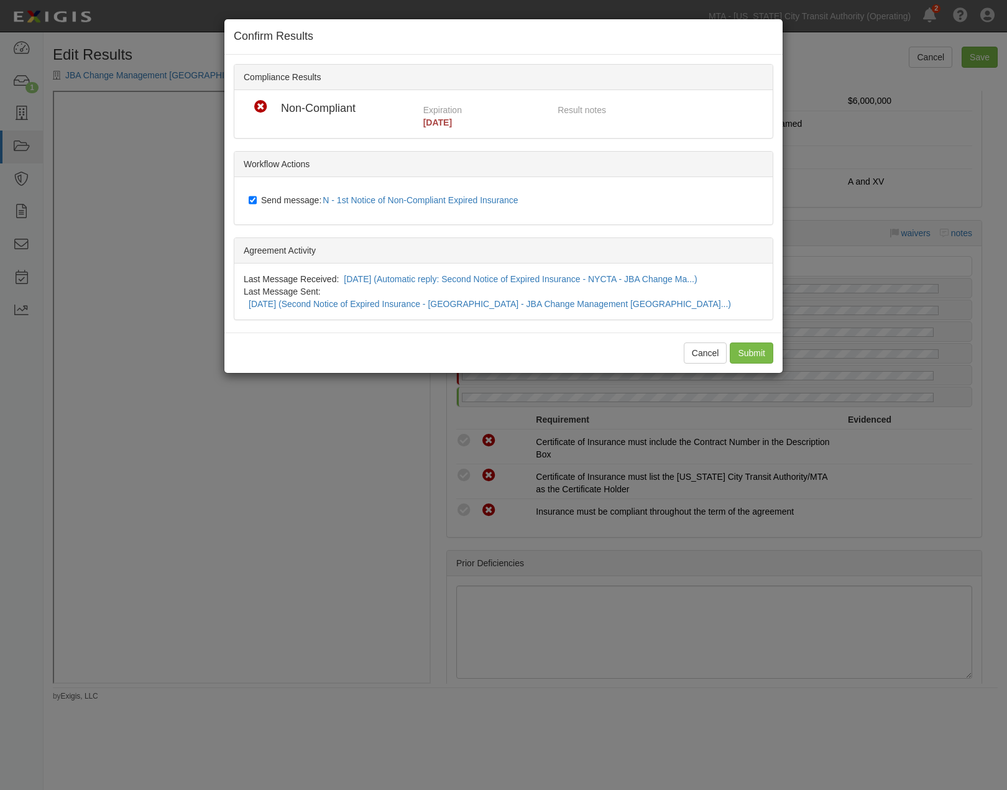
click at [291, 200] on span "Send message: N - 1st Notice of Non-Compliant Expired Insurance" at bounding box center [392, 200] width 262 height 10
click at [257, 200] on input "Send message: N - 1st Notice of Non-Compliant Expired Insurance" at bounding box center [253, 200] width 8 height 10
checkbox input "false"
click at [753, 344] on input "Submit" at bounding box center [752, 352] width 44 height 21
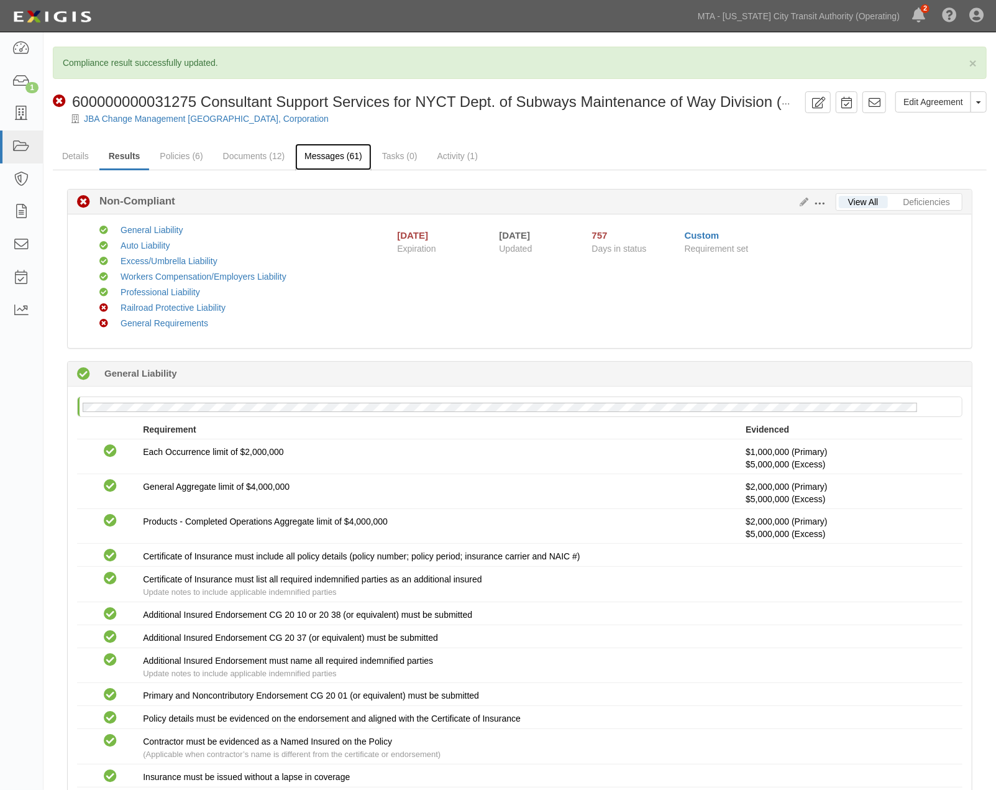
click at [314, 159] on link "Messages (61)" at bounding box center [333, 157] width 76 height 27
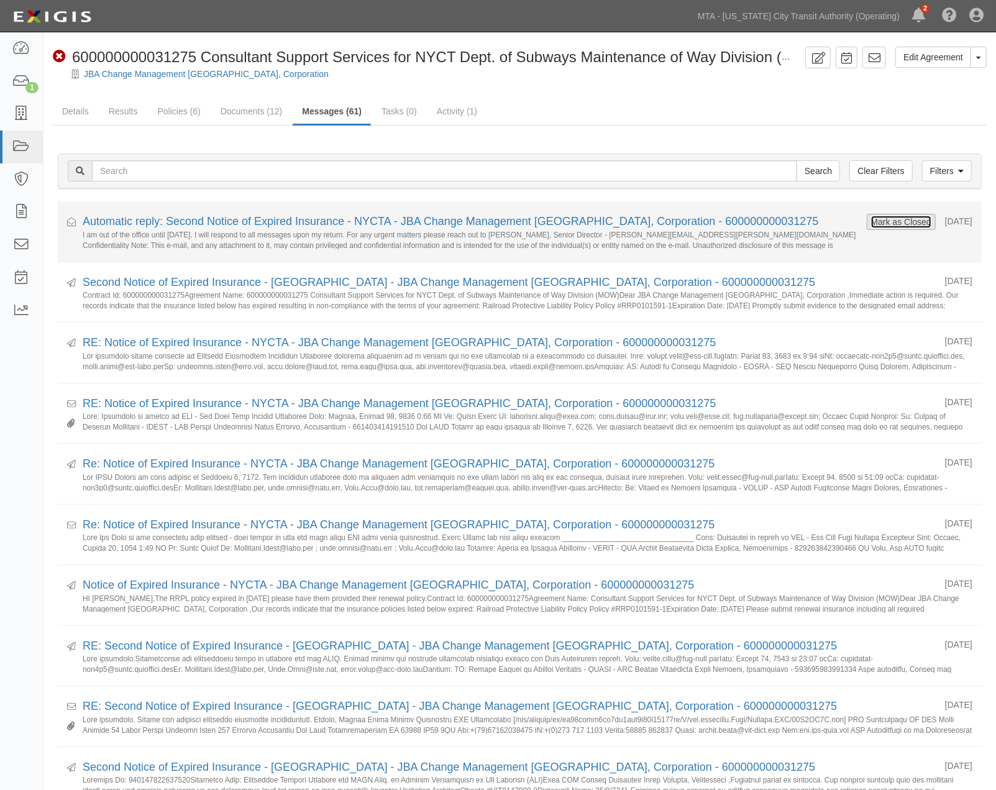
click at [905, 215] on button "Mark as Closed" at bounding box center [902, 222] width 62 height 14
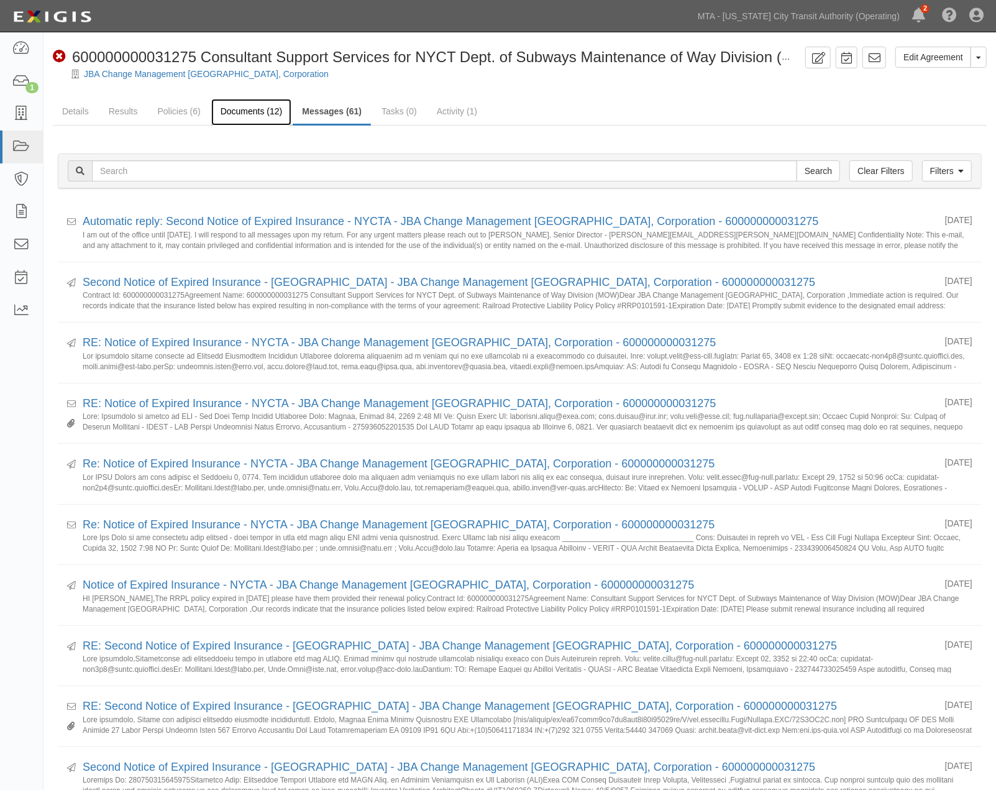
click at [246, 103] on link "Documents (12)" at bounding box center [251, 112] width 81 height 27
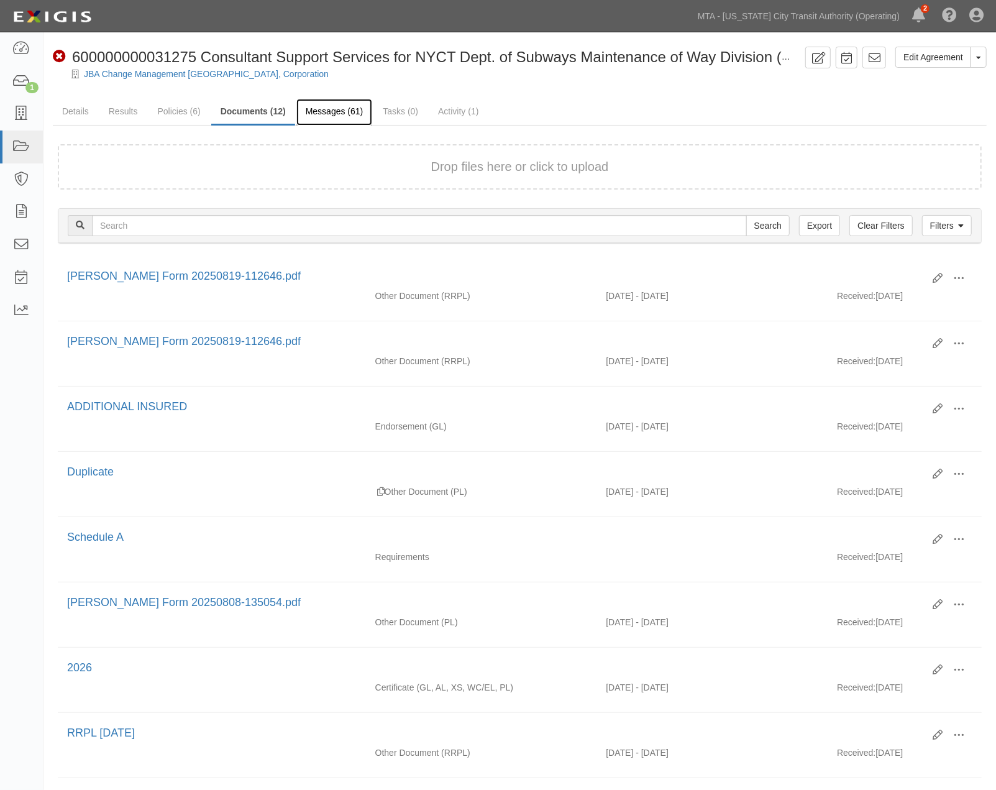
click at [331, 102] on link "Messages (61)" at bounding box center [334, 112] width 76 height 27
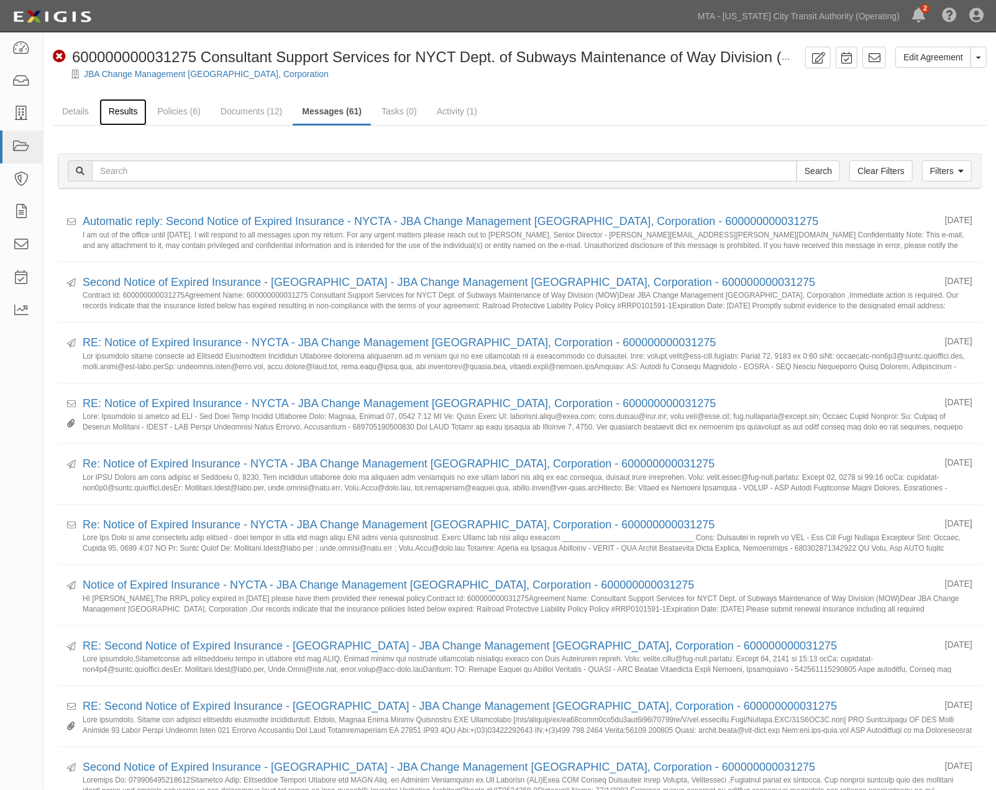
click at [114, 114] on link "Results" at bounding box center [123, 112] width 48 height 27
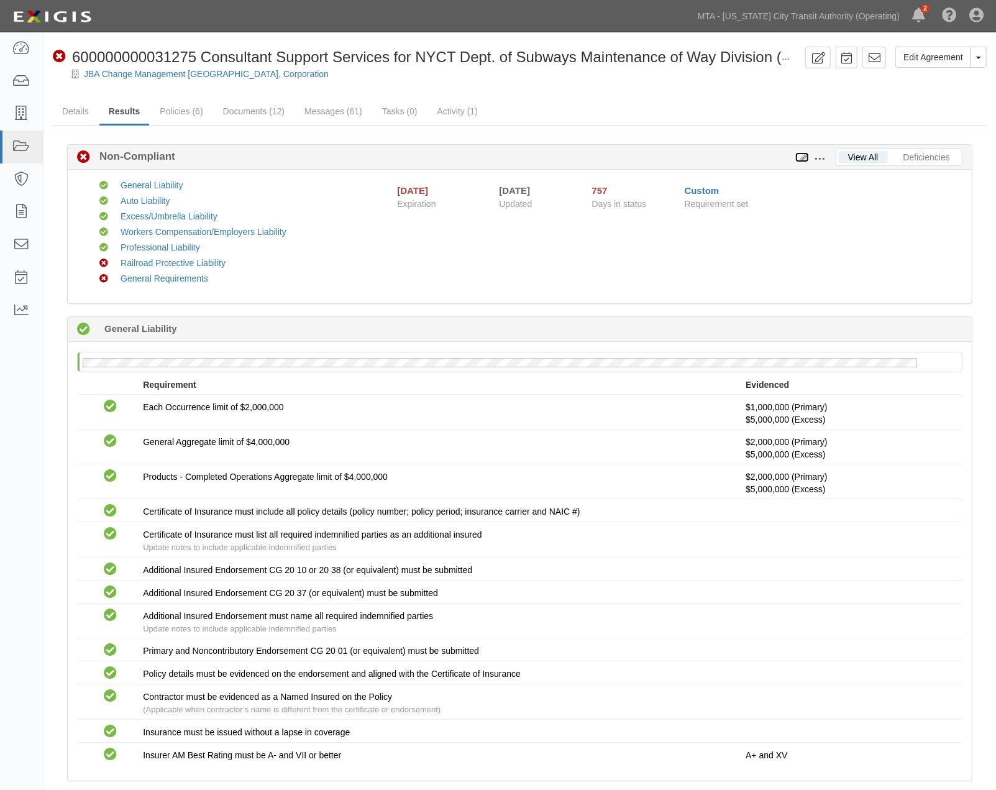
click at [802, 158] on icon at bounding box center [803, 158] width 14 height 9
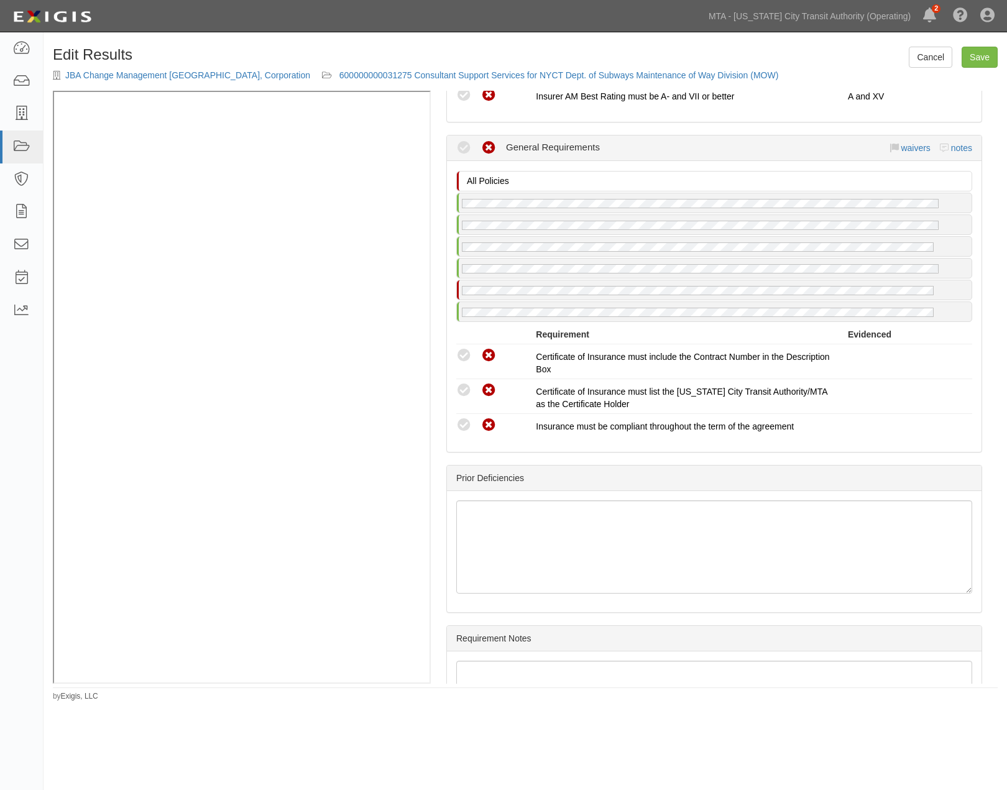
scroll to position [2277, 0]
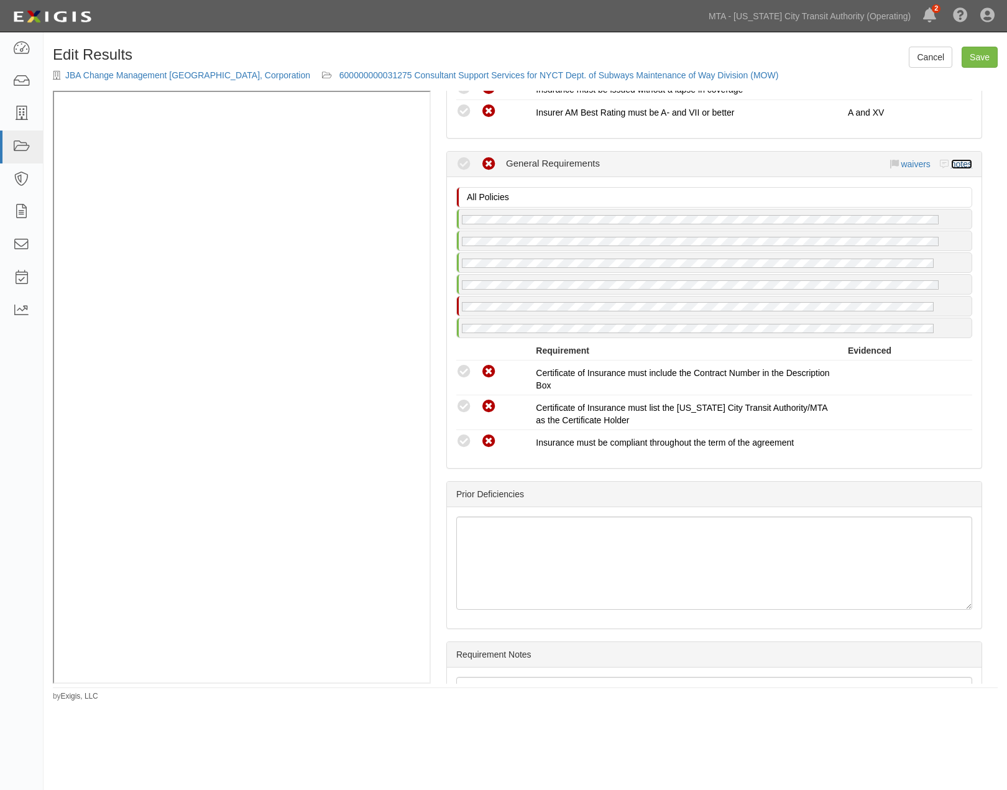
click at [951, 169] on link "notes" at bounding box center [961, 164] width 21 height 10
radio input "true"
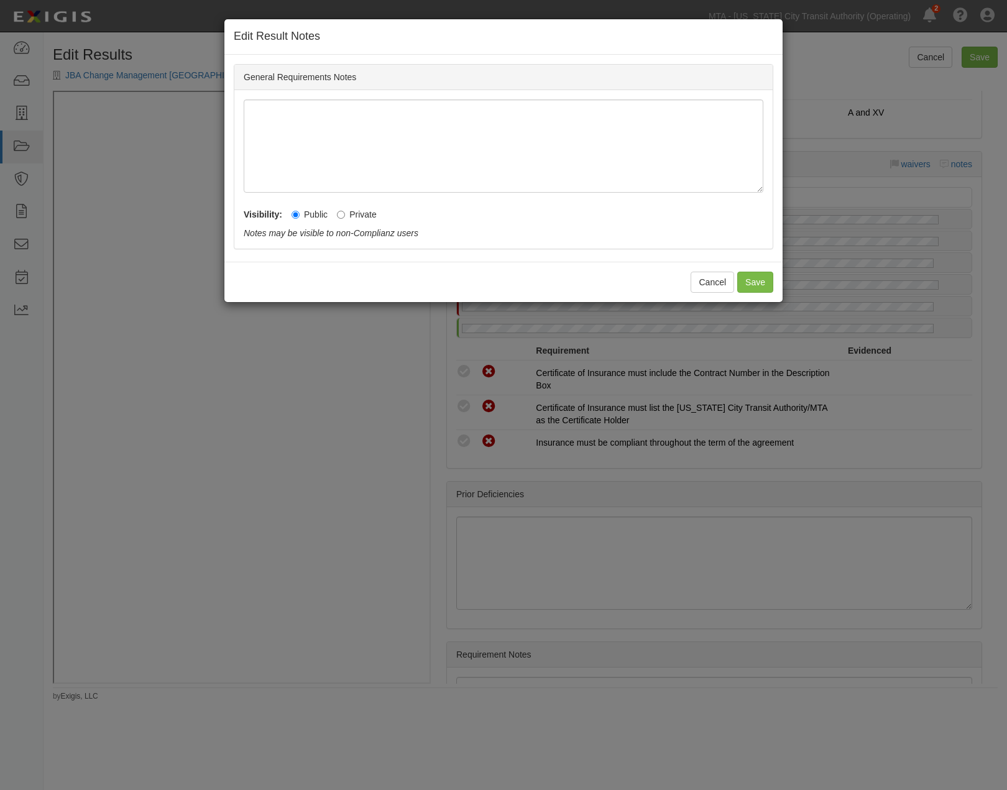
click at [358, 209] on label "Private" at bounding box center [357, 214] width 40 height 12
click at [345, 211] on input "Private" at bounding box center [341, 215] width 8 height 8
radio input "true"
click at [762, 278] on button "Save" at bounding box center [755, 282] width 36 height 21
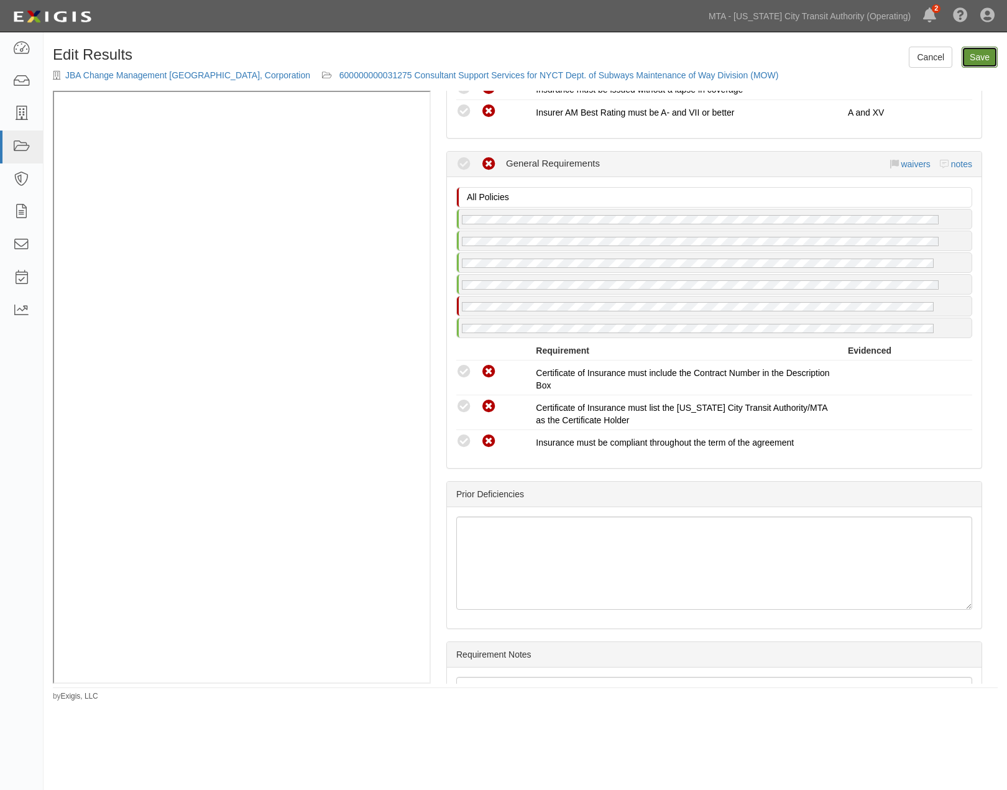
click at [982, 56] on link "Save" at bounding box center [980, 57] width 36 height 21
radio input "true"
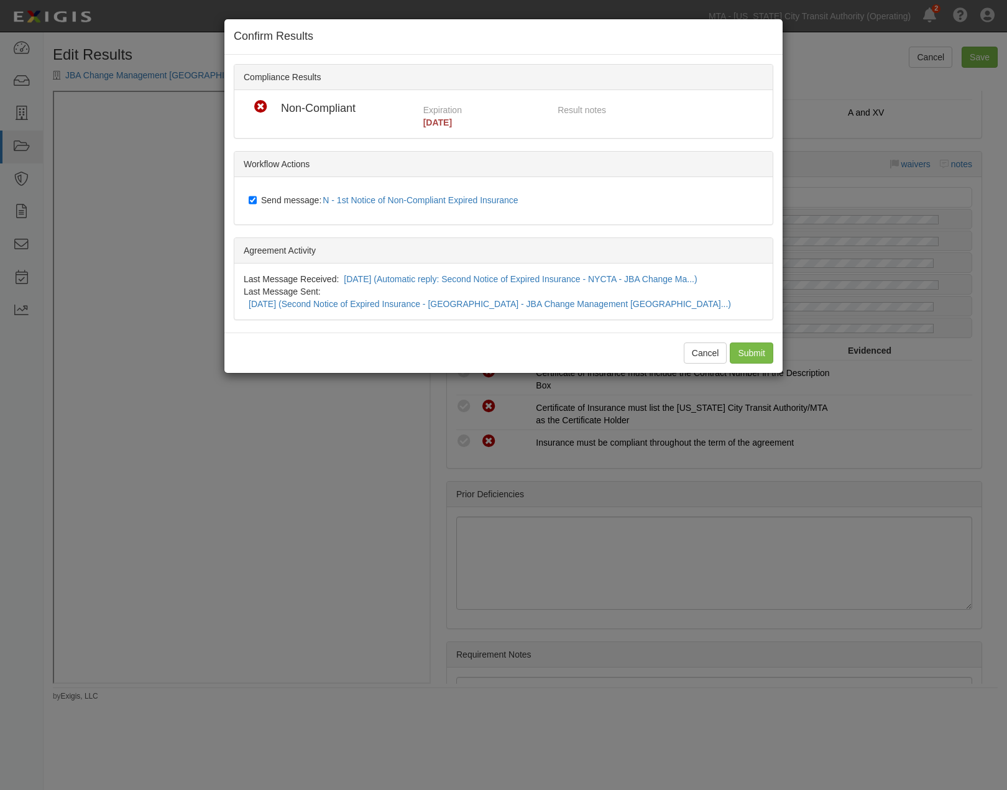
click at [249, 193] on label "Send message: N - 1st Notice of Non-Compliant Expired Insurance" at bounding box center [386, 201] width 275 height 16
click at [265, 191] on div "Send message: N - 1st Notice of Non-Compliant Expired Insurance" at bounding box center [505, 200] width 533 height 29
click at [265, 201] on span "Send message: N - 1st Notice of Non-Compliant Expired Insurance" at bounding box center [392, 200] width 262 height 10
click at [257, 201] on input "Send message: N - 1st Notice of Non-Compliant Expired Insurance" at bounding box center [253, 200] width 8 height 10
checkbox input "false"
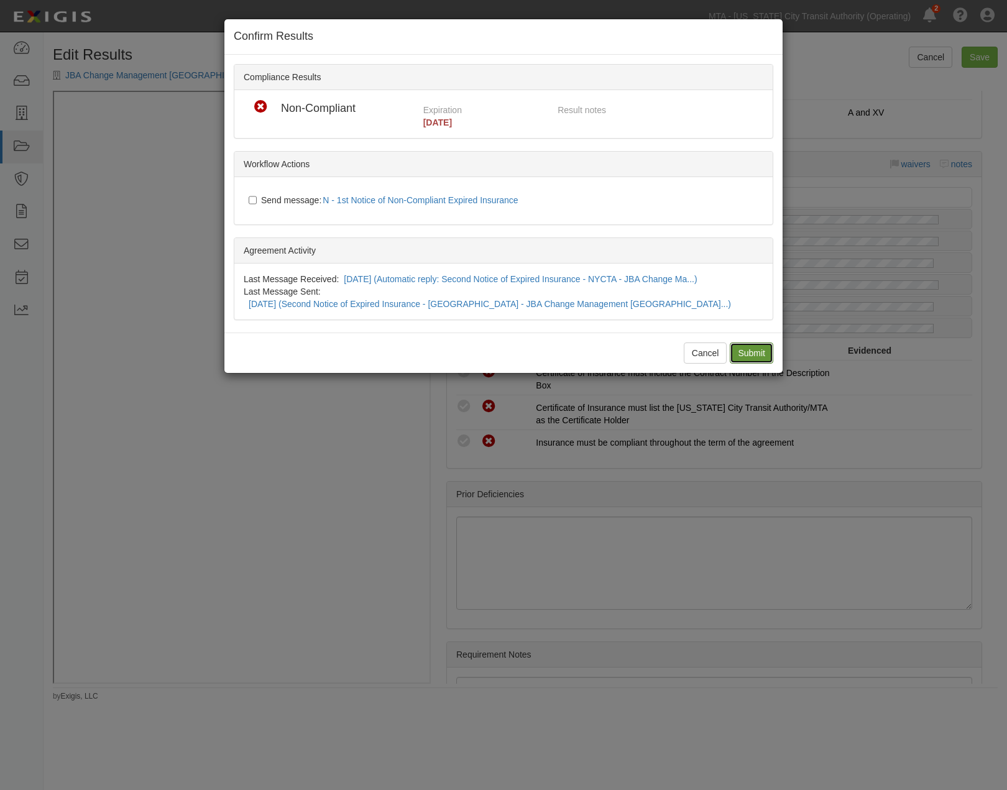
click at [747, 342] on input "Submit" at bounding box center [752, 352] width 44 height 21
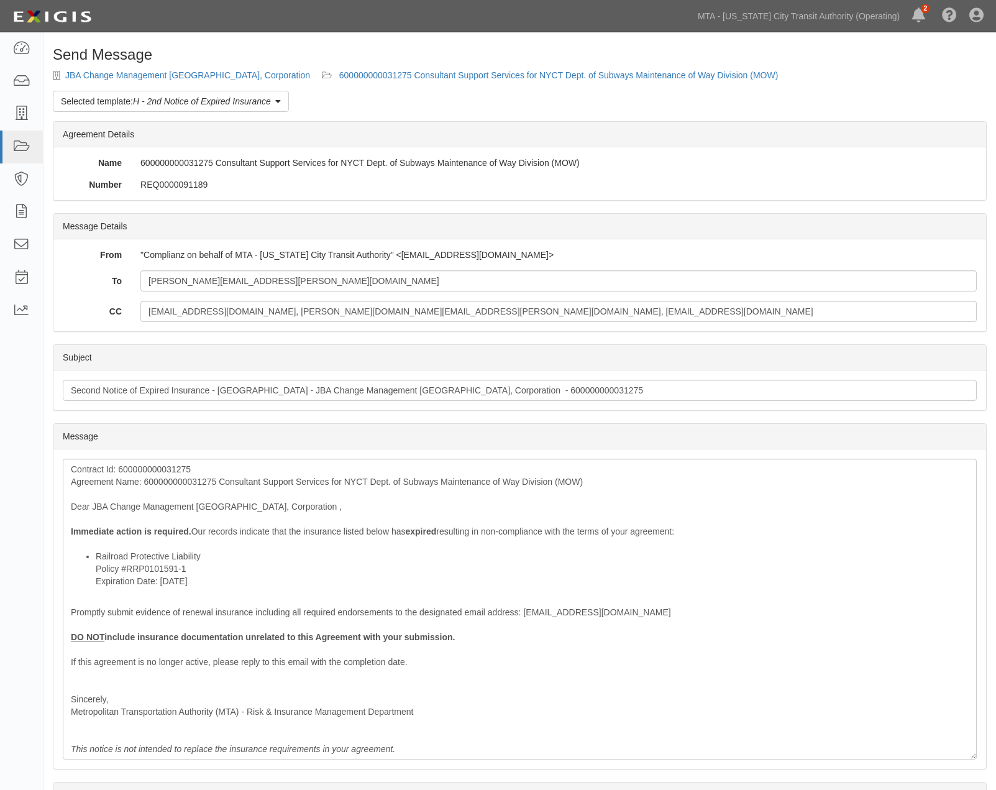
scroll to position [71, 0]
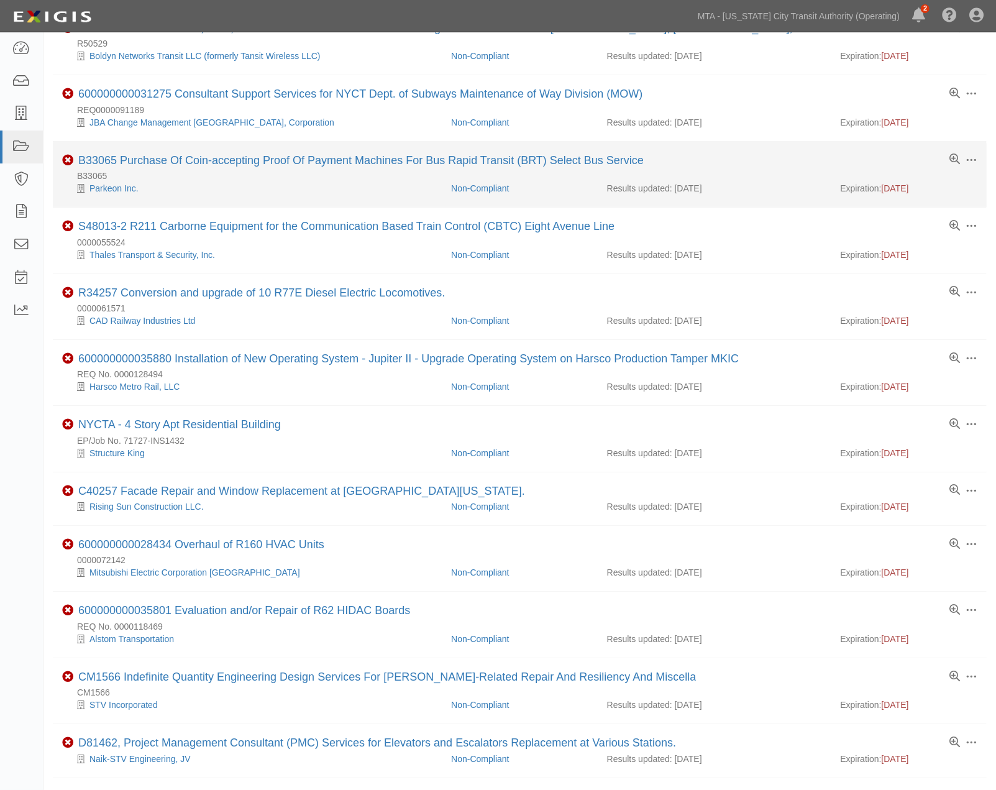
scroll to position [414, 0]
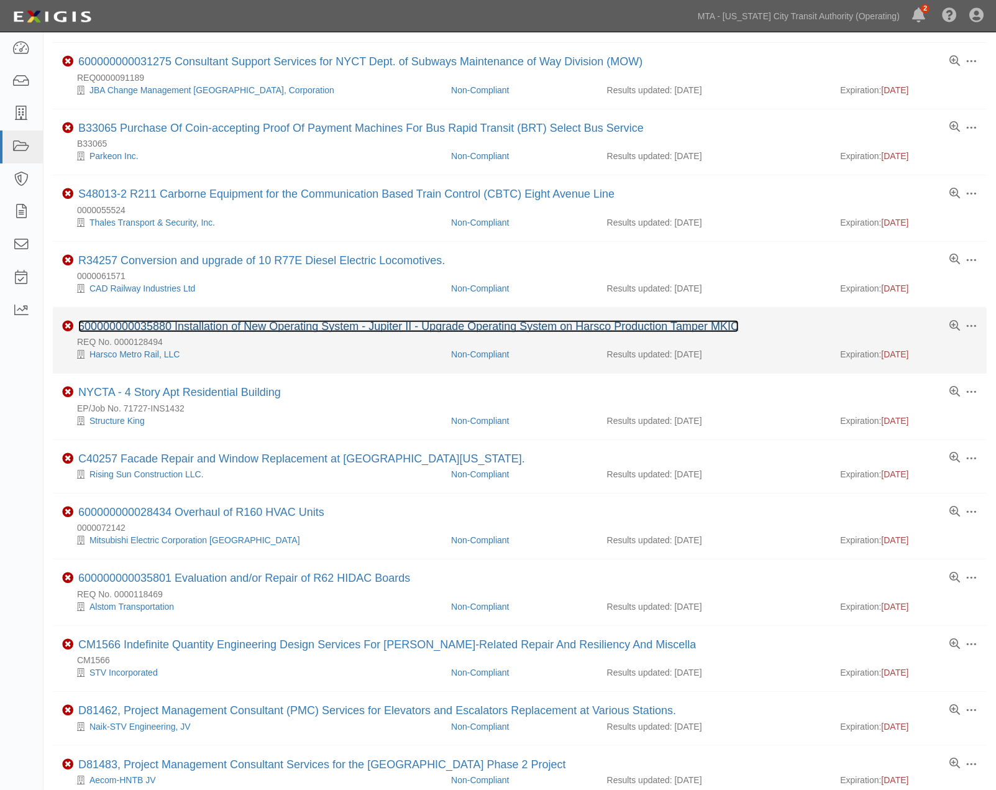
click at [289, 328] on link "600000000035880 Installation of New Operating System - Jupiter II - Upgrade Ope…" at bounding box center [408, 326] width 661 height 12
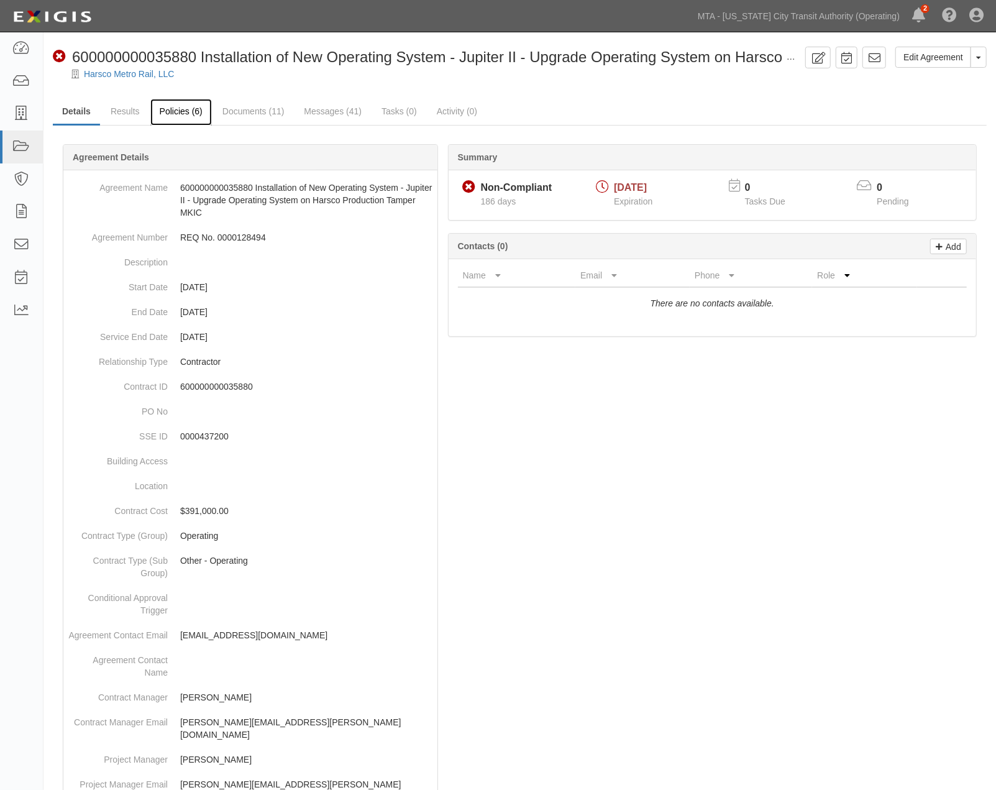
click at [178, 110] on link "Policies (6)" at bounding box center [181, 112] width 62 height 27
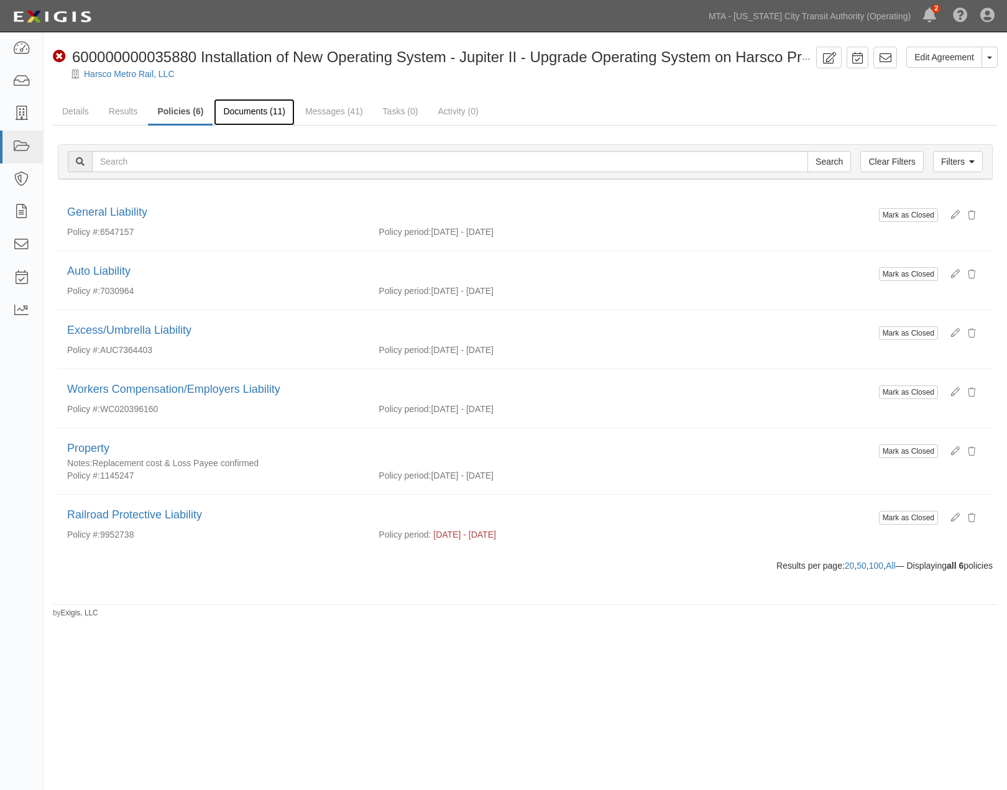
click at [266, 111] on link "Documents (11)" at bounding box center [254, 112] width 81 height 27
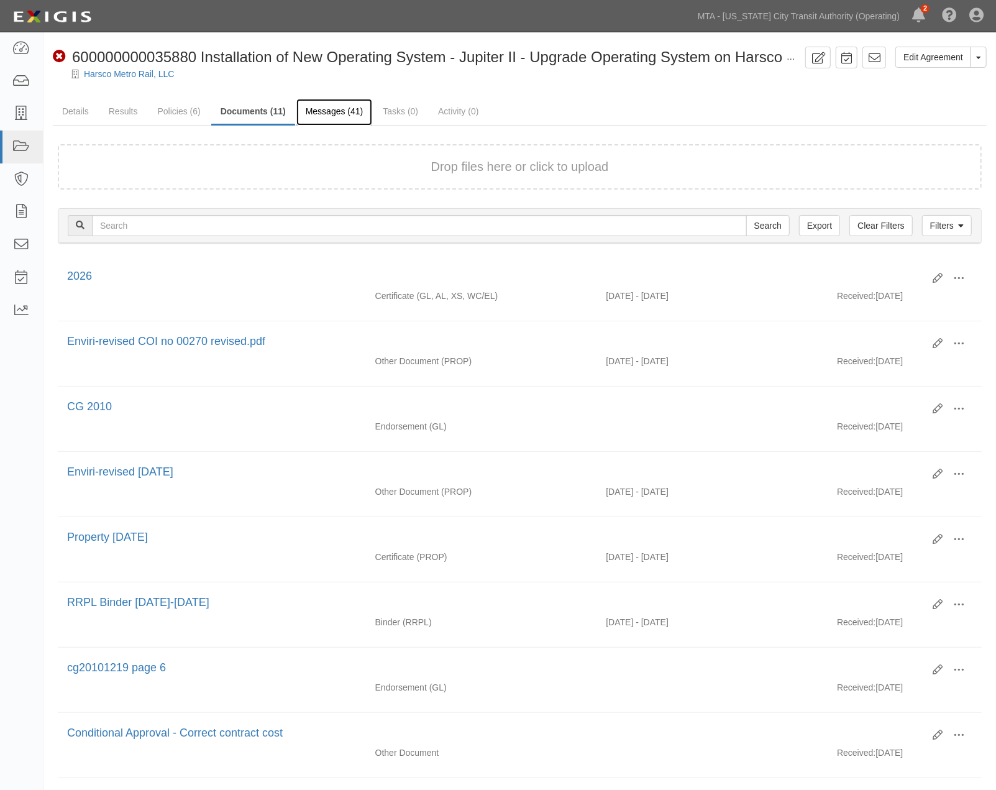
click at [364, 114] on link "Messages (41)" at bounding box center [334, 112] width 76 height 27
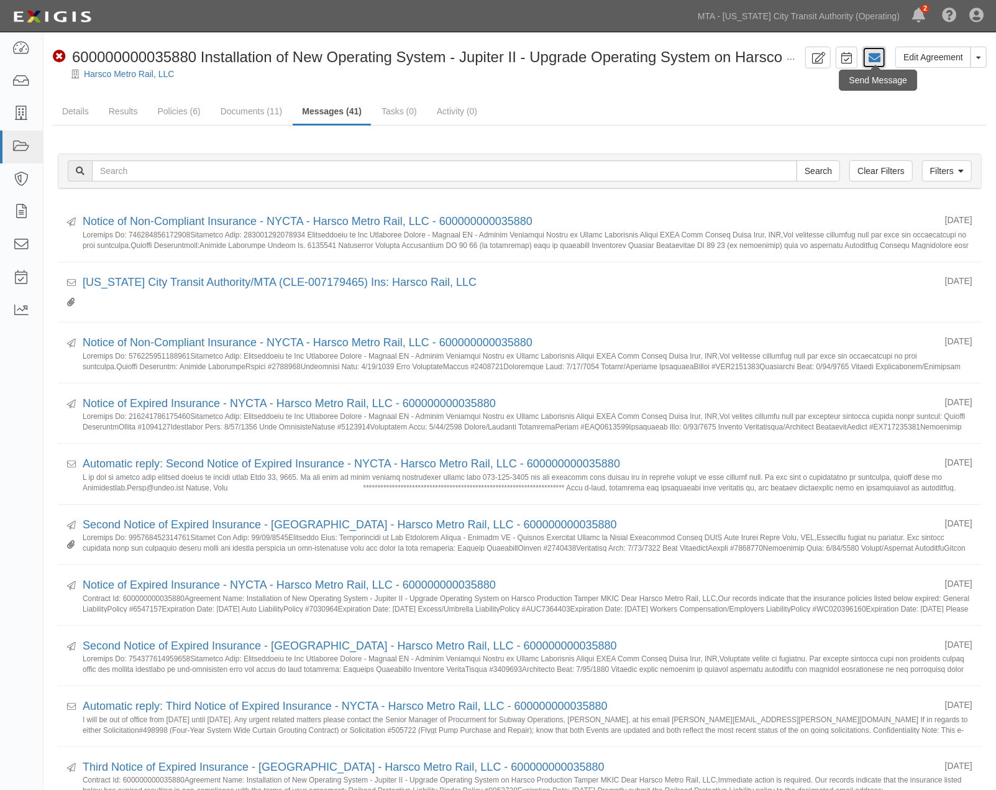
click at [873, 56] on icon at bounding box center [874, 58] width 12 height 12
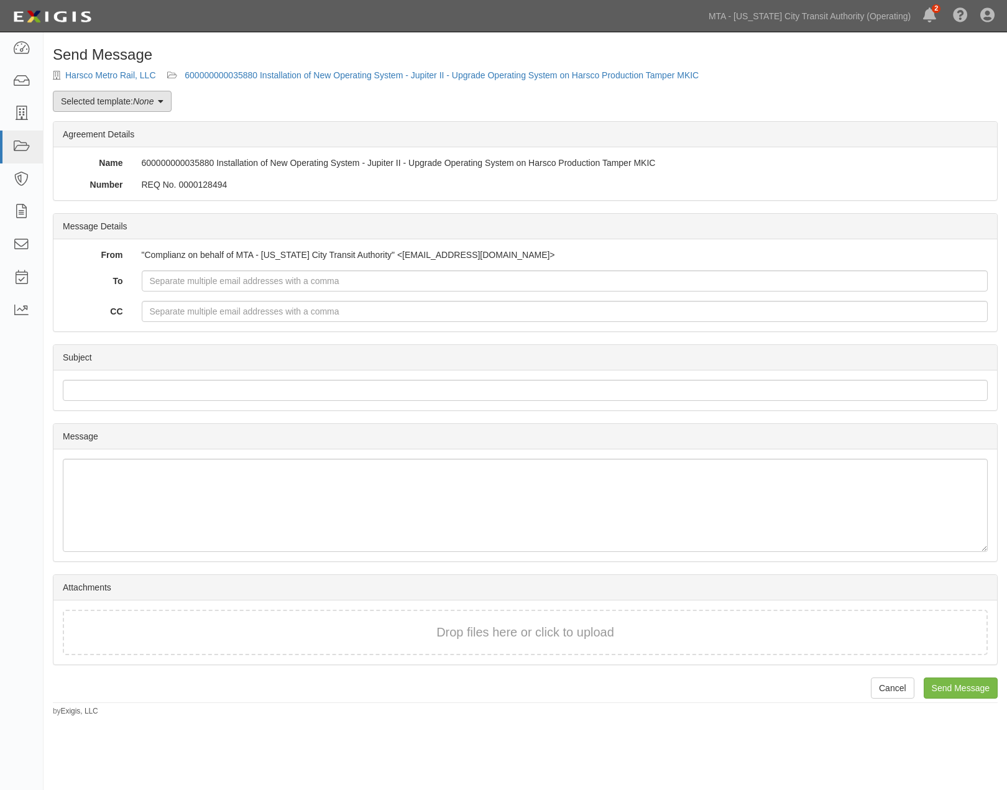
click at [152, 101] on em "None" at bounding box center [143, 101] width 21 height 10
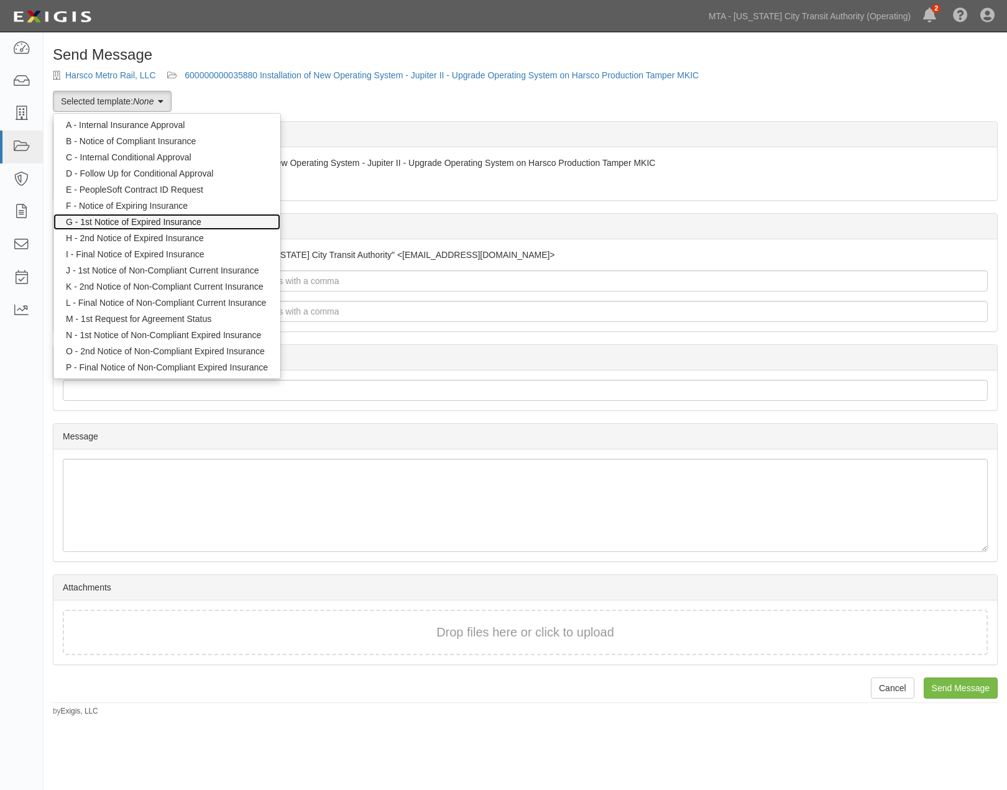
click at [182, 221] on link "G - 1st Notice of Expired Insurance" at bounding box center [166, 222] width 227 height 16
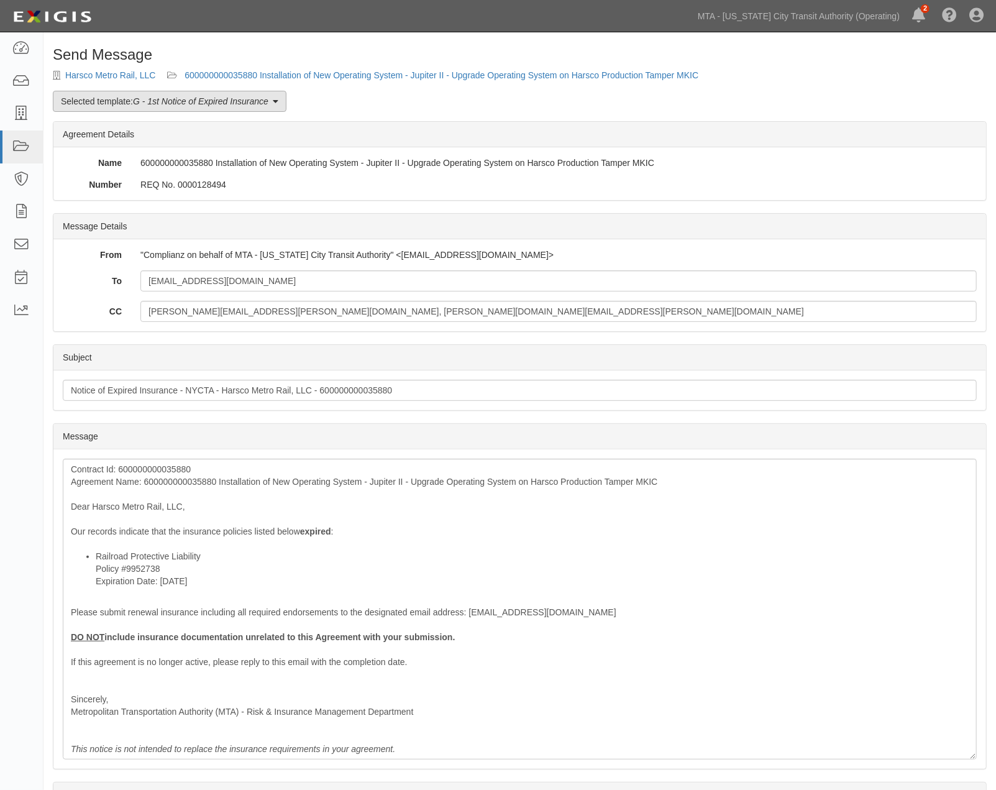
click at [167, 109] on link "Selected template: G - 1st Notice of Expired Insurance" at bounding box center [170, 101] width 234 height 21
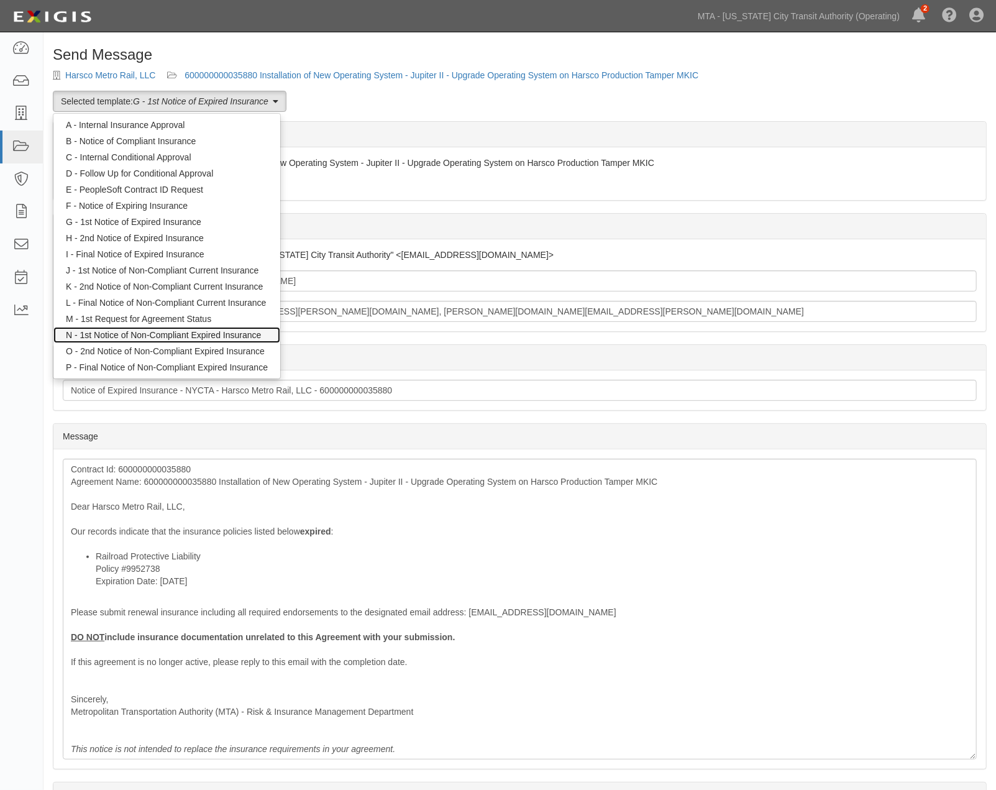
click at [141, 334] on link "N - 1st Notice of Non-Compliant Expired Insurance" at bounding box center [166, 335] width 227 height 16
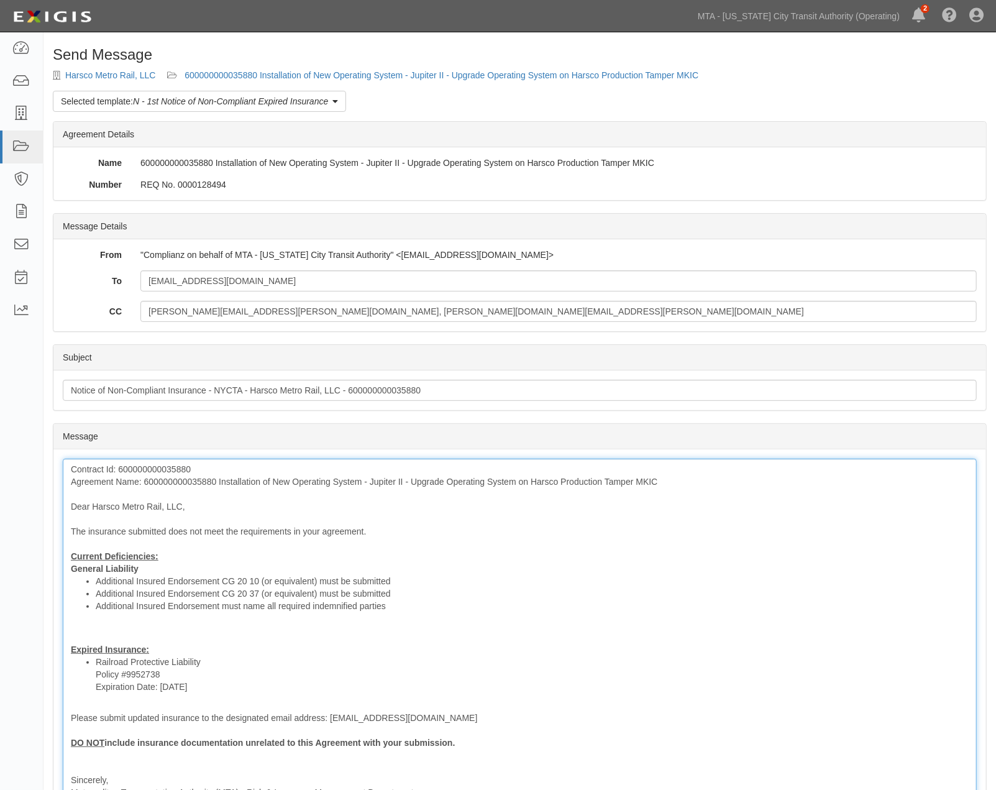
click at [174, 572] on div "Contract Id: 600000000035880 Agreement Name: 600000000035880 Installation of Ne…" at bounding box center [520, 650] width 914 height 382
click at [176, 638] on div "Contract Id: 600000000035880 Agreement Name: 600000000035880 Installation of Ne…" at bounding box center [520, 650] width 914 height 382
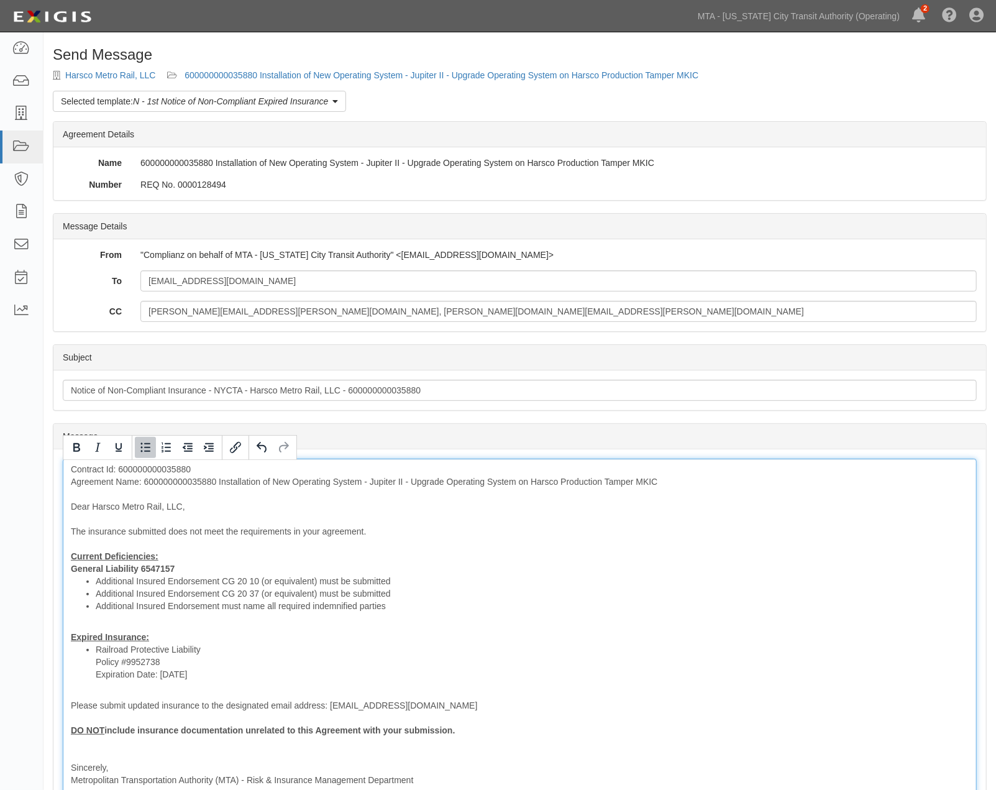
click at [224, 648] on li "Railroad Protective Liability Policy #9952738 Expiration Date: [DATE]" at bounding box center [532, 661] width 873 height 37
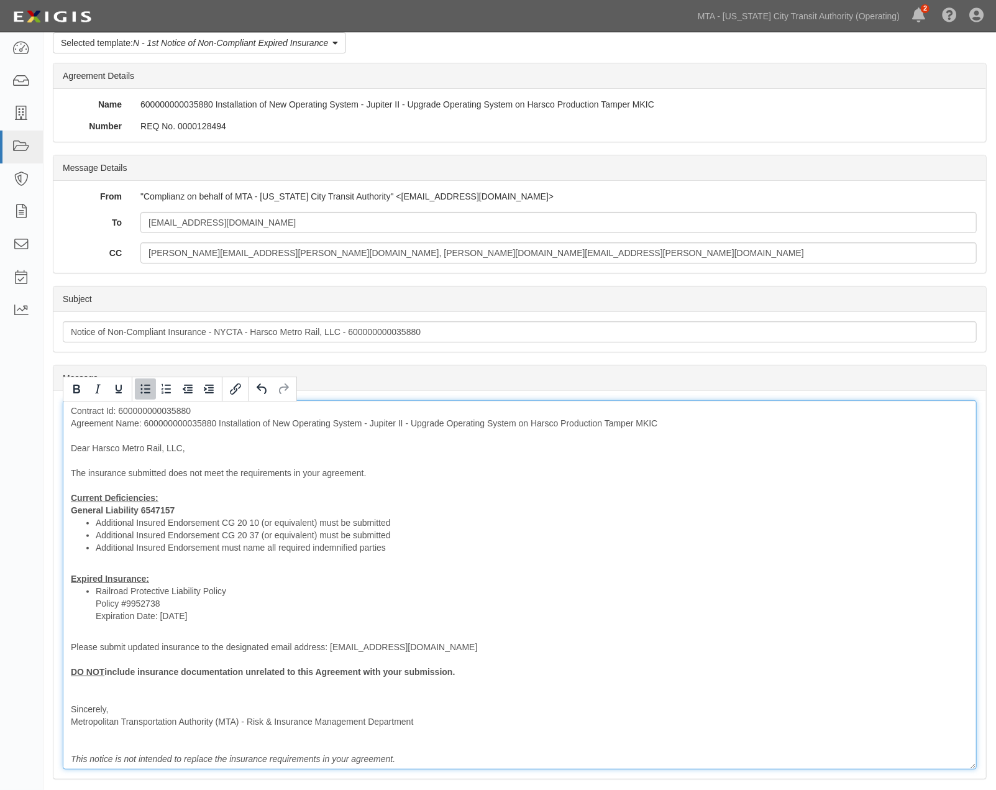
scroll to position [138, 0]
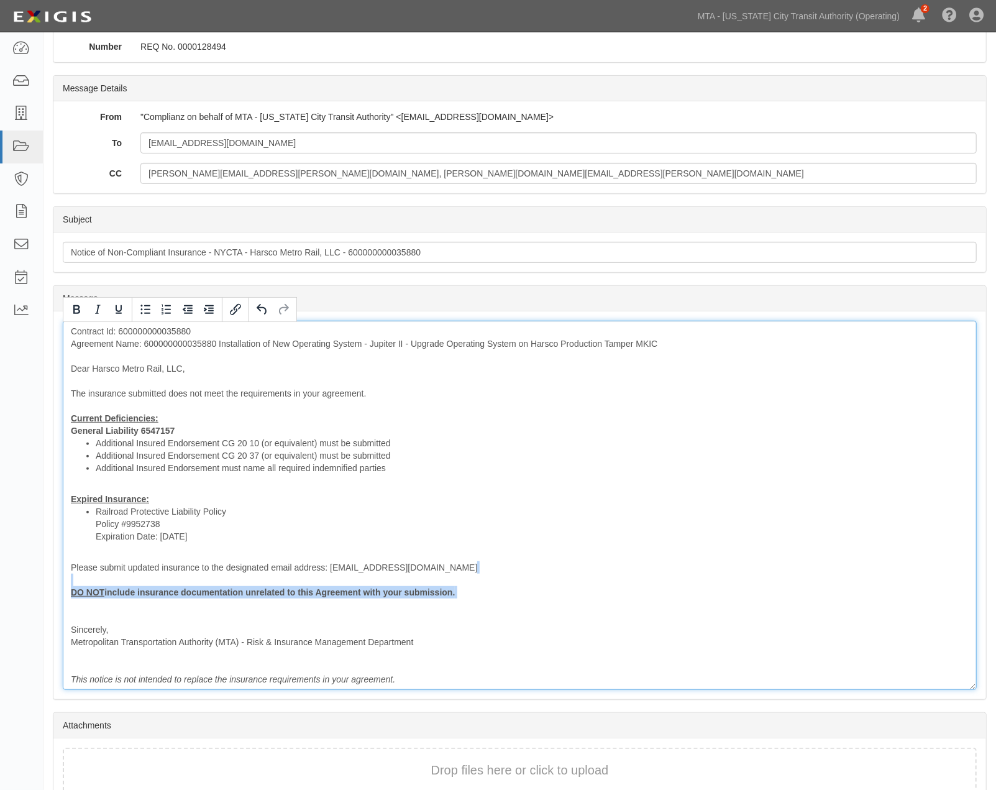
drag, startPoint x: 132, startPoint y: 605, endPoint x: 64, endPoint y: 584, distance: 71.6
click at [64, 584] on div "Contract Id: 600000000035880 Agreement Name: 600000000035880 Installation of Ne…" at bounding box center [520, 505] width 914 height 369
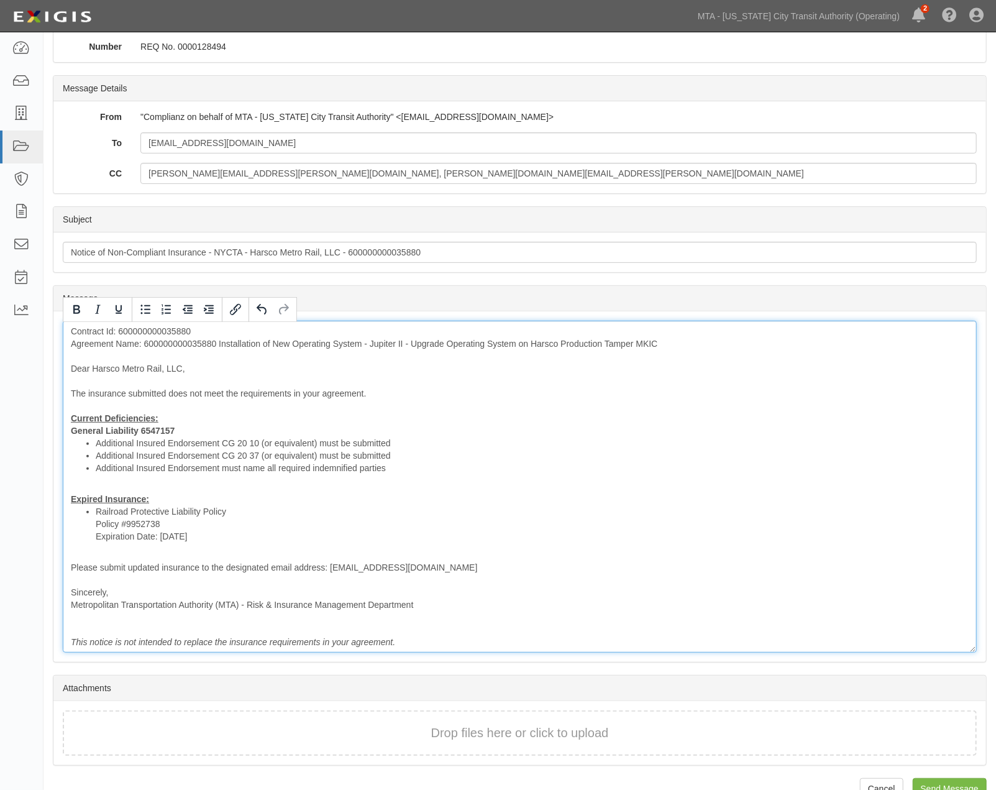
click at [860, 484] on div "Contract Id: 600000000035880 Agreement Name: 600000000035880 Installation of Ne…" at bounding box center [520, 487] width 914 height 332
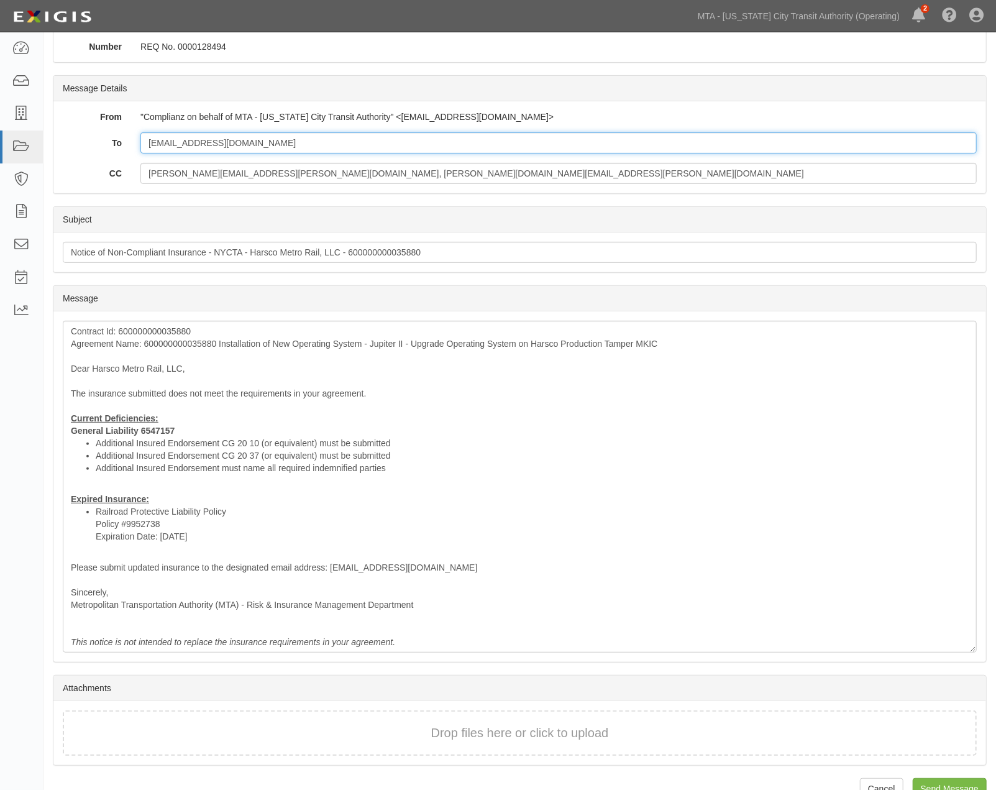
click at [332, 146] on input "[EMAIL_ADDRESS][DOMAIN_NAME]" at bounding box center [558, 142] width 837 height 21
paste input "Kyle.Kashar@marsh.com"
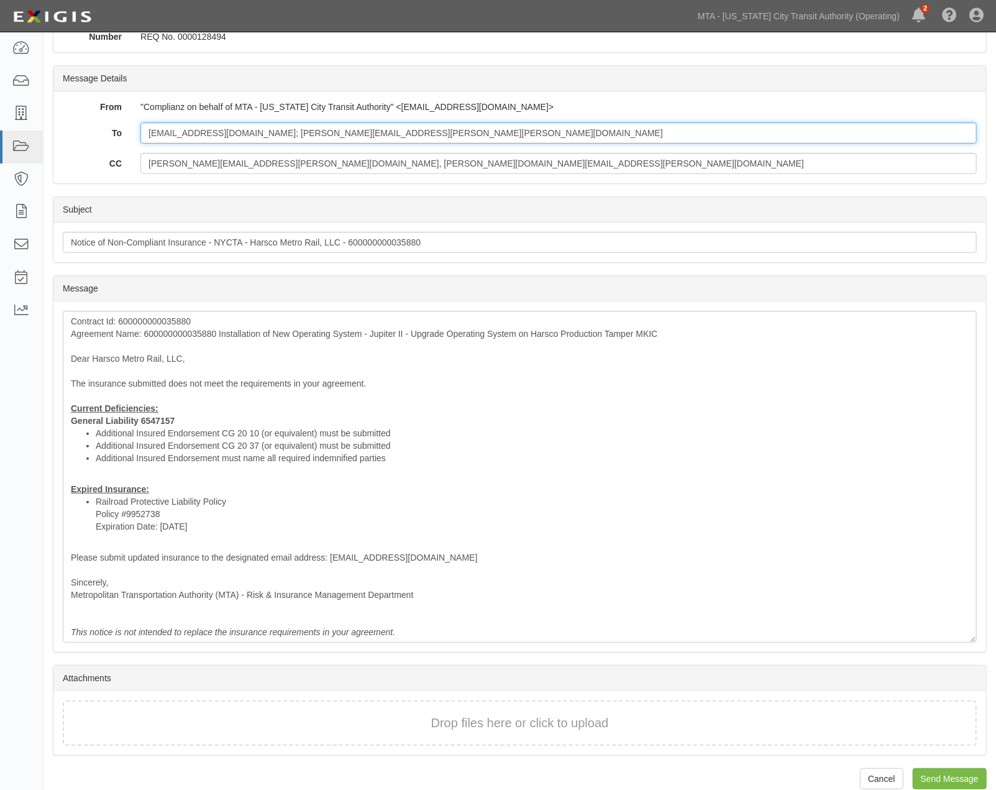
scroll to position [165, 0]
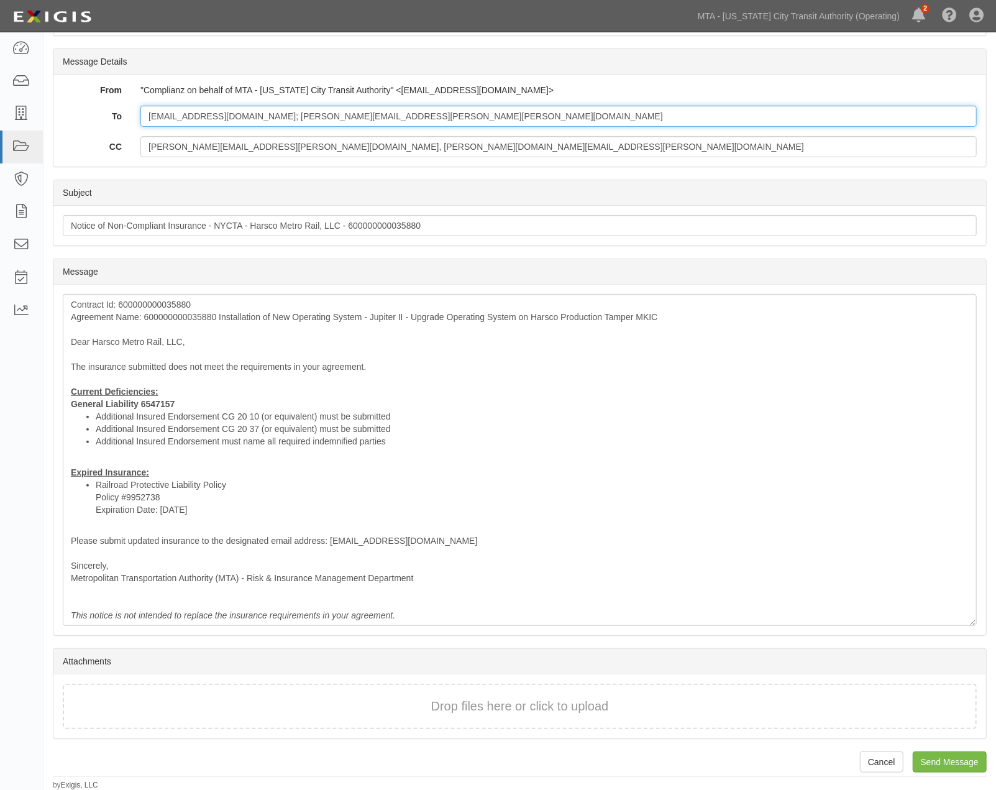
type input "rmurphy@harsco.com; Kyle.Kashar@marsh.com"
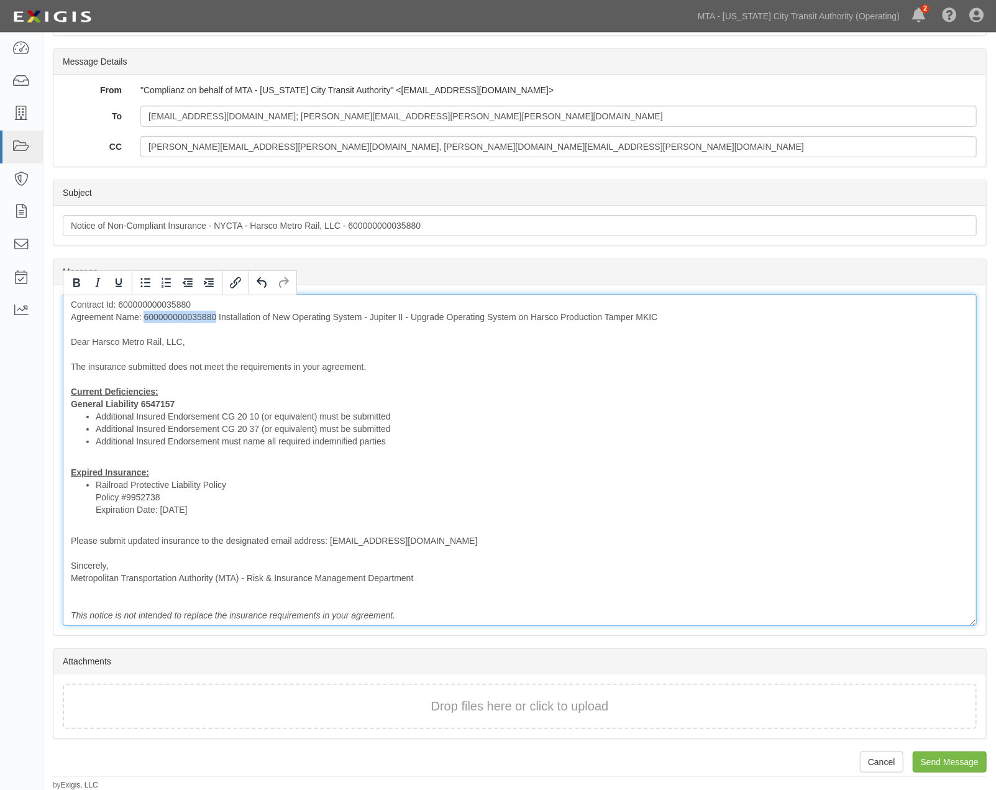
drag, startPoint x: 216, startPoint y: 315, endPoint x: 143, endPoint y: 316, distance: 72.7
click at [143, 316] on div "Contract Id: 600000000035880 Agreement Name: 600000000035880 Installation of Ne…" at bounding box center [520, 460] width 914 height 332
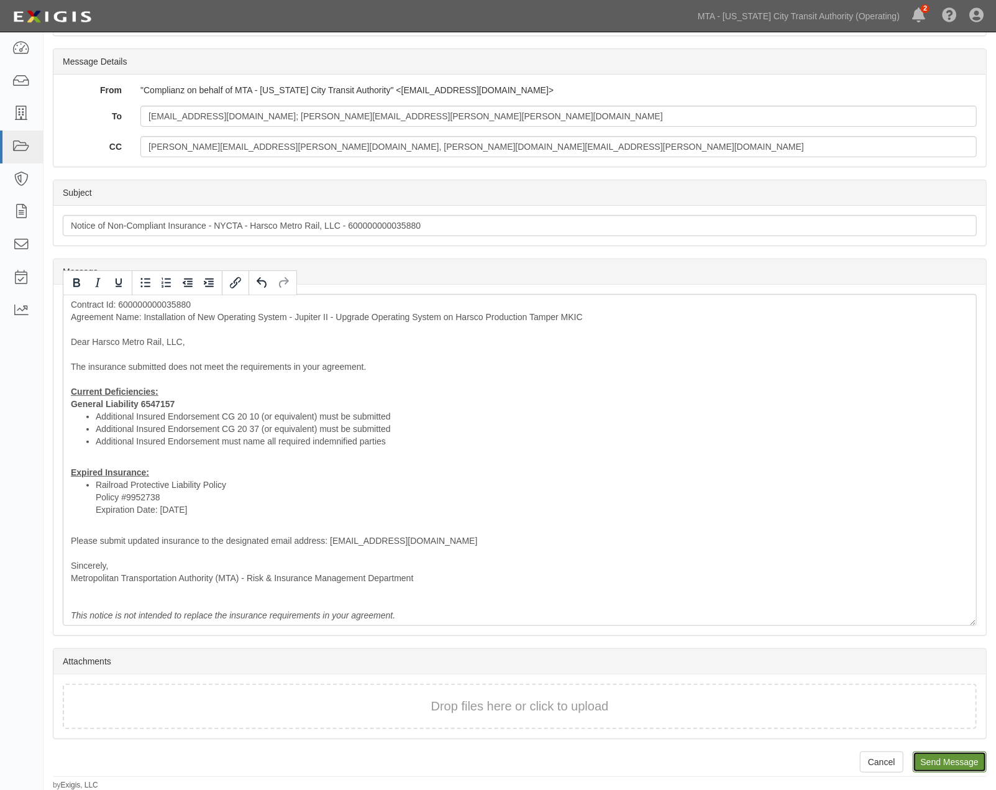
click at [965, 760] on input "Send Message" at bounding box center [950, 761] width 74 height 21
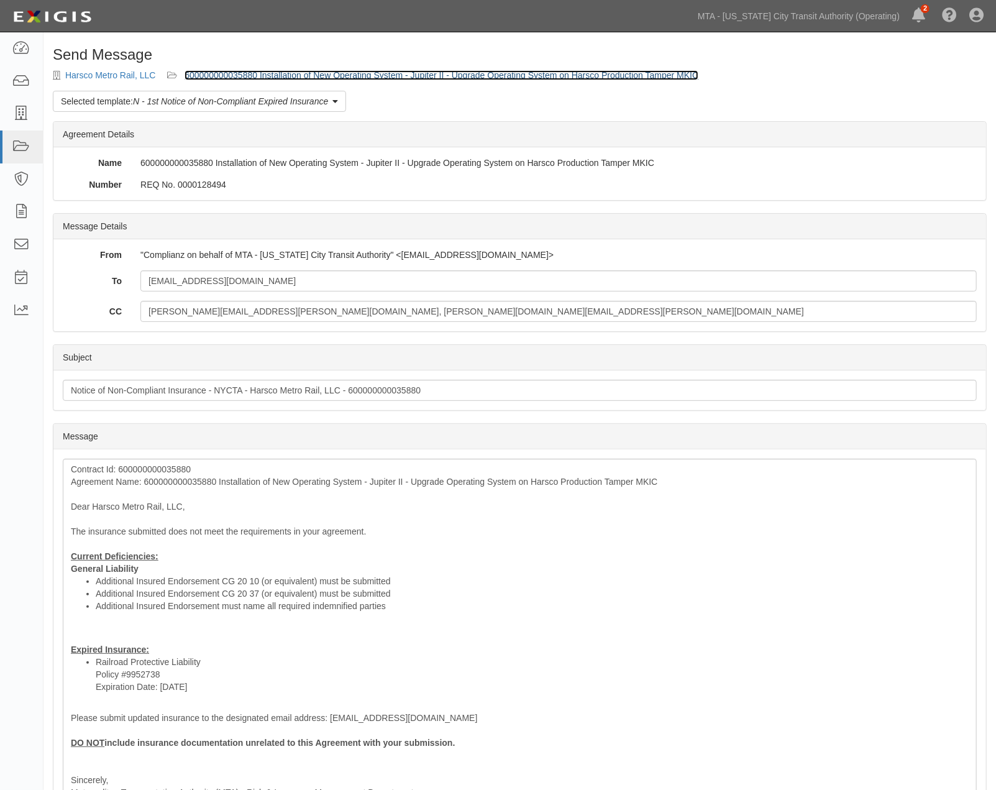
click at [339, 71] on link "600000000035880 Installation of New Operating System - Jupiter II - Upgrade Ope…" at bounding box center [442, 75] width 514 height 10
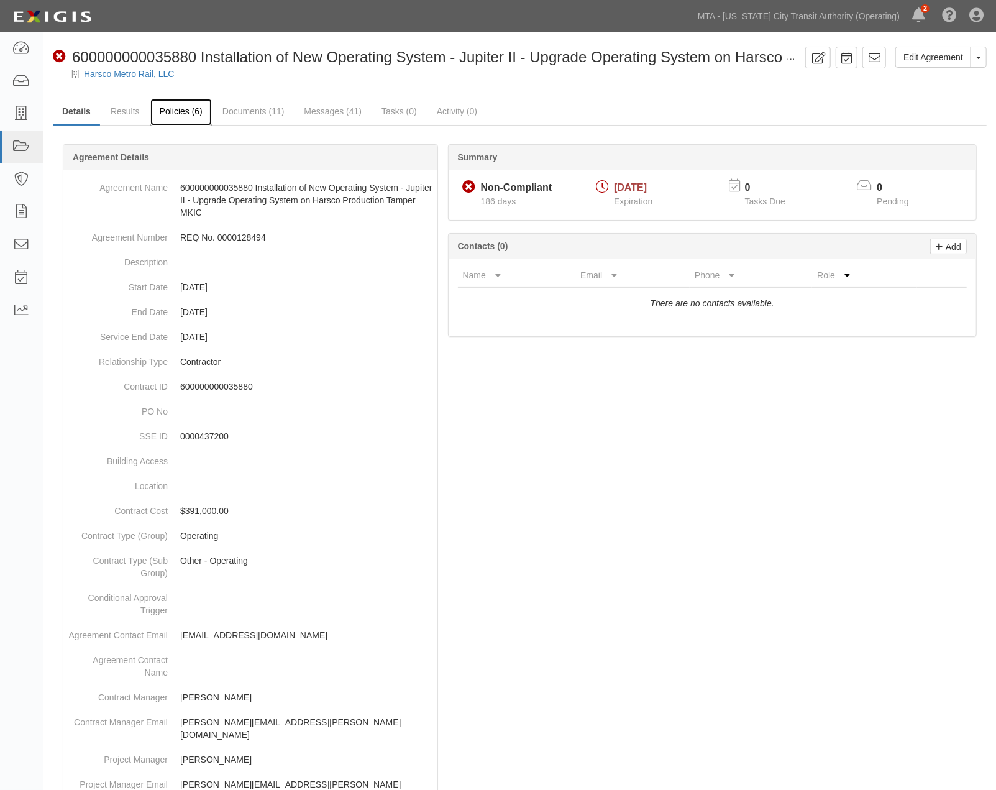
click at [185, 109] on link "Policies (6)" at bounding box center [181, 112] width 62 height 27
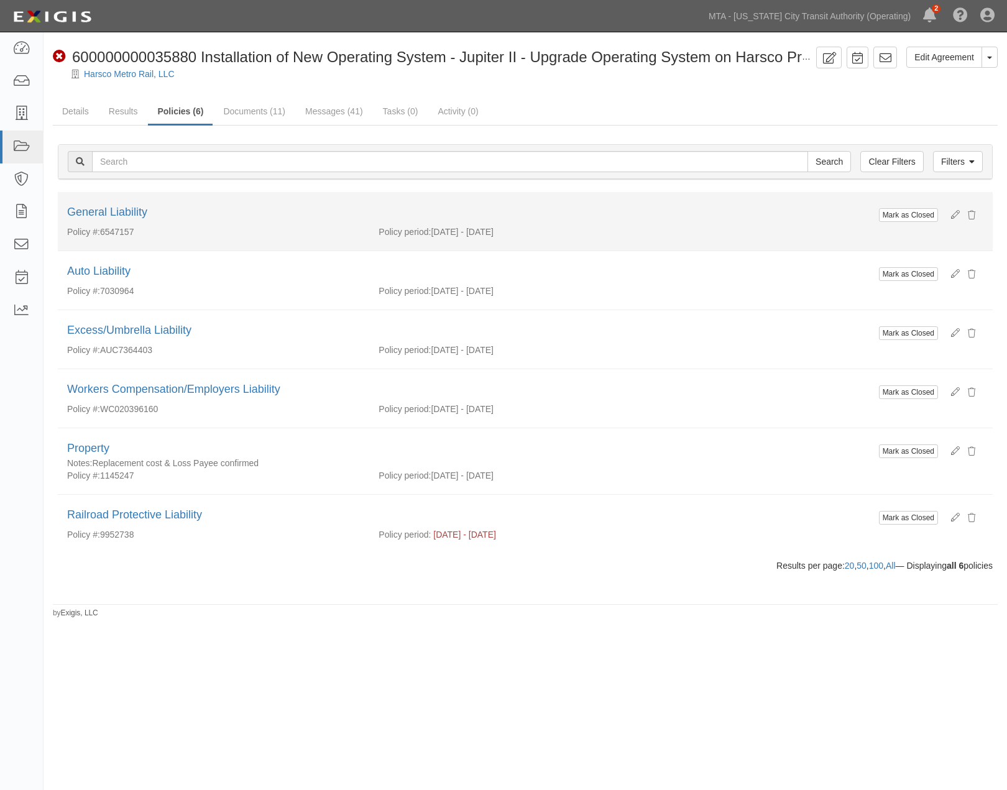
drag, startPoint x: 146, startPoint y: 232, endPoint x: 103, endPoint y: 227, distance: 43.8
click at [103, 227] on div "Policy #: 6547157" at bounding box center [213, 232] width 311 height 12
copy div "6547157"
click at [123, 214] on link "General Liability" at bounding box center [107, 212] width 80 height 12
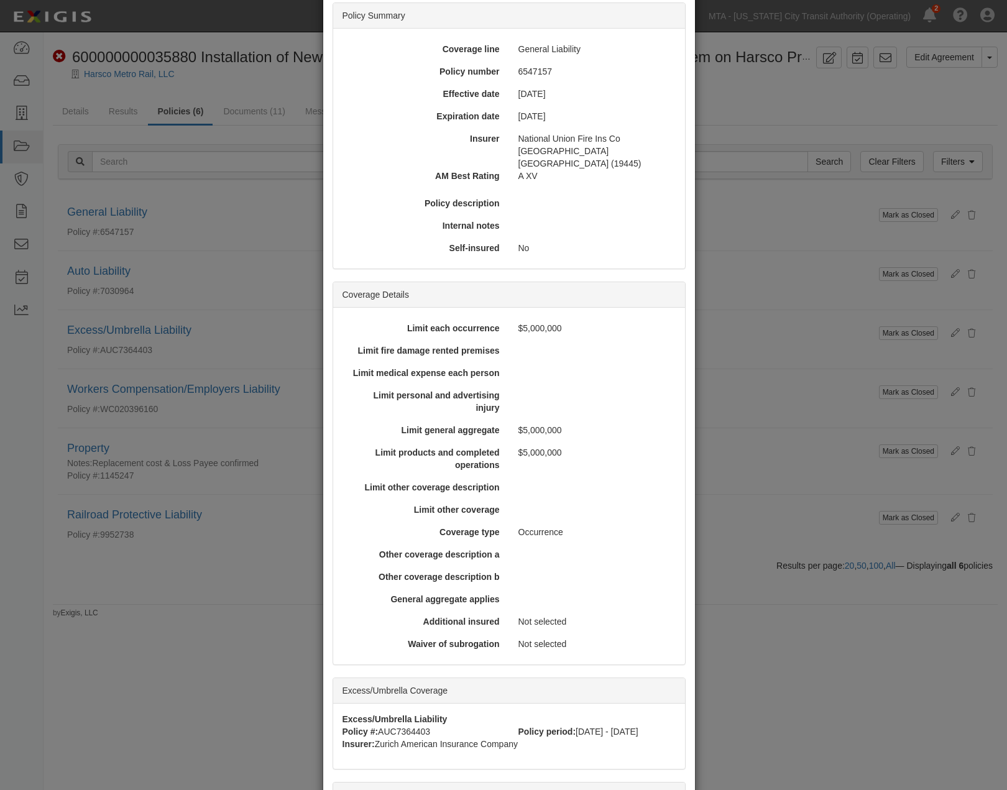
scroll to position [228, 0]
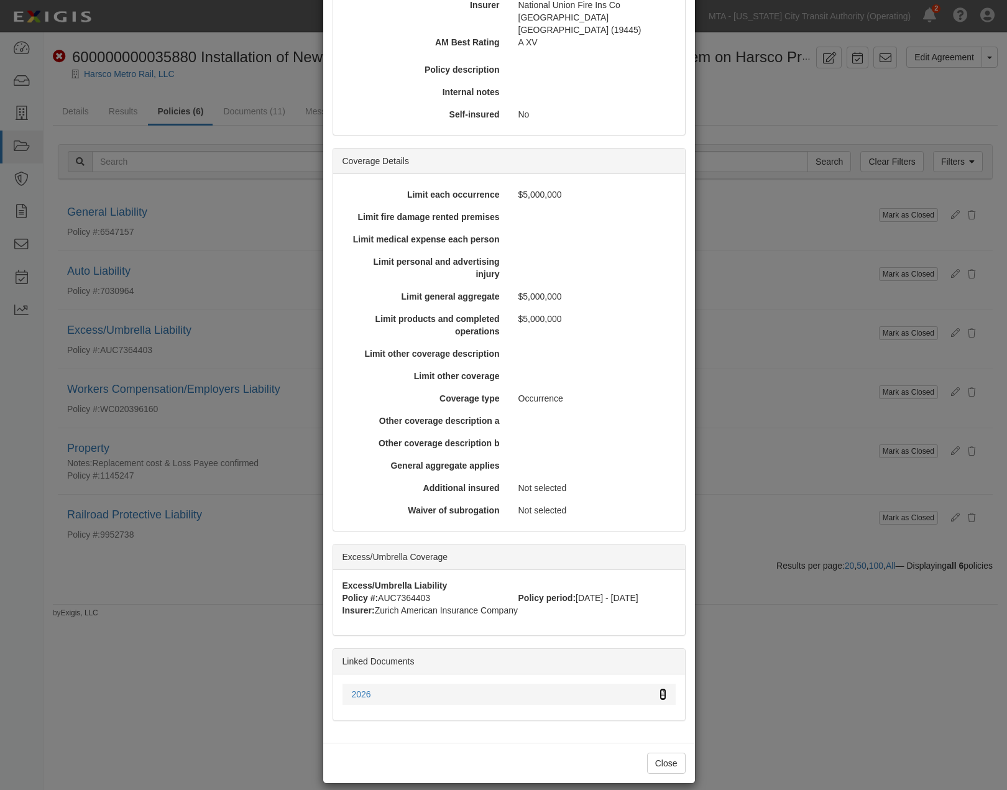
click at [659, 691] on icon at bounding box center [662, 695] width 7 height 9
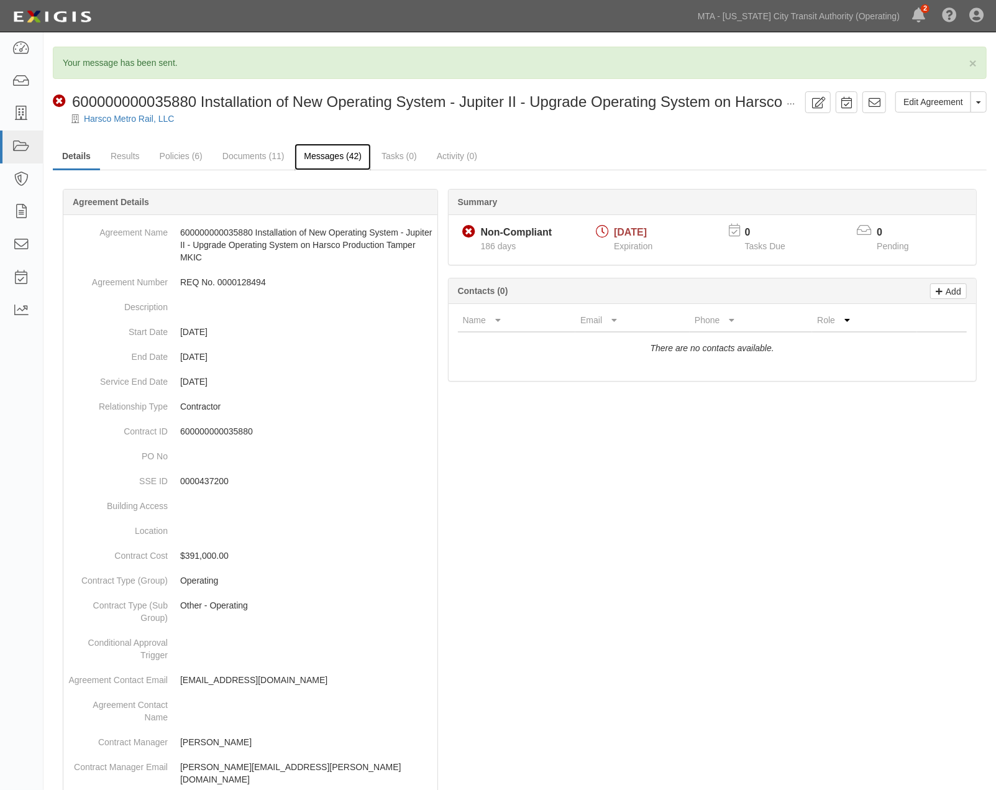
click at [313, 159] on link "Messages (42)" at bounding box center [333, 157] width 76 height 27
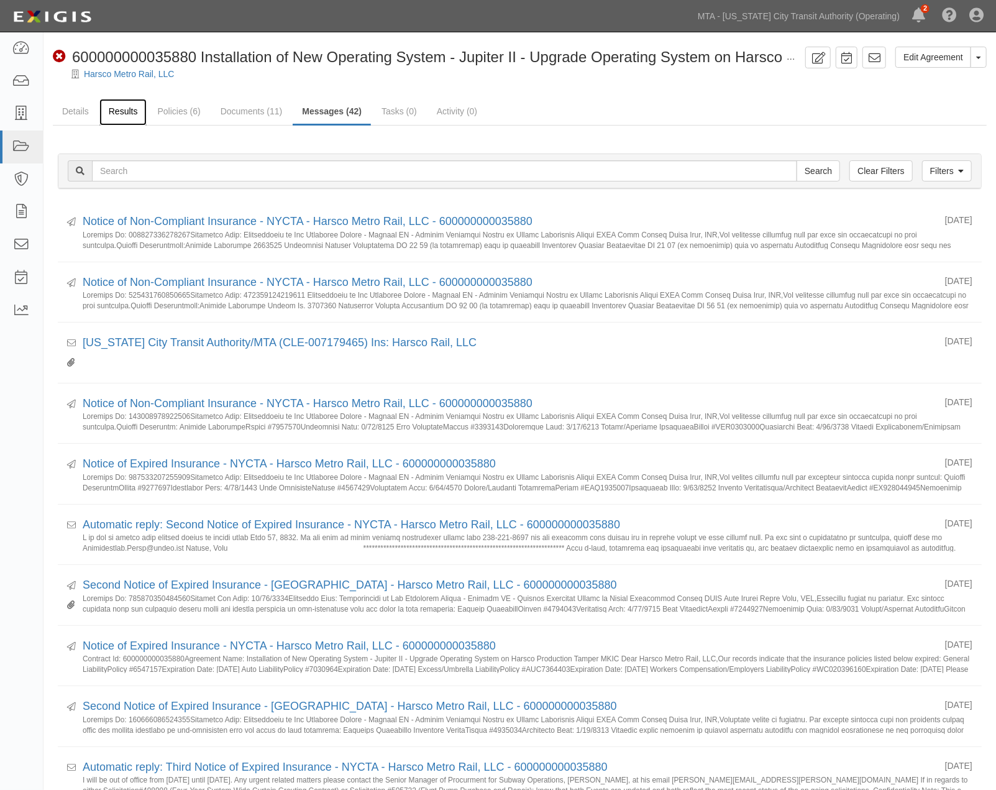
click at [121, 114] on link "Results" at bounding box center [123, 112] width 48 height 27
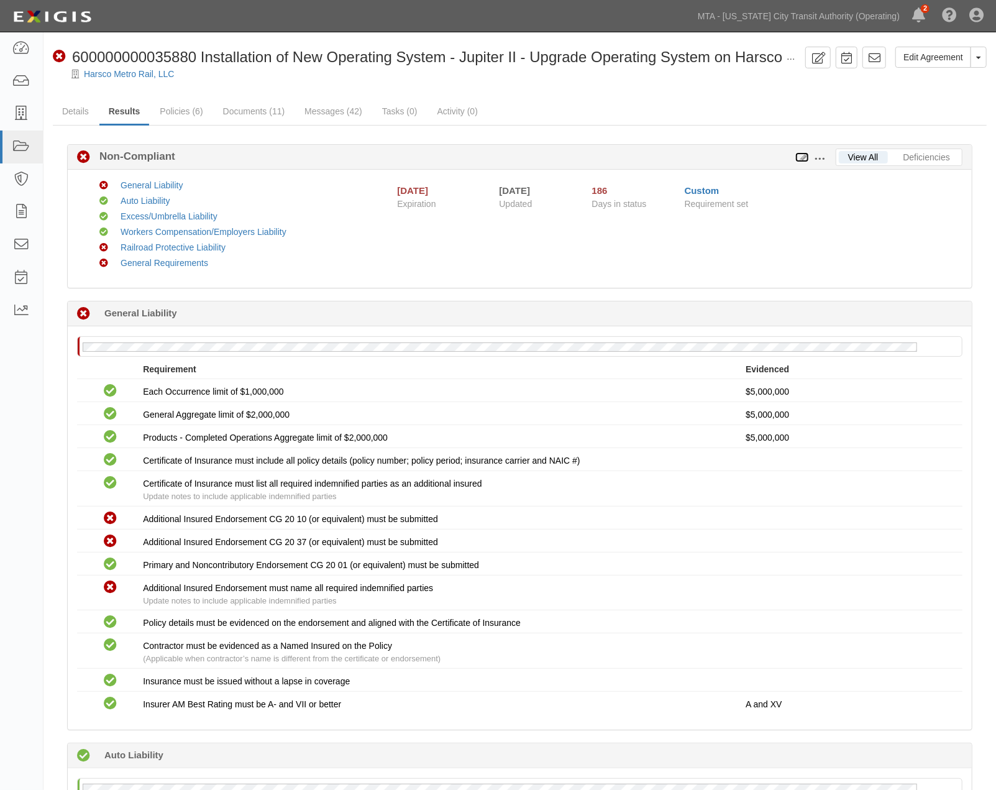
click at [802, 158] on icon at bounding box center [803, 158] width 14 height 9
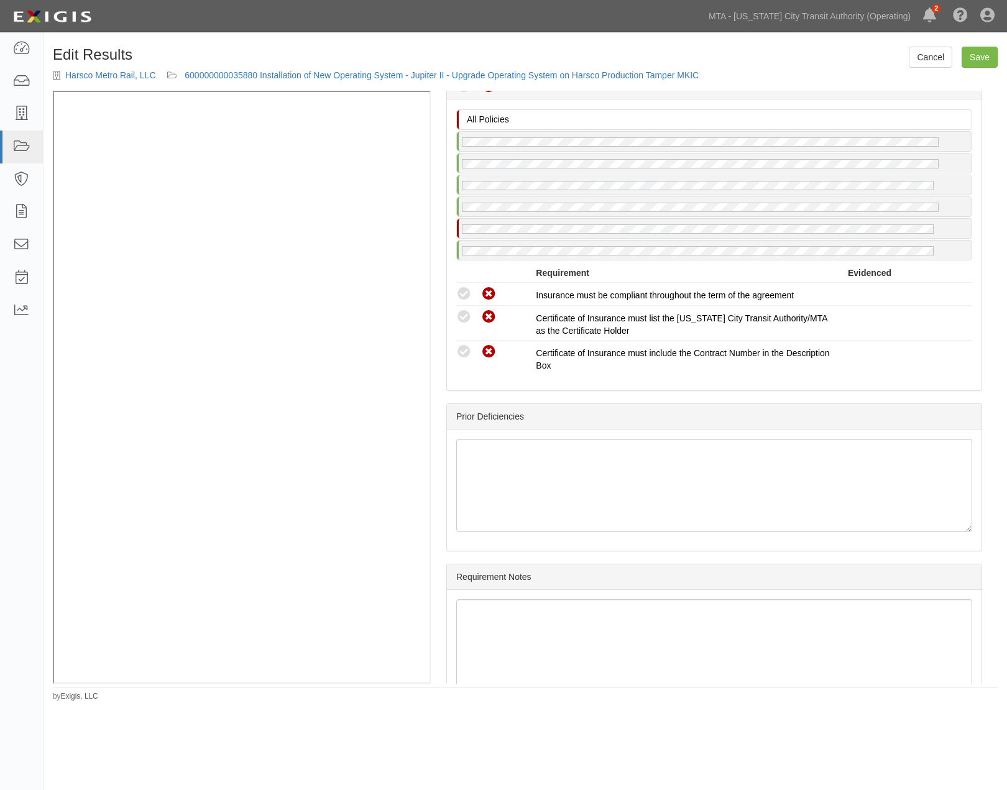
scroll to position [2072, 0]
click at [952, 91] on link "notes" at bounding box center [961, 86] width 21 height 10
radio input "true"
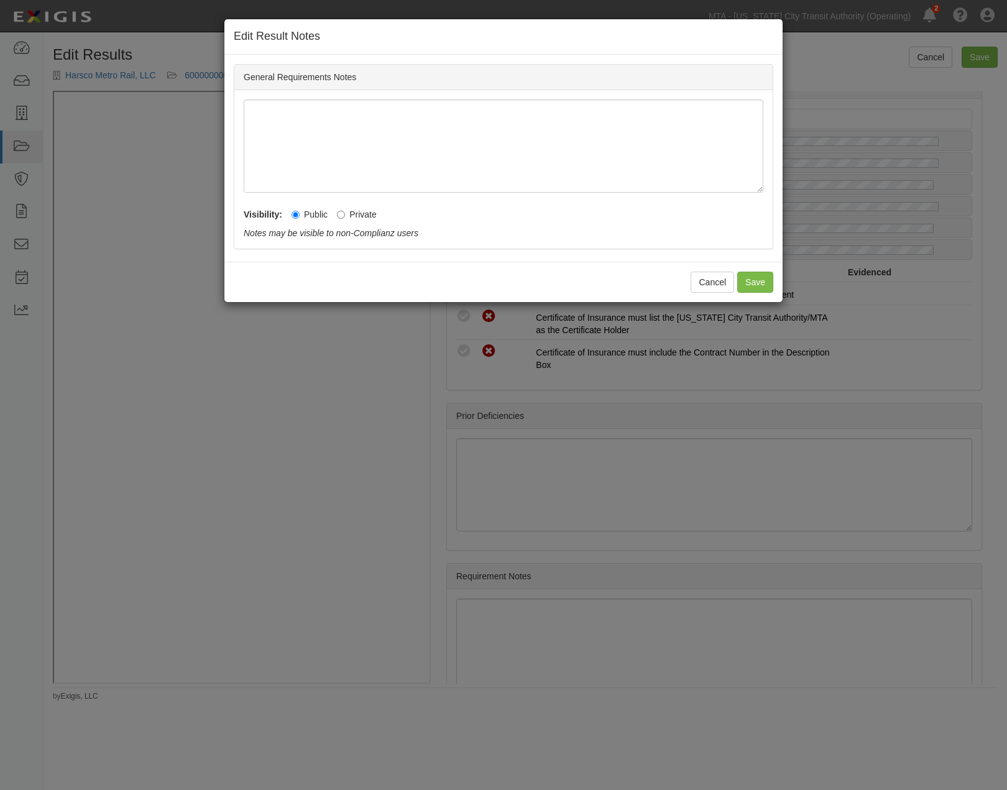
click at [352, 213] on label "Private" at bounding box center [357, 214] width 40 height 12
click at [345, 213] on input "Private" at bounding box center [341, 215] width 8 height 8
radio input "true"
click at [755, 278] on button "Save" at bounding box center [755, 282] width 36 height 21
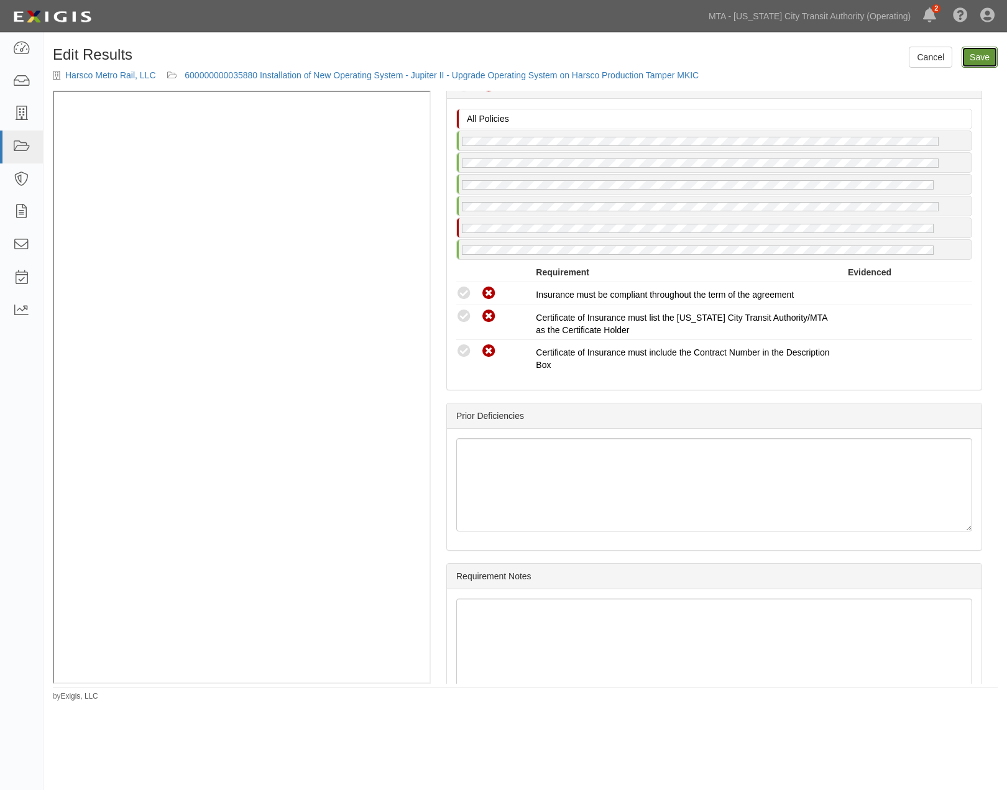
click at [993, 60] on link "Save" at bounding box center [980, 57] width 36 height 21
radio input "true"
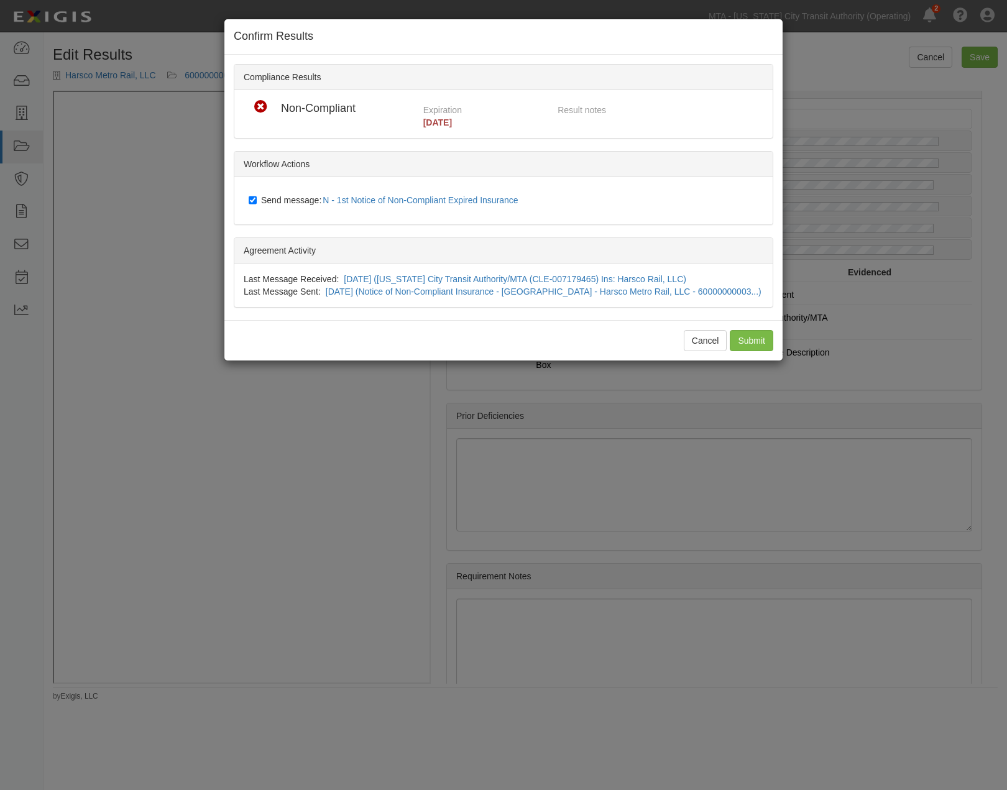
click at [282, 195] on span "Send message: N - 1st Notice of Non-Compliant Expired Insurance" at bounding box center [392, 200] width 262 height 10
click at [257, 195] on input "Send message: N - 1st Notice of Non-Compliant Expired Insurance" at bounding box center [253, 200] width 8 height 10
checkbox input "false"
click at [749, 340] on input "Submit" at bounding box center [752, 340] width 44 height 21
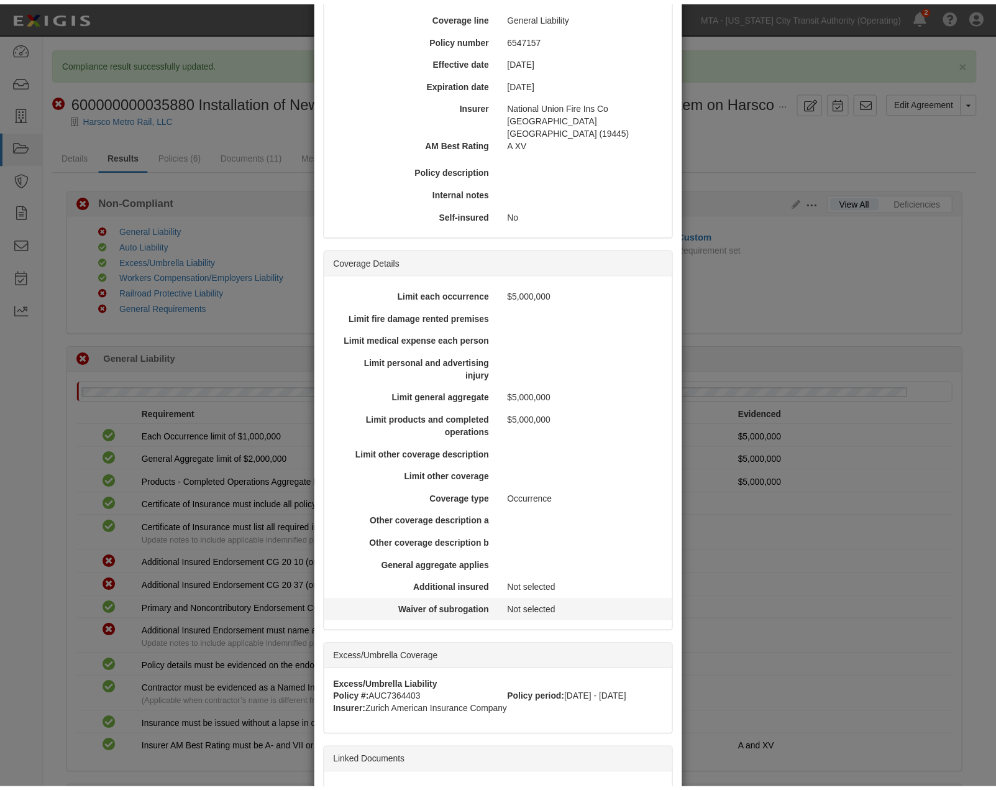
scroll to position [204, 0]
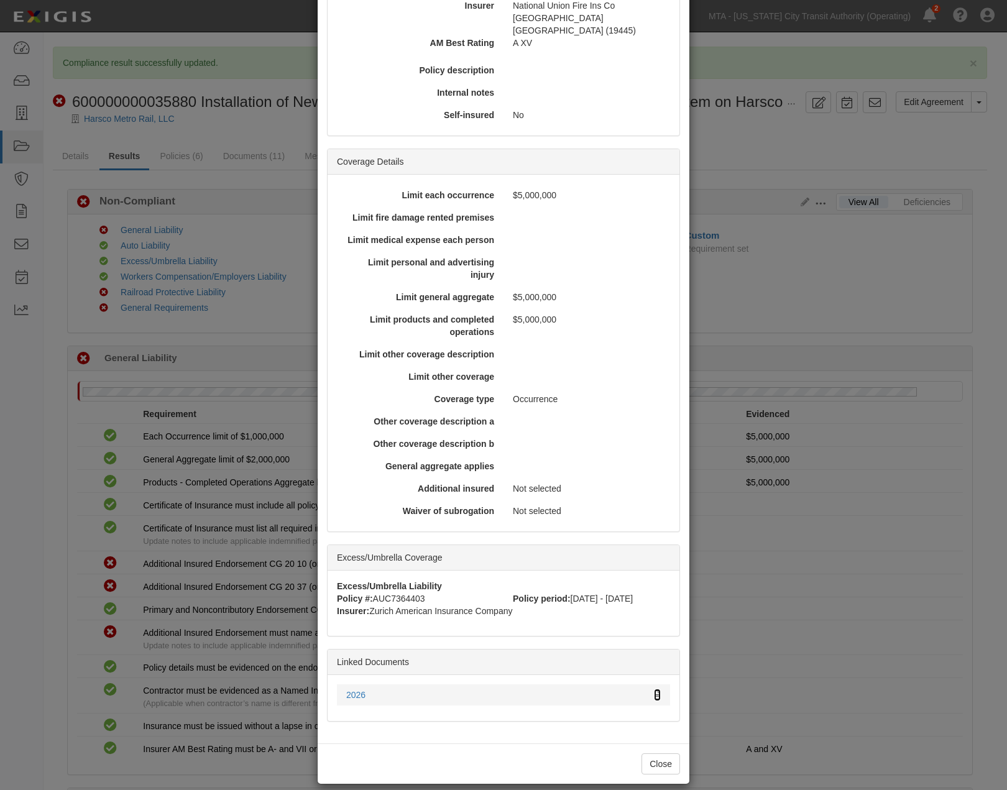
click at [655, 691] on icon at bounding box center [657, 695] width 7 height 9
click at [835, 599] on div "× View Policy Policy Summary Coverage line General Liability Policy number 6547…" at bounding box center [503, 395] width 1007 height 790
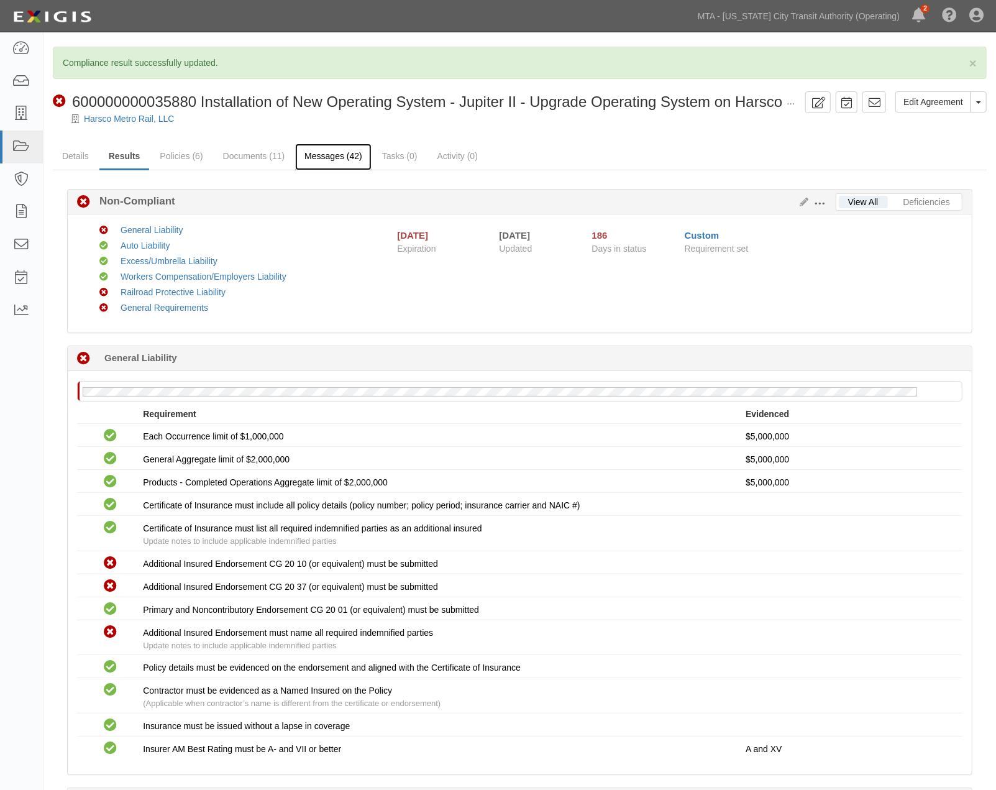
click at [318, 155] on link "Messages (42)" at bounding box center [333, 157] width 76 height 27
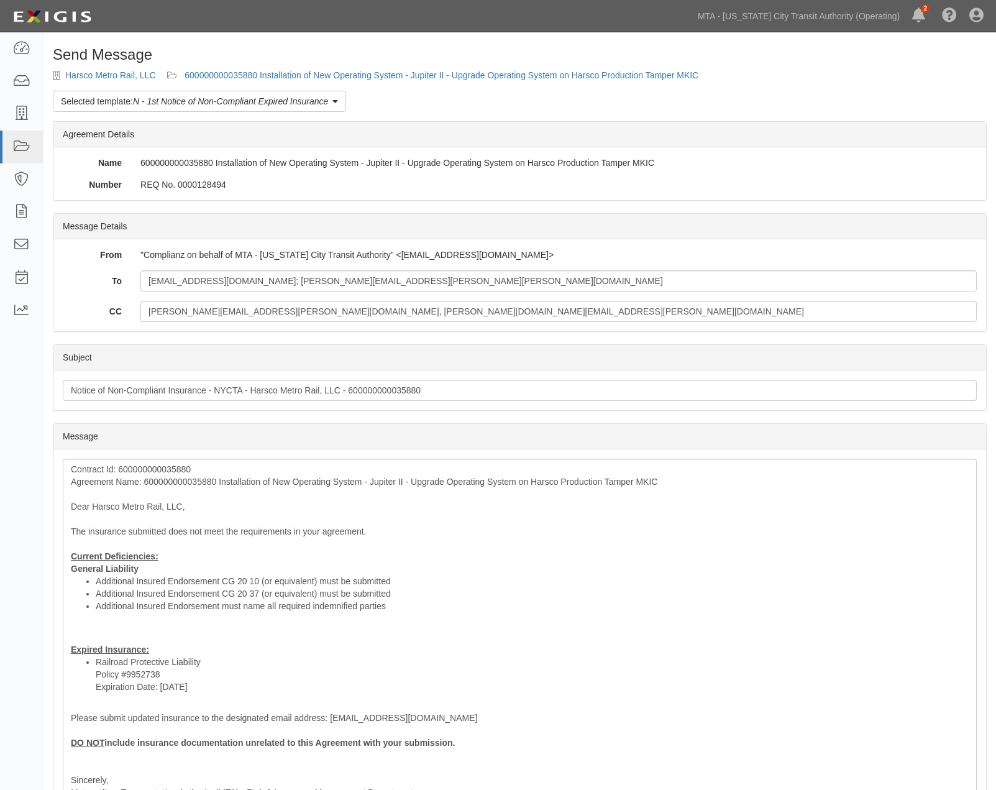
scroll to position [165, 0]
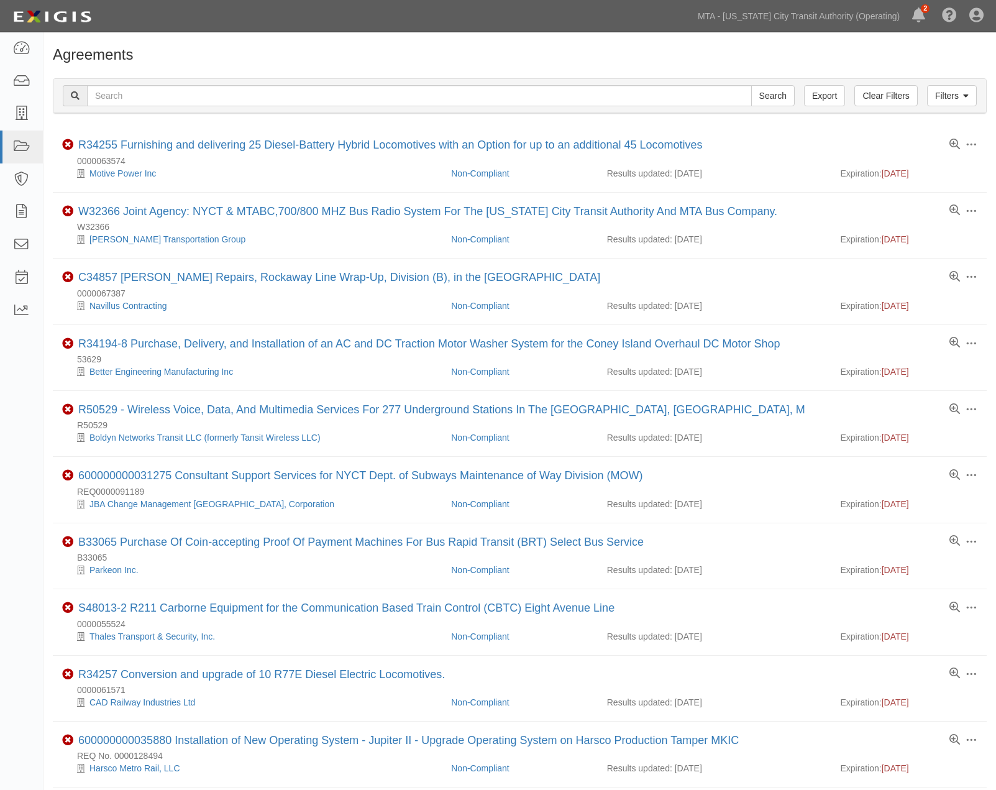
scroll to position [414, 0]
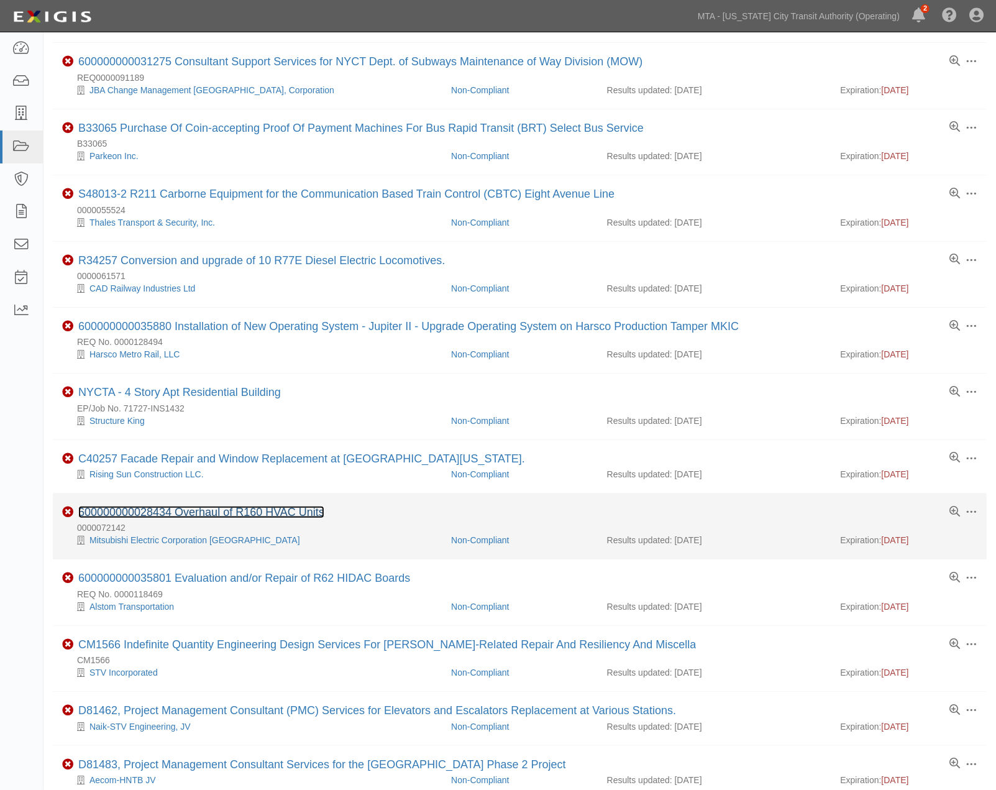
click at [300, 518] on link "600000000028434 Overhaul of R160 HVAC Units" at bounding box center [201, 512] width 246 height 12
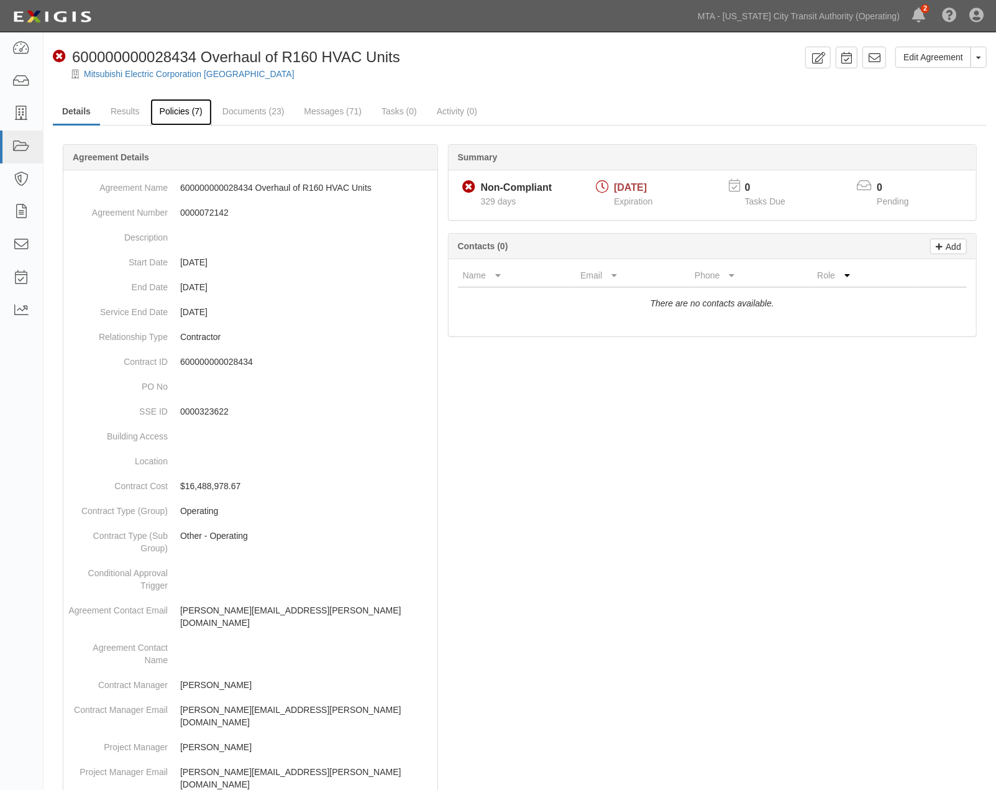
click at [176, 114] on link "Policies (7)" at bounding box center [181, 112] width 62 height 27
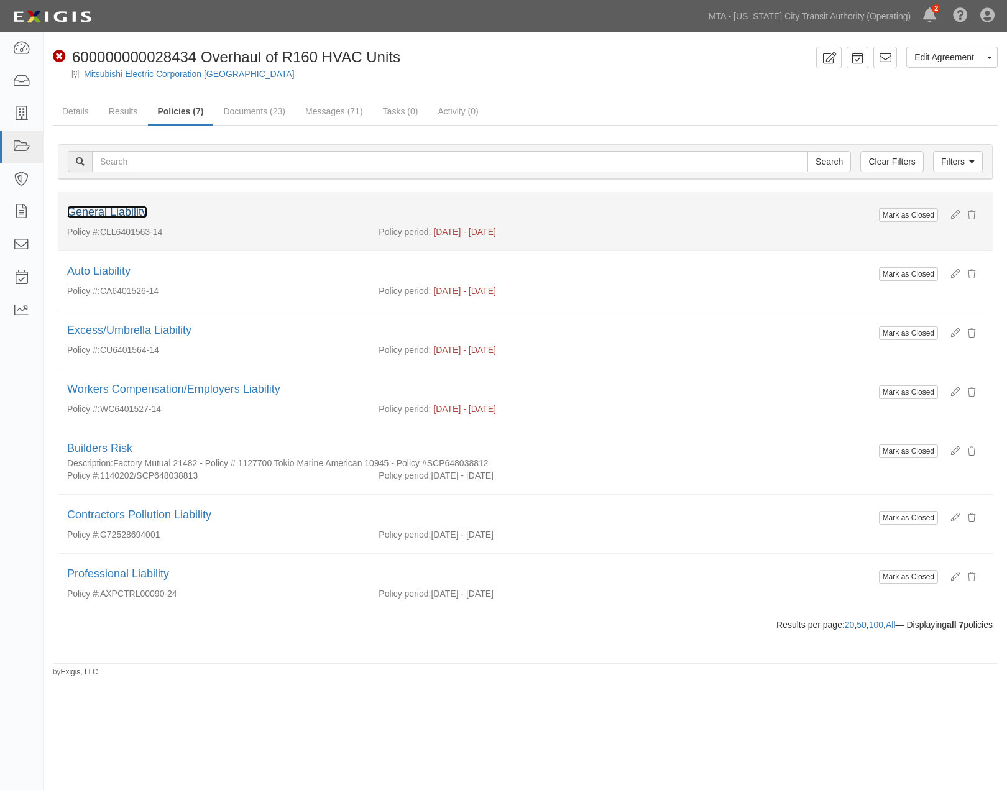
click at [133, 213] on link "General Liability" at bounding box center [107, 212] width 80 height 12
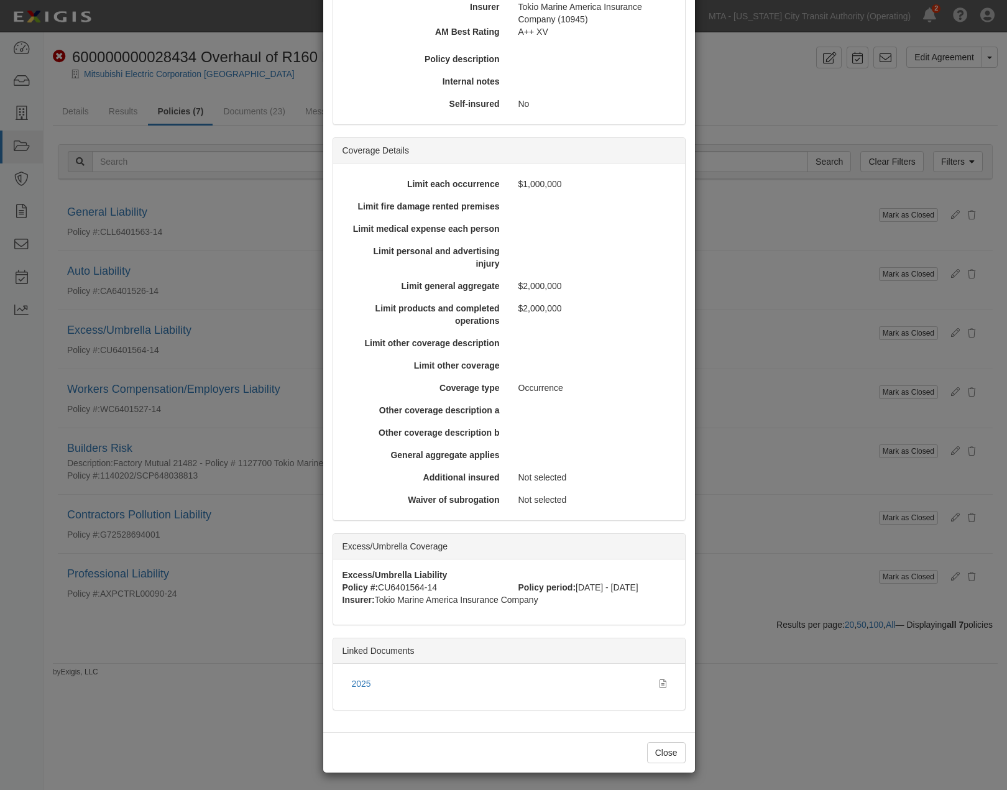
scroll to position [228, 0]
click at [659, 682] on icon at bounding box center [662, 682] width 7 height 9
click at [740, 548] on div "× View Policy Mark as Closed Edit Policy Toggle Dropdown Delete Policy Policy S…" at bounding box center [503, 395] width 1007 height 790
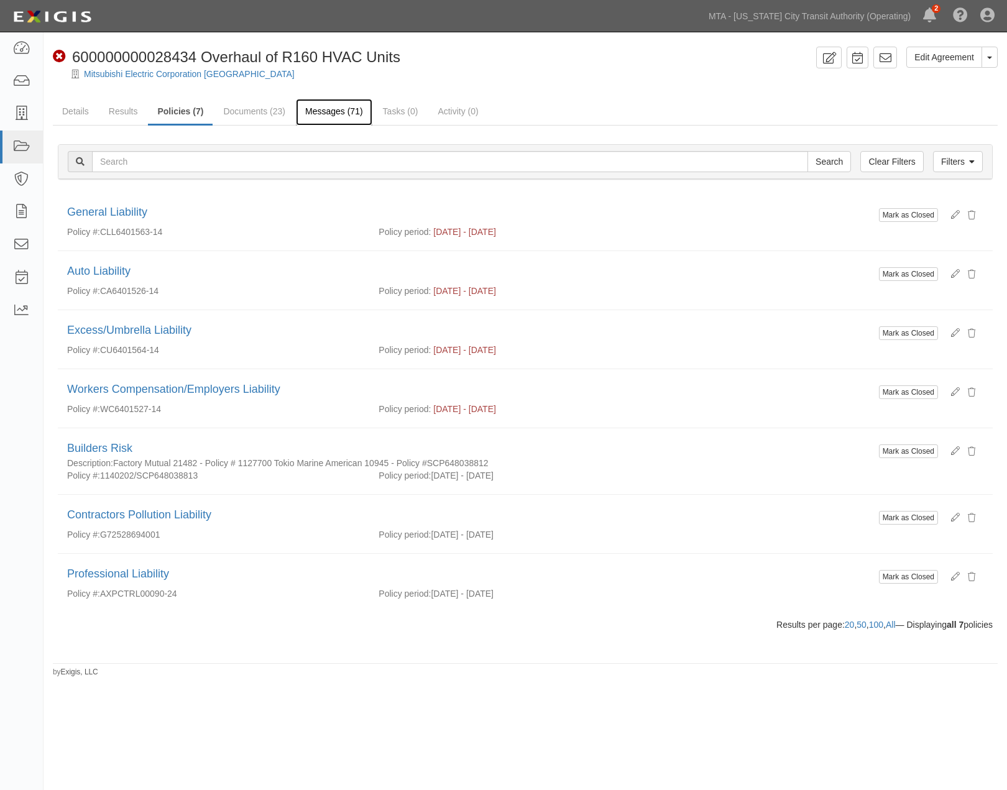
click at [317, 110] on link "Messages (71)" at bounding box center [334, 112] width 76 height 27
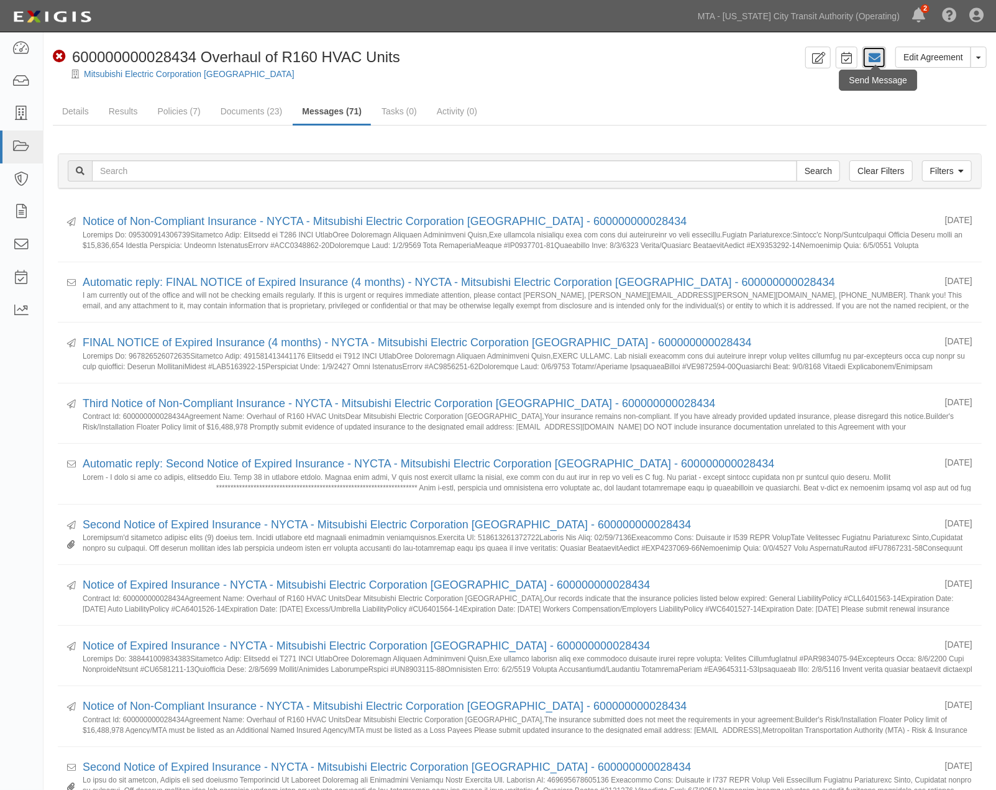
click at [873, 58] on icon at bounding box center [874, 58] width 12 height 12
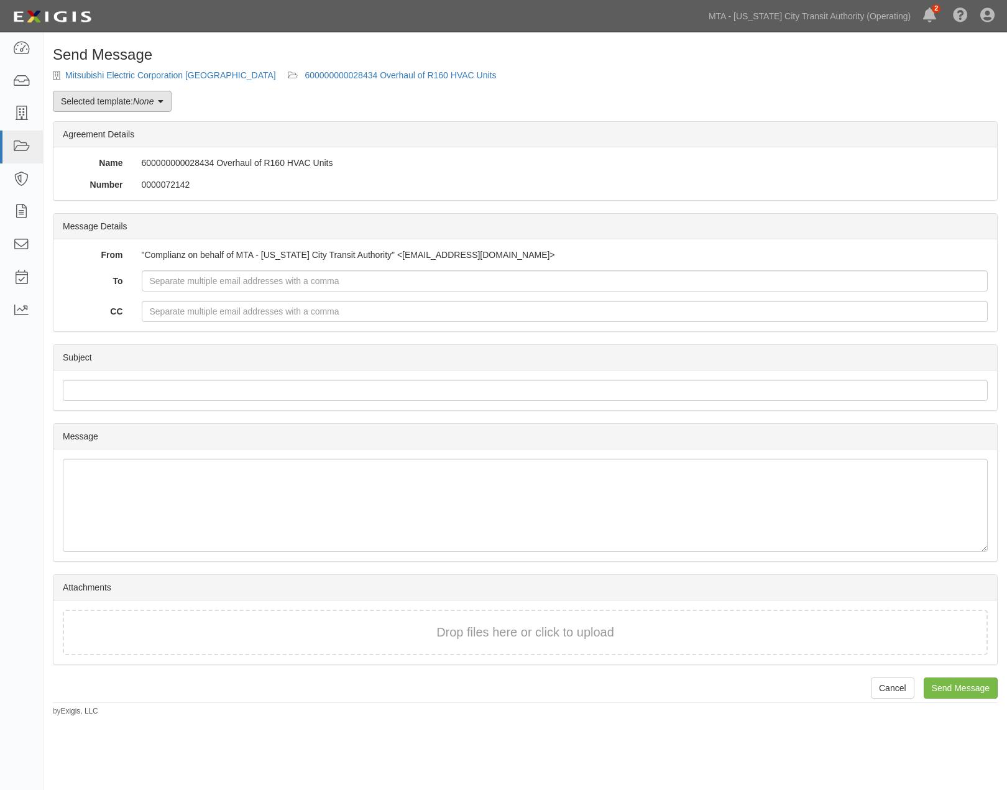
click at [145, 104] on em "None" at bounding box center [143, 101] width 21 height 10
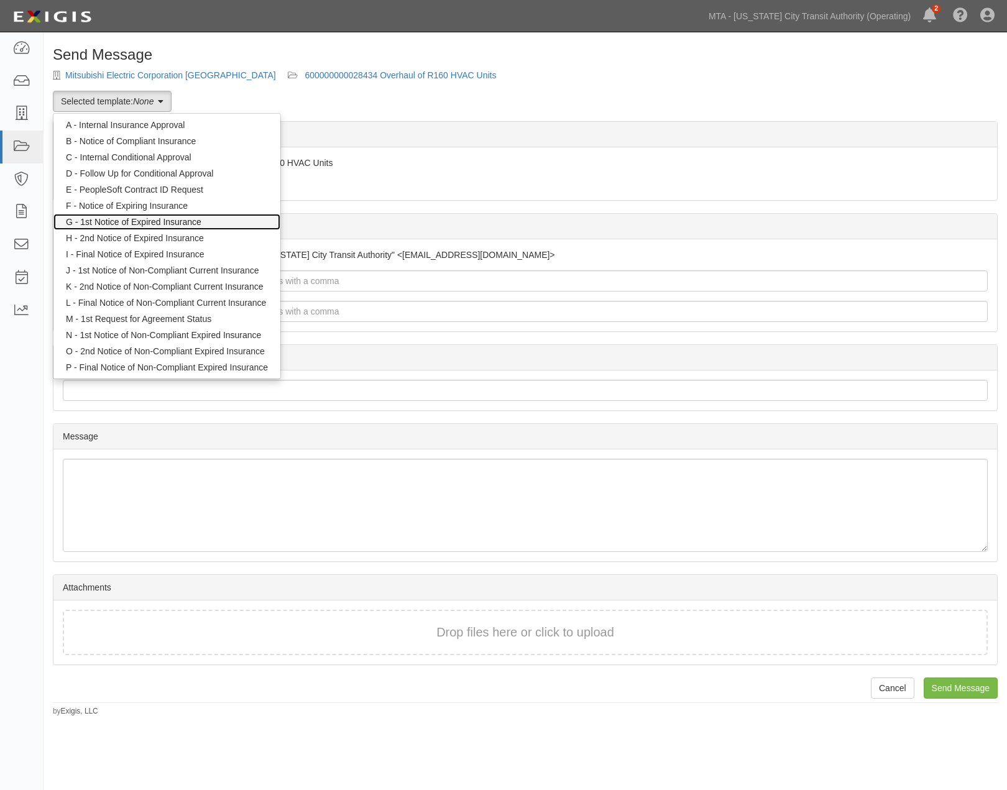
click at [152, 218] on link "G - 1st Notice of Expired Insurance" at bounding box center [166, 222] width 227 height 16
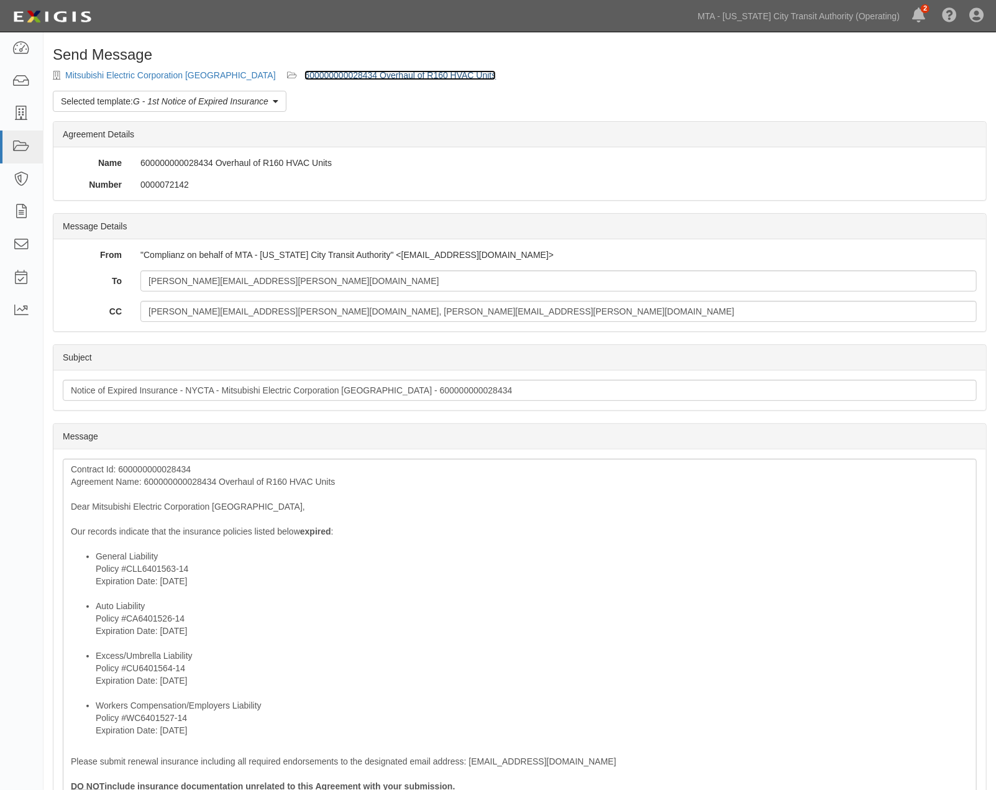
click at [305, 70] on link "600000000028434 Overhaul of R160 HVAC Units" at bounding box center [400, 75] width 191 height 10
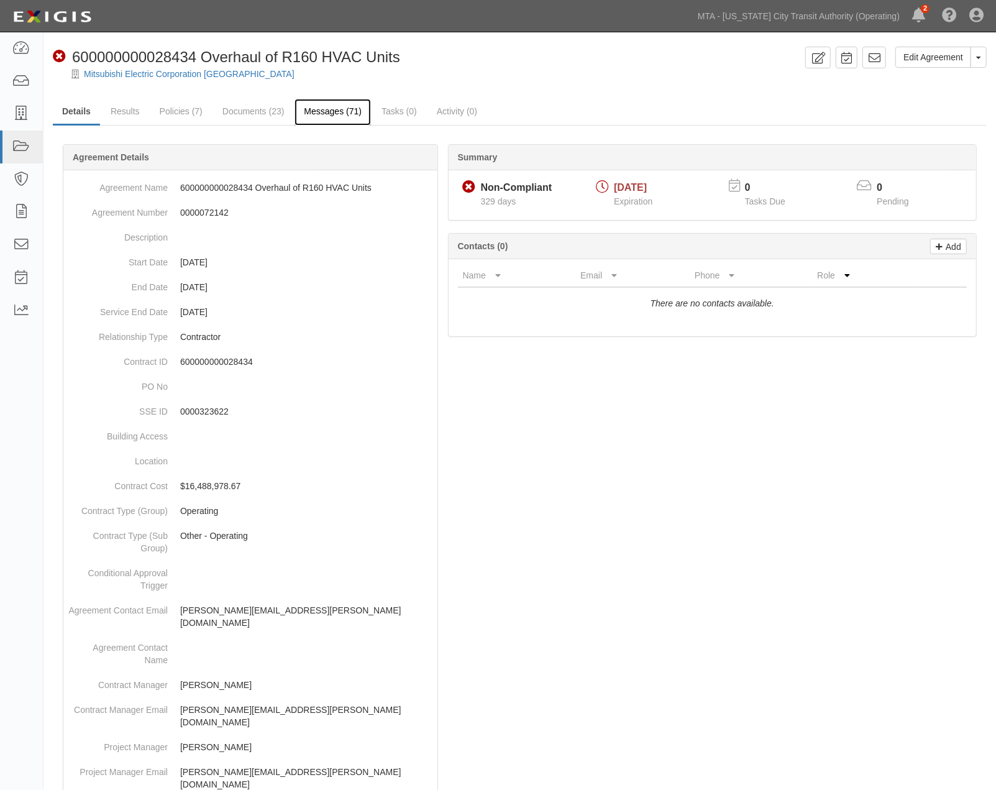
click at [319, 113] on link "Messages (71)" at bounding box center [333, 112] width 76 height 27
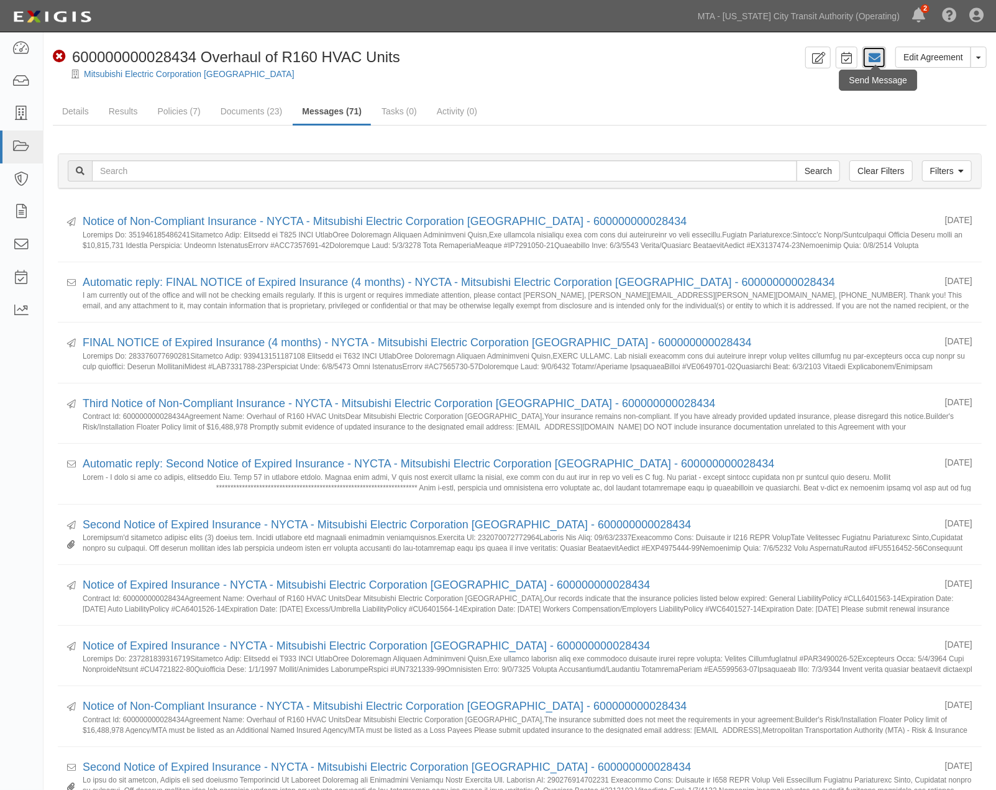
click at [878, 56] on icon at bounding box center [874, 58] width 12 height 12
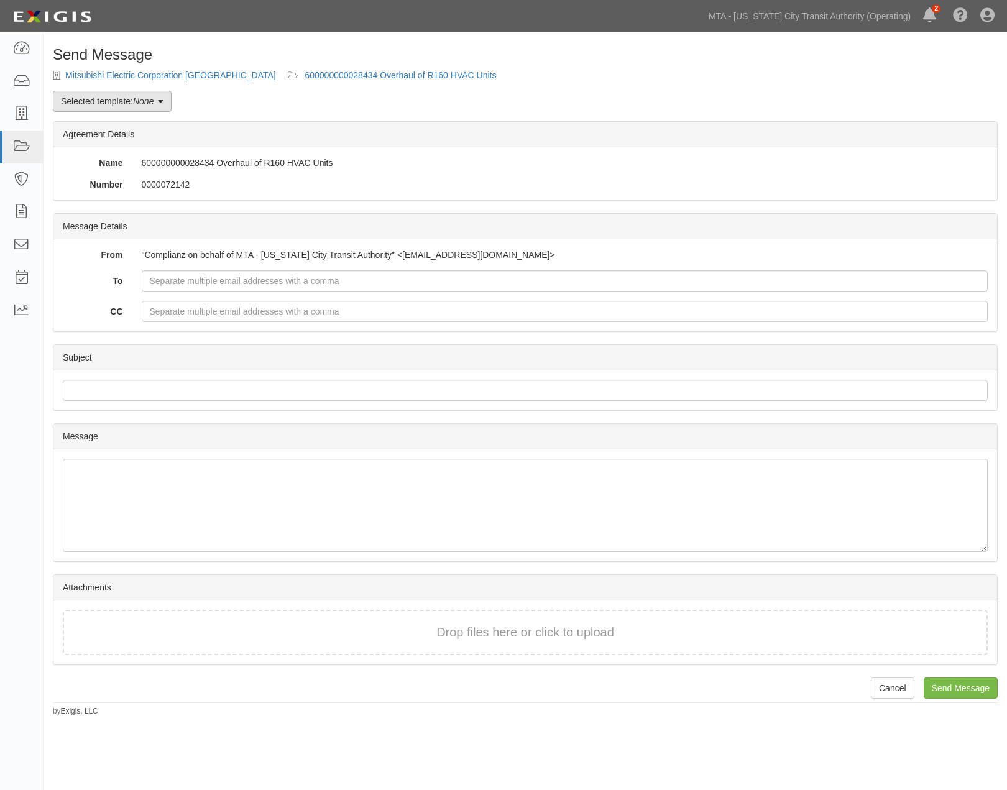
click at [154, 102] on em "None" at bounding box center [143, 101] width 21 height 10
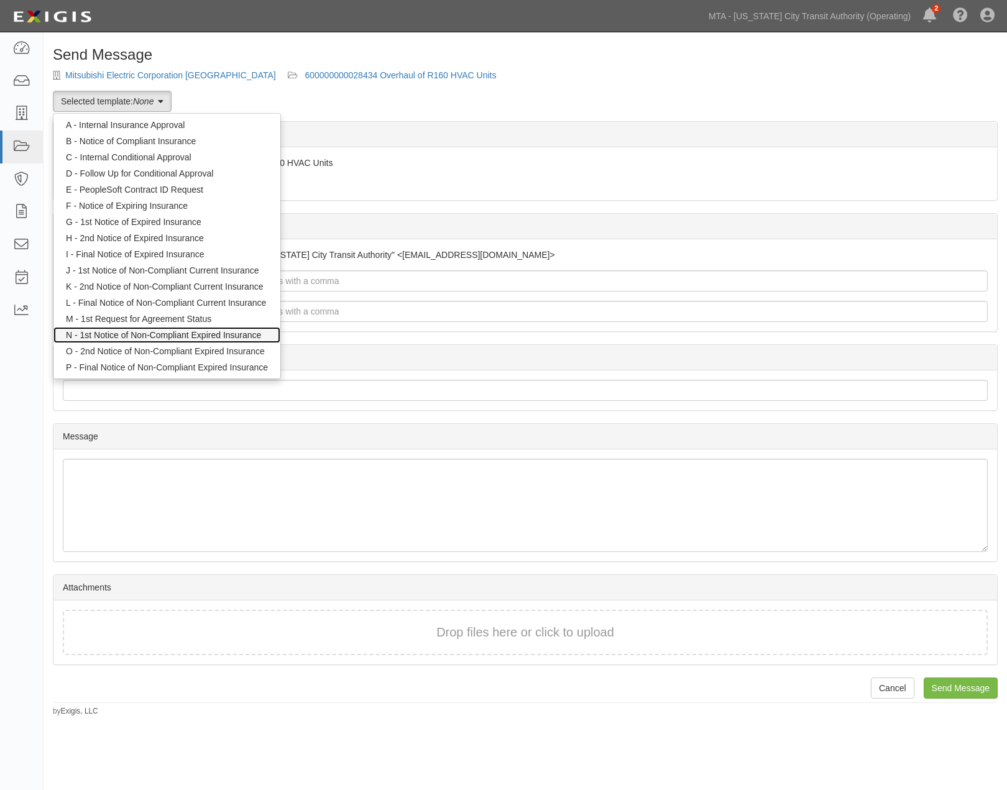
click at [135, 332] on link "N - 1st Notice of Non-Compliant Expired Insurance" at bounding box center [166, 335] width 227 height 16
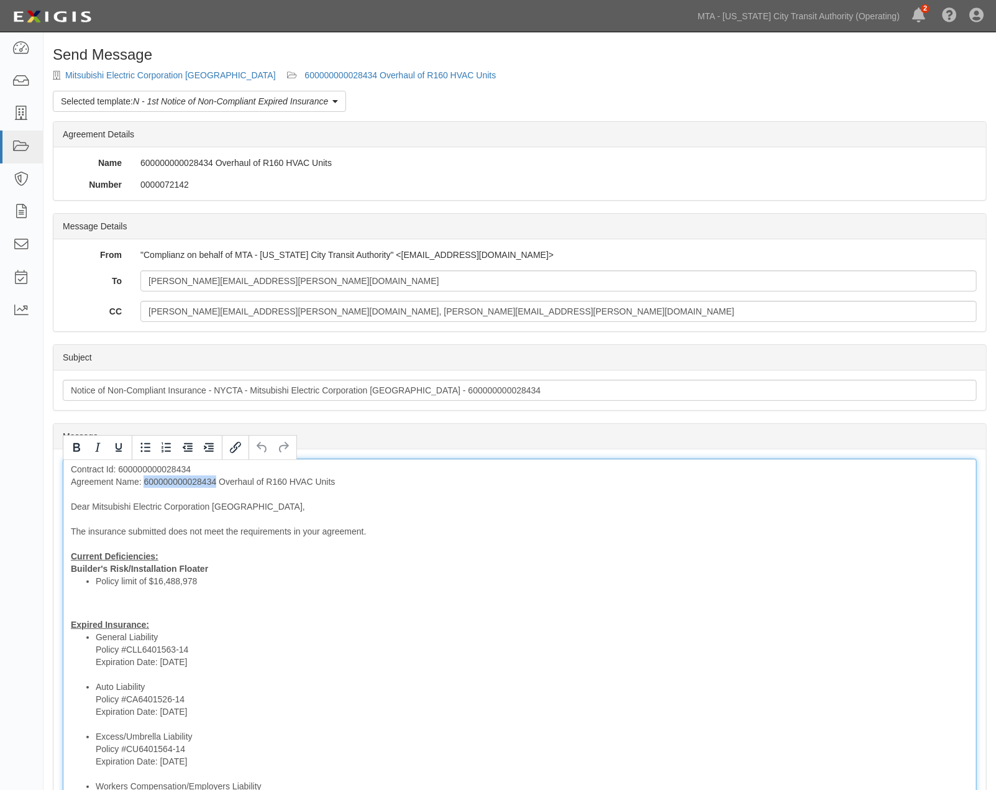
drag, startPoint x: 218, startPoint y: 480, endPoint x: 146, endPoint y: 479, distance: 71.5
click at [146, 479] on div "Contract Id: 600000000028434 Agreement Name: 600000000028434 Overhaul of R160 H…" at bounding box center [520, 712] width 914 height 506
click at [67, 481] on div "Contract Id: 600000000028434 Agreement Name: Overhaul of R160 HVAC Units Dear M…" at bounding box center [520, 712] width 914 height 506
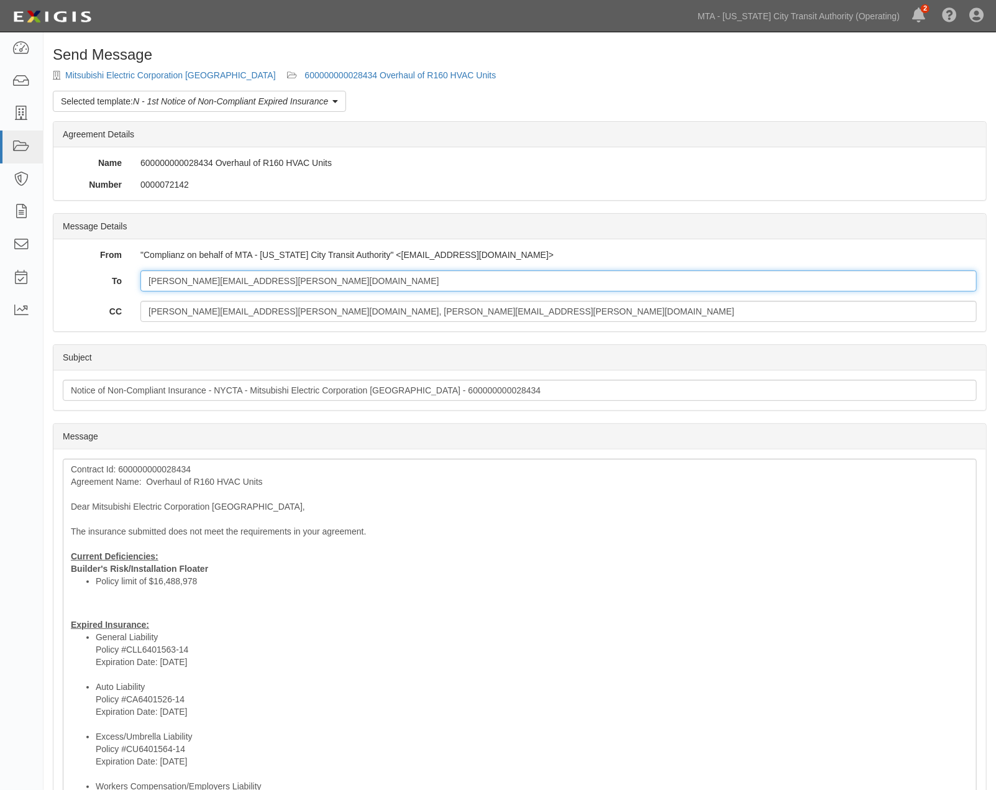
click at [351, 290] on input "[PERSON_NAME][EMAIL_ADDRESS][PERSON_NAME][DOMAIN_NAME]" at bounding box center [558, 280] width 837 height 21
paste input "calvin.simon@marsh.com"
type input "Mark.Lopes@meppi.com;calvin.simon@marsh.com"
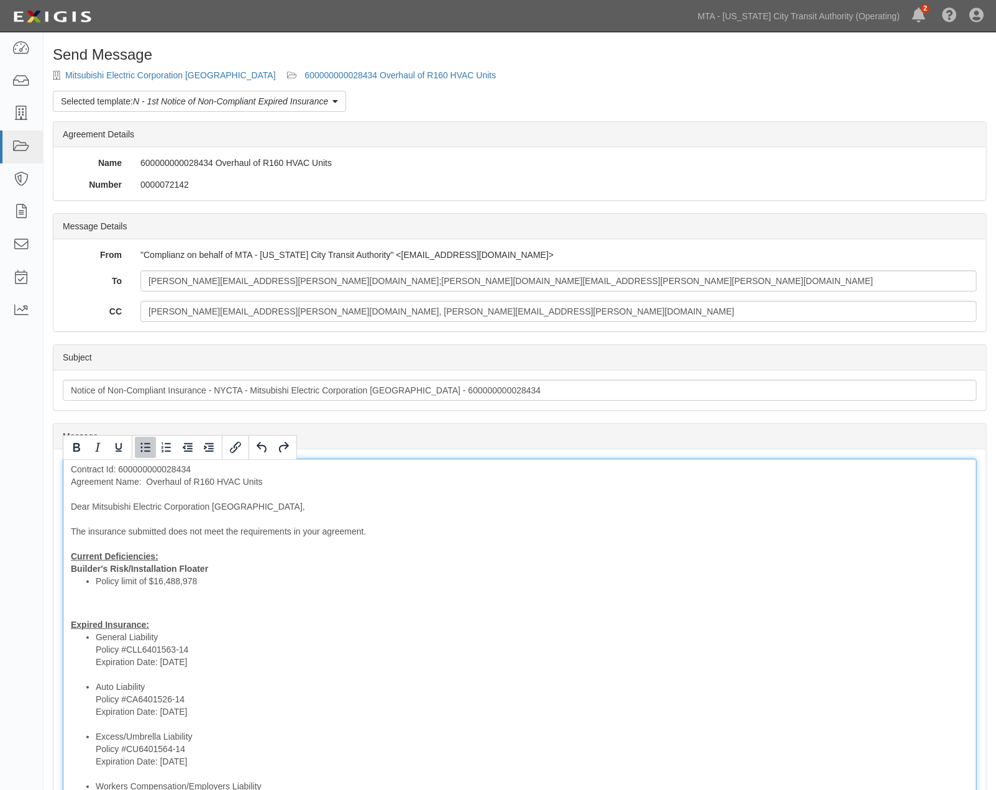
drag, startPoint x: 508, startPoint y: 582, endPoint x: 441, endPoint y: 579, distance: 66.6
click at [508, 584] on li "Policy limit of $16,488,978" at bounding box center [532, 581] width 873 height 12
click at [190, 612] on div "Contract Id: 600000000028434 Agreement Name: Overhaul of R160 HVAC Units Dear M…" at bounding box center [520, 712] width 914 height 506
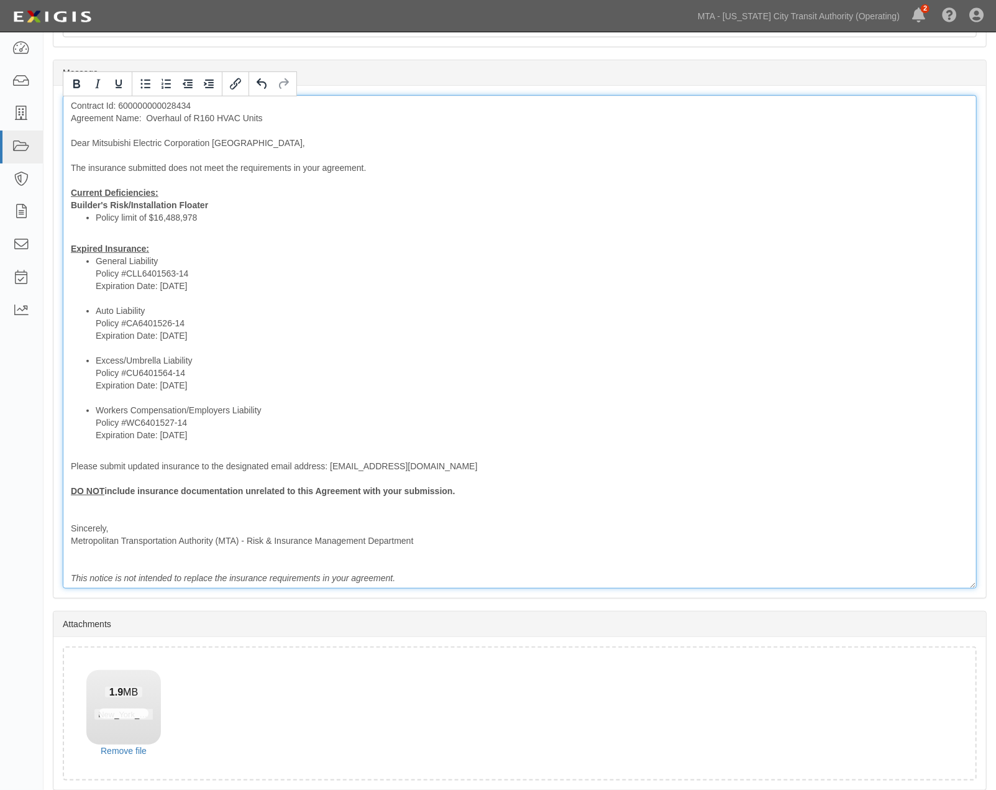
scroll to position [415, 0]
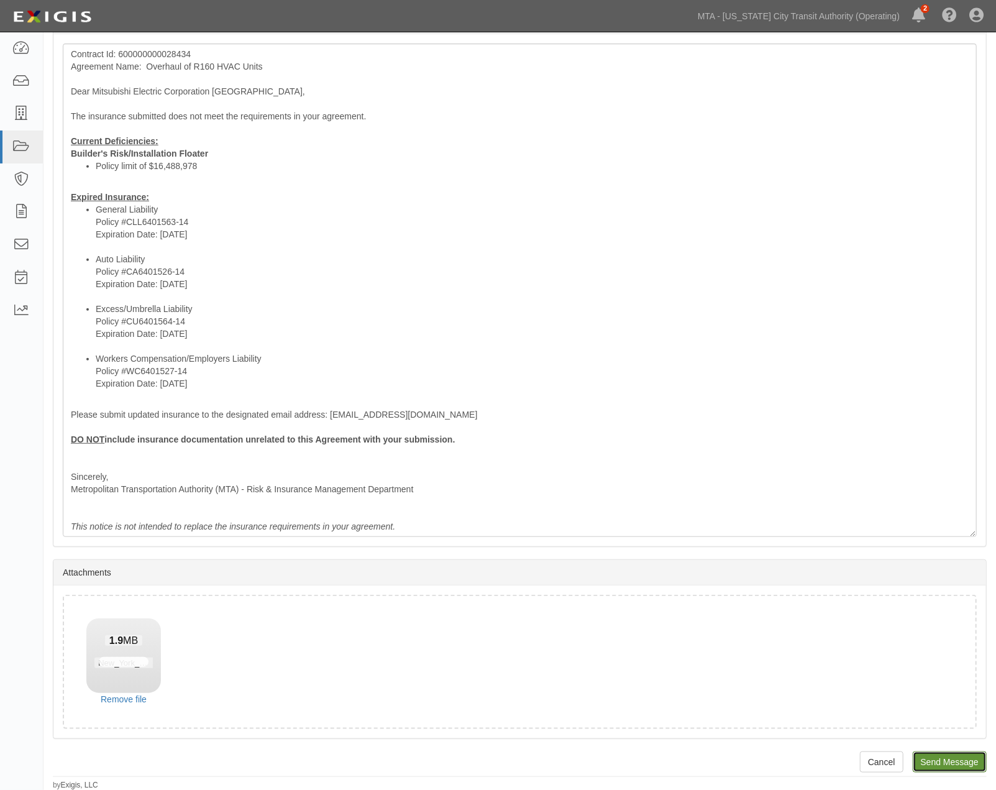
click at [949, 760] on input "Send Message" at bounding box center [950, 761] width 74 height 21
click at [955, 762] on input "Send Message" at bounding box center [950, 761] width 74 height 21
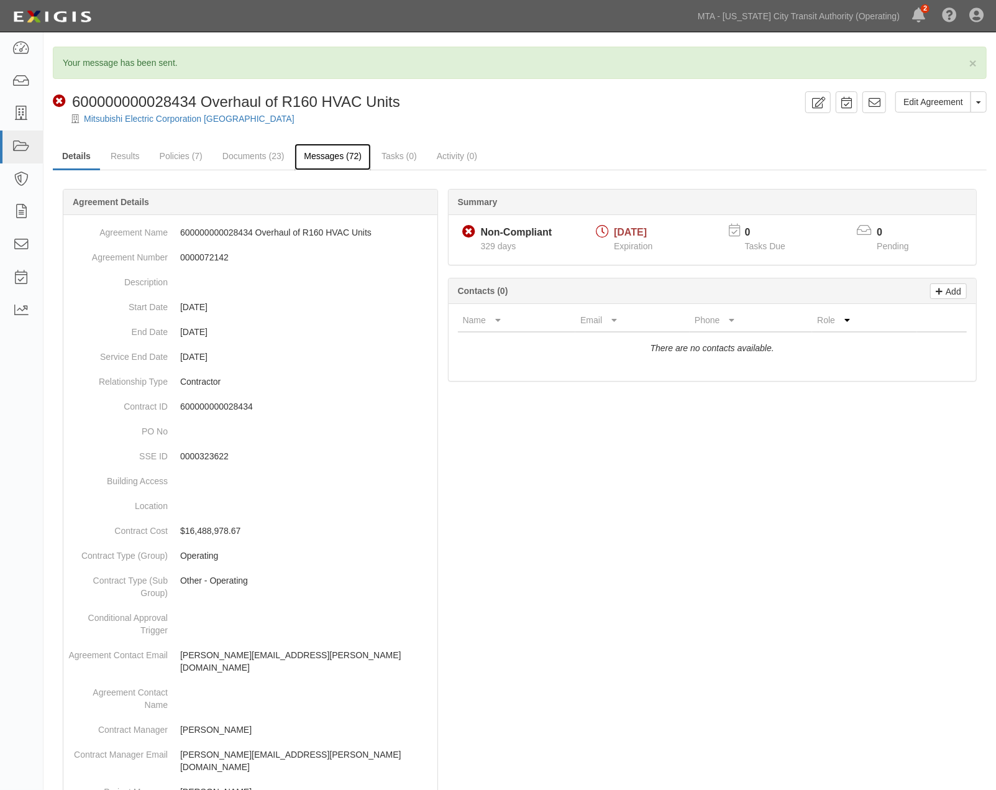
click at [342, 154] on link "Messages (72)" at bounding box center [333, 157] width 76 height 27
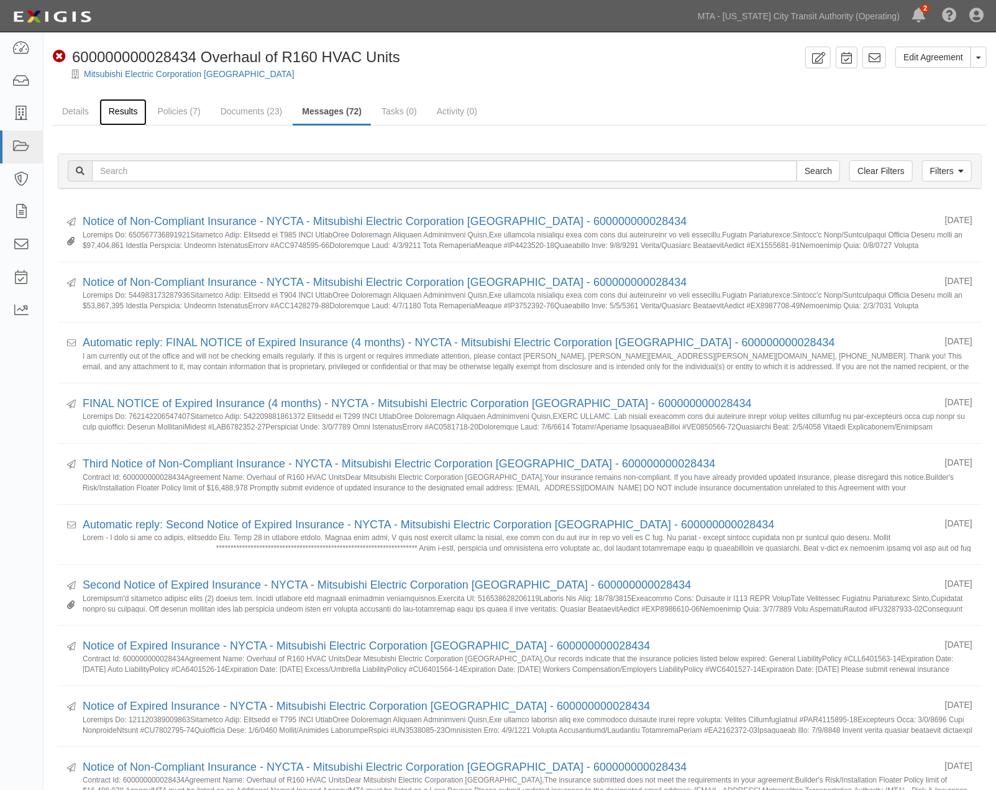
click at [116, 109] on link "Results" at bounding box center [123, 112] width 48 height 27
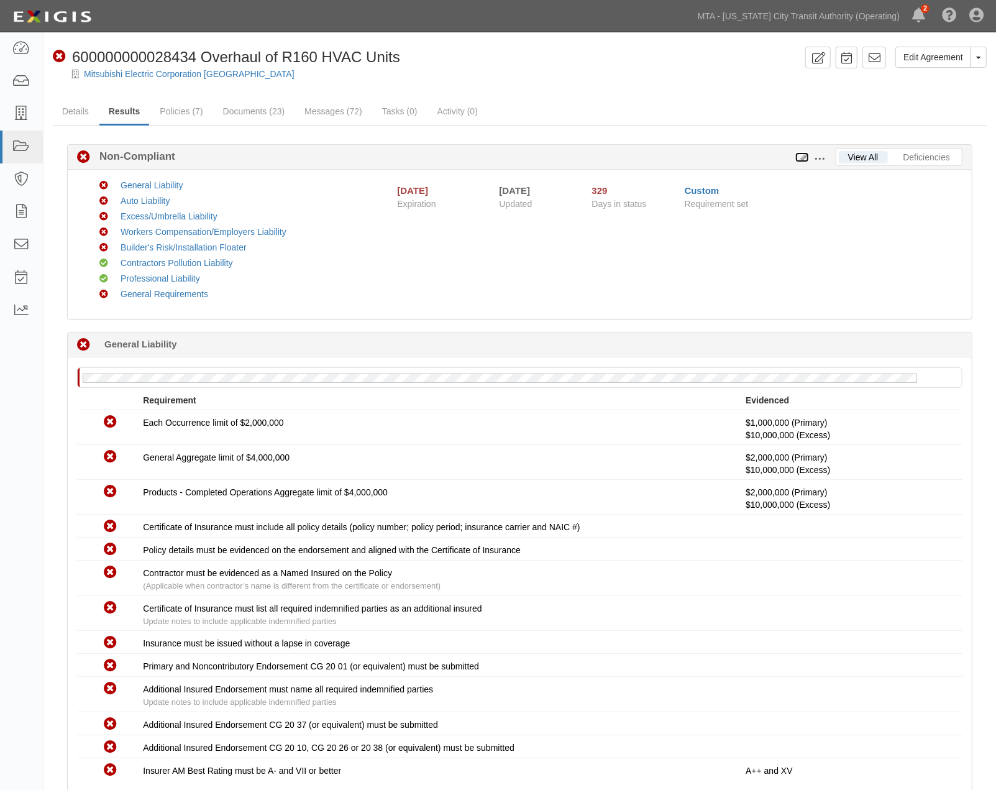
click at [802, 154] on icon at bounding box center [803, 158] width 14 height 9
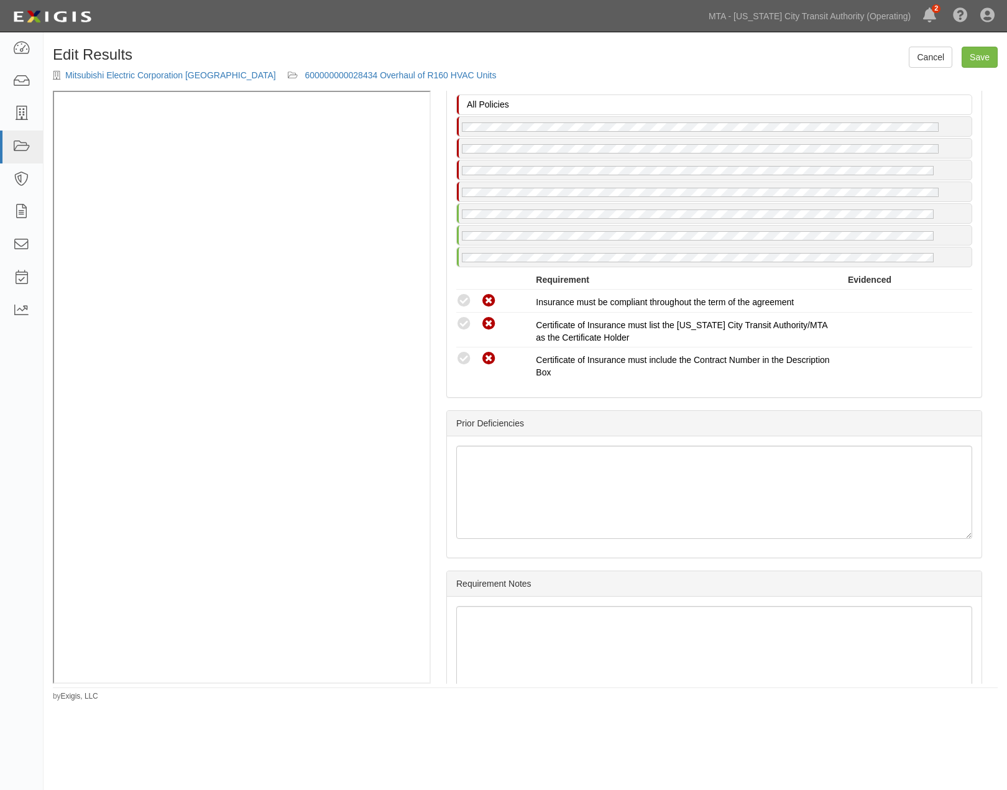
scroll to position [2900, 0]
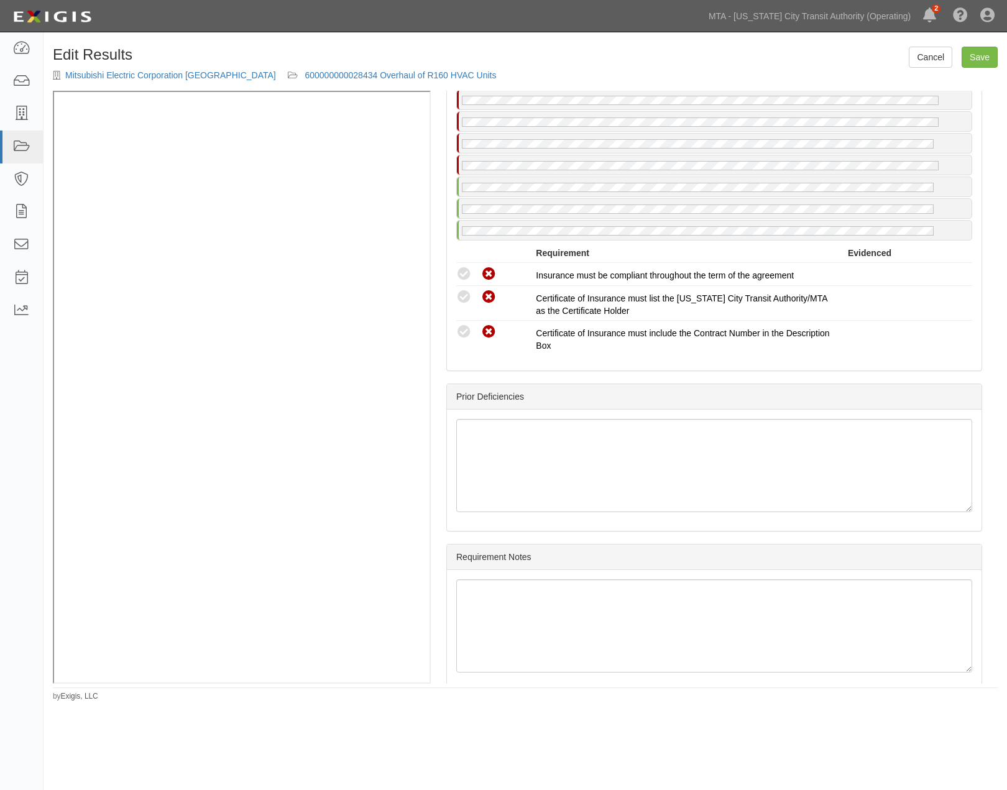
click at [953, 50] on link "notes" at bounding box center [961, 45] width 21 height 10
radio input "true"
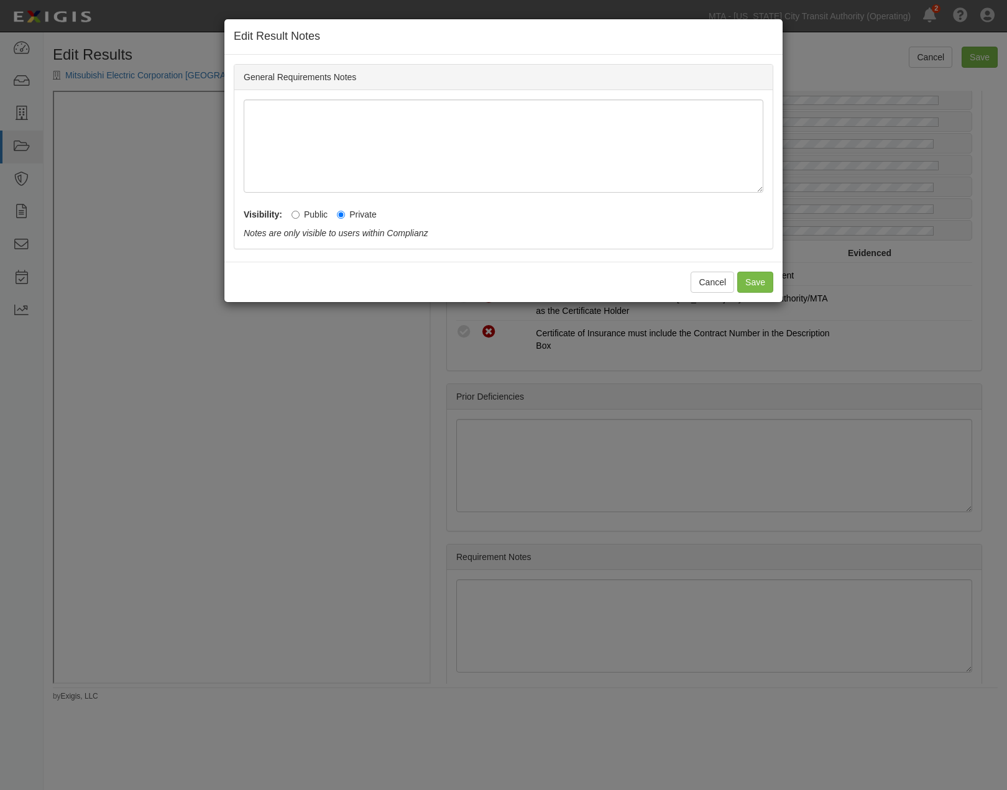
click at [321, 211] on label "Public" at bounding box center [310, 214] width 36 height 12
click at [300, 211] on input "Public" at bounding box center [296, 215] width 8 height 8
radio input "true"
click at [763, 284] on button "Save" at bounding box center [755, 282] width 36 height 21
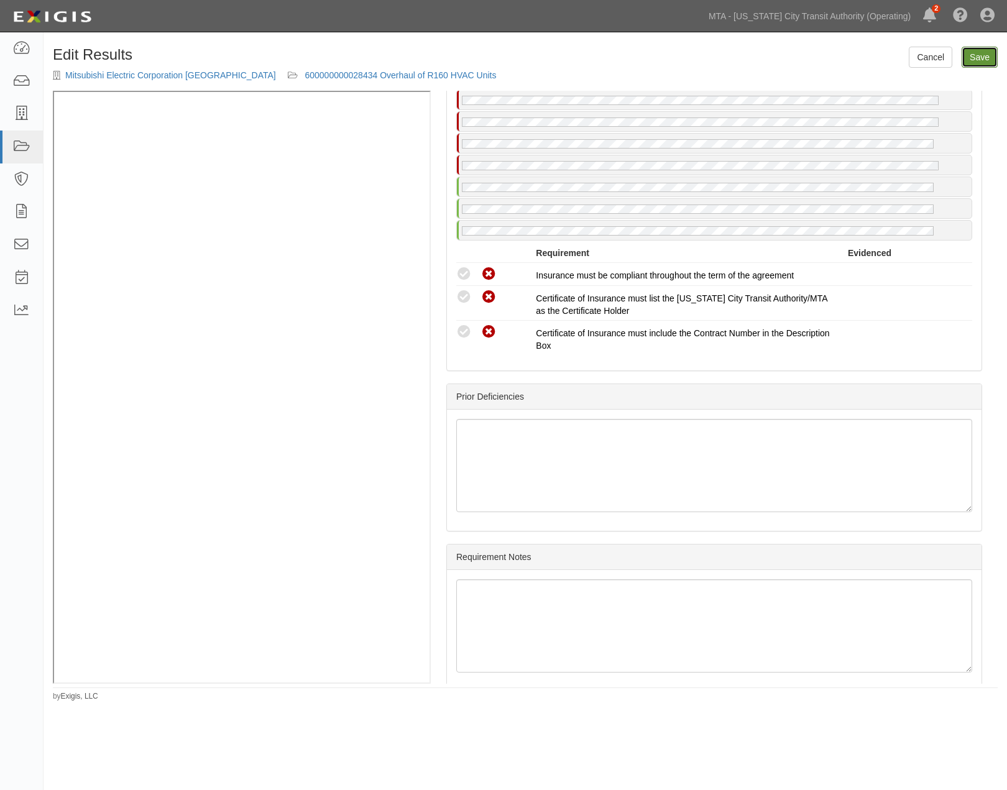
click at [974, 57] on link "Save" at bounding box center [980, 57] width 36 height 21
radio input "true"
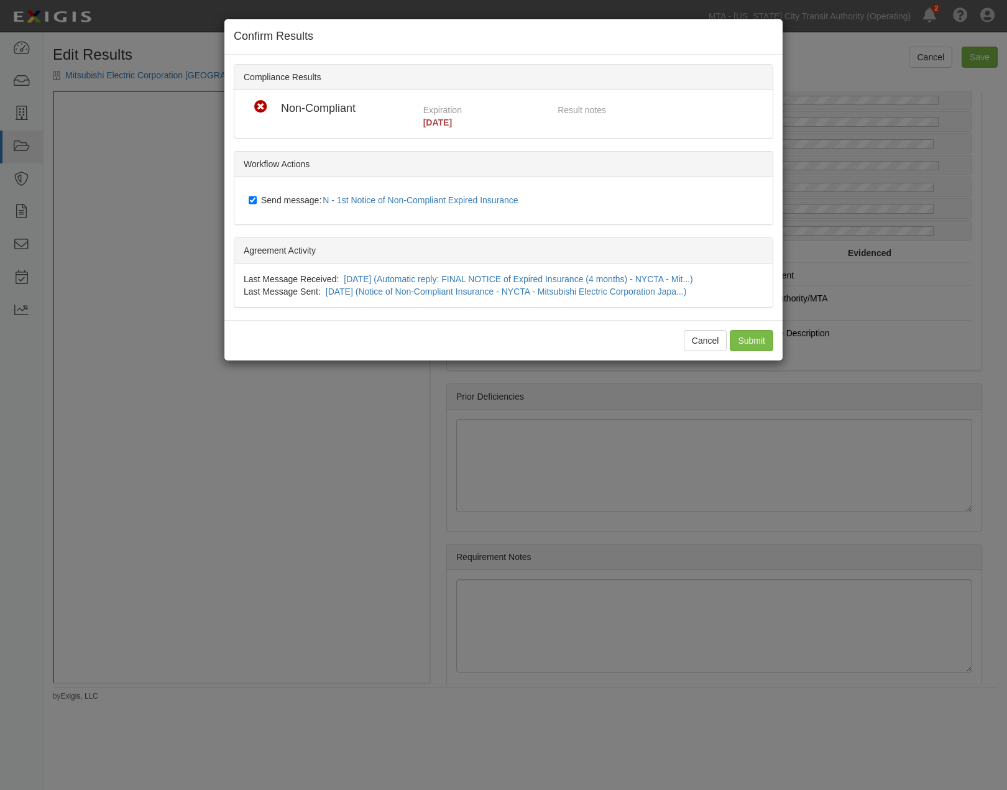
click at [296, 201] on span "Send message: N - 1st Notice of Non-Compliant Expired Insurance" at bounding box center [392, 200] width 262 height 10
click at [257, 201] on input "Send message: N - 1st Notice of Non-Compliant Expired Insurance" at bounding box center [253, 200] width 8 height 10
checkbox input "false"
click at [748, 344] on input "Submit" at bounding box center [752, 340] width 44 height 21
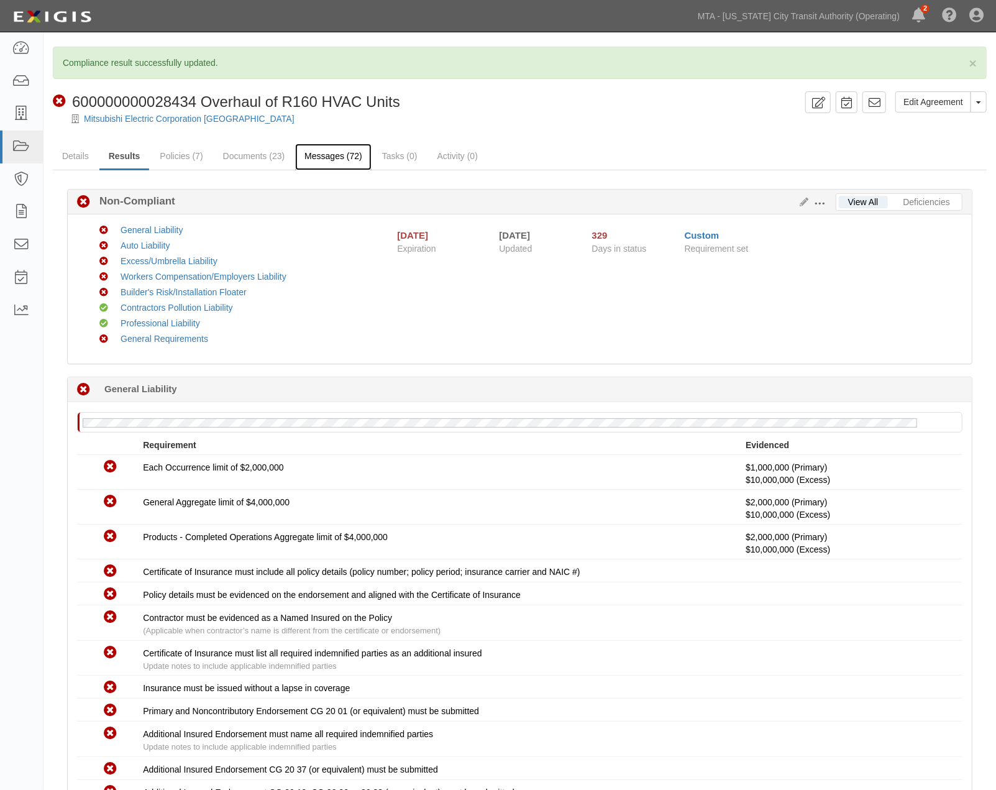
click at [322, 158] on link "Messages (72)" at bounding box center [333, 157] width 76 height 27
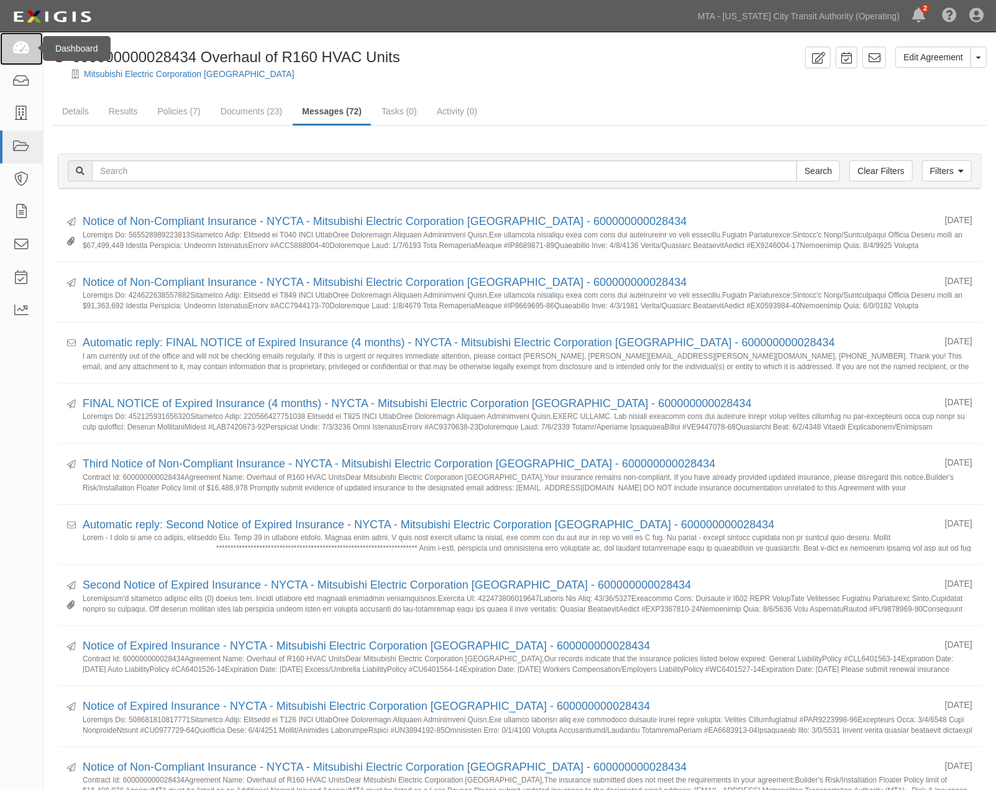
click at [23, 50] on icon at bounding box center [20, 49] width 17 height 14
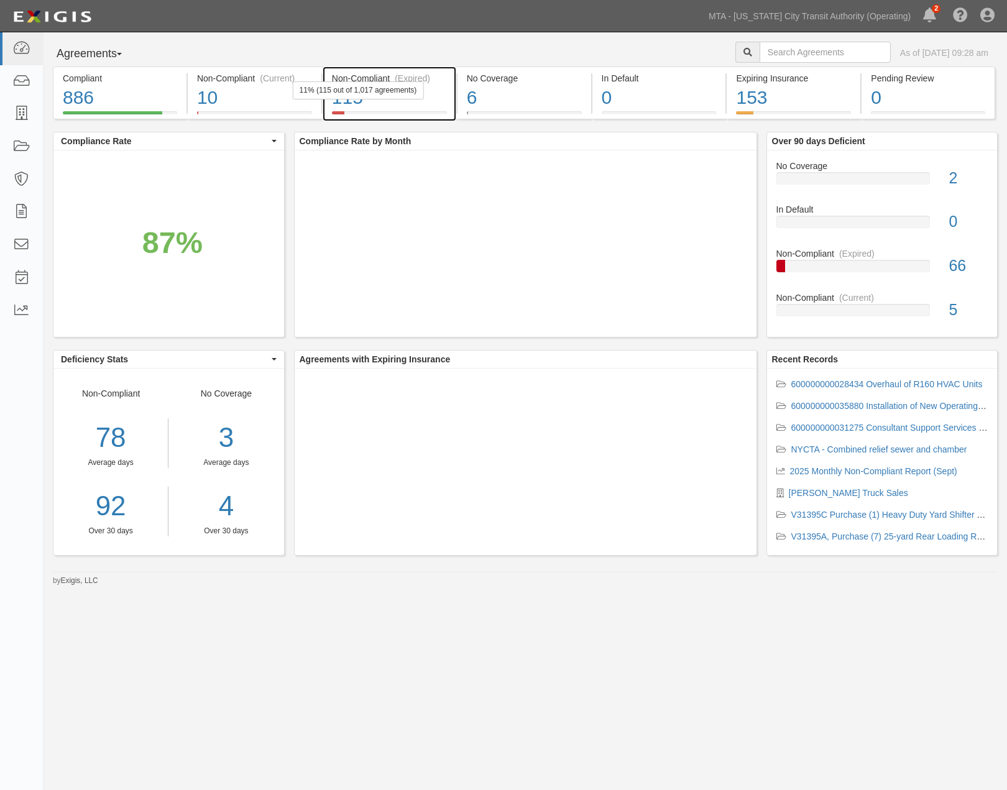
click at [427, 103] on div "115" at bounding box center [389, 98] width 115 height 27
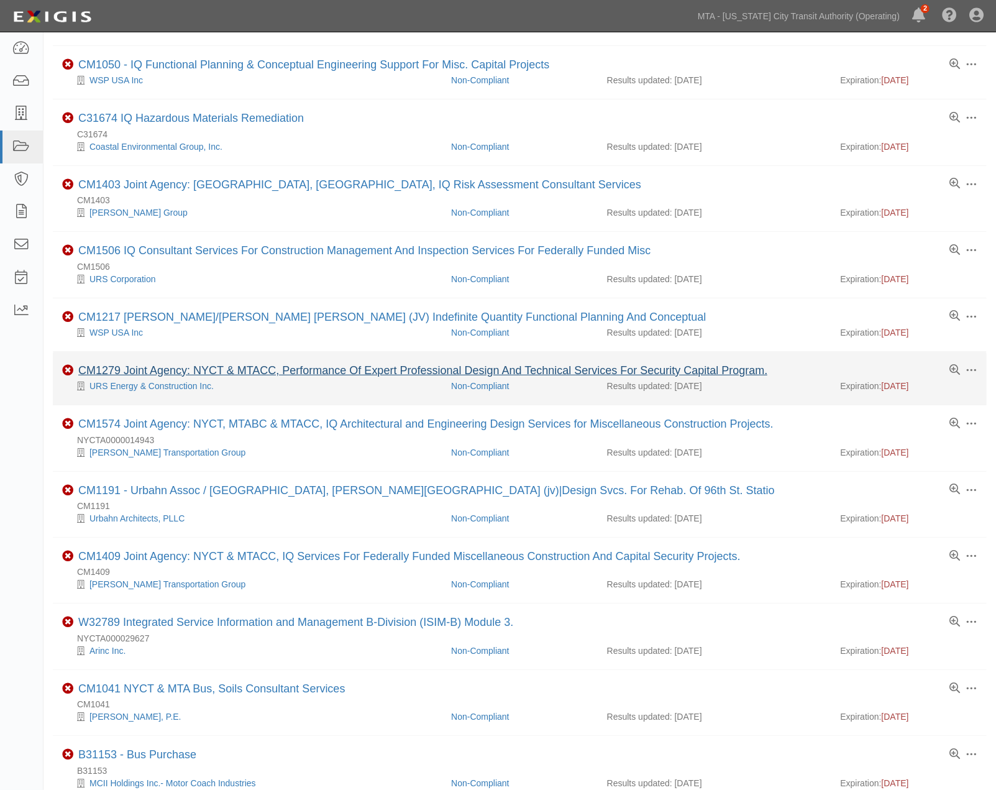
scroll to position [737, 0]
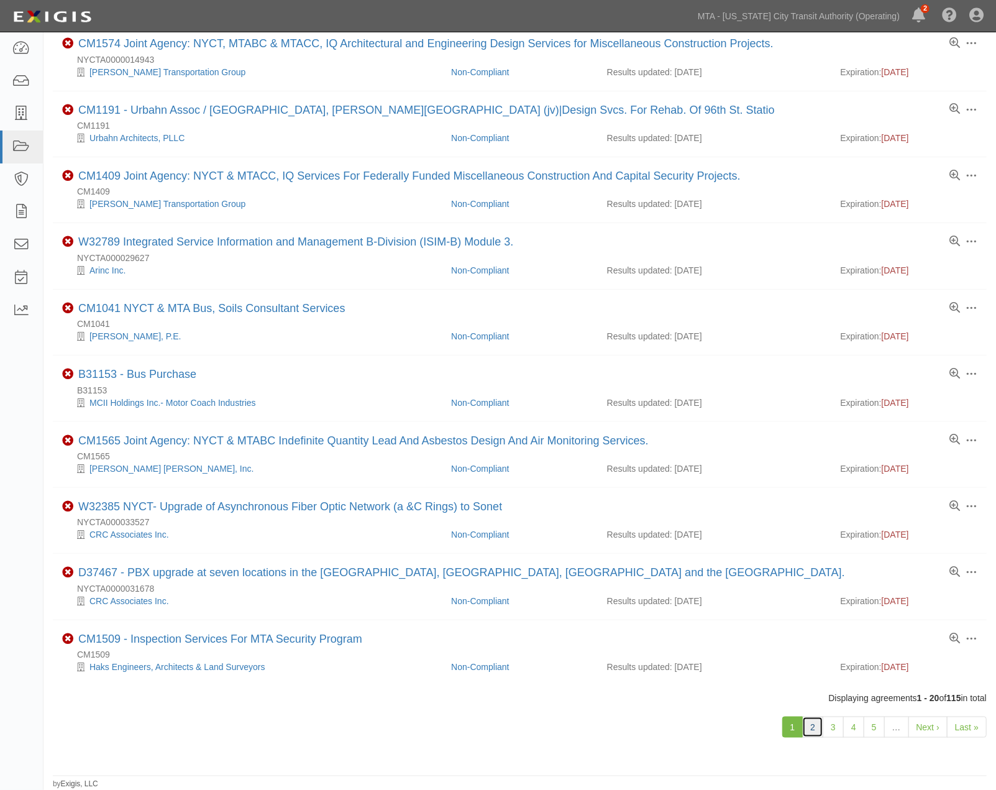
click at [812, 722] on link "2" at bounding box center [812, 727] width 21 height 21
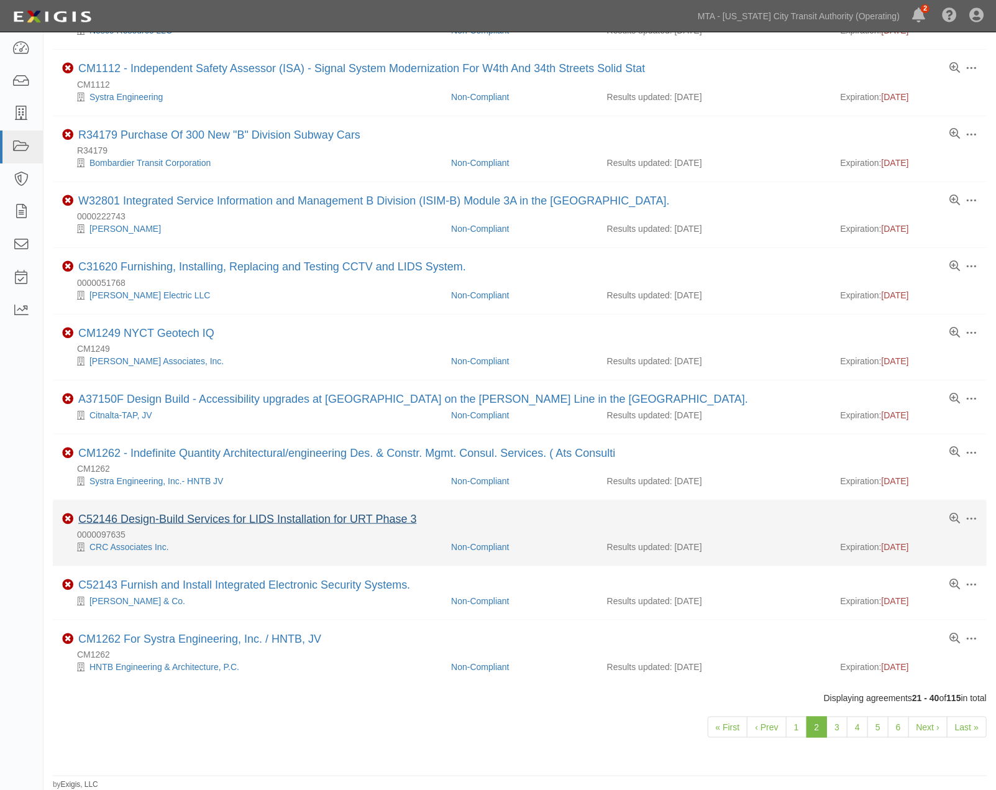
scroll to position [700, 0]
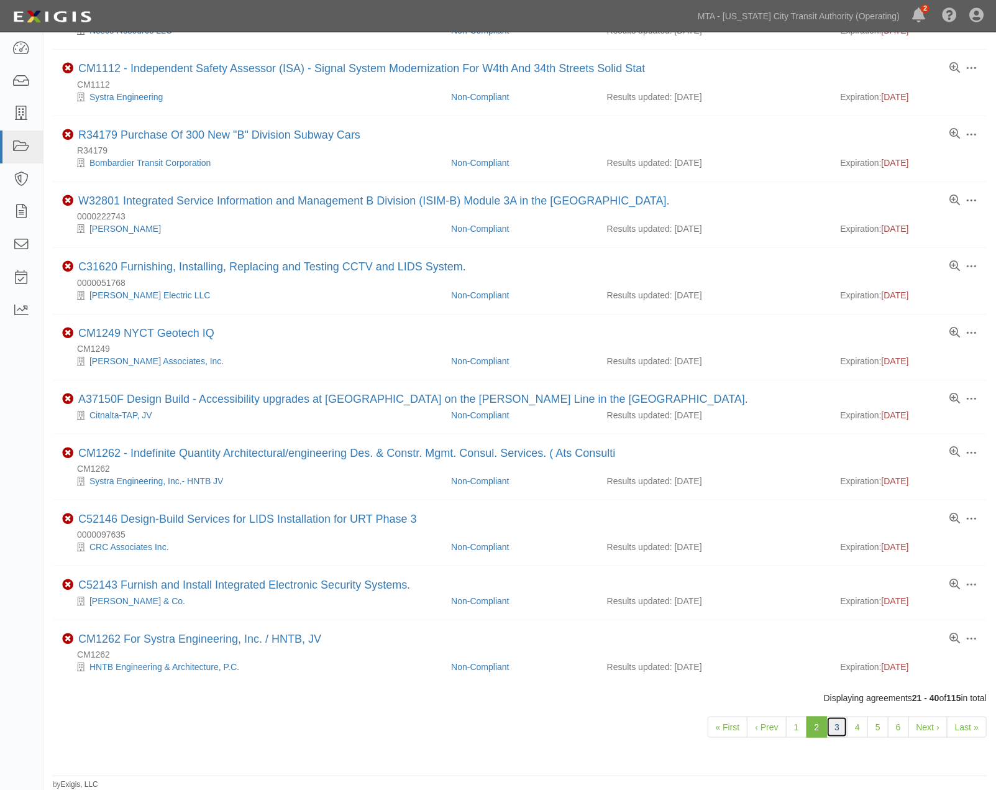
click at [838, 725] on link "3" at bounding box center [837, 727] width 21 height 21
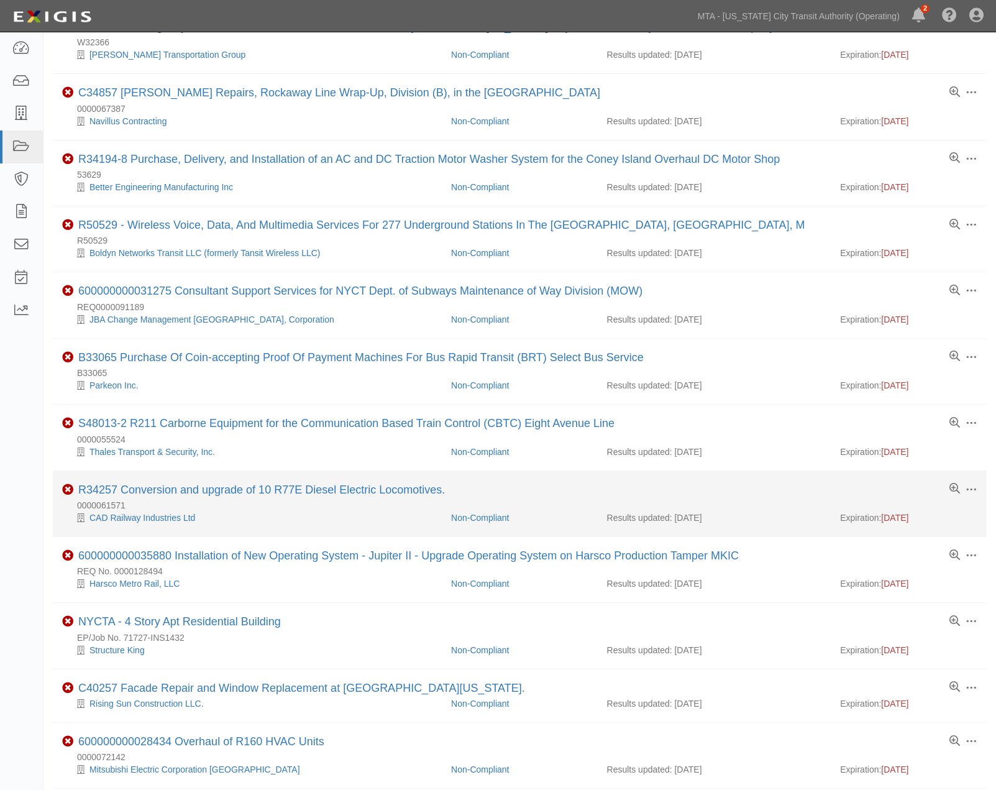
scroll to position [207, 0]
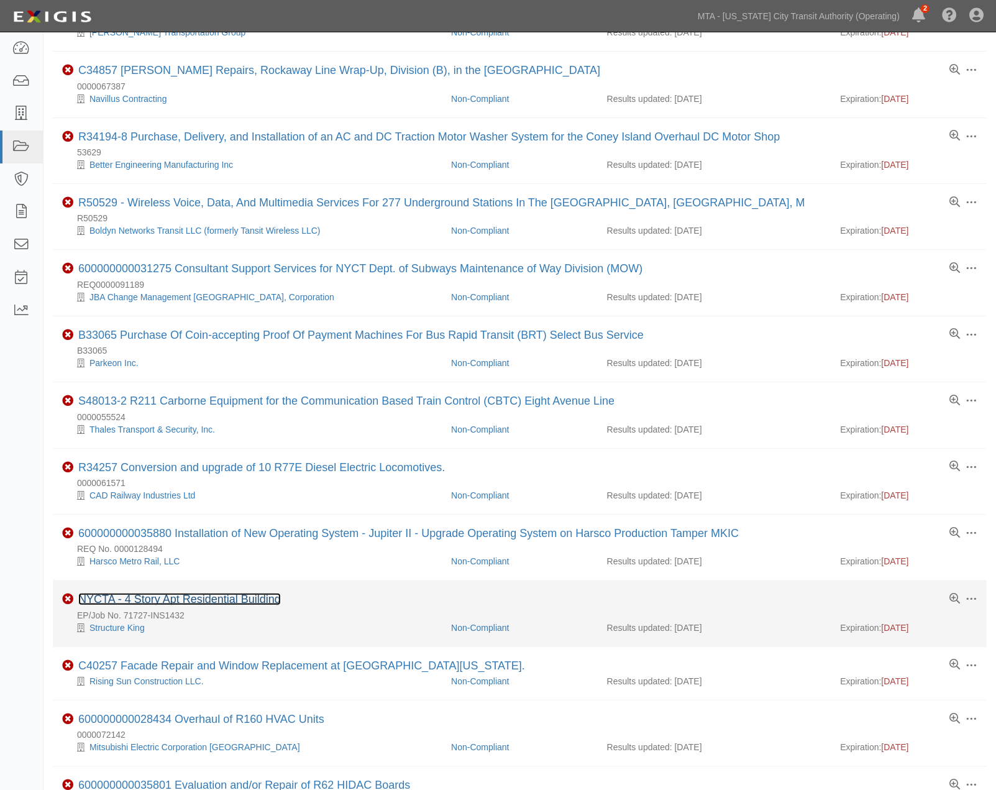
click at [250, 604] on link "NYCTA - 4 Story Apt Residential Building" at bounding box center [179, 599] width 203 height 12
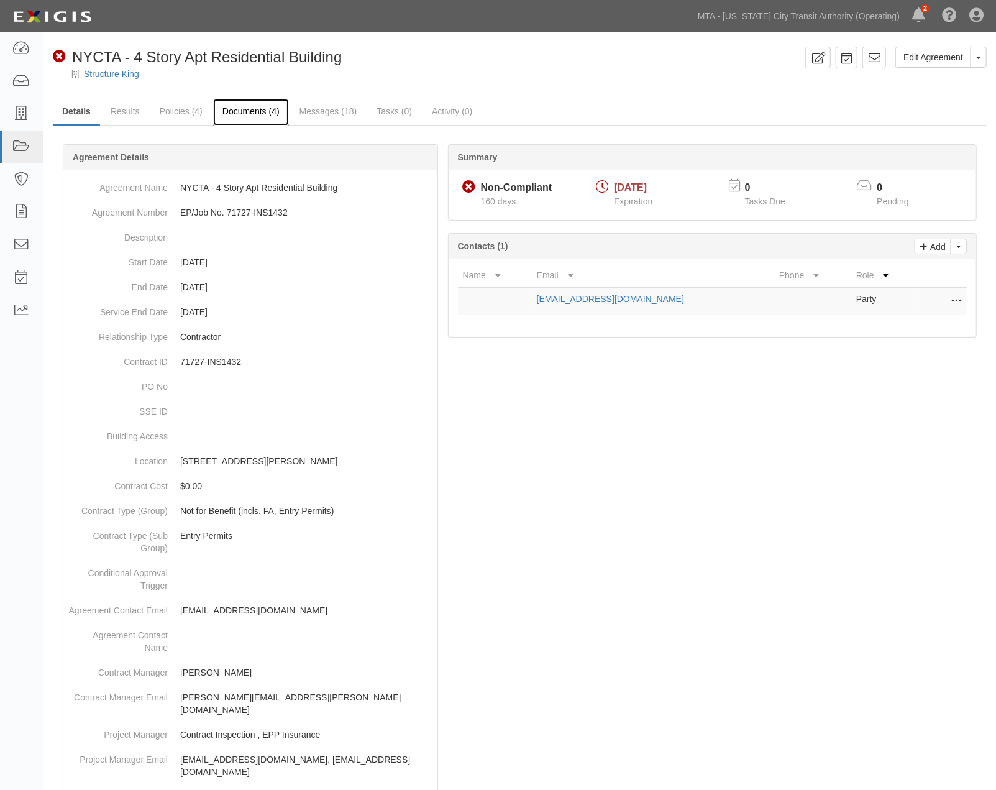
click at [253, 109] on link "Documents (4)" at bounding box center [251, 112] width 76 height 27
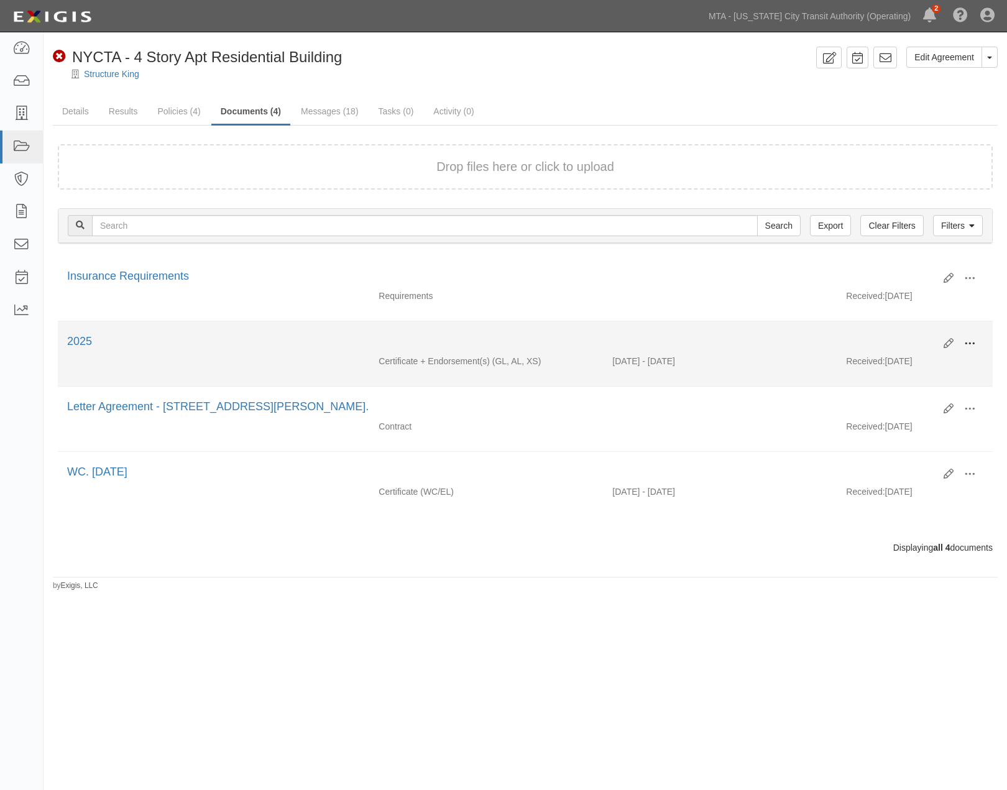
click at [970, 344] on span at bounding box center [969, 343] width 11 height 11
click at [880, 361] on link "View" at bounding box center [909, 362] width 98 height 22
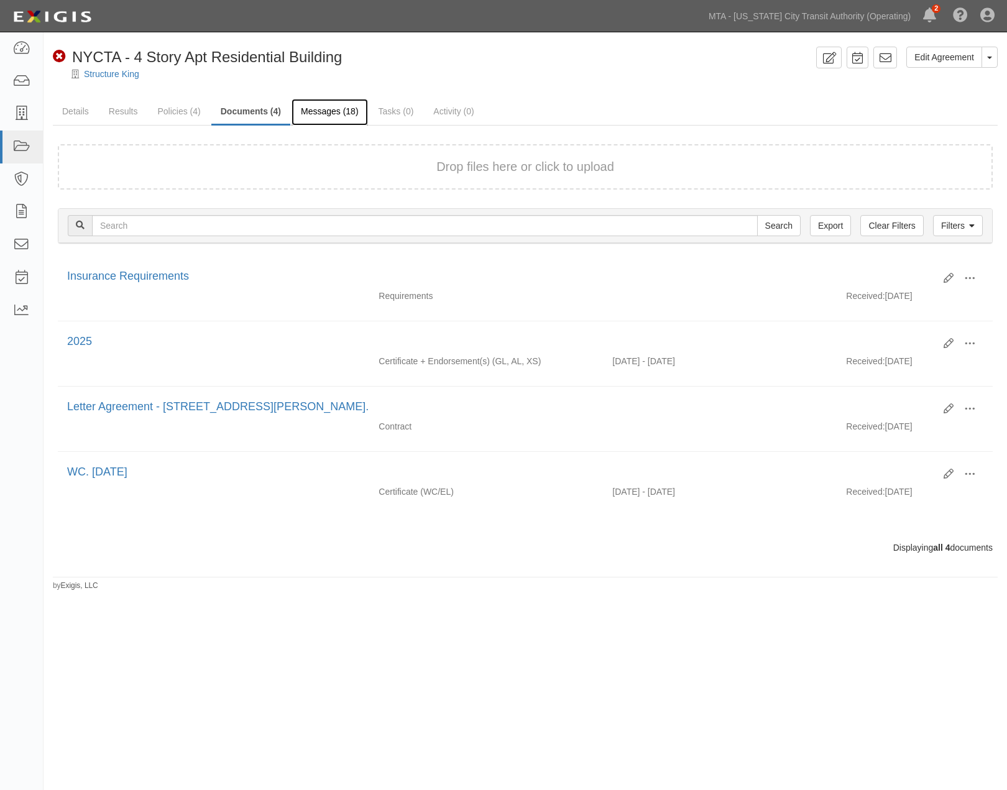
click at [337, 108] on link "Messages (18)" at bounding box center [330, 112] width 76 height 27
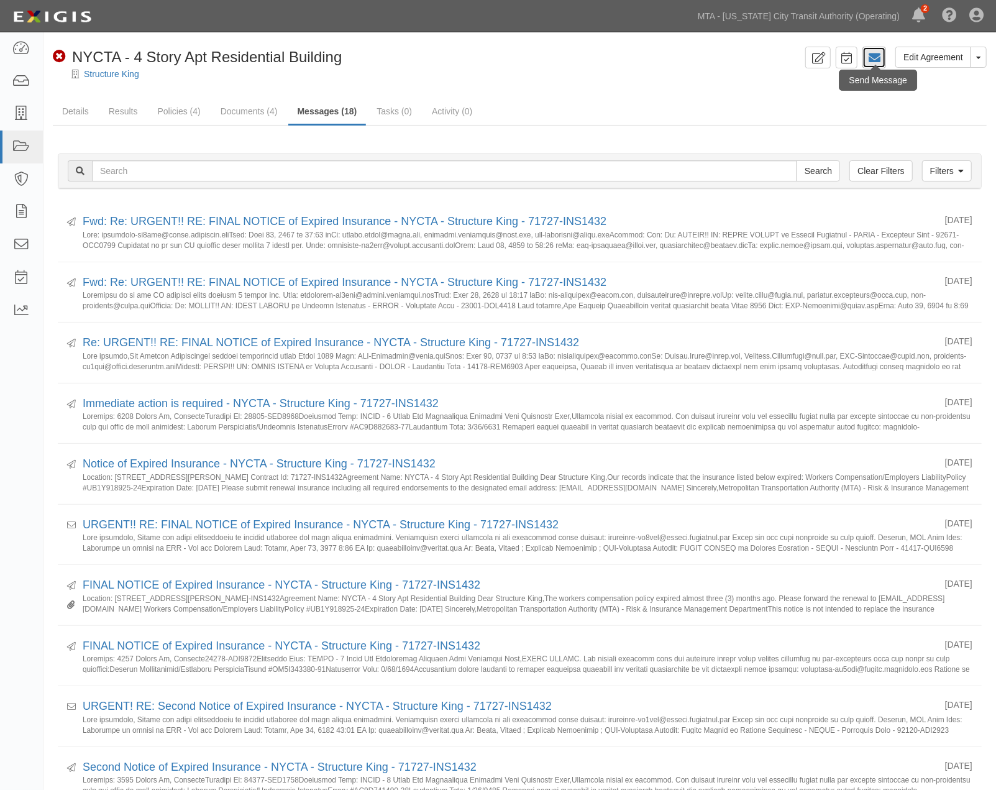
click at [875, 60] on icon at bounding box center [874, 58] width 12 height 12
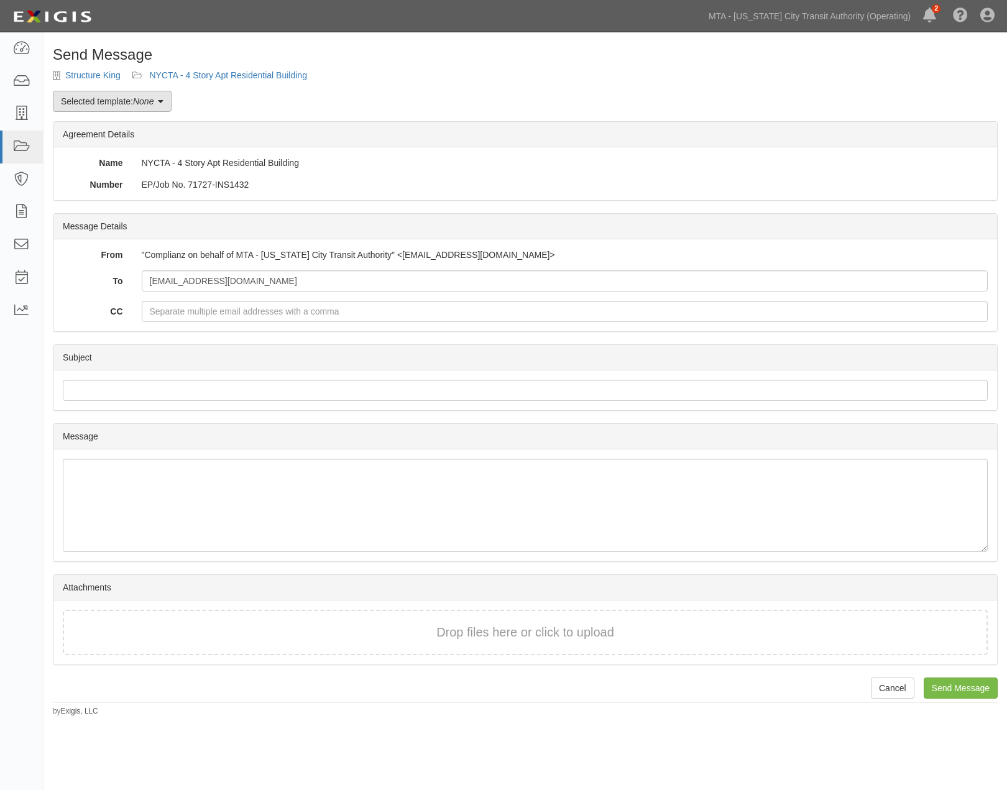
click at [113, 99] on link "Selected template: None" at bounding box center [112, 101] width 119 height 21
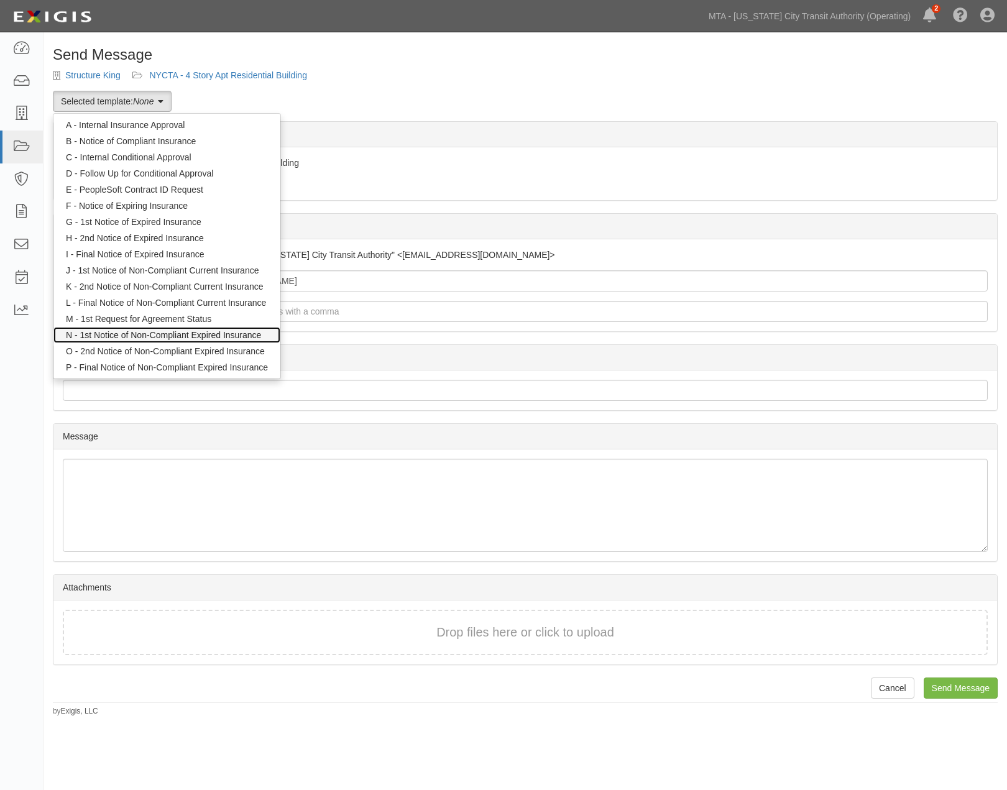
click at [114, 330] on link "N - 1st Notice of Non-Compliant Expired Insurance" at bounding box center [166, 335] width 227 height 16
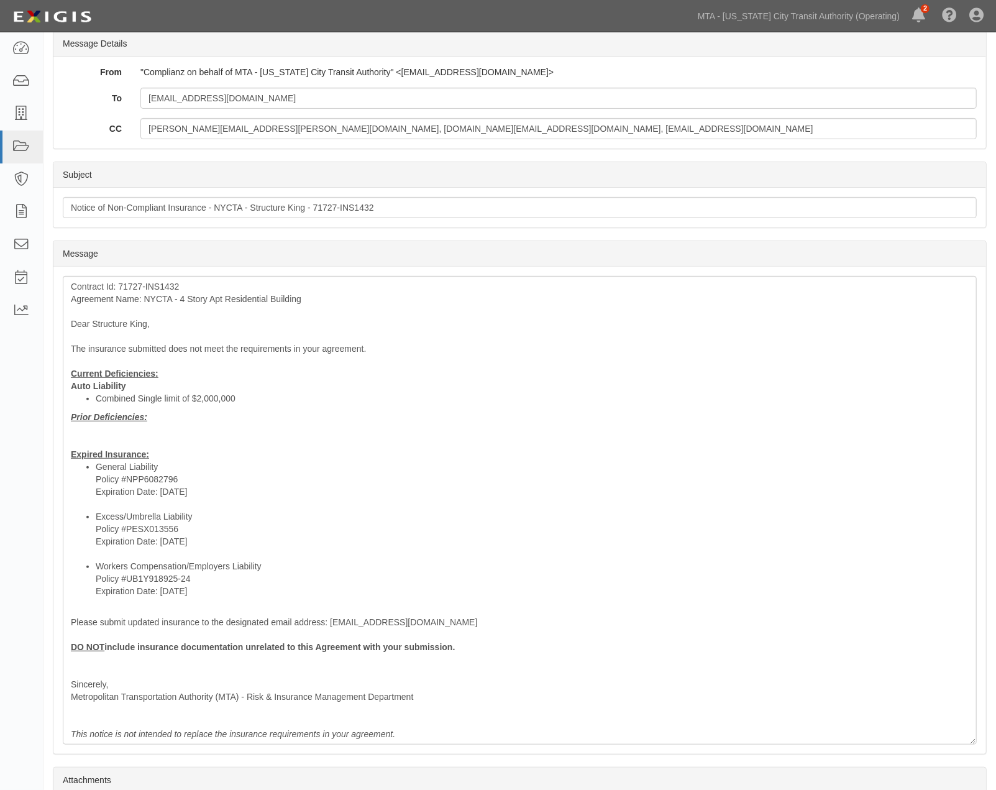
scroll to position [207, 0]
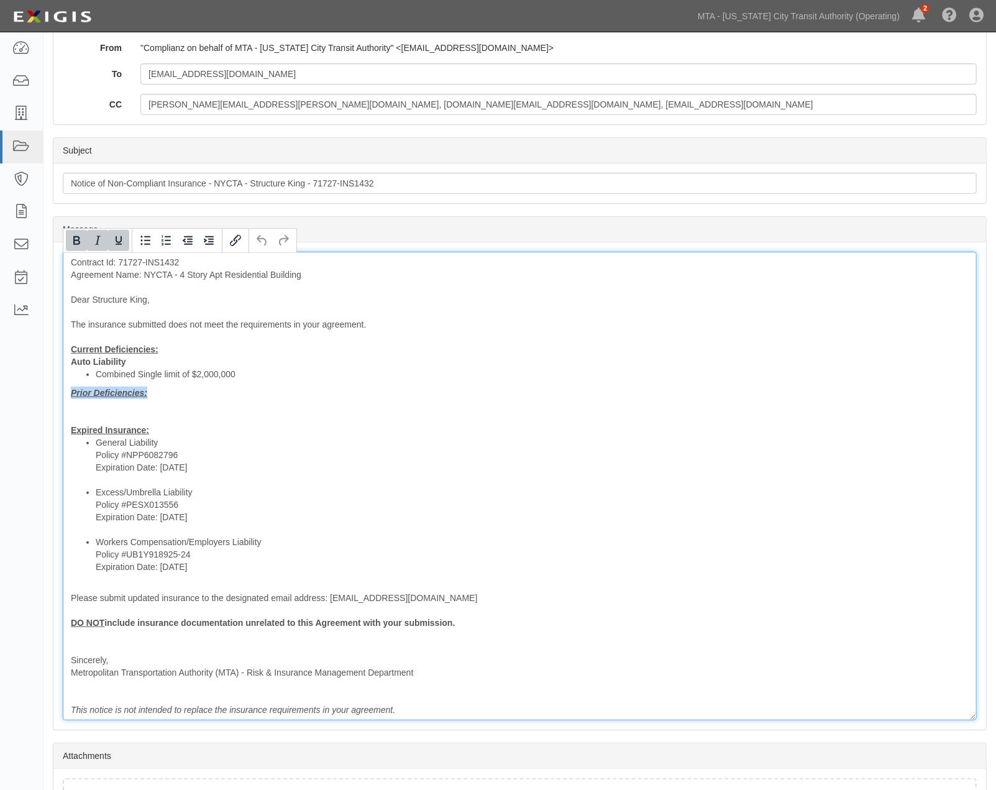
drag, startPoint x: 149, startPoint y: 398, endPoint x: 59, endPoint y: 398, distance: 90.1
click at [59, 398] on div "Message Contract Id: 71727-INS1432 Agreement Name: NYCTA - 4 Story Apt Resident…" at bounding box center [519, 485] width 933 height 487
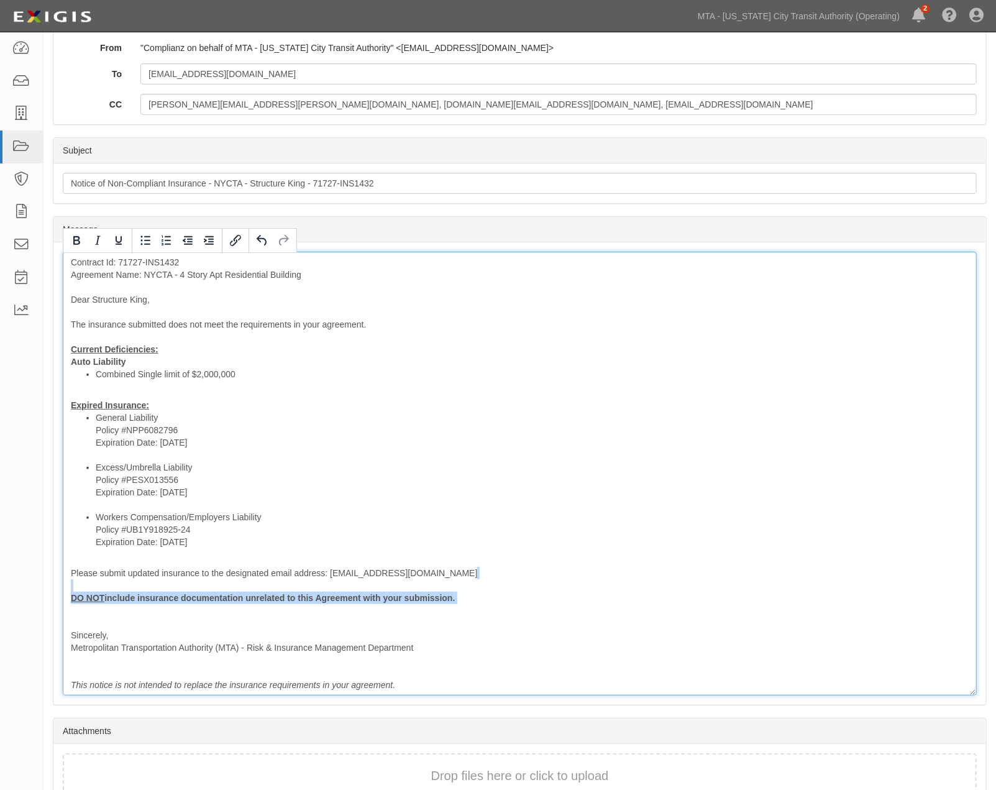
drag, startPoint x: 160, startPoint y: 610, endPoint x: 17, endPoint y: 581, distance: 146.5
click at [17, 581] on body "Toggle navigation Dashboard Inbox Parties Agreements Coverages Documents Messag…" at bounding box center [498, 326] width 996 height 1067
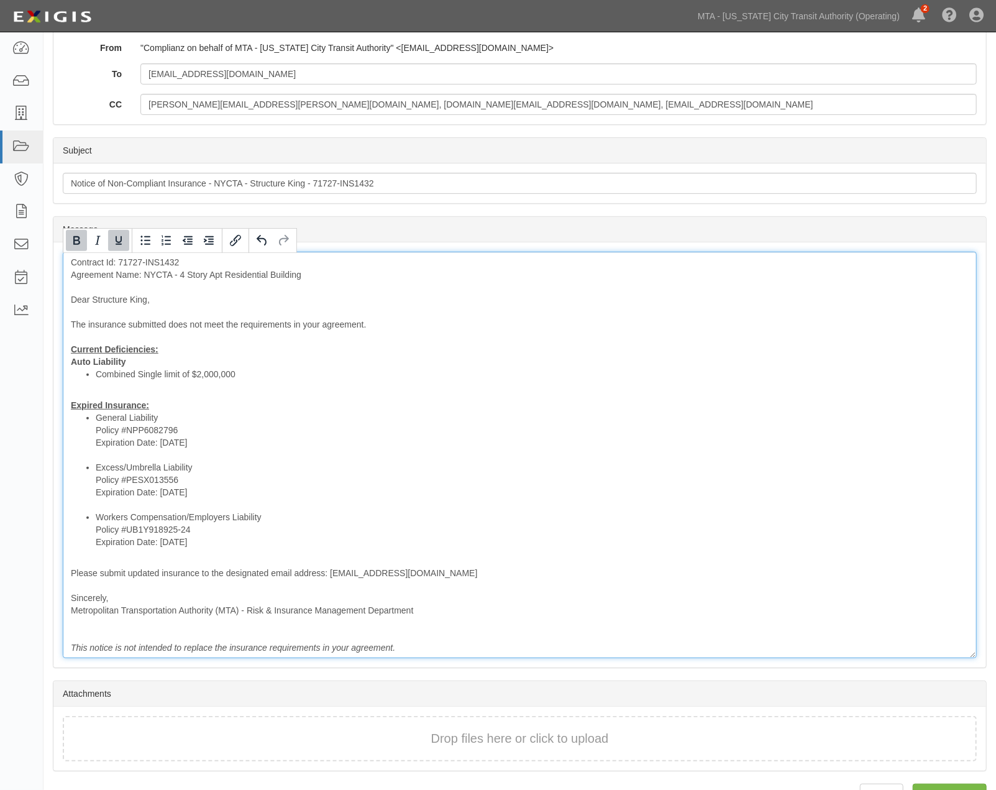
click at [208, 411] on div "Contract Id: 71727-INS1432 Agreement Name: NYCTA - 4 Story Apt Residential Buil…" at bounding box center [520, 455] width 914 height 407
click at [205, 414] on li "General Liability Policy #NPP6082796 Expiration Date: 8/10/2025" at bounding box center [532, 436] width 873 height 50
click at [249, 355] on div "Contract Id: 71727-INS1432 Agreement Name: NYCTA - 4 Story Apt Residential Buil…" at bounding box center [520, 455] width 914 height 407
click at [240, 357] on div "Contract Id: 71727-INS1432 Agreement Name: NYCTA - 4 Story Apt Residential Buil…" at bounding box center [520, 455] width 914 height 407
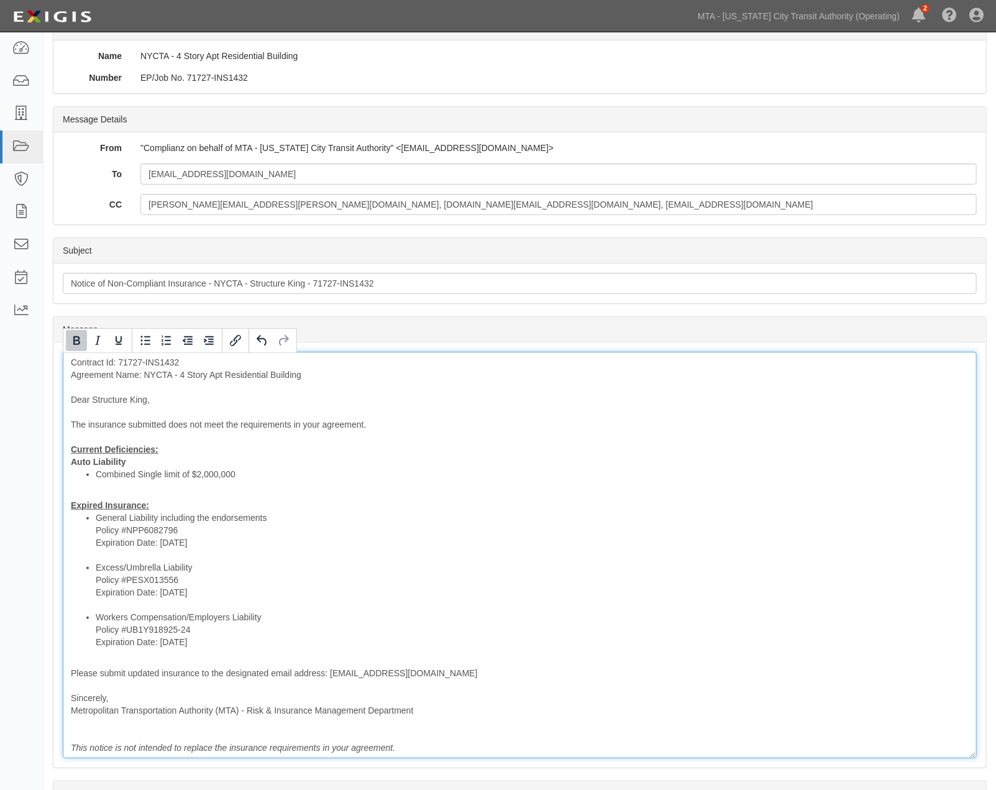
scroll to position [0, 0]
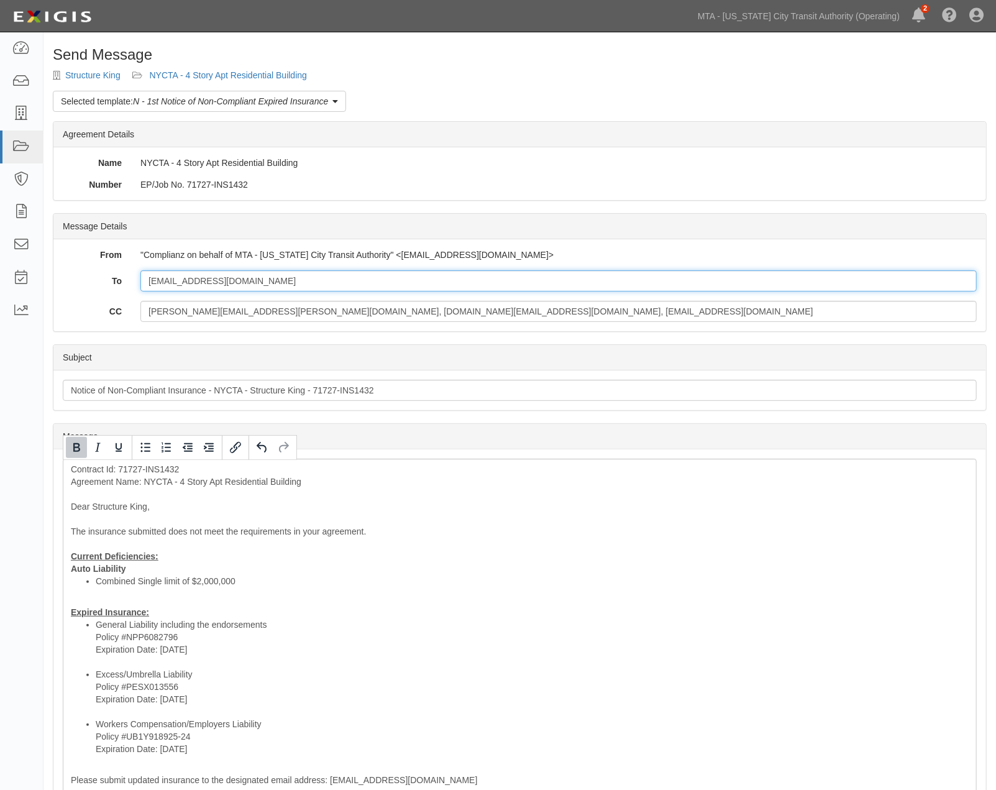
click at [259, 281] on input "structureking@hotmail.com" at bounding box center [558, 280] width 837 height 21
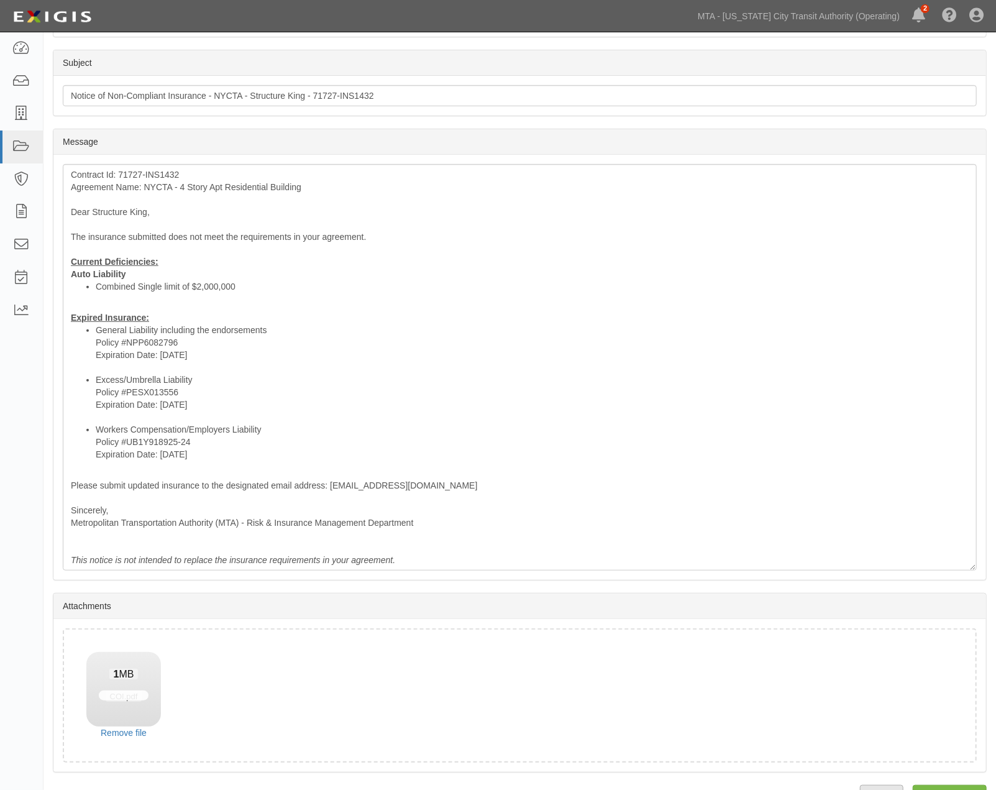
scroll to position [328, 0]
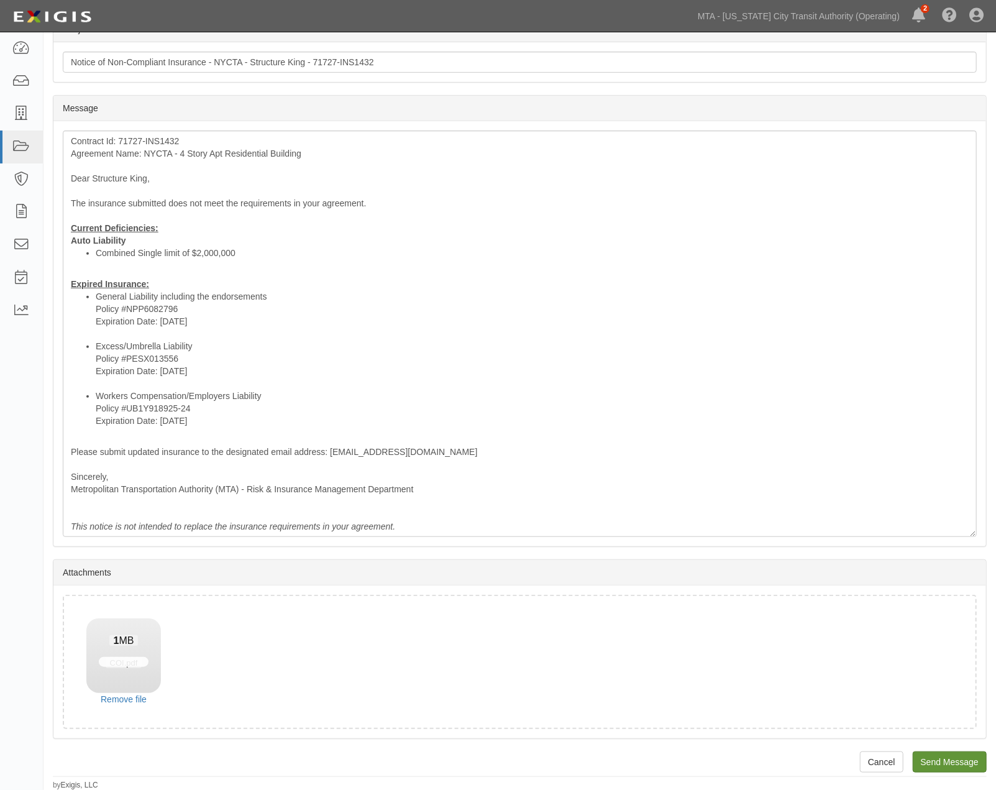
type input "structureking@hotmail.com; reliable120@gmail.com"
click at [936, 756] on input "Send Message" at bounding box center [950, 761] width 74 height 21
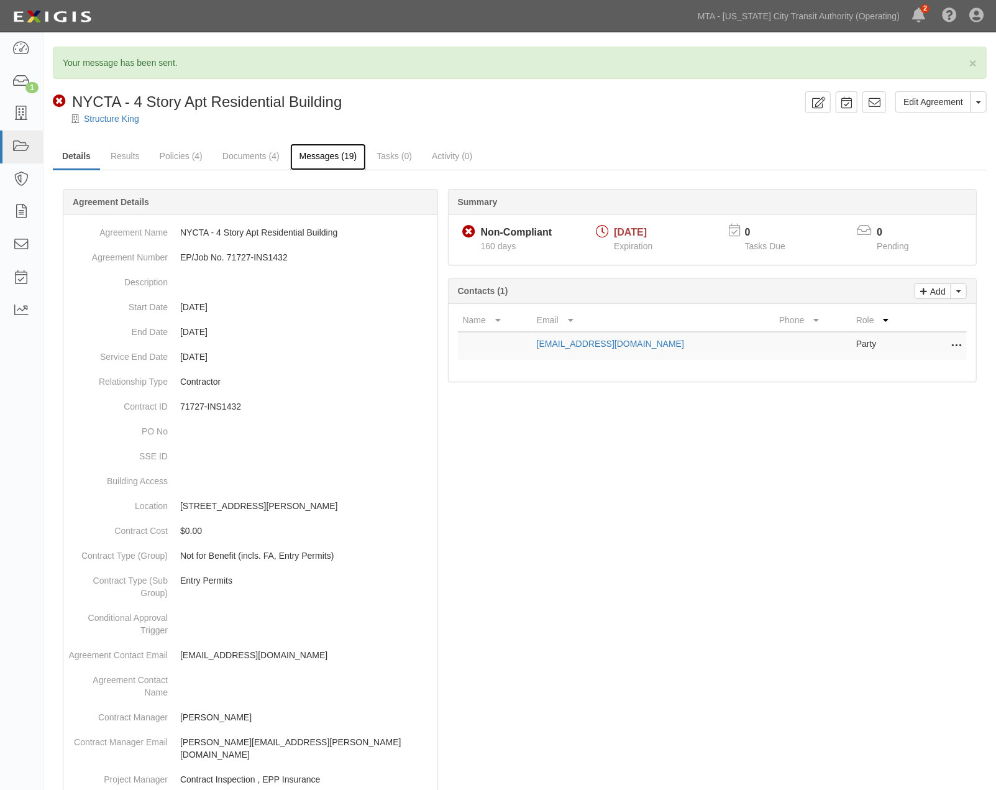
click at [319, 155] on link "Messages (19)" at bounding box center [328, 157] width 76 height 27
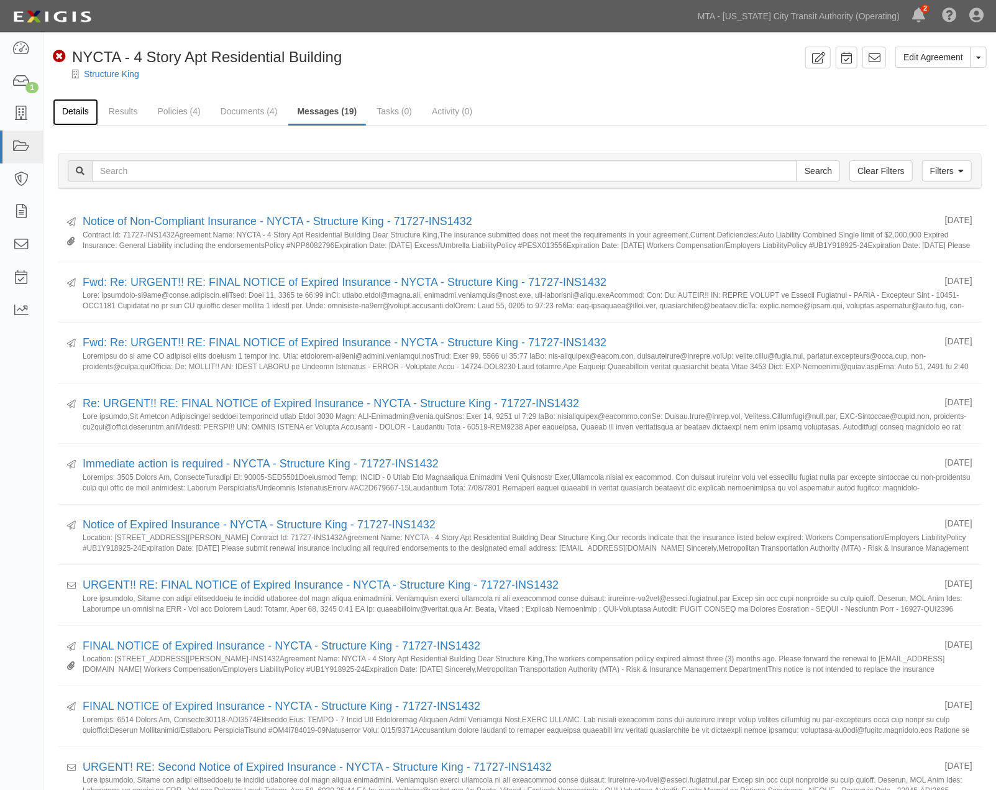
click at [63, 110] on link "Details" at bounding box center [75, 112] width 45 height 27
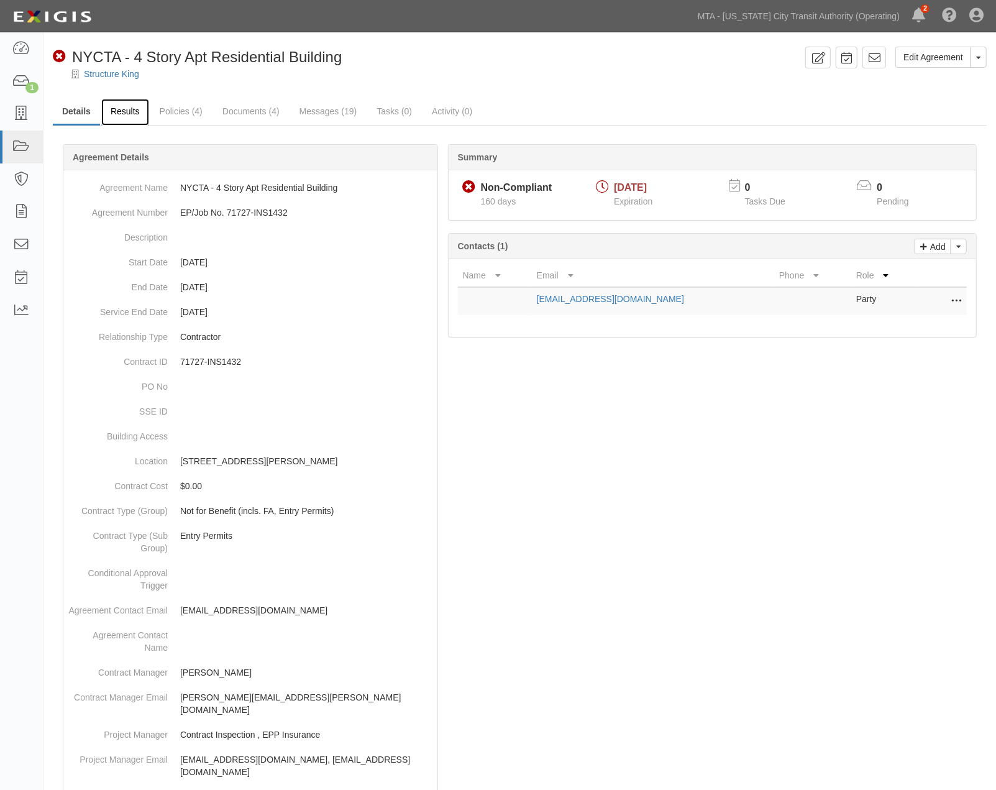
click at [119, 112] on link "Results" at bounding box center [125, 112] width 48 height 27
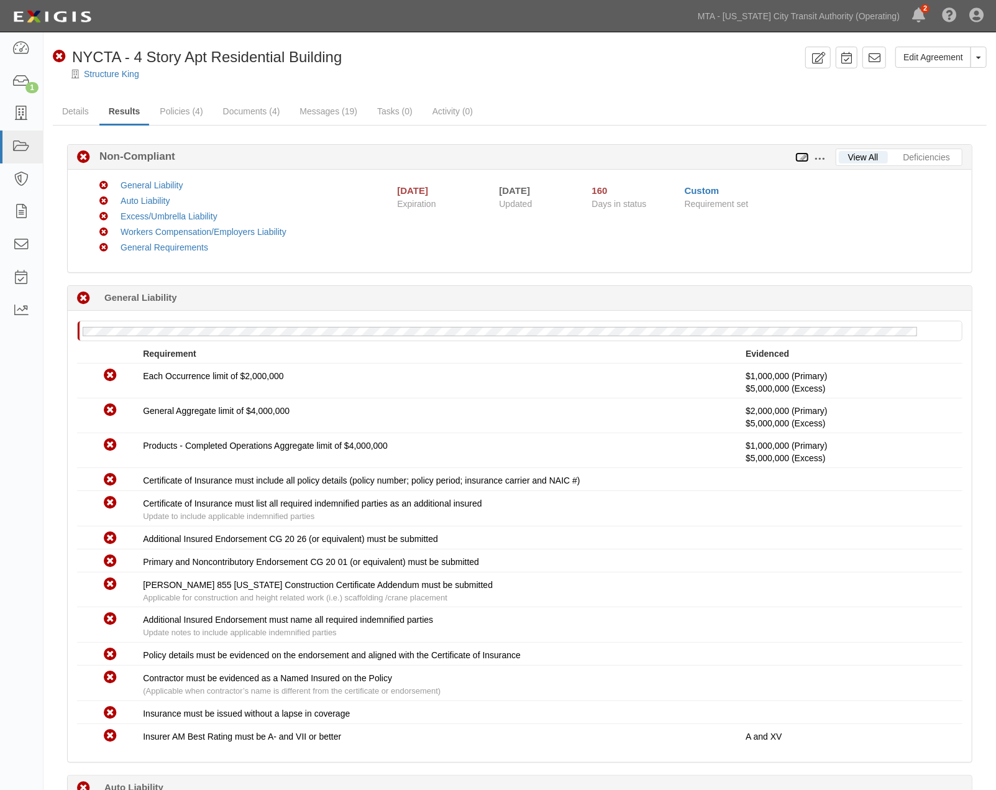
click at [802, 156] on icon at bounding box center [803, 158] width 14 height 9
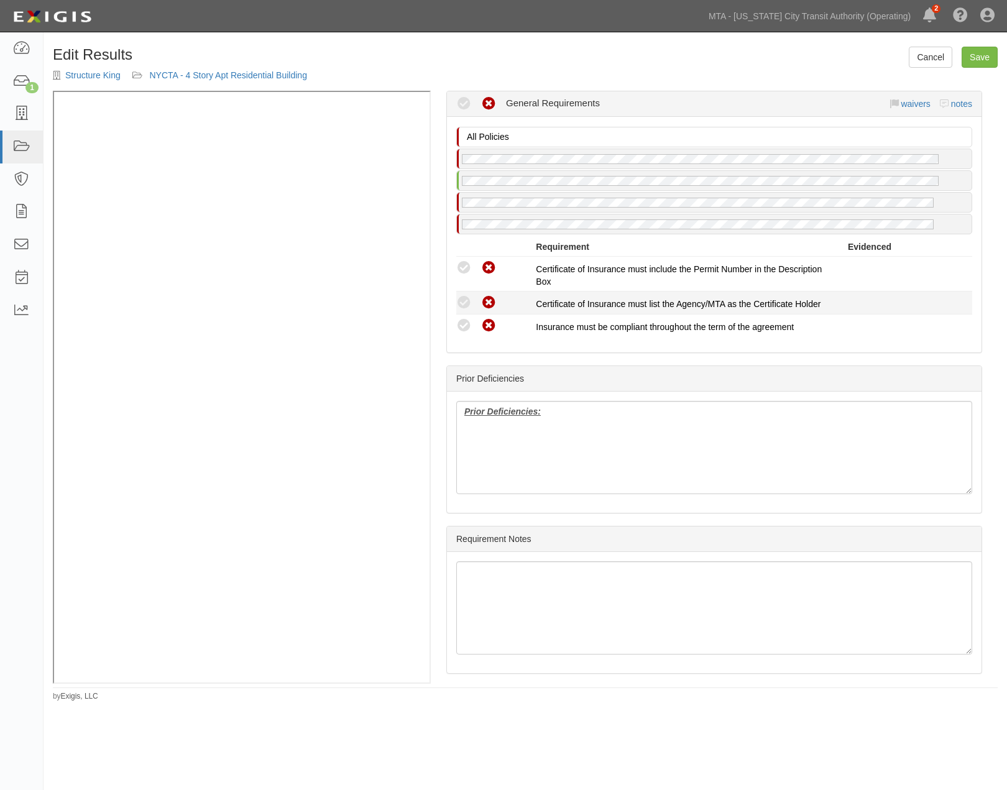
scroll to position [1871, 0]
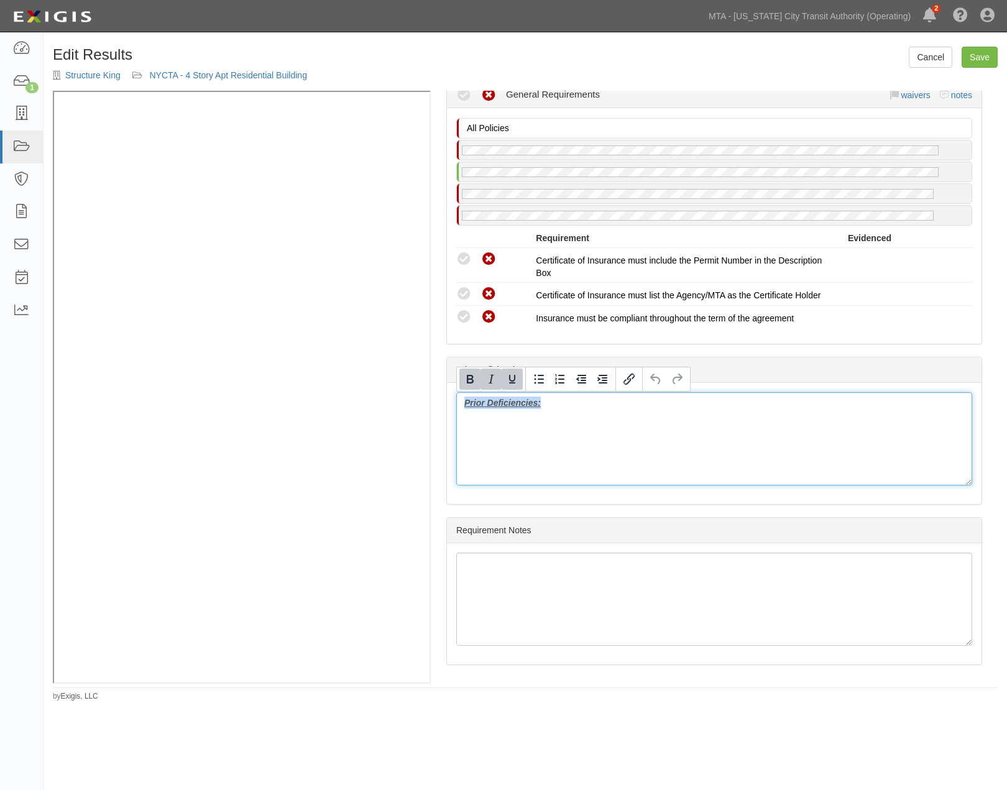
drag, startPoint x: 531, startPoint y: 409, endPoint x: 430, endPoint y: 407, distance: 102.0
click at [227, 269] on div "(GL, AL, XS) Certificate; 3/7/2025; 2025 (WC/EL) Certificate; 3/7/2025; WC. 03.…" at bounding box center [525, 387] width 945 height 592
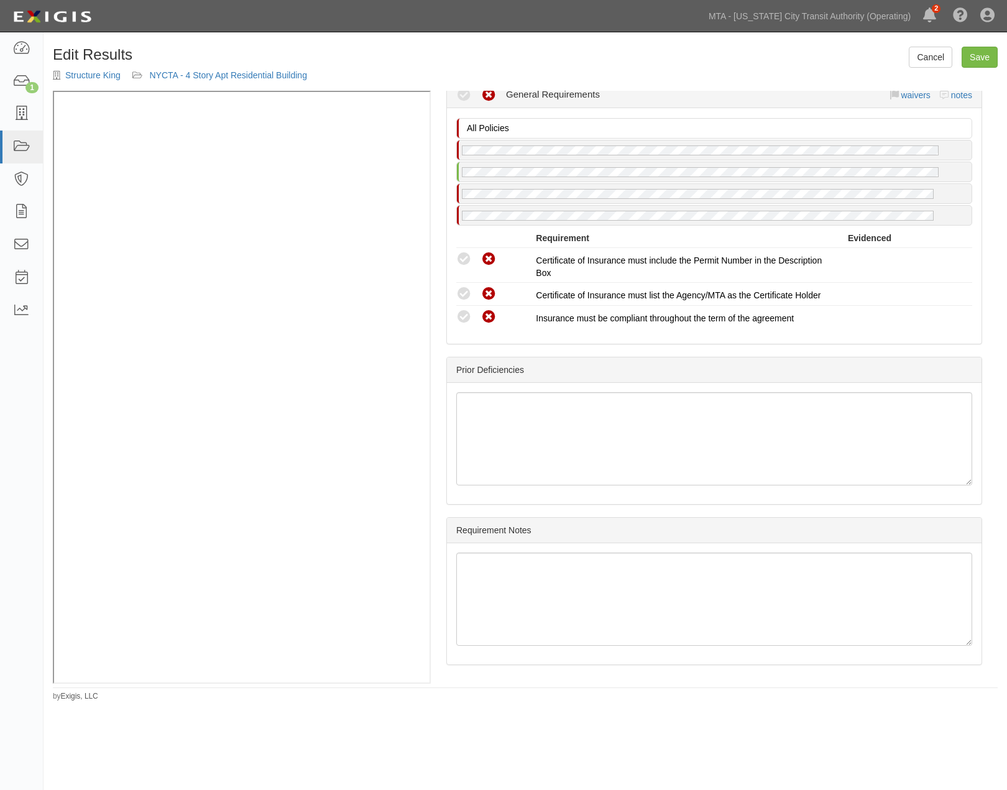
click at [983, 73] on div "Edit Results Structure King NYCTA - 4 Story Apt Residential Building Cancel Save" at bounding box center [525, 69] width 963 height 44
click at [976, 60] on link "Save" at bounding box center [980, 57] width 36 height 21
radio input "true"
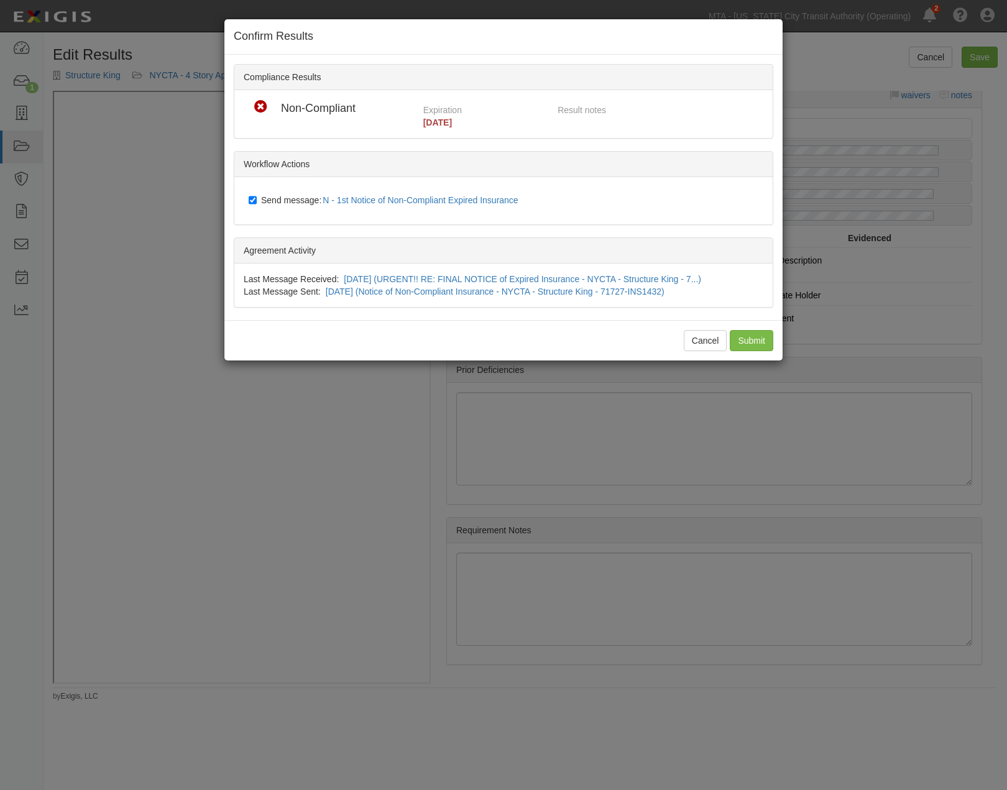
click at [281, 200] on span "Send message: N - 1st Notice of Non-Compliant Expired Insurance" at bounding box center [392, 200] width 262 height 10
click at [257, 200] on input "Send message: N - 1st Notice of Non-Compliant Expired Insurance" at bounding box center [253, 200] width 8 height 10
checkbox input "false"
click at [760, 344] on input "Submit" at bounding box center [752, 340] width 44 height 21
